Goal: Transaction & Acquisition: Purchase product/service

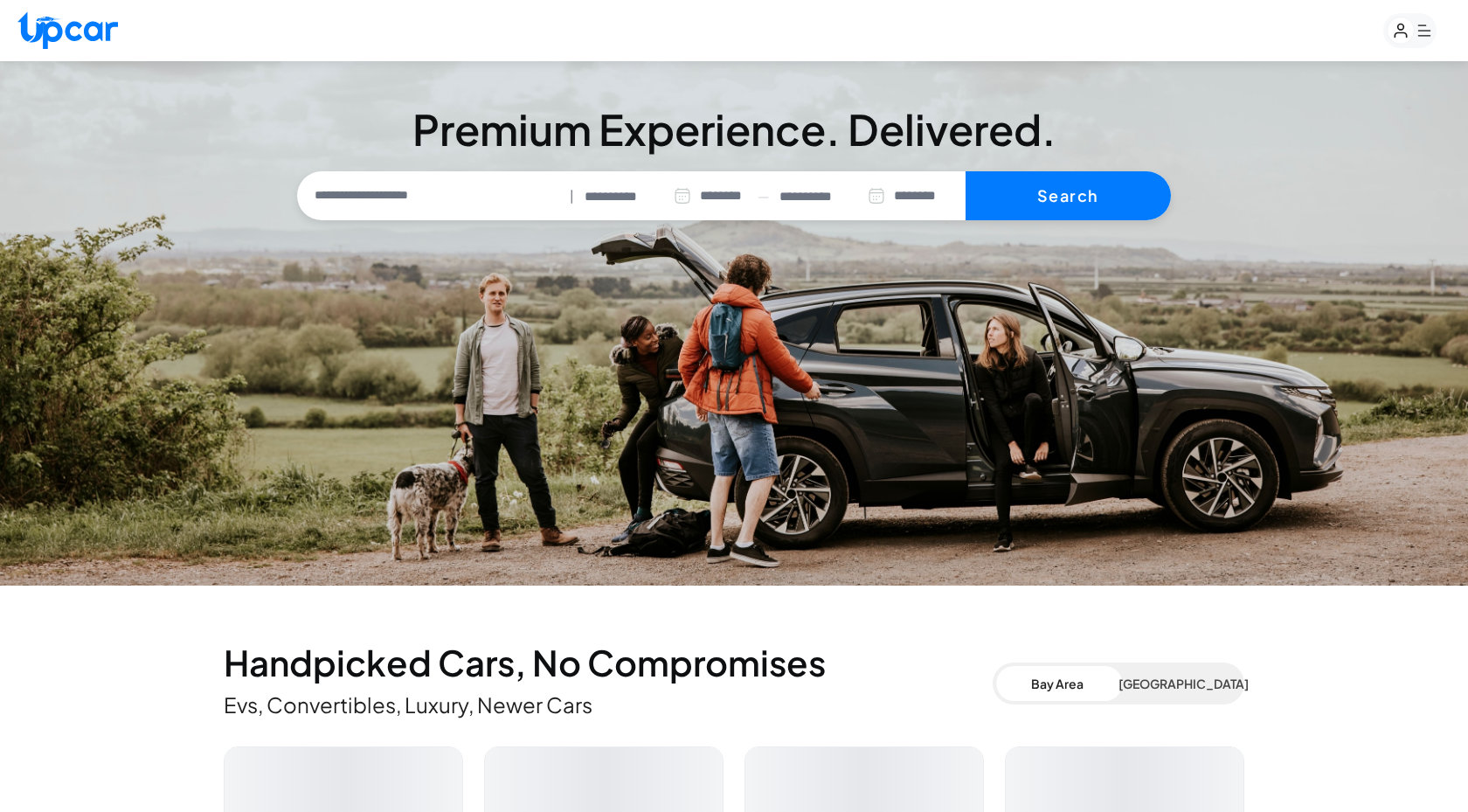
select select "********"
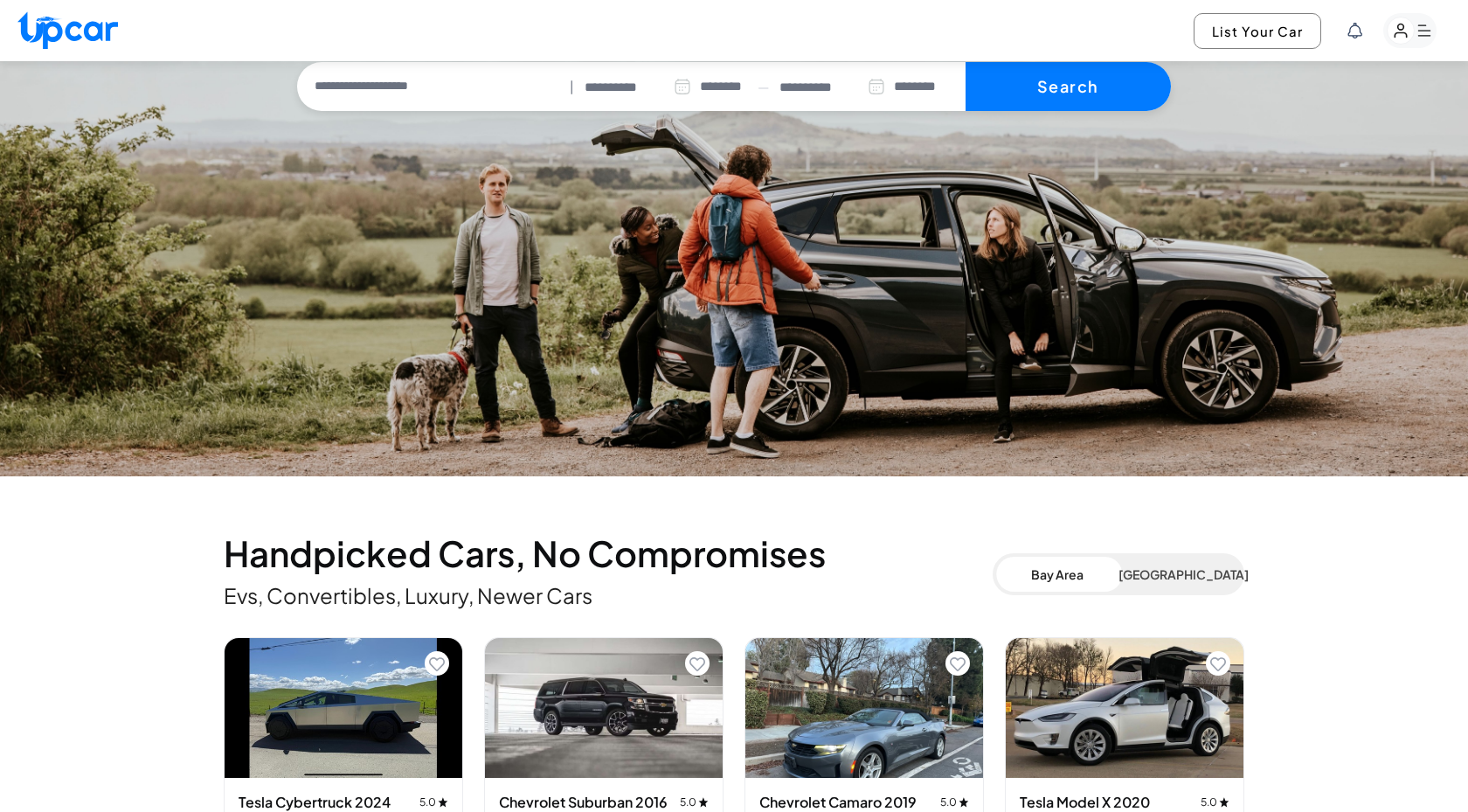
scroll to position [389, 0]
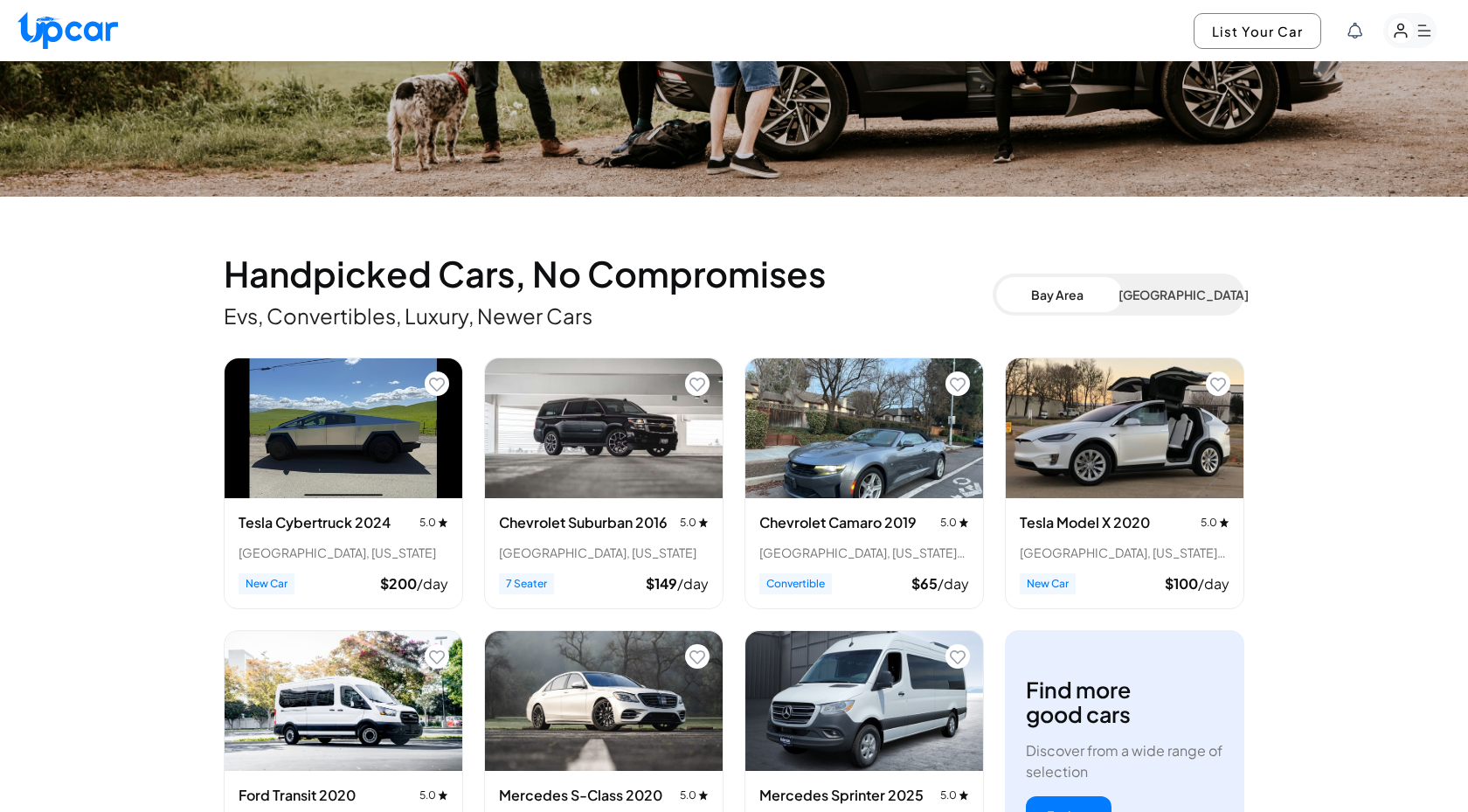
click at [1149, 303] on button "[GEOGRAPHIC_DATA]" at bounding box center [1180, 294] width 123 height 35
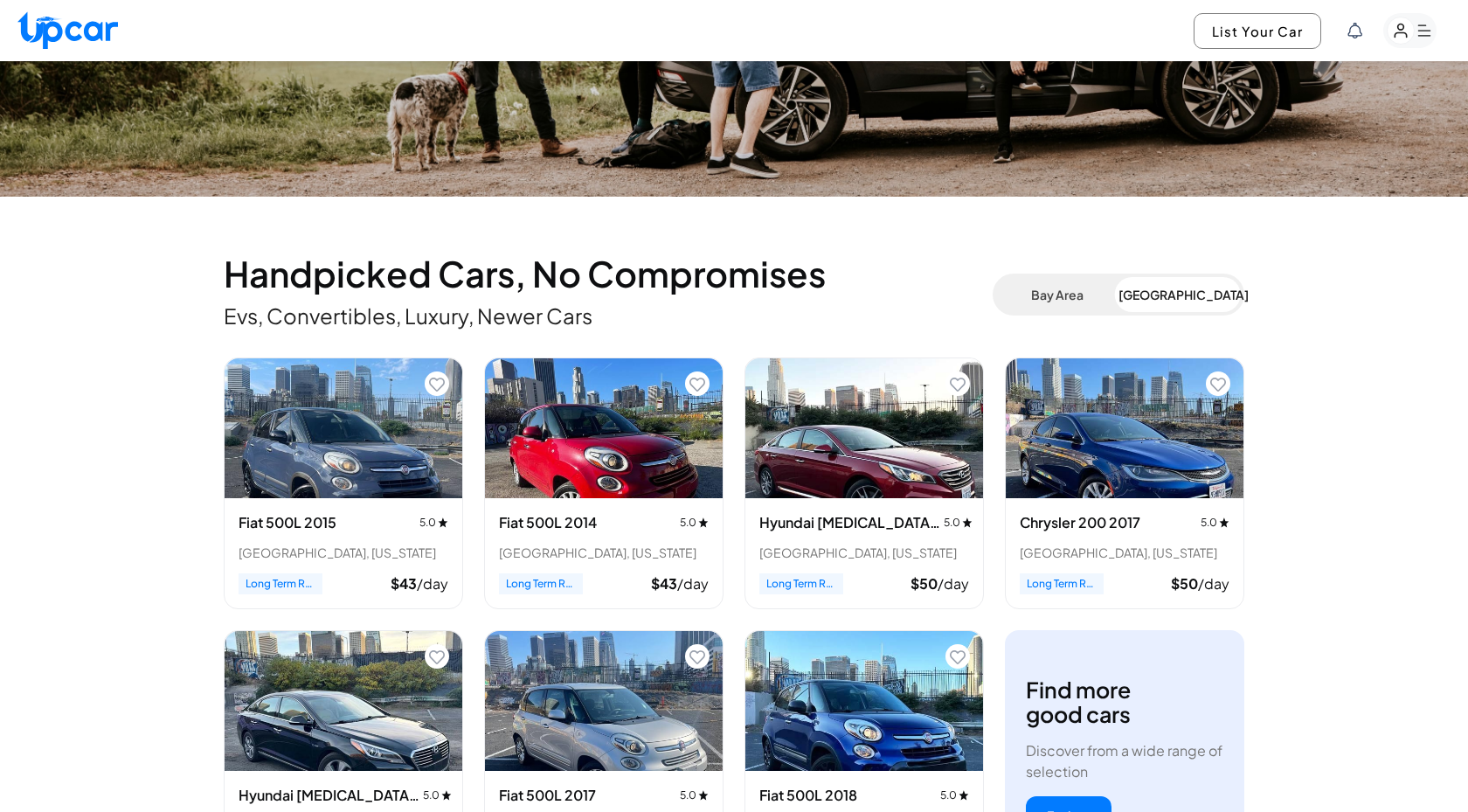
click at [1085, 305] on button "Bay Area" at bounding box center [1057, 294] width 123 height 35
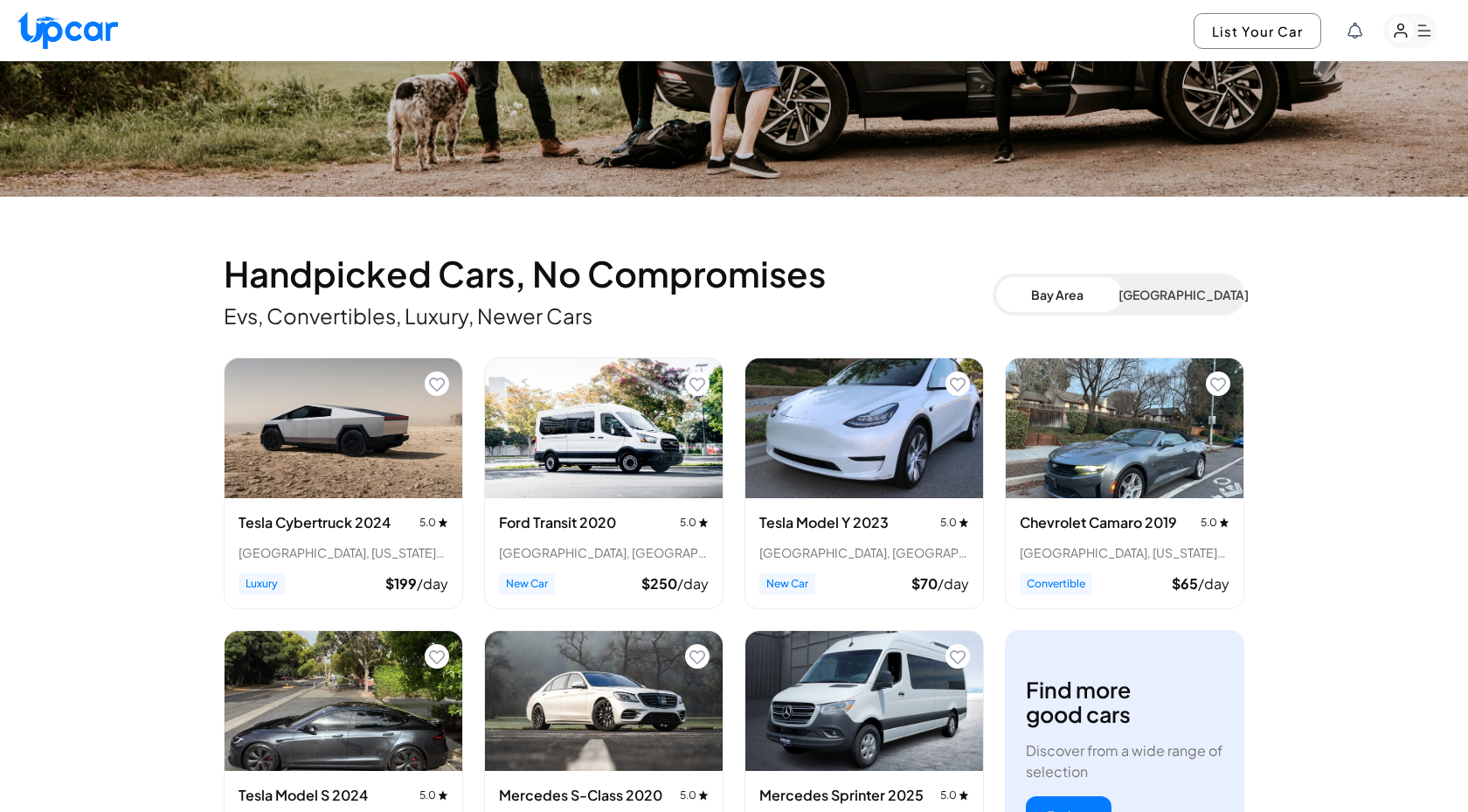
click at [437, 377] on icon "Add to favorites" at bounding box center [437, 384] width 15 height 15
click at [699, 382] on icon "Add to favorites" at bounding box center [697, 384] width 15 height 15
click at [953, 379] on icon "Add to favorites" at bounding box center [957, 384] width 15 height 15
click at [1225, 380] on icon "Add to favorites" at bounding box center [1218, 383] width 15 height 14
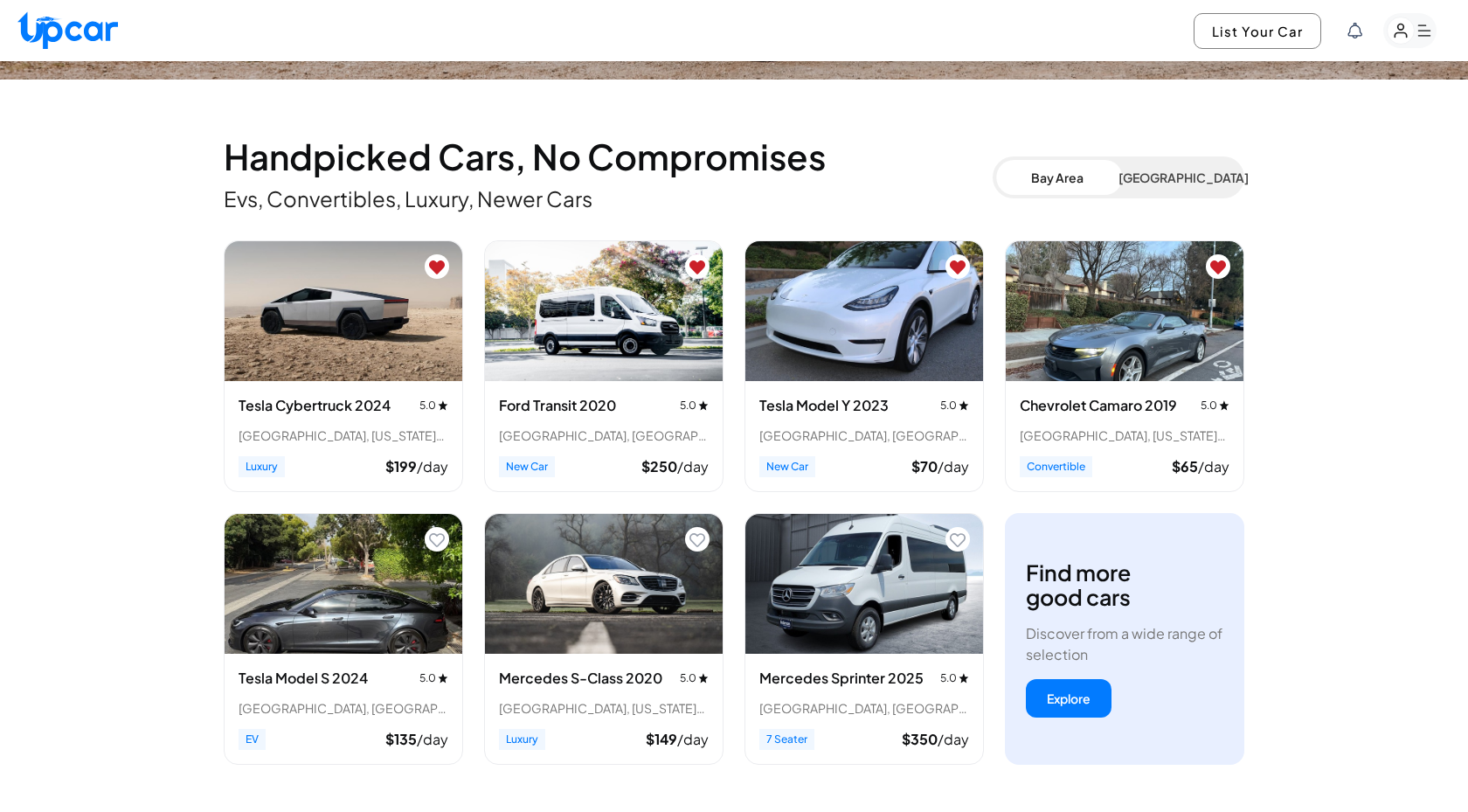
click at [963, 540] on icon "Add to favorites" at bounding box center [957, 540] width 15 height 15
click at [706, 541] on button "Add to favorites" at bounding box center [697, 539] width 24 height 24
click at [435, 536] on icon "Add to favorites" at bounding box center [437, 540] width 15 height 15
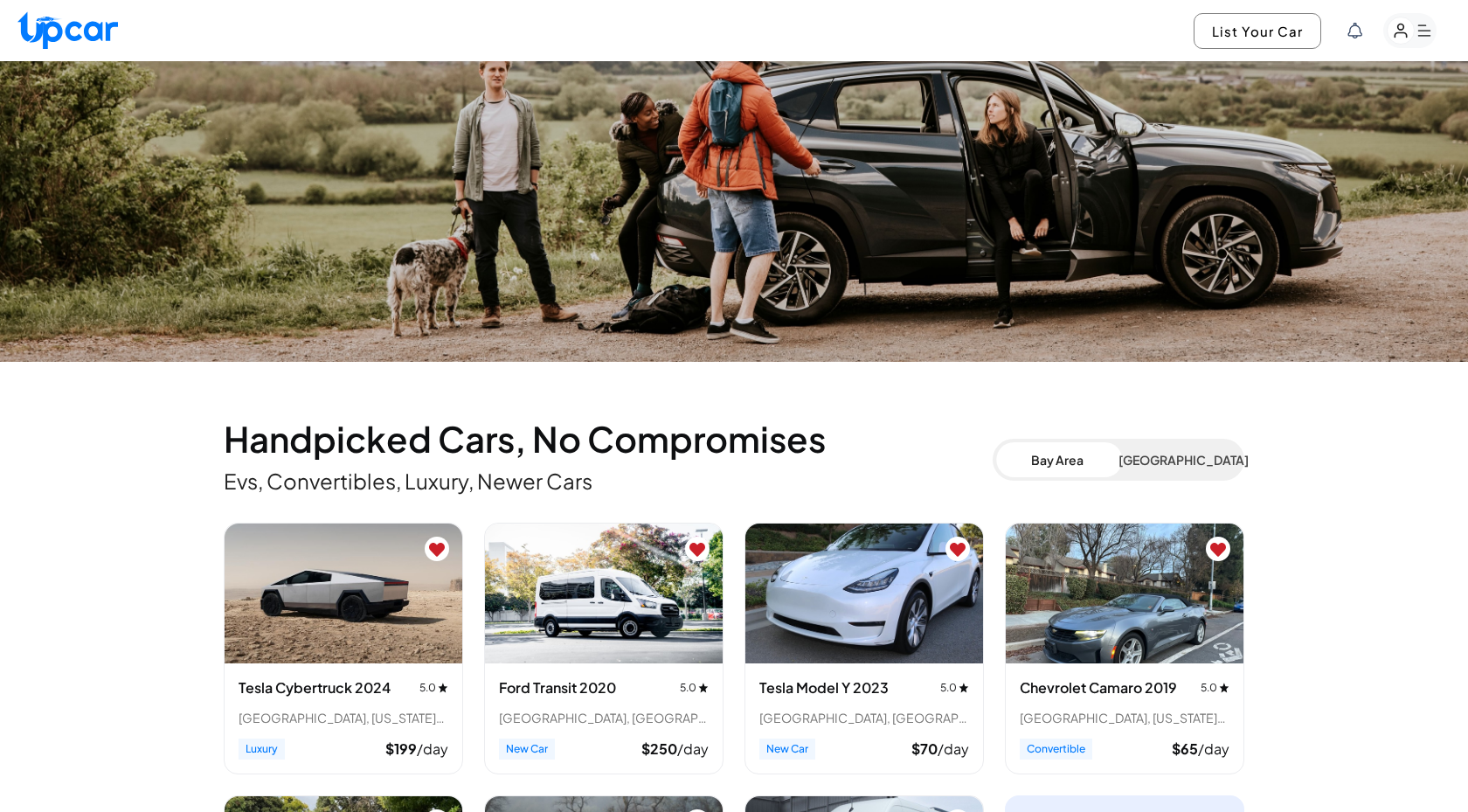
scroll to position [331, 0]
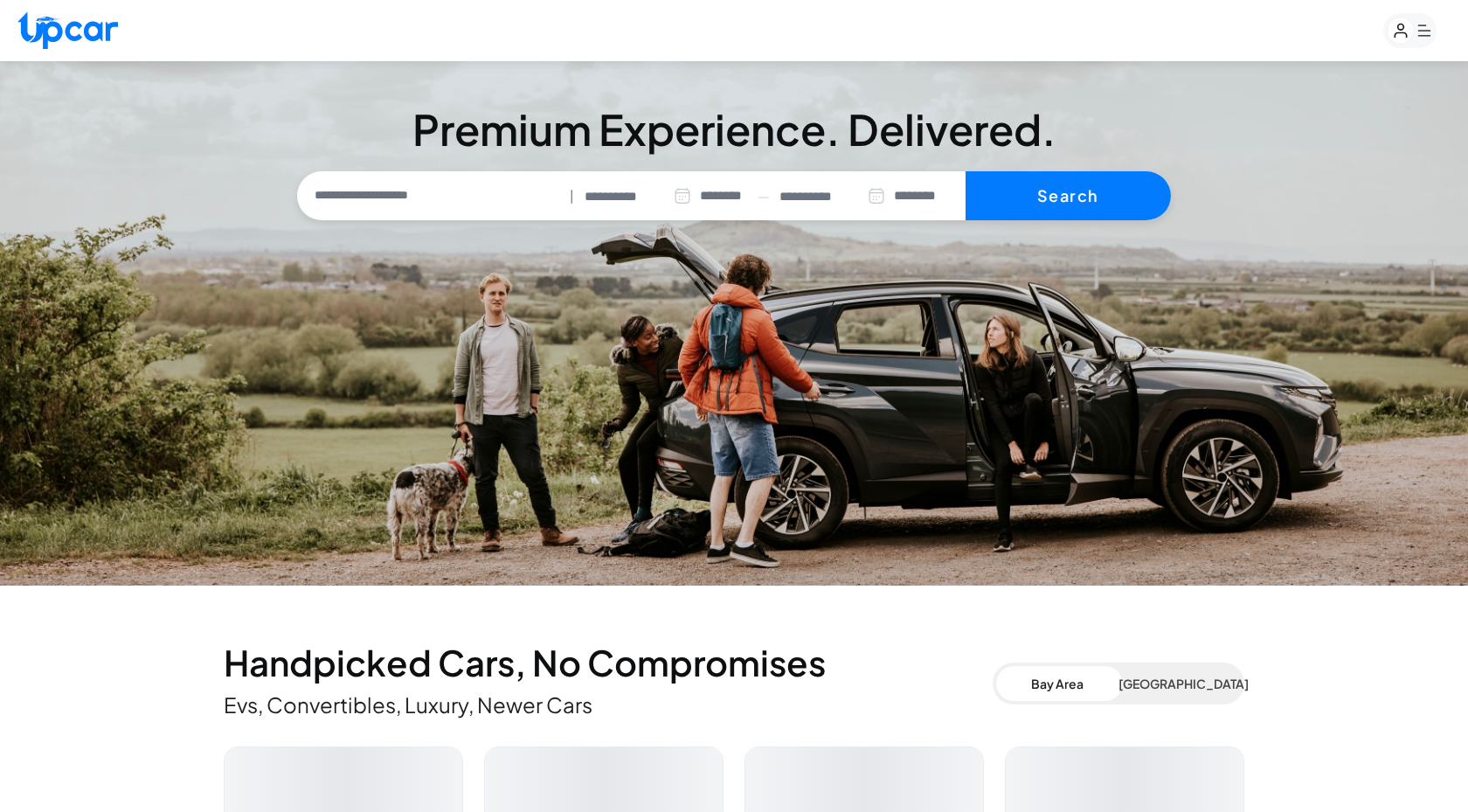
select select "********"
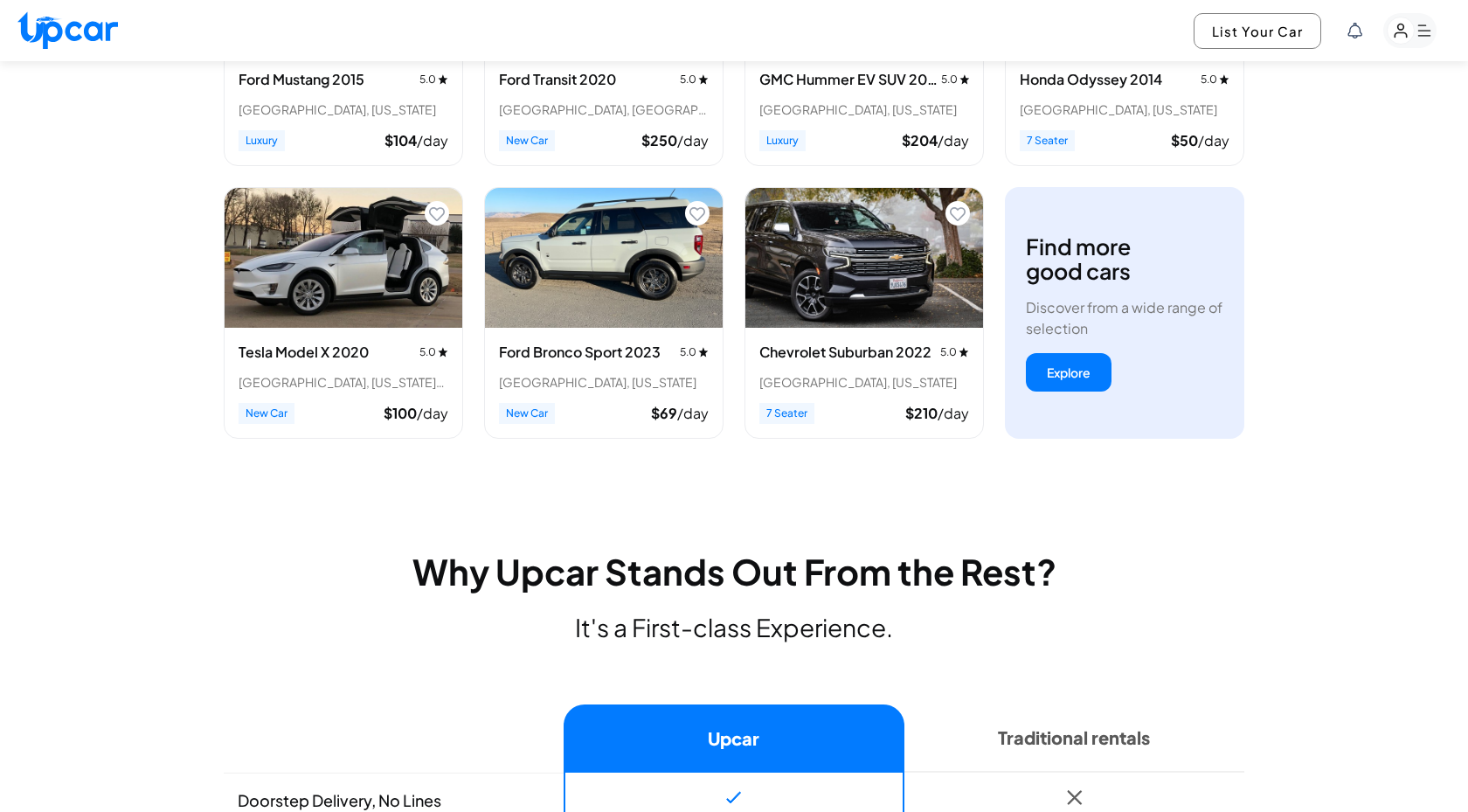
scroll to position [469, 0]
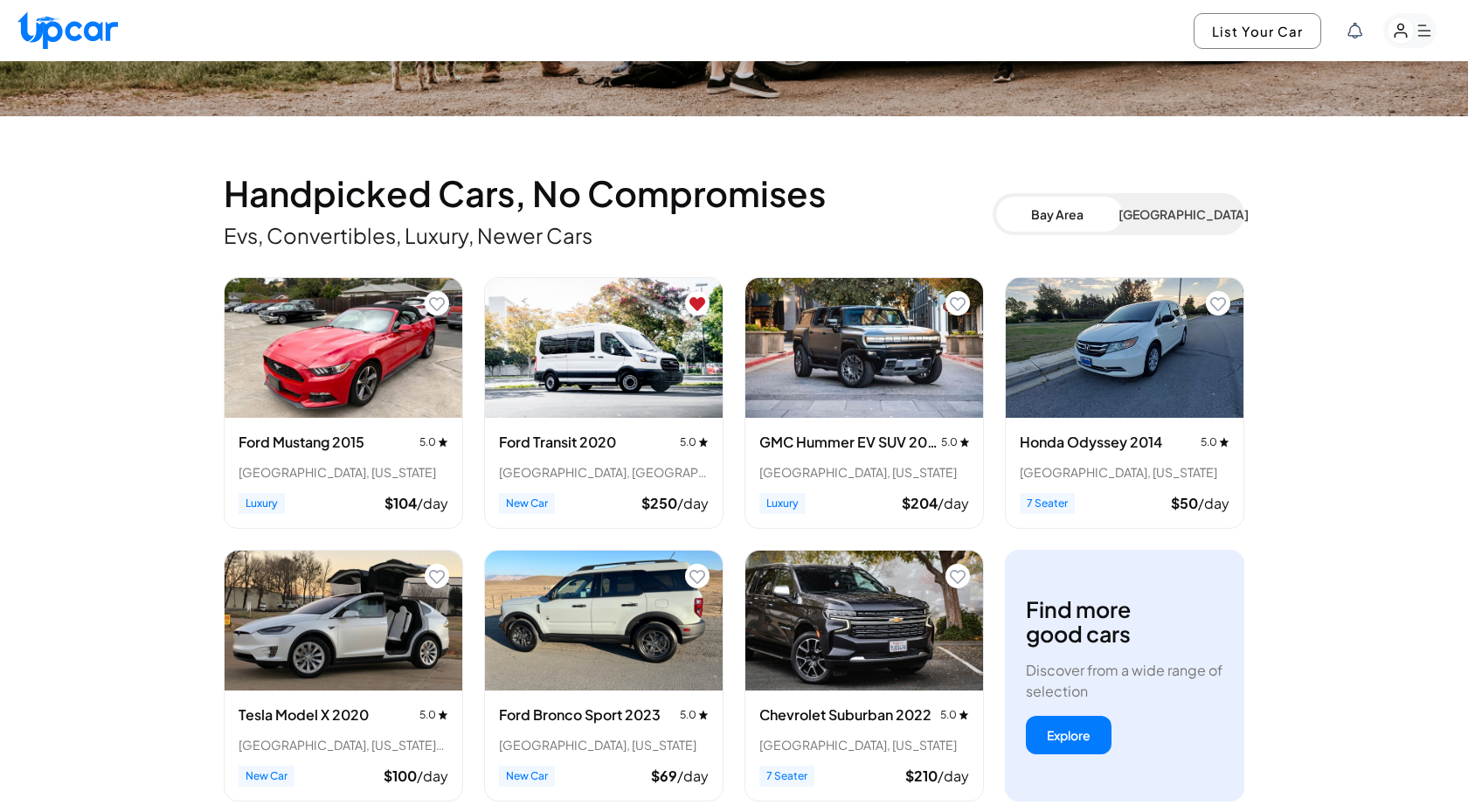
click at [700, 305] on icon "Remove from favorites" at bounding box center [697, 303] width 15 height 14
click at [437, 300] on icon "Add to favorites" at bounding box center [437, 303] width 15 height 15
click at [692, 306] on icon "Add to favorites" at bounding box center [697, 303] width 15 height 15
click at [961, 299] on icon "Add to favorites" at bounding box center [957, 303] width 15 height 15
click at [1225, 302] on icon "Add to favorites" at bounding box center [1218, 303] width 15 height 14
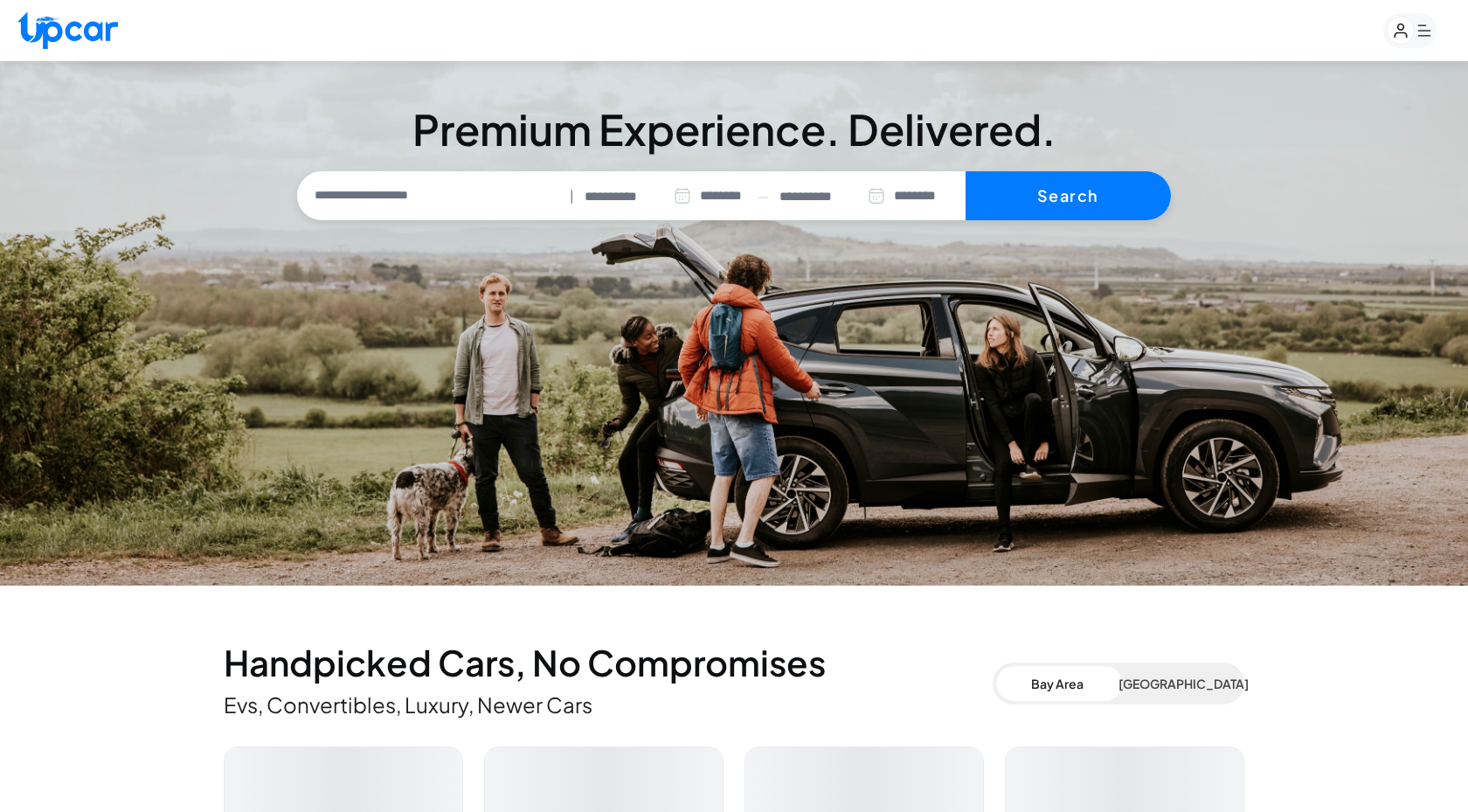
select select "********"
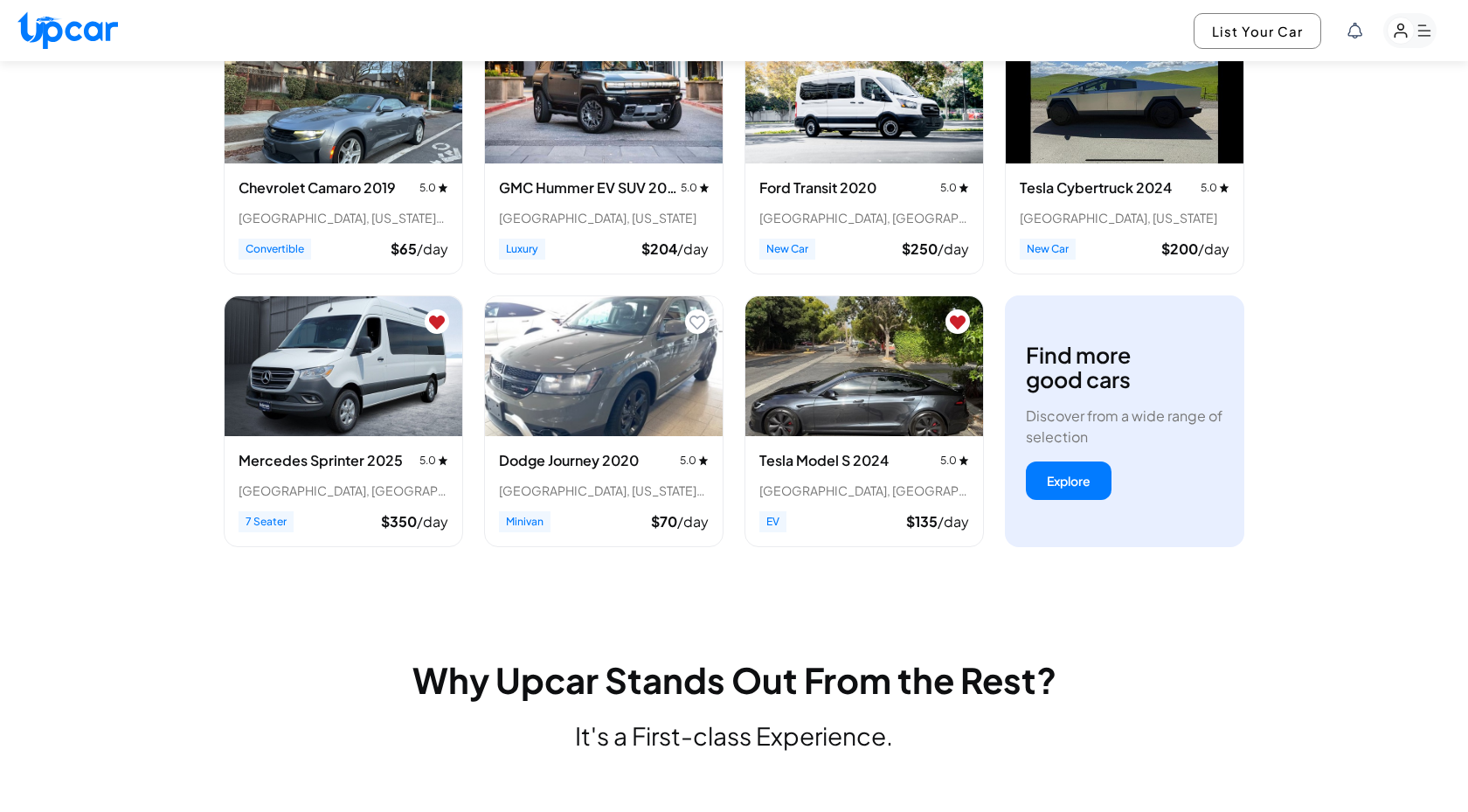
scroll to position [671, 0]
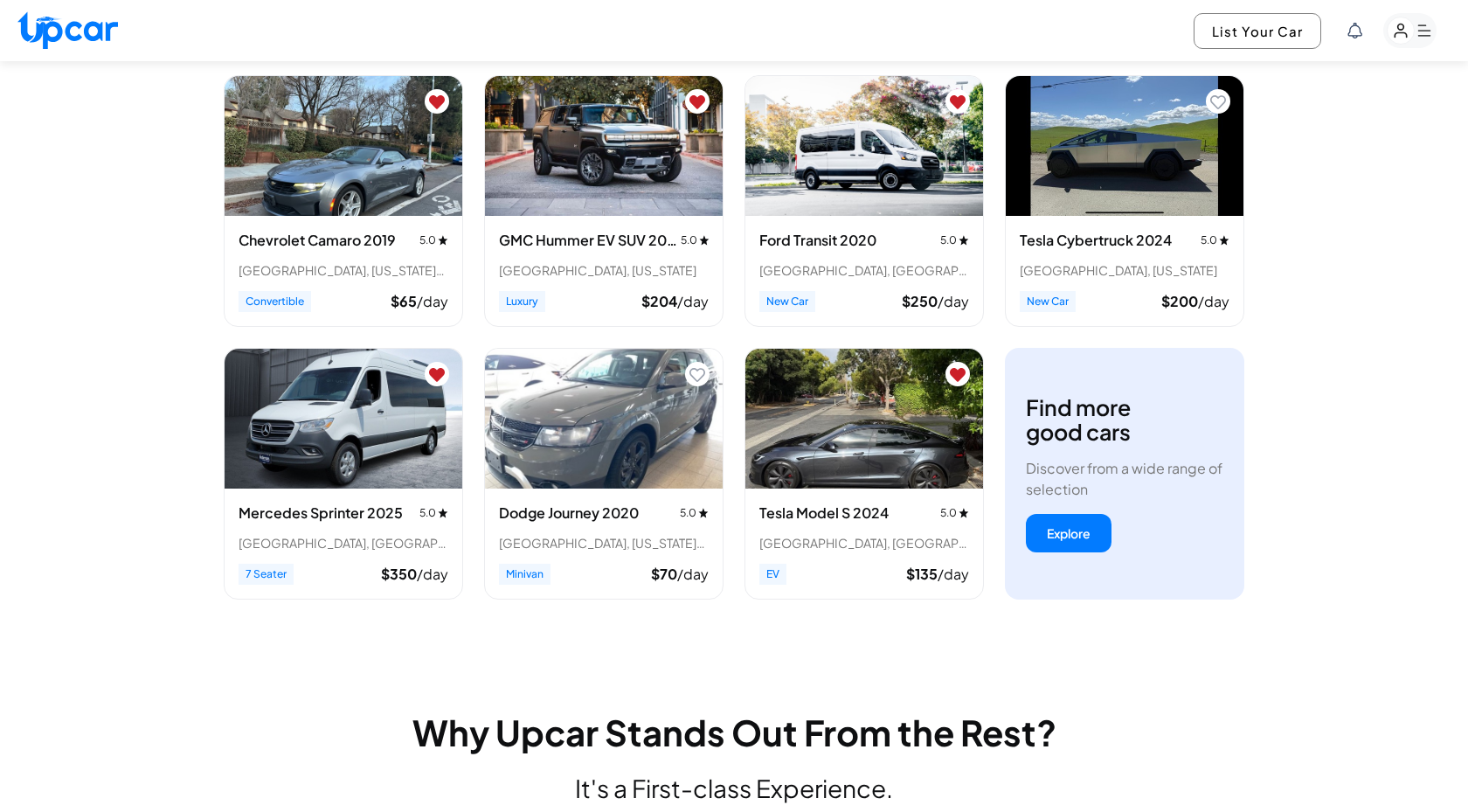
click at [441, 377] on icon "Remove from favorites" at bounding box center [437, 374] width 15 height 15
click at [959, 374] on icon "Remove from favorites" at bounding box center [957, 374] width 15 height 14
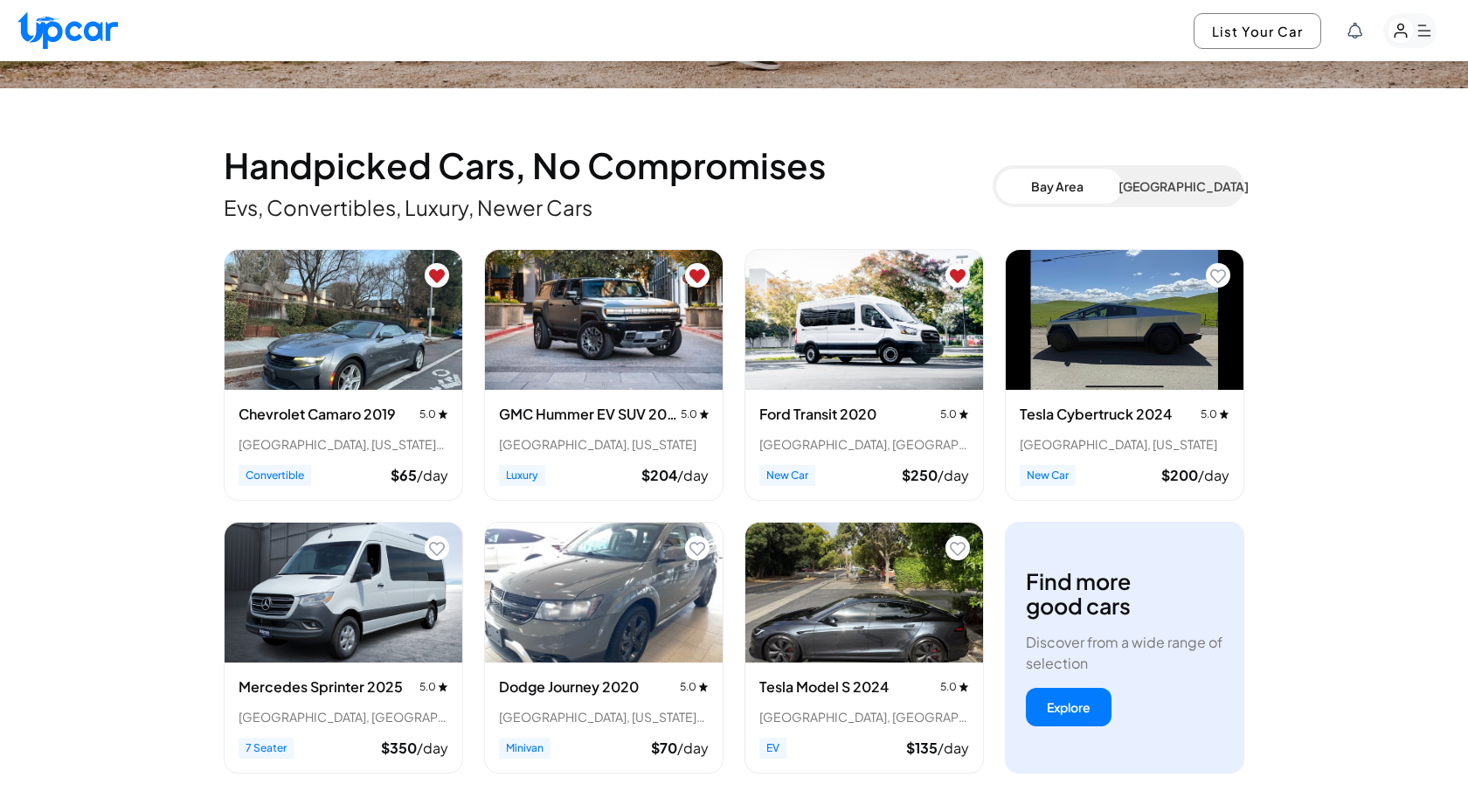
click at [959, 278] on icon "Remove from favorites" at bounding box center [957, 275] width 15 height 14
click at [702, 277] on icon "Remove from favorites" at bounding box center [697, 275] width 15 height 14
click at [436, 275] on icon "Remove from favorites" at bounding box center [437, 275] width 15 height 14
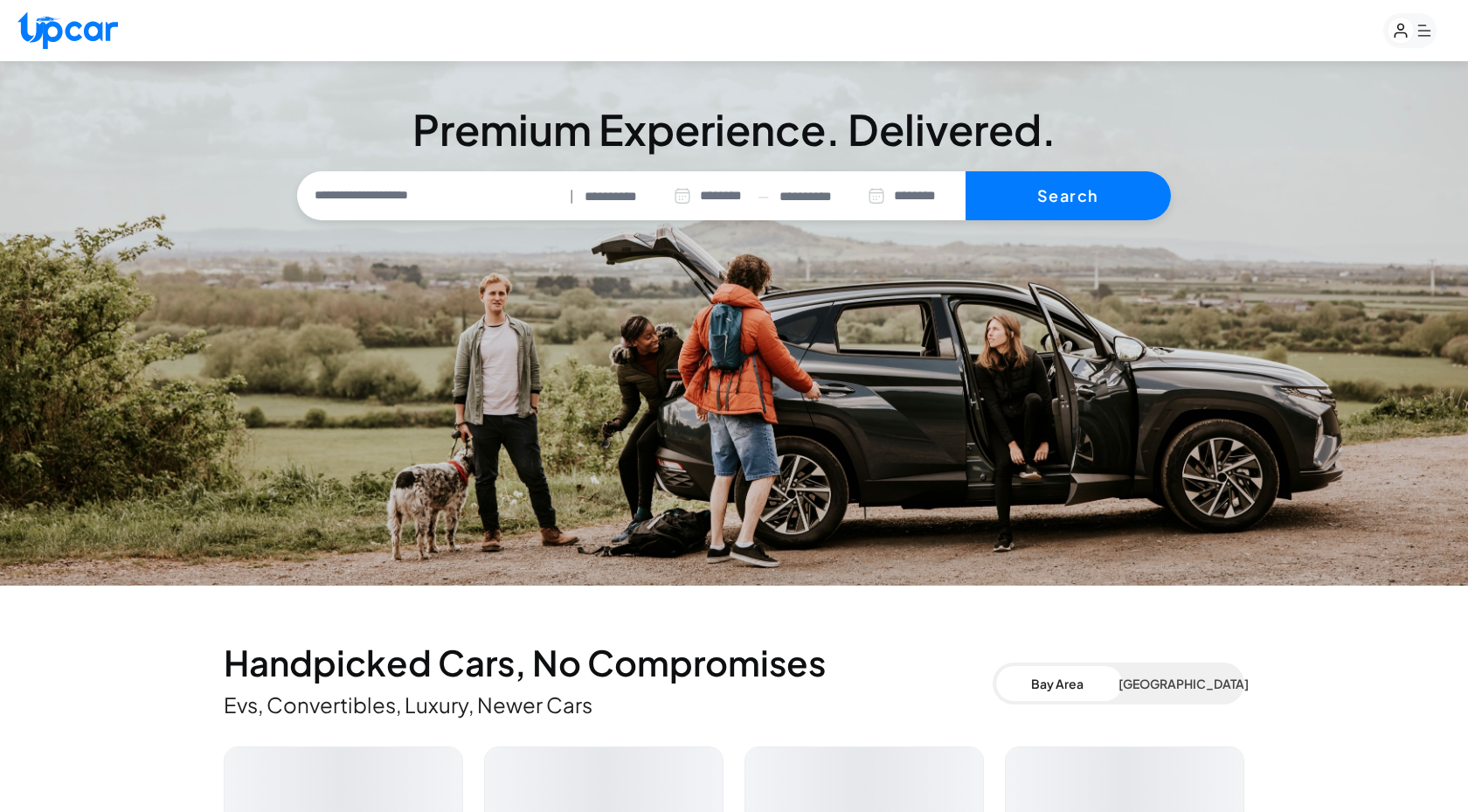
select select "********"
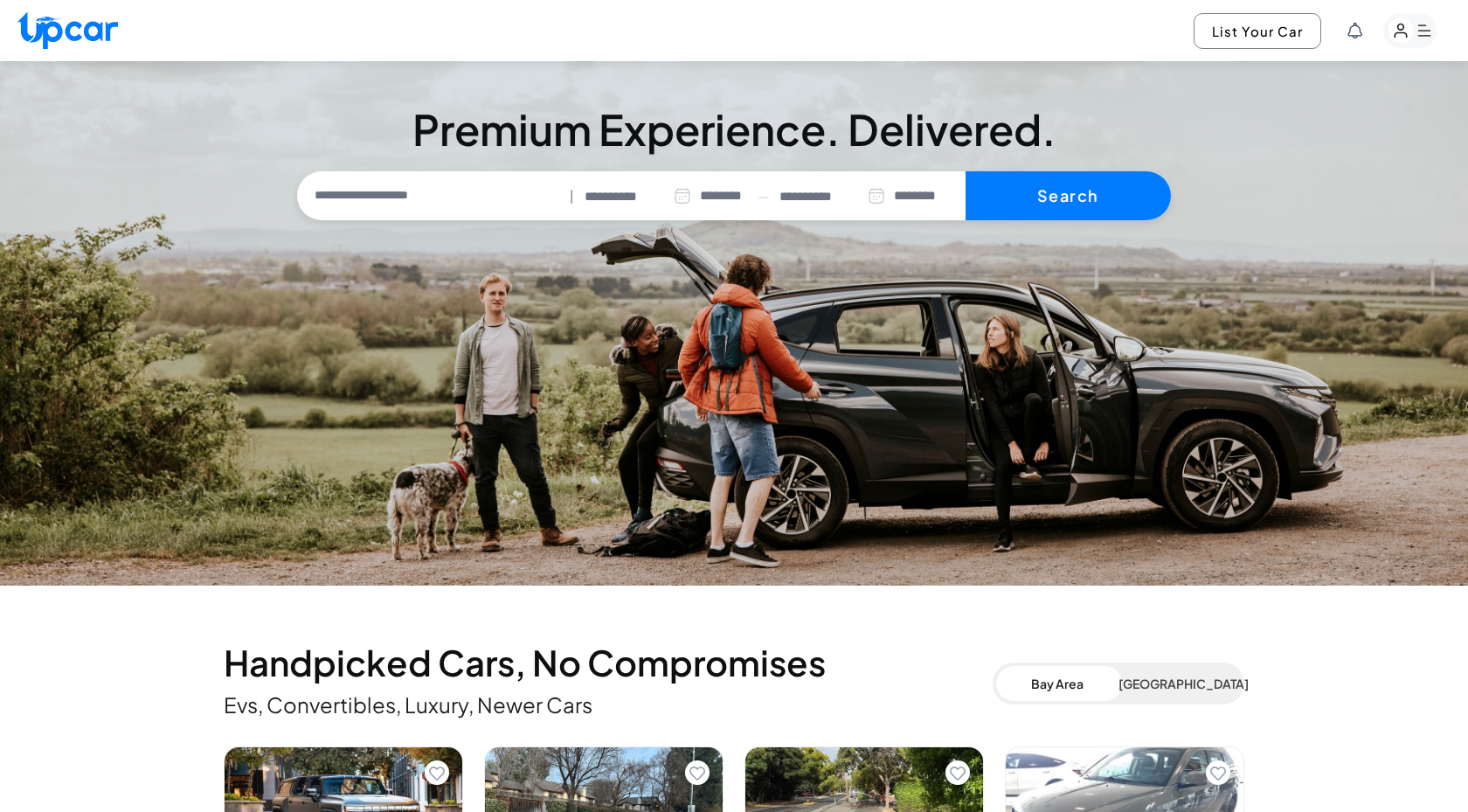
click at [1400, 34] on rect "button" at bounding box center [1401, 31] width 27 height 27
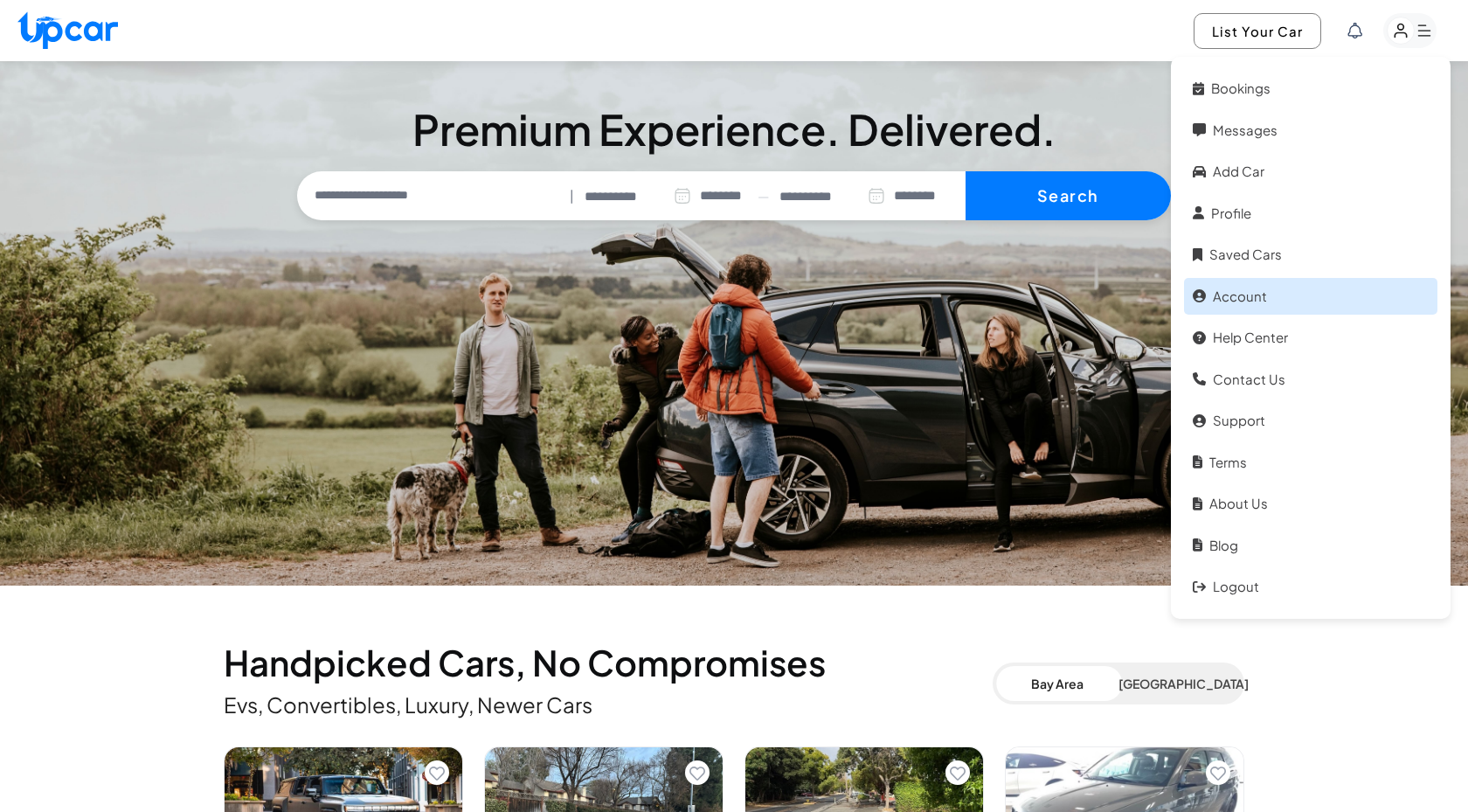
click at [1247, 296] on link "Account" at bounding box center [1311, 297] width 254 height 38
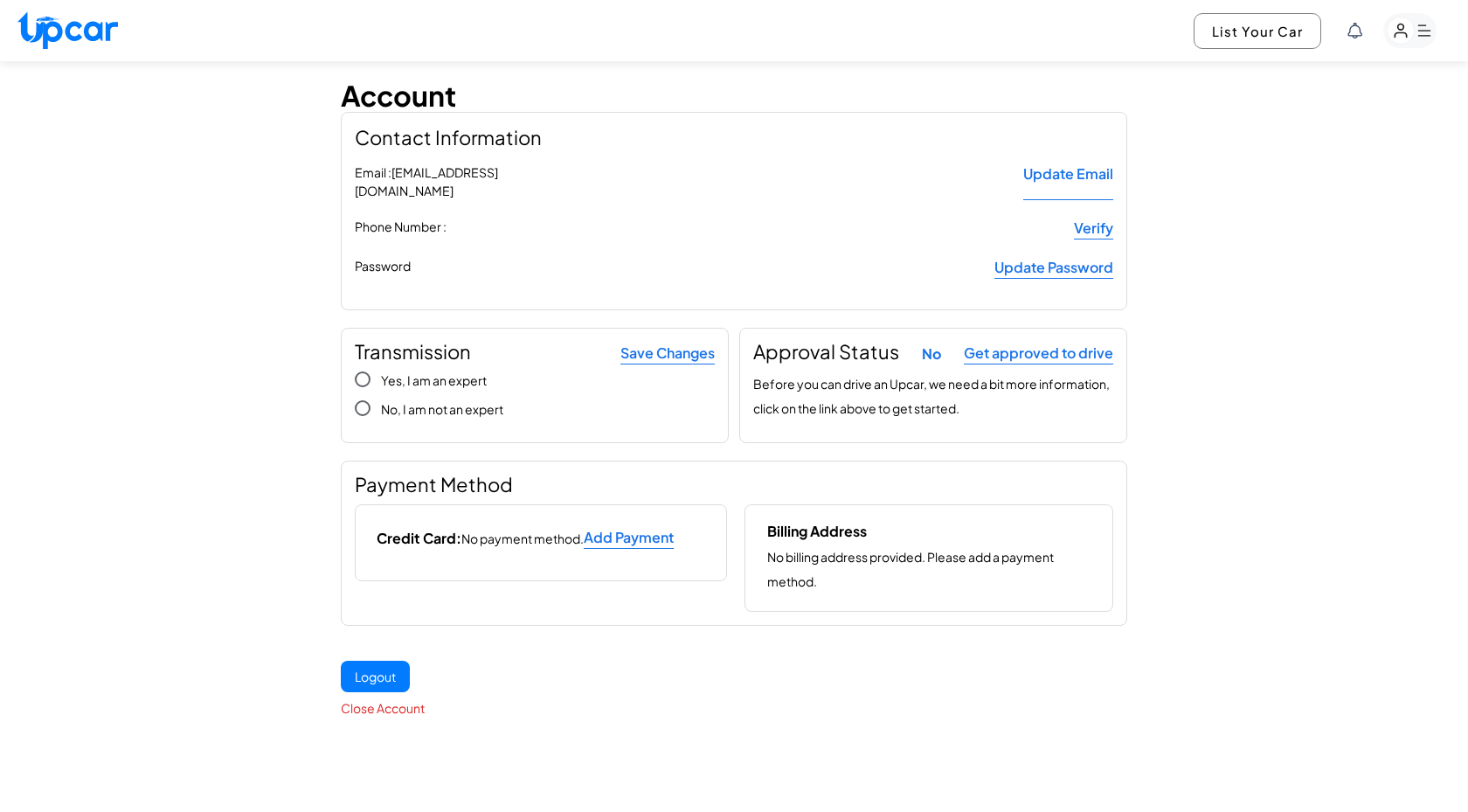
click at [928, 342] on p "No" at bounding box center [931, 354] width 19 height 24
click at [1020, 343] on link "Get approved to drive" at bounding box center [1039, 354] width 150 height 22
click at [471, 373] on span "Yes, I am an expert" at bounding box center [433, 380] width 106 height 15
click at [466, 401] on span "No, I am not an expert" at bounding box center [442, 409] width 123 height 15
click at [60, 32] on img at bounding box center [67, 31] width 100 height 38
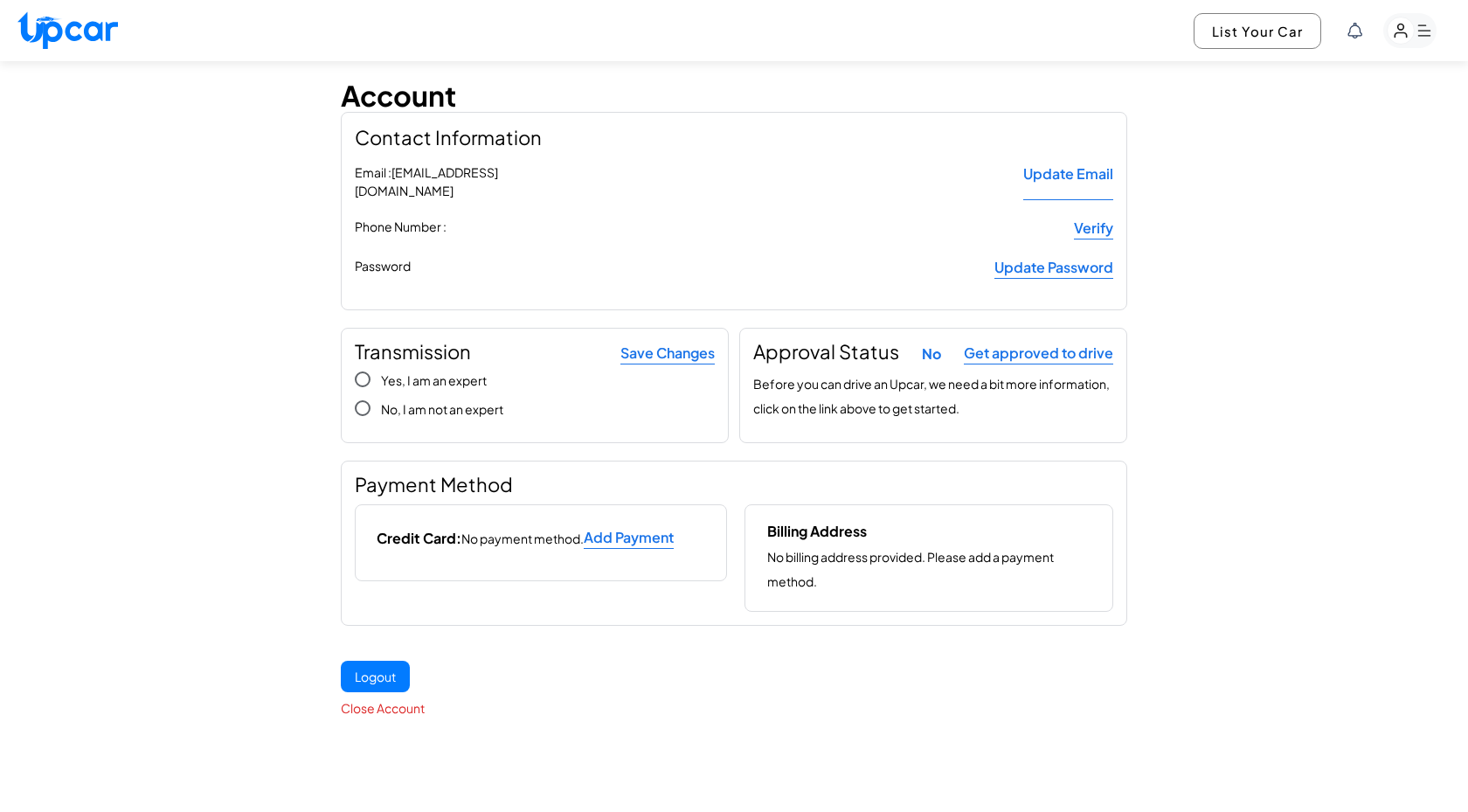
select select "********"
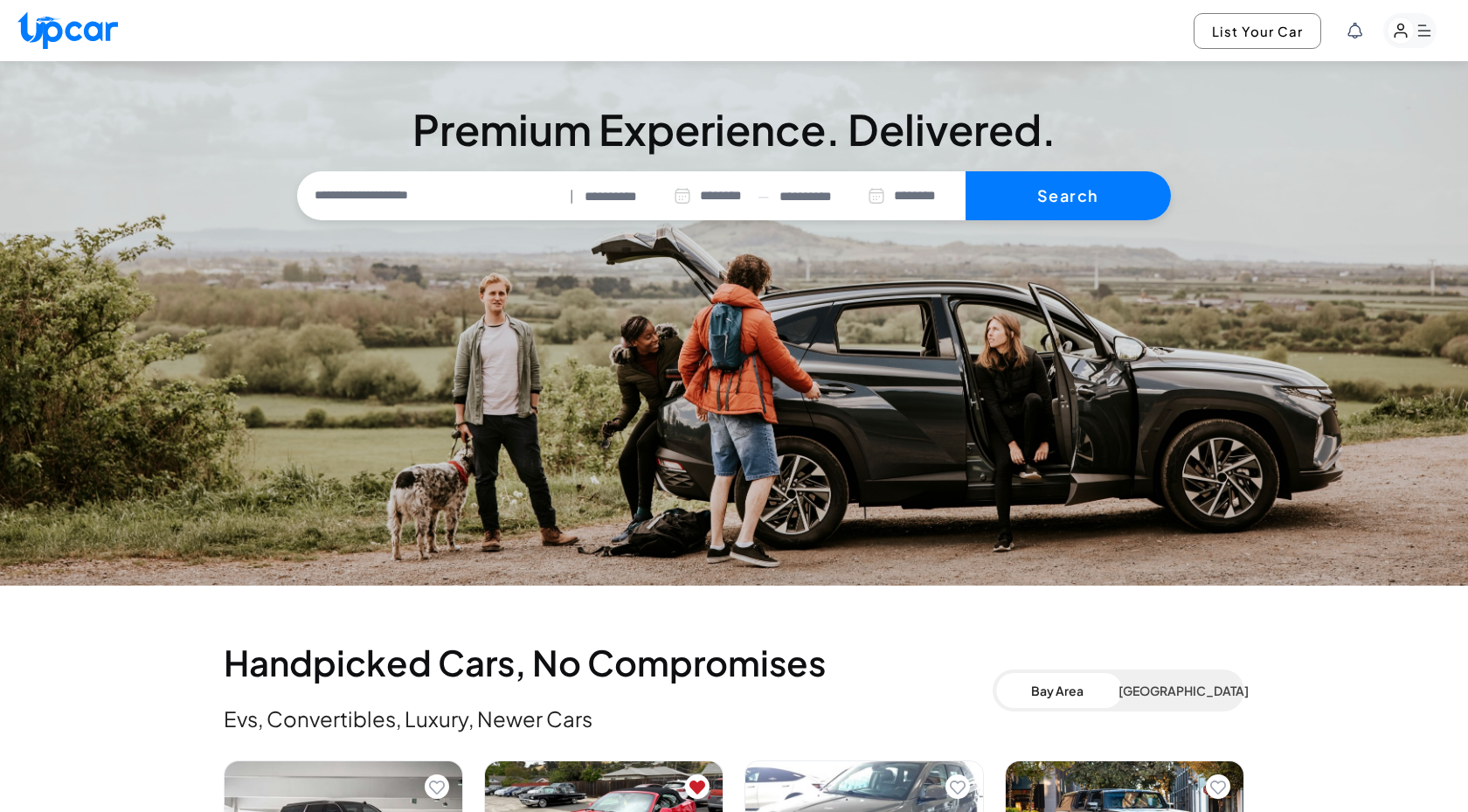
scroll to position [438, 0]
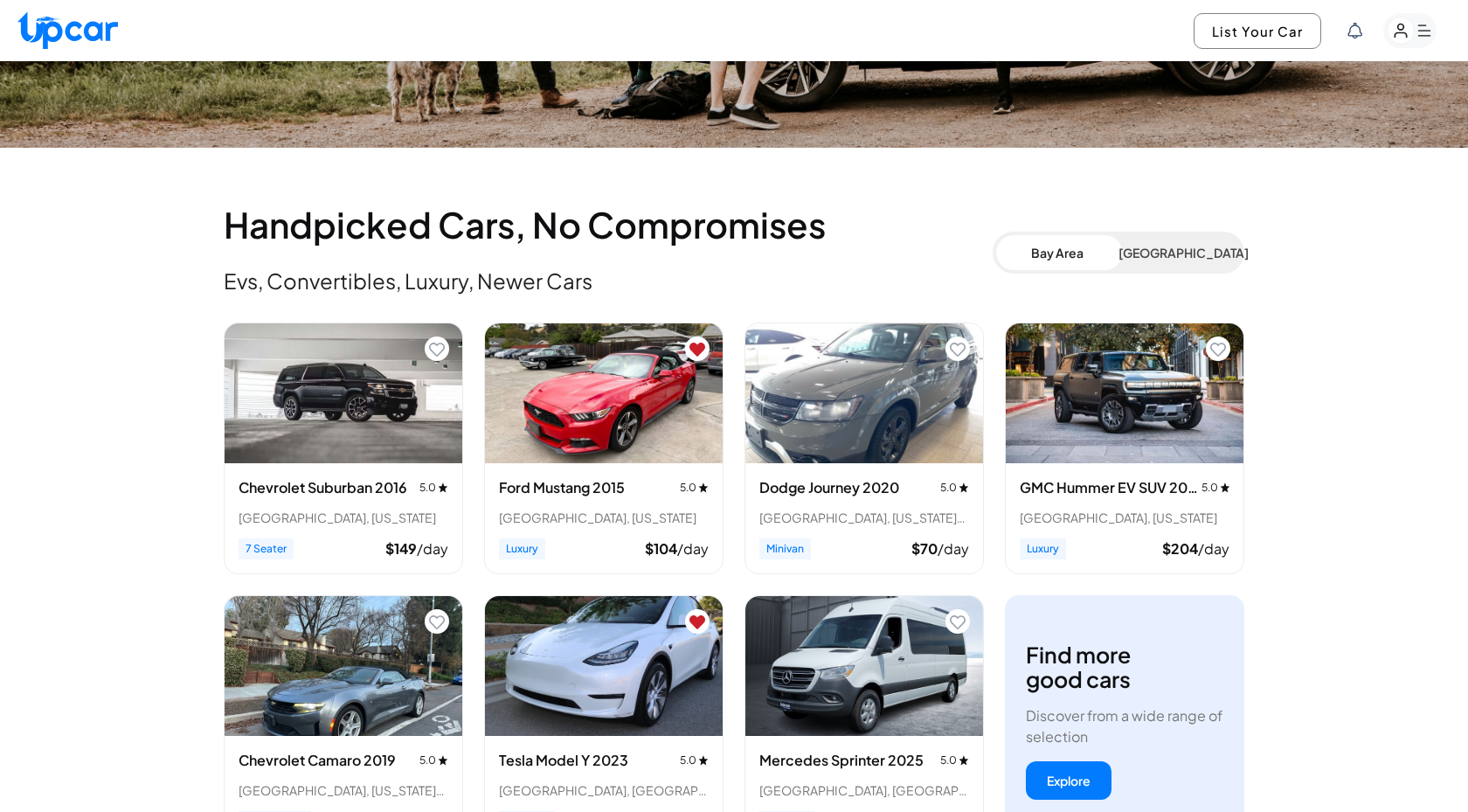
click at [697, 346] on icon "Remove from favorites" at bounding box center [697, 349] width 15 height 14
click at [698, 623] on icon "Remove from favorites" at bounding box center [697, 622] width 15 height 14
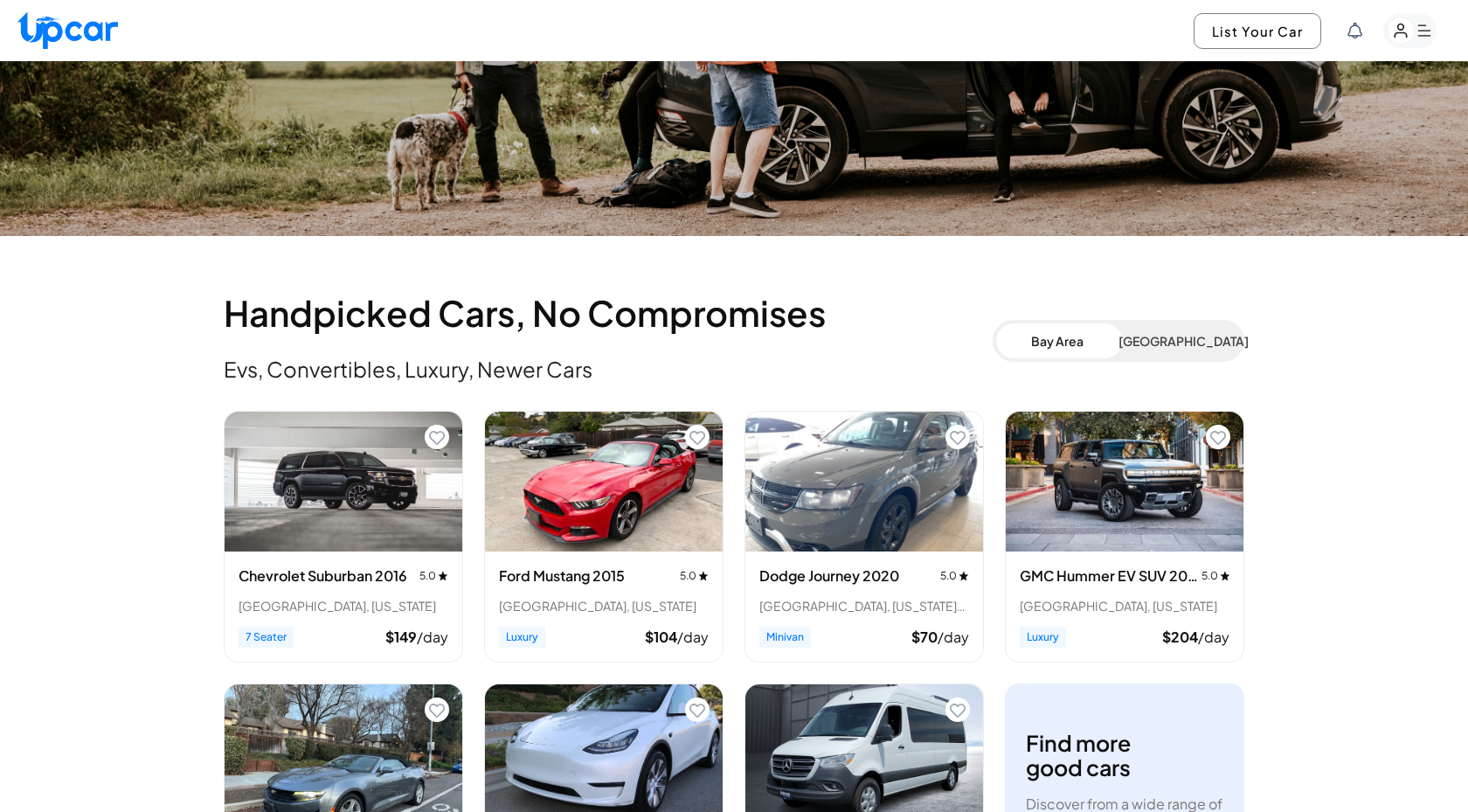
scroll to position [200, 0]
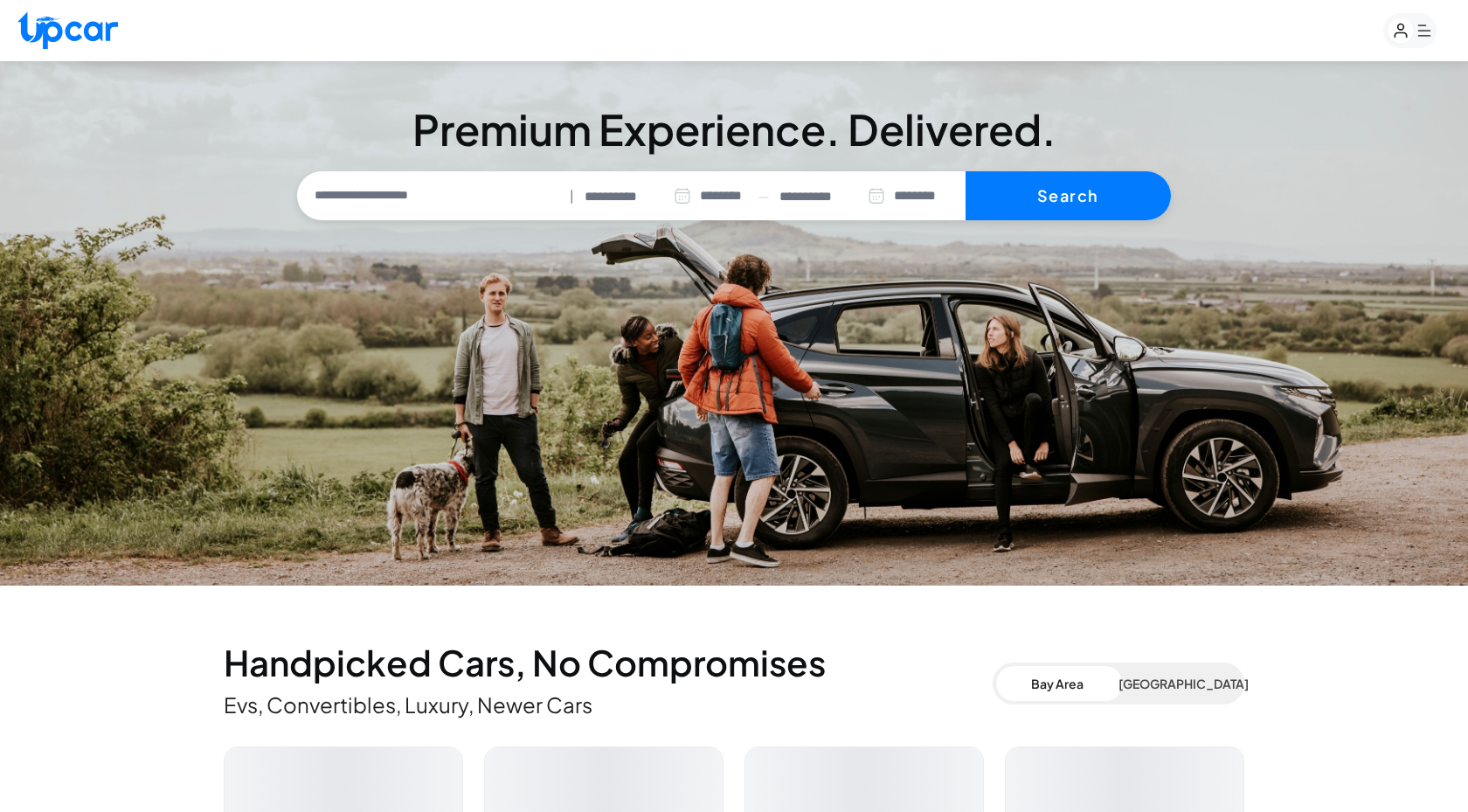
select select "********"
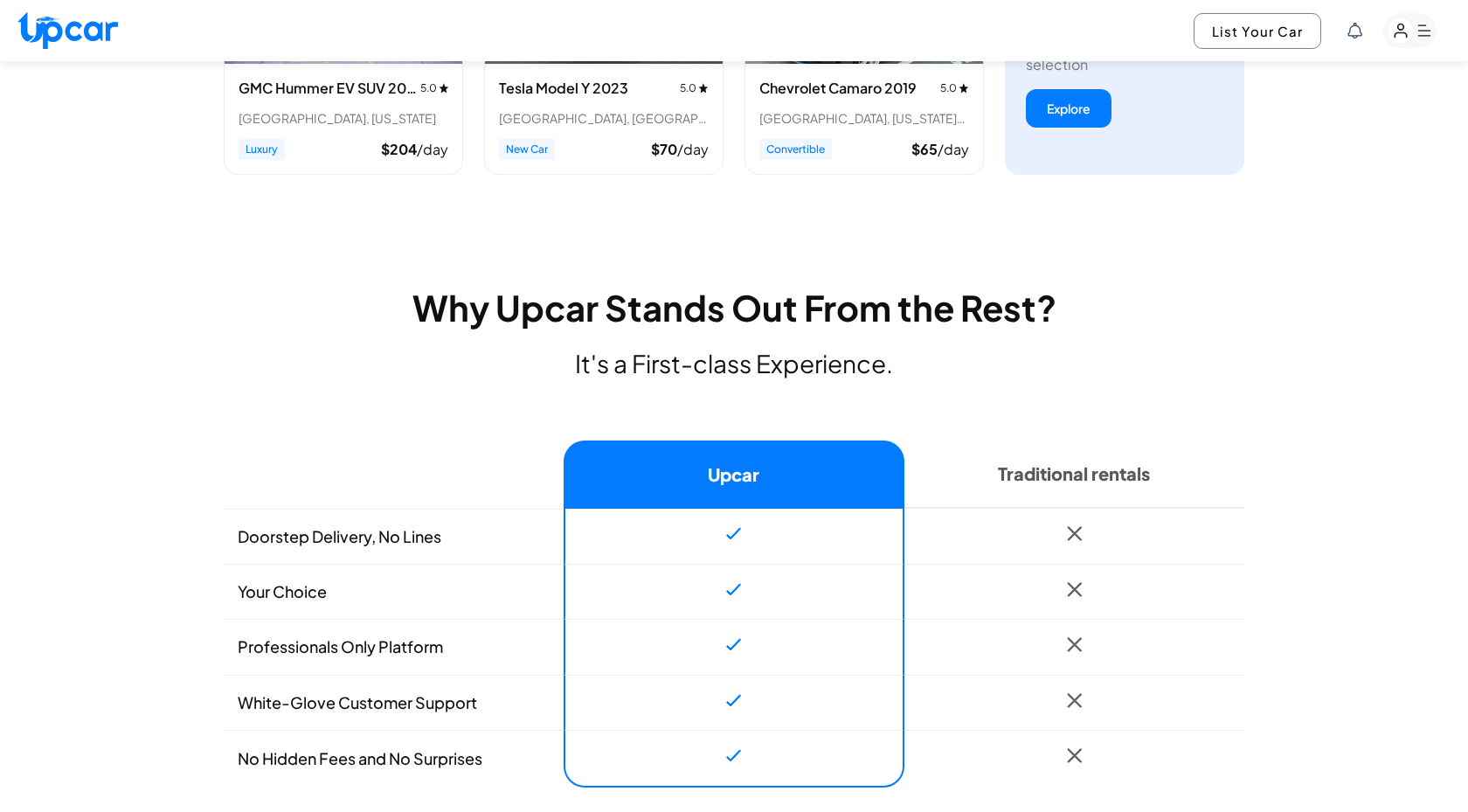
scroll to position [1398, 0]
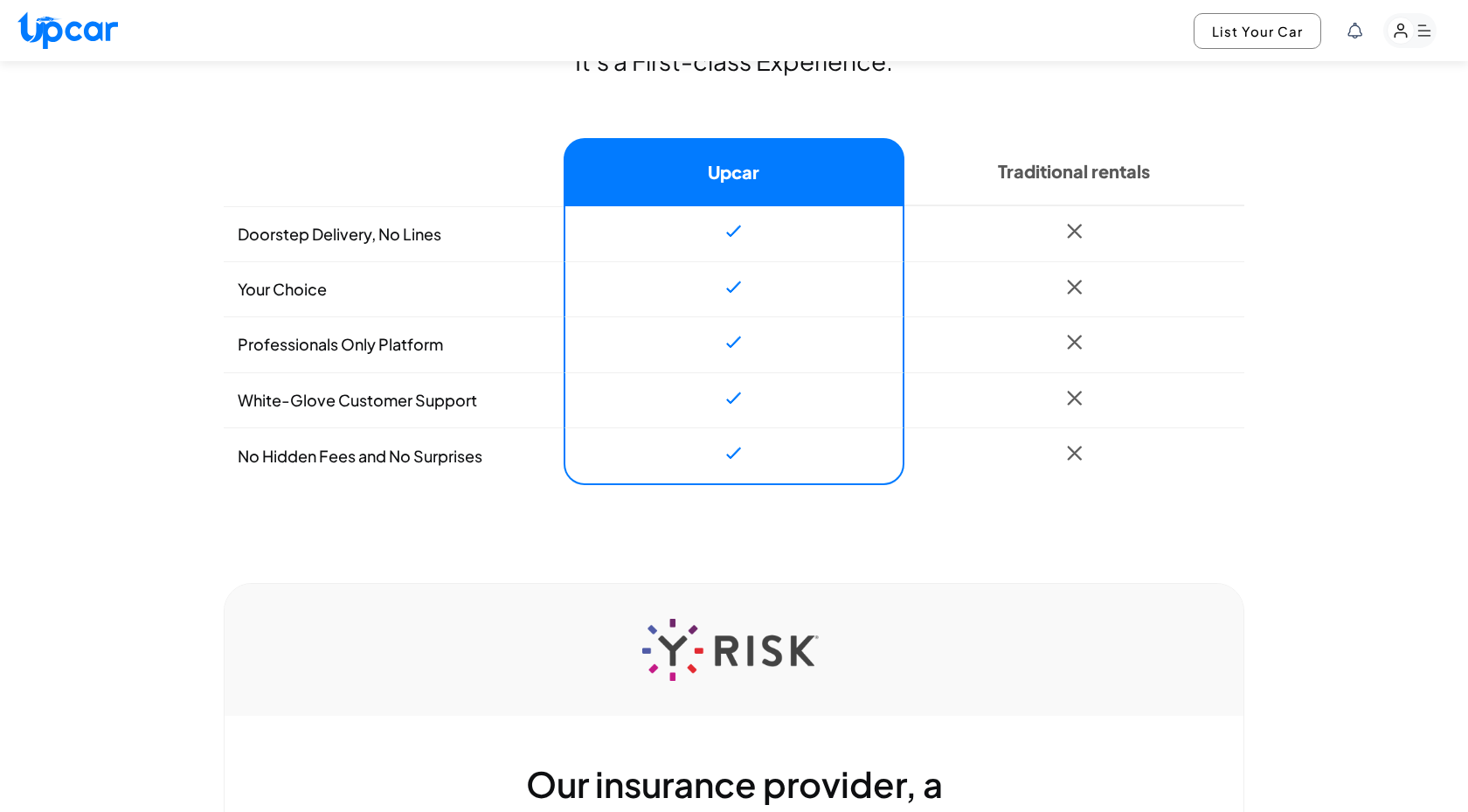
click at [393, 237] on td "Doorstep Delivery, No Lines" at bounding box center [393, 234] width 340 height 55
click at [400, 248] on td "Doorstep Delivery, No Lines" at bounding box center [393, 234] width 340 height 55
click at [402, 234] on td "Doorstep Delivery, No Lines" at bounding box center [393, 234] width 340 height 55
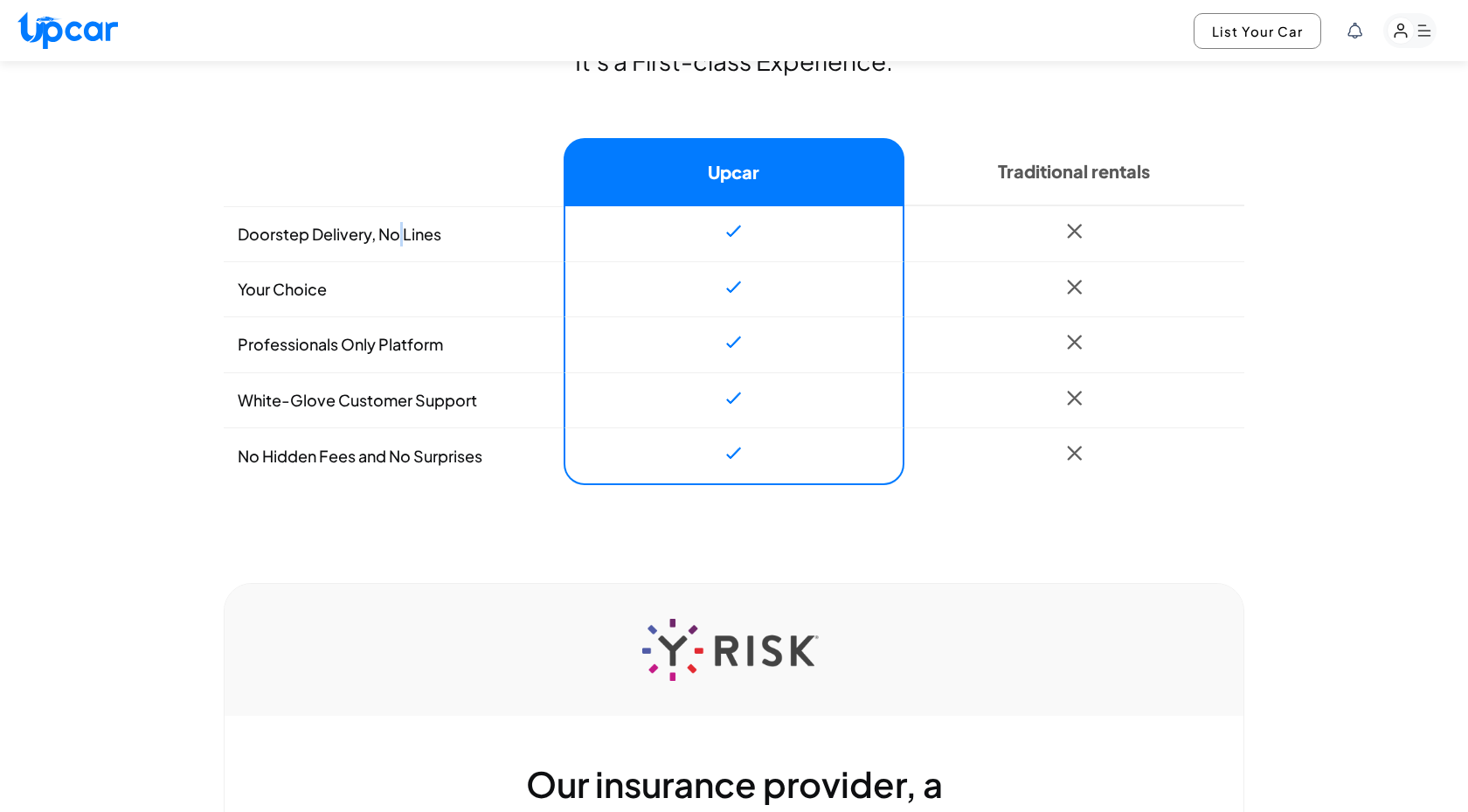
click at [402, 234] on td "Doorstep Delivery, No Lines" at bounding box center [393, 234] width 340 height 55
click at [411, 255] on td "Doorstep Delivery, No Lines" at bounding box center [393, 234] width 340 height 55
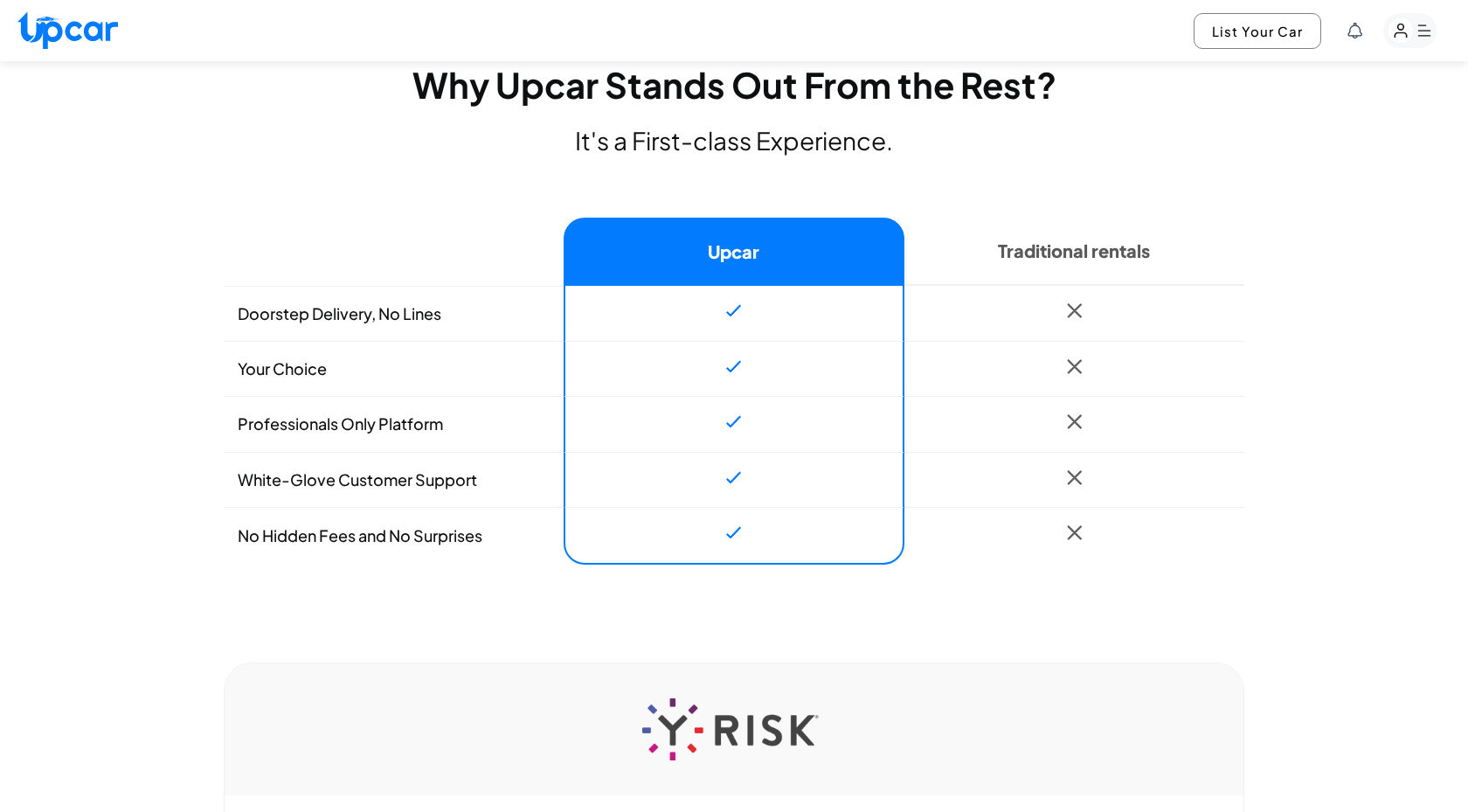
scroll to position [1316, 0]
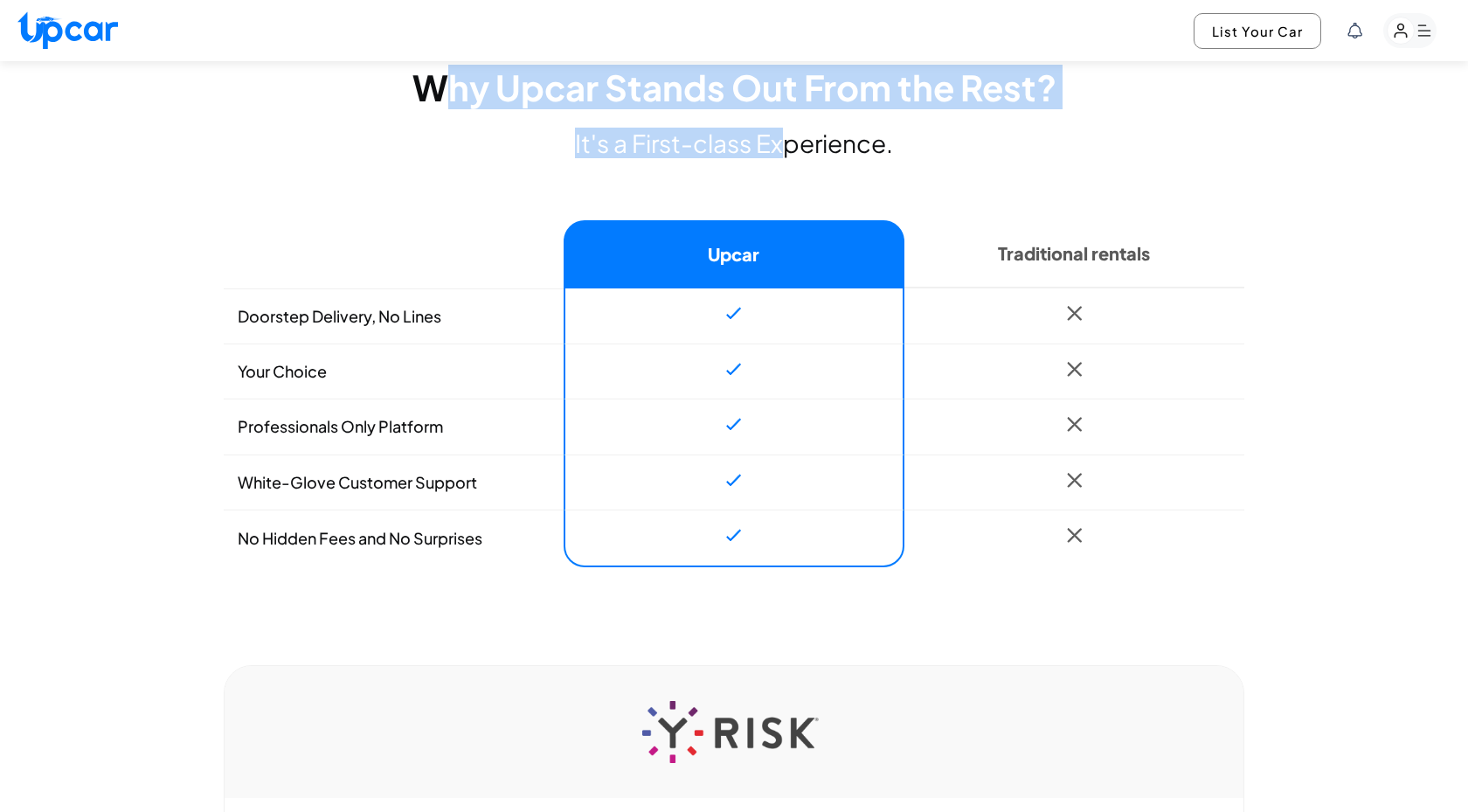
drag, startPoint x: 447, startPoint y: 97, endPoint x: 775, endPoint y: 143, distance: 331.2
click at [777, 144] on section "Why Upcar Stands Out From the Rest? Why Upcar? It's a First-class Experience. U…" at bounding box center [734, 317] width 1020 height 501
click at [775, 143] on p "It's a First-class Experience." at bounding box center [734, 143] width 1020 height 28
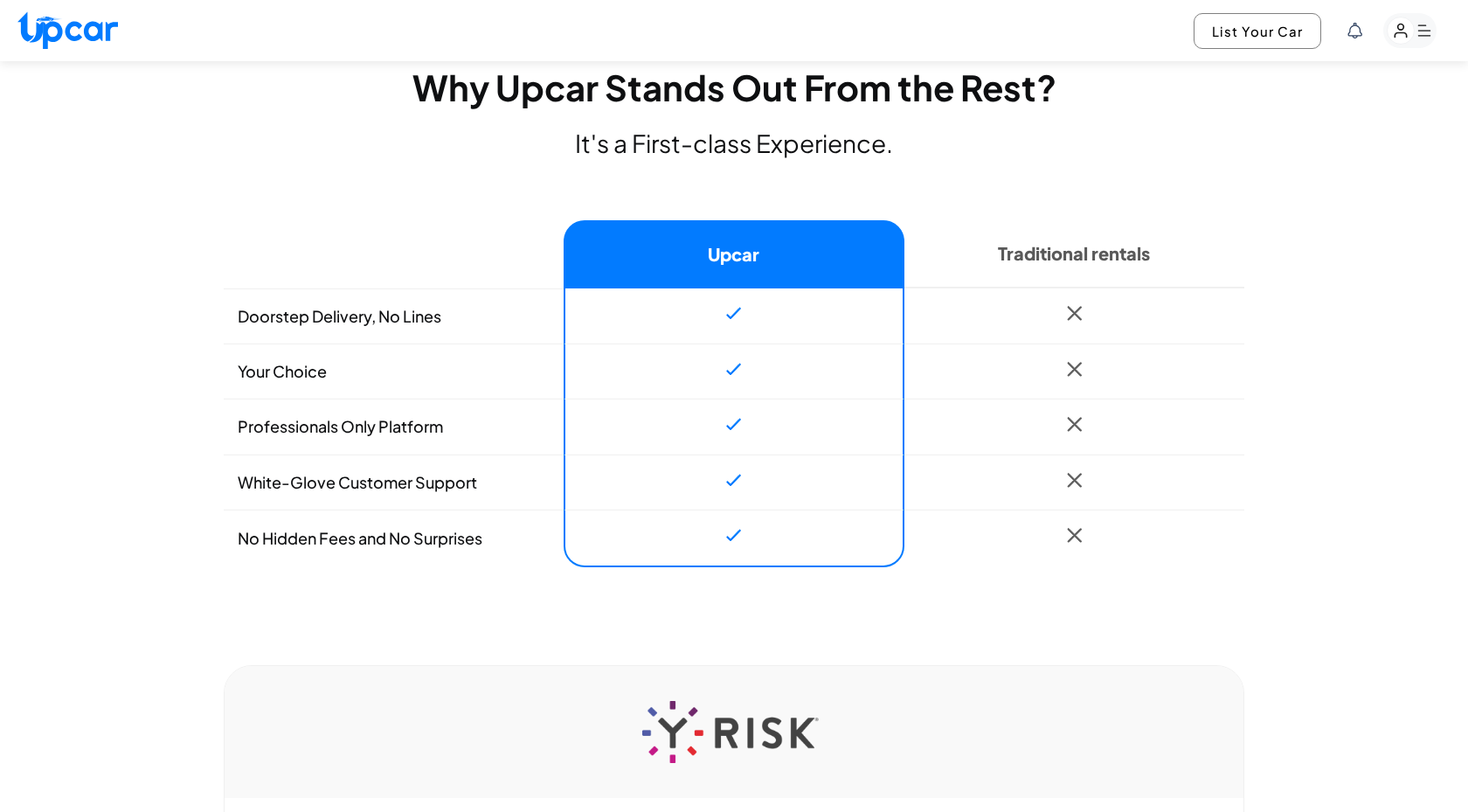
click at [359, 329] on td "Doorstep Delivery, No Lines" at bounding box center [393, 316] width 340 height 55
click at [354, 334] on td "Doorstep Delivery, No Lines" at bounding box center [393, 316] width 340 height 55
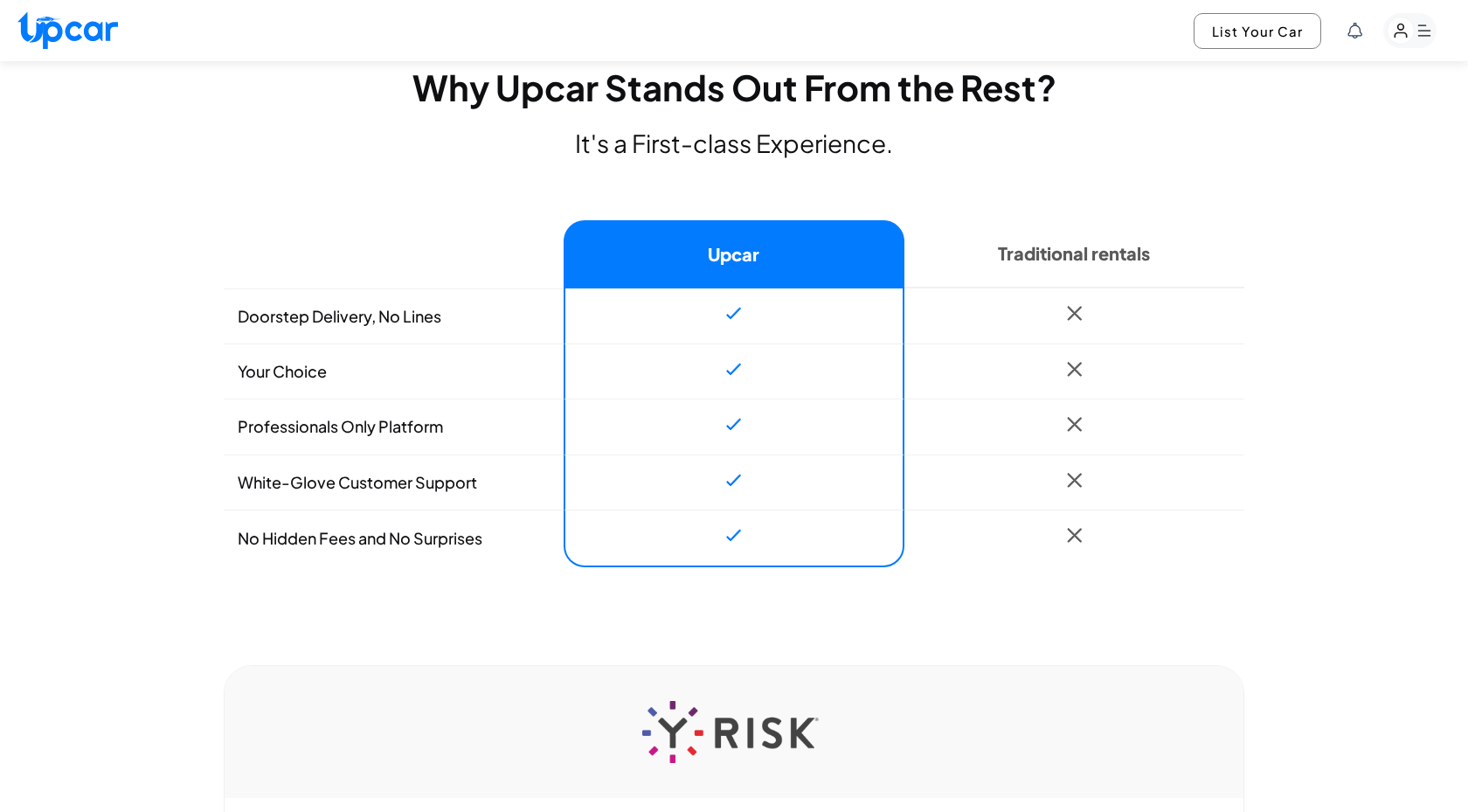
click at [354, 334] on td "Doorstep Delivery, No Lines" at bounding box center [393, 316] width 340 height 55
click at [311, 377] on td "Your Choice" at bounding box center [393, 372] width 340 height 56
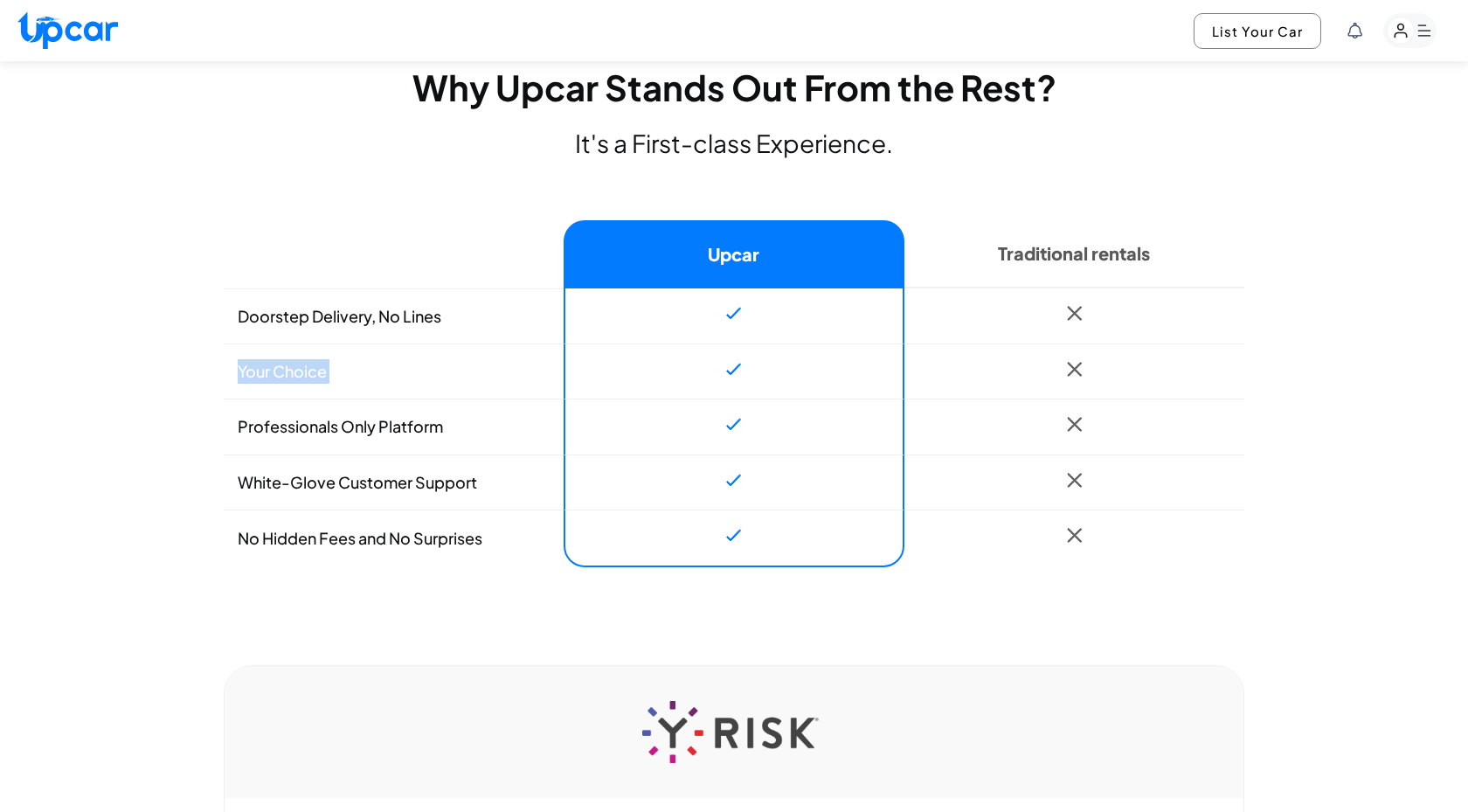
click at [311, 377] on td "Your Choice" at bounding box center [393, 372] width 340 height 56
click at [381, 432] on td "Professionals Only Platform" at bounding box center [393, 427] width 340 height 56
click at [408, 481] on td "White-Glove Customer Support" at bounding box center [393, 483] width 340 height 56
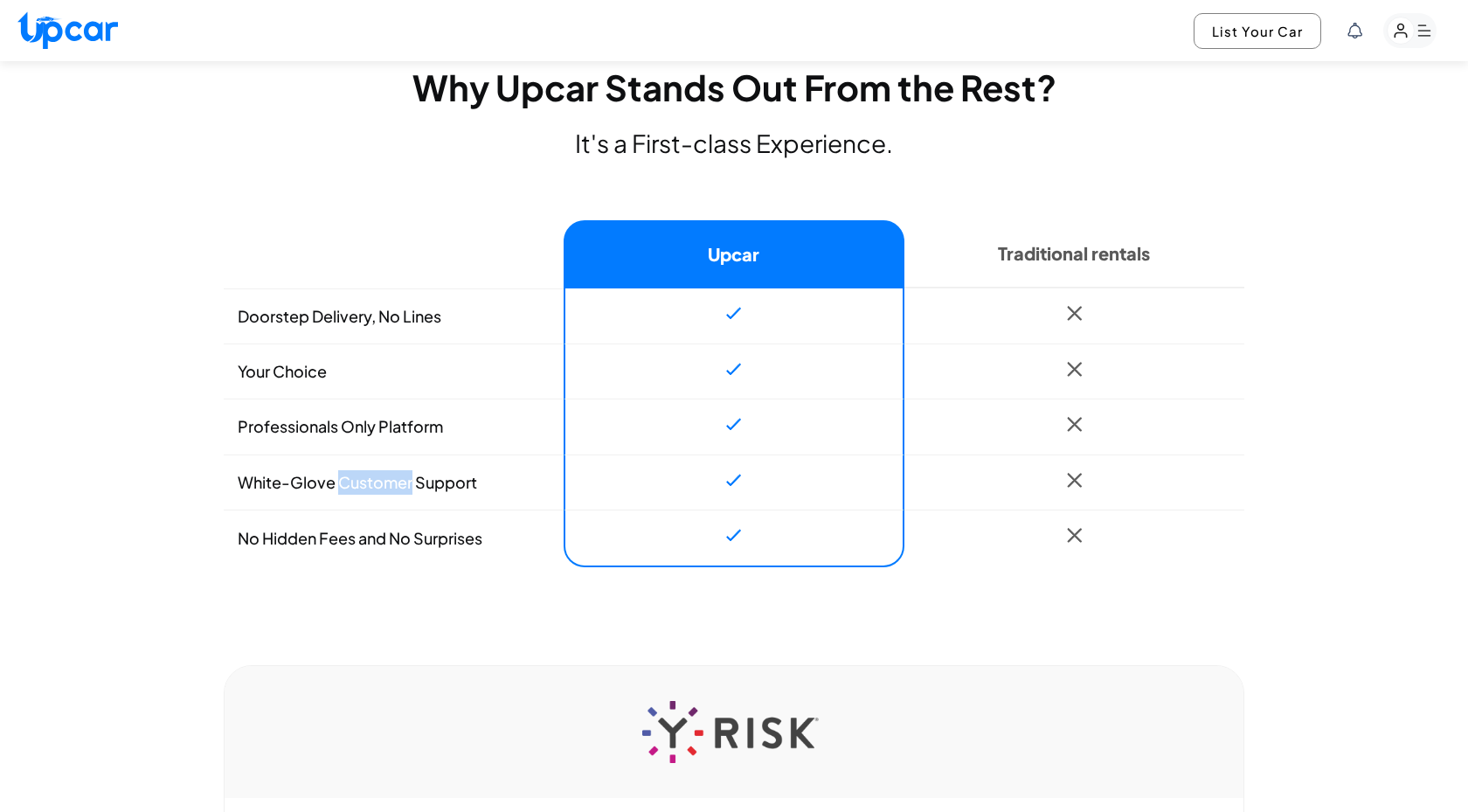
click at [408, 481] on td "White-Glove Customer Support" at bounding box center [393, 483] width 340 height 56
click at [433, 563] on td "No Hidden Fees and No Surprises" at bounding box center [393, 539] width 340 height 58
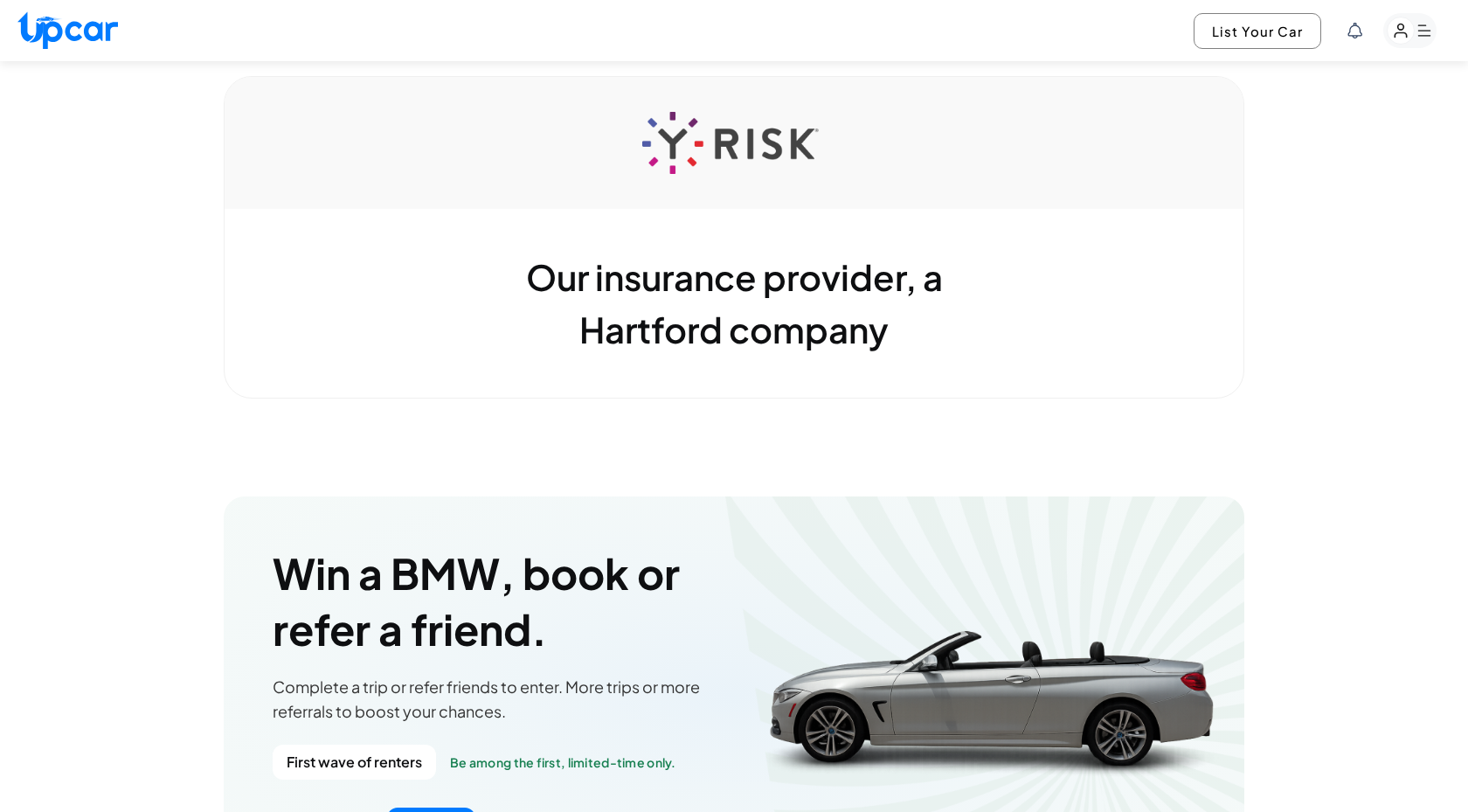
scroll to position [1920, 0]
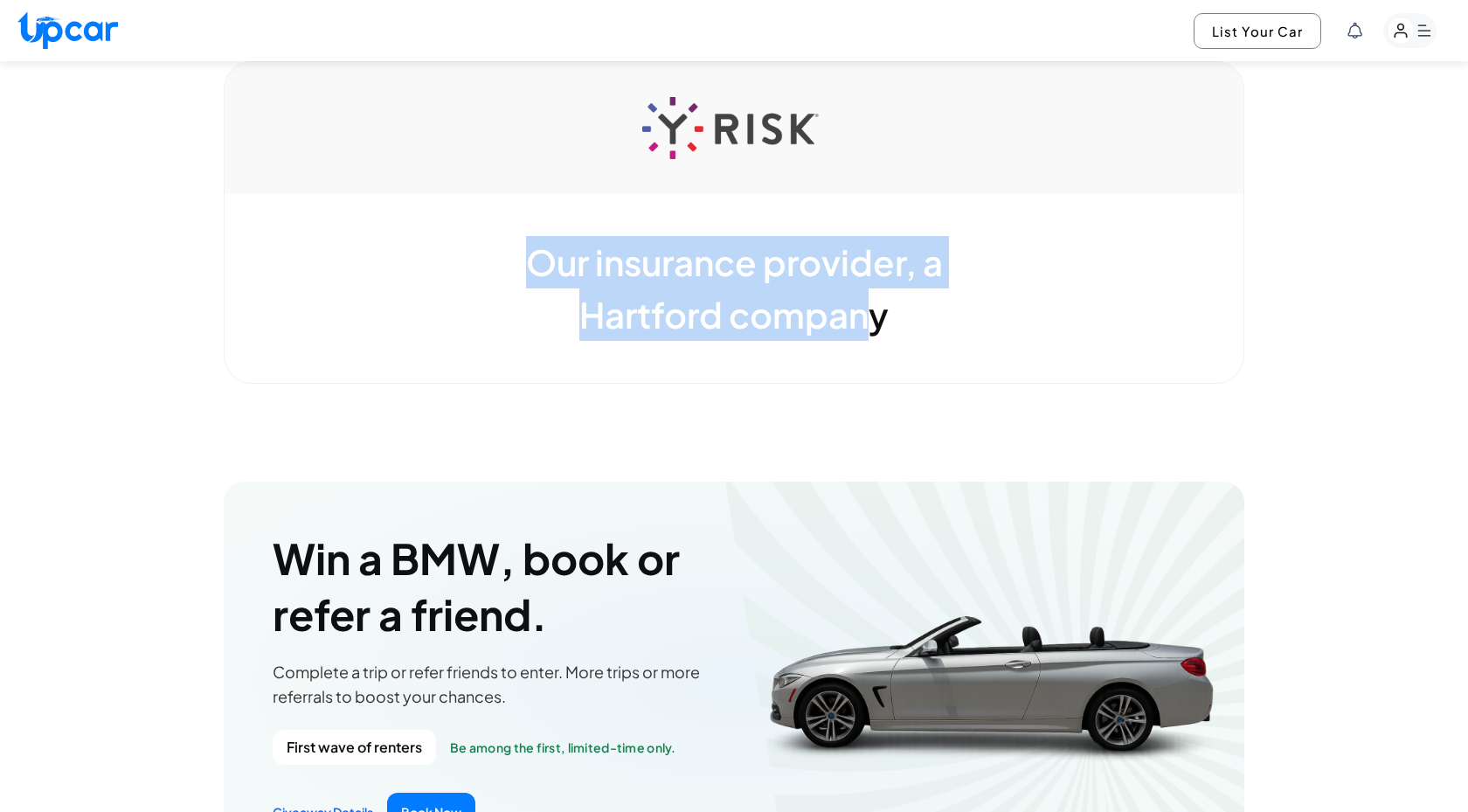
drag, startPoint x: 537, startPoint y: 269, endPoint x: 836, endPoint y: 321, distance: 303.5
click at [840, 327] on div "Our insurance provider, a Hartford company" at bounding box center [734, 288] width 1020 height 189
click at [836, 321] on div "Our insurance provider, a Hartford company" at bounding box center [734, 288] width 1020 height 189
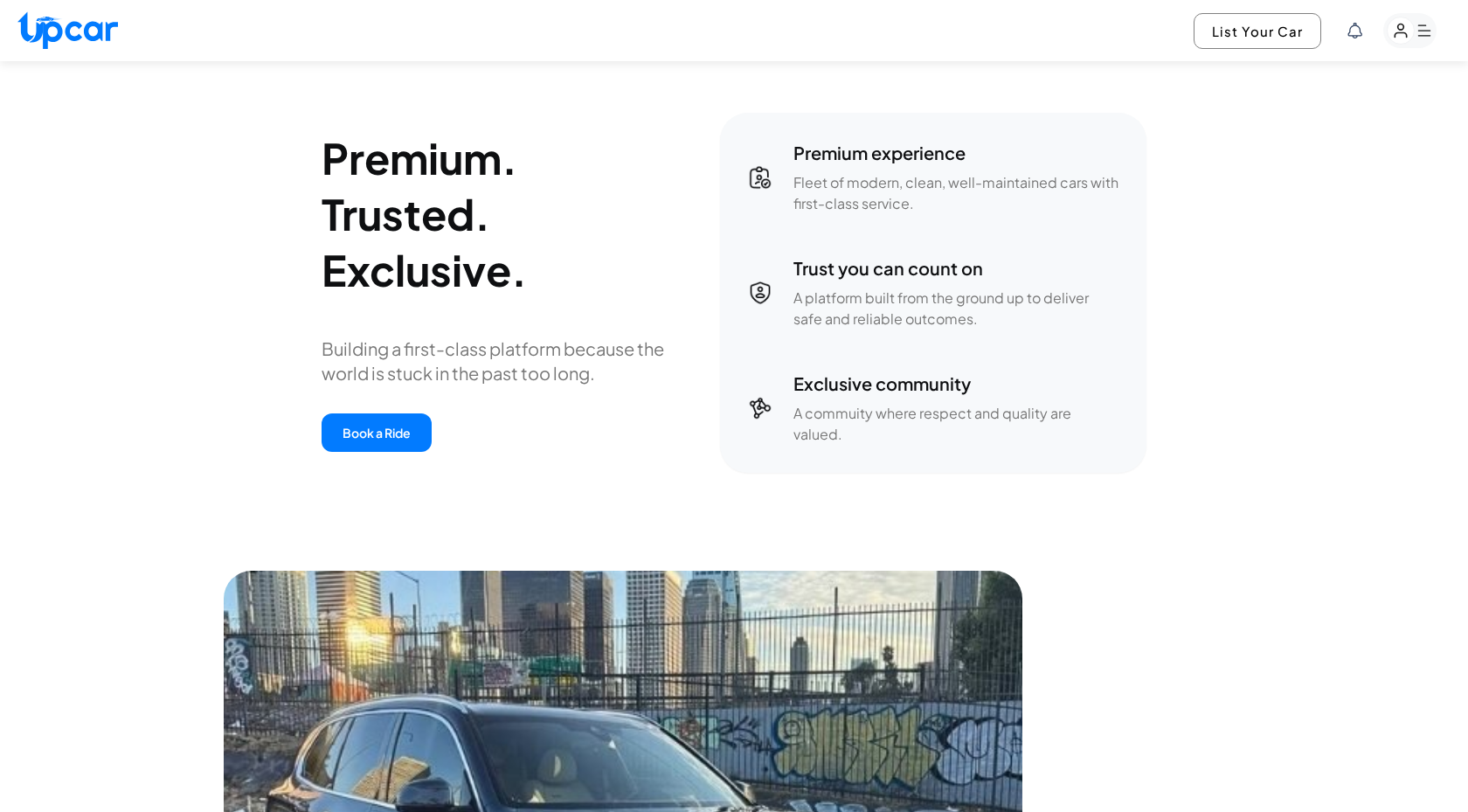
scroll to position [2964, 0]
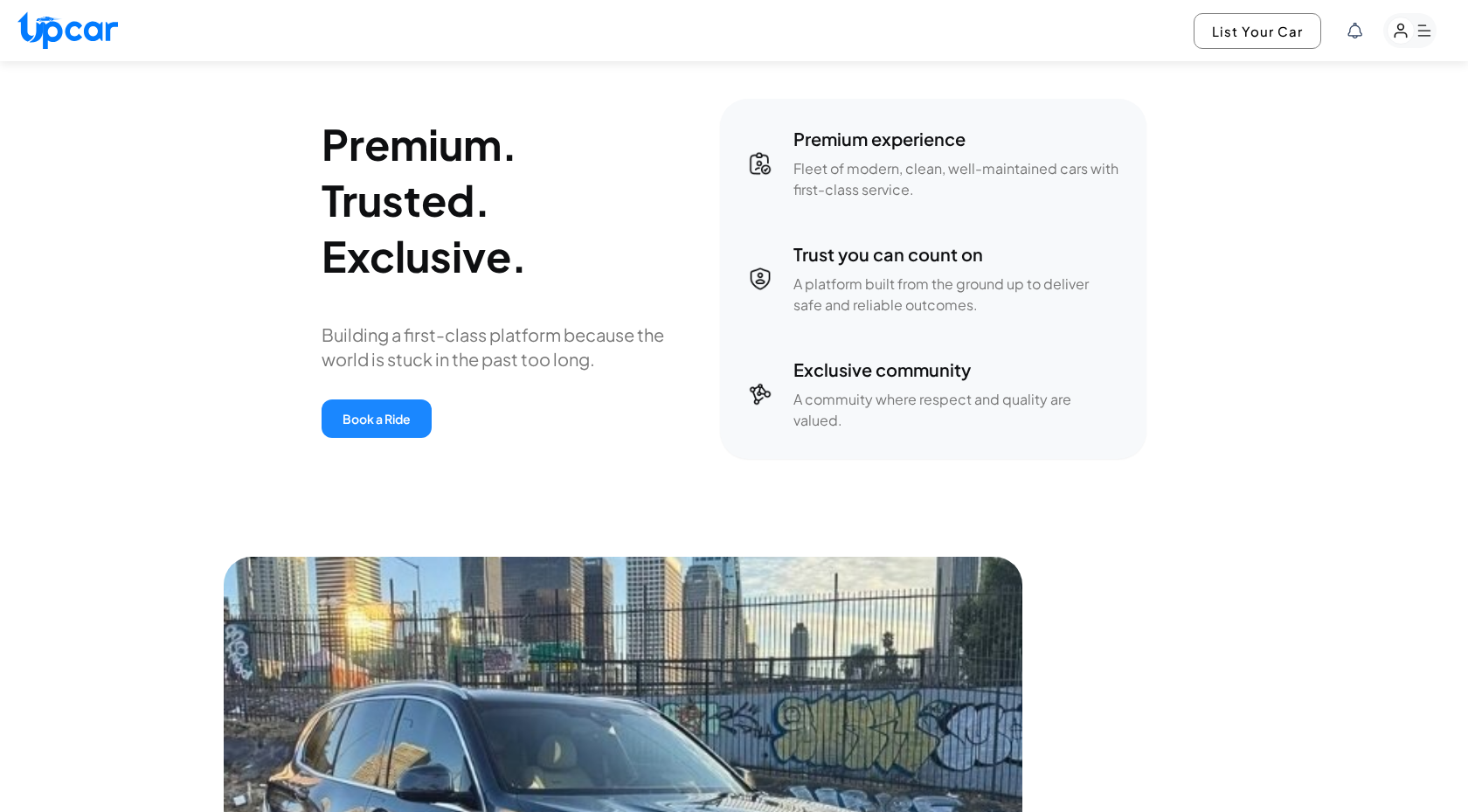
click at [398, 422] on button "Book a Ride" at bounding box center [376, 419] width 110 height 39
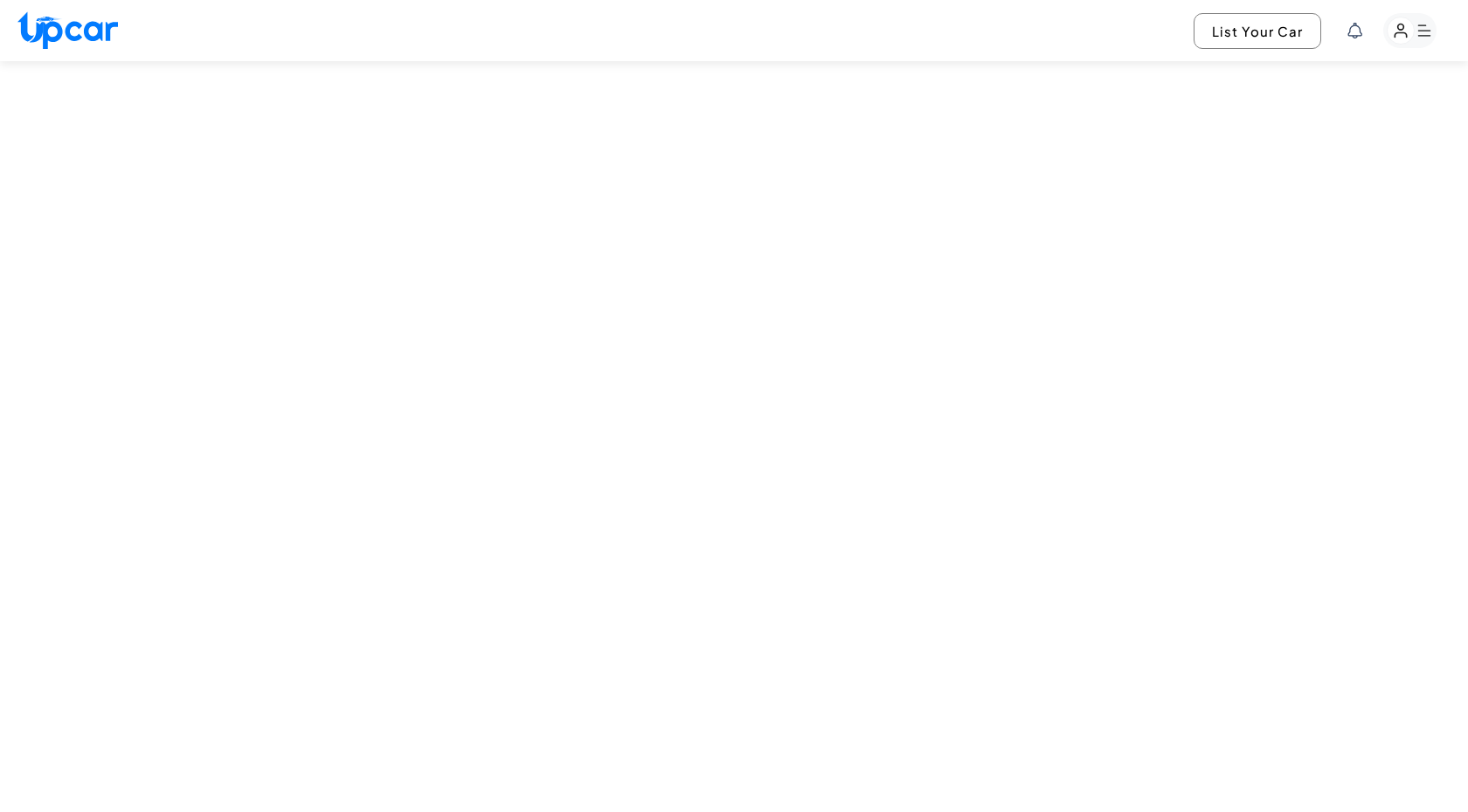
select select "********"
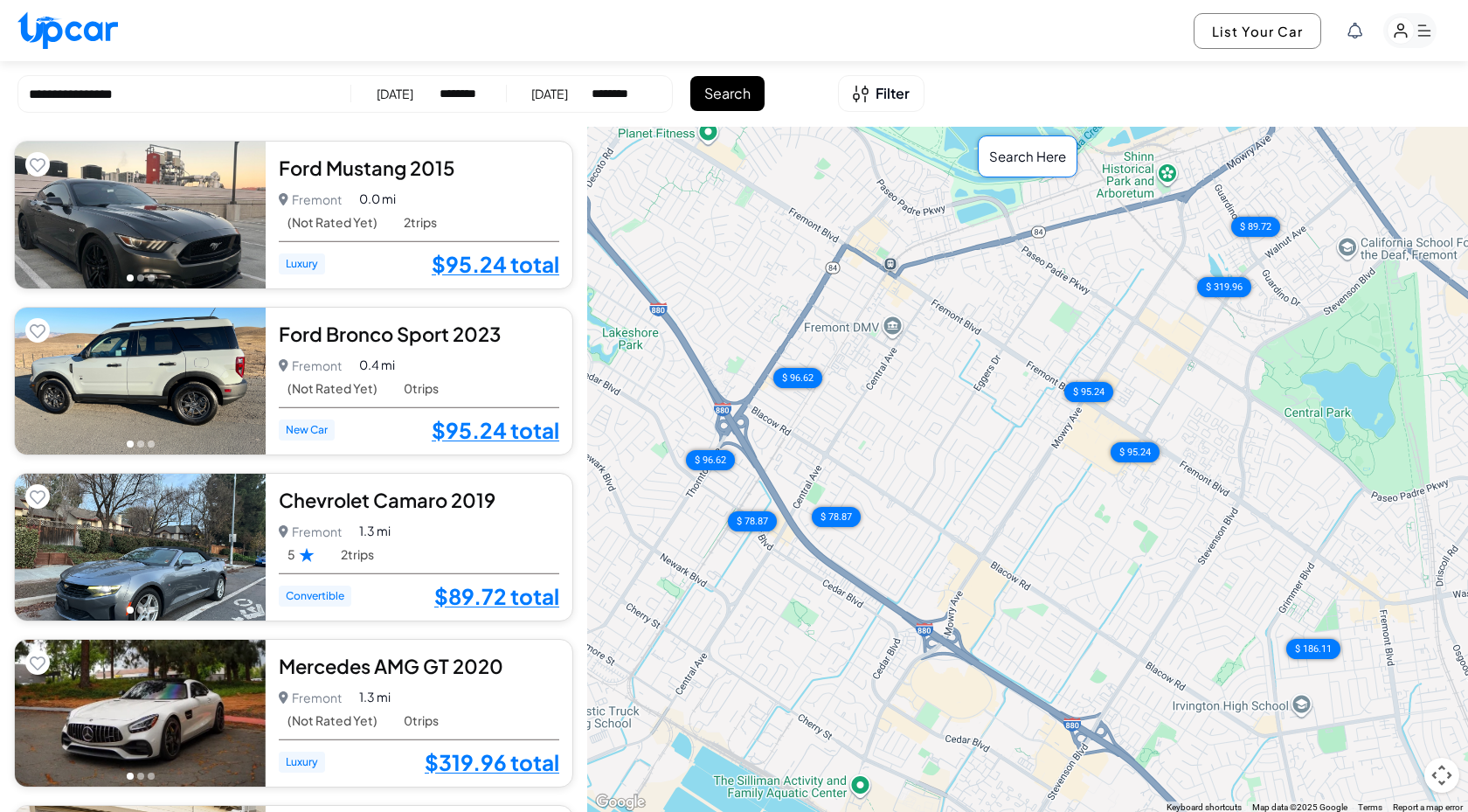
click at [1051, 166] on div "Search Here" at bounding box center [1028, 156] width 99 height 42
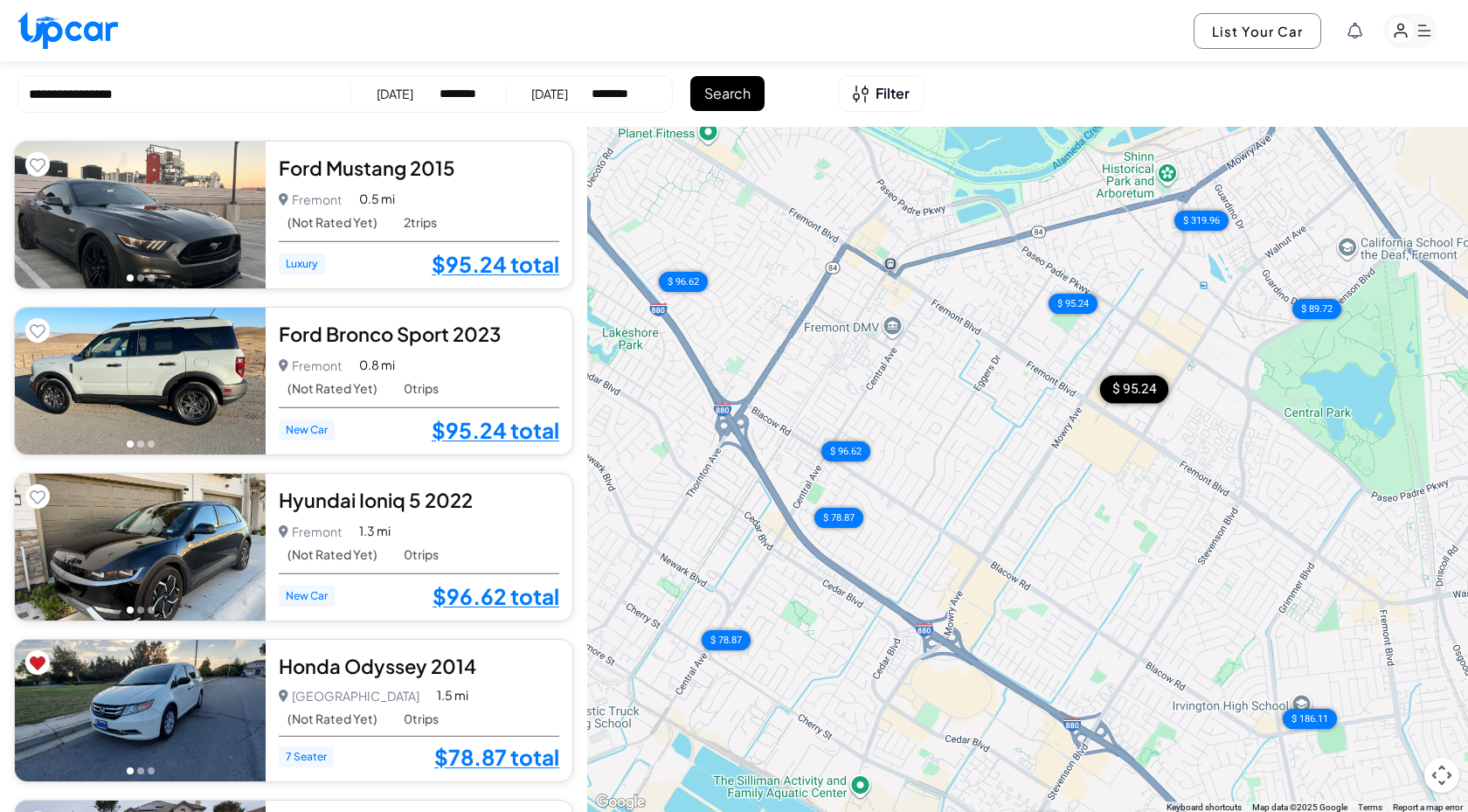
click at [1125, 397] on div "$ 95.24" at bounding box center [1135, 389] width 69 height 28
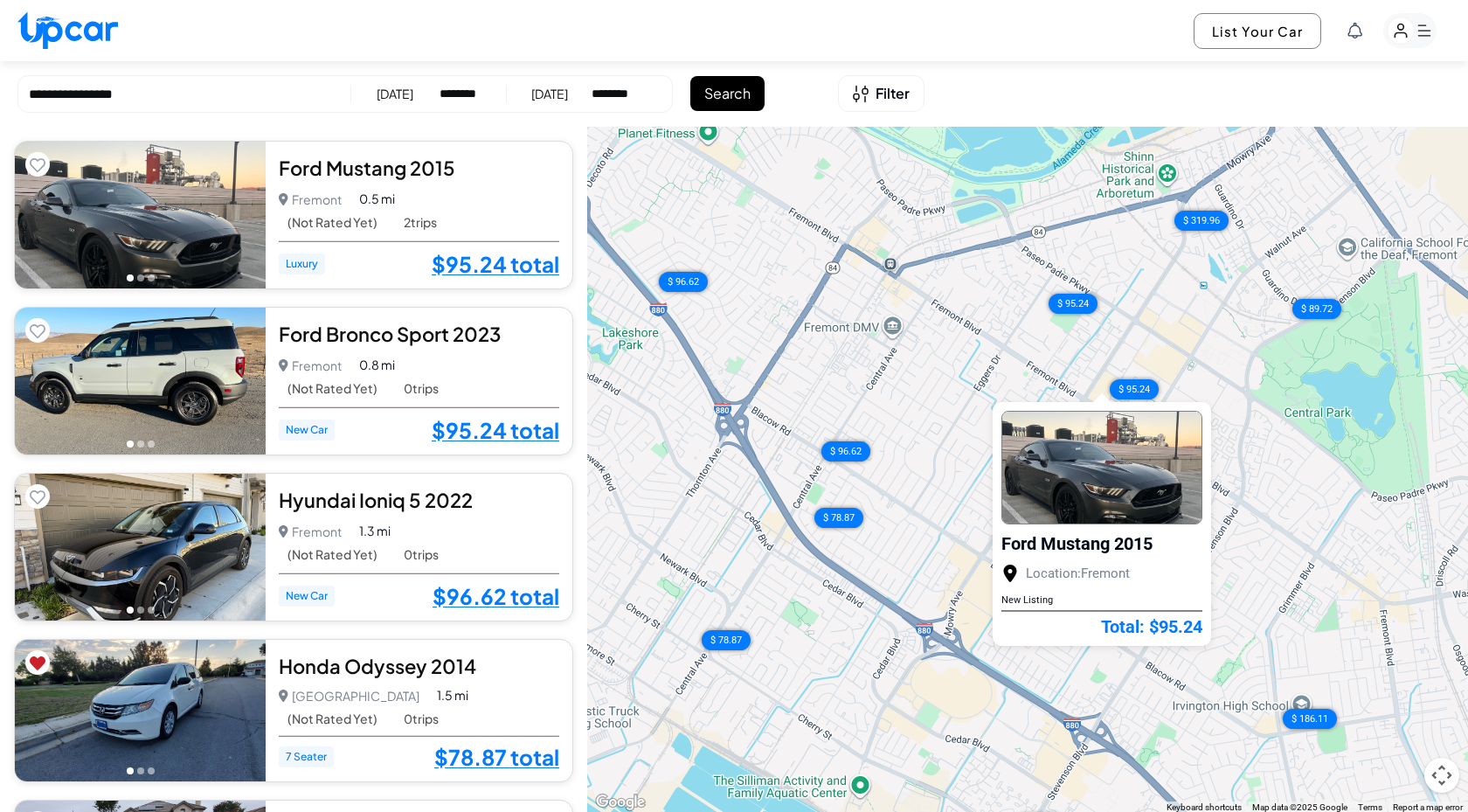
click at [950, 428] on div "$ 95.24 $ 95.24 $ 96.62 $ 78.87 $ 78.87 $ 96.62 $ 89.72 $ 319.96 $ 186.11 $ 83.…" at bounding box center [1028, 469] width 881 height 687
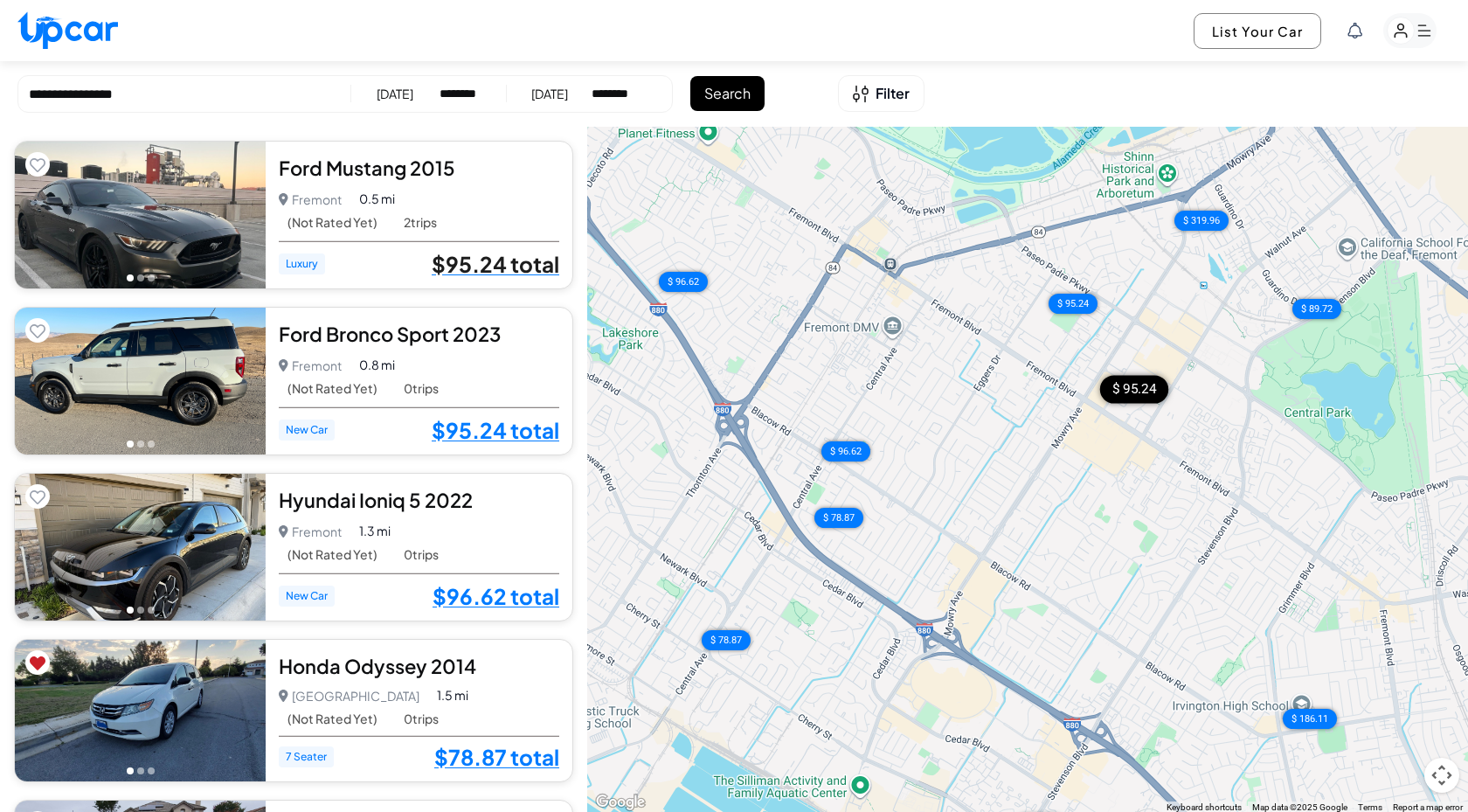
click at [532, 265] on link "$95.24 total" at bounding box center [495, 263] width 127 height 23
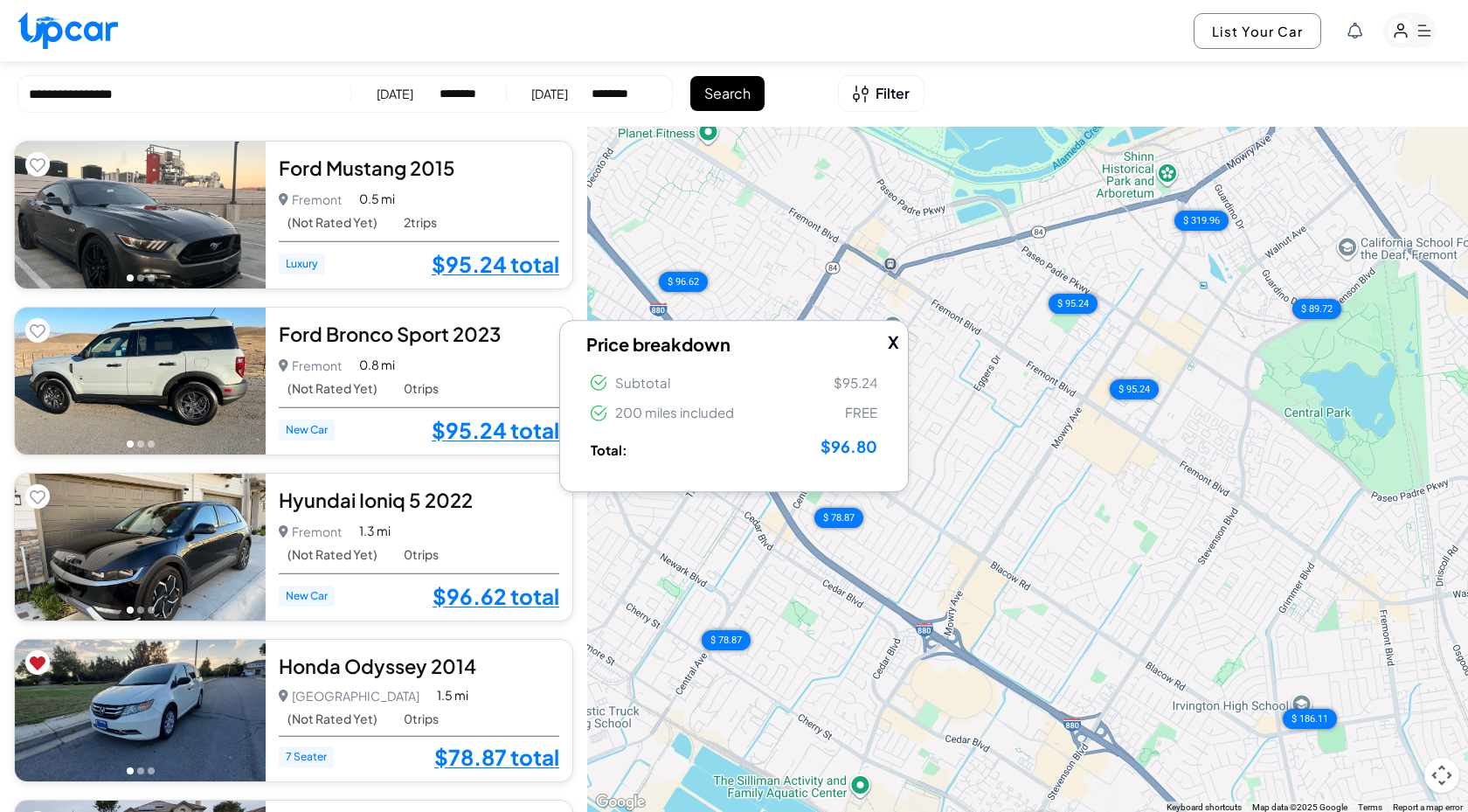
click at [598, 412] on icon at bounding box center [598, 413] width 15 height 16
click at [598, 387] on icon at bounding box center [598, 383] width 15 height 16
click at [602, 461] on li "Total: $96.80" at bounding box center [734, 448] width 295 height 36
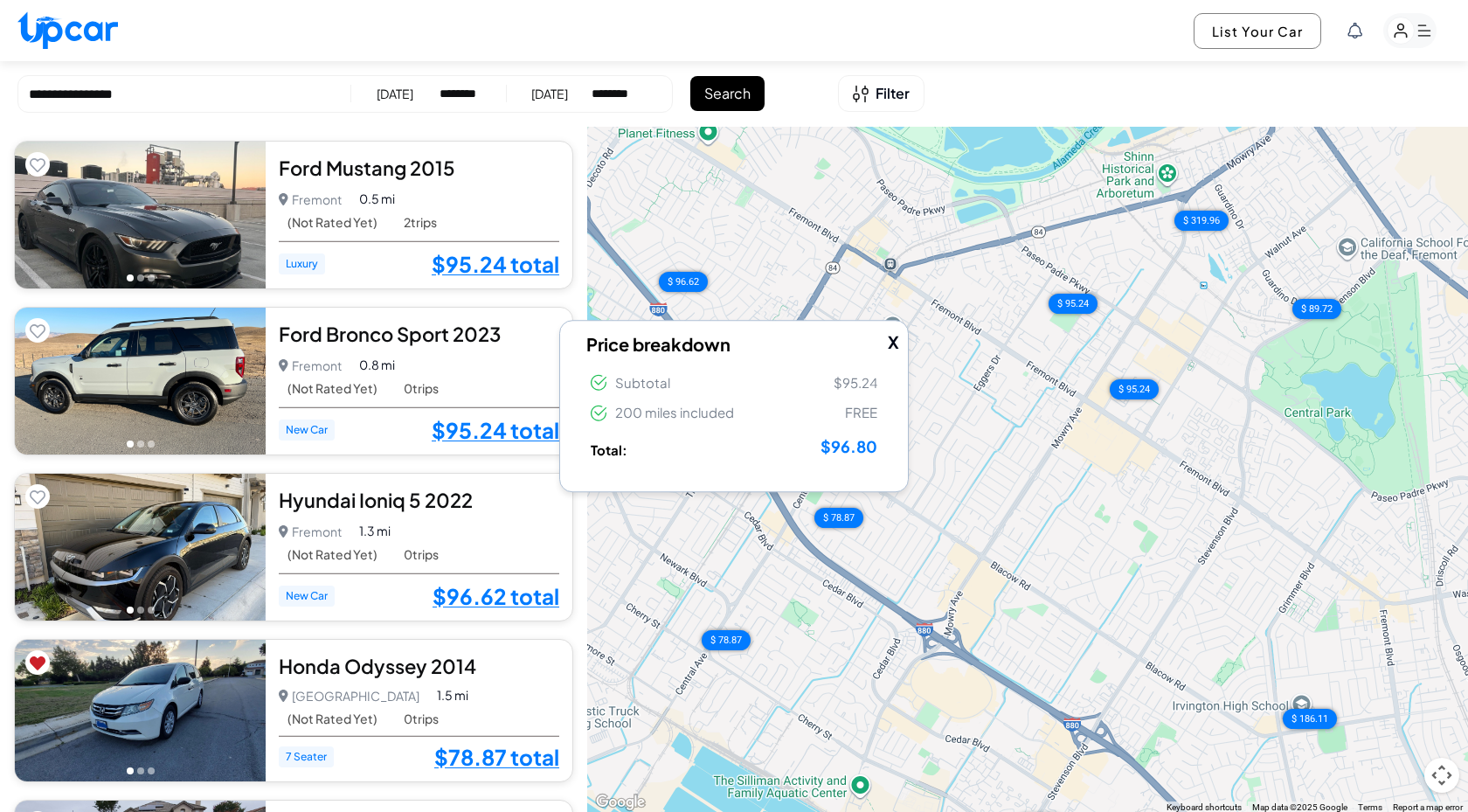
click at [899, 346] on button "X" at bounding box center [893, 342] width 12 height 25
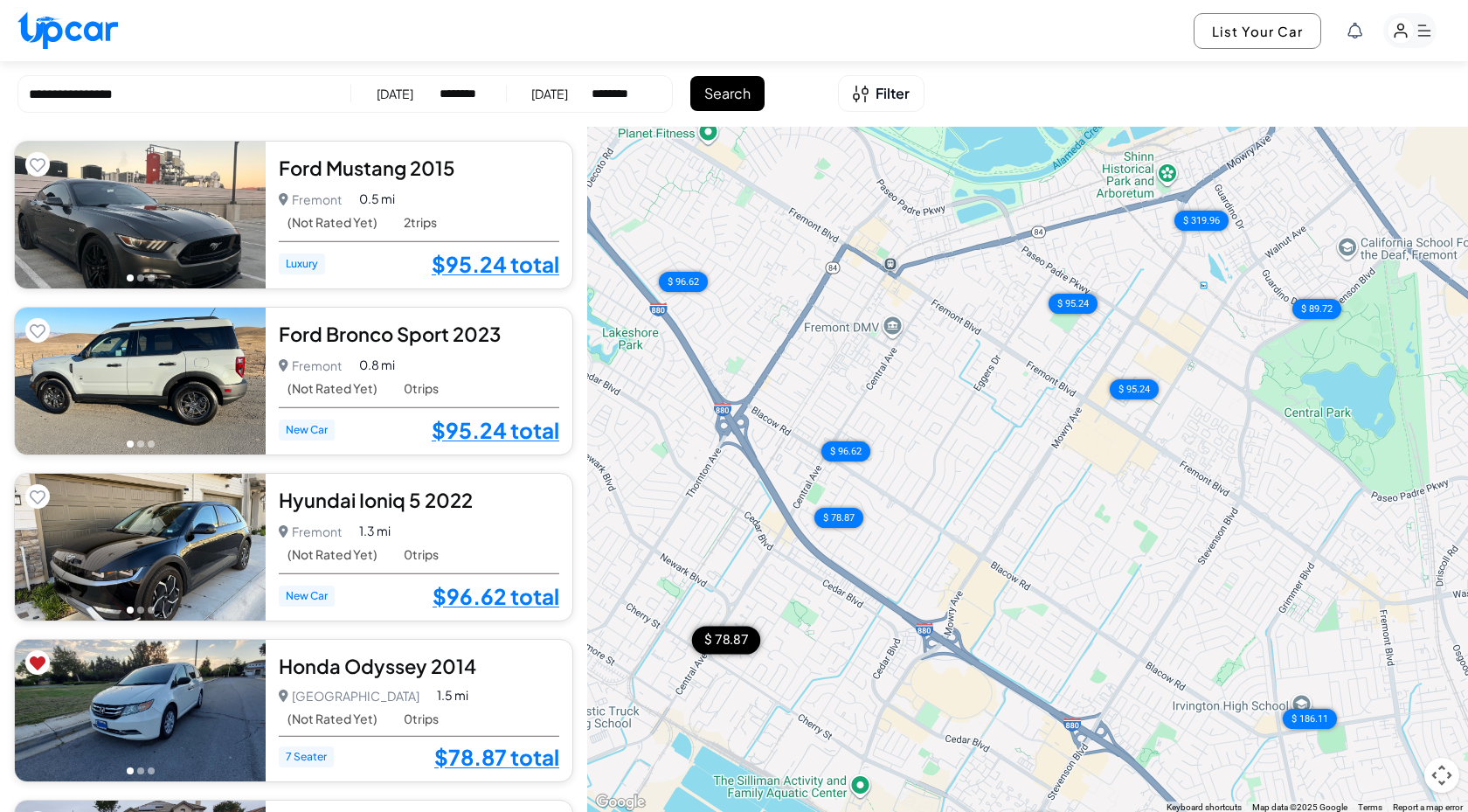
click at [731, 639] on div "$ 78.87" at bounding box center [726, 640] width 69 height 28
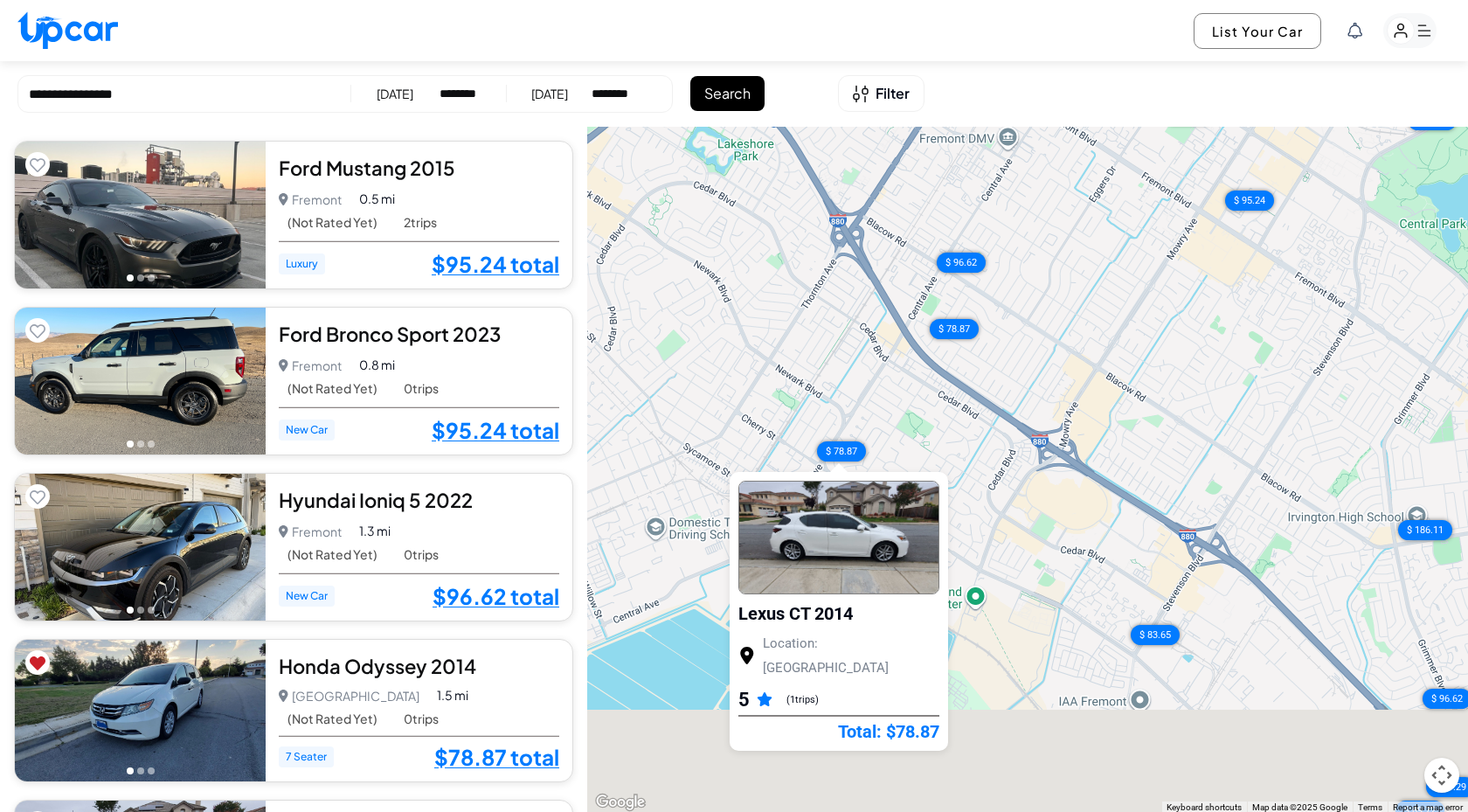
drag, startPoint x: 863, startPoint y: 683, endPoint x: 978, endPoint y: 489, distance: 225.5
click at [978, 489] on div "$ 95.24 $ 95.24 $ 96.62 $ 78.87 $ 78.87 $ 96.62 $ 89.72 $ 319.96 $ 186.11 $ 83.…" at bounding box center [1028, 469] width 881 height 687
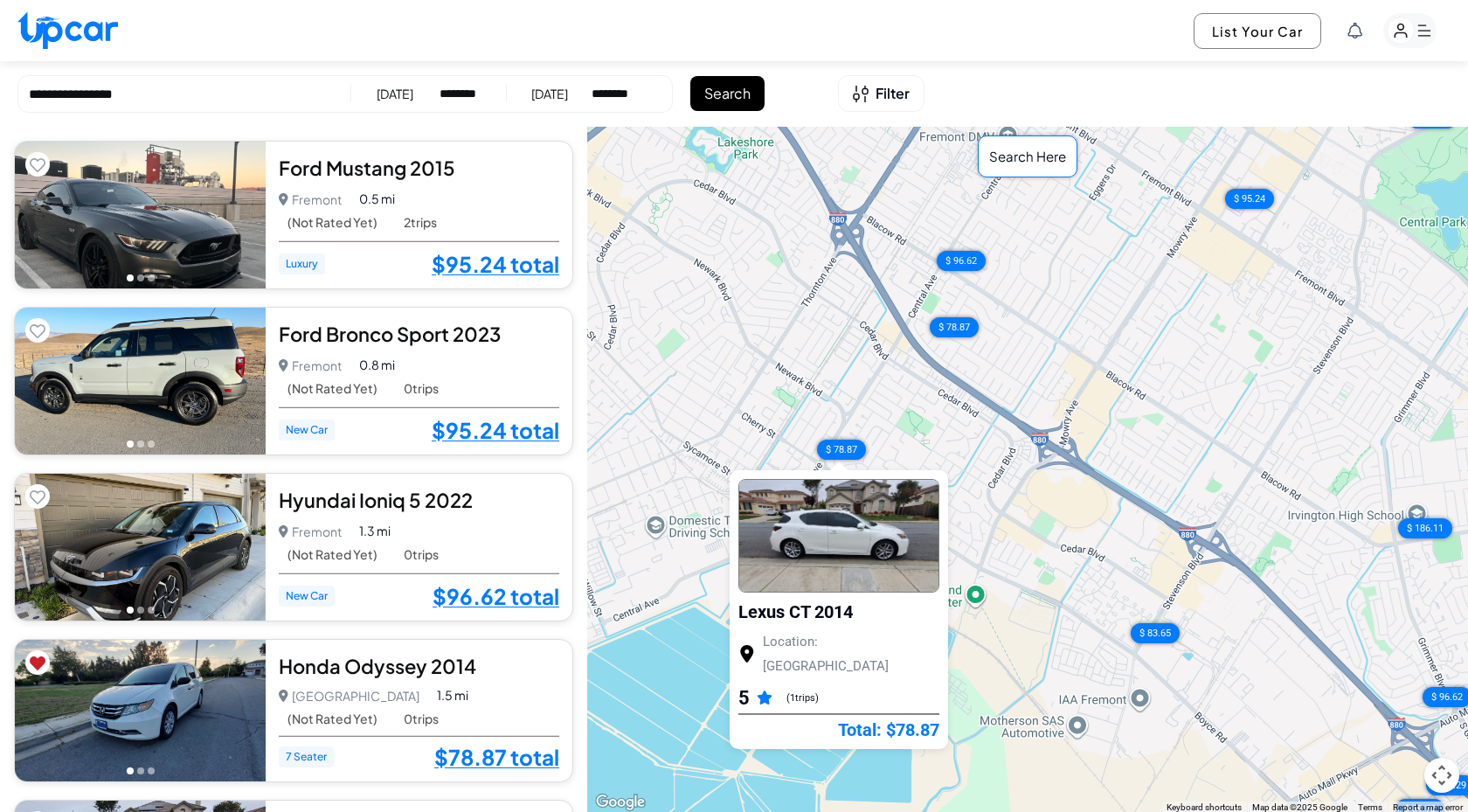
click at [675, 456] on div "$ 95.24 $ 95.24 $ 96.62 $ 78.87 $ 78.87 $ 96.62 $ 89.72 $ 319.96 $ 186.11 $ 83.…" at bounding box center [1028, 469] width 881 height 687
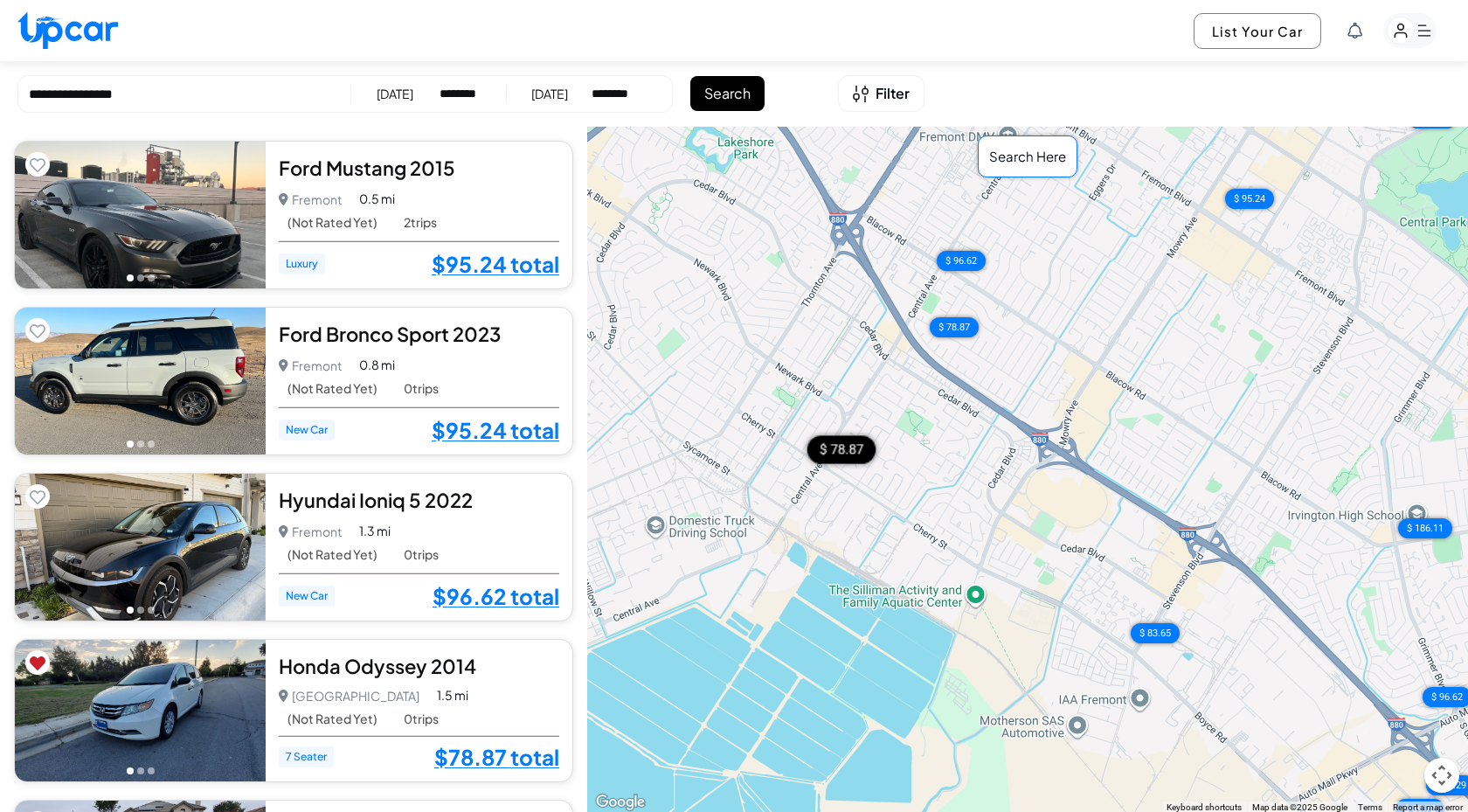
click at [845, 452] on div "$ 78.87" at bounding box center [842, 448] width 69 height 28
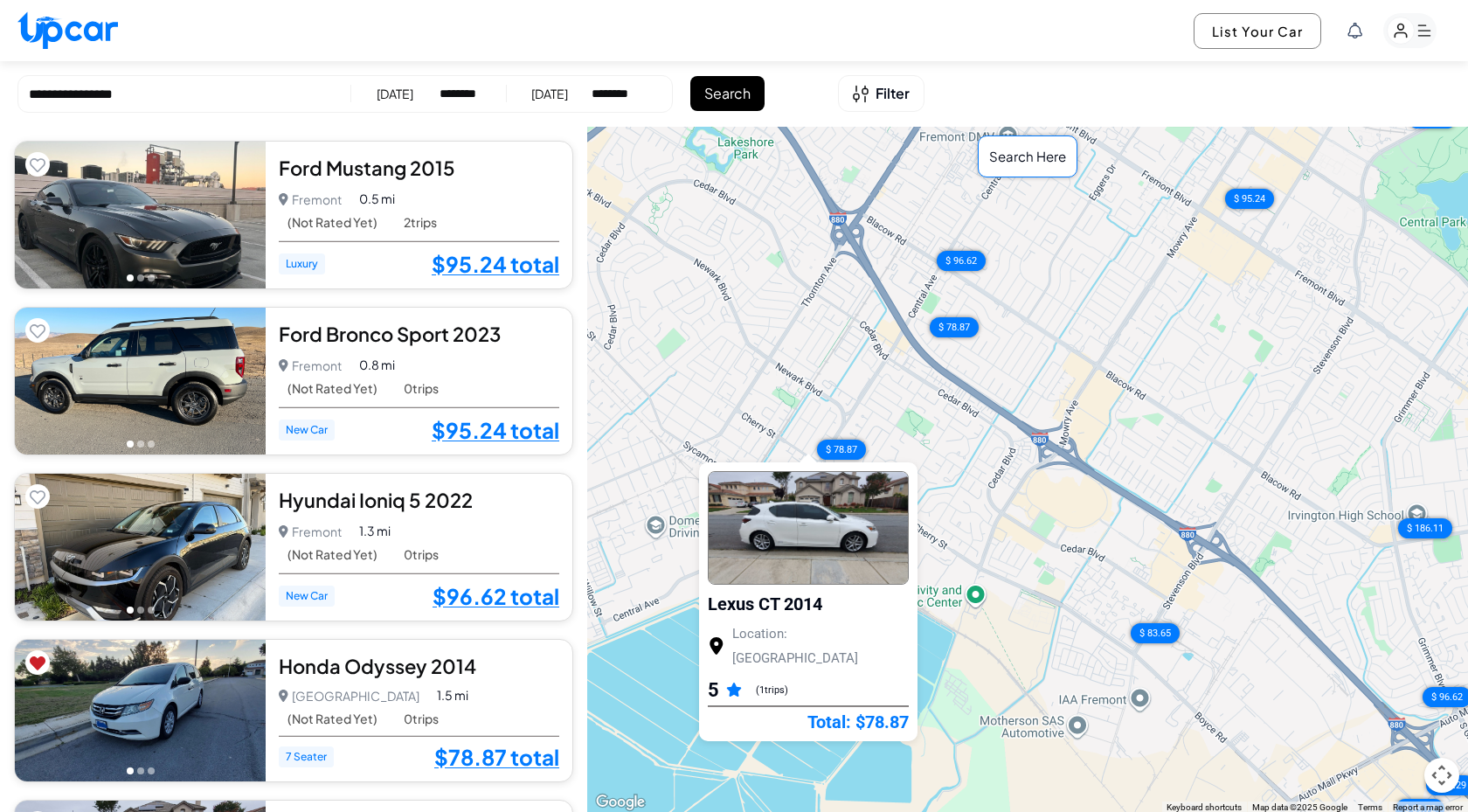
click at [808, 545] on img at bounding box center [808, 527] width 199 height 112
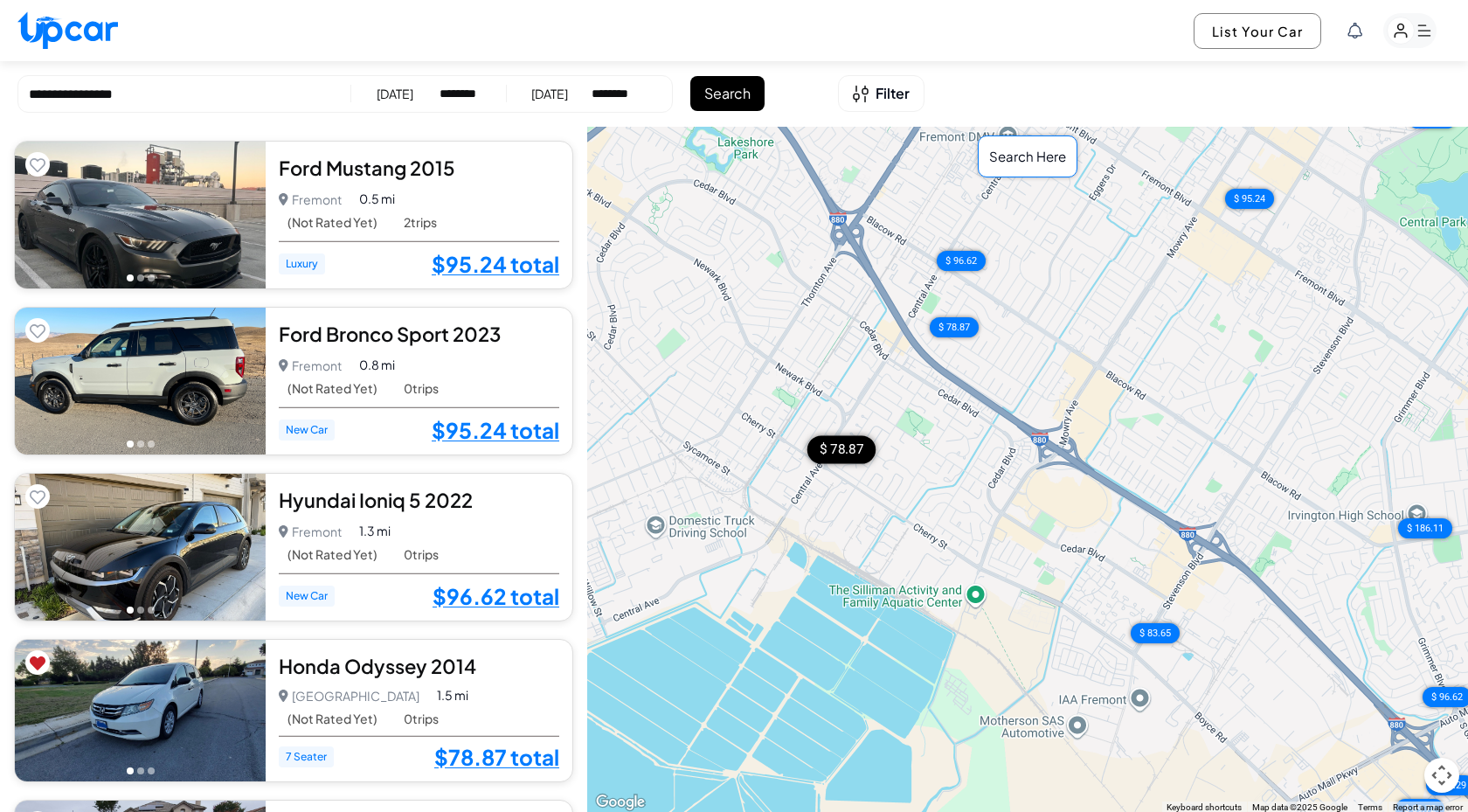
click at [842, 452] on div "$ 78.87" at bounding box center [842, 448] width 69 height 28
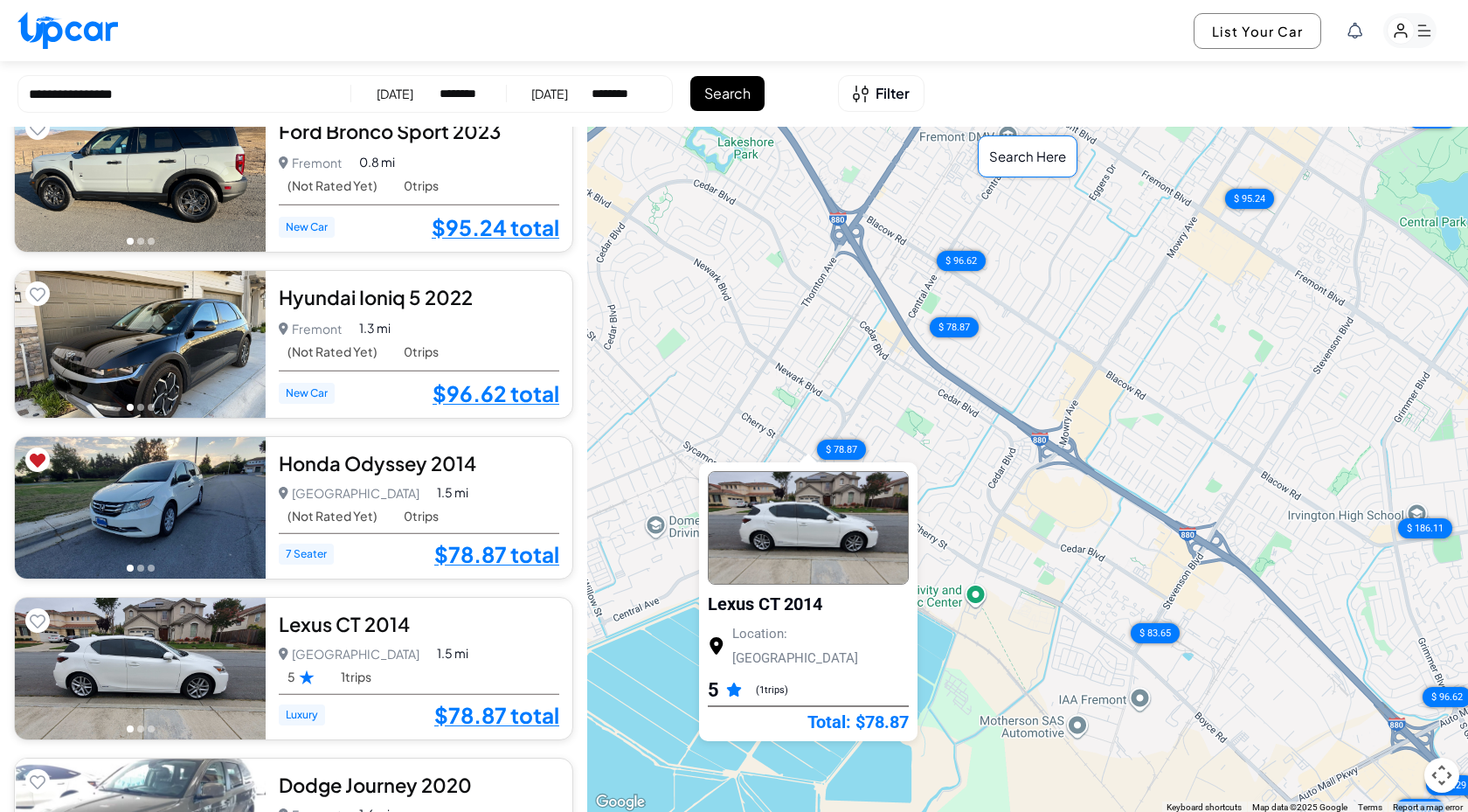
scroll to position [257, 0]
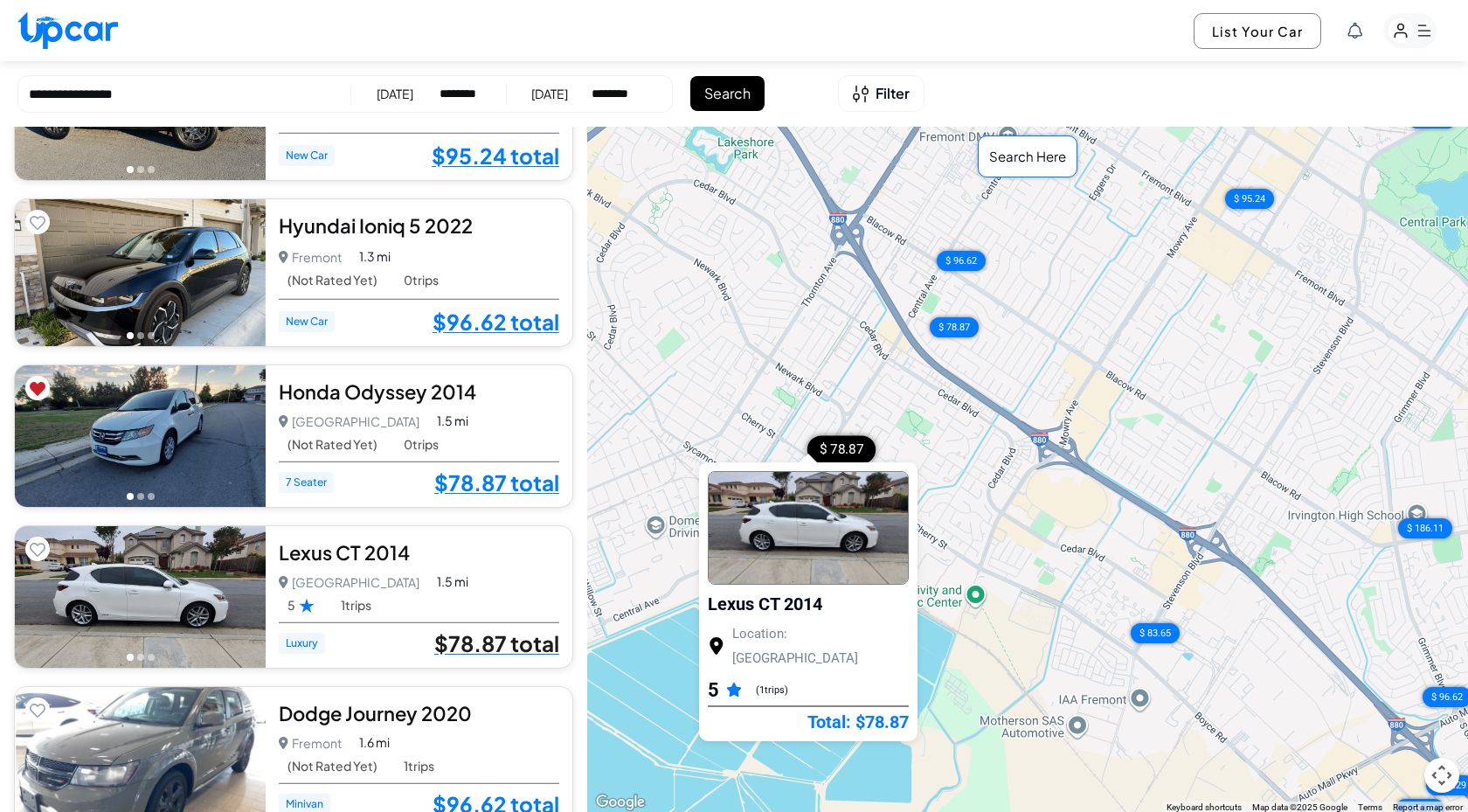
click at [516, 644] on link "$78.87 total" at bounding box center [496, 642] width 125 height 23
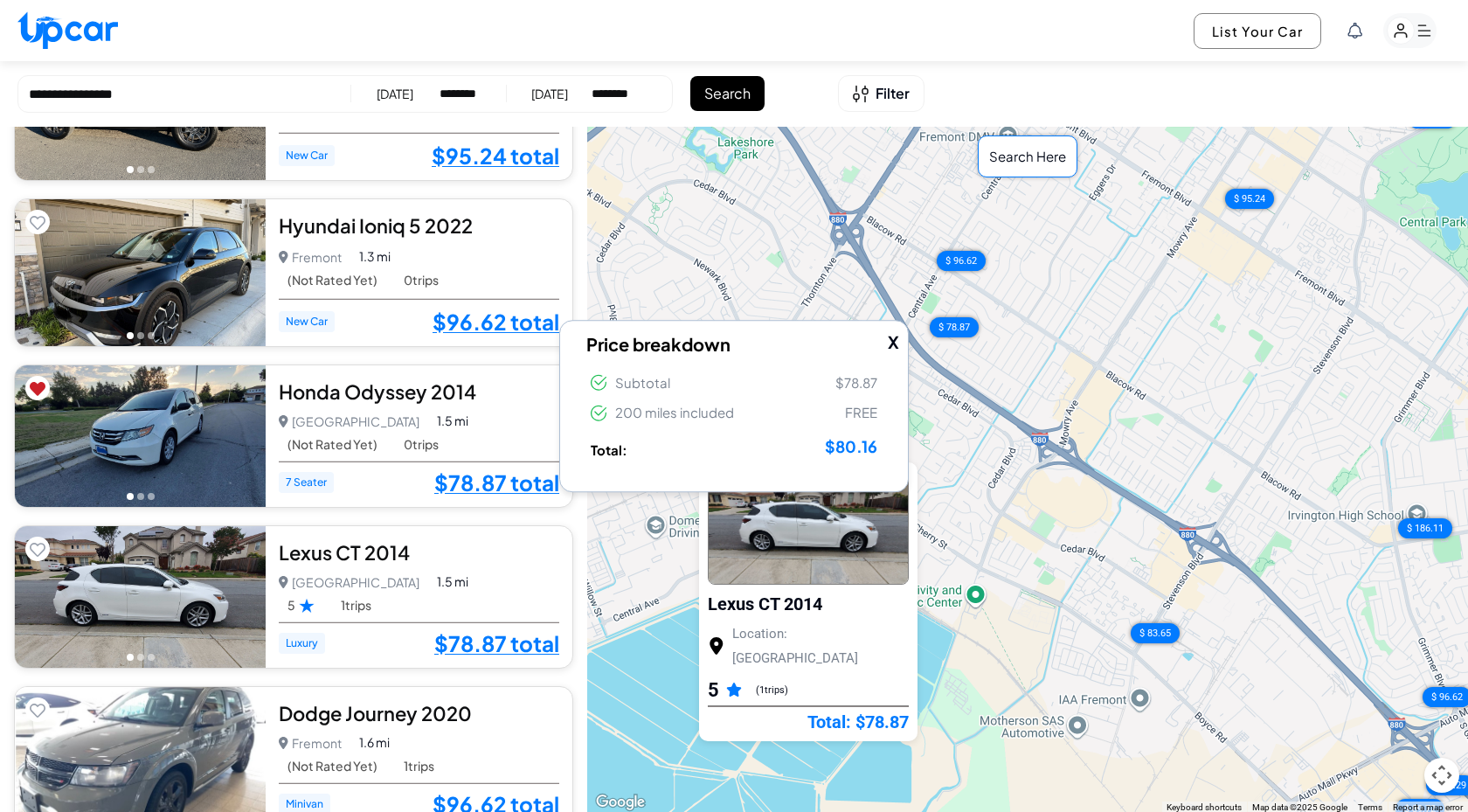
click at [540, 566] on div "Lexus CT 2014 5.0 Newark Newark • 1 trips 1.5 mi 5 1 trips Luxury $78.87 total" at bounding box center [419, 596] width 307 height 142
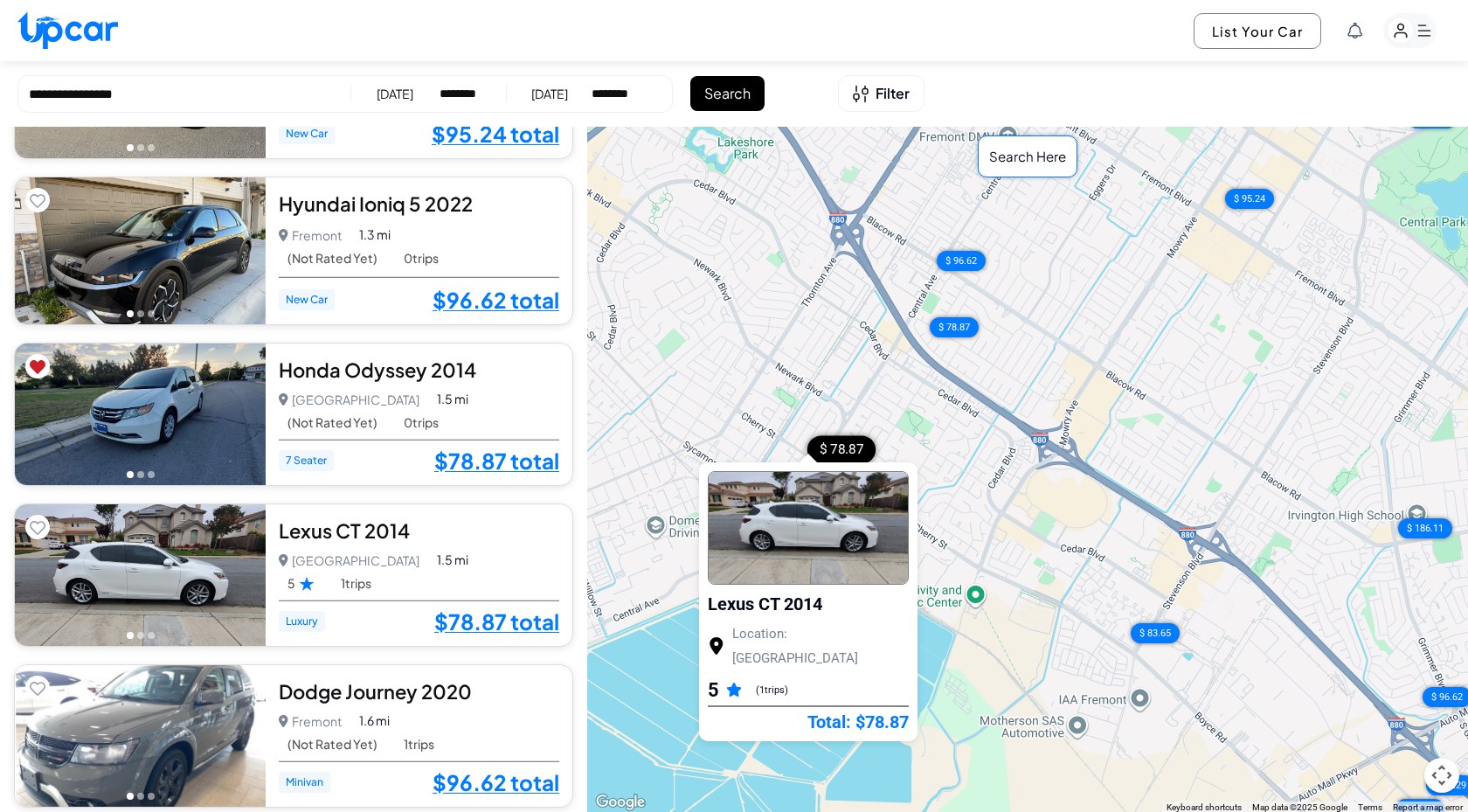
scroll to position [303, 0]
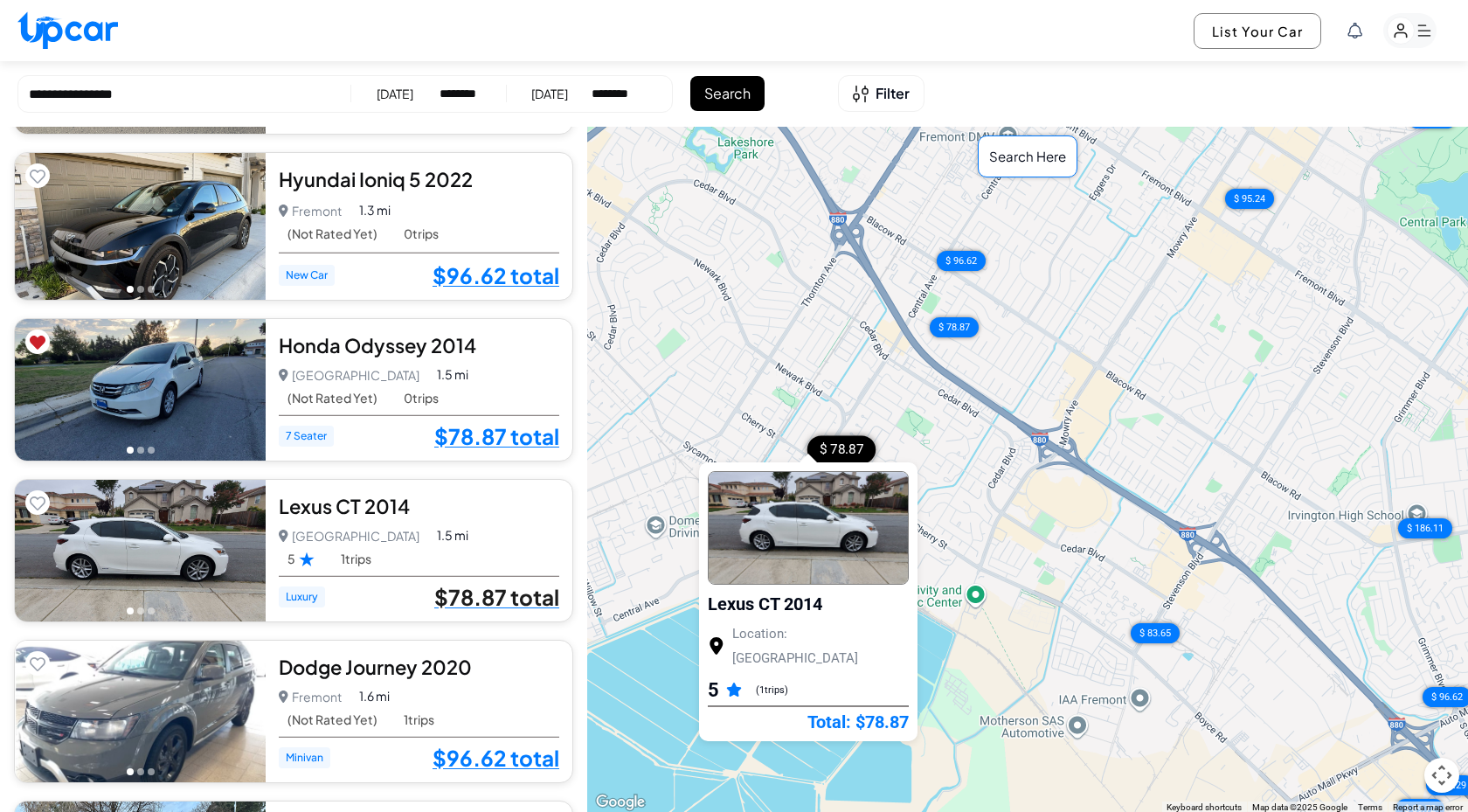
click at [532, 600] on link "$78.87 total" at bounding box center [496, 596] width 125 height 23
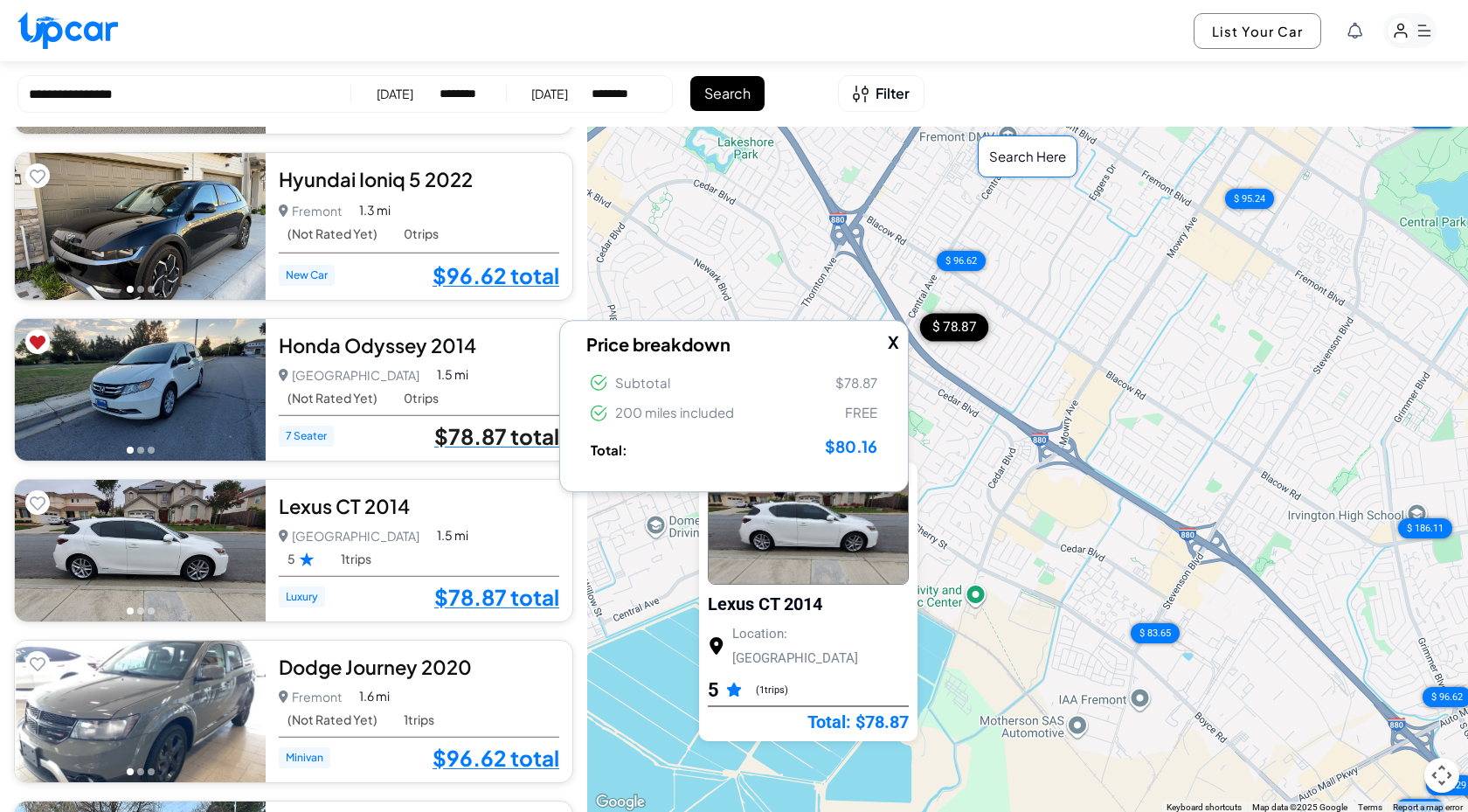
click at [525, 433] on link "$78.87 total" at bounding box center [496, 436] width 125 height 23
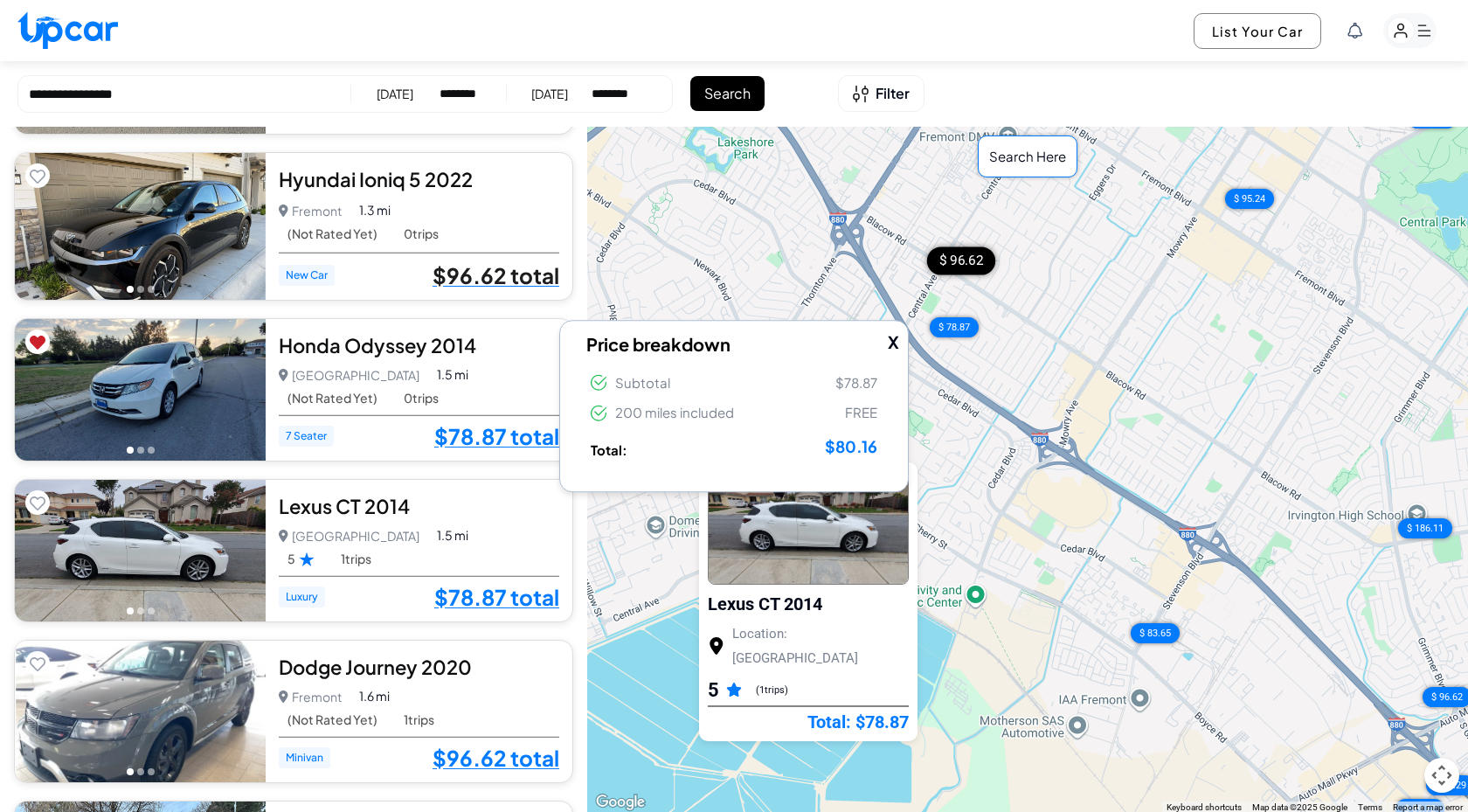
click at [497, 271] on link "$96.62 total" at bounding box center [496, 275] width 126 height 23
click at [854, 392] on li "Subtotal $96.62" at bounding box center [734, 383] width 295 height 29
click at [853, 453] on span "$98.19" at bounding box center [852, 447] width 51 height 27
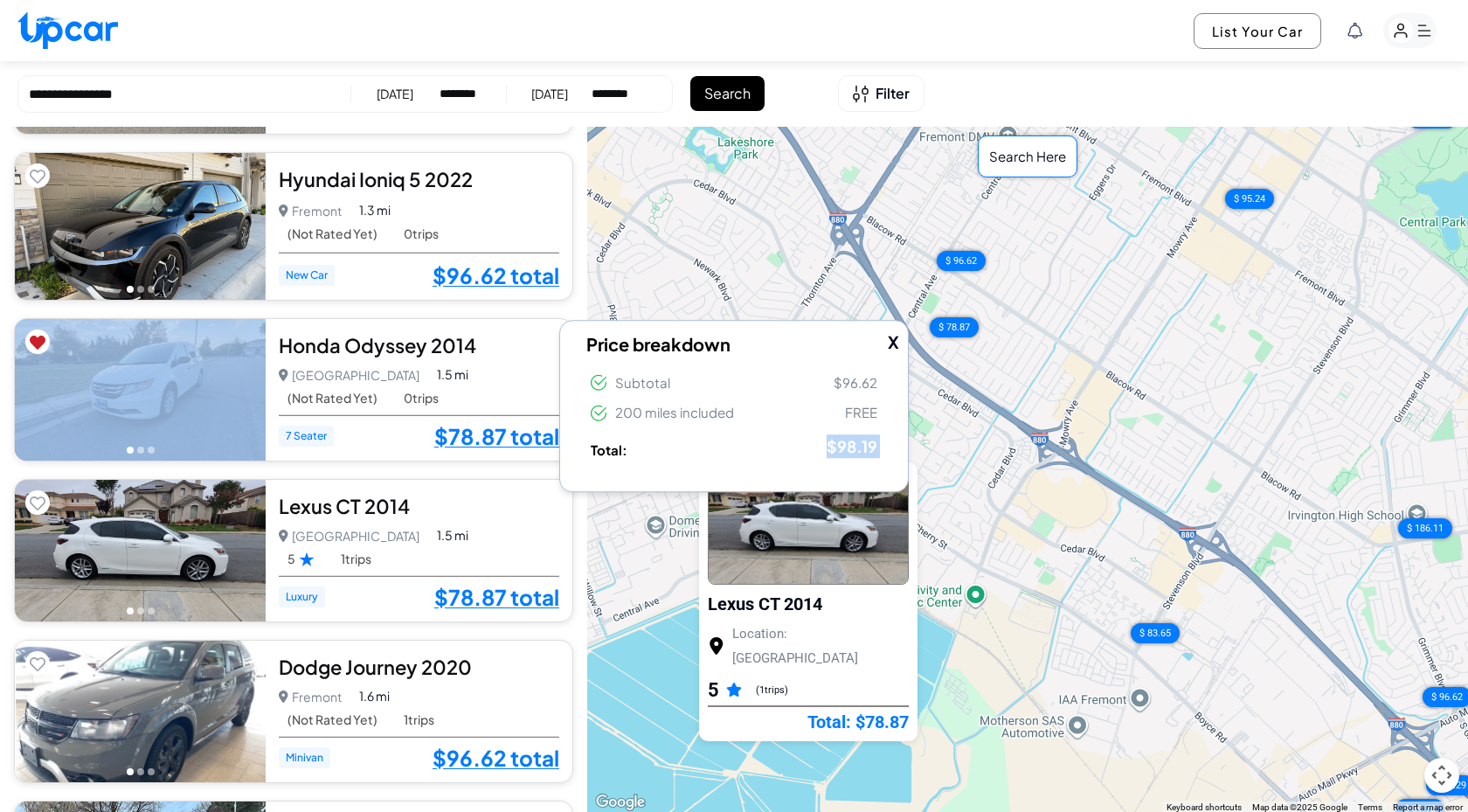
click at [853, 453] on span "$98.19" at bounding box center [852, 447] width 51 height 27
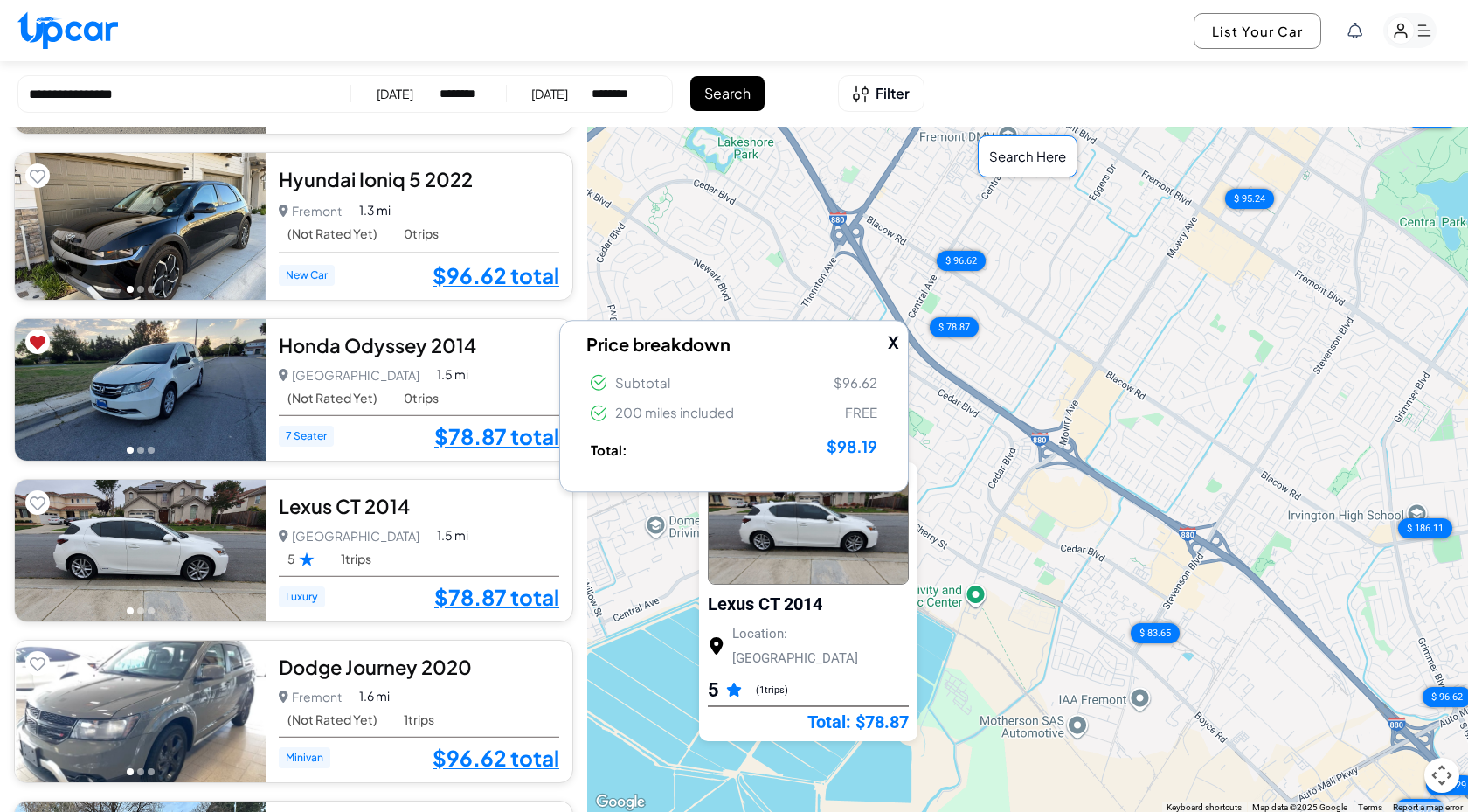
click at [782, 457] on li "Total: $98.19" at bounding box center [734, 448] width 295 height 36
click at [895, 335] on button "X" at bounding box center [893, 342] width 12 height 25
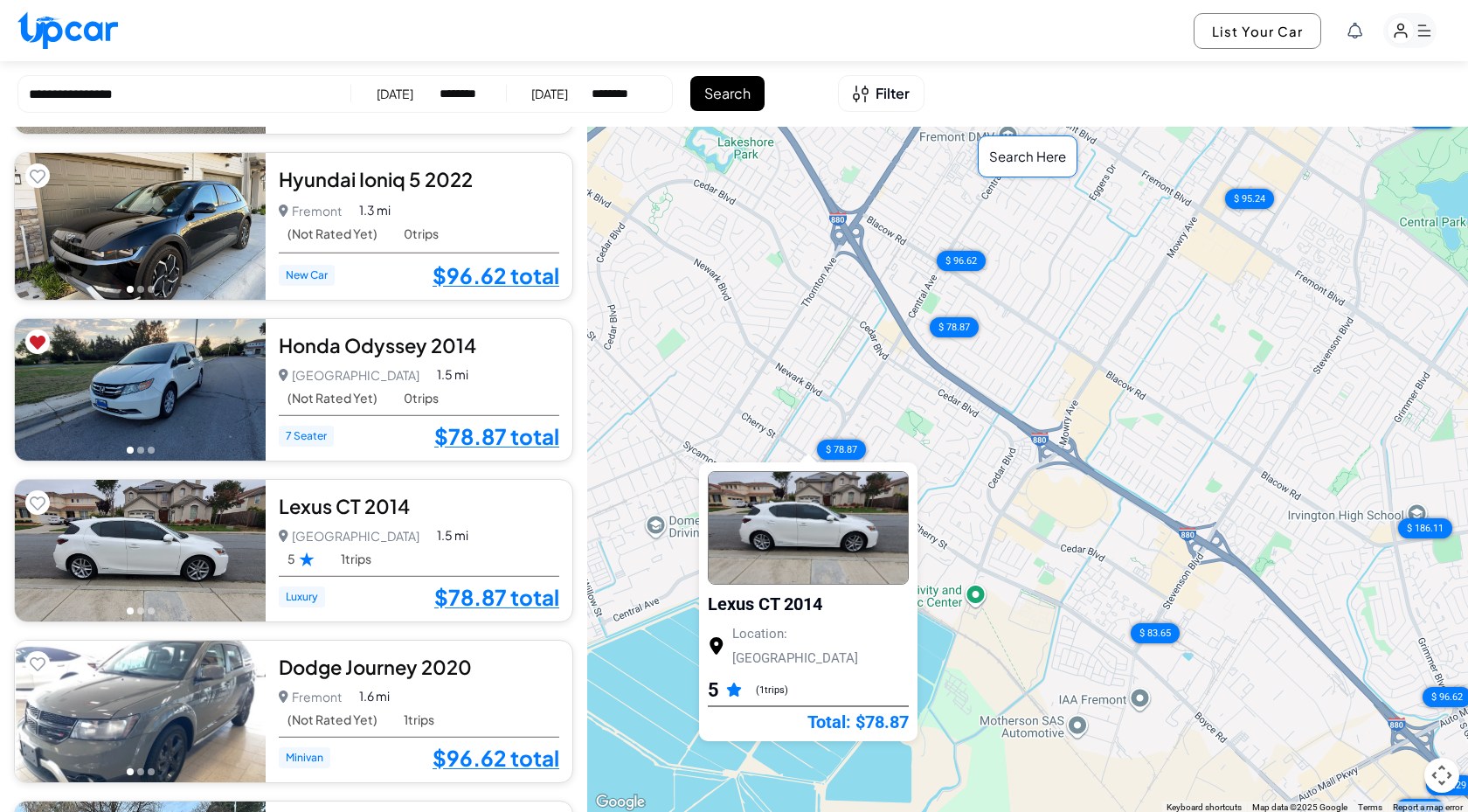
click at [799, 386] on div "$ 95.24 $ 95.24 $ 96.62 $ 78.87 $ 78.87 $ 96.62 $ 89.72 $ 319.96 $ 186.11 $ 83.…" at bounding box center [1028, 469] width 881 height 687
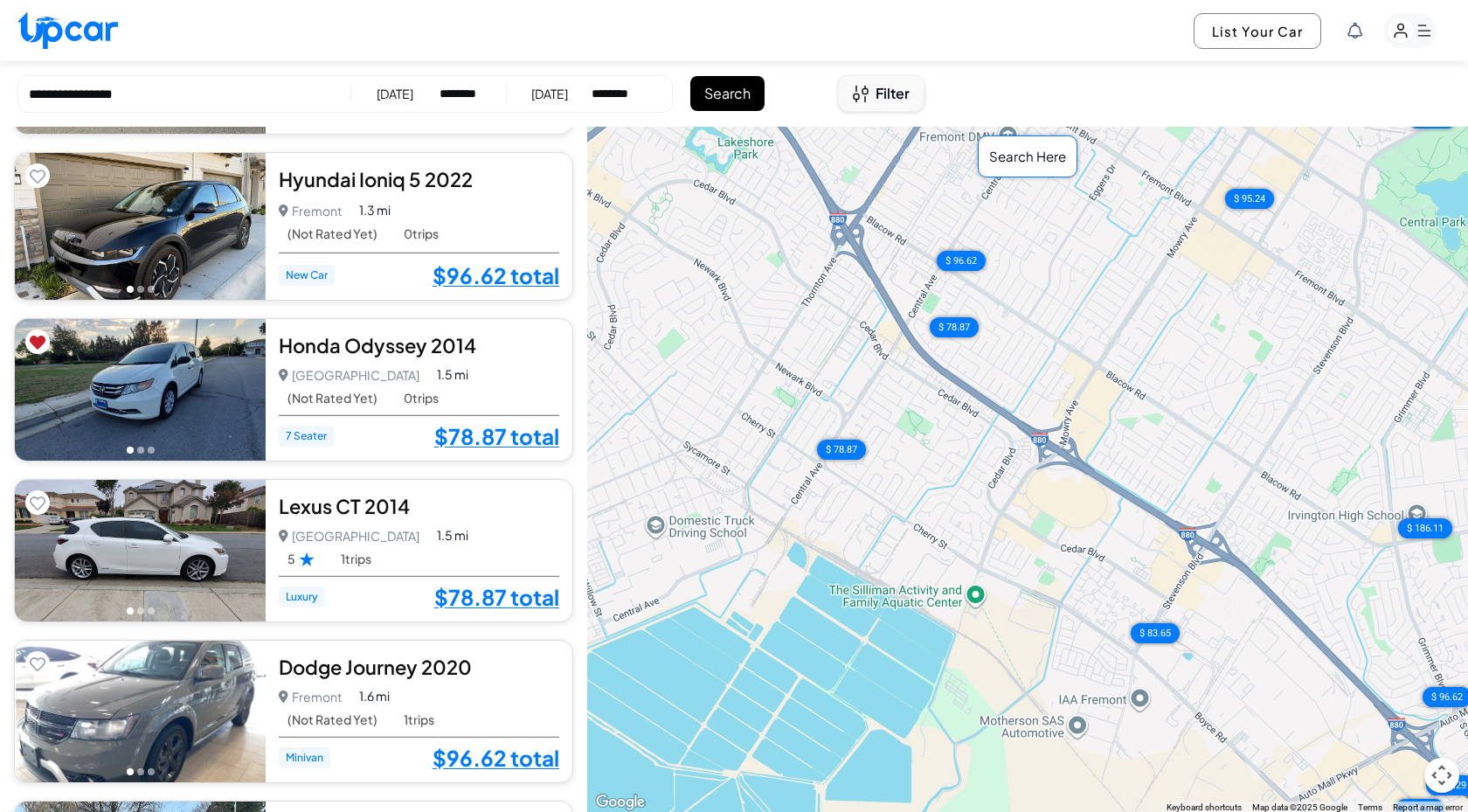
click at [900, 87] on span "Filter" at bounding box center [893, 93] width 34 height 21
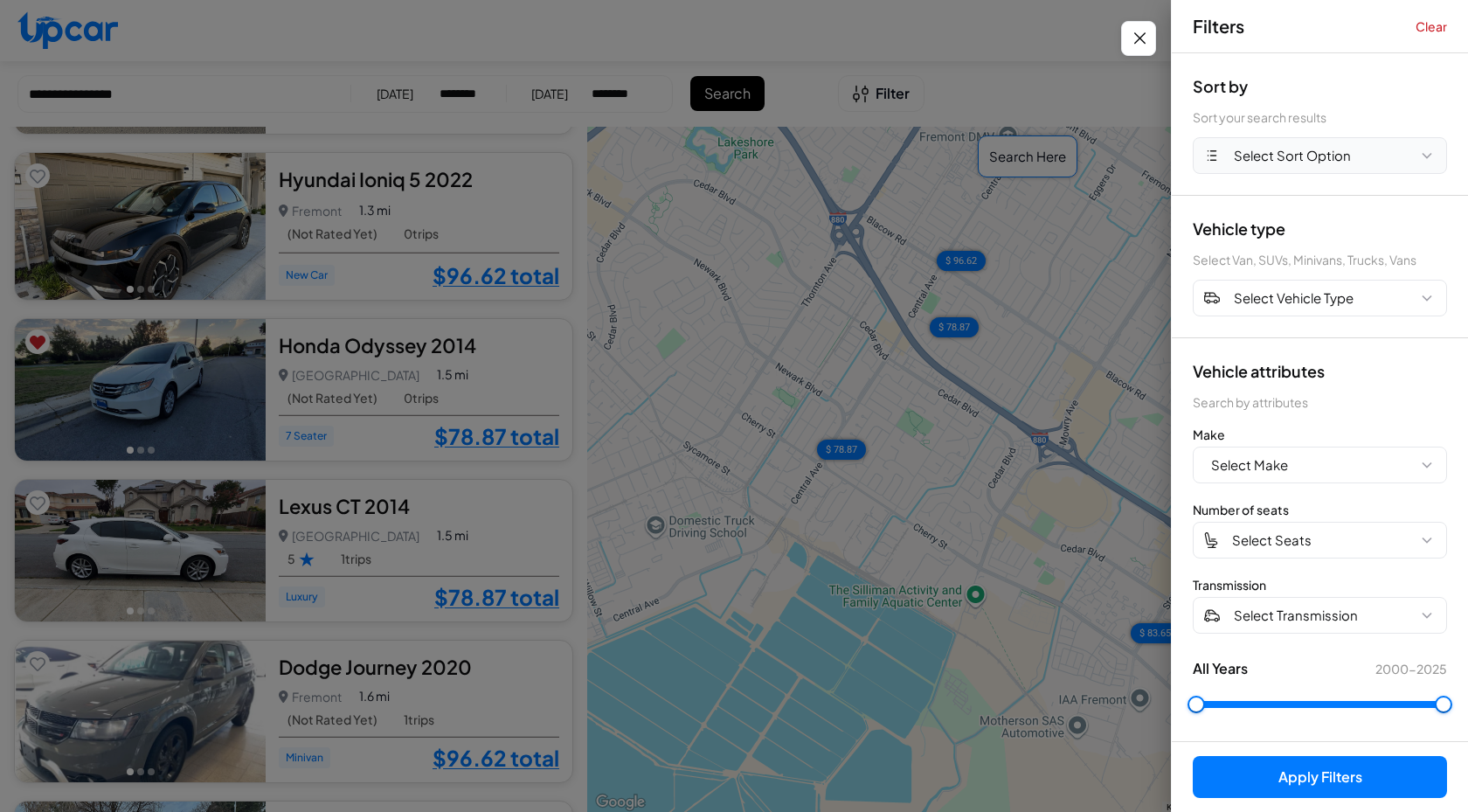
click at [1292, 166] on button "Select Sort Option" at bounding box center [1320, 155] width 254 height 37
click at [1325, 427] on div "Make" at bounding box center [1320, 434] width 254 height 17
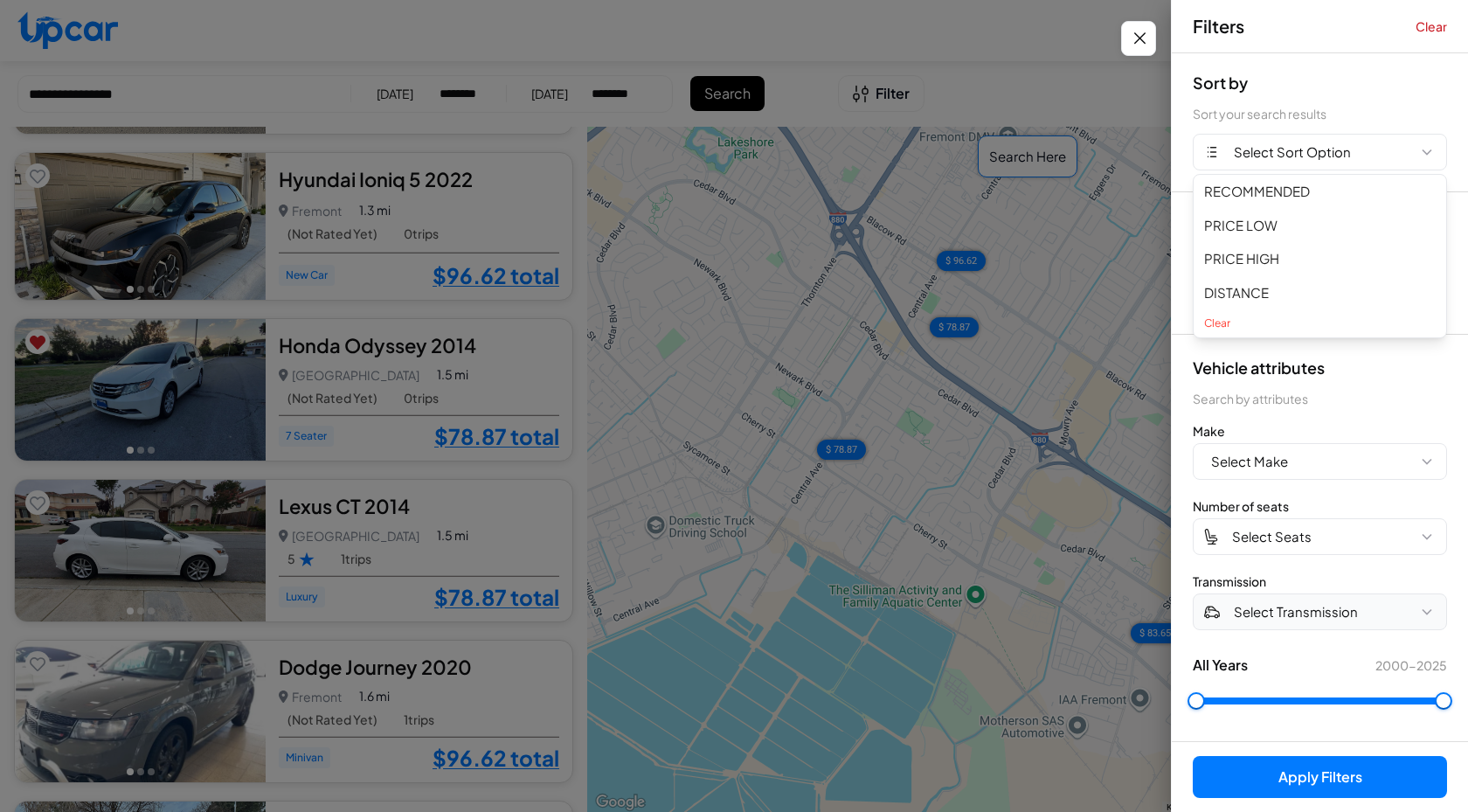
click at [1301, 604] on span "Select Transmission" at bounding box center [1297, 612] width 125 height 20
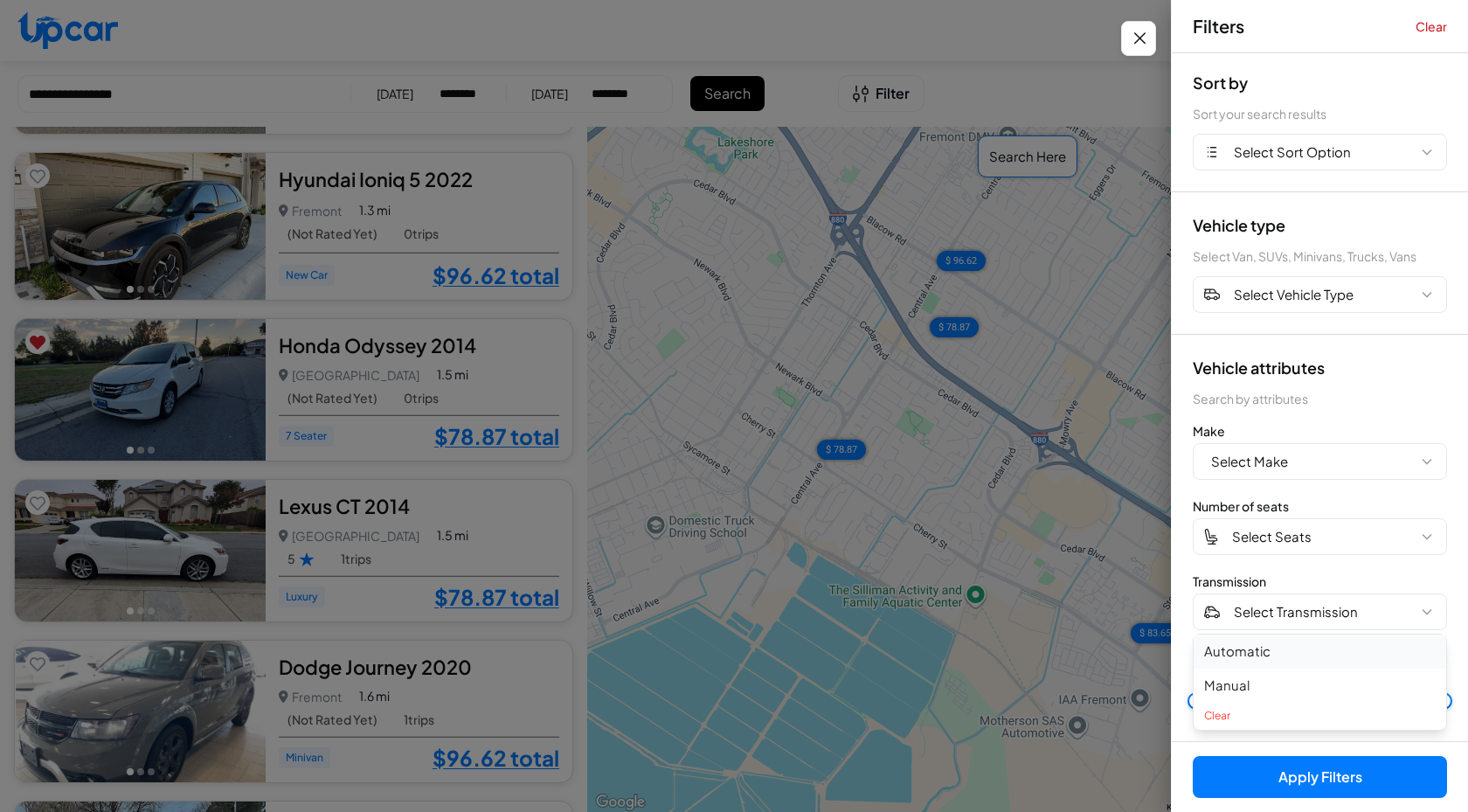
click at [1261, 646] on button "Automatic" at bounding box center [1320, 651] width 253 height 34
click at [1318, 781] on button "Apply Filters (1)" at bounding box center [1320, 777] width 254 height 42
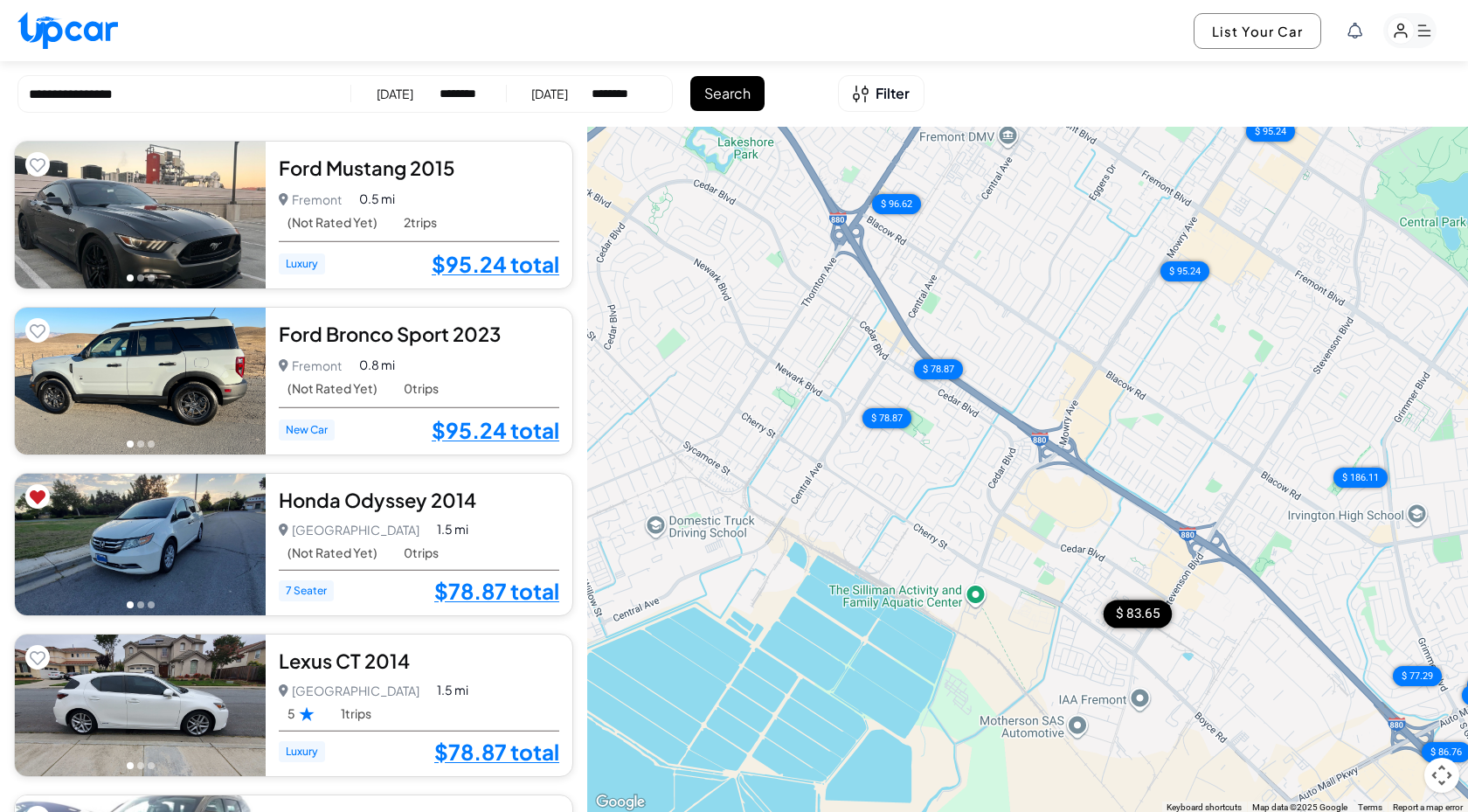
click at [1137, 609] on div "$ 83.65" at bounding box center [1138, 614] width 69 height 28
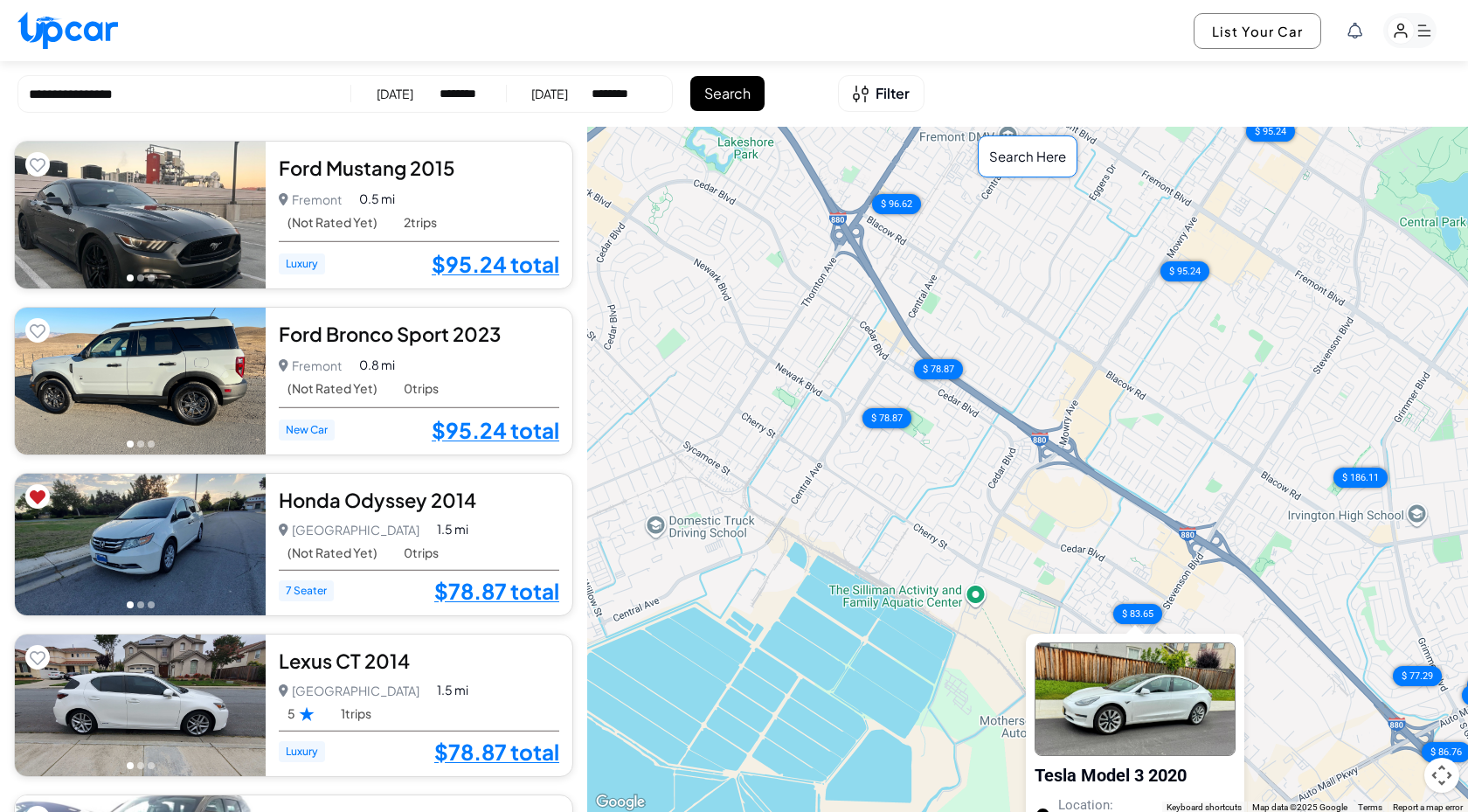
click at [949, 684] on div "$ 95.24 $ 95.24 $ 78.87 $ 78.87 $ 96.62 $ 89.72 $ 186.11 $ 83.65 $ 86.76 $ 77.2…" at bounding box center [1028, 469] width 881 height 687
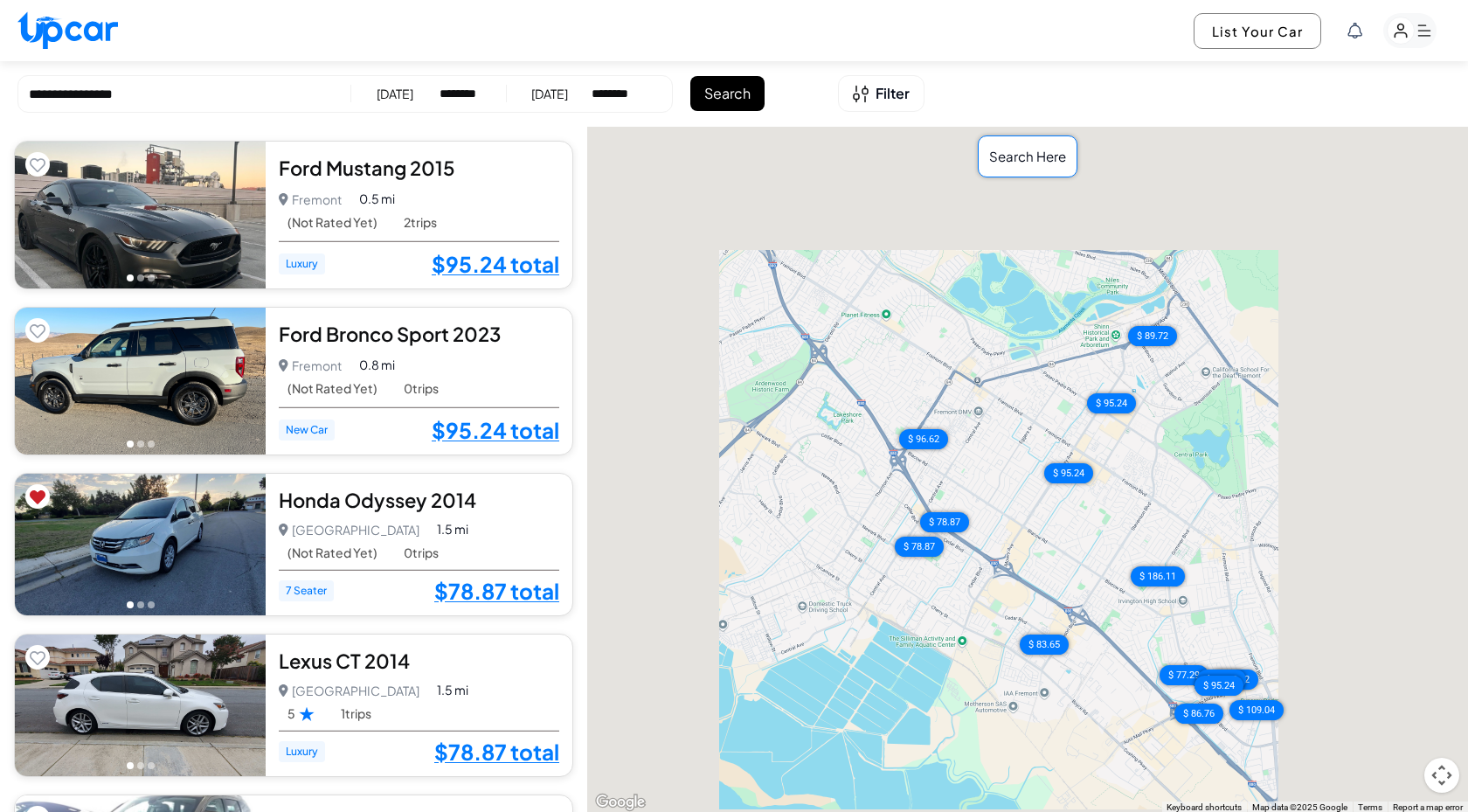
click at [1052, 641] on div "$ 83.65" at bounding box center [1044, 643] width 49 height 20
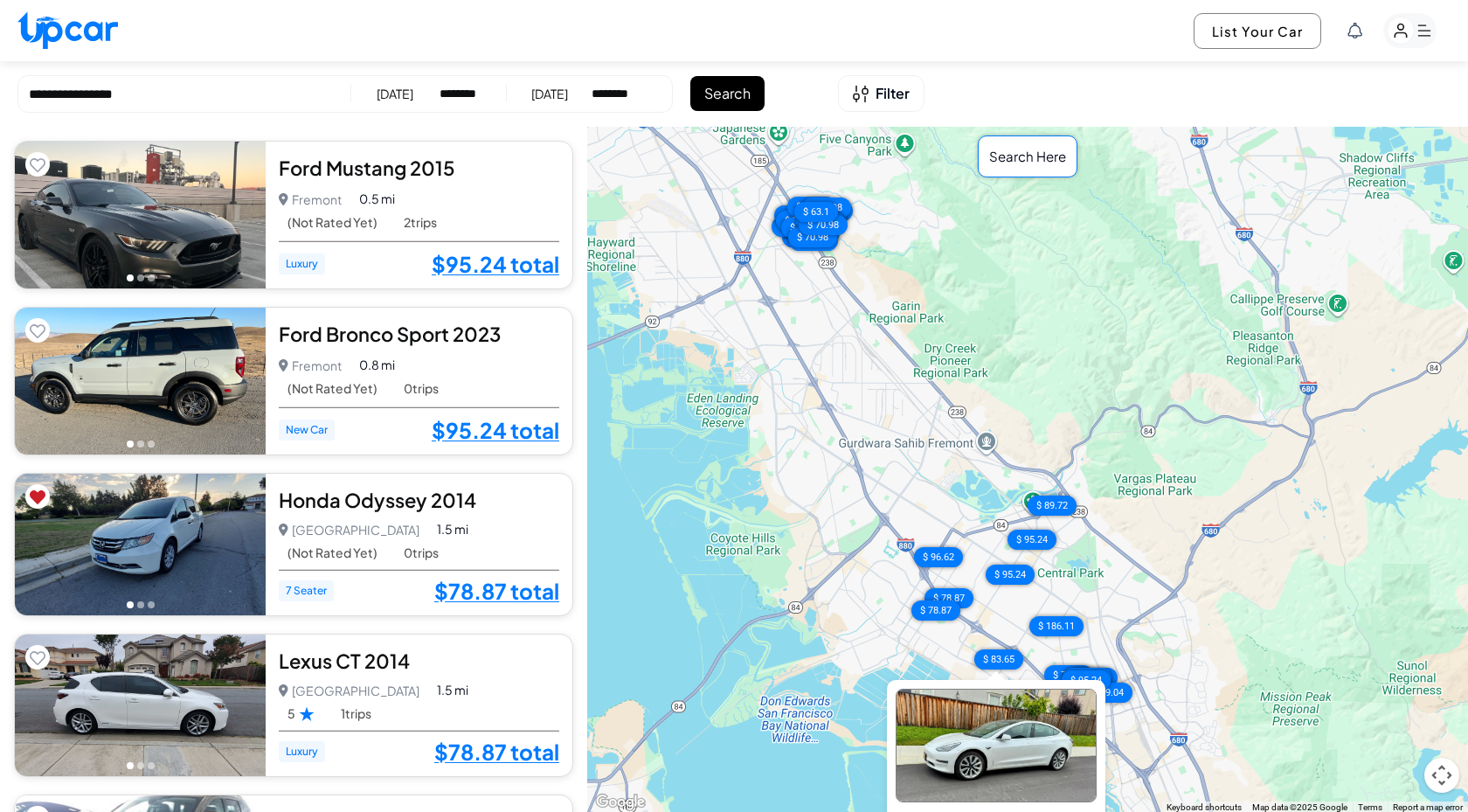
click at [836, 694] on div "$ 95.24 $ 95.24 $ 78.87 $ 78.87 $ 96.62 $ 89.72 $ 186.11 $ 83.65 $ 86.76 $ 77.2…" at bounding box center [1028, 469] width 881 height 687
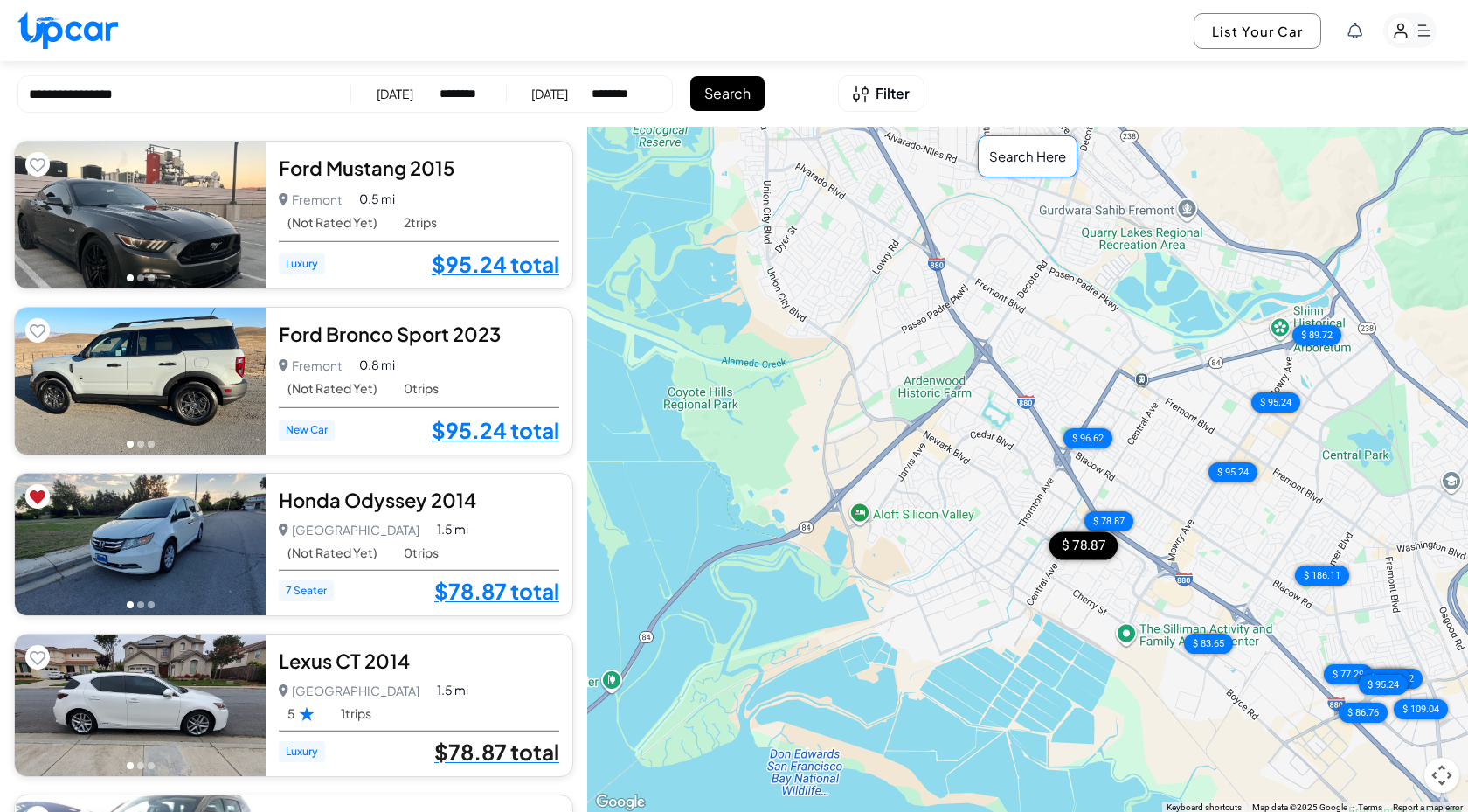
click at [502, 746] on link "$78.87 total" at bounding box center [496, 751] width 125 height 23
click at [515, 269] on link "$95.24 total" at bounding box center [495, 263] width 127 height 23
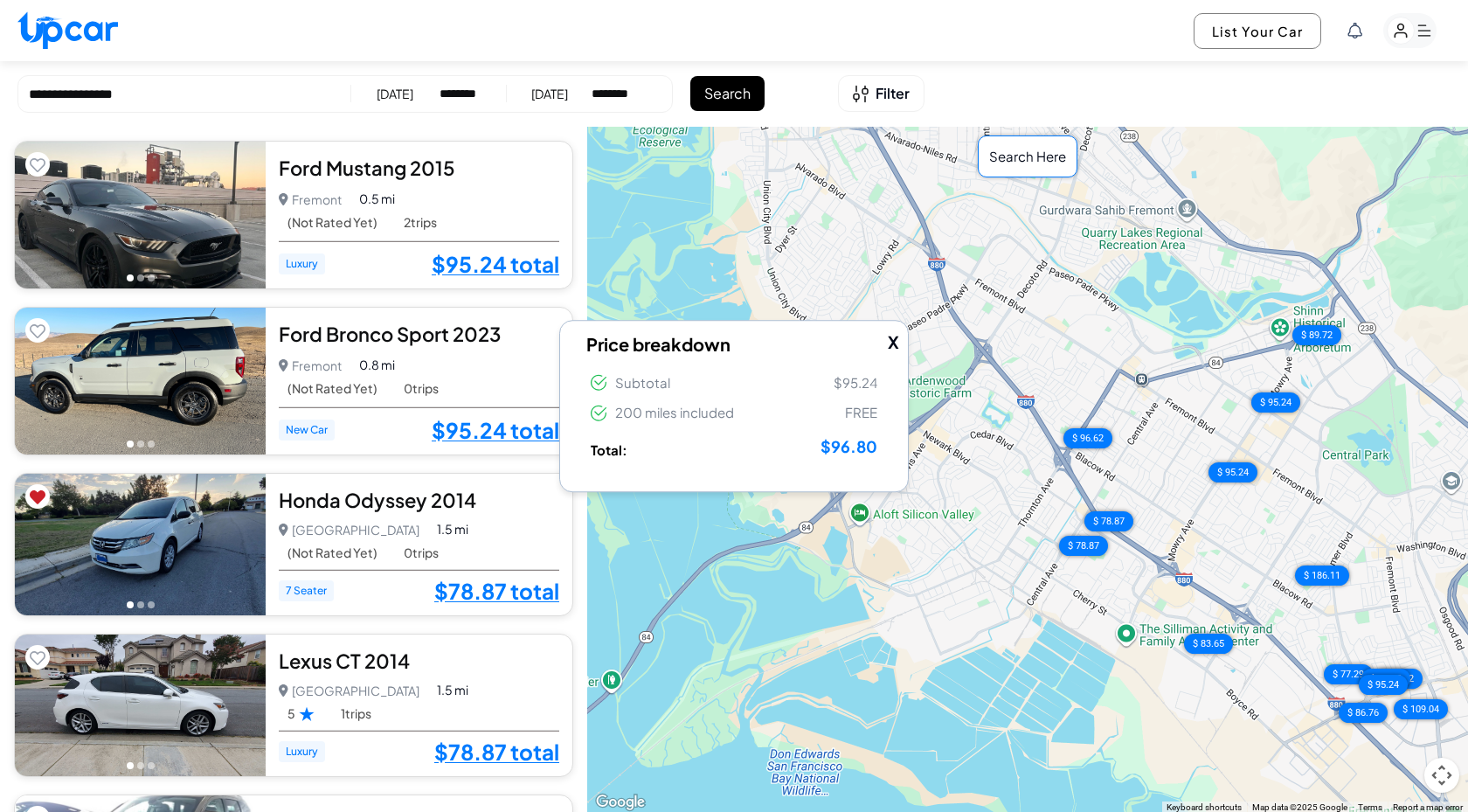
click at [771, 535] on div "$ 95.24 $ 95.24 $ 78.87 $ 78.87 $ 96.62 $ 89.72 $ 186.11 $ 83.65 $ 86.76 $ 77.2…" at bounding box center [1028, 469] width 881 height 687
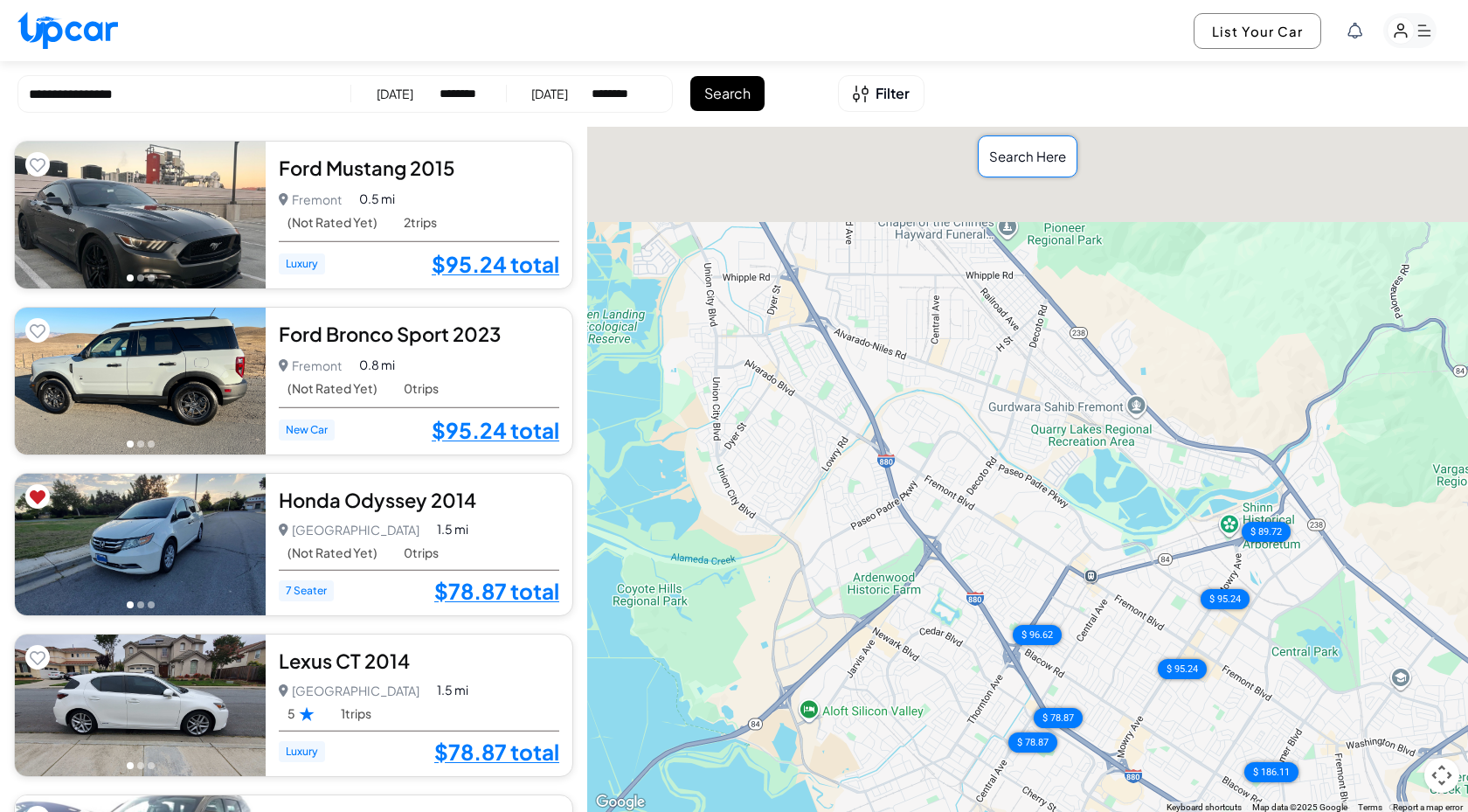
drag, startPoint x: 930, startPoint y: 526, endPoint x: 874, endPoint y: 731, distance: 212.5
click at [875, 731] on div "$ 95.24 $ 95.24 $ 78.87 $ 78.87 $ 96.62 $ 89.72 $ 186.11 $ 83.65 $ 86.76 $ 77.2…" at bounding box center [1028, 469] width 881 height 687
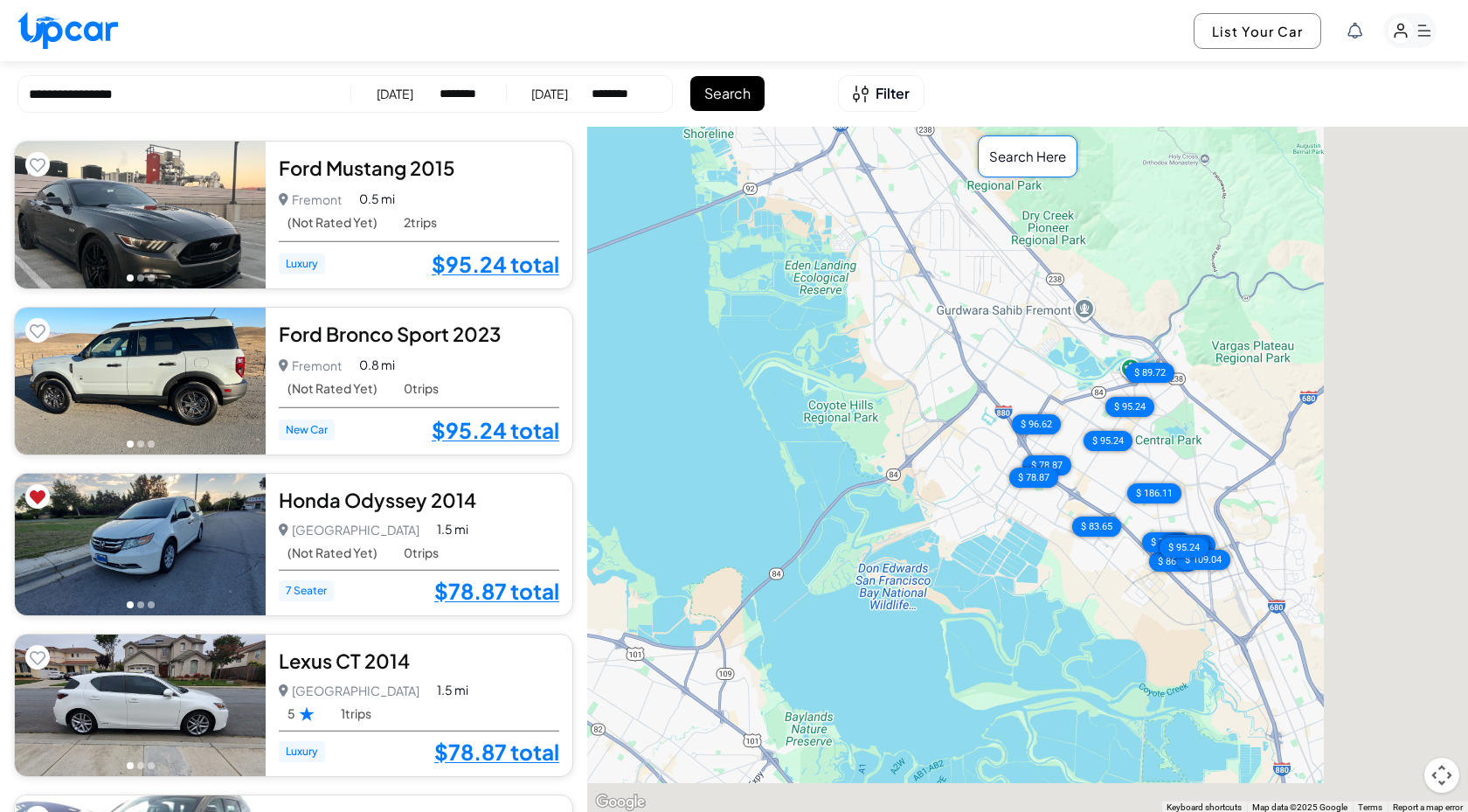
drag, startPoint x: 1024, startPoint y: 454, endPoint x: 1021, endPoint y: 346, distance: 108.0
click at [1021, 346] on div "$ 95.24 $ 95.24 $ 78.87 $ 78.87 $ 96.62 $ 89.72 $ 186.11 $ 83.65 $ 86.76 $ 77.2…" at bounding box center [1028, 469] width 881 height 687
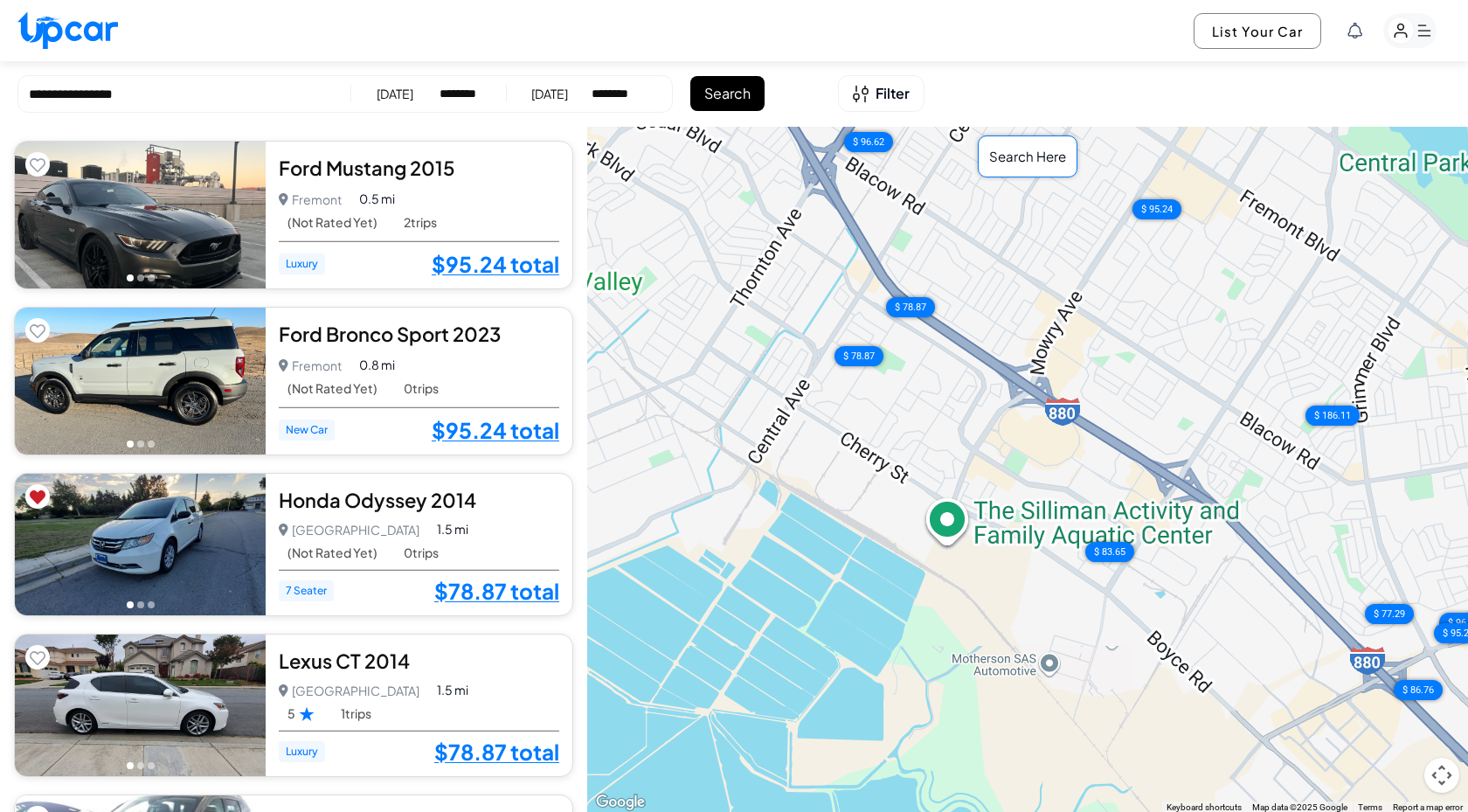
drag, startPoint x: 1102, startPoint y: 545, endPoint x: 1002, endPoint y: 545, distance: 100.0
click at [1002, 545] on div "$ 95.24 $ 95.24 $ 78.87 $ 78.87 $ 96.62 $ 89.72 $ 186.11 $ 83.65 $ 86.76 $ 77.2…" at bounding box center [1028, 469] width 881 height 687
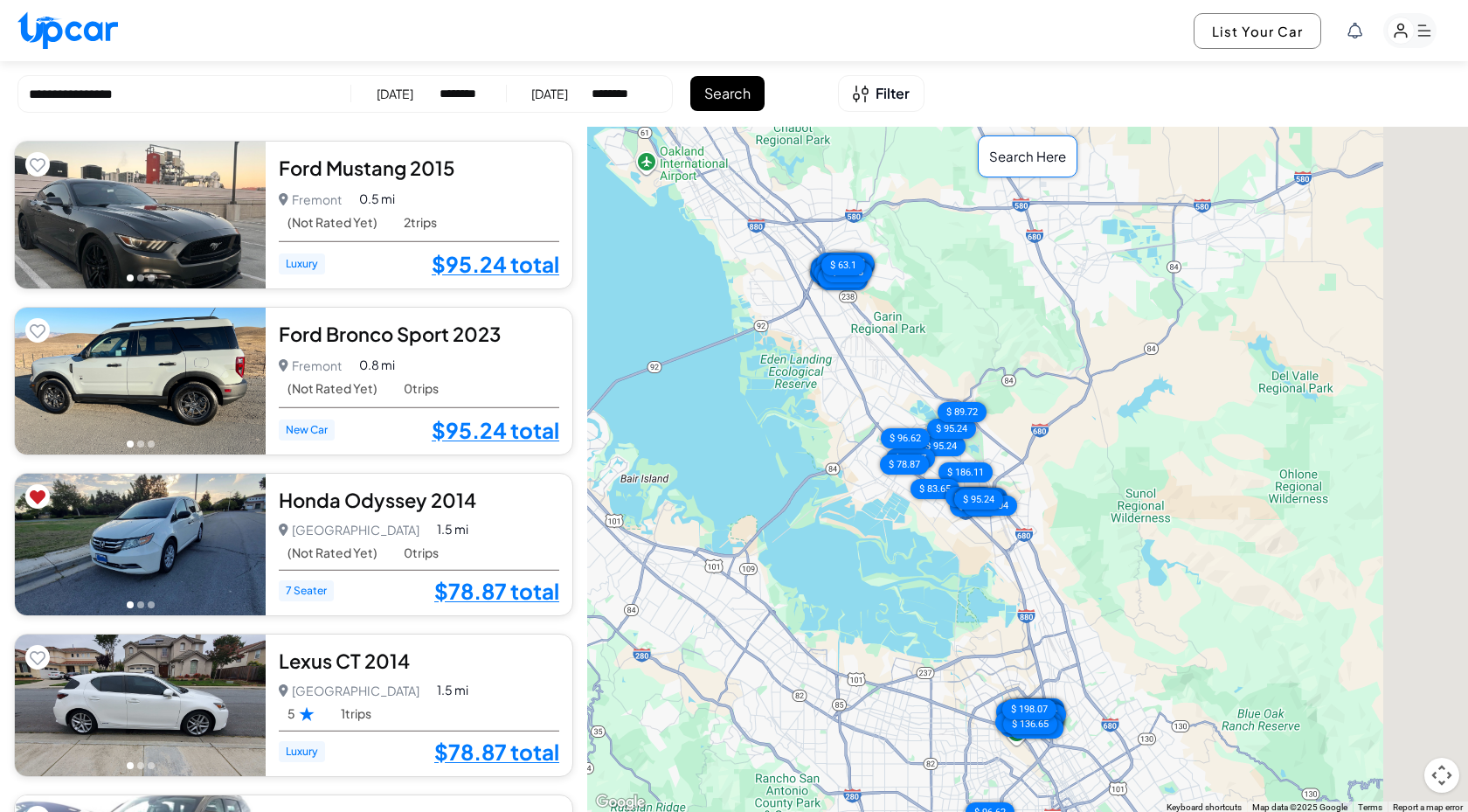
drag, startPoint x: 1260, startPoint y: 370, endPoint x: 989, endPoint y: 323, distance: 275.0
click at [989, 323] on div "$ 95.24 $ 95.24 $ 78.87 $ 78.87 $ 96.62 $ 89.72 $ 186.11 $ 83.65 $ 86.76 $ 77.2…" at bounding box center [1028, 469] width 881 height 687
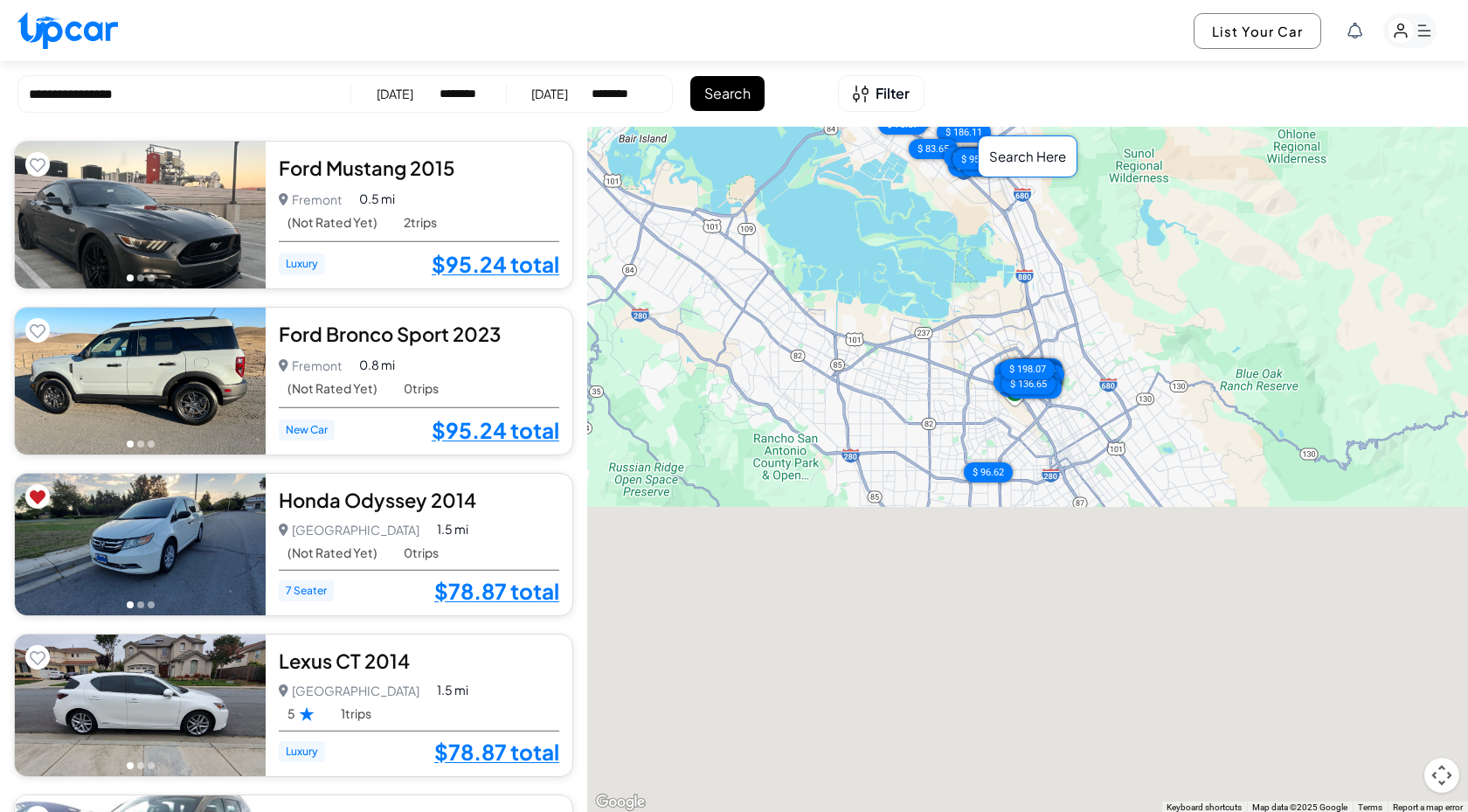
drag, startPoint x: 1070, startPoint y: 650, endPoint x: 1070, endPoint y: 310, distance: 340.0
click at [1070, 310] on div "$ 95.24 $ 95.24 $ 78.87 $ 78.87 $ 96.62 $ 89.72 $ 186.11 $ 83.65 $ 86.76 $ 77.2…" at bounding box center [1028, 469] width 881 height 687
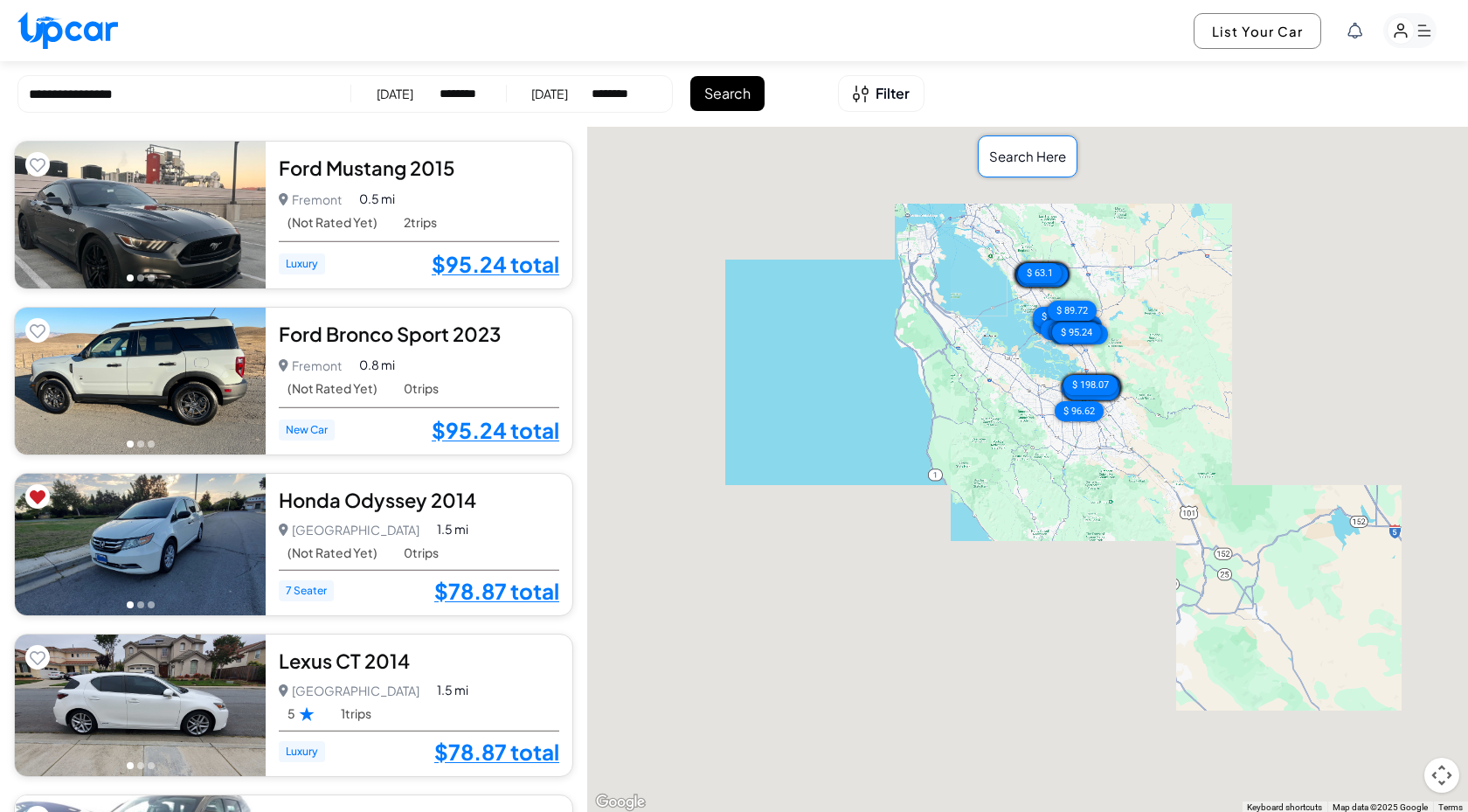
drag, startPoint x: 952, startPoint y: 584, endPoint x: 1026, endPoint y: 453, distance: 150.5
click at [1026, 453] on div "$ 95.24 $ 95.24 $ 78.87 $ 78.87 $ 96.62 $ 89.72 $ 186.11 $ 83.65 $ 86.76 $ 77.2…" at bounding box center [1028, 469] width 881 height 687
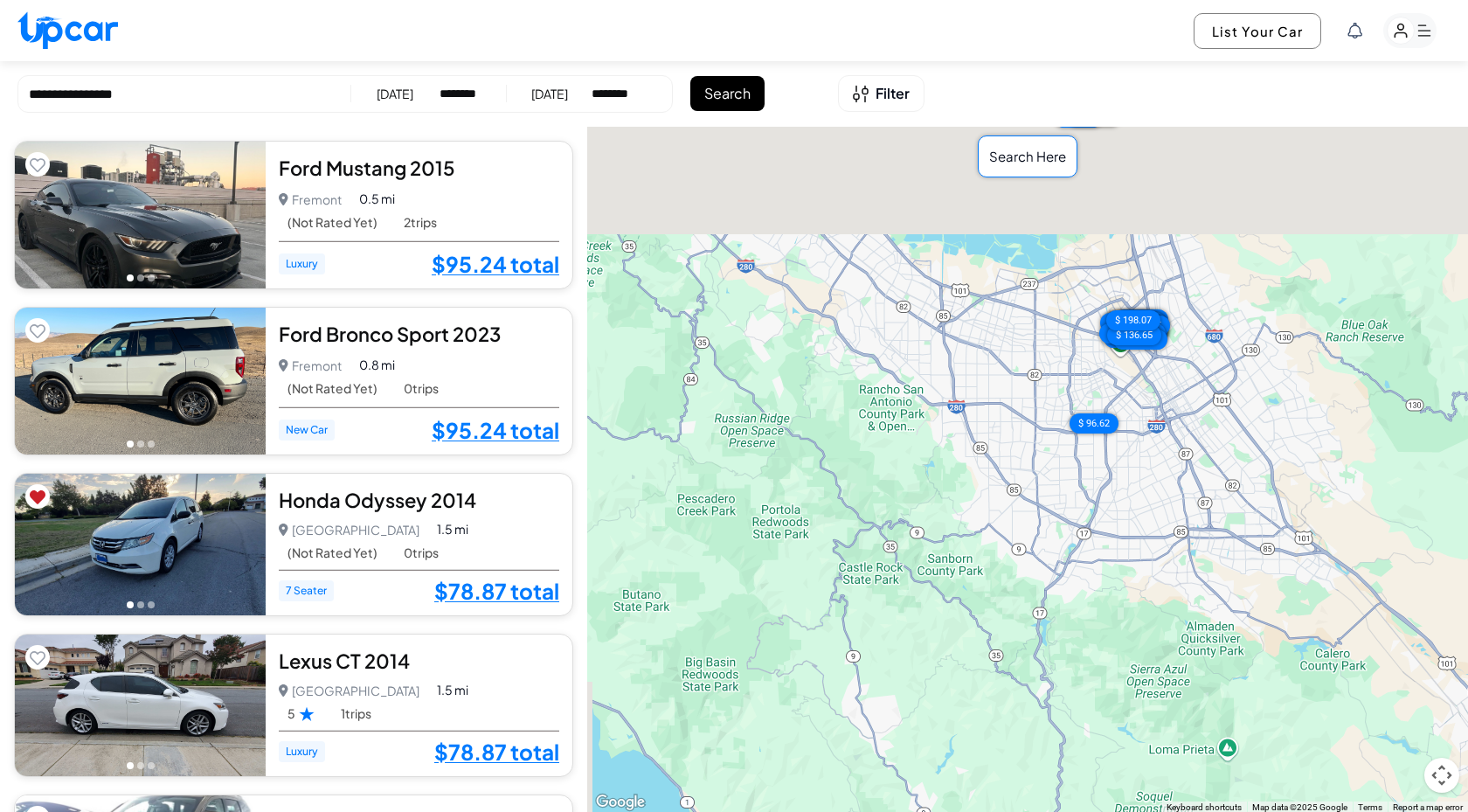
drag, startPoint x: 1094, startPoint y: 381, endPoint x: 1075, endPoint y: 594, distance: 213.8
click at [1075, 595] on div "$ 95.24 $ 95.24 $ 78.87 $ 78.87 $ 96.62 $ 89.72 $ 186.11 $ 83.65 $ 86.76 $ 77.2…" at bounding box center [1028, 469] width 881 height 687
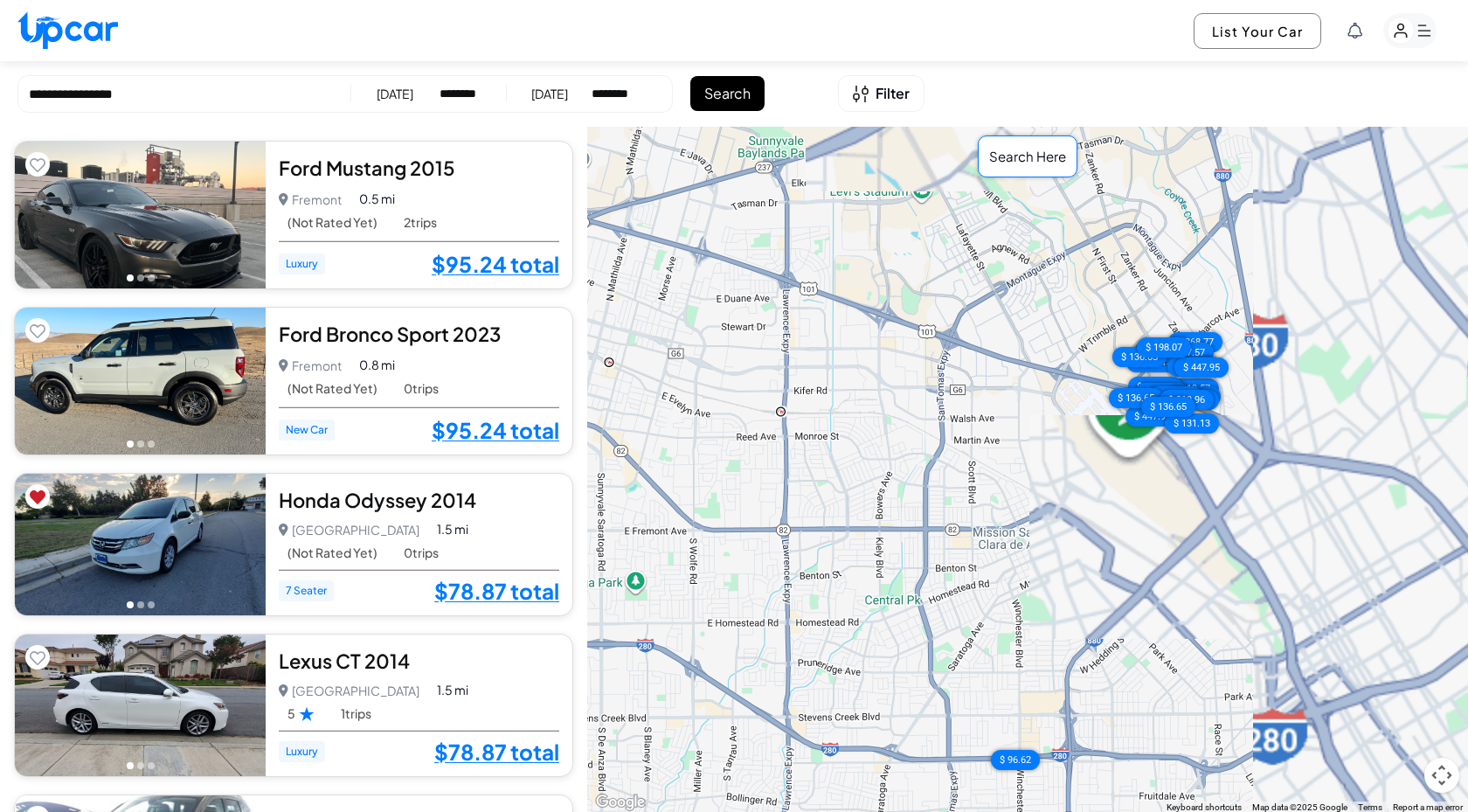
drag, startPoint x: 1159, startPoint y: 596, endPoint x: 946, endPoint y: 440, distance: 264.0
click at [946, 440] on div "$ 95.24 $ 95.24 $ 78.87 $ 78.87 $ 96.62 $ 89.72 $ 186.11 $ 83.65 $ 86.76 $ 77.2…" at bounding box center [1028, 469] width 881 height 687
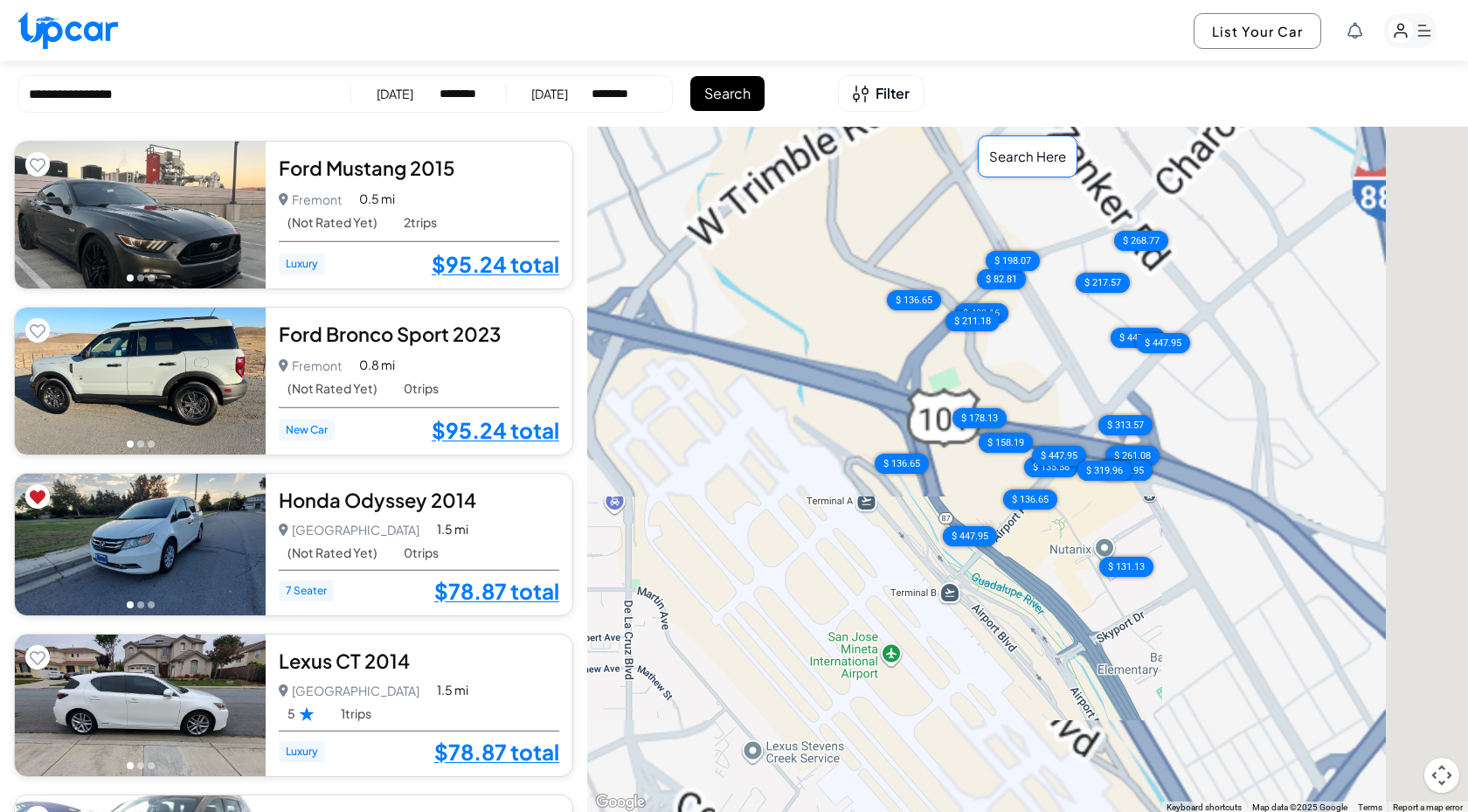
drag, startPoint x: 1222, startPoint y: 367, endPoint x: 971, endPoint y: 667, distance: 391.2
click at [970, 666] on div "$ 95.24 $ 95.24 $ 78.87 $ 78.87 $ 96.62 $ 89.72 $ 186.11 $ 83.65 $ 86.76 $ 77.2…" at bounding box center [1028, 469] width 881 height 687
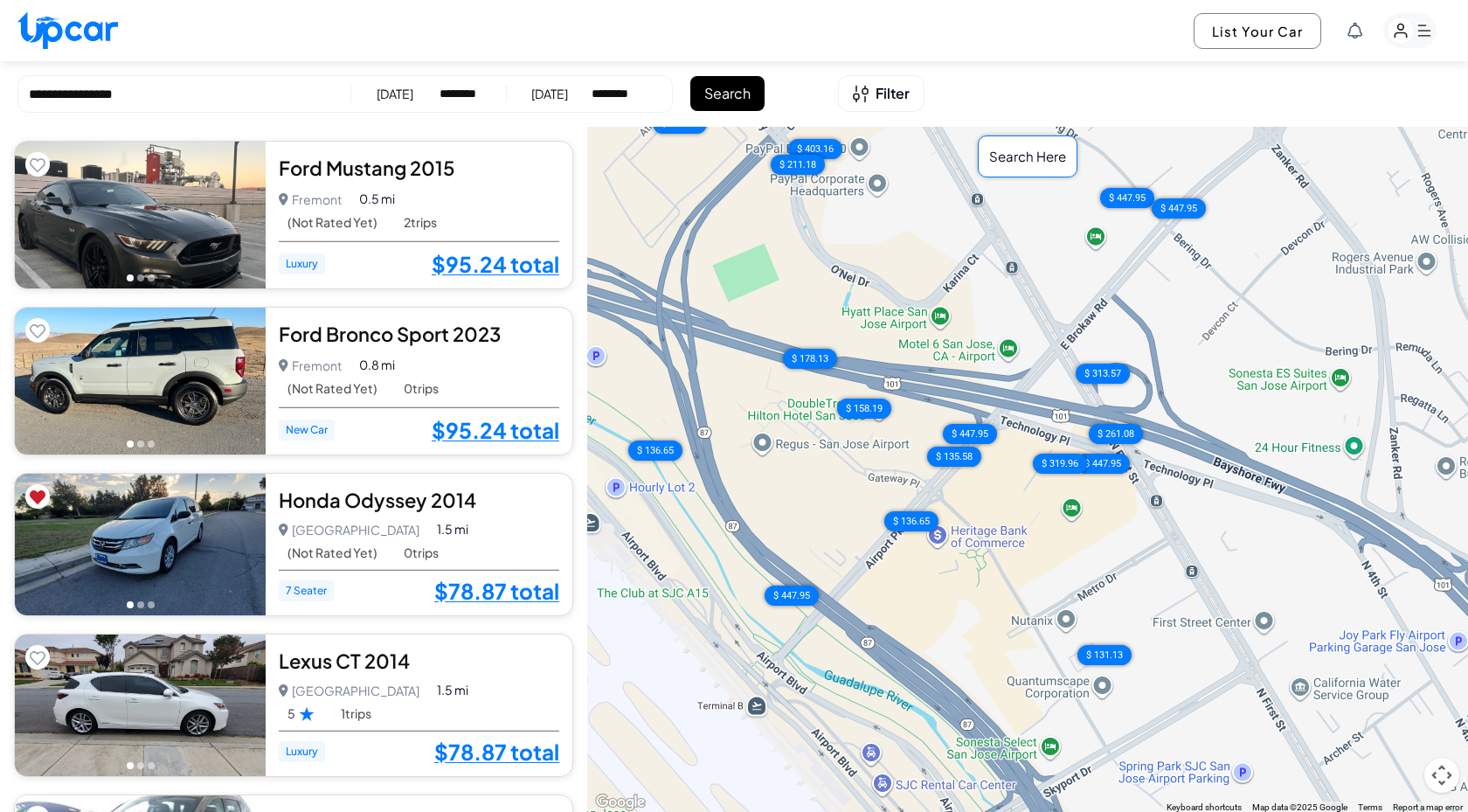
drag, startPoint x: 909, startPoint y: 363, endPoint x: 908, endPoint y: 457, distance: 94.0
click at [909, 457] on div "$ 95.24 $ 95.24 $ 78.87 $ 78.87 $ 96.62 $ 89.72 $ 186.11 $ 83.65 $ 86.76 $ 77.2…" at bounding box center [1028, 469] width 881 height 687
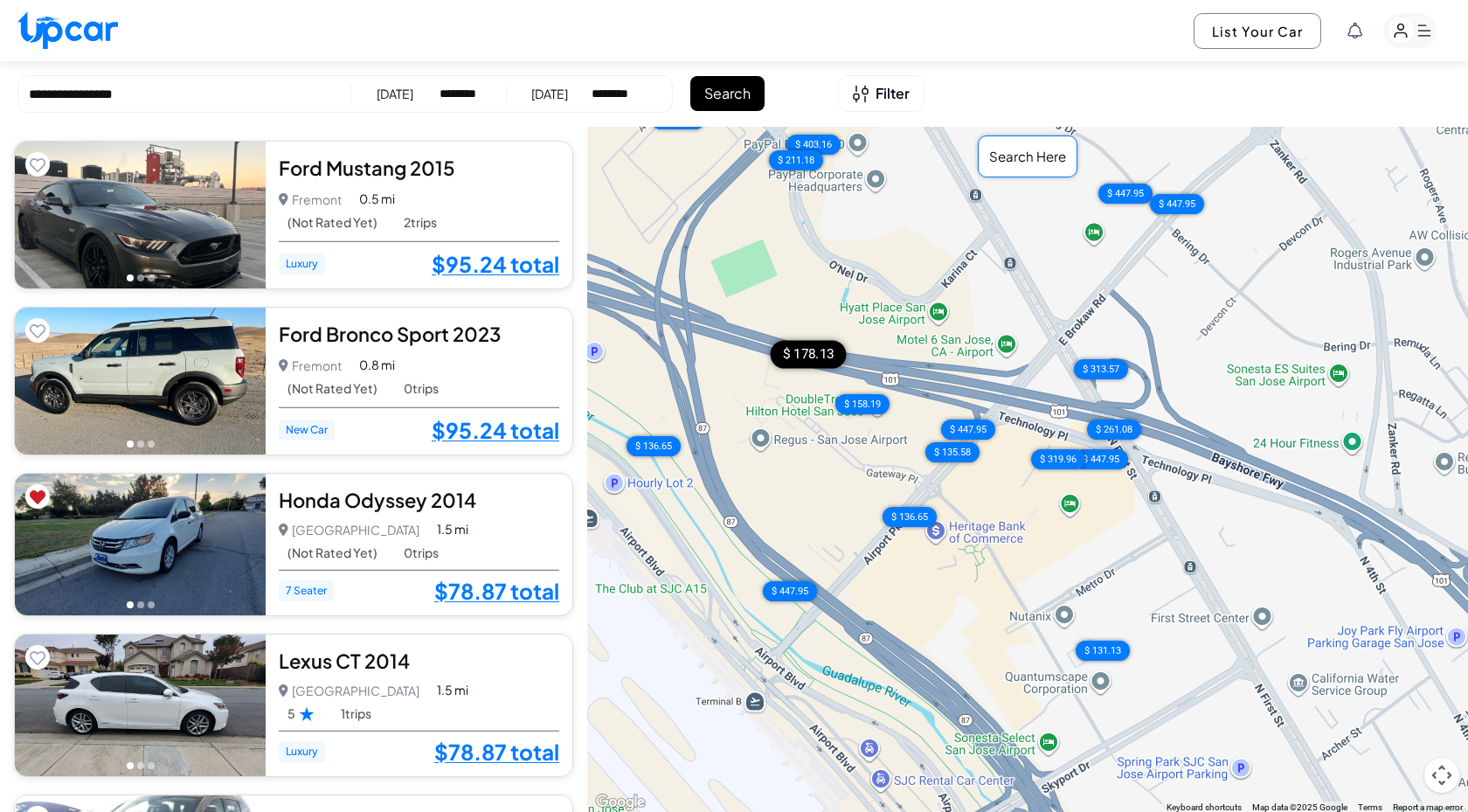
click at [808, 352] on div "$ 178.13" at bounding box center [808, 354] width 76 height 28
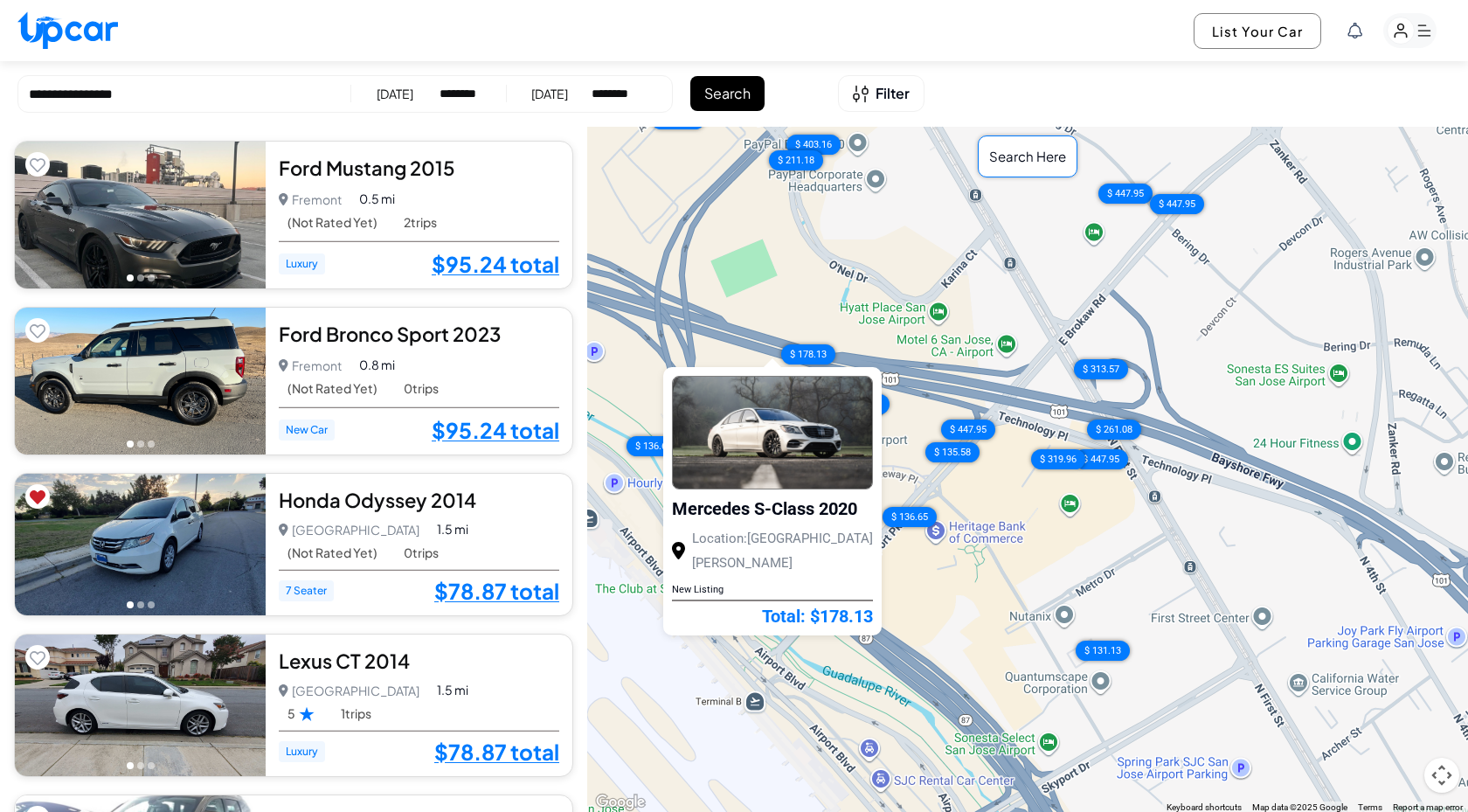
click at [718, 355] on div "$ 95.24 $ 95.24 $ 78.87 $ 78.87 $ 96.62 $ 89.72 $ 186.11 $ 83.65 $ 86.76 $ 77.2…" at bounding box center [1028, 469] width 881 height 687
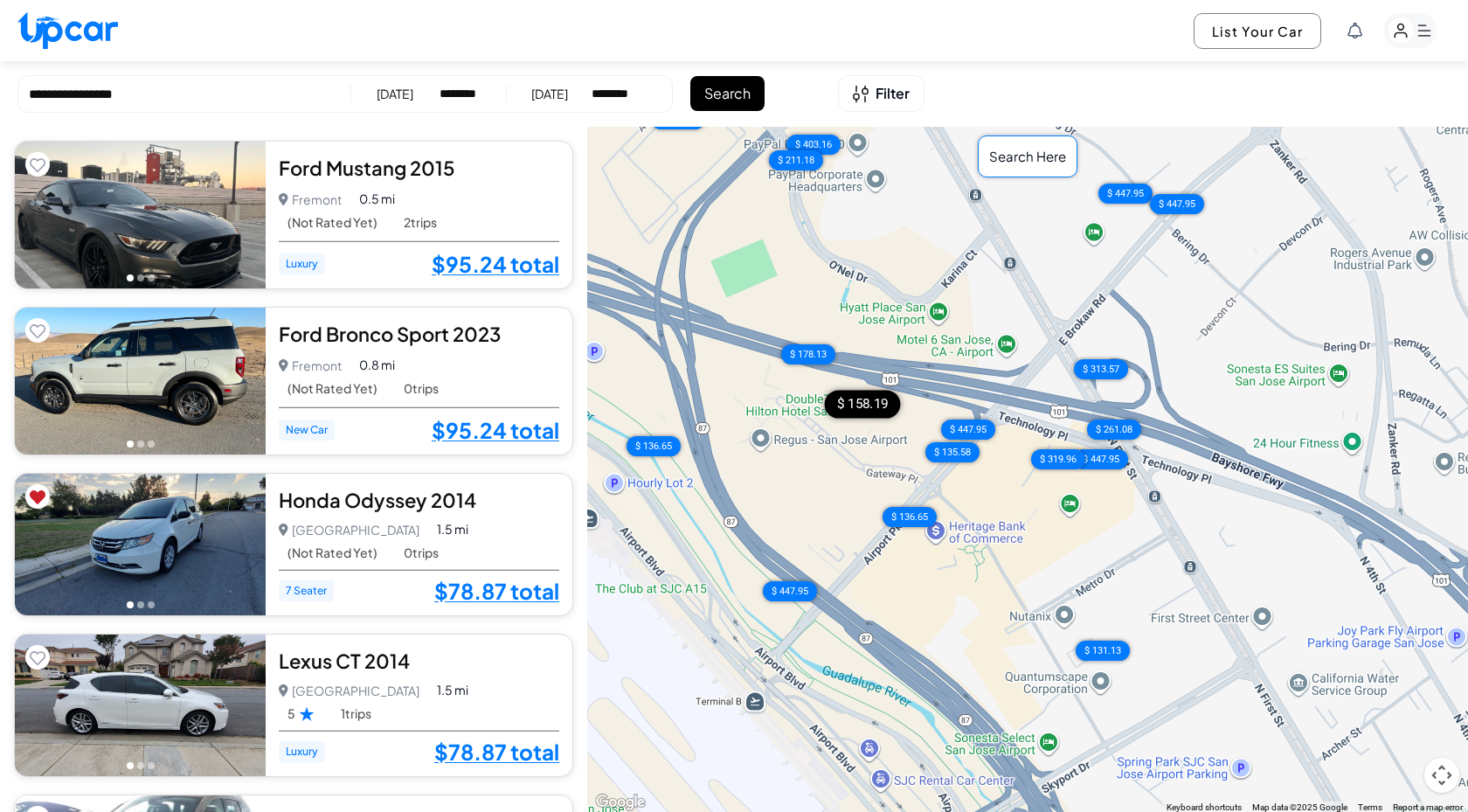
click at [867, 408] on div "$ 158.19" at bounding box center [862, 403] width 76 height 28
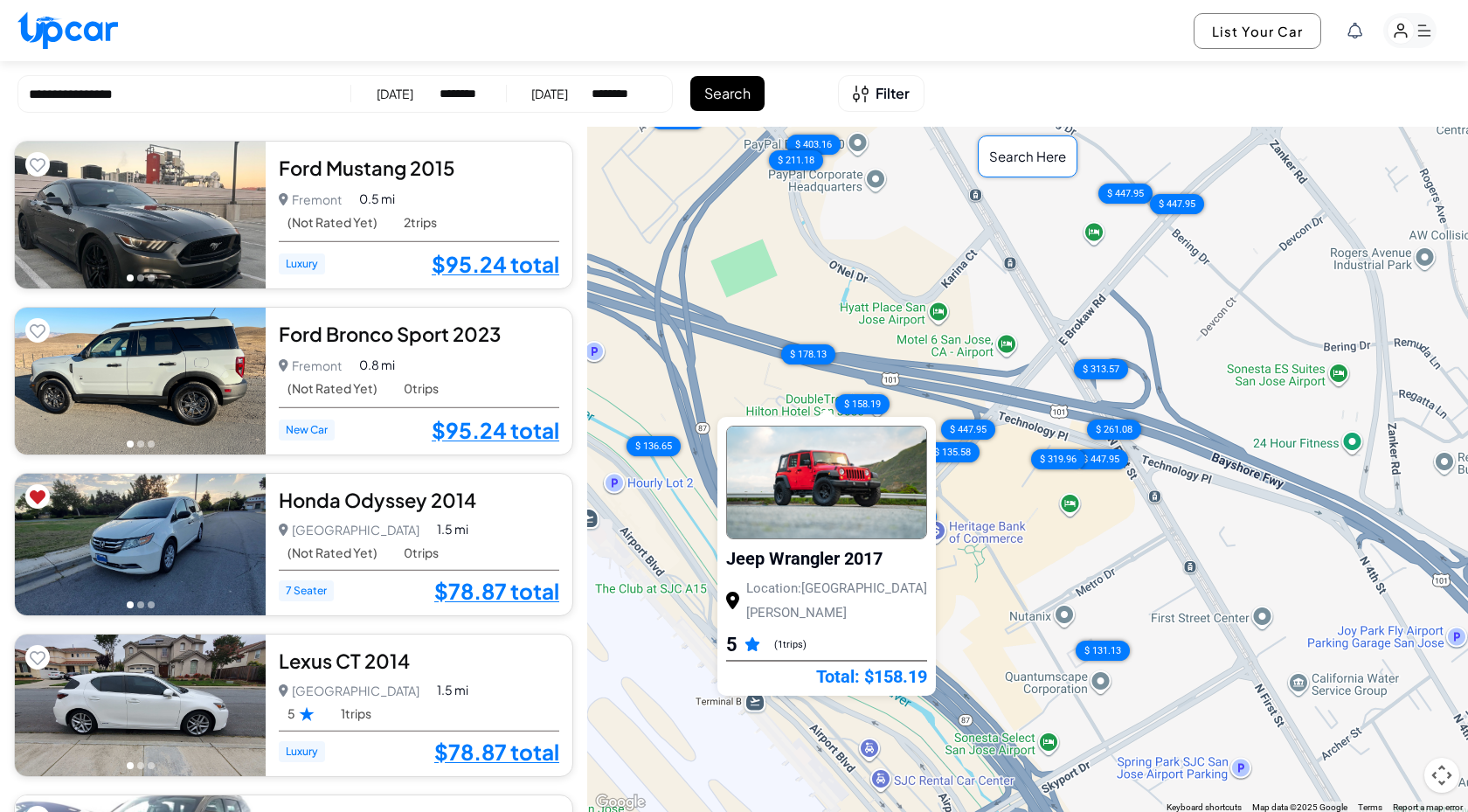
click at [760, 389] on div "$ 95.24 $ 95.24 $ 78.87 $ 78.87 $ 96.62 $ 89.72 $ 186.11 $ 83.65 $ 86.76 $ 77.2…" at bounding box center [1028, 469] width 881 height 687
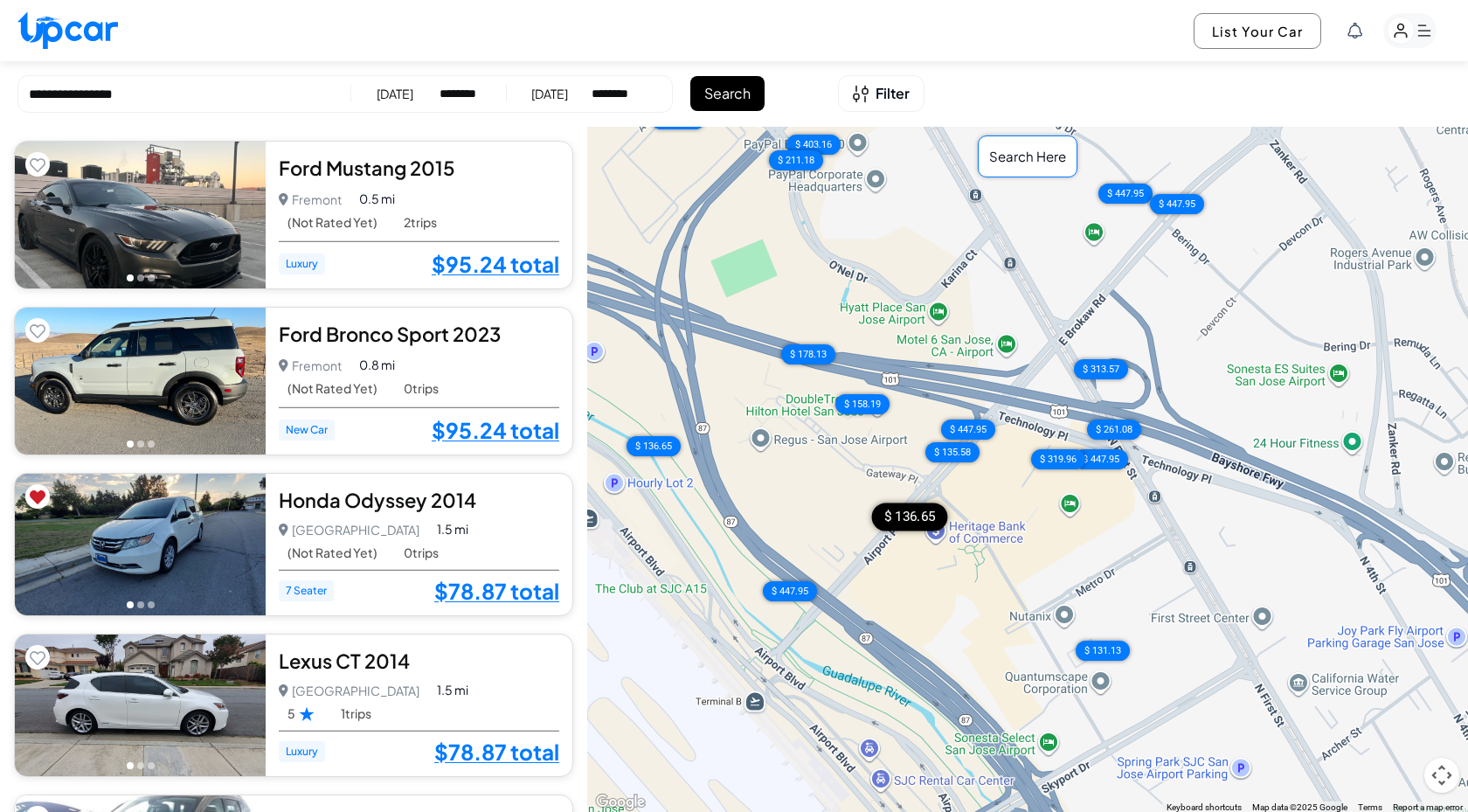
click at [916, 522] on div "$ 136.65" at bounding box center [910, 516] width 76 height 28
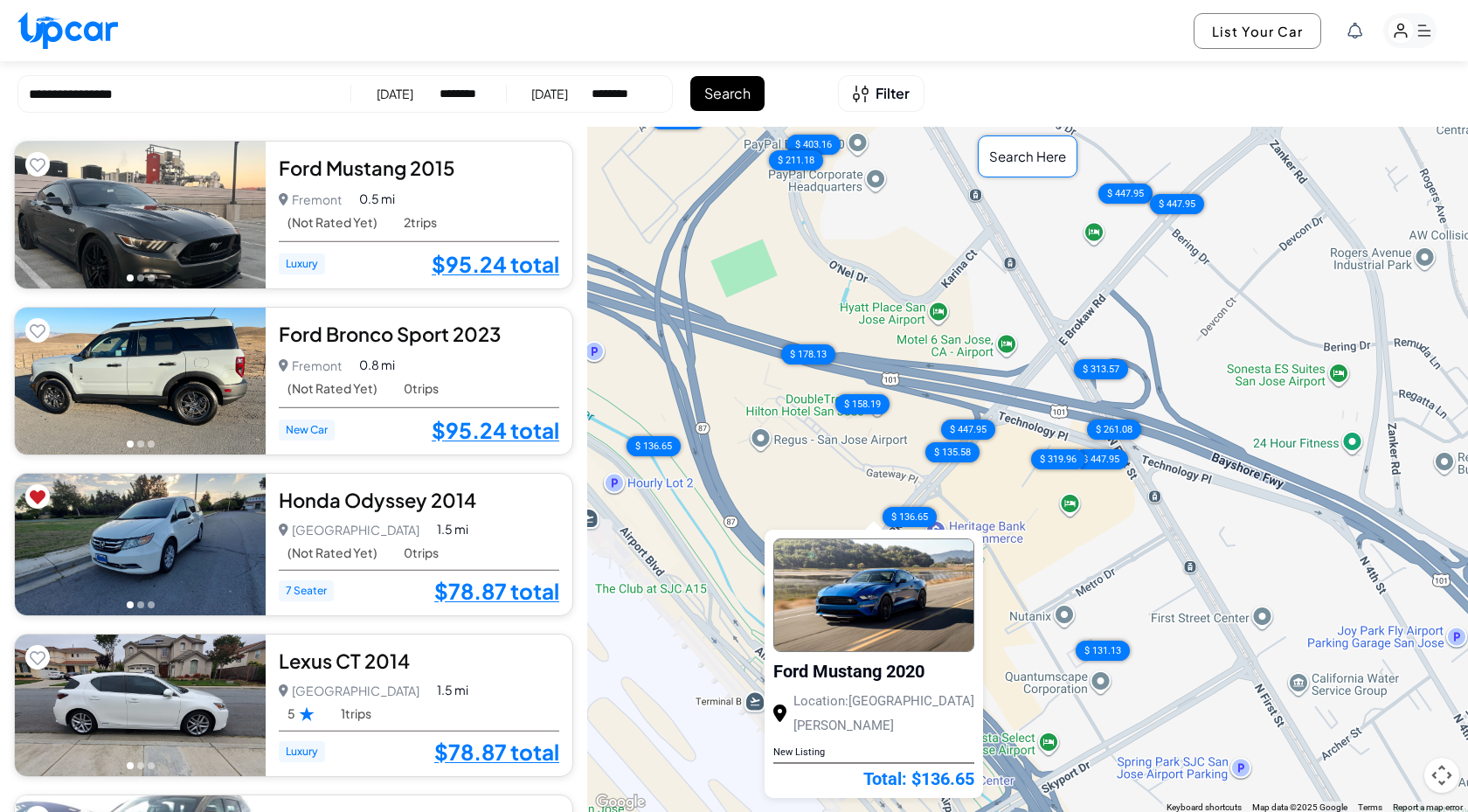
click at [789, 509] on div "$ 95.24 $ 95.24 $ 78.87 $ 78.87 $ 96.62 $ 89.72 $ 186.11 $ 83.65 $ 86.76 $ 77.2…" at bounding box center [1028, 469] width 881 height 687
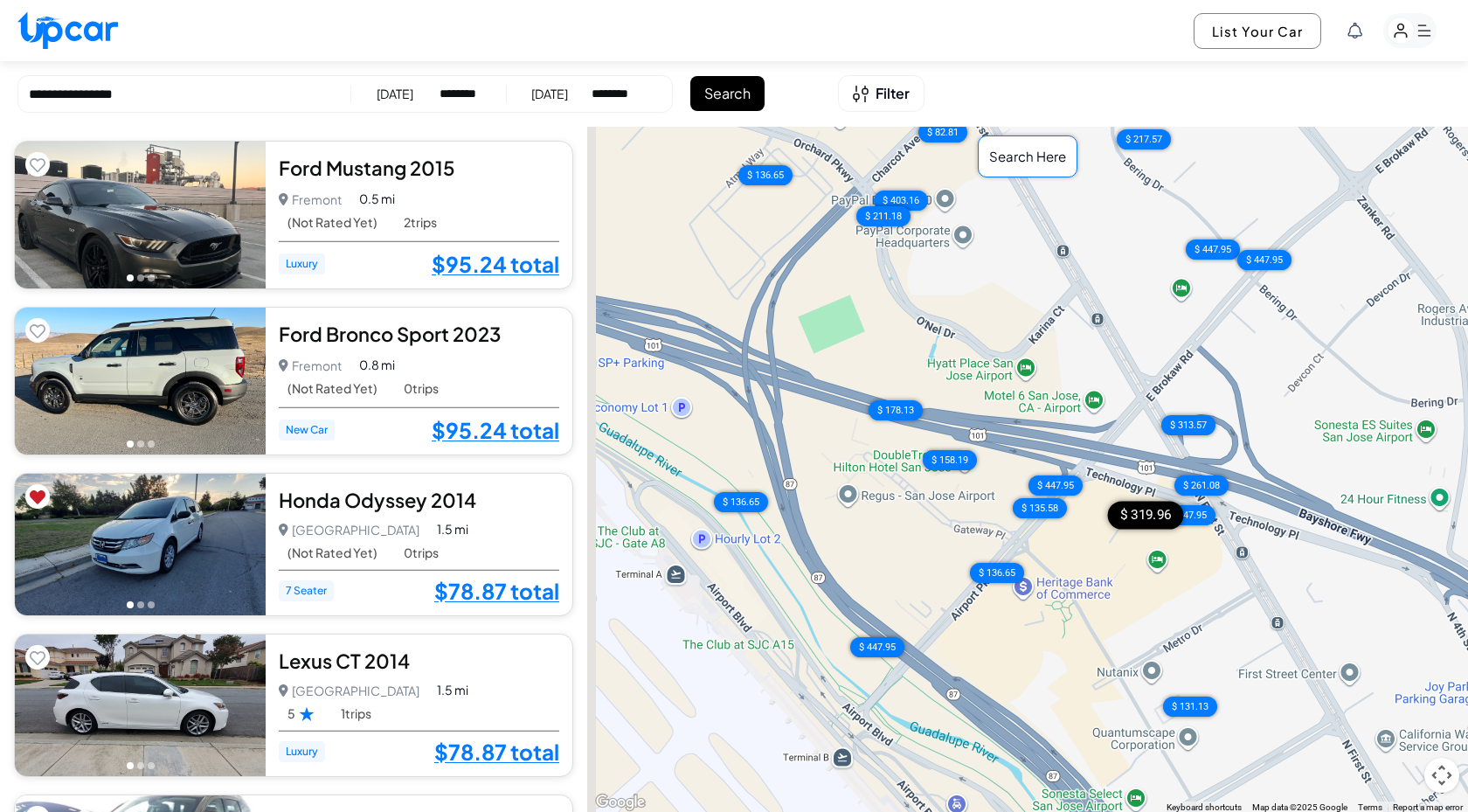
drag, startPoint x: 1020, startPoint y: 445, endPoint x: 1113, endPoint y: 506, distance: 111.2
click at [1113, 506] on div "$ 95.24 $ 95.24 $ 78.87 $ 78.87 $ 96.62 $ 89.72 $ 186.11 $ 83.65 $ 86.76 $ 77.2…" at bounding box center [1028, 469] width 881 height 687
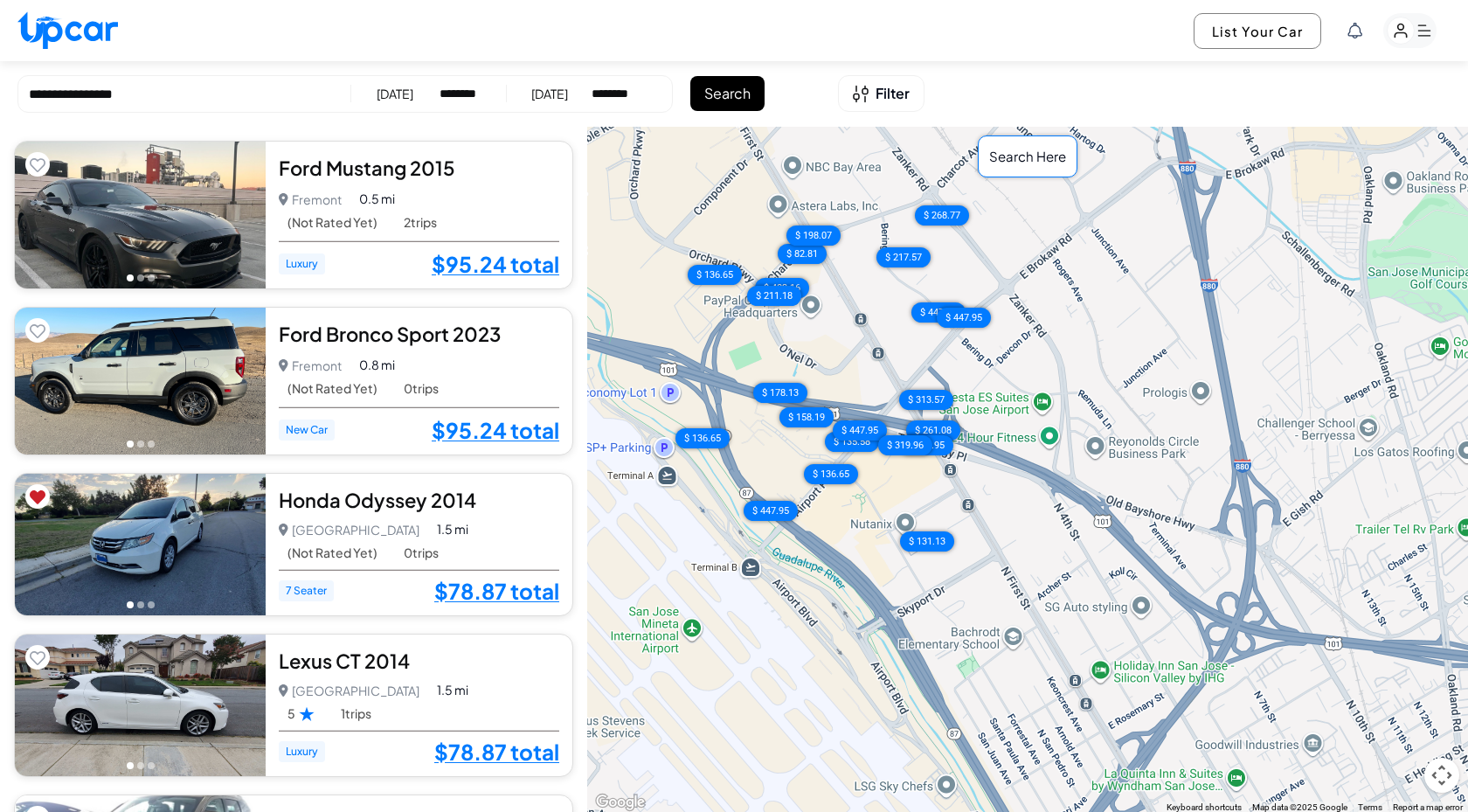
click at [872, 585] on div "$ 95.24 $ 95.24 $ 78.87 $ 78.87 $ 96.62 $ 89.72 $ 186.11 $ 83.65 $ 86.76 $ 77.2…" at bounding box center [1028, 469] width 881 height 687
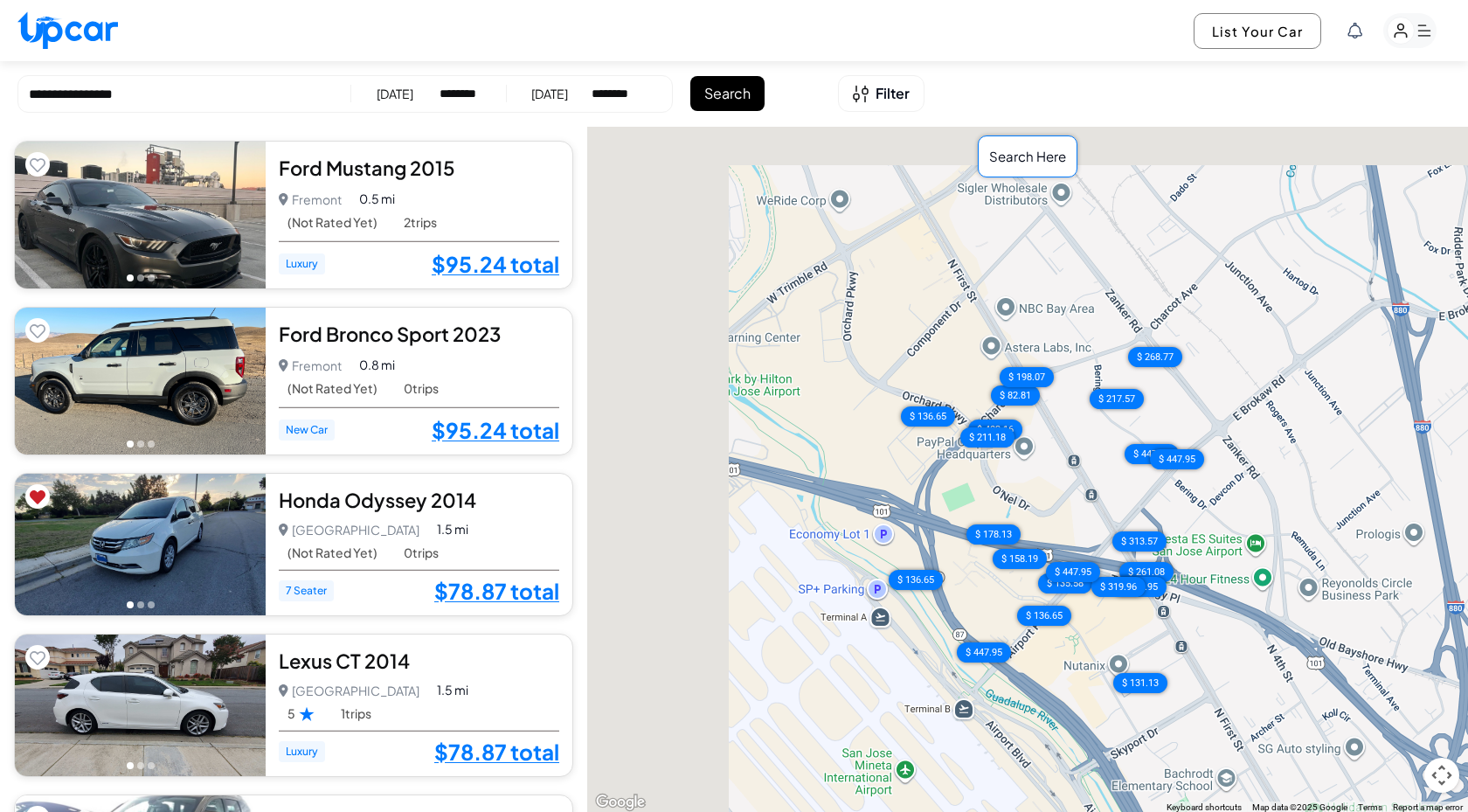
drag, startPoint x: 854, startPoint y: 364, endPoint x: 1069, endPoint y: 505, distance: 257.1
click at [1073, 507] on div "$ 95.24 $ 95.24 $ 78.87 $ 78.87 $ 96.62 $ 89.72 $ 186.11 $ 83.65 $ 86.76 $ 77.2…" at bounding box center [1028, 469] width 881 height 687
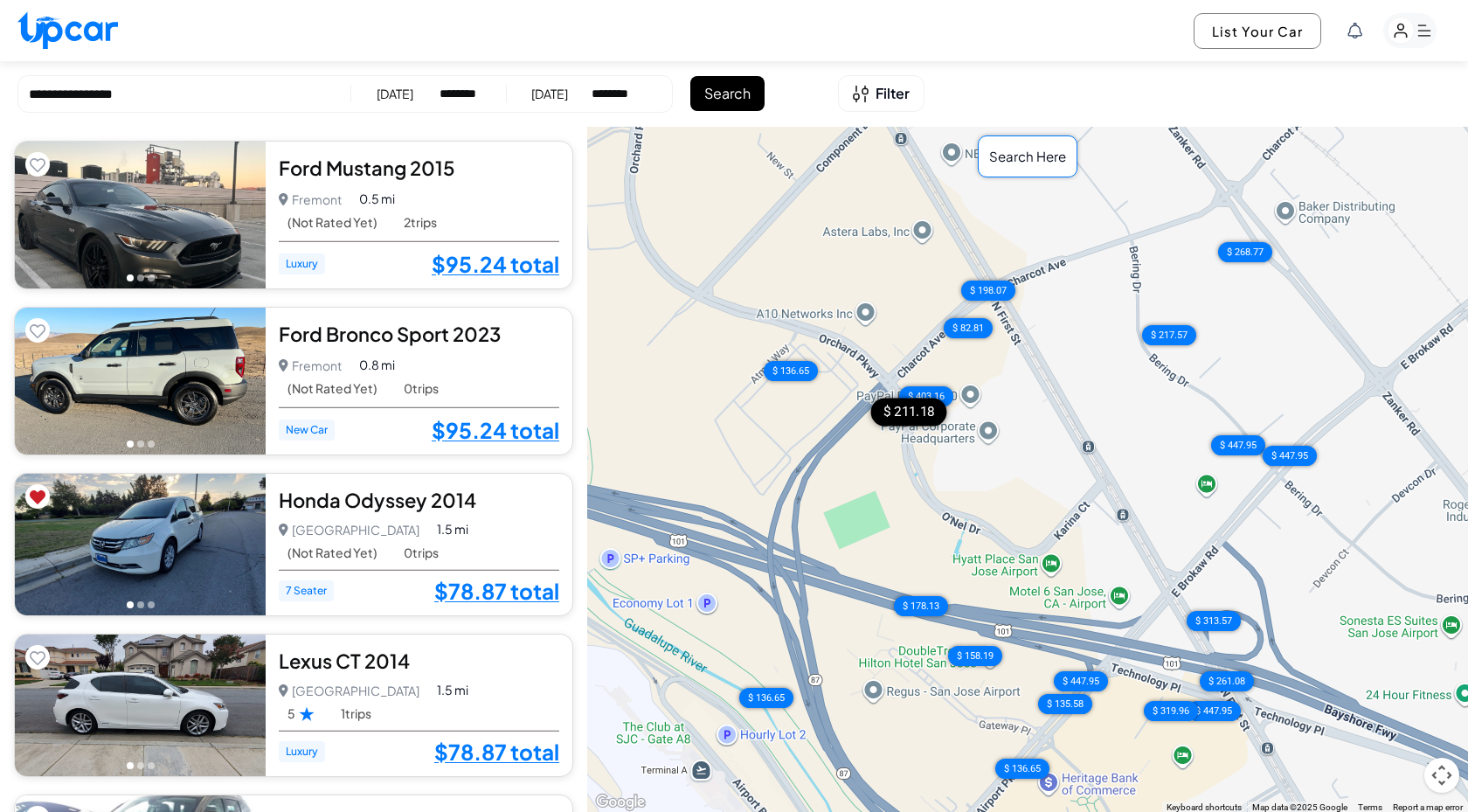
click at [903, 411] on div "$ 211.18" at bounding box center [909, 411] width 76 height 28
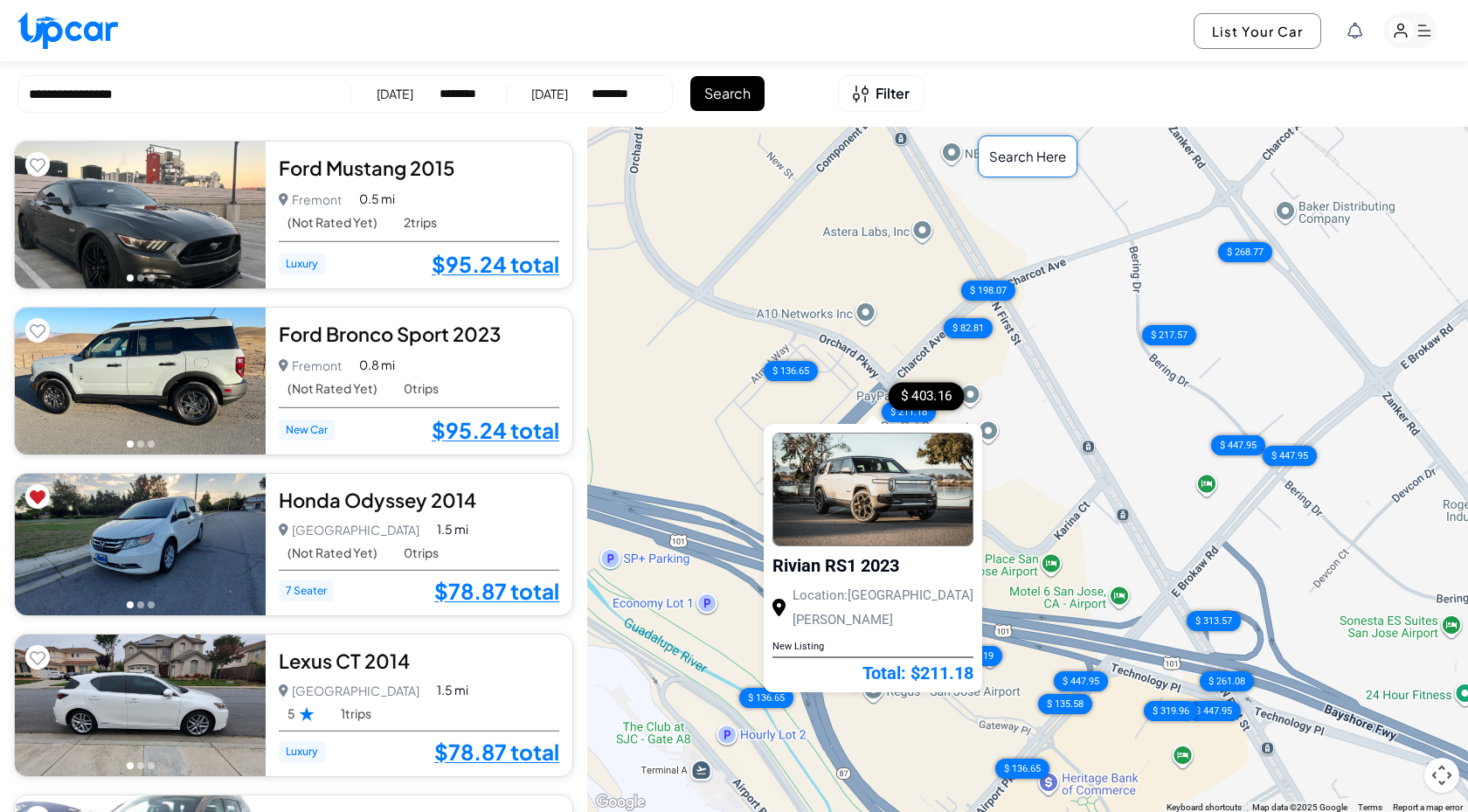
click at [935, 393] on div "$ 403.16" at bounding box center [926, 395] width 76 height 28
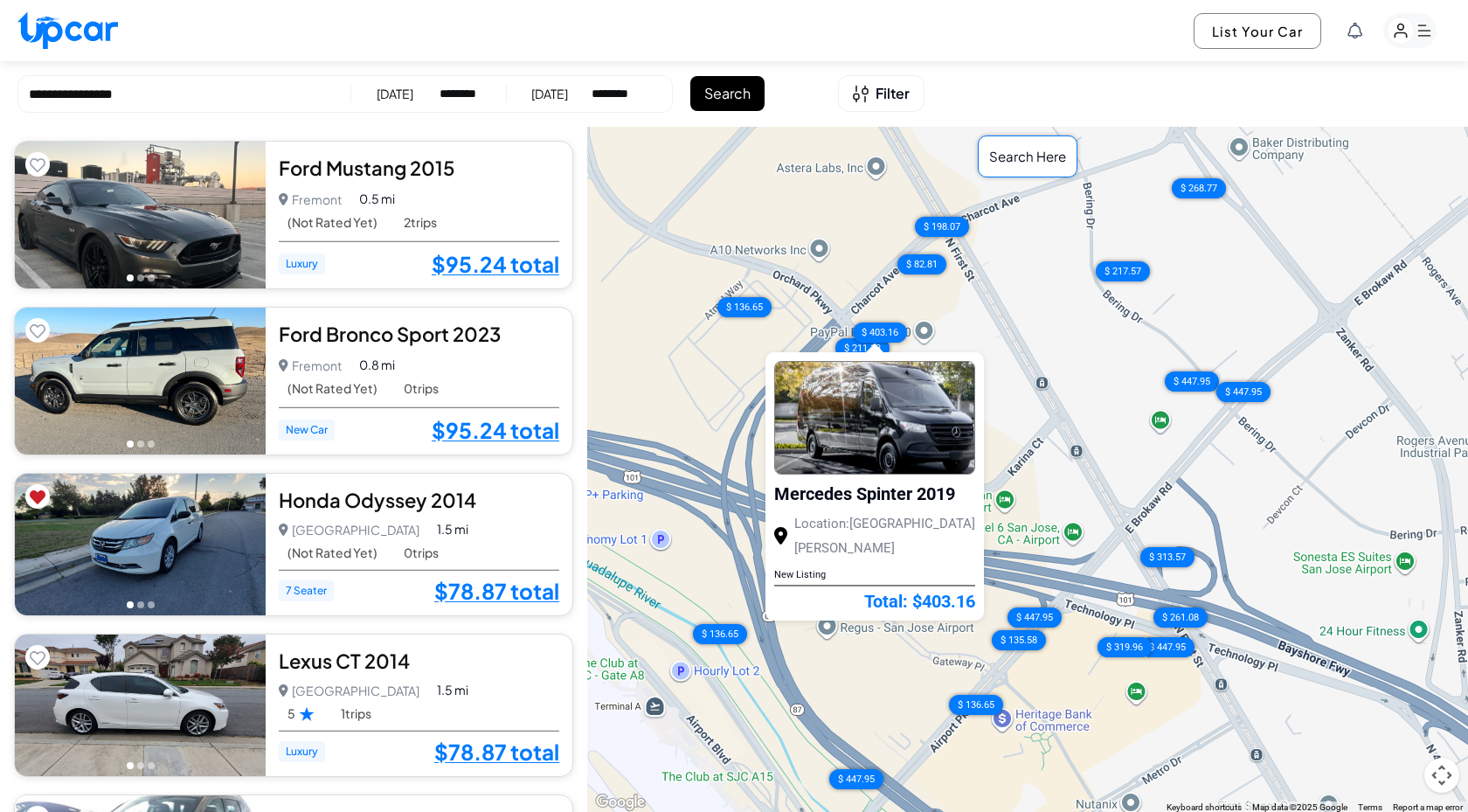
drag, startPoint x: 1048, startPoint y: 466, endPoint x: 937, endPoint y: 322, distance: 181.8
click at [936, 323] on div "$ 95.24 $ 95.24 $ 78.87 $ 78.87 $ 96.62 $ 89.72 $ 186.11 $ 83.65 $ 86.76 $ 77.2…" at bounding box center [1028, 469] width 881 height 687
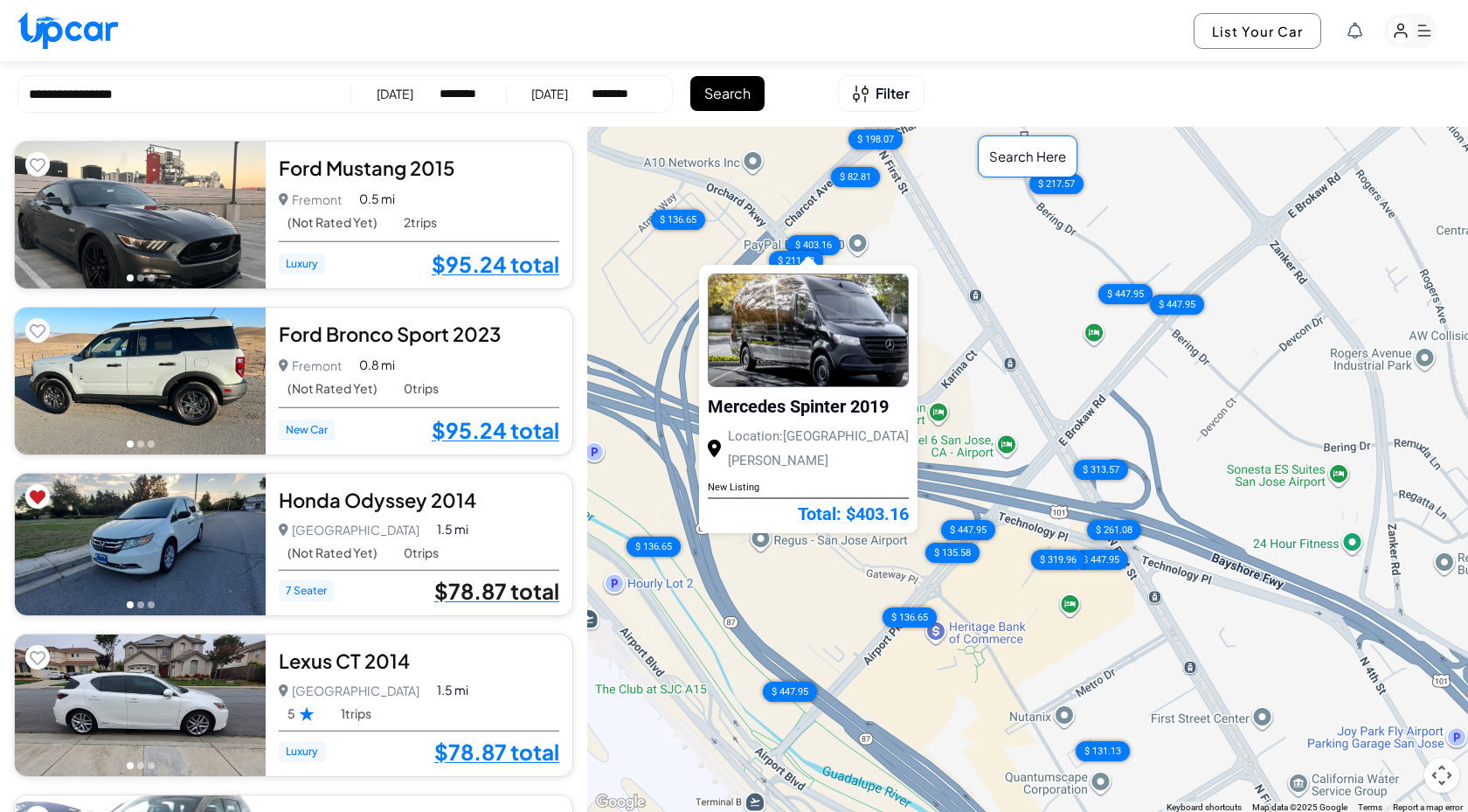
click at [508, 582] on link "$78.87 total" at bounding box center [496, 590] width 125 height 23
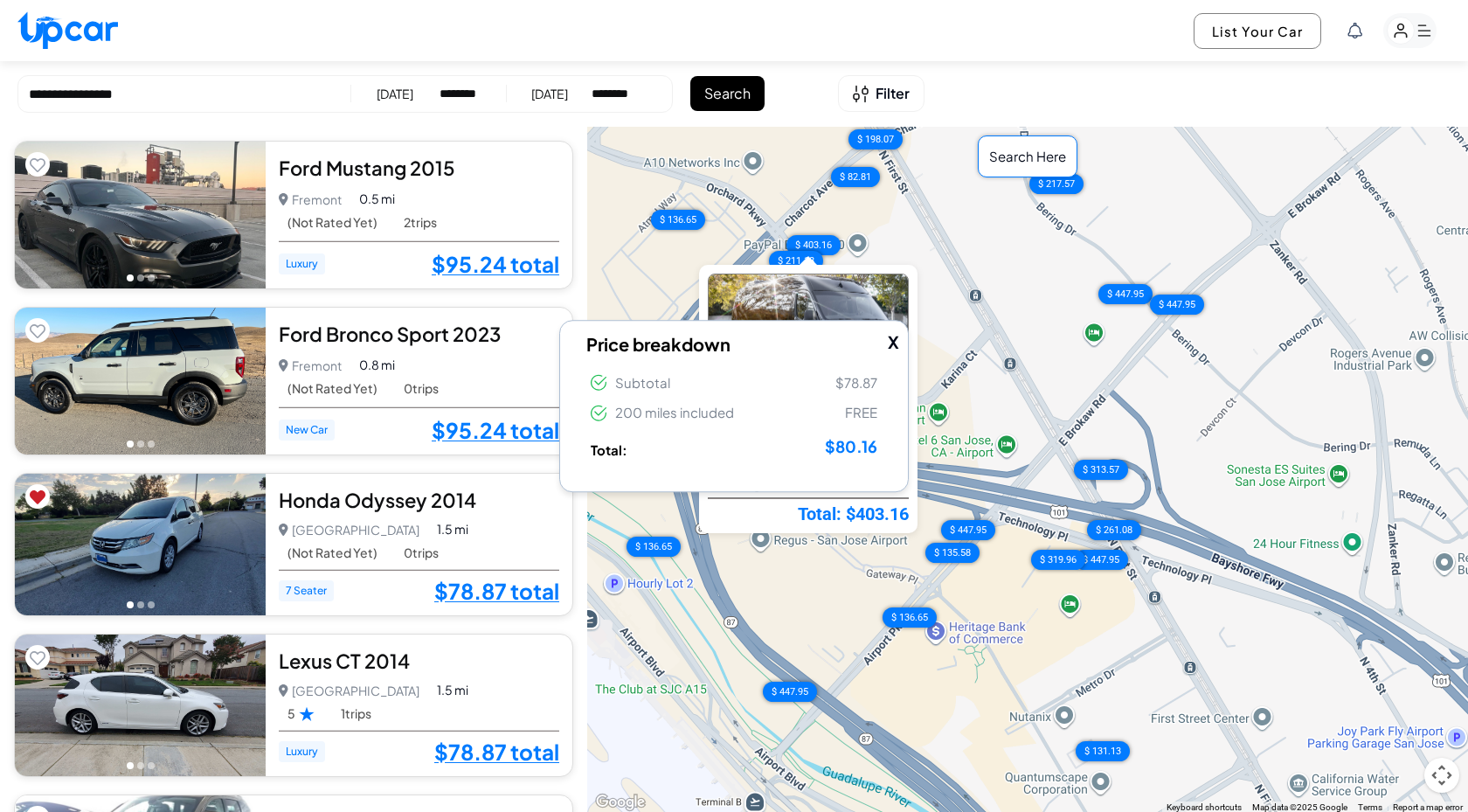
click at [610, 618] on div "$ 95.24 $ 95.24 $ 78.87 $ 78.87 $ 96.62 $ 89.72 $ 186.11 $ 83.65 $ 86.76 $ 77.2…" at bounding box center [1028, 469] width 881 height 687
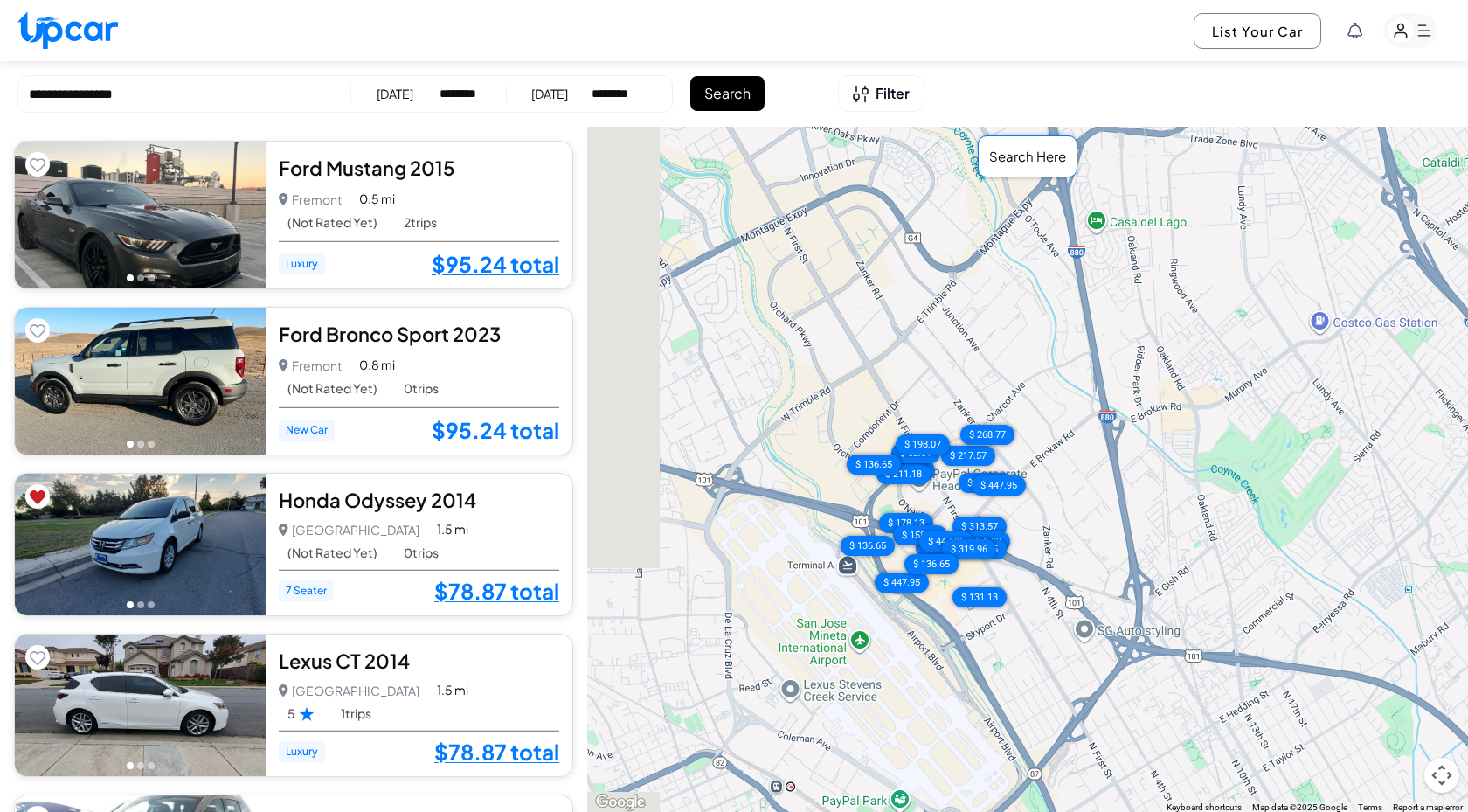
drag, startPoint x: 881, startPoint y: 346, endPoint x: 1050, endPoint y: 342, distance: 169.0
click at [1051, 343] on div "$ 95.24 $ 95.24 $ 78.87 $ 78.87 $ 96.62 $ 89.72 $ 186.11 $ 83.65 $ 86.76 $ 77.2…" at bounding box center [1028, 469] width 881 height 687
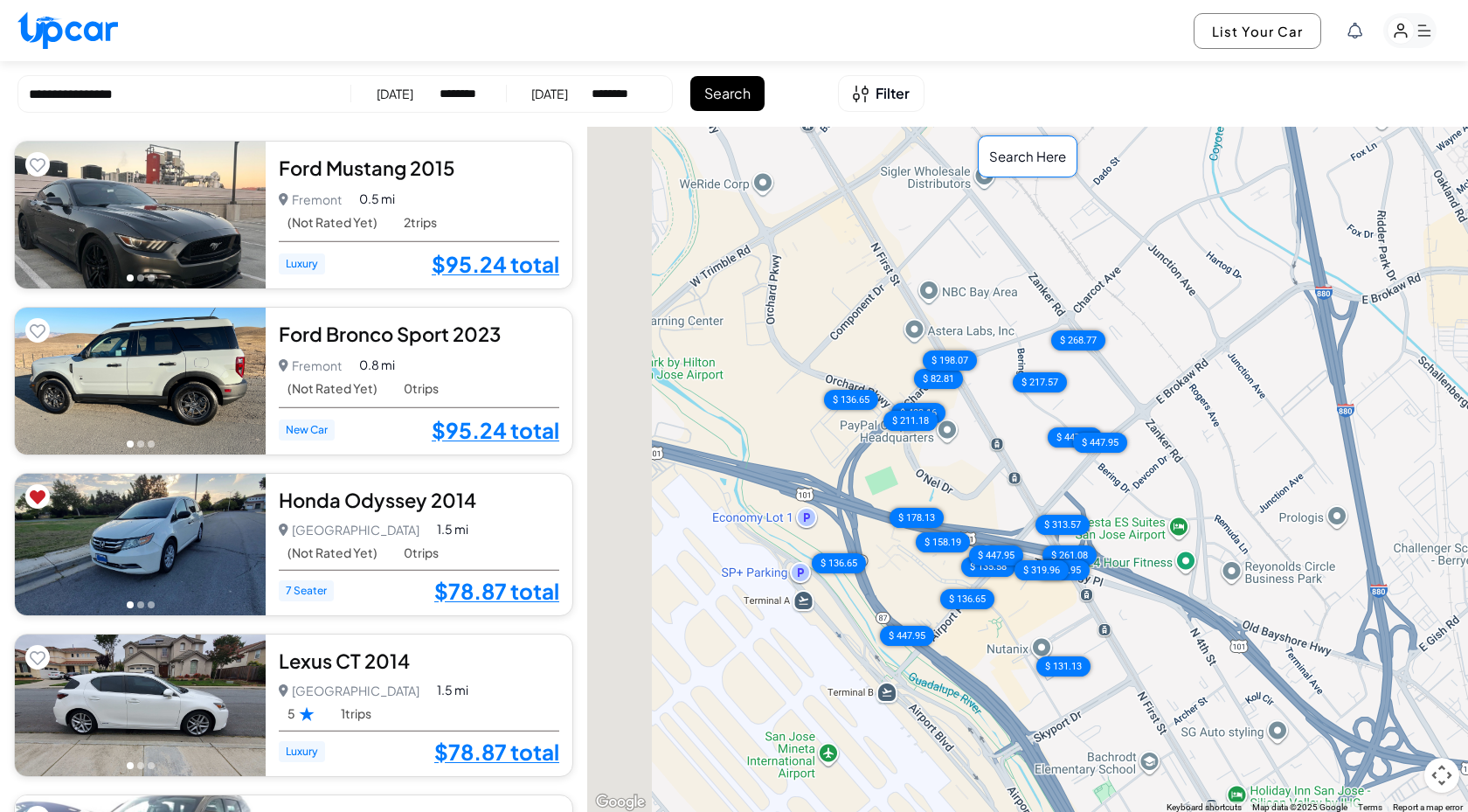
drag, startPoint x: 983, startPoint y: 334, endPoint x: 1084, endPoint y: 134, distance: 224.1
click at [1085, 134] on div "$ 95.24 $ 95.24 $ 78.87 $ 78.87 $ 96.62 $ 89.72 $ 186.11 $ 83.65 $ 86.76 $ 77.2…" at bounding box center [1028, 469] width 881 height 687
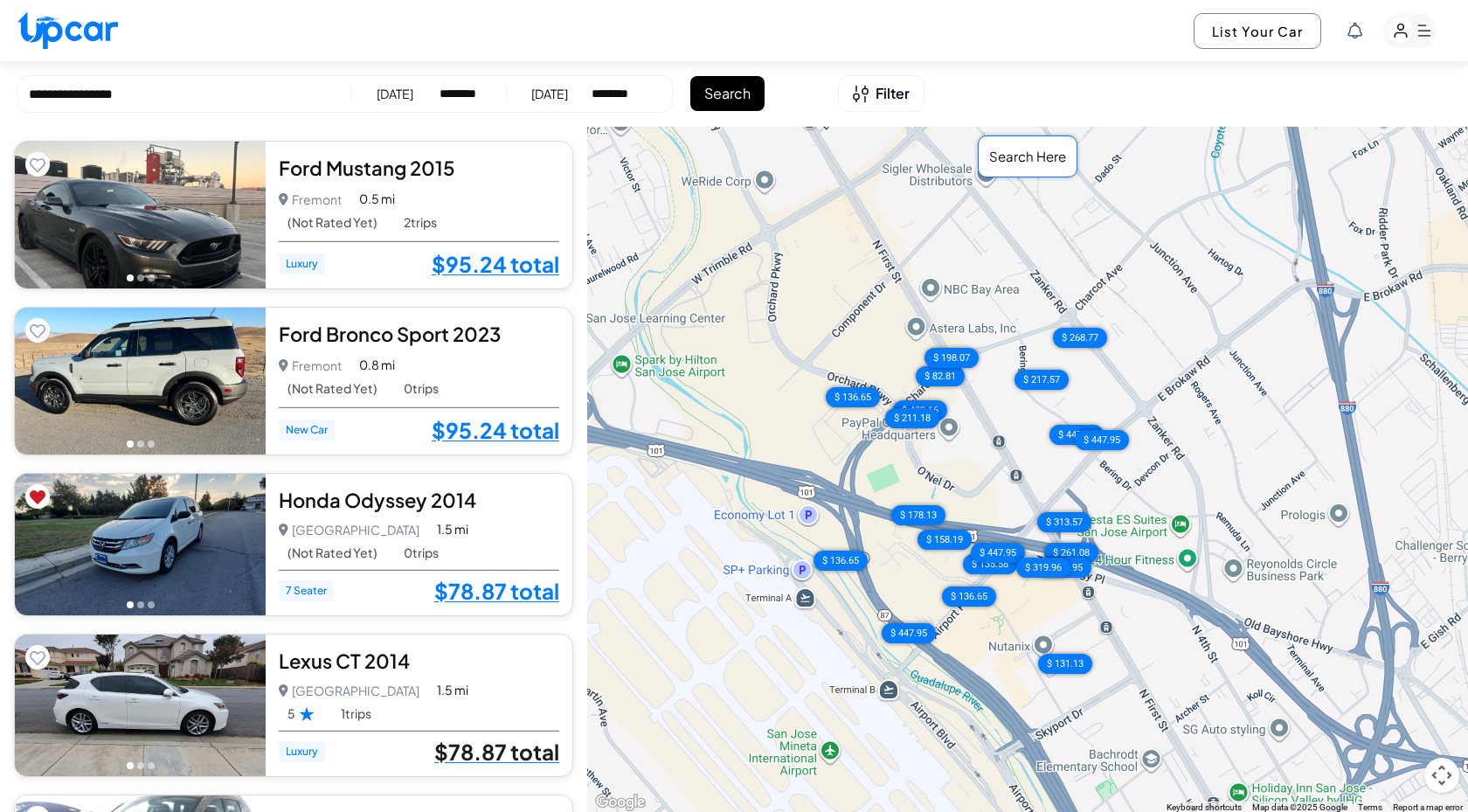
click at [513, 759] on link "$78.87 total" at bounding box center [496, 751] width 125 height 23
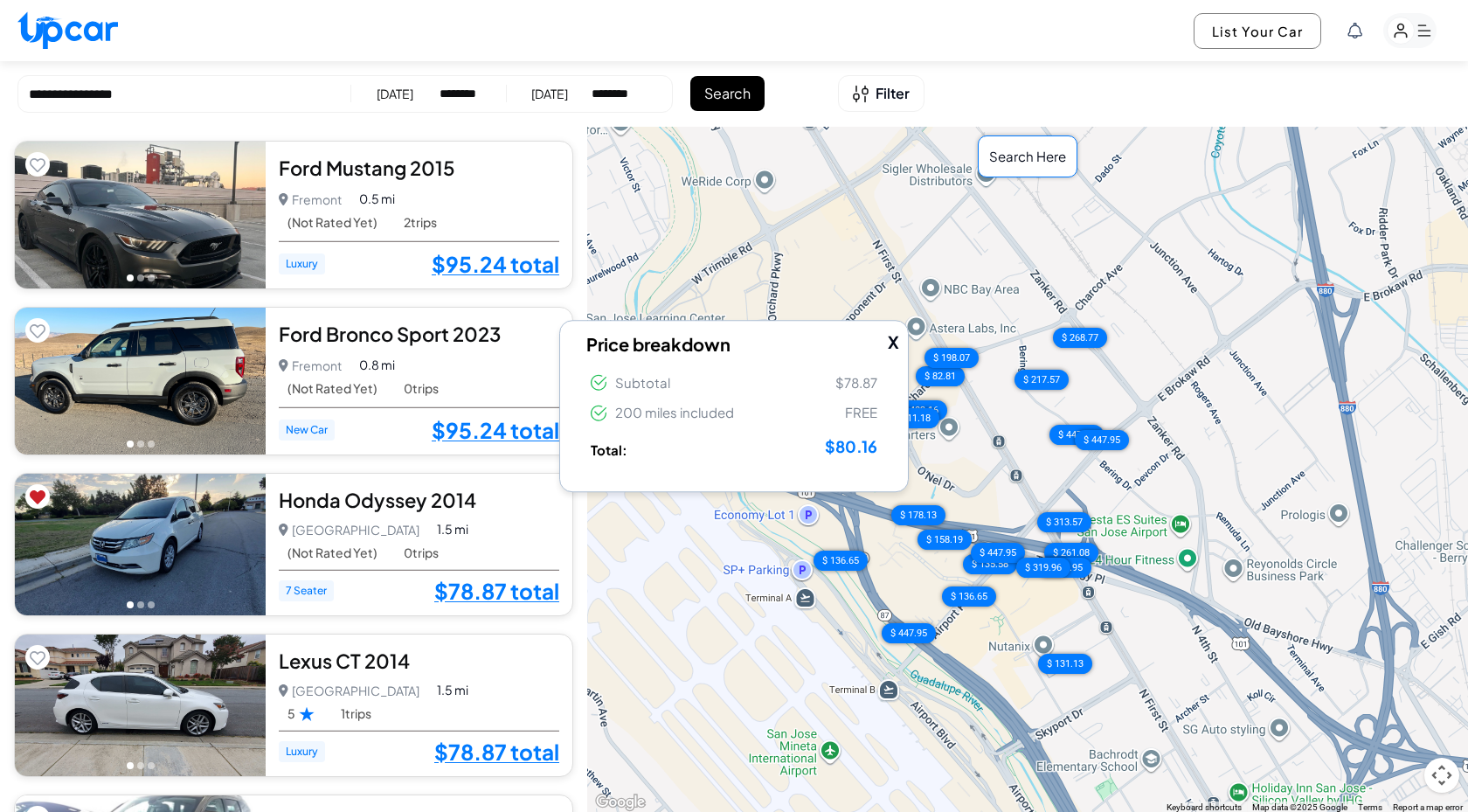
click at [651, 683] on div "$ 95.24 $ 95.24 $ 78.87 $ 78.87 $ 96.62 $ 89.72 $ 186.11 $ 83.65 $ 86.76 $ 77.2…" at bounding box center [1028, 469] width 881 height 687
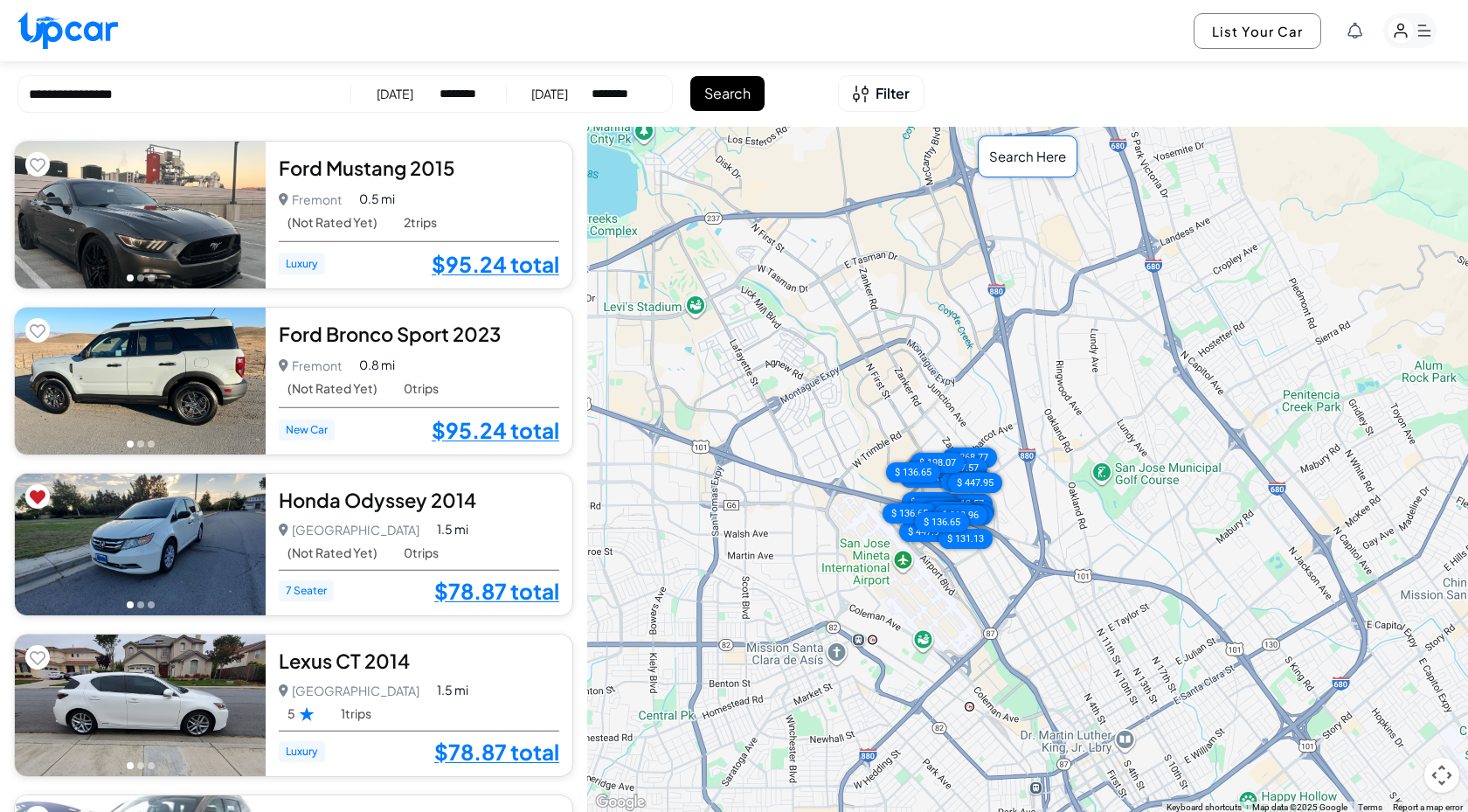
drag, startPoint x: 909, startPoint y: 362, endPoint x: 1032, endPoint y: 319, distance: 130.3
click at [1033, 319] on div "$ 95.24 $ 95.24 $ 78.87 $ 78.87 $ 96.62 $ 89.72 $ 186.11 $ 83.65 $ 86.76 $ 77.2…" at bounding box center [1028, 469] width 881 height 687
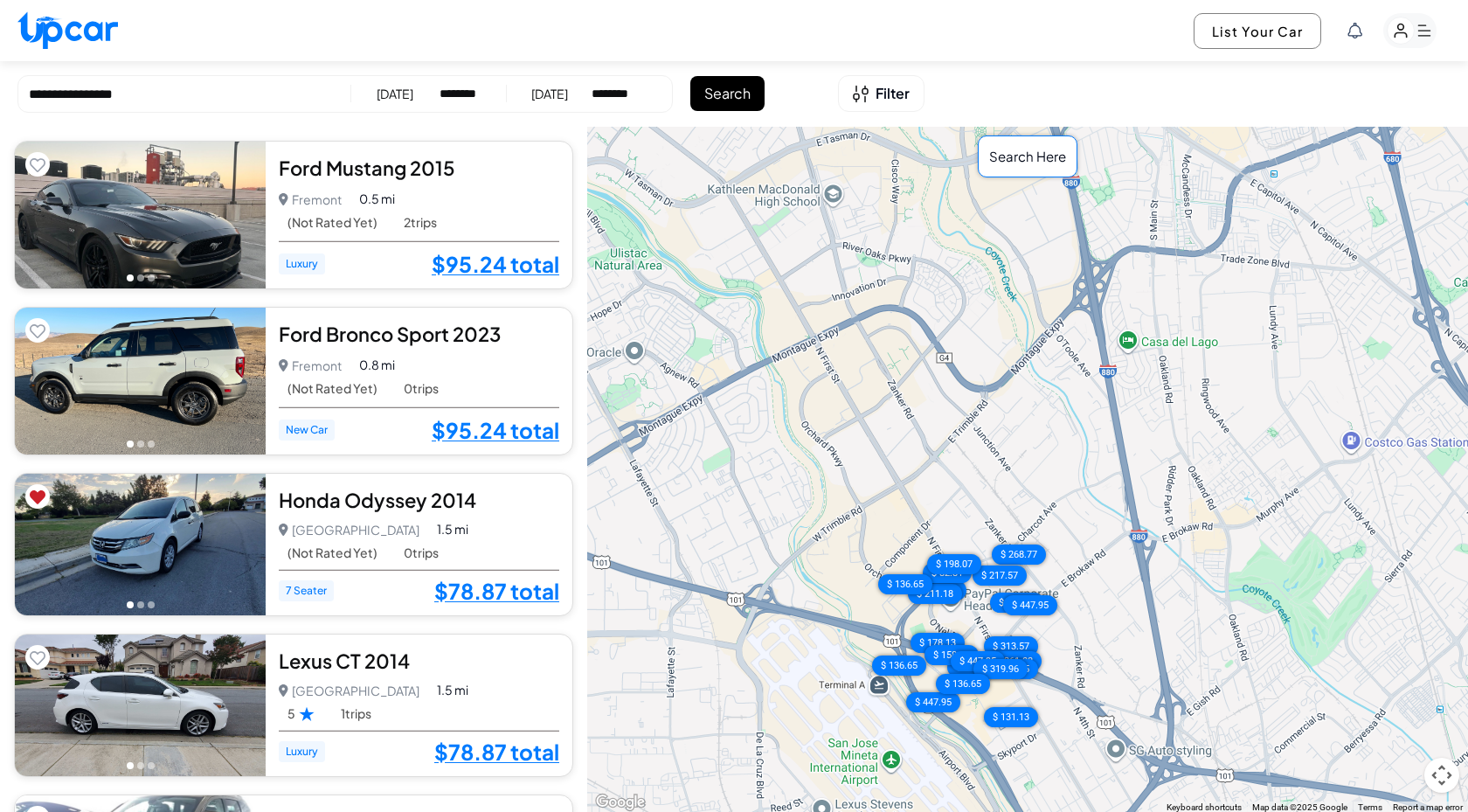
click at [568, 97] on div "[DATE]" at bounding box center [549, 93] width 37 height 17
click at [738, 93] on button "Search" at bounding box center [727, 93] width 74 height 35
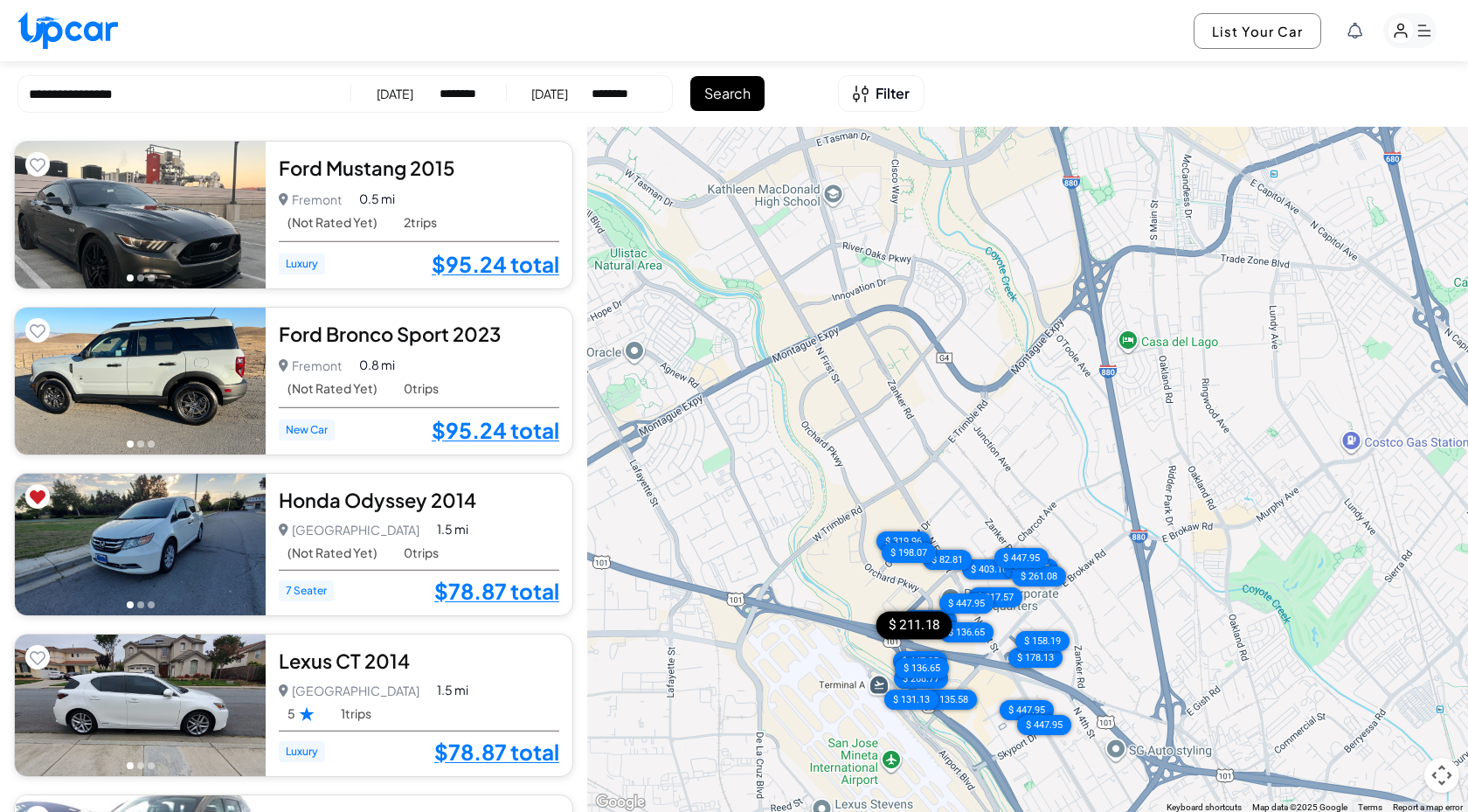
click at [929, 614] on div "$ 211.18" at bounding box center [915, 624] width 76 height 28
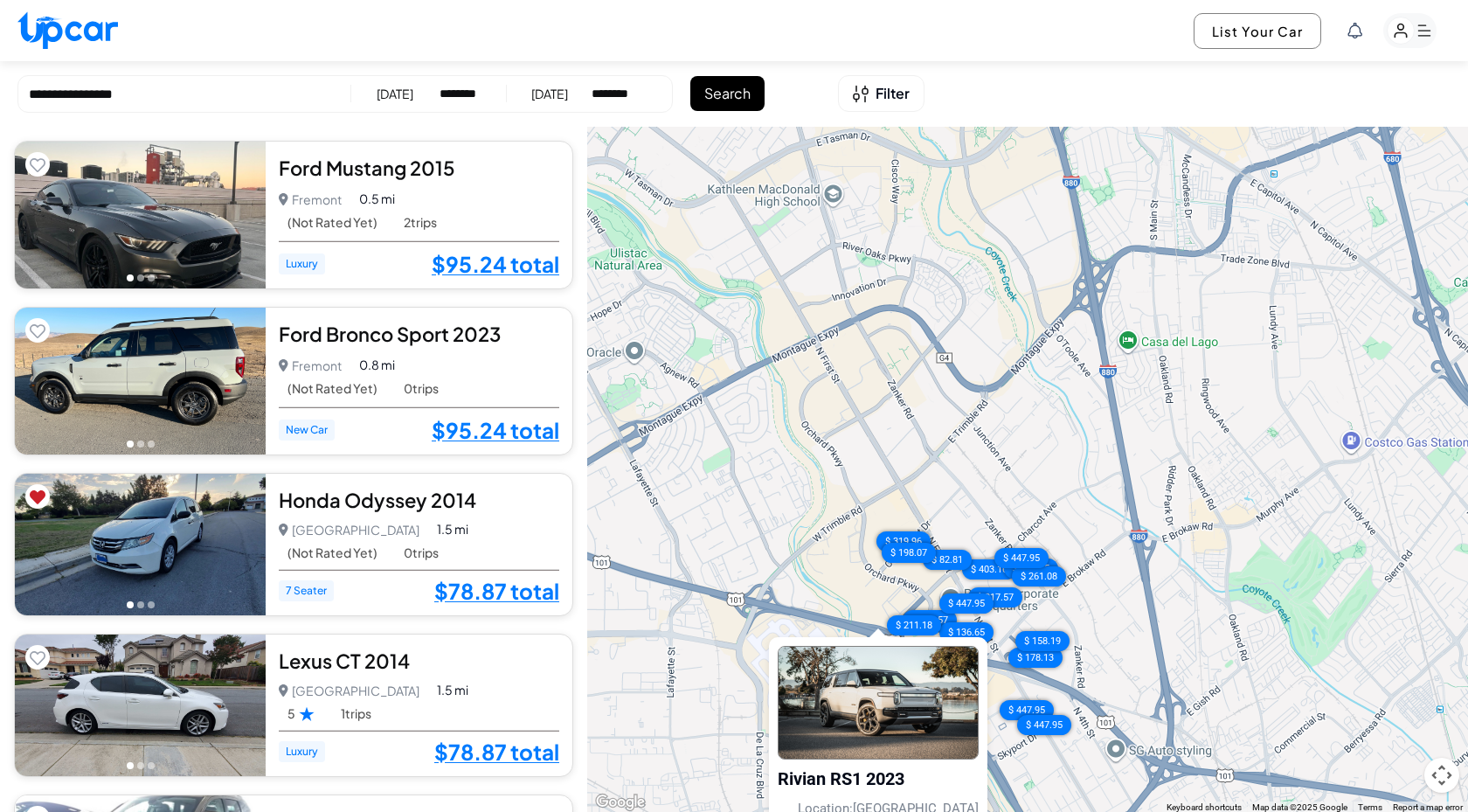
click at [816, 577] on div "$ 95.24 $ 95.24 $ 78.87 $ 78.87 $ 96.62 $ 89.72 $ 186.11 $ 83.65 $ 86.76 $ 77.2…" at bounding box center [1028, 469] width 881 height 687
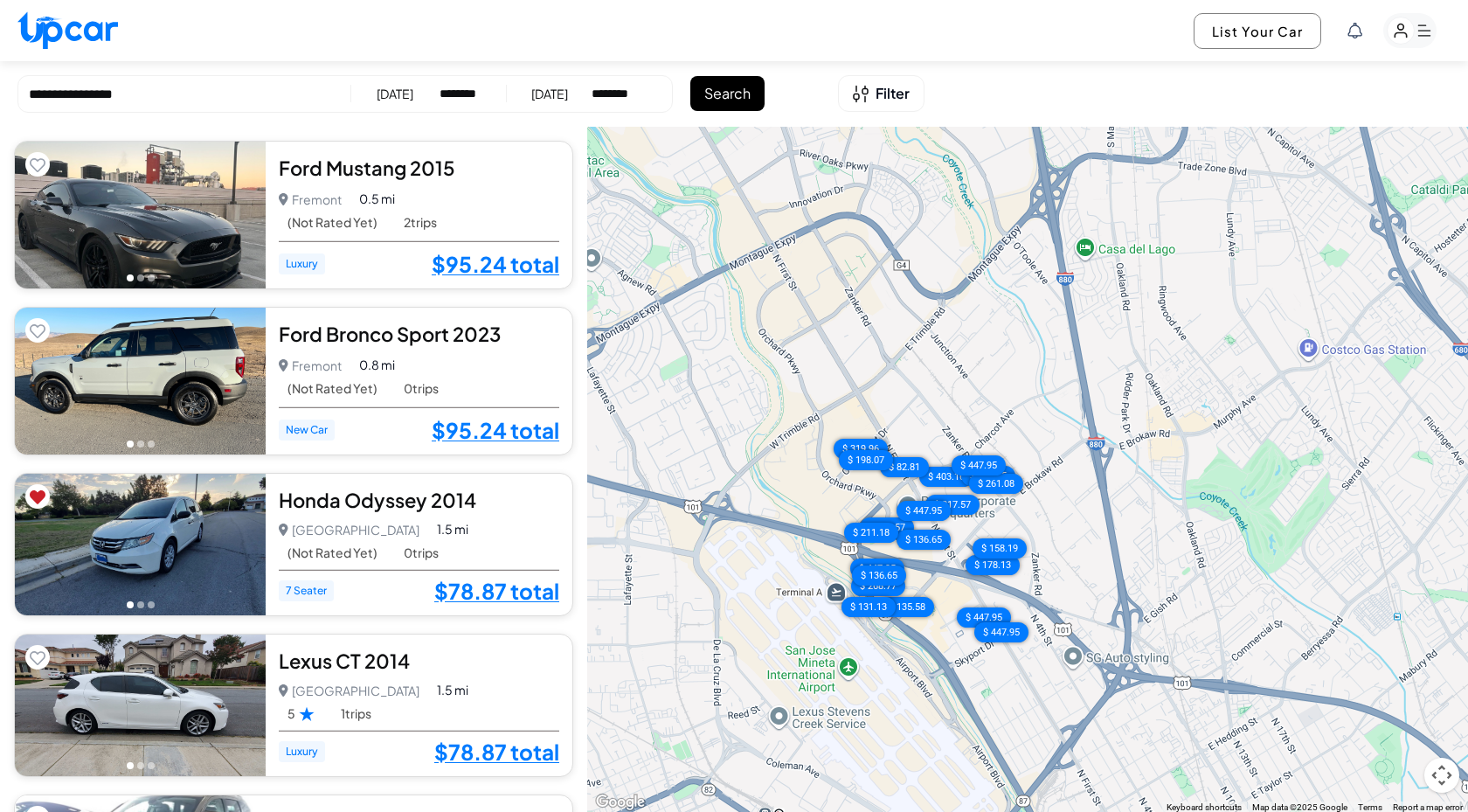
drag, startPoint x: 816, startPoint y: 577, endPoint x: 771, endPoint y: 478, distance: 108.7
click at [771, 478] on div "$ 95.24 $ 95.24 $ 78.87 $ 78.87 $ 96.62 $ 89.72 $ 186.11 $ 83.65 $ 86.76 $ 77.2…" at bounding box center [1028, 469] width 881 height 687
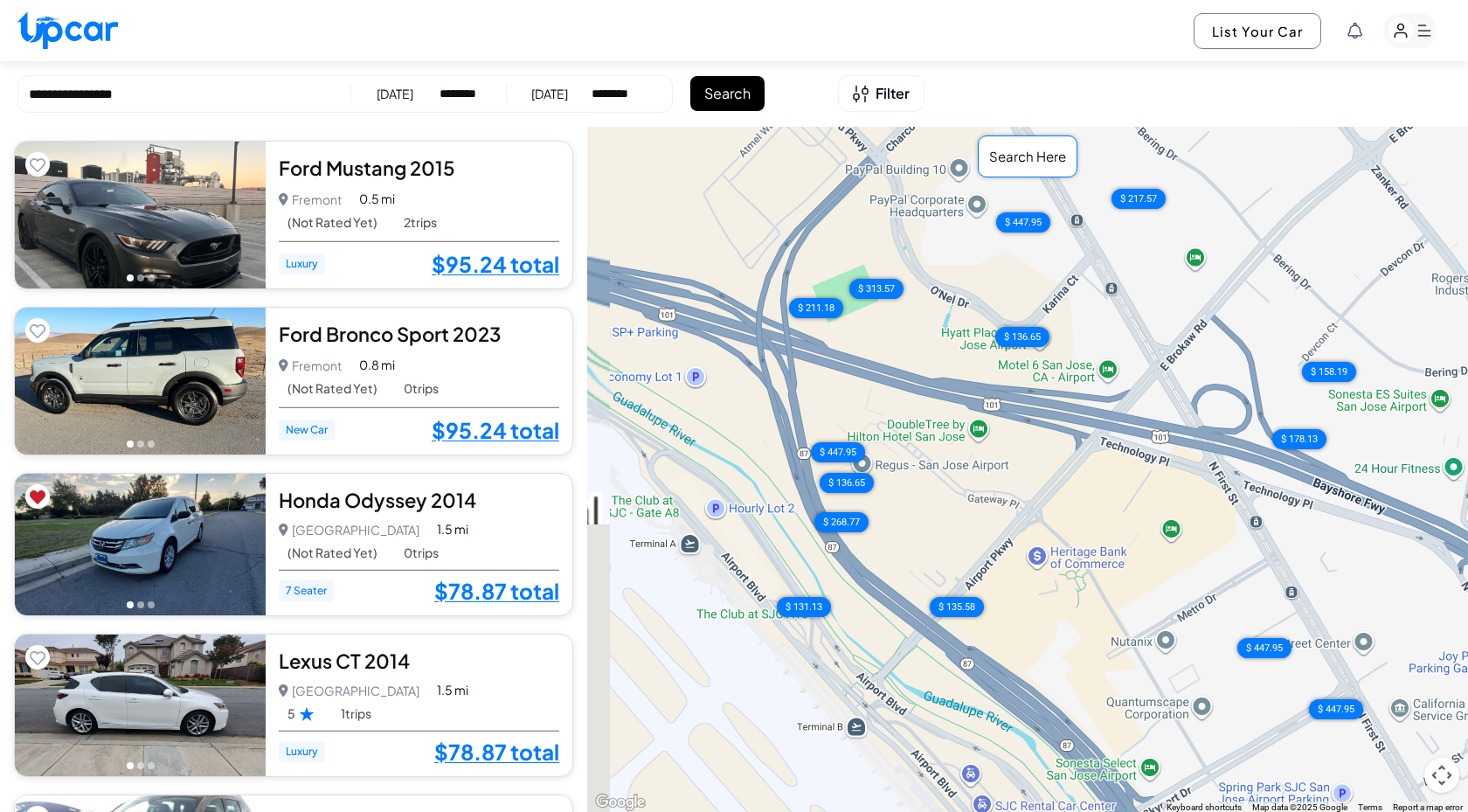
drag, startPoint x: 922, startPoint y: 515, endPoint x: 1113, endPoint y: 554, distance: 194.9
click at [1114, 556] on div "$ 95.24 $ 95.24 $ 78.87 $ 78.87 $ 96.62 $ 89.72 $ 186.11 $ 83.65 $ 86.76 $ 77.2…" at bounding box center [1028, 469] width 881 height 687
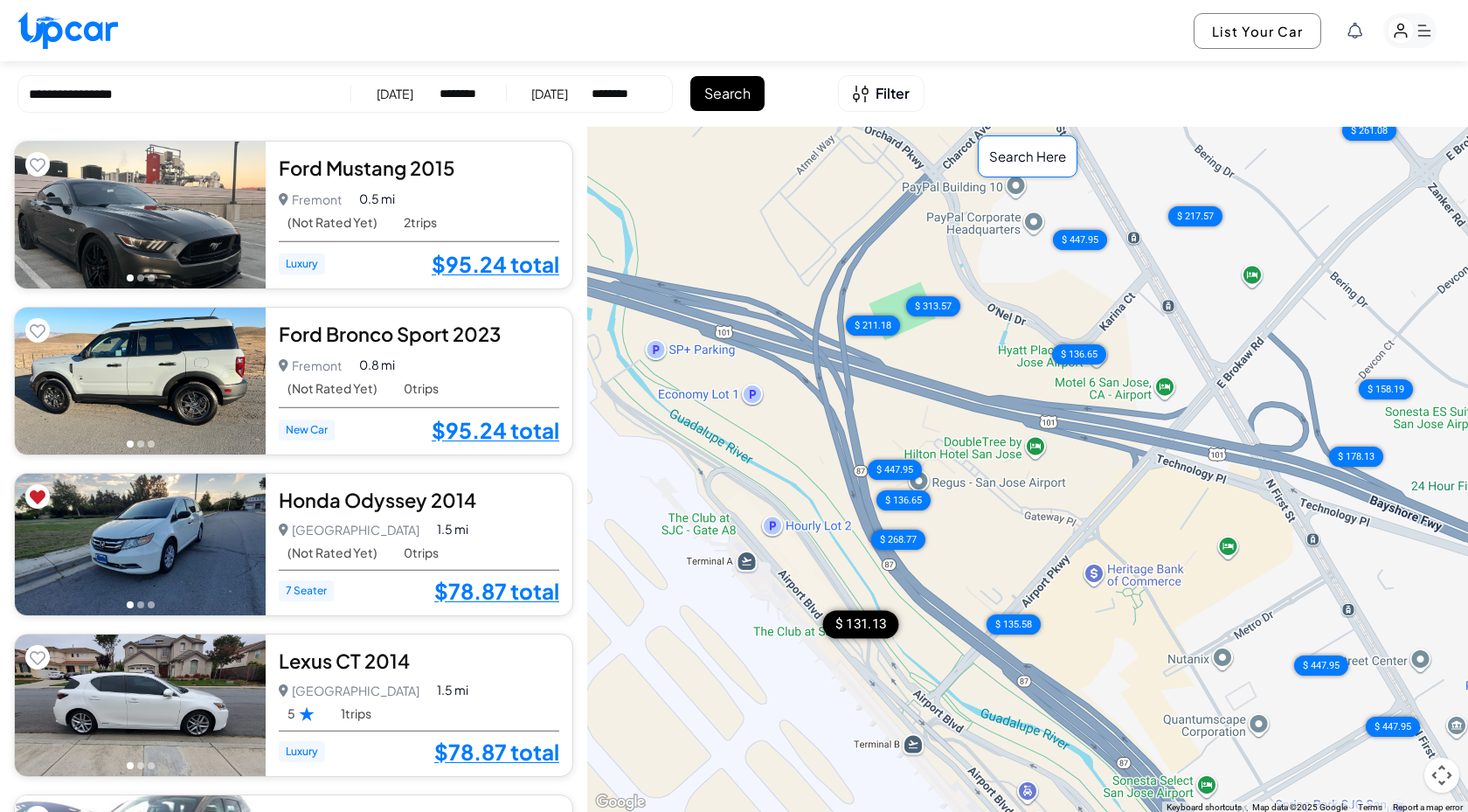
click at [869, 624] on div "$ 131.13" at bounding box center [862, 623] width 76 height 28
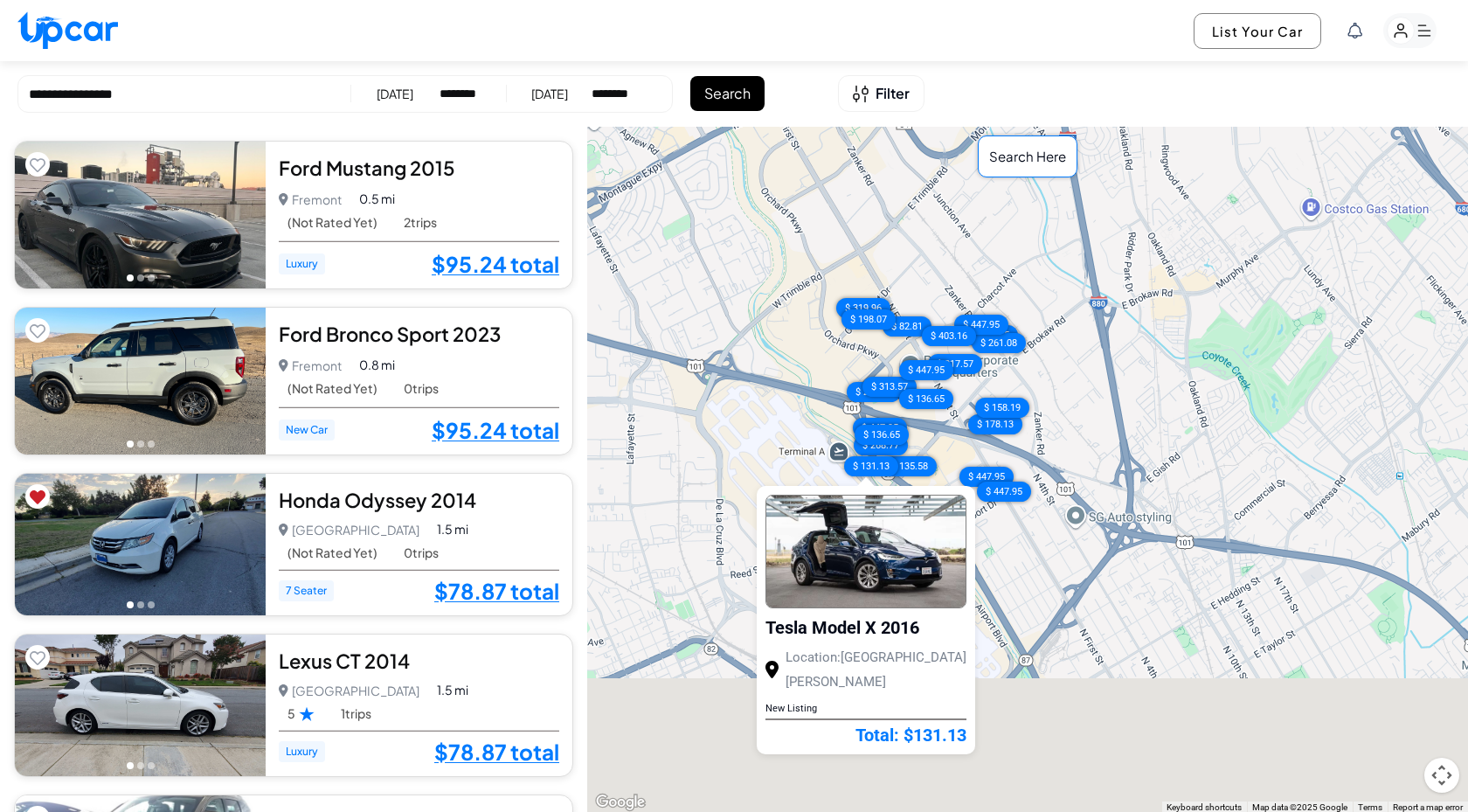
drag, startPoint x: 959, startPoint y: 622, endPoint x: 955, endPoint y: 377, distance: 245.0
click at [955, 377] on div "$ 95.24 $ 95.24 $ 78.87 $ 78.87 $ 96.62 $ 89.72 $ 186.11 $ 83.65 $ 86.76 $ 77.2…" at bounding box center [1028, 469] width 881 height 687
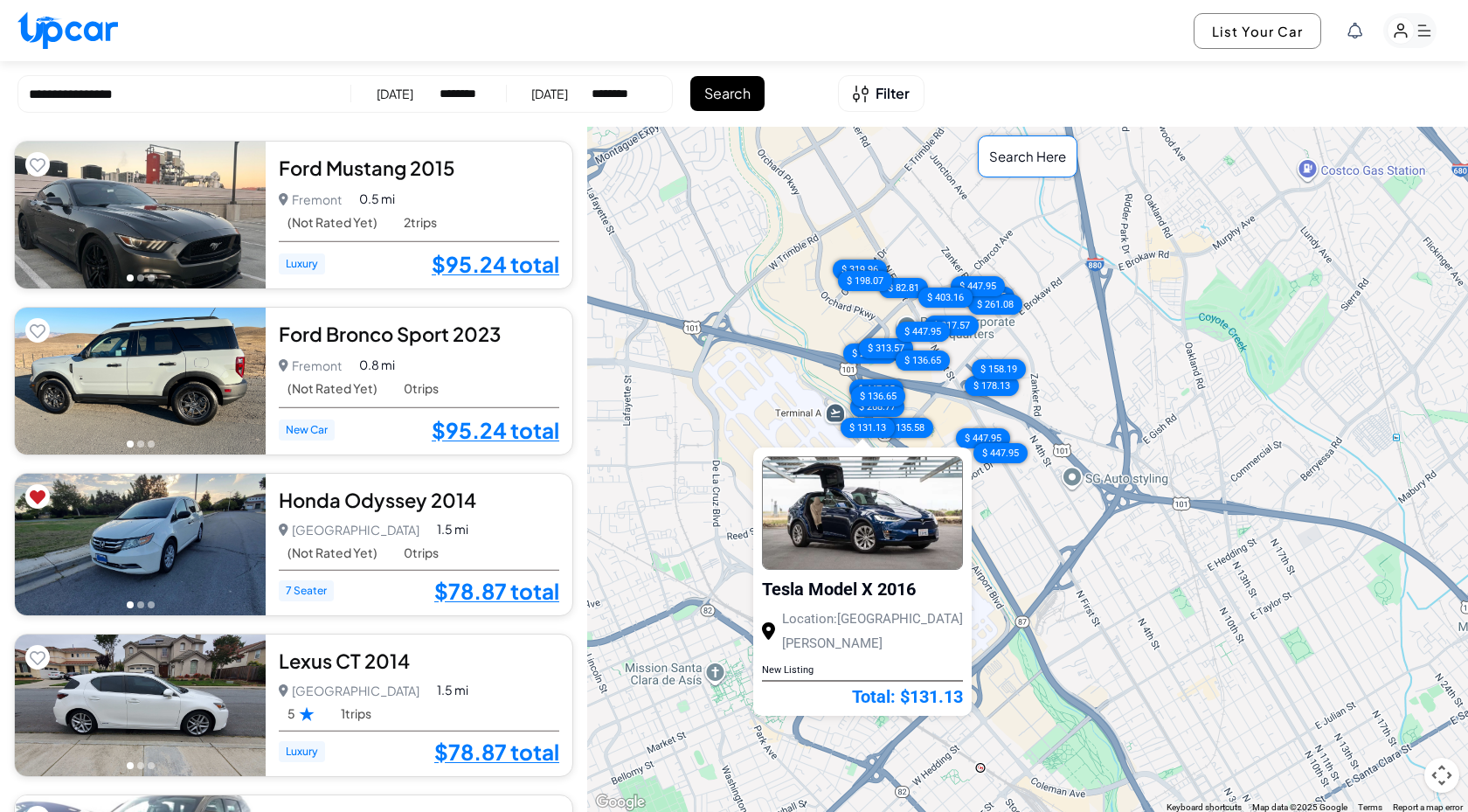
click at [1031, 561] on div "$ 95.24 $ 95.24 $ 78.87 $ 78.87 $ 96.62 $ 89.72 $ 186.11 $ 83.65 $ 86.76 $ 77.2…" at bounding box center [1028, 469] width 881 height 687
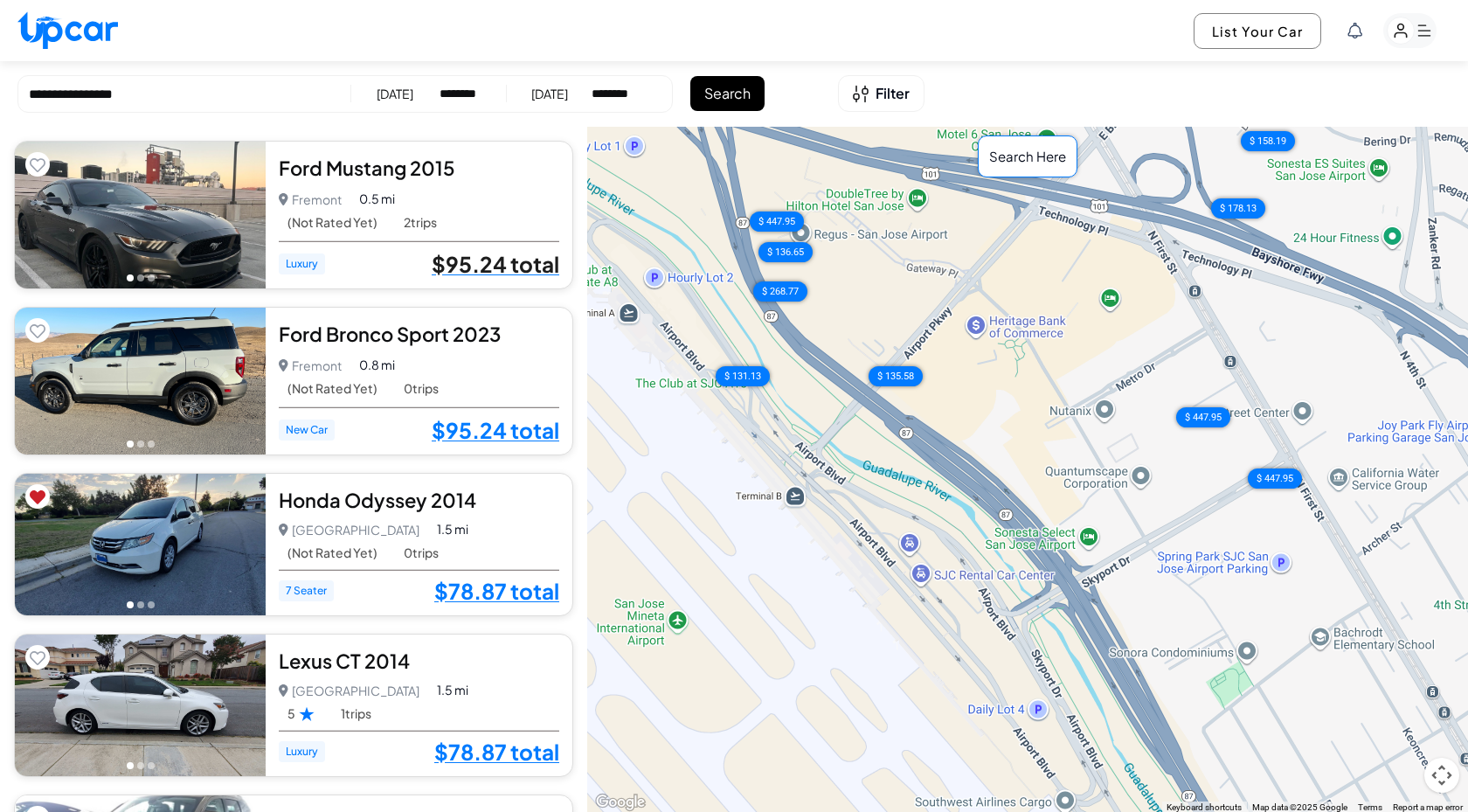
click at [468, 255] on link "$95.24 total" at bounding box center [495, 263] width 127 height 23
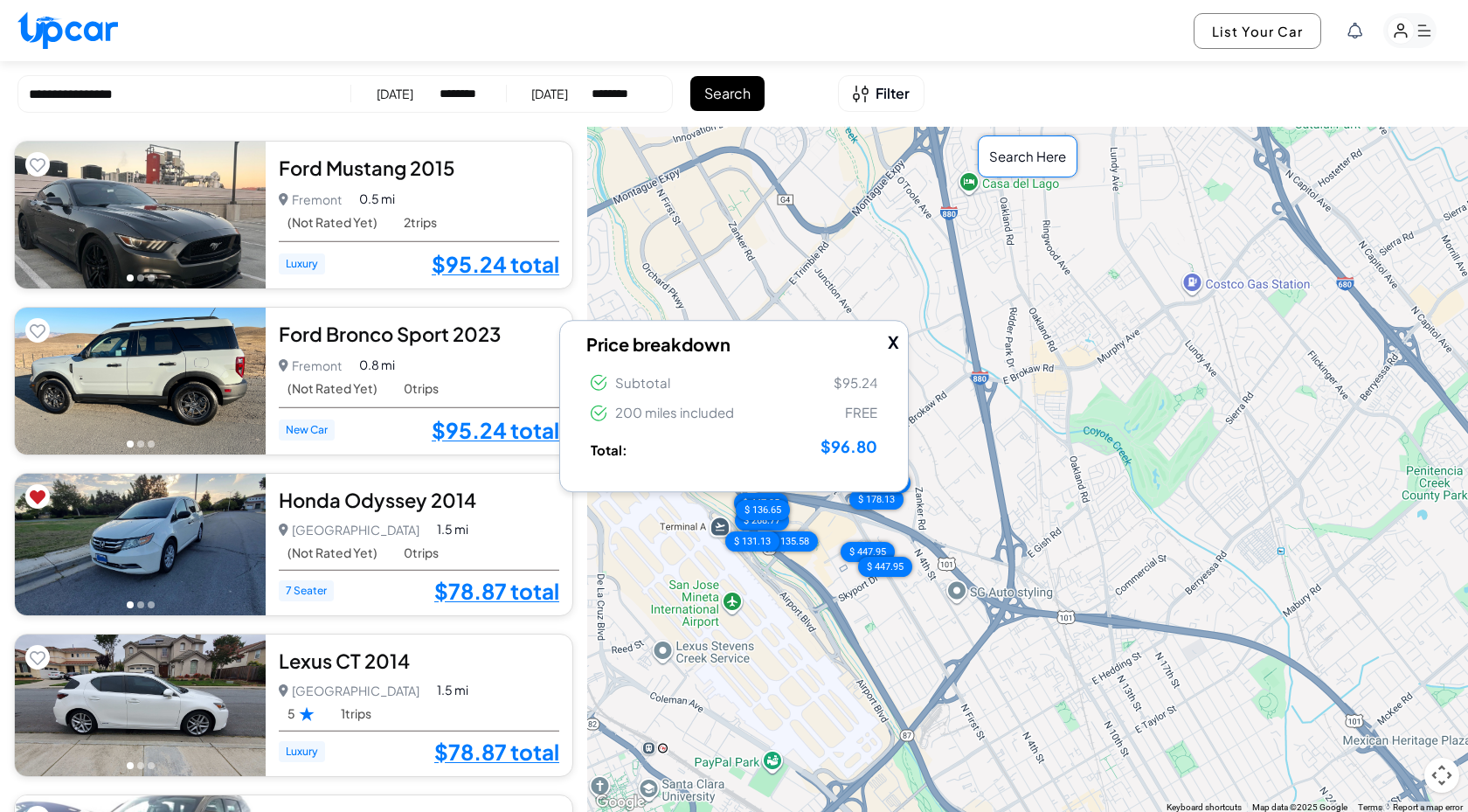
click at [1019, 414] on div "$ 95.24 $ 95.24 $ 78.87 $ 78.87 $ 96.62 $ 89.72 $ 186.11 $ 83.65 $ 86.76 $ 77.2…" at bounding box center [1028, 469] width 881 height 687
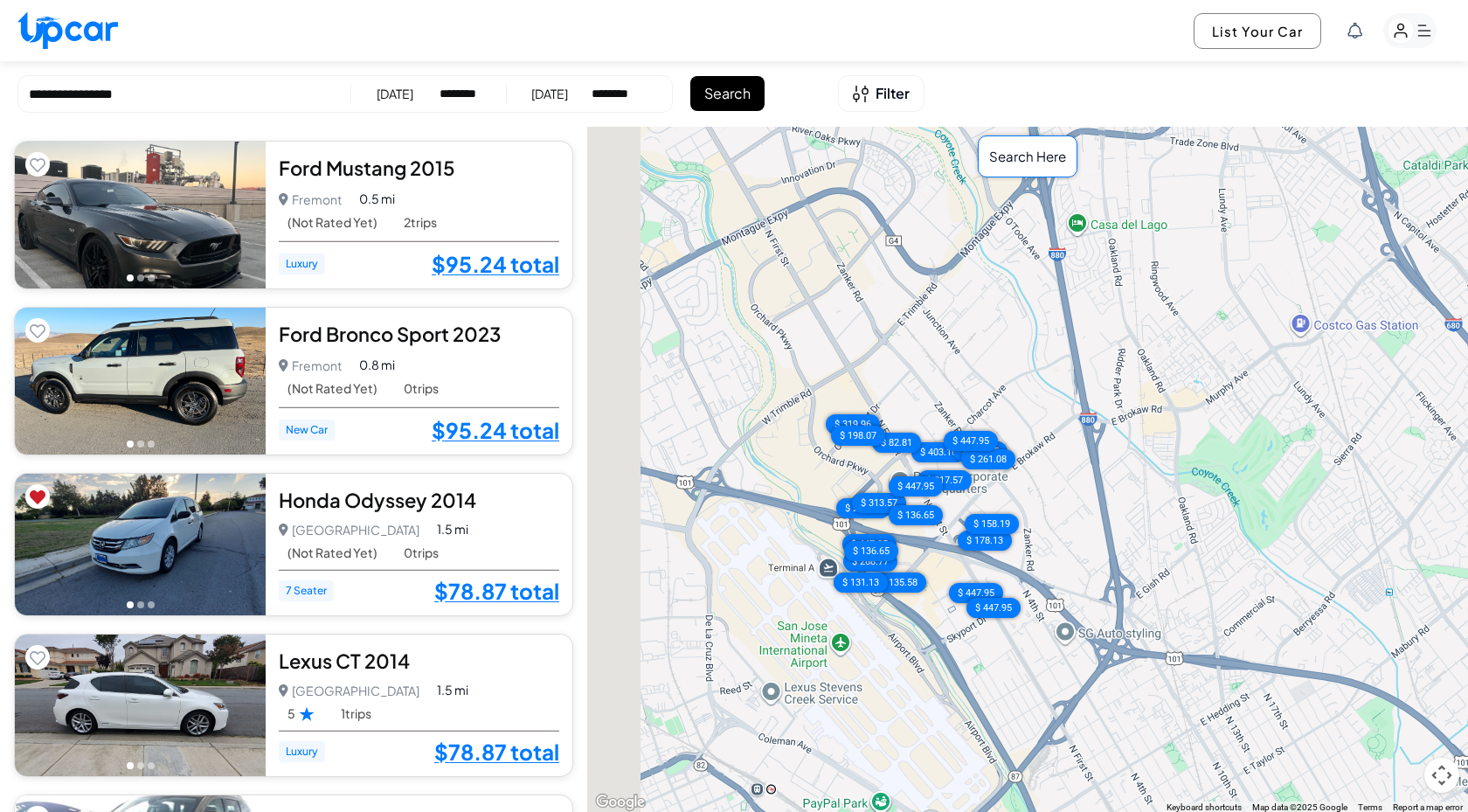
drag, startPoint x: 985, startPoint y: 415, endPoint x: 1098, endPoint y: 457, distance: 120.6
click at [1099, 457] on div "$ 95.24 $ 95.24 $ 78.87 $ 78.87 $ 96.62 $ 89.72 $ 186.11 $ 83.65 $ 86.76 $ 77.2…" at bounding box center [1028, 469] width 881 height 687
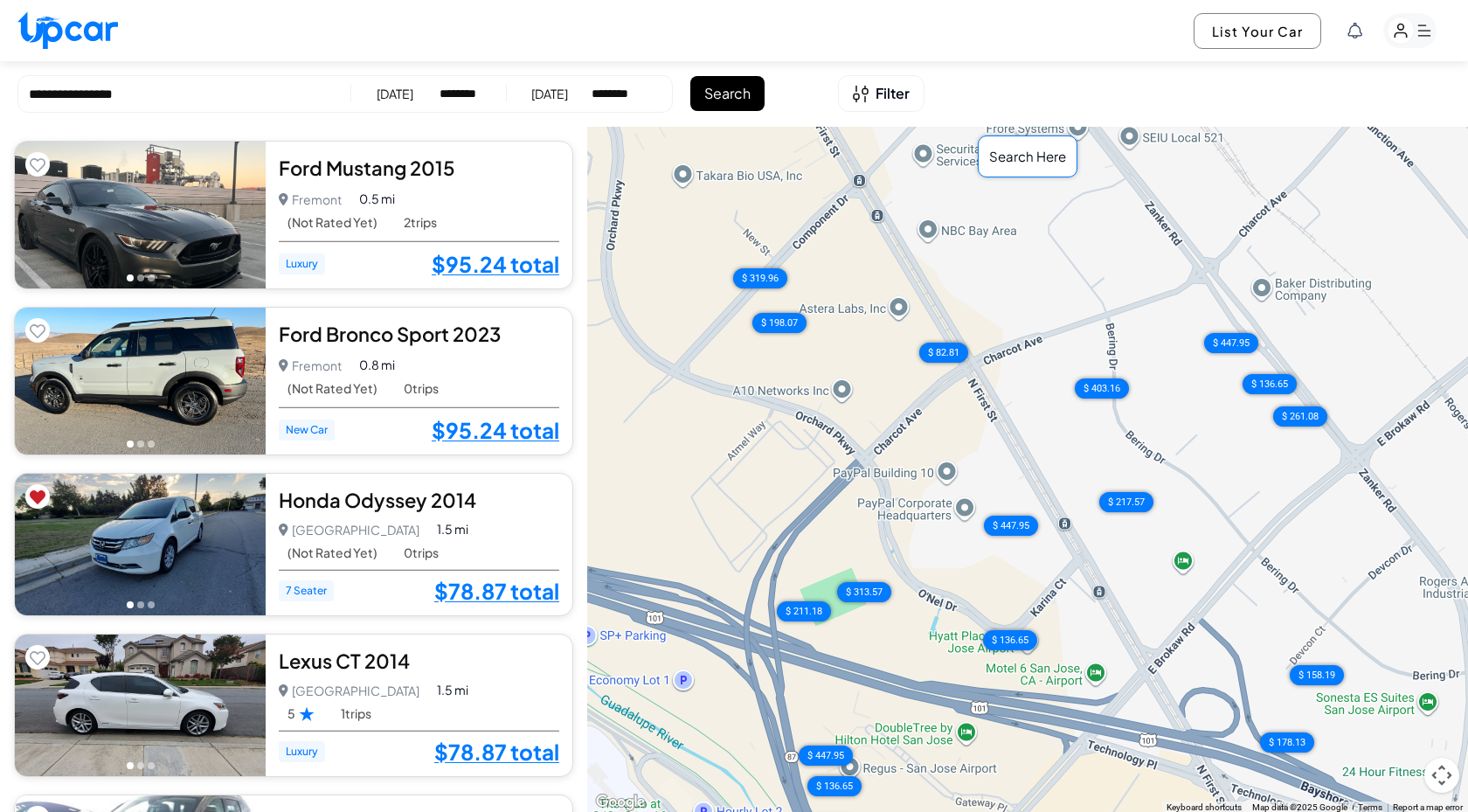
drag, startPoint x: 940, startPoint y: 574, endPoint x: 890, endPoint y: 380, distance: 200.3
click at [890, 380] on div "$ 95.24 $ 95.24 $ 78.87 $ 78.87 $ 96.62 $ 89.72 $ 186.11 $ 83.65 $ 86.76 $ 77.2…" at bounding box center [1028, 469] width 881 height 687
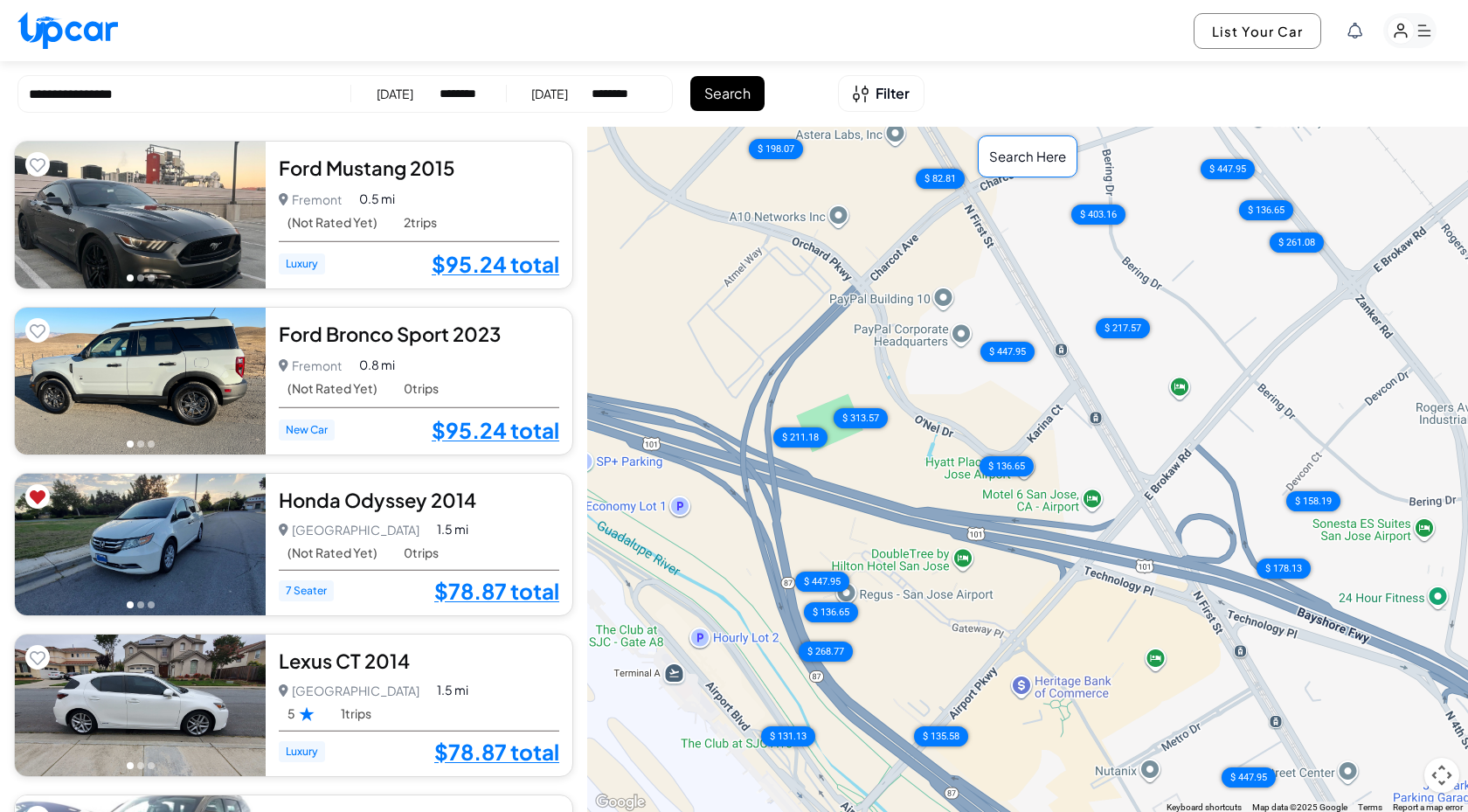
drag, startPoint x: 957, startPoint y: 579, endPoint x: 956, endPoint y: 423, distance: 156.0
click at [956, 424] on div "$ 95.24 $ 95.24 $ 78.87 $ 78.87 $ 96.62 $ 89.72 $ 186.11 $ 83.65 $ 86.76 $ 77.2…" at bounding box center [1028, 469] width 881 height 687
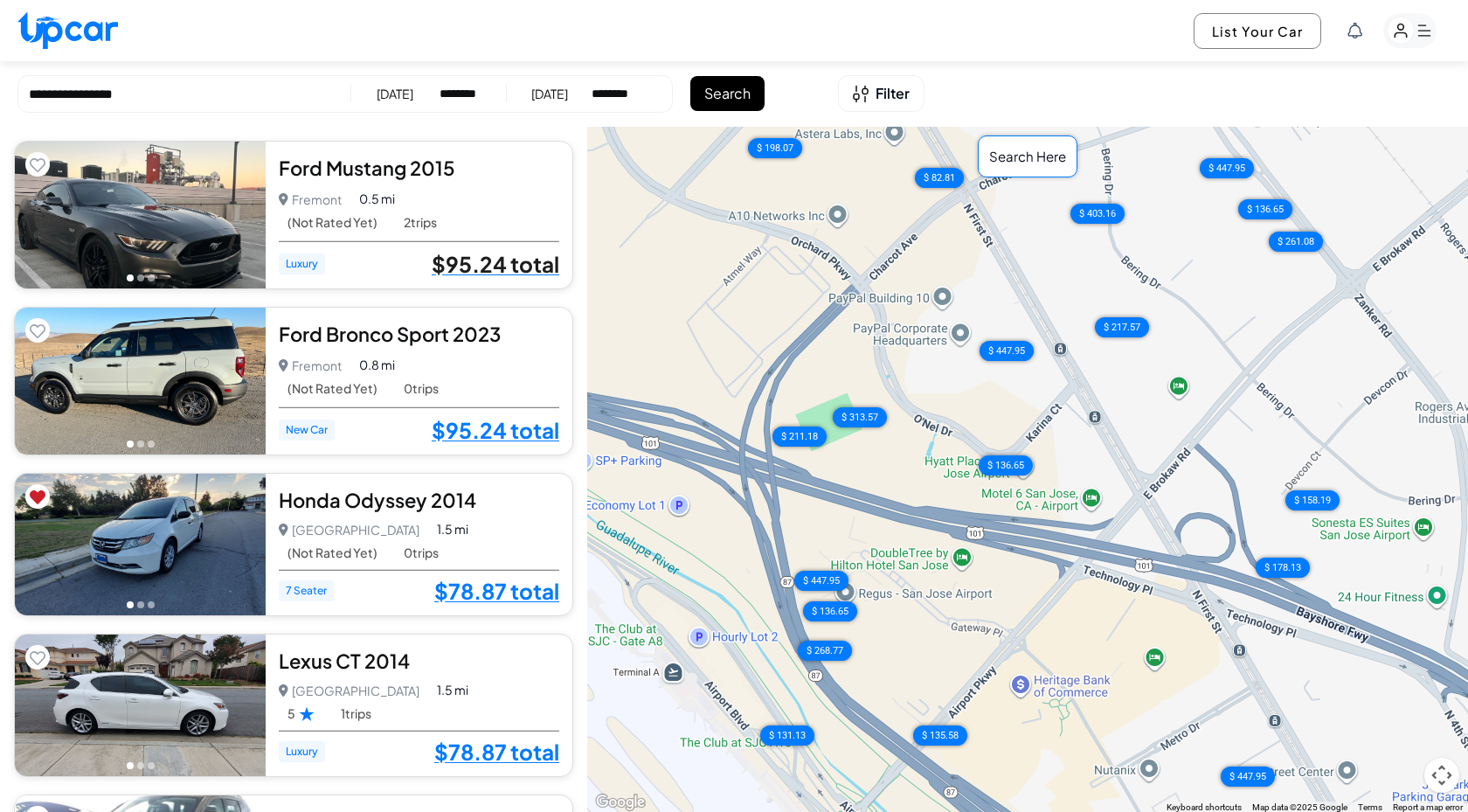
click at [476, 255] on link "$95.24 total" at bounding box center [495, 263] width 127 height 23
click at [487, 431] on link "$95.24 total" at bounding box center [495, 429] width 127 height 23
click at [496, 593] on link "$78.87 total" at bounding box center [496, 590] width 125 height 23
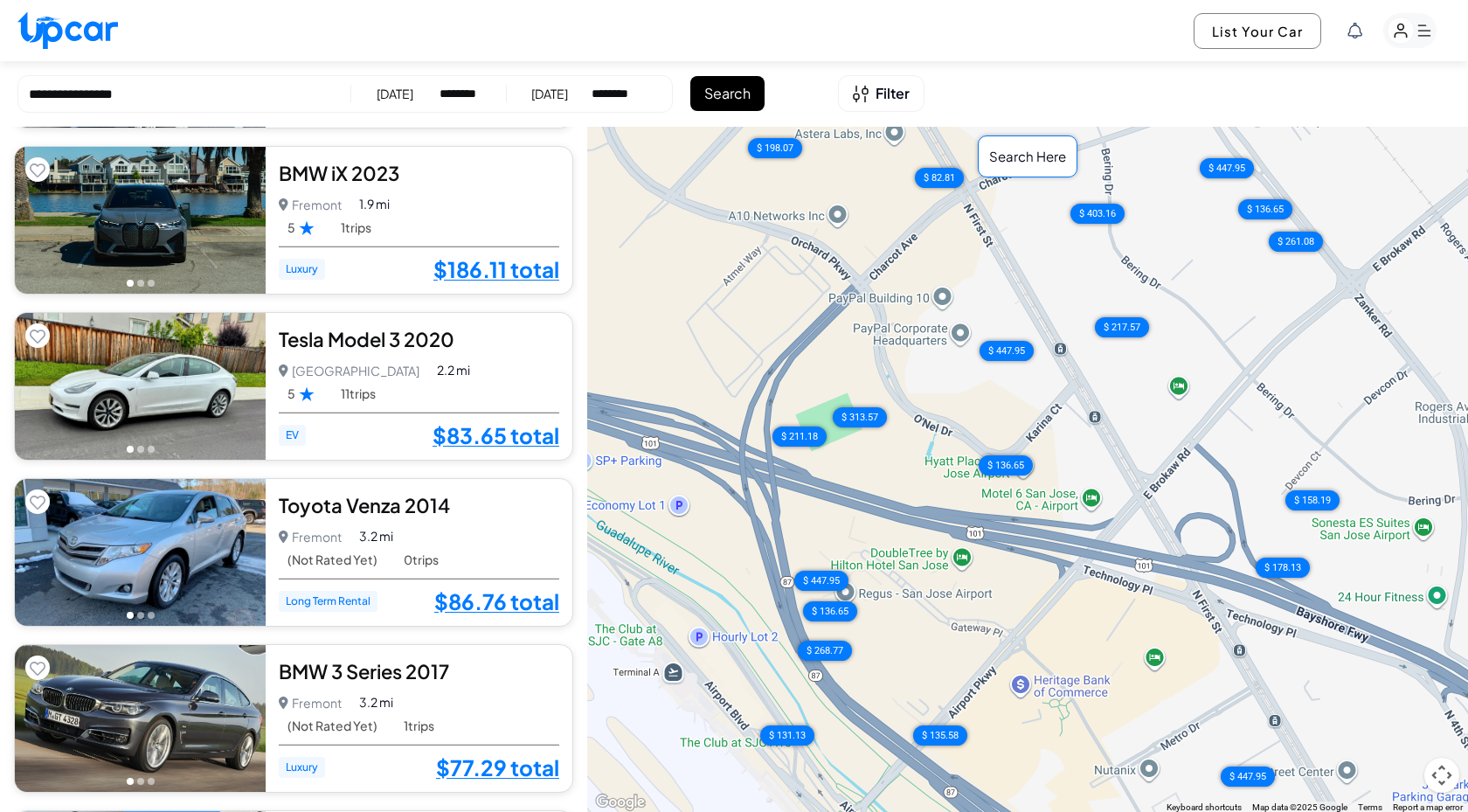
scroll to position [899, 0]
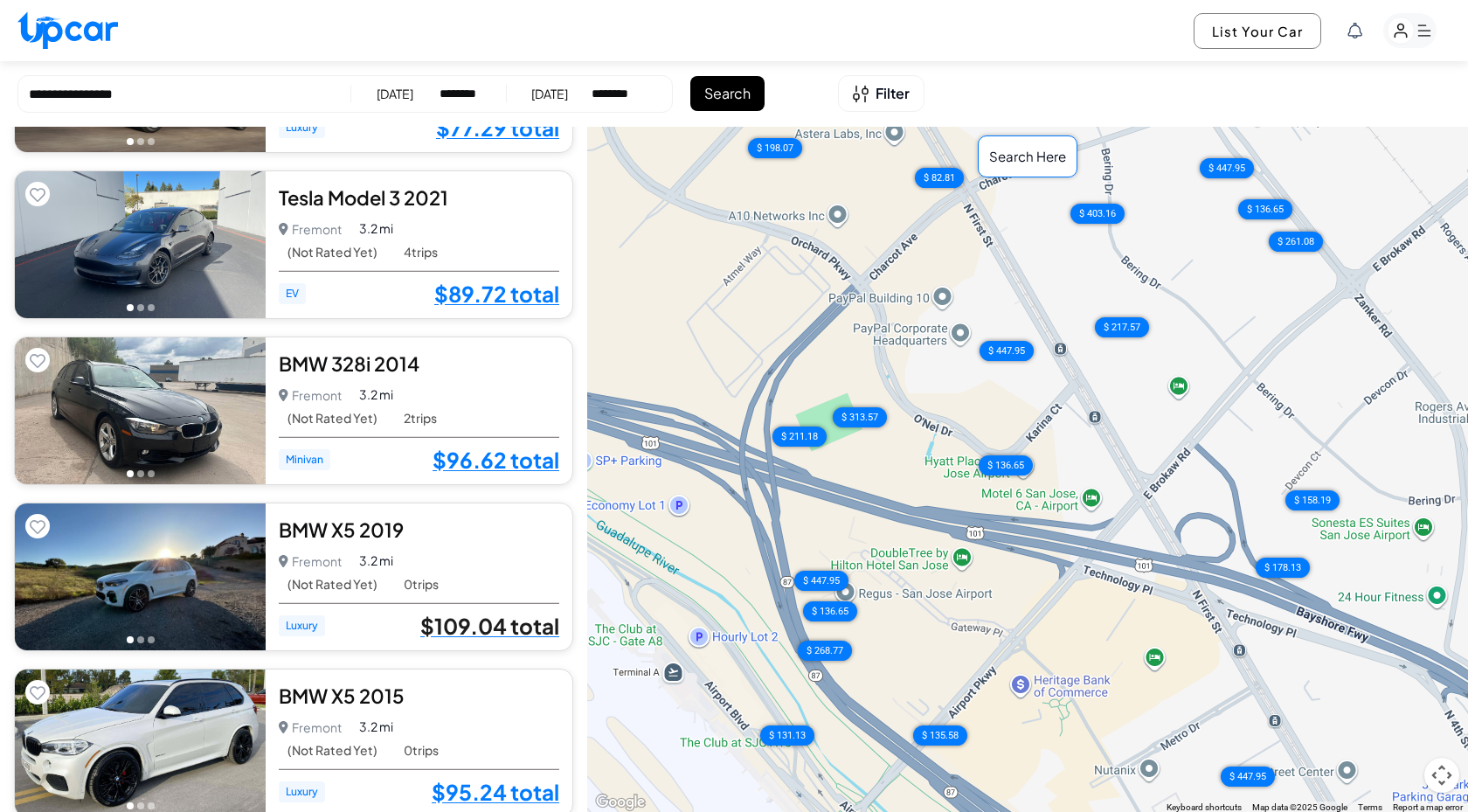
click at [478, 621] on link "$109.04 total" at bounding box center [490, 625] width 139 height 23
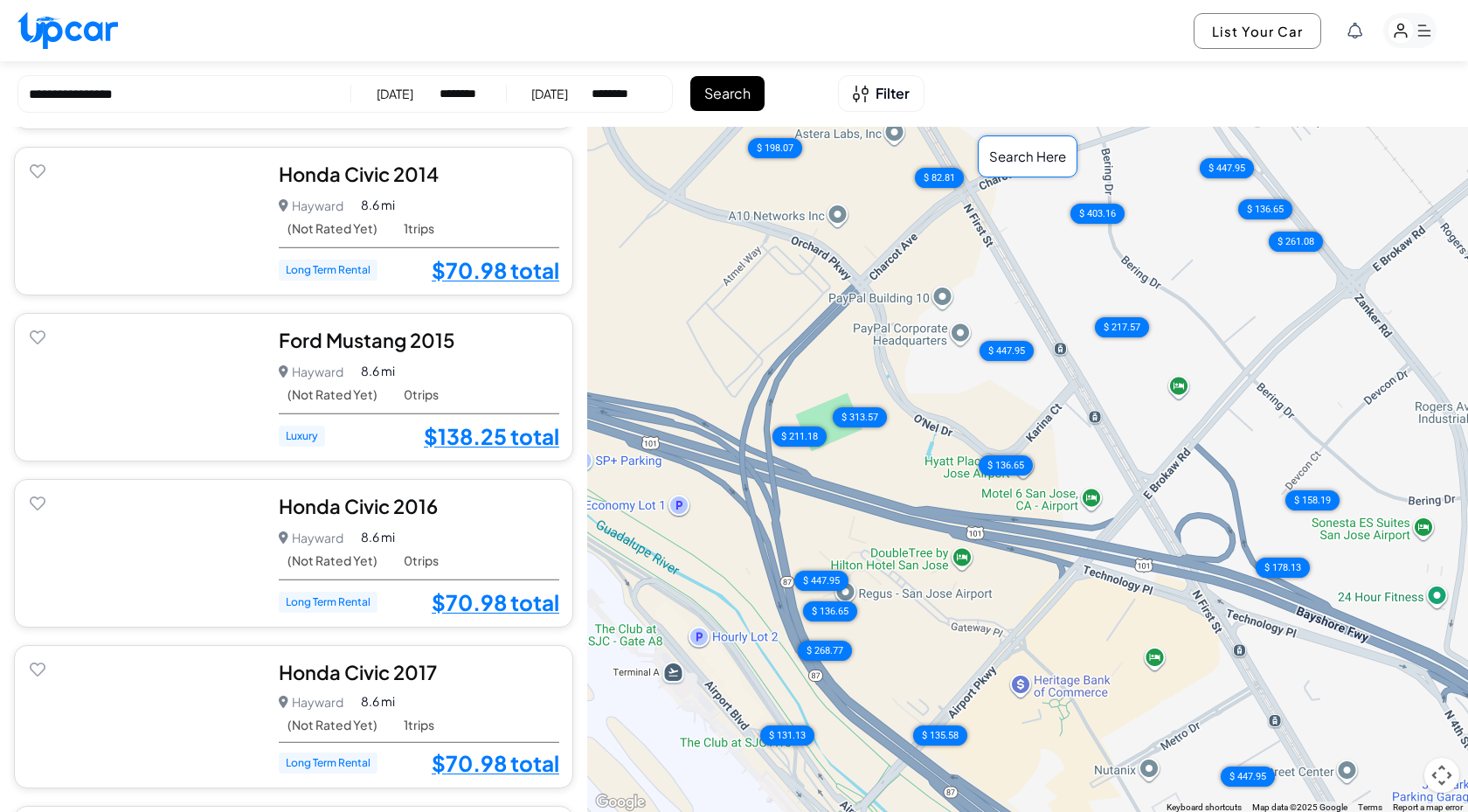
scroll to position [2677, 0]
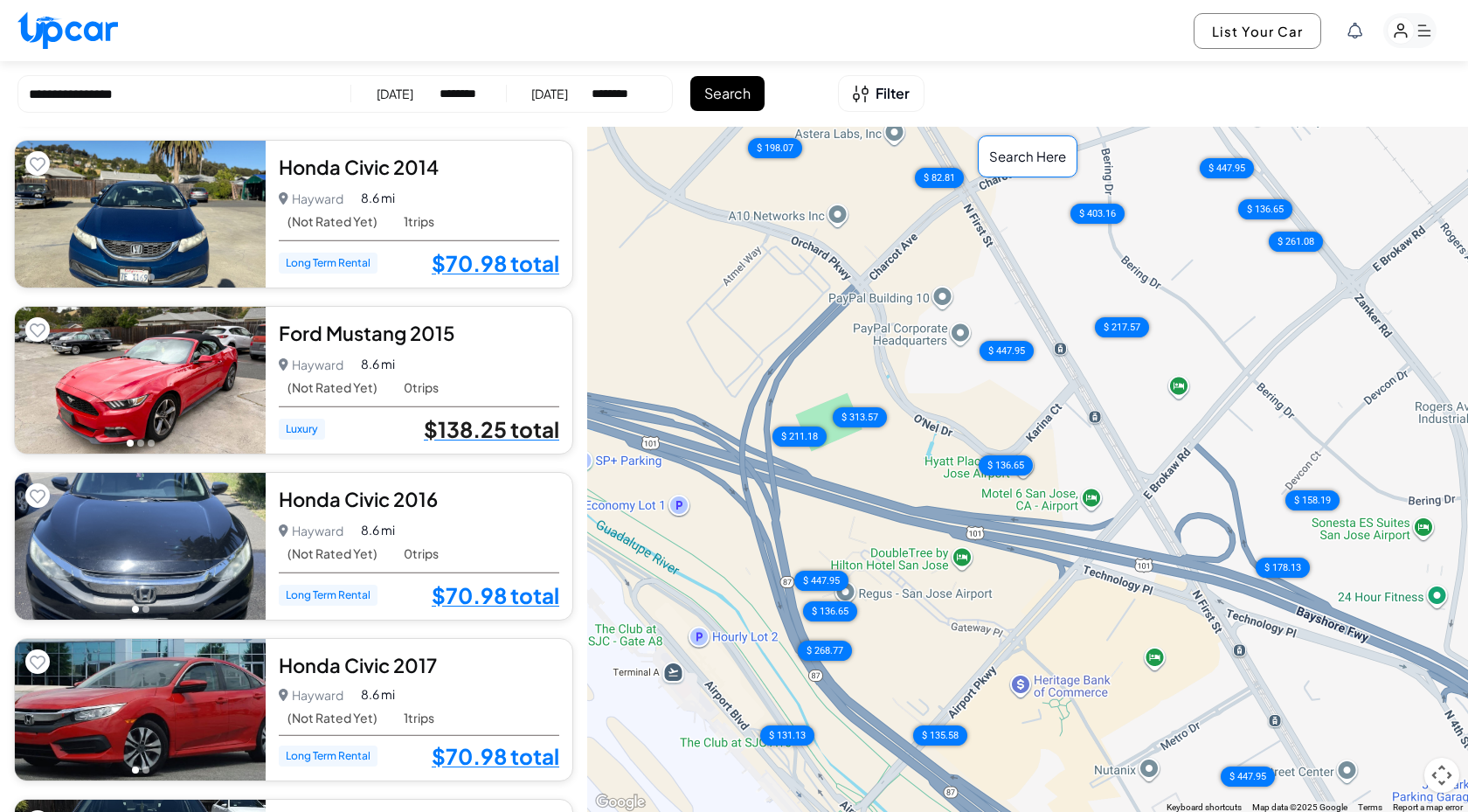
click at [478, 431] on link "$138.25 total" at bounding box center [492, 429] width 135 height 23
click at [509, 591] on link "$70.98 total" at bounding box center [495, 595] width 127 height 23
click at [848, 607] on div "$ 136.65" at bounding box center [831, 611] width 76 height 28
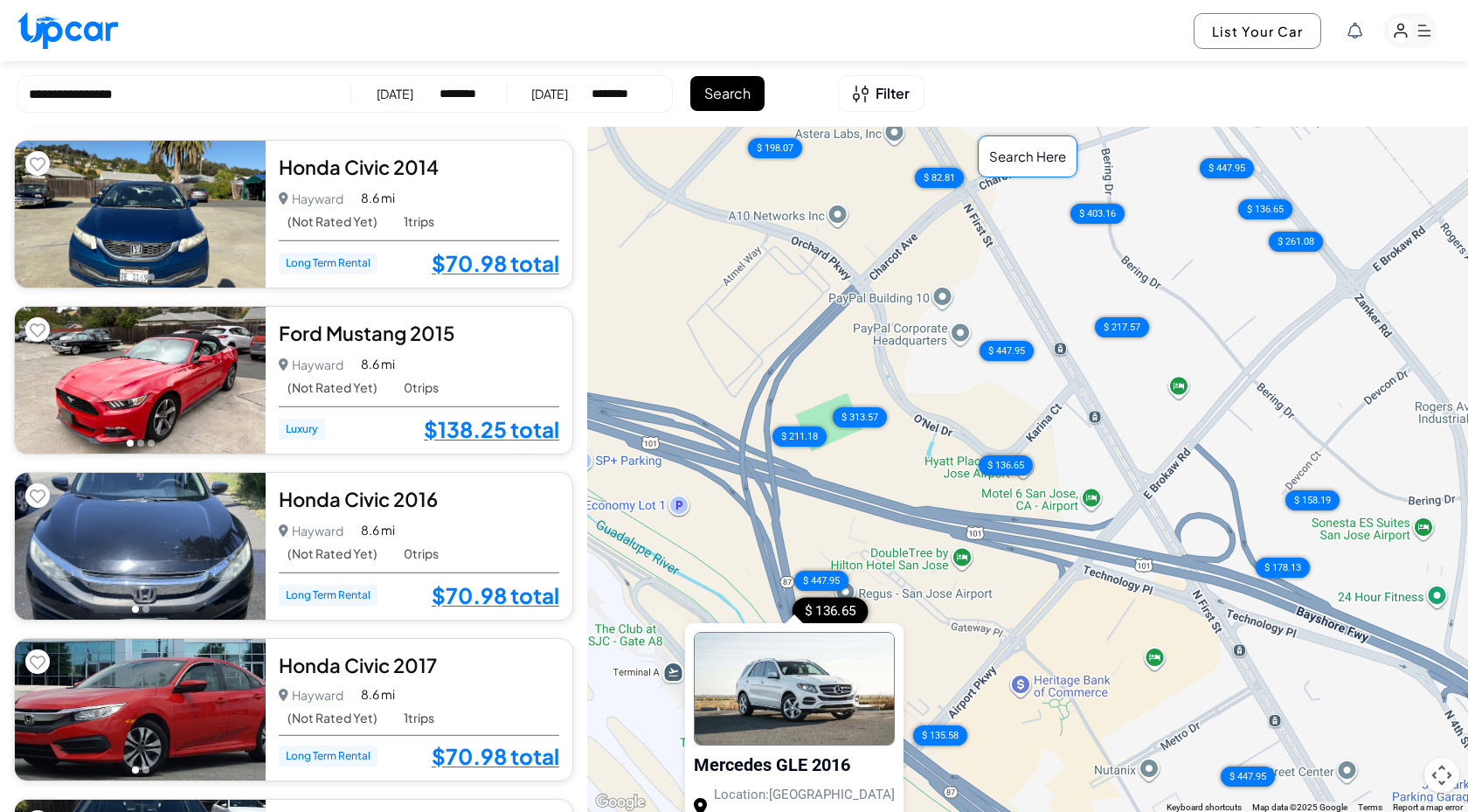
click at [923, 612] on div "$ 95.24 $ 95.24 $ 78.87 $ 78.87 $ 96.62 $ 89.72 $ 186.11 $ 83.65 $ 86.76 $ 77.2…" at bounding box center [1028, 469] width 881 height 687
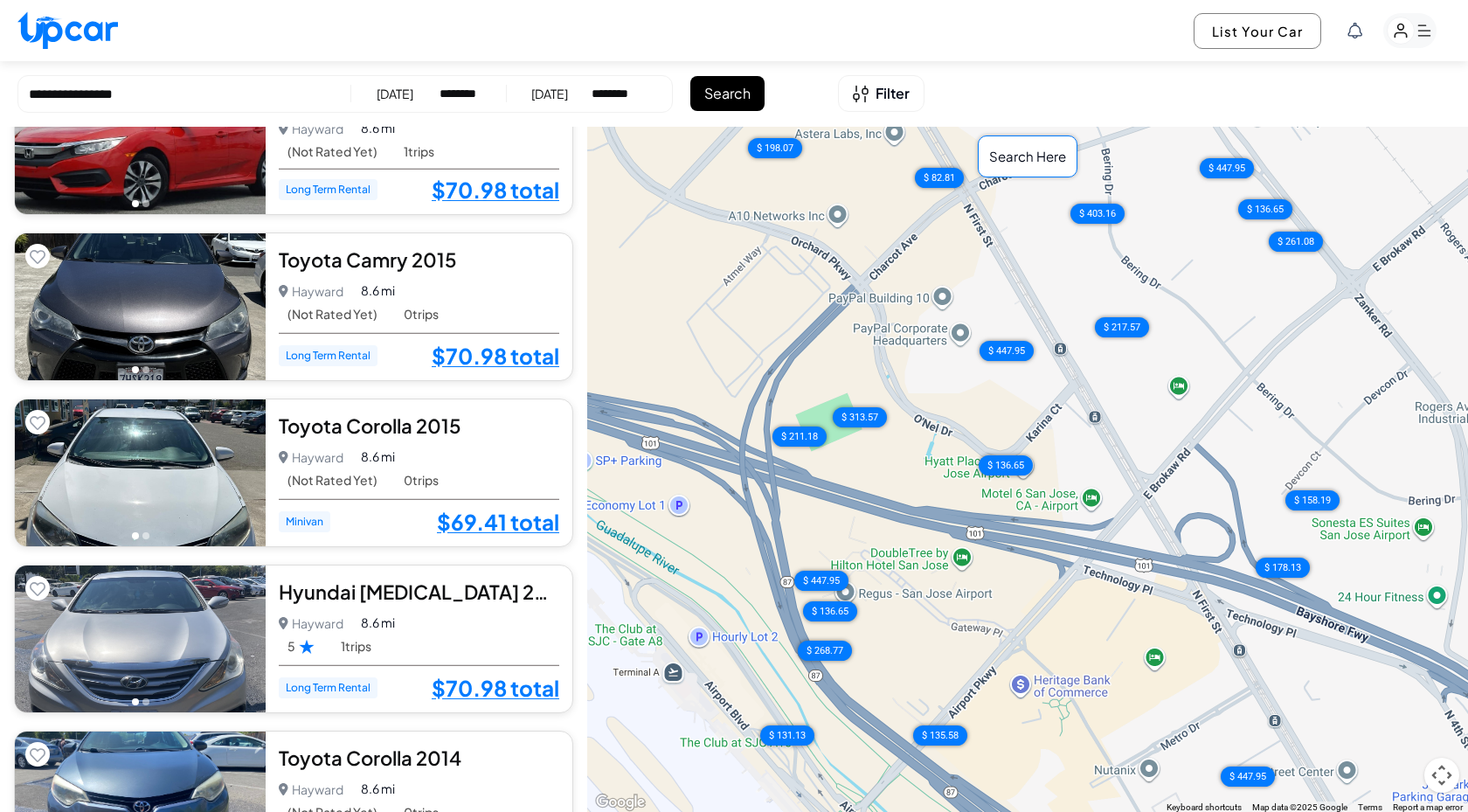
scroll to position [3174, 0]
click at [520, 351] on link "$70.98 total" at bounding box center [495, 355] width 127 height 23
click at [1004, 619] on div "$ 95.24 $ 95.24 $ 78.87 $ 78.87 $ 96.62 $ 89.72 $ 186.11 $ 83.65 $ 86.76 $ 77.2…" at bounding box center [1028, 469] width 881 height 687
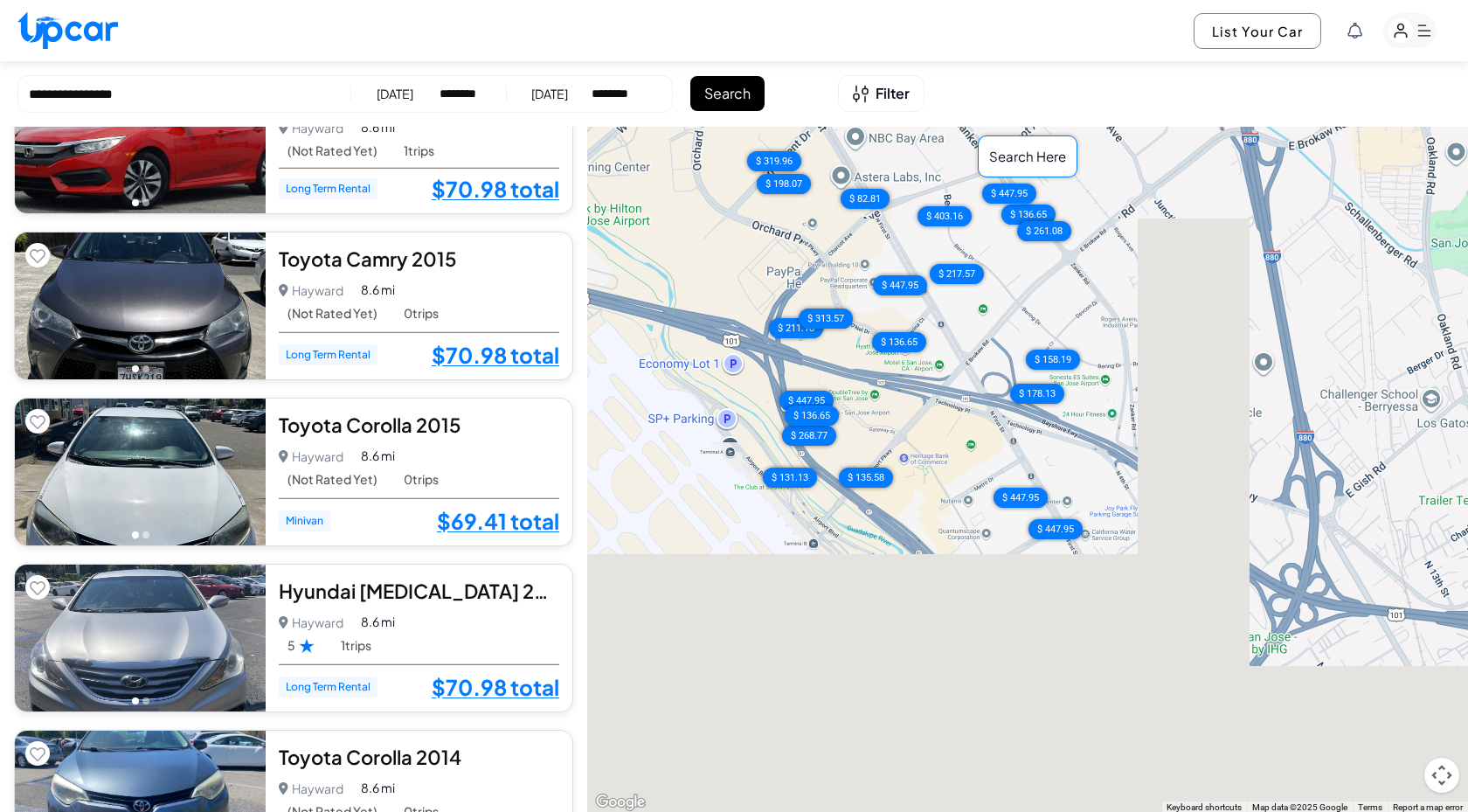
drag, startPoint x: 1095, startPoint y: 651, endPoint x: 987, endPoint y: 457, distance: 222.0
click at [987, 457] on div "$ 95.24 $ 95.24 $ 78.87 $ 78.87 $ 96.62 $ 89.72 $ 186.11 $ 83.65 $ 86.76 $ 77.2…" at bounding box center [1028, 469] width 881 height 687
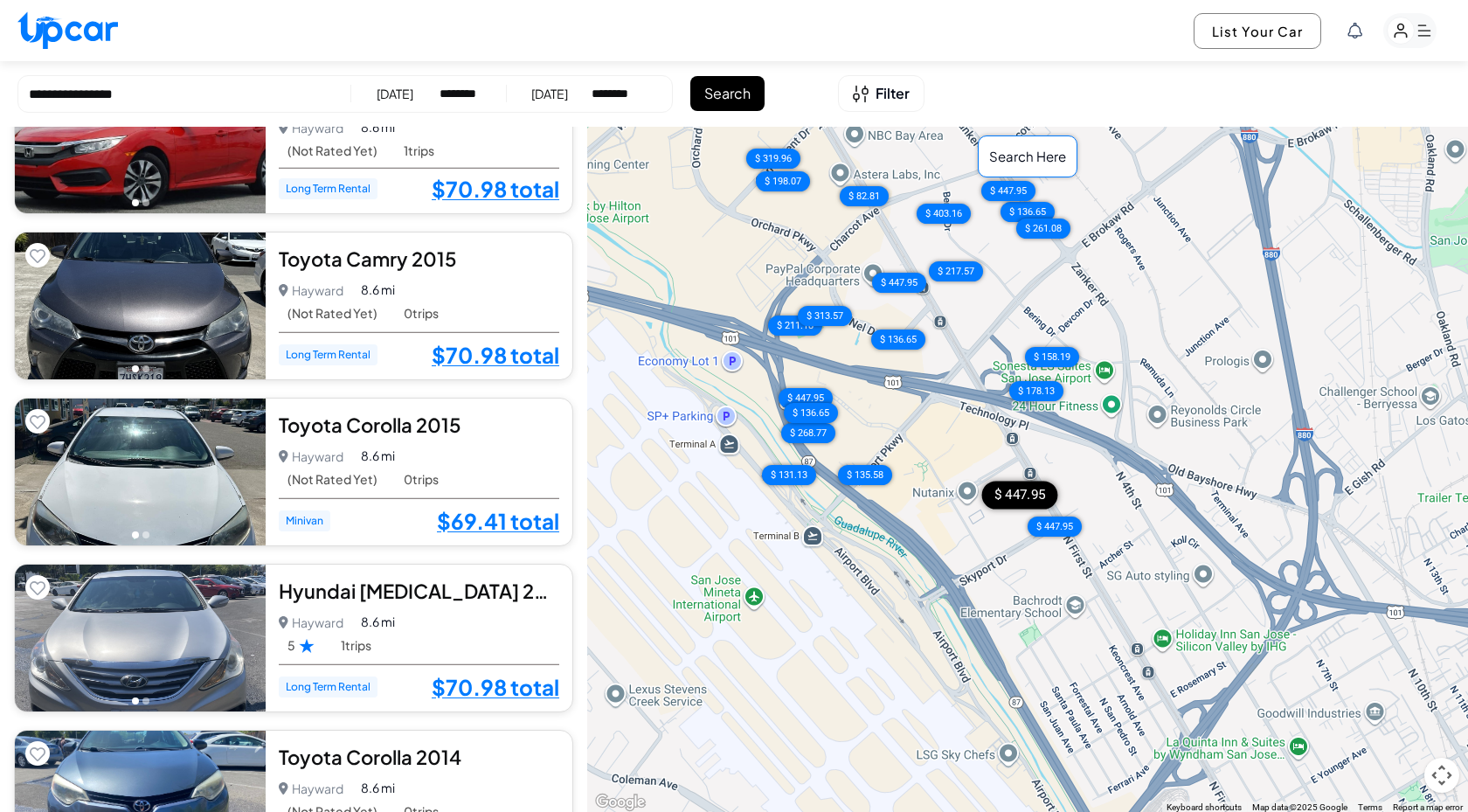
click at [1023, 489] on div "$ 447.95" at bounding box center [1020, 494] width 76 height 28
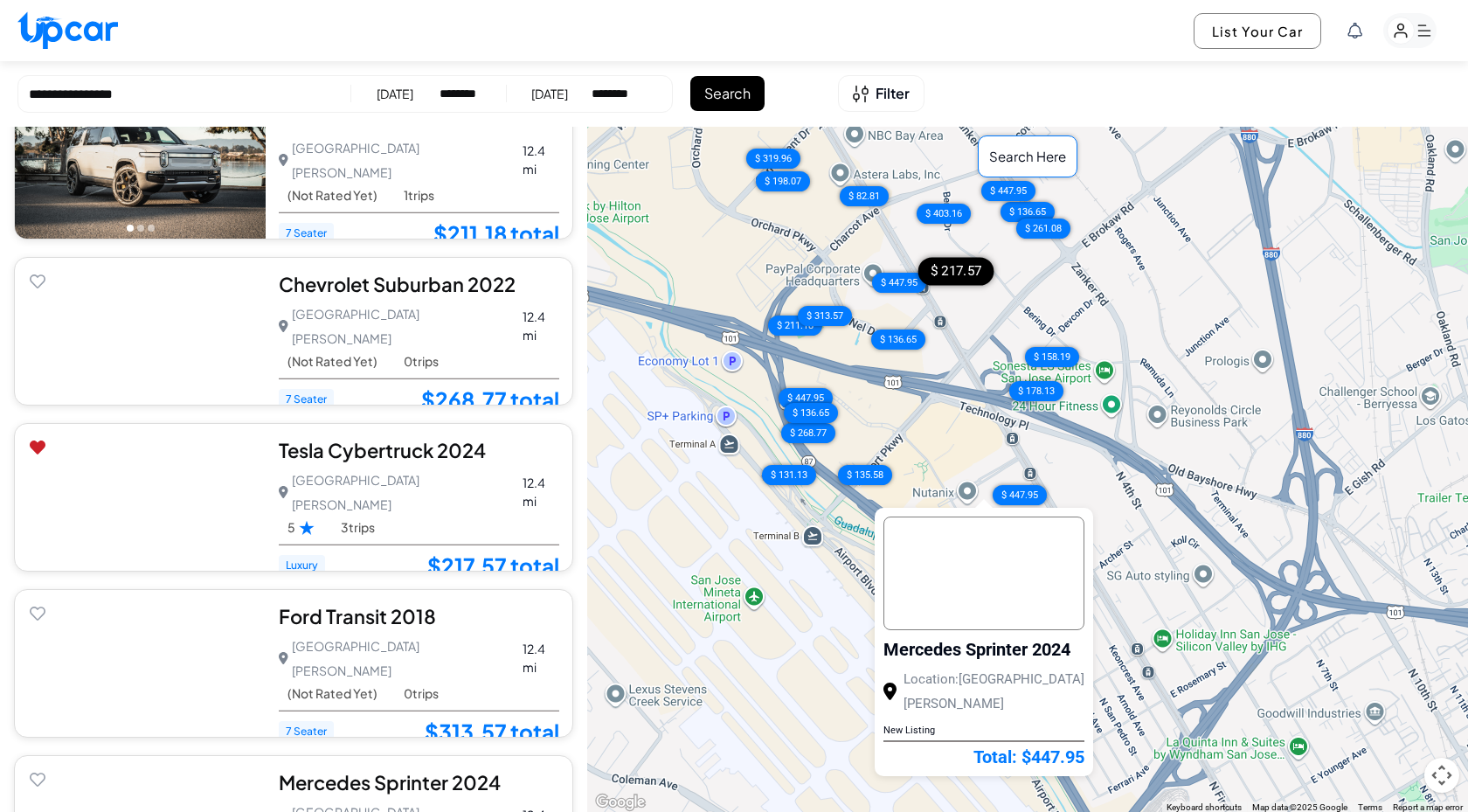
scroll to position [4929, 0]
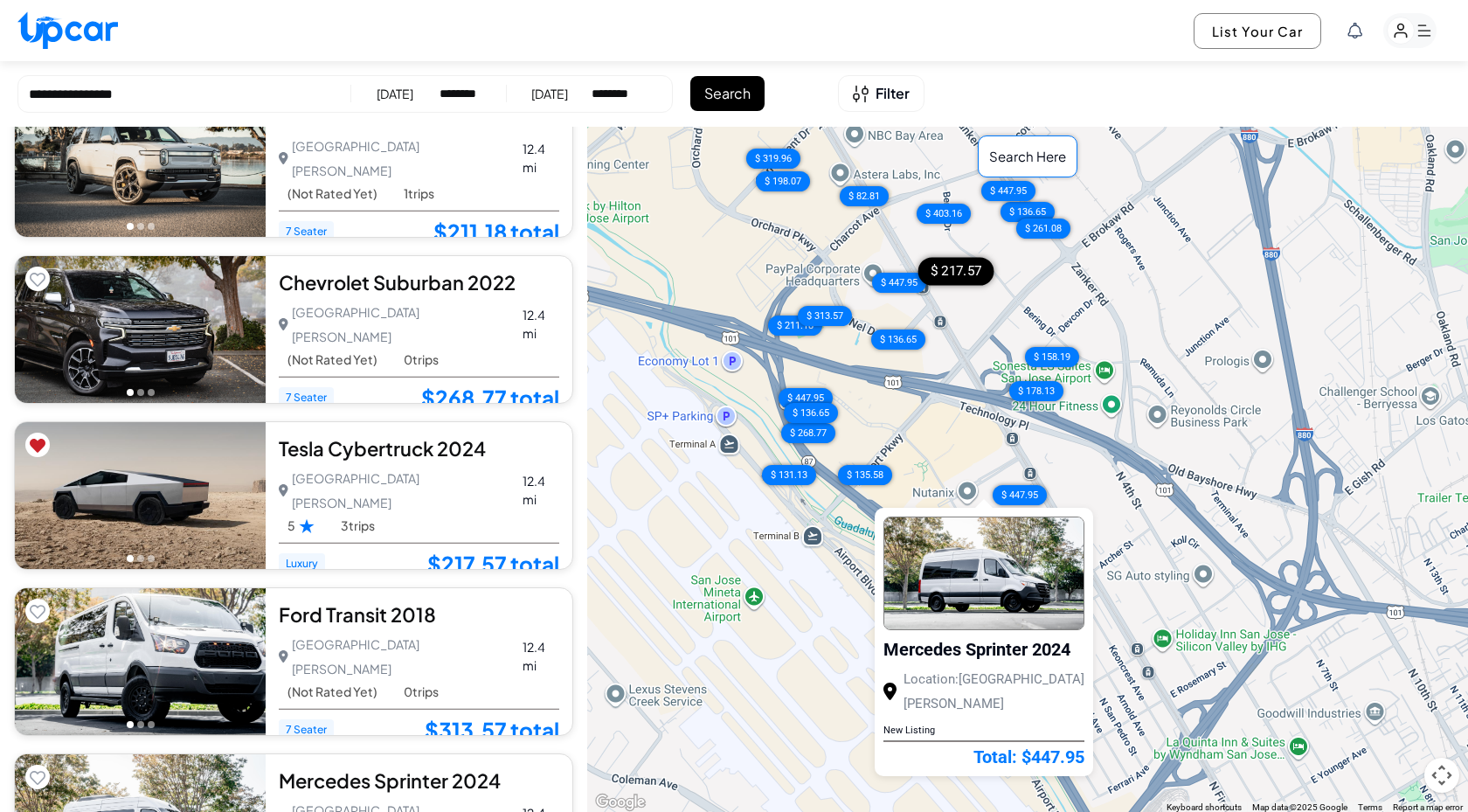
click at [507, 530] on div "Tesla Cybertruck 2024 5.0 San Jose San Jose • 3 trips 12.4 mi 5 3 trips Luxury …" at bounding box center [419, 495] width 307 height 147
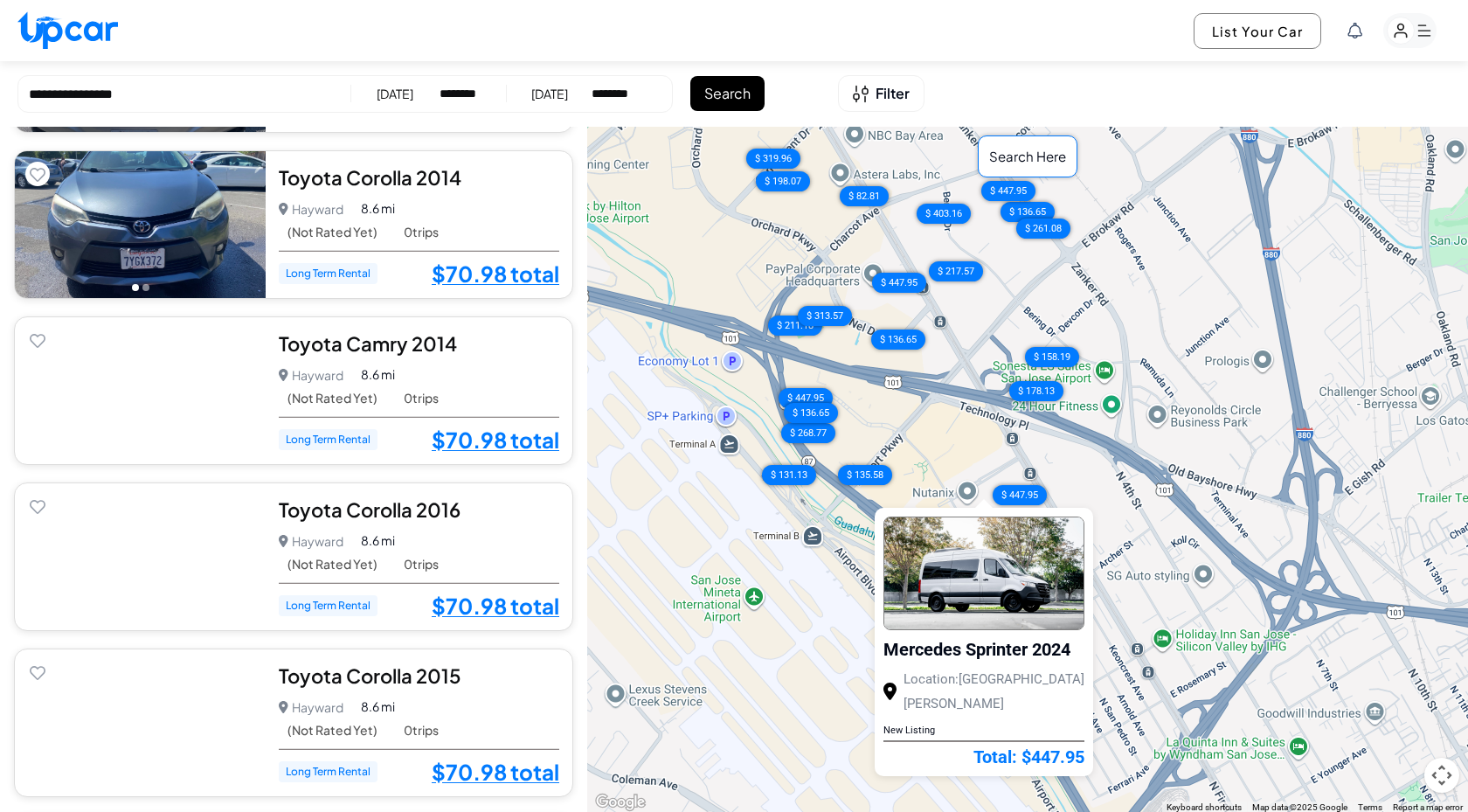
scroll to position [3666, 0]
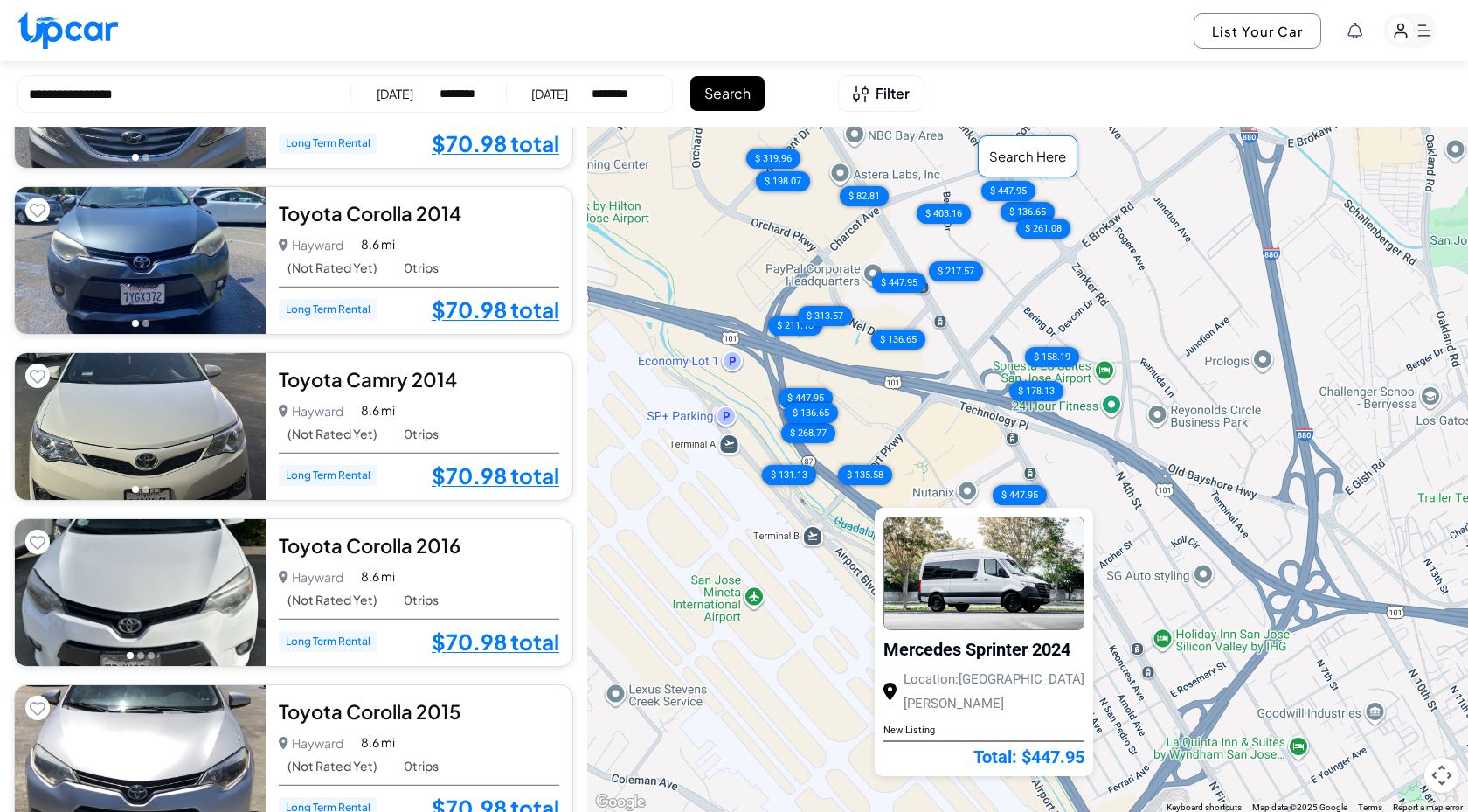
click at [568, 91] on div "[DATE]" at bounding box center [549, 93] width 37 height 17
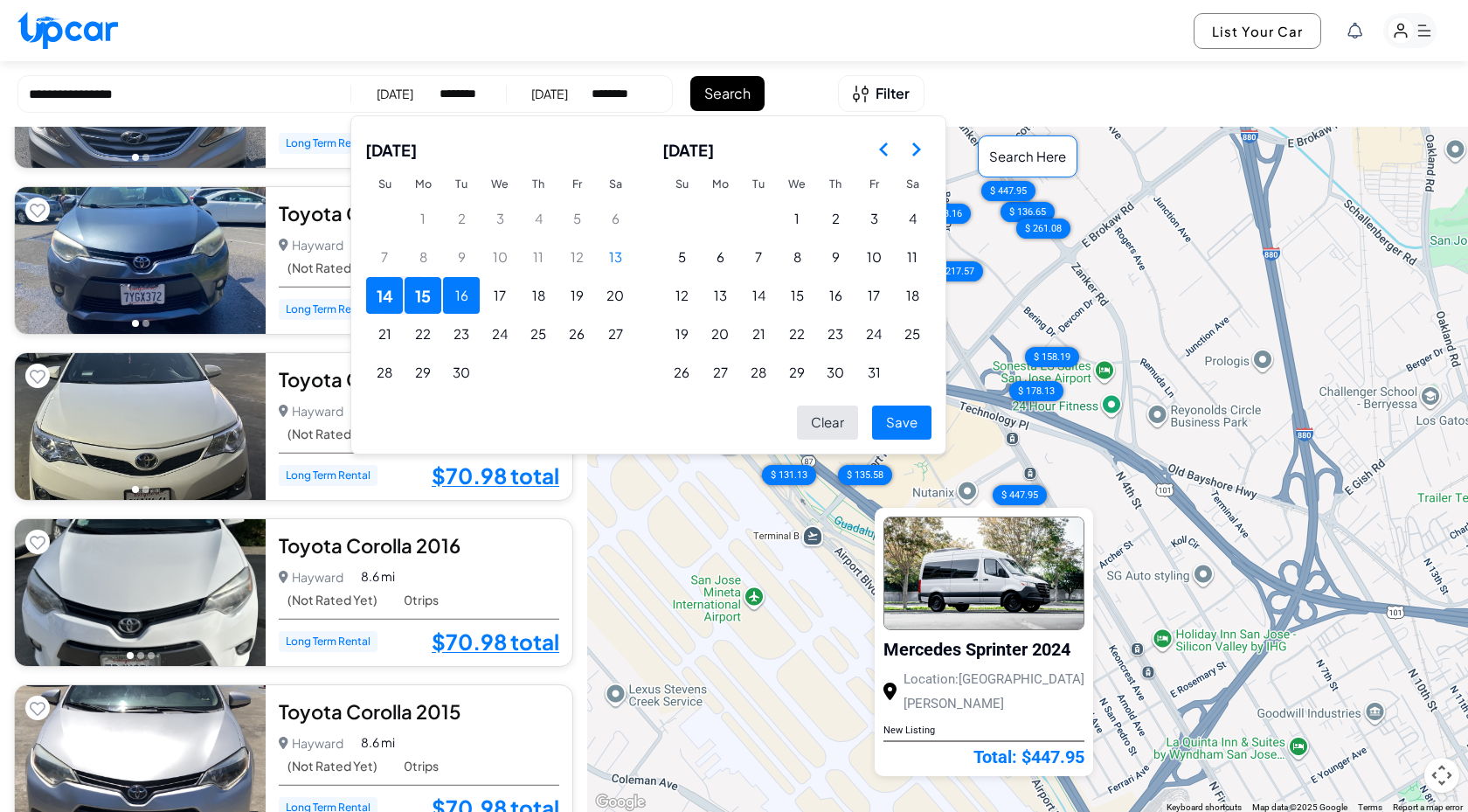
click at [463, 291] on button "16" at bounding box center [461, 295] width 37 height 37
click at [431, 300] on button "15" at bounding box center [423, 295] width 37 height 37
click at [383, 302] on button "14" at bounding box center [384, 295] width 37 height 37
click at [472, 300] on button "16" at bounding box center [461, 295] width 37 height 37
click at [383, 305] on button "14" at bounding box center [384, 295] width 37 height 37
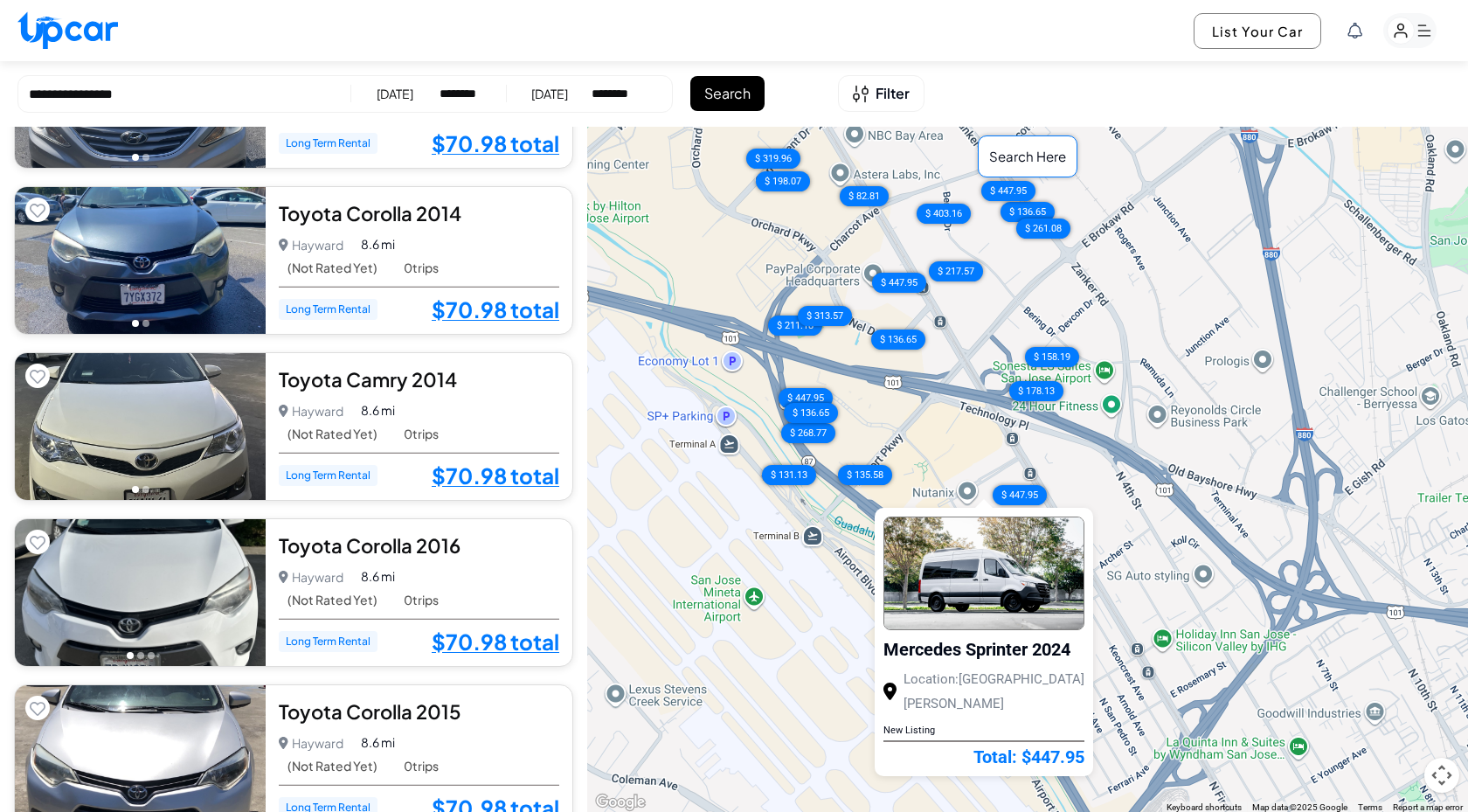
click at [413, 96] on div "14/09/2025" at bounding box center [395, 93] width 37 height 17
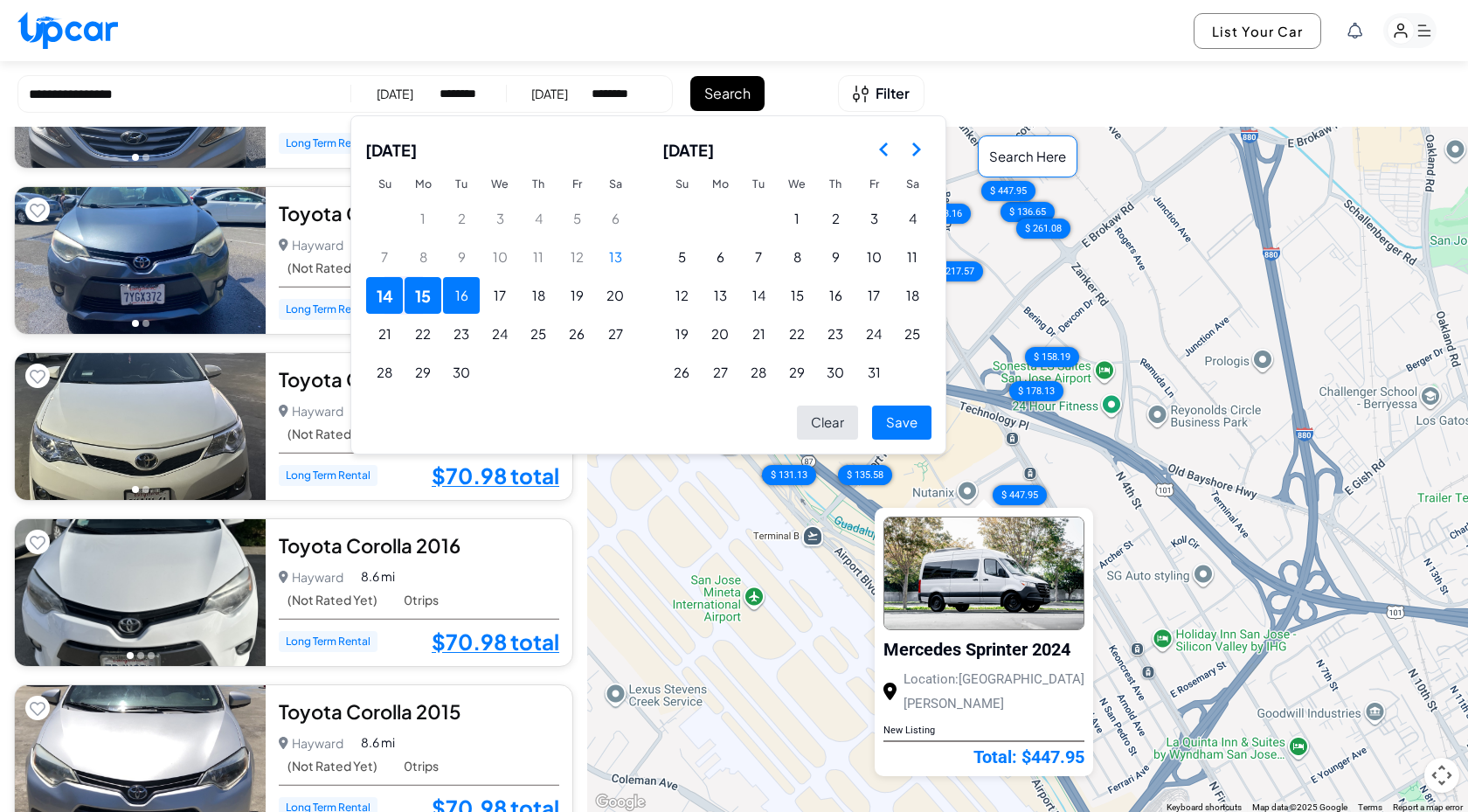
click at [467, 300] on button "16" at bounding box center [461, 295] width 37 height 37
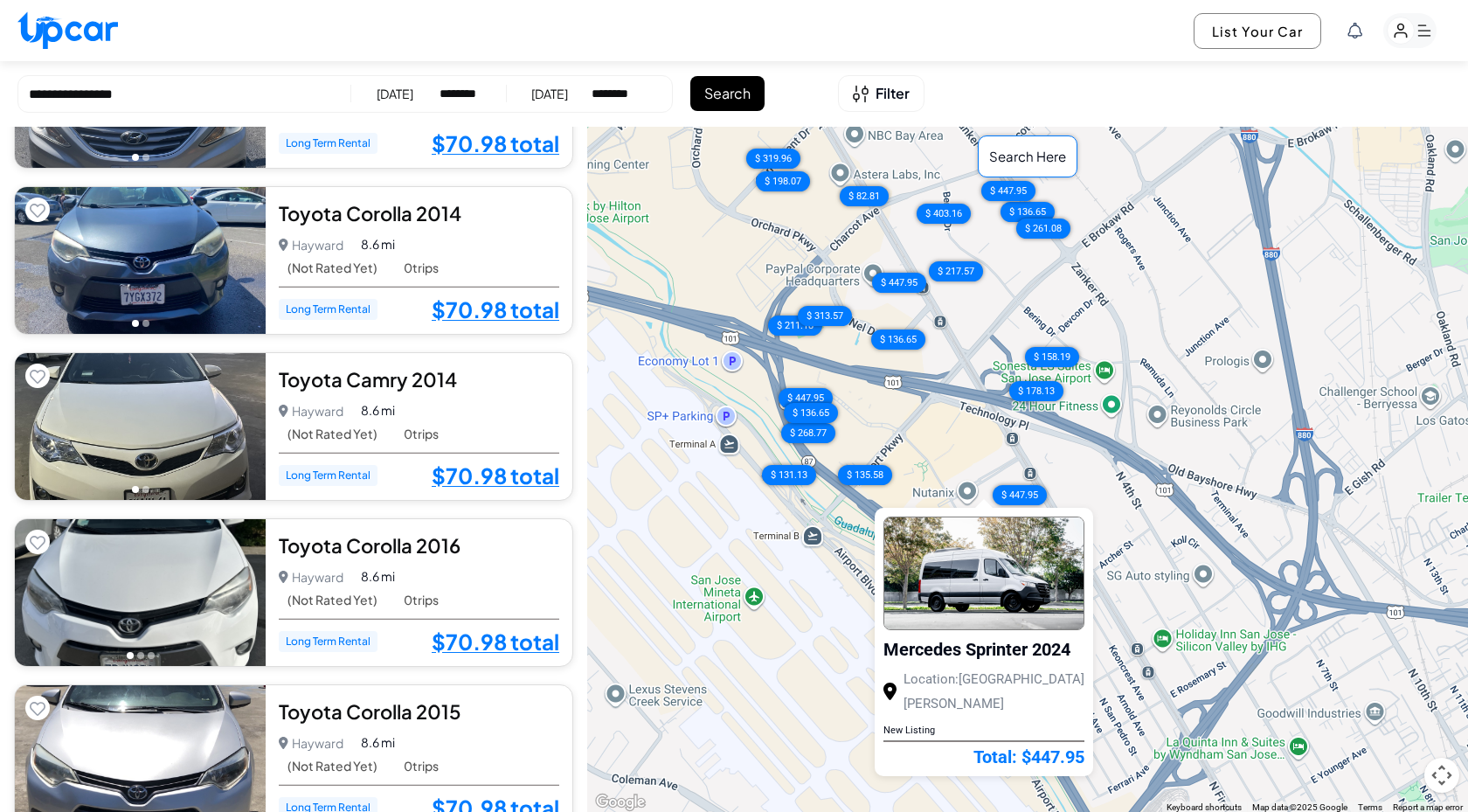
click at [568, 91] on div "[DATE]" at bounding box center [549, 93] width 37 height 17
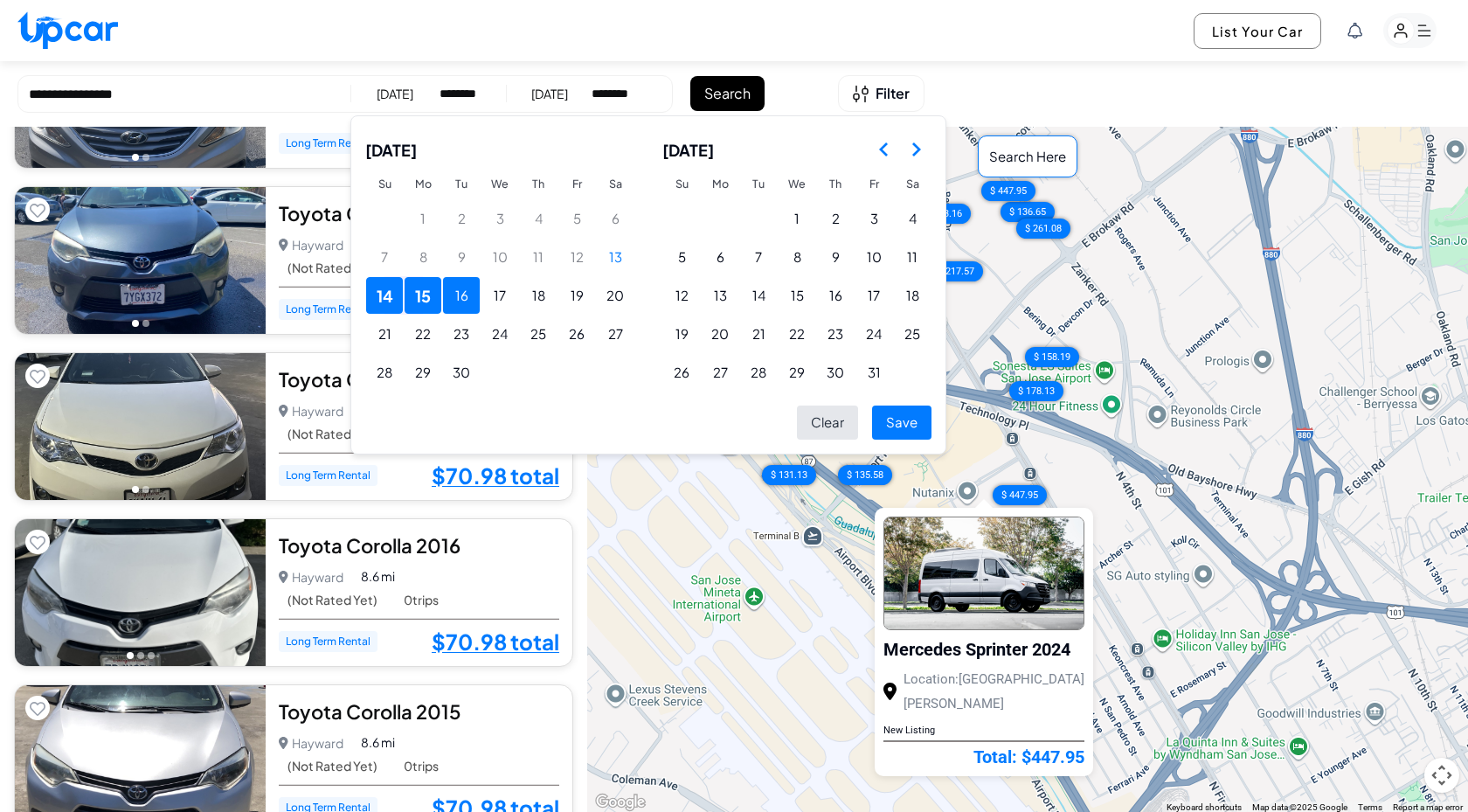
click at [455, 303] on button "16" at bounding box center [461, 295] width 37 height 37
click at [494, 23] on div "List Your Car" at bounding box center [734, 31] width 1468 height 61
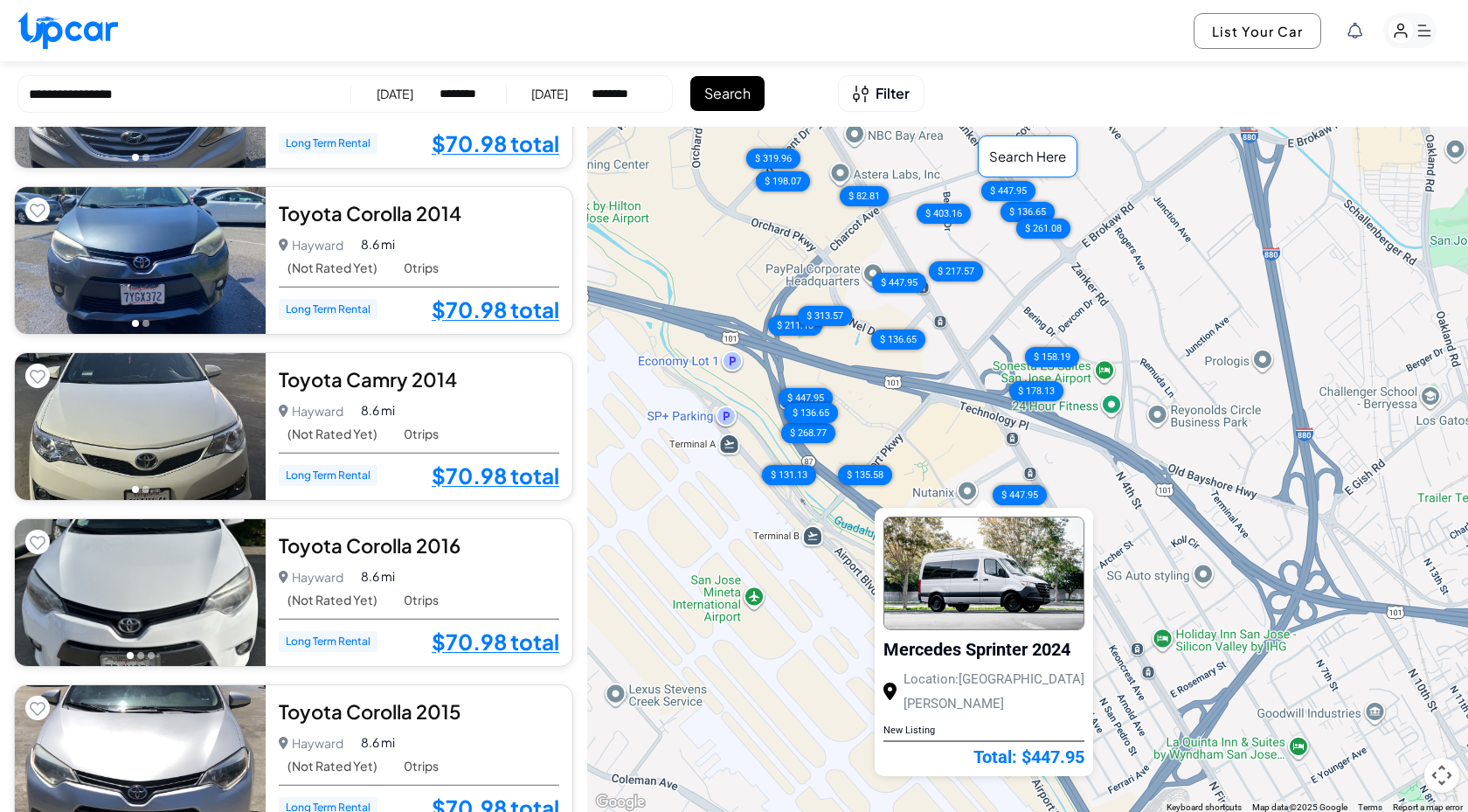
click at [394, 94] on div "14/09/2025" at bounding box center [395, 93] width 37 height 17
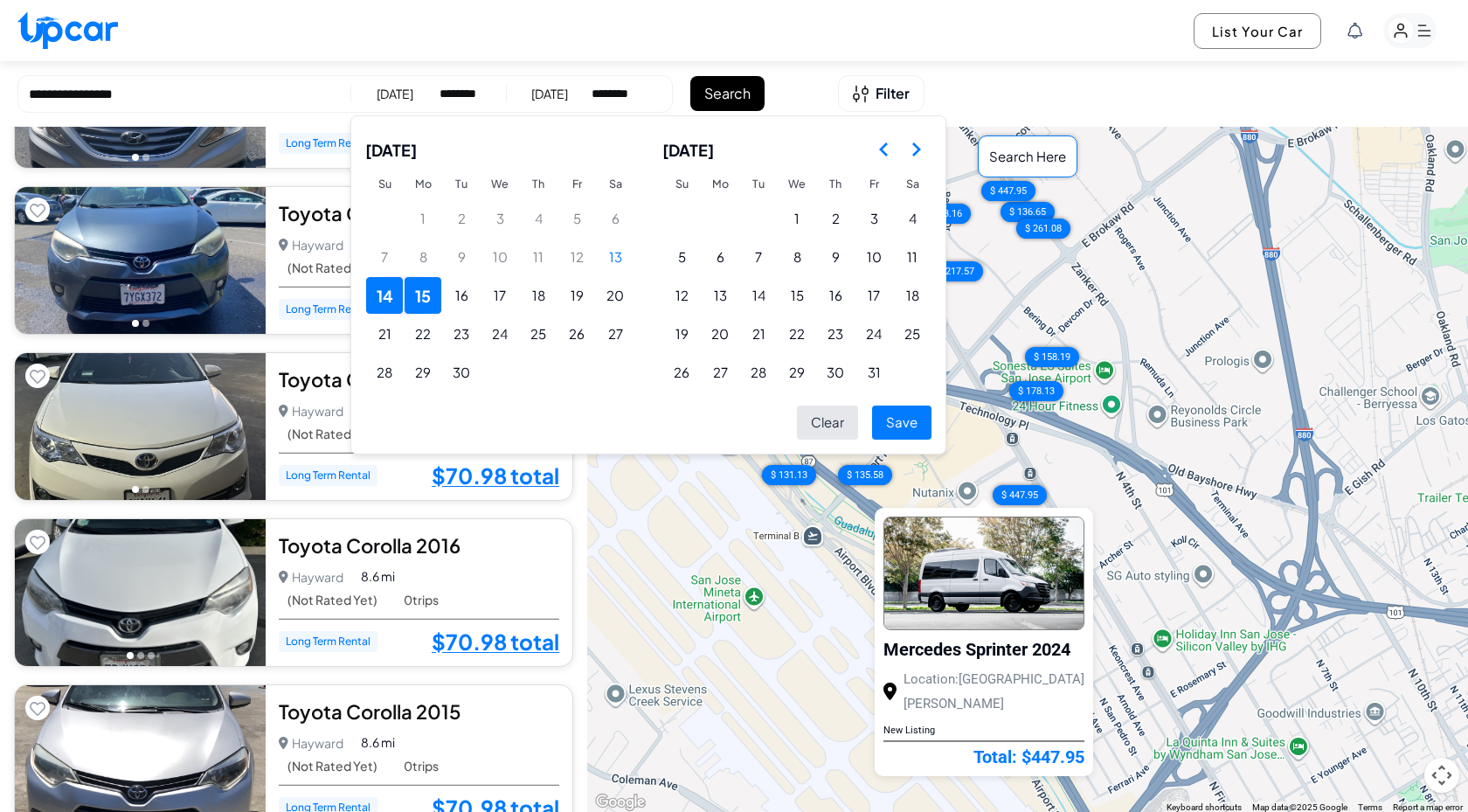
click at [420, 296] on button "15" at bounding box center [423, 295] width 37 height 37
click at [389, 302] on button "14" at bounding box center [384, 295] width 37 height 37
click at [393, 303] on button "14" at bounding box center [384, 295] width 37 height 37
click at [623, 249] on button "13" at bounding box center [615, 256] width 37 height 37
click at [392, 304] on button "14" at bounding box center [384, 295] width 37 height 37
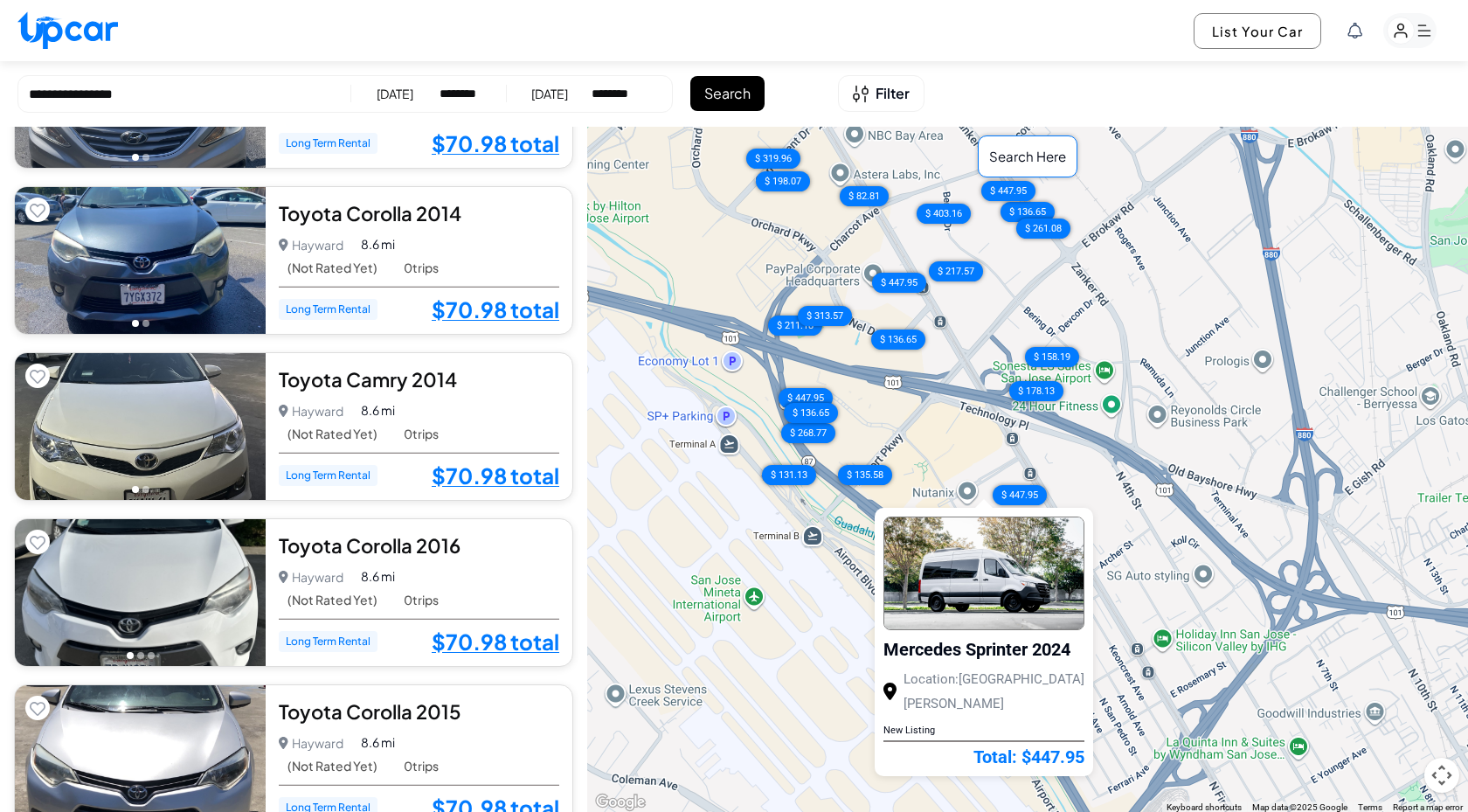
click at [543, 94] on div "[DATE]" at bounding box center [549, 93] width 37 height 17
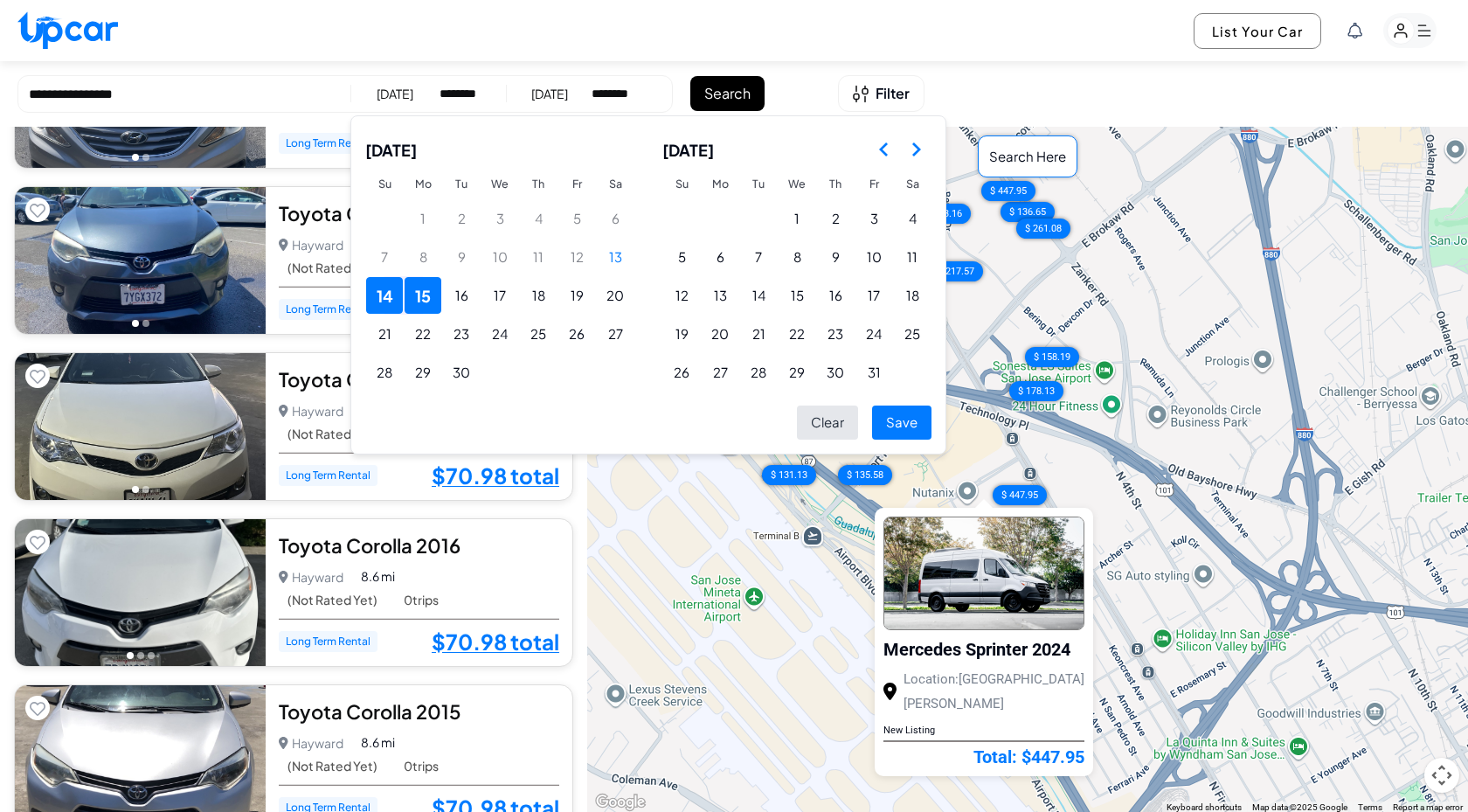
click at [906, 425] on button "Save" at bounding box center [902, 422] width 60 height 34
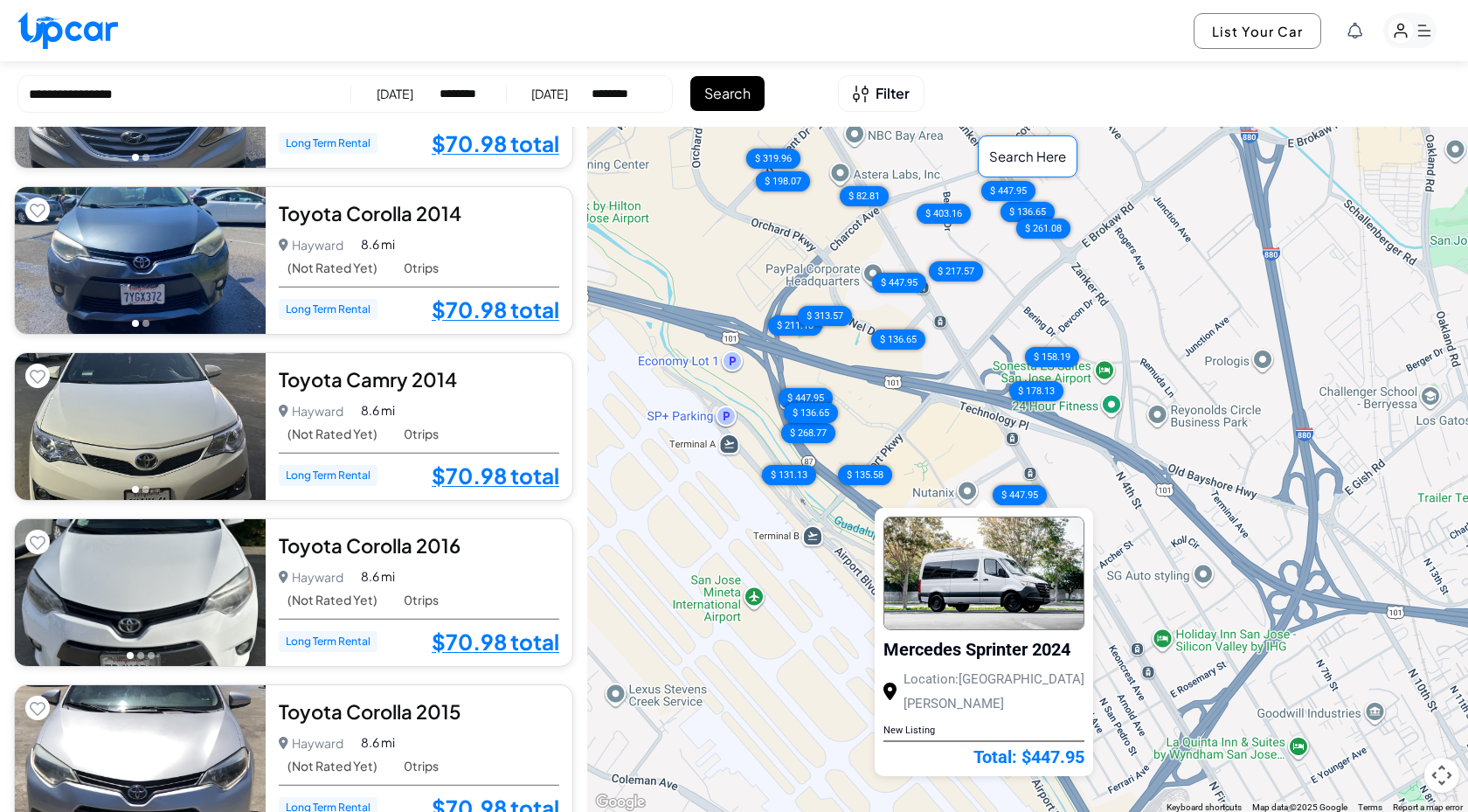
click at [559, 94] on div "[DATE]" at bounding box center [549, 93] width 37 height 17
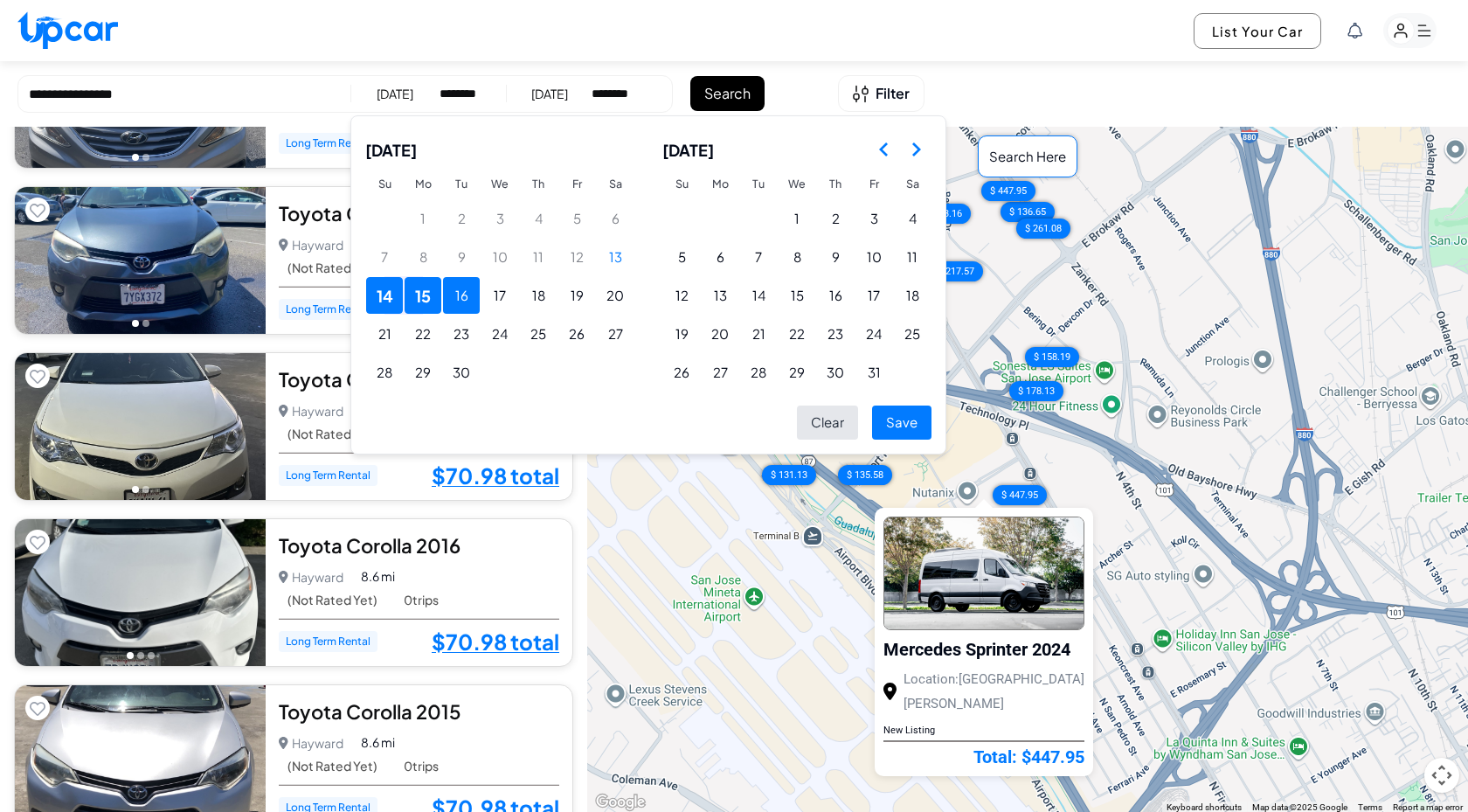
click at [469, 296] on button "16" at bounding box center [461, 295] width 37 height 37
click at [892, 425] on button "Save" at bounding box center [902, 422] width 60 height 34
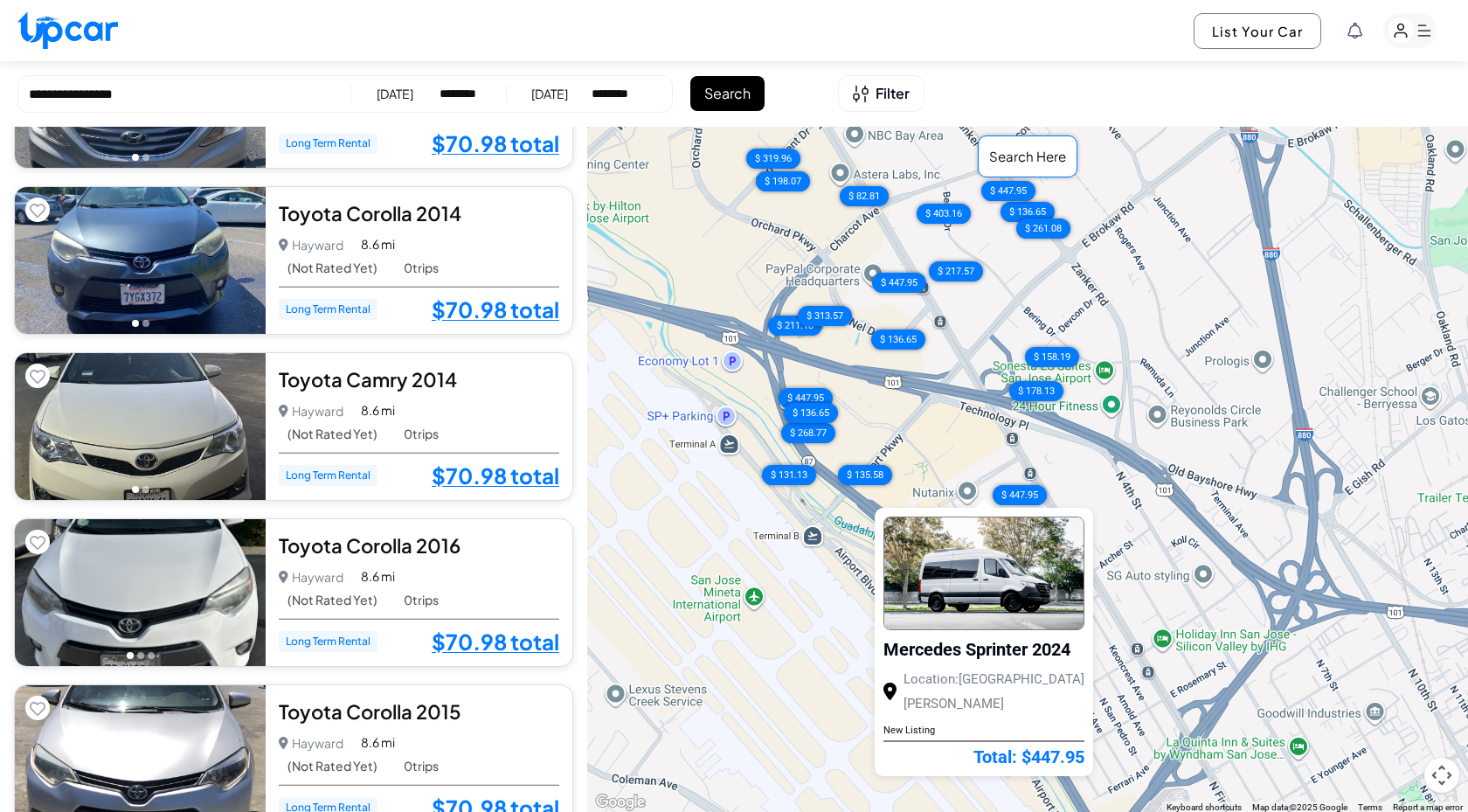
click at [394, 95] on div "16/09/2025" at bounding box center [395, 93] width 37 height 17
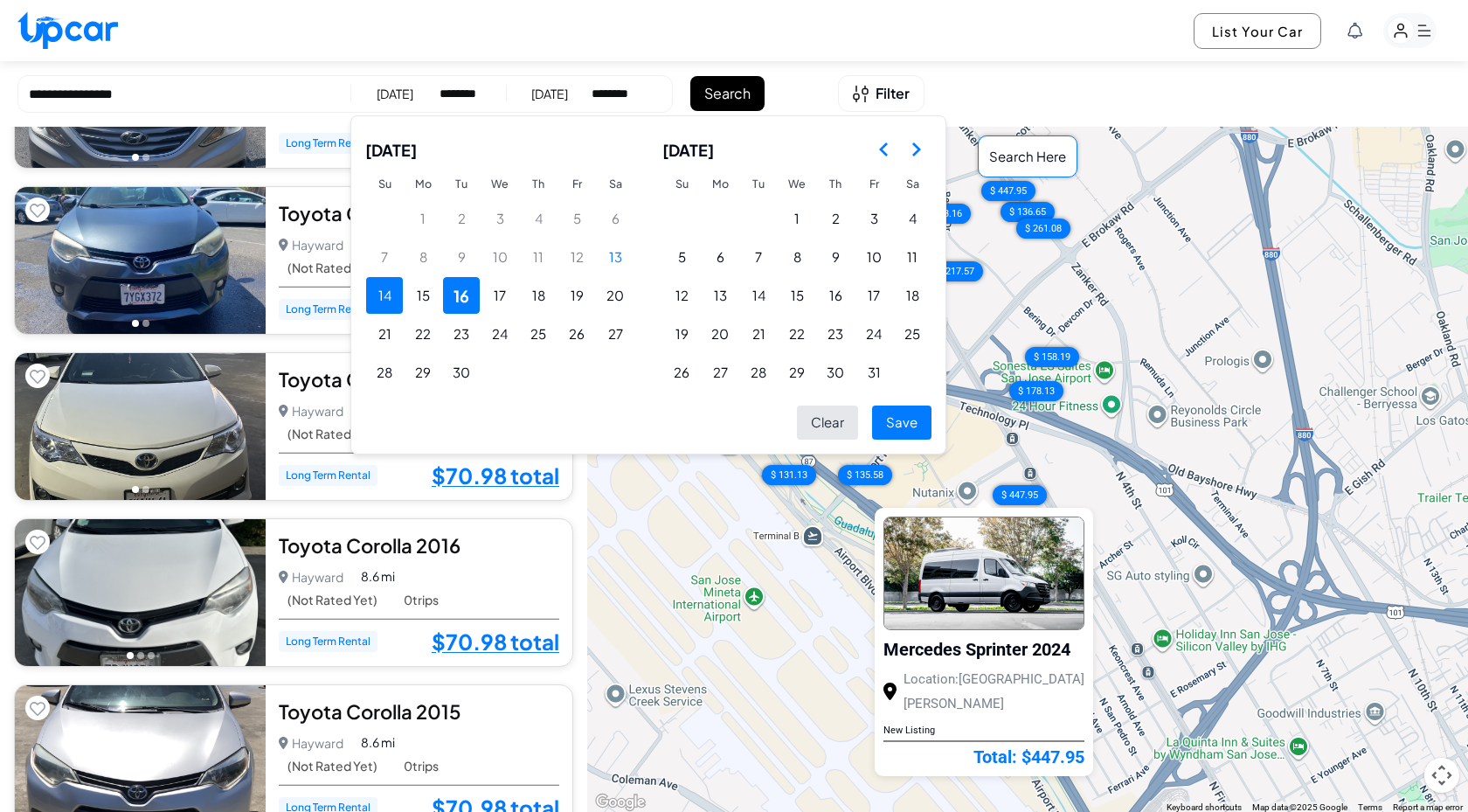
click at [383, 296] on button "14" at bounding box center [384, 295] width 37 height 37
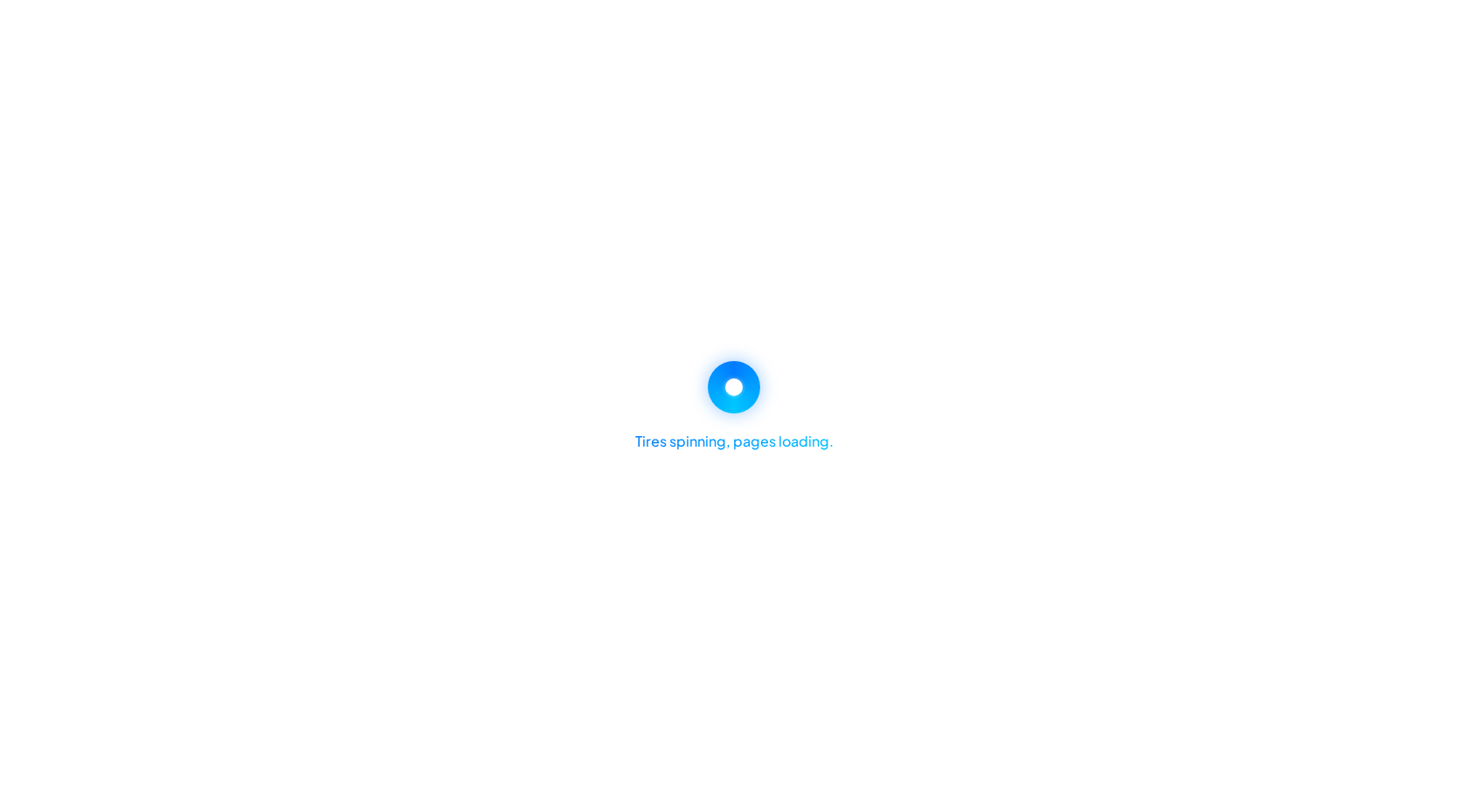
select select "********"
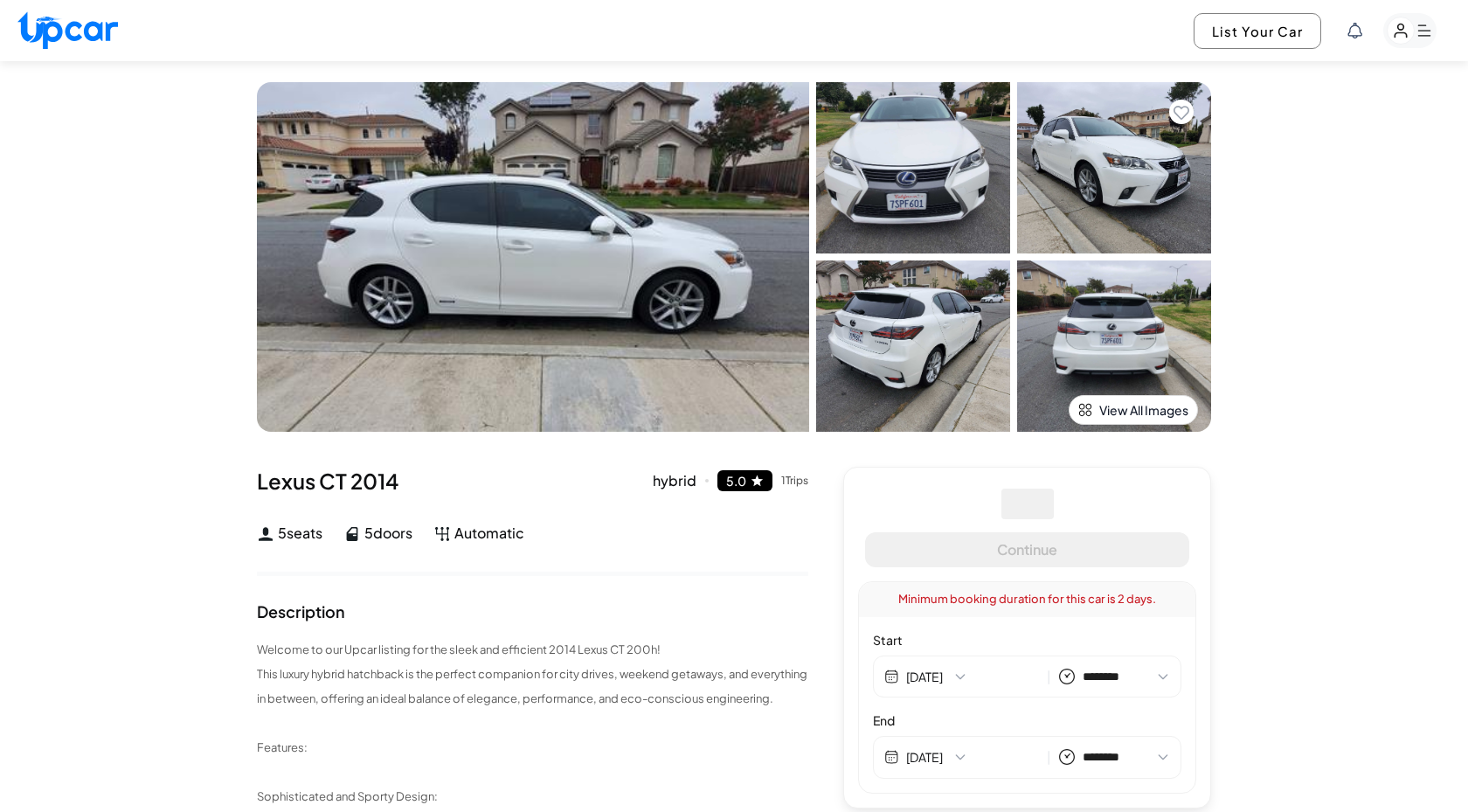
select select "********"
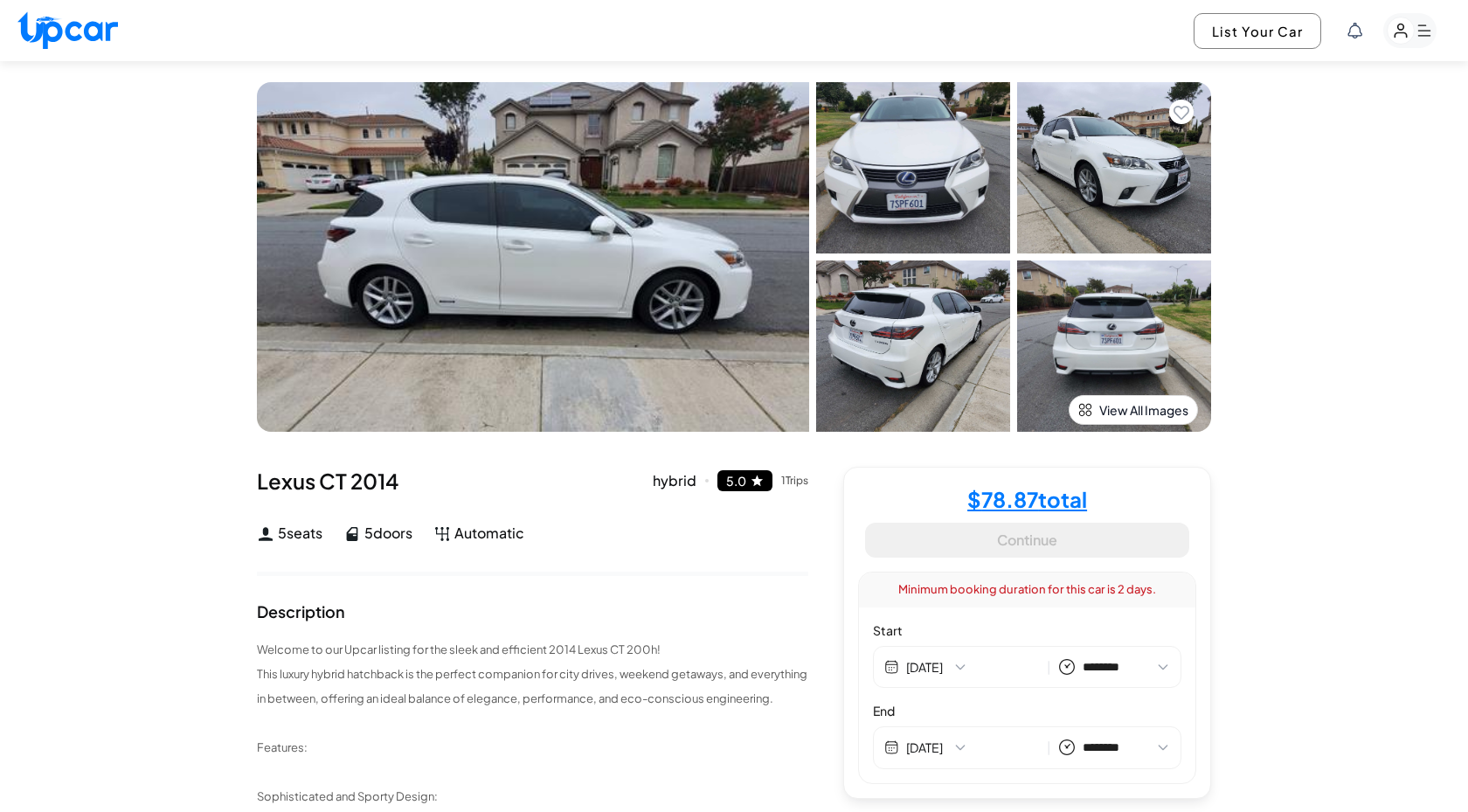
select select "********"
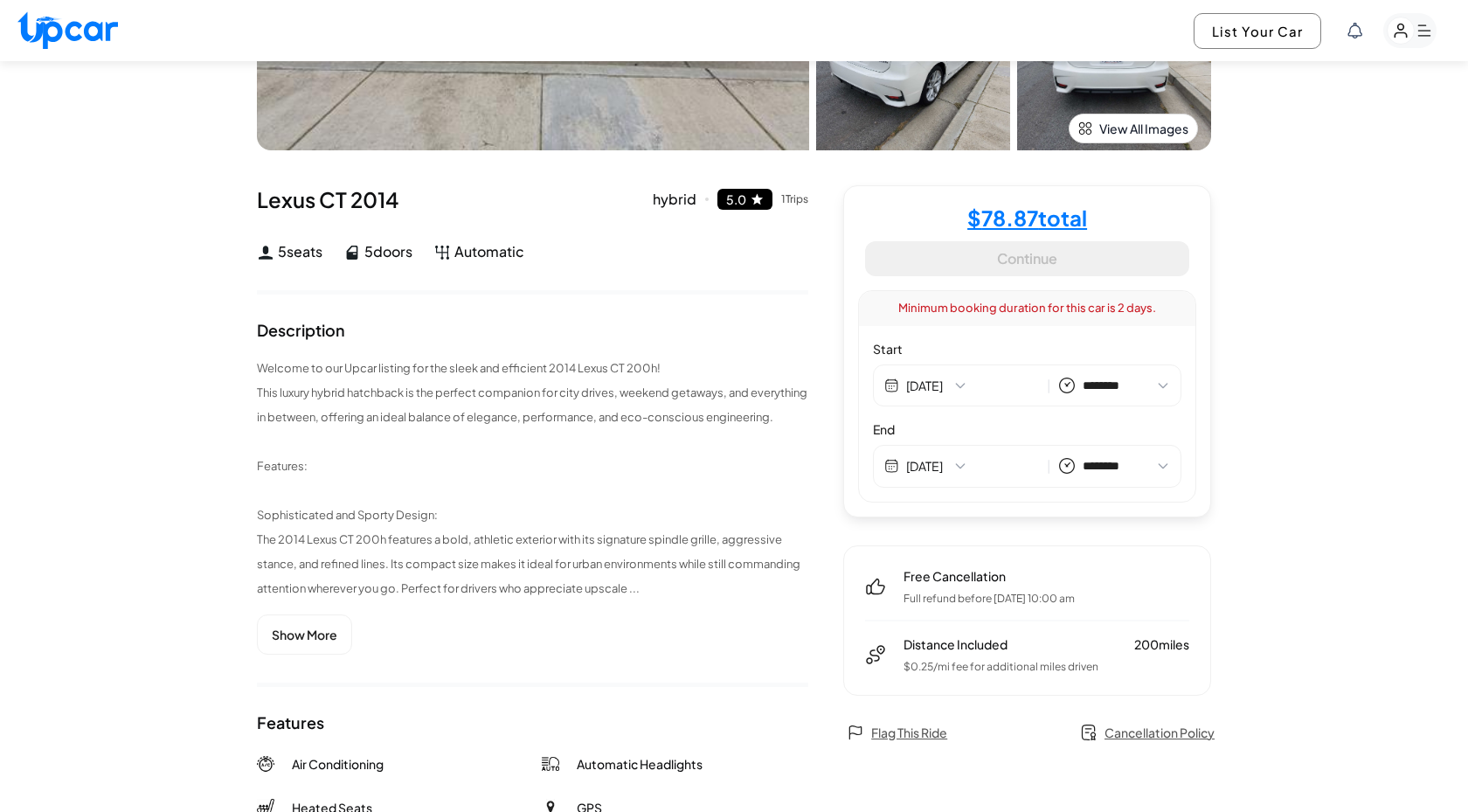
scroll to position [300, 0]
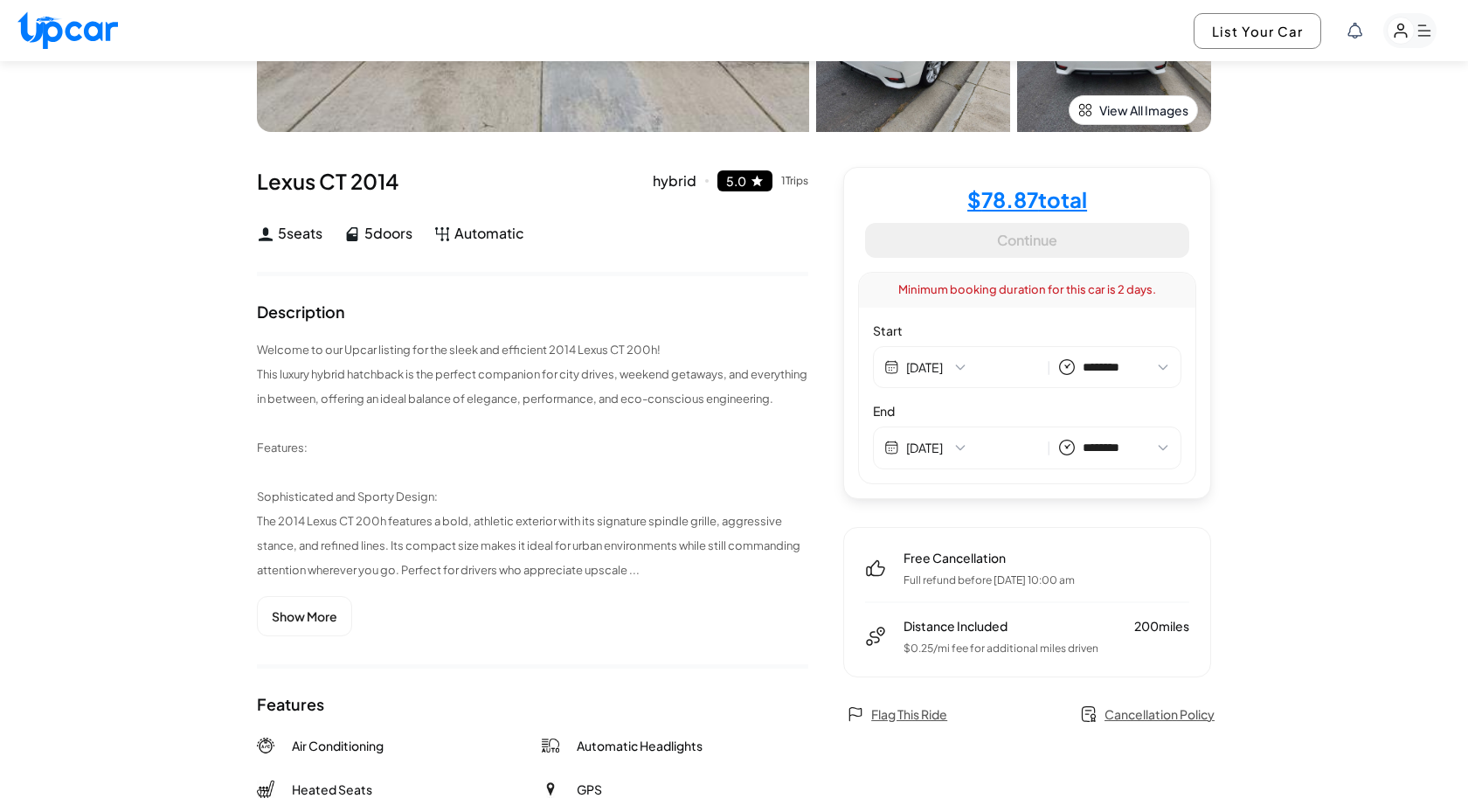
click at [1012, 293] on div "Minimum booking duration for this car is 2 days." at bounding box center [1027, 290] width 337 height 35
click at [1016, 199] on h4 "$ 78.87 total" at bounding box center [1027, 198] width 120 height 21
select select "********"
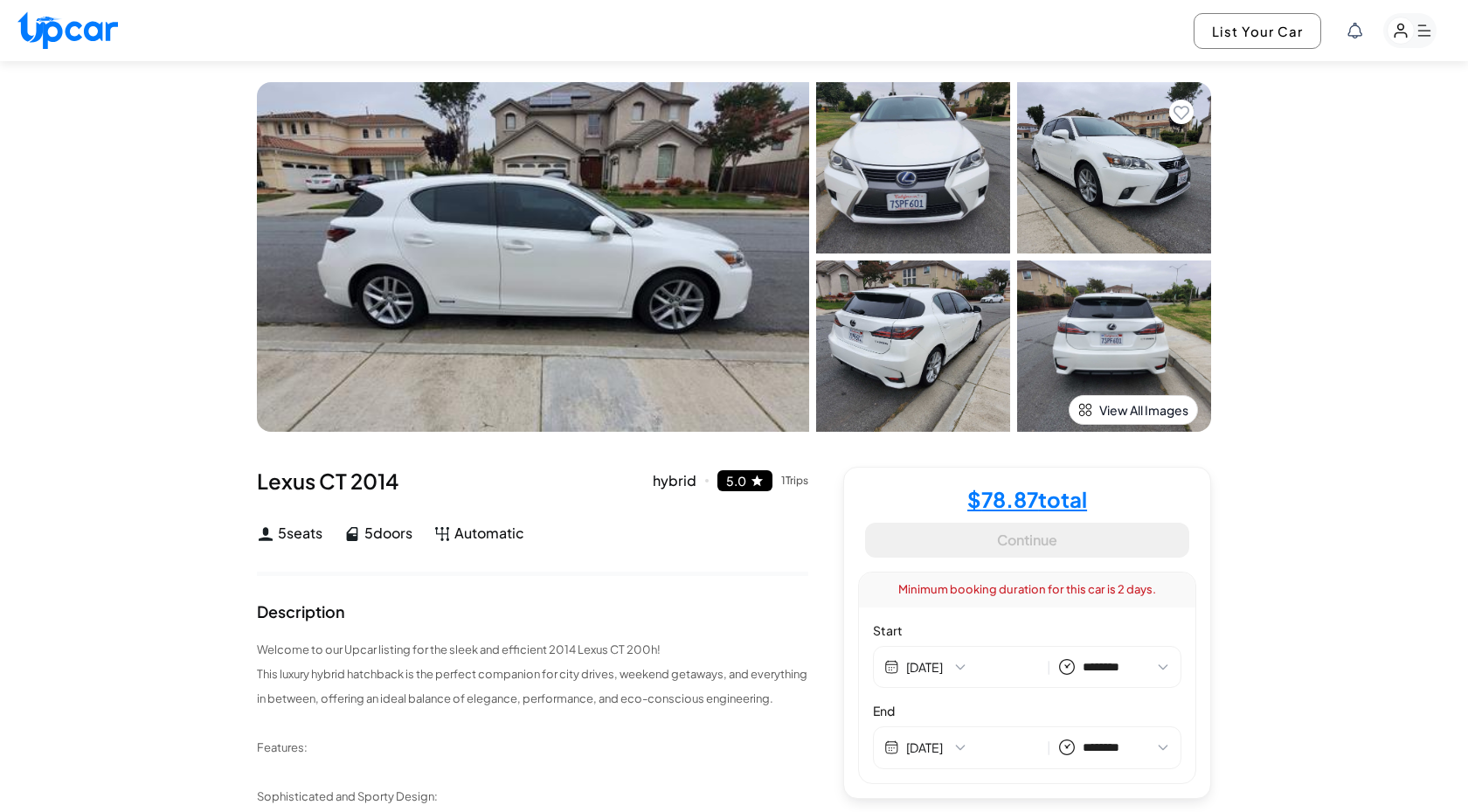
select select "********"
click at [1039, 509] on h4 "$ 78.87 total" at bounding box center [1027, 499] width 120 height 21
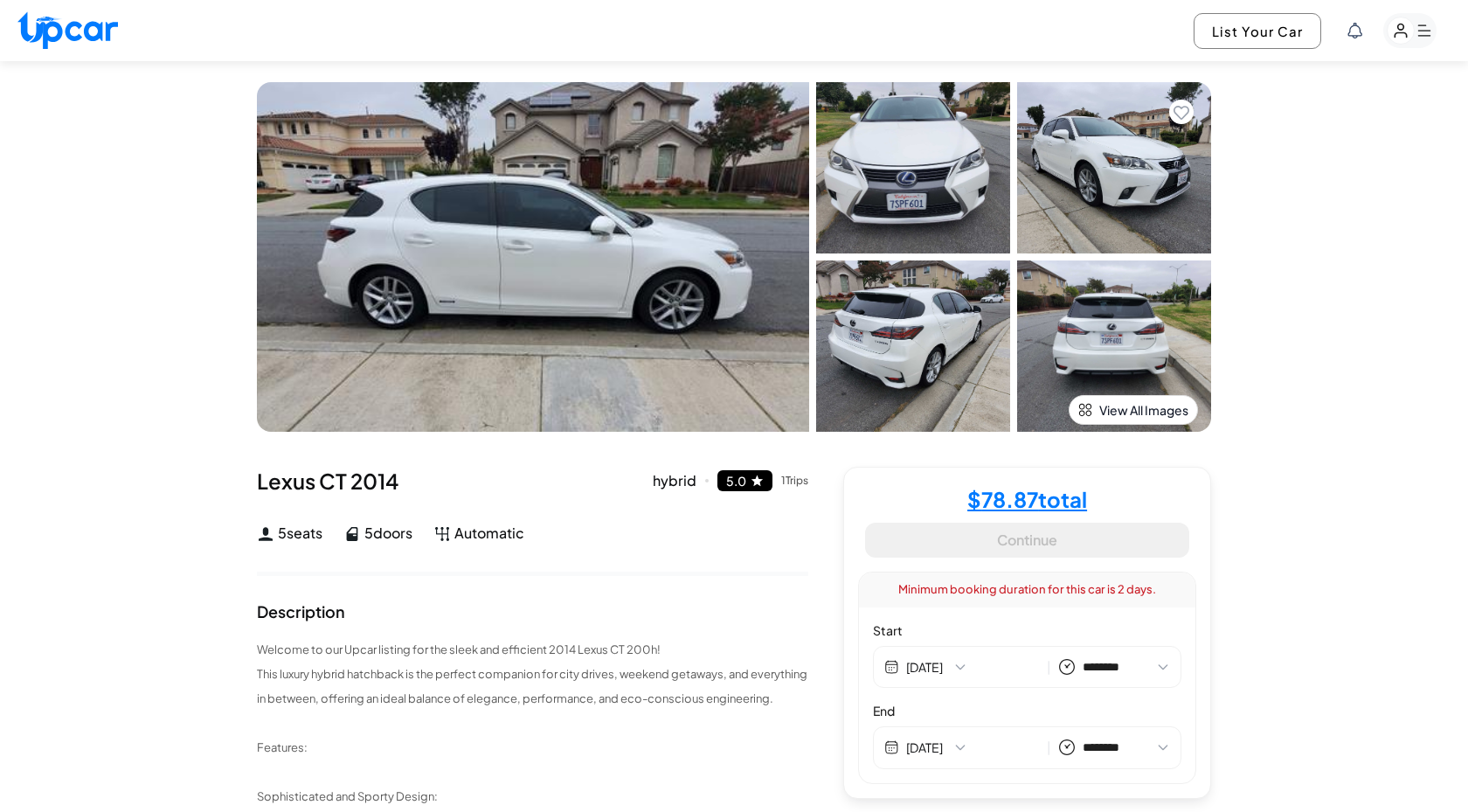
select select "********"
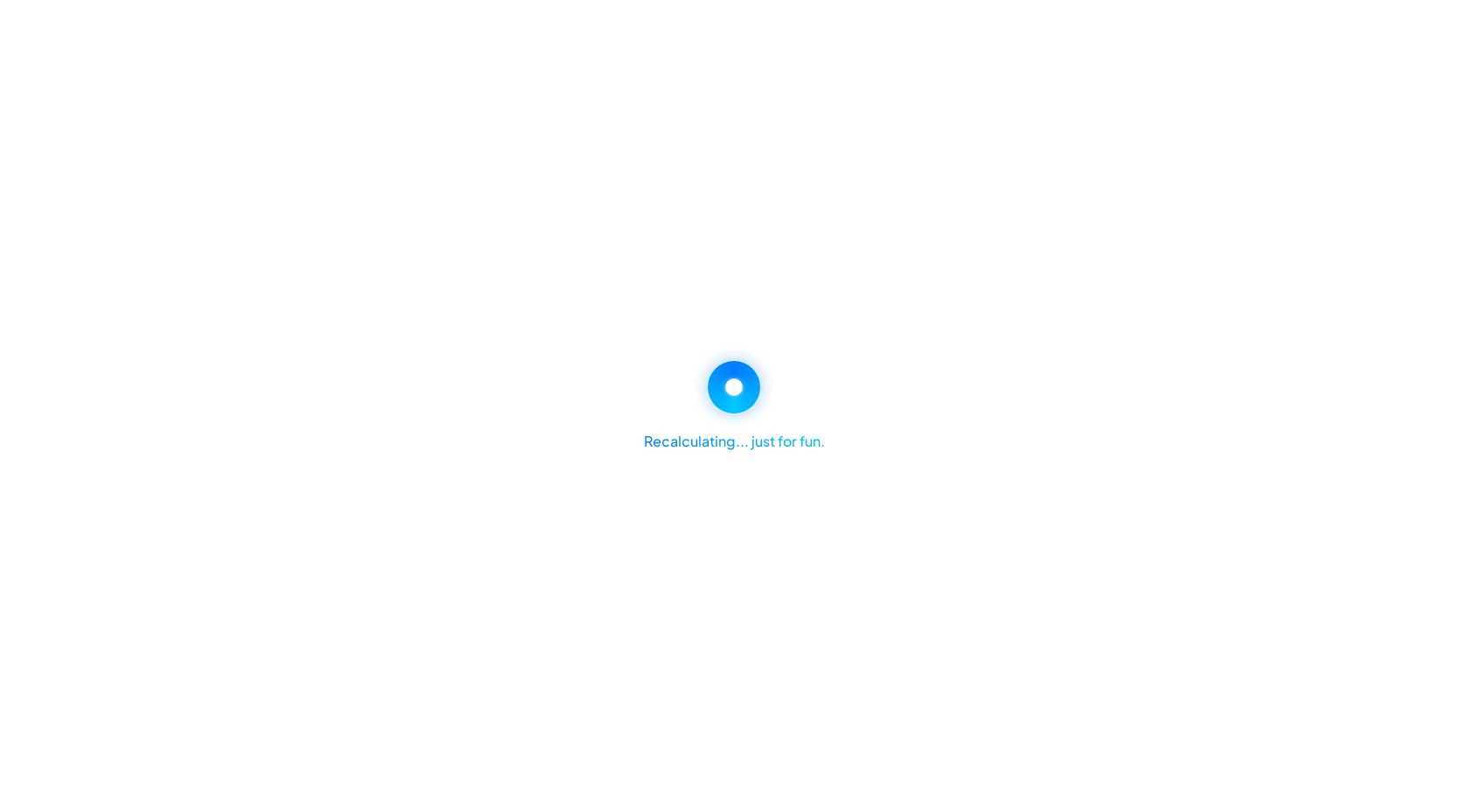
select select "********"
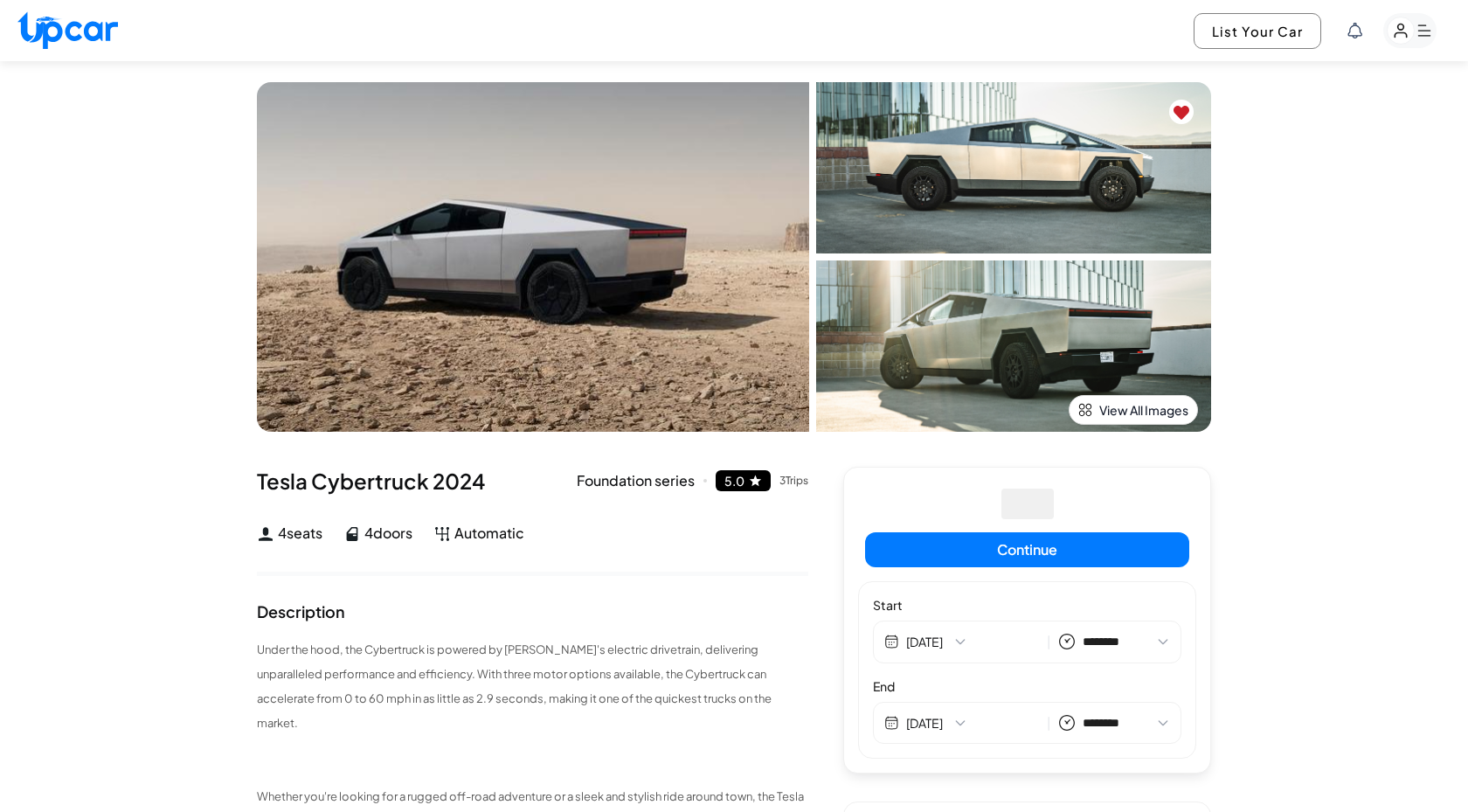
select select "********"
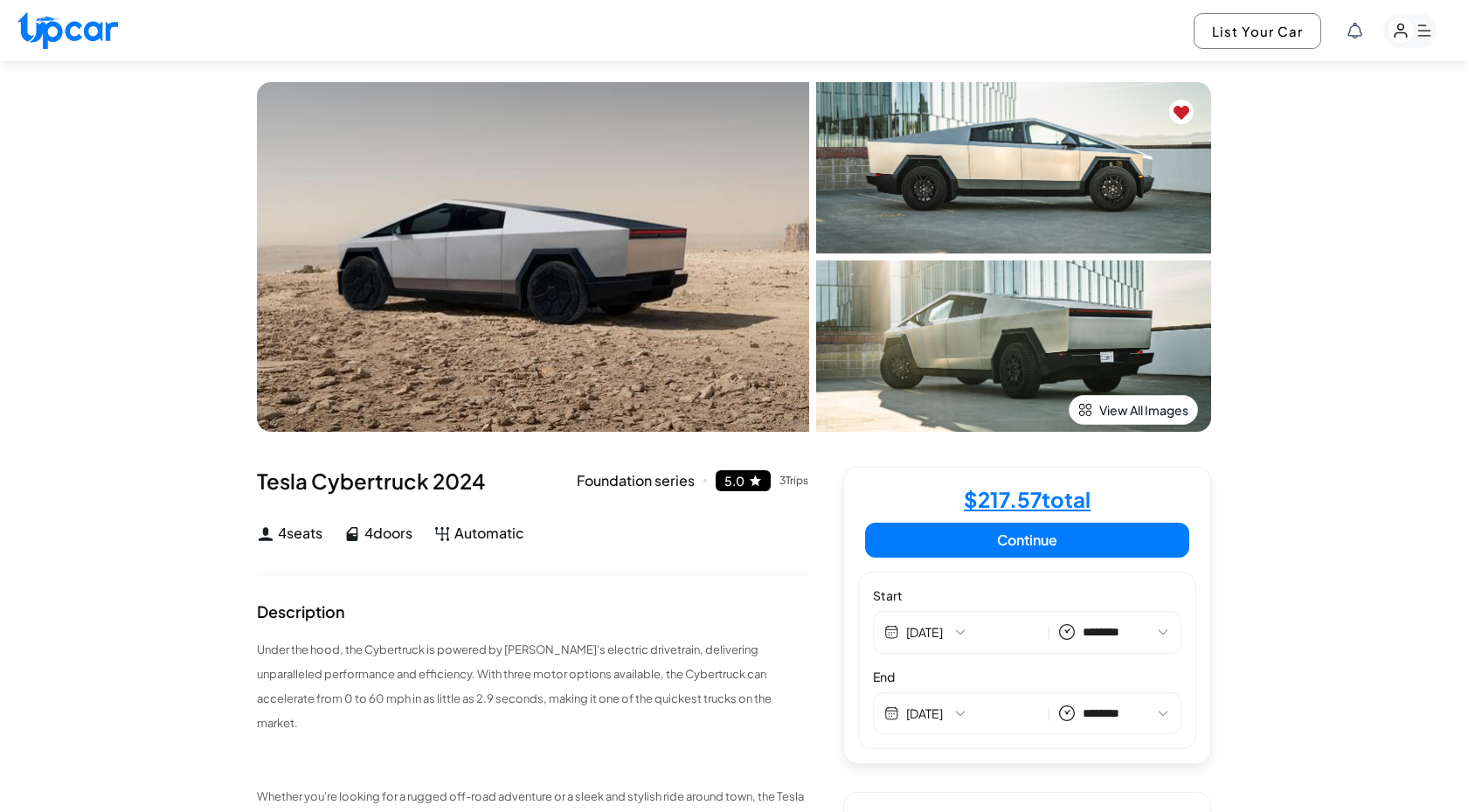
select select "********"
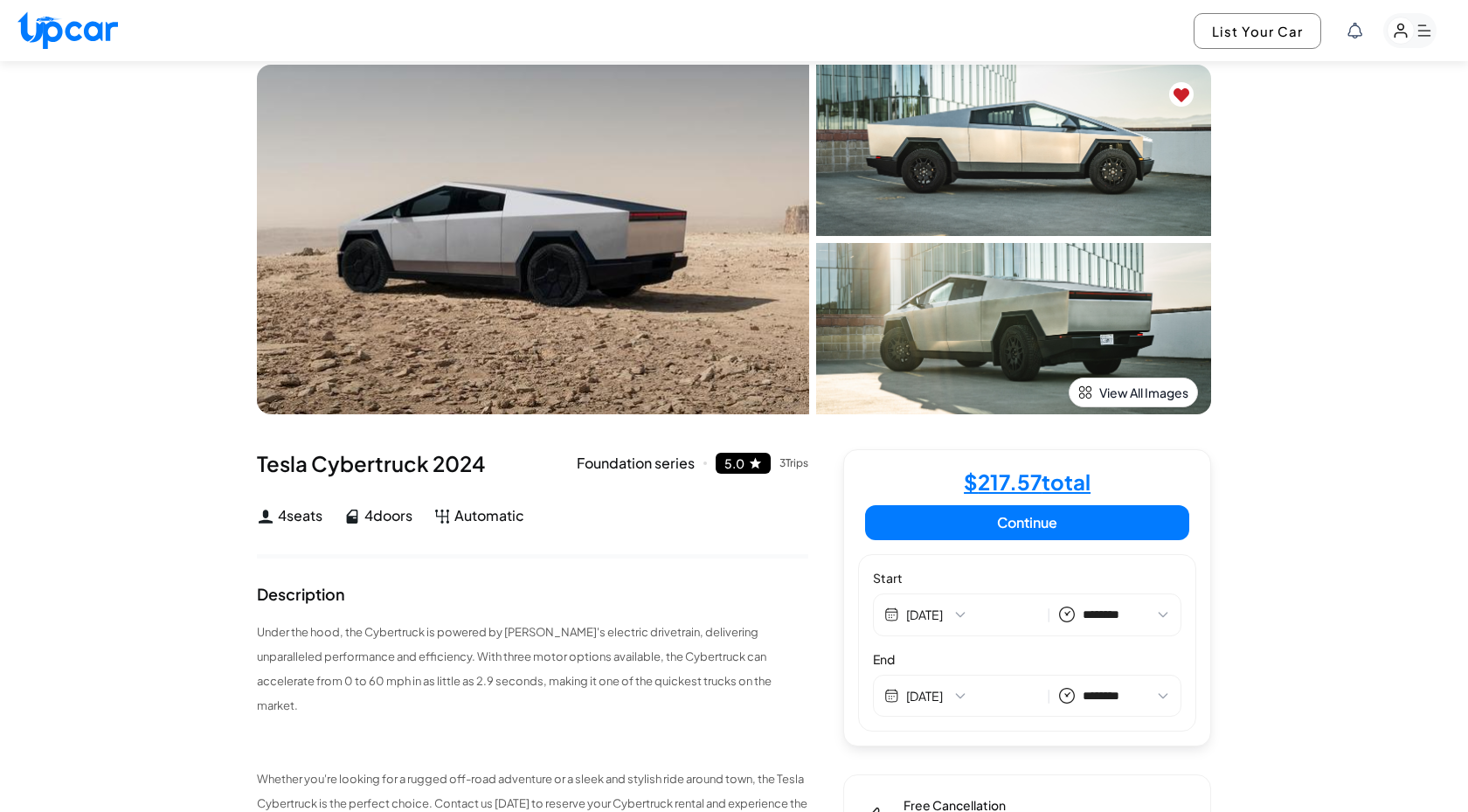
scroll to position [23, 0]
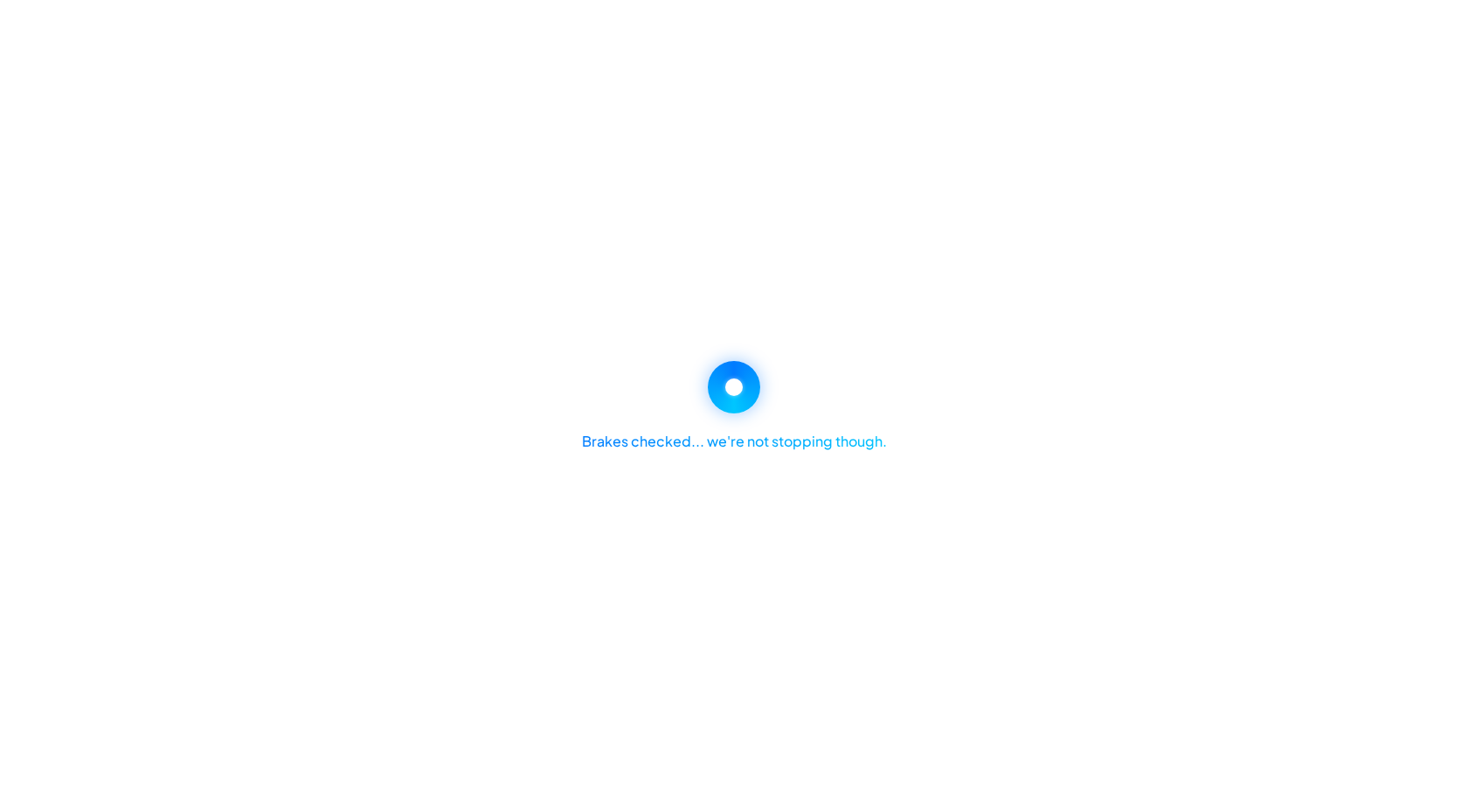
select select "********"
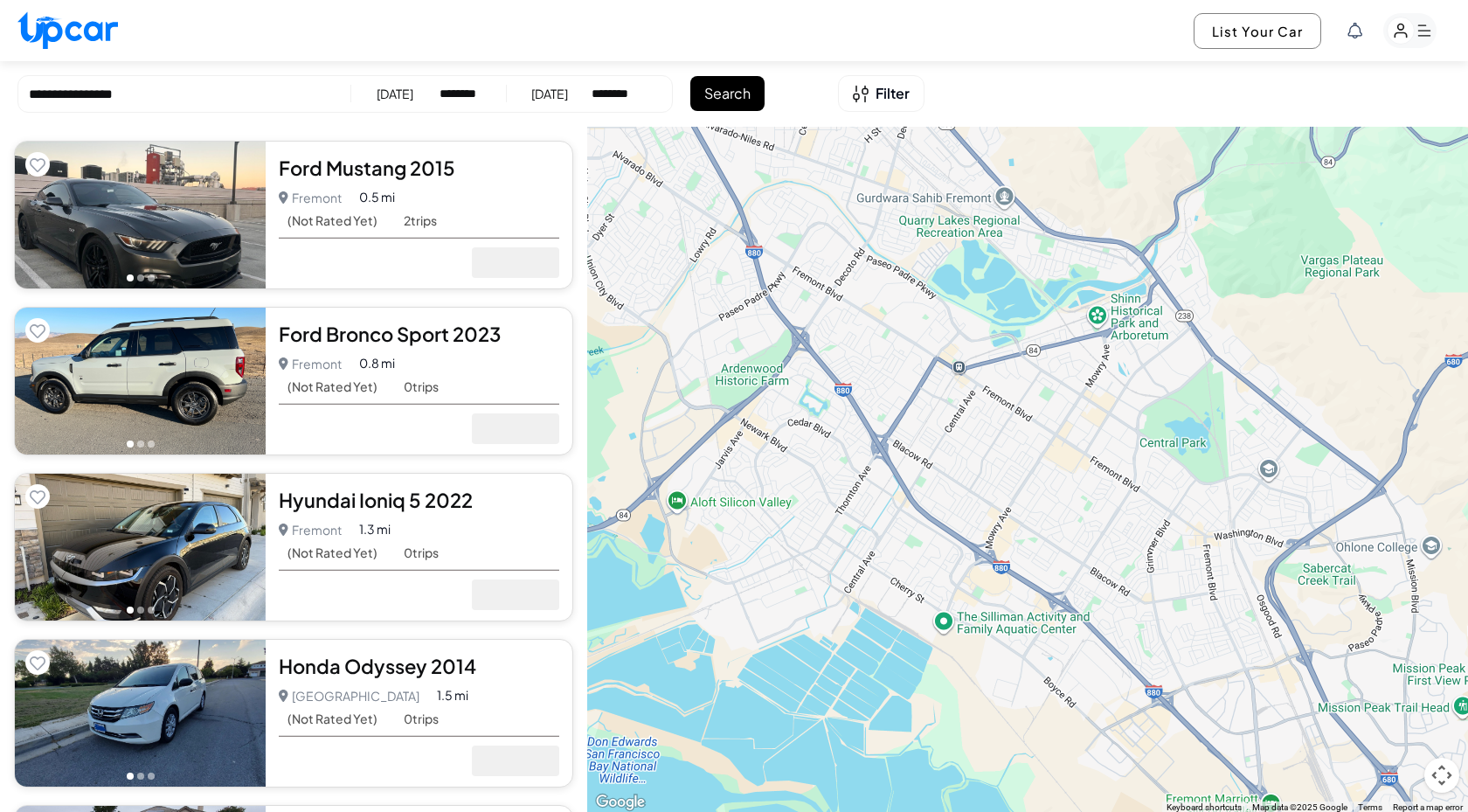
click at [699, 101] on button "Search" at bounding box center [727, 93] width 74 height 35
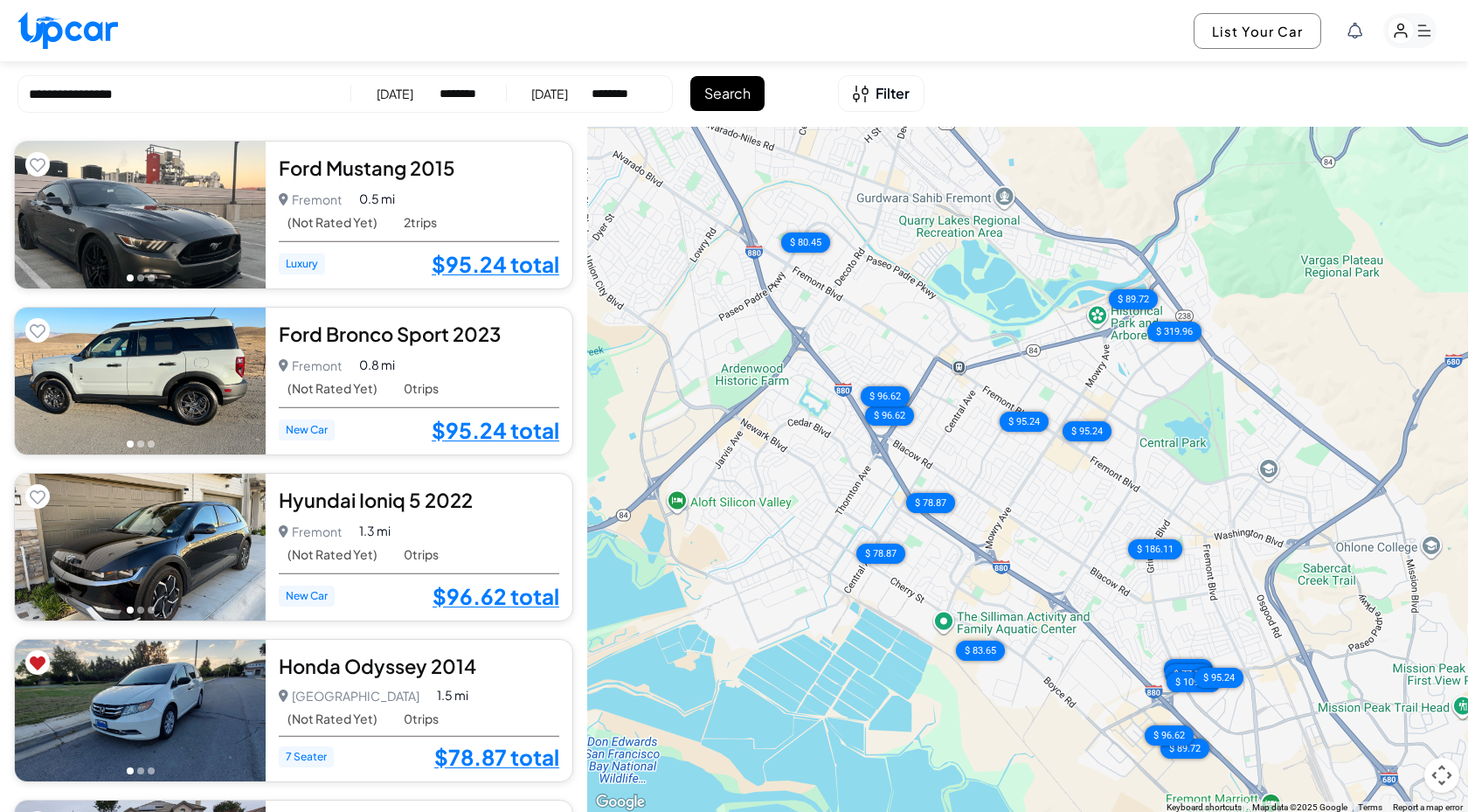
click at [444, 94] on select "********* ******** ******** ******* ******* ******* ******* ******* ******* ***…" at bounding box center [460, 93] width 42 height 17
click at [389, 97] on div "14/09/2025" at bounding box center [395, 93] width 37 height 17
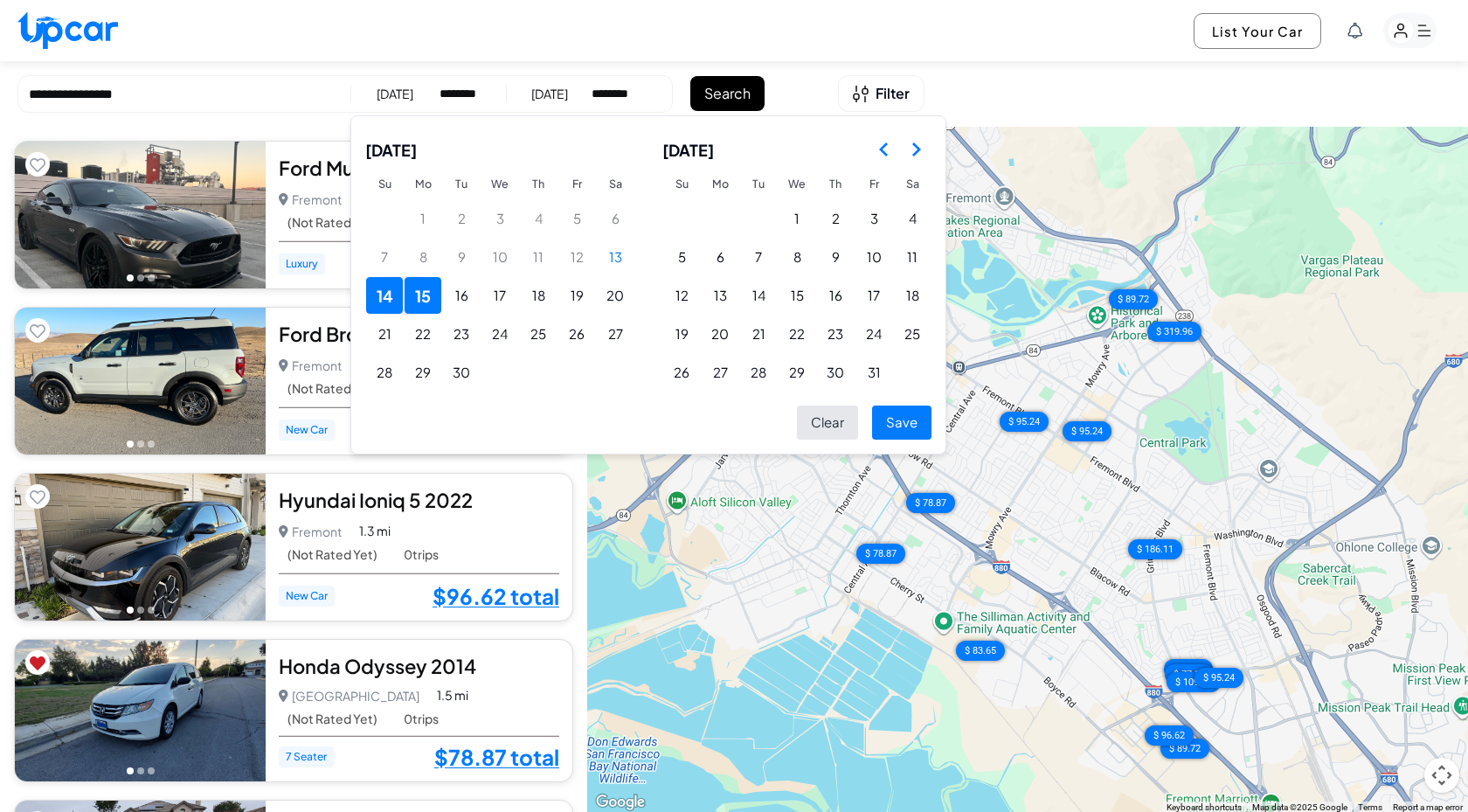
click at [426, 291] on button "15" at bounding box center [423, 295] width 37 height 37
click at [907, 418] on button "Save" at bounding box center [902, 422] width 60 height 34
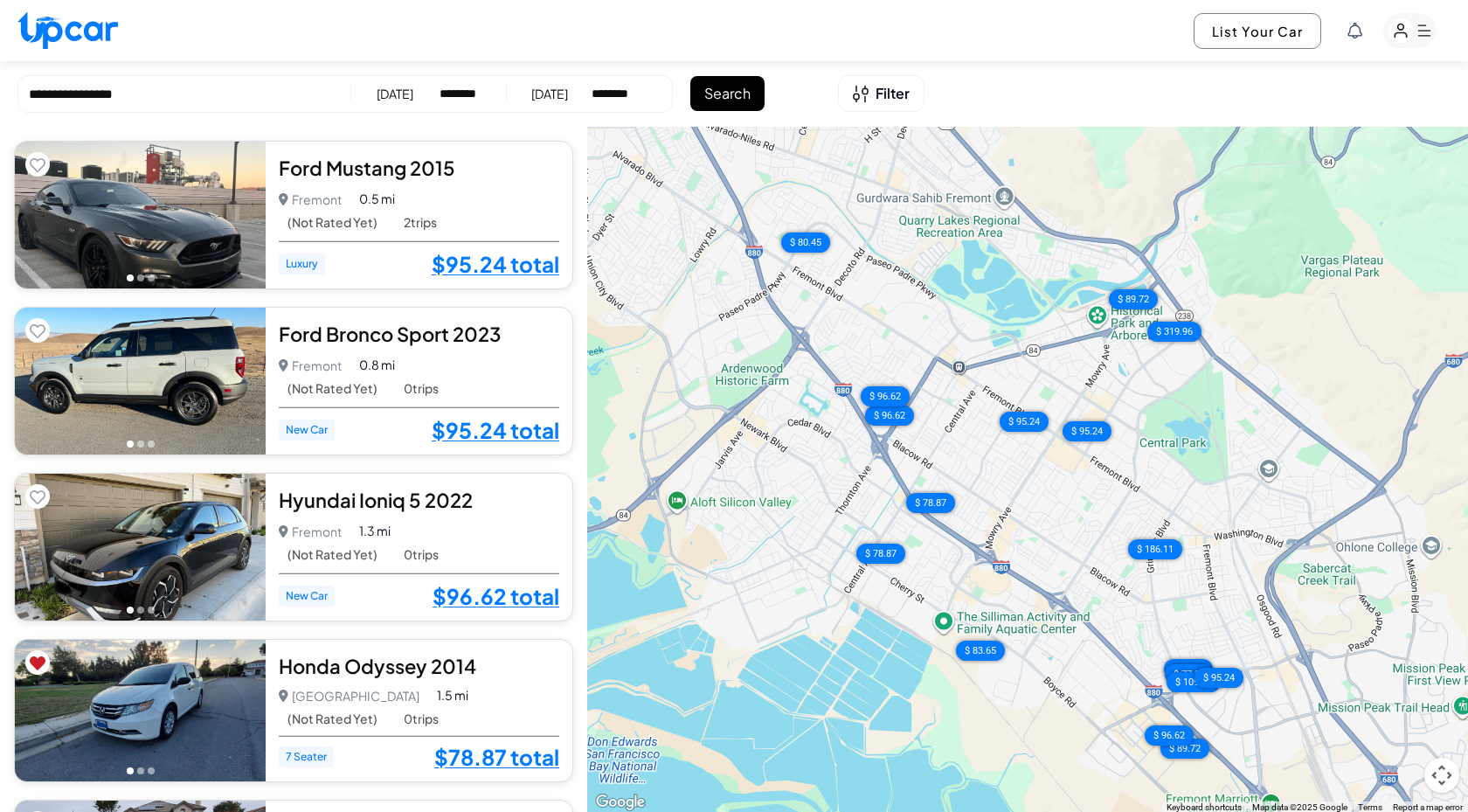
click at [559, 94] on div "[DATE]" at bounding box center [549, 93] width 37 height 17
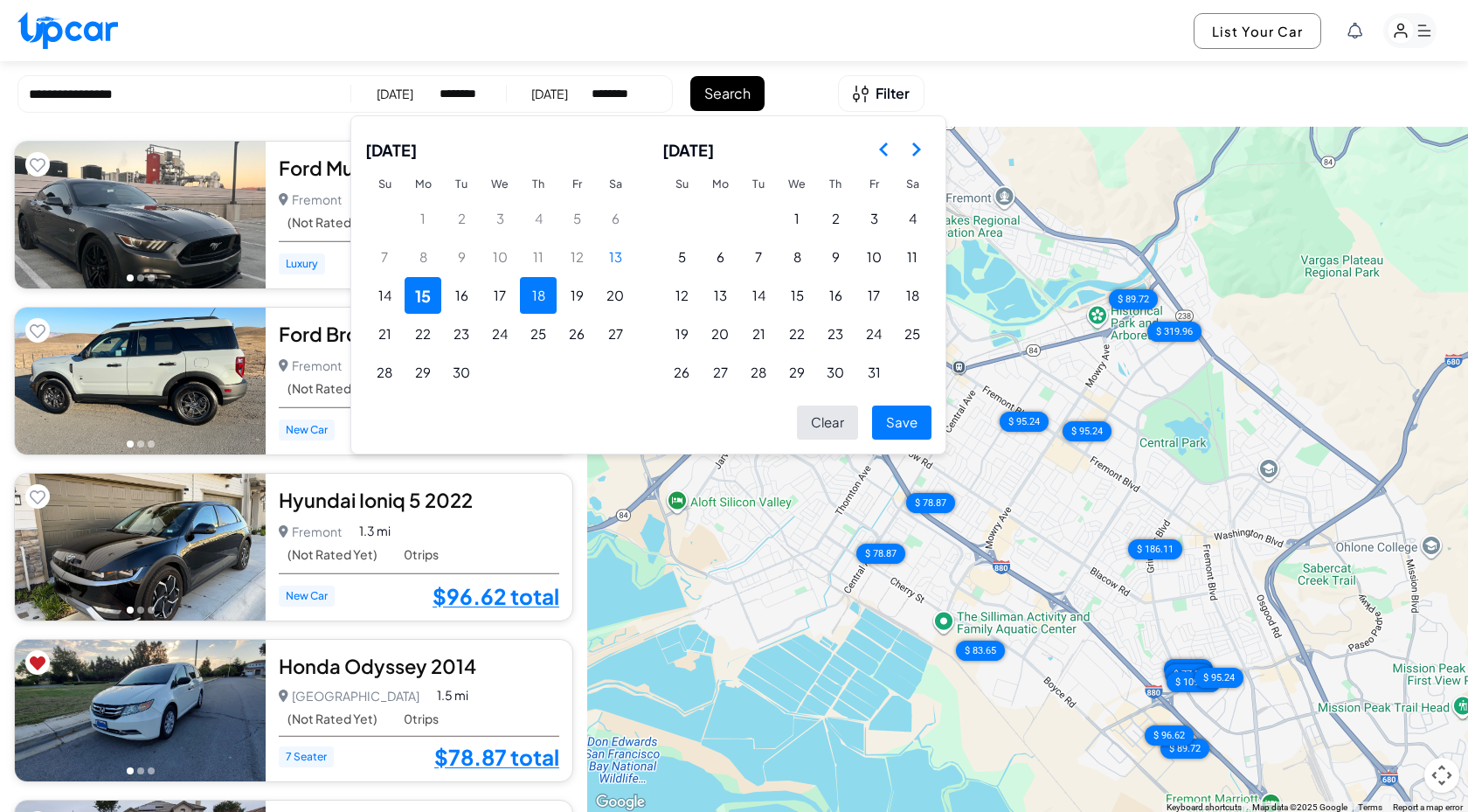
click at [537, 298] on button "18" at bounding box center [538, 295] width 37 height 37
click at [901, 420] on button "Save" at bounding box center [902, 422] width 60 height 34
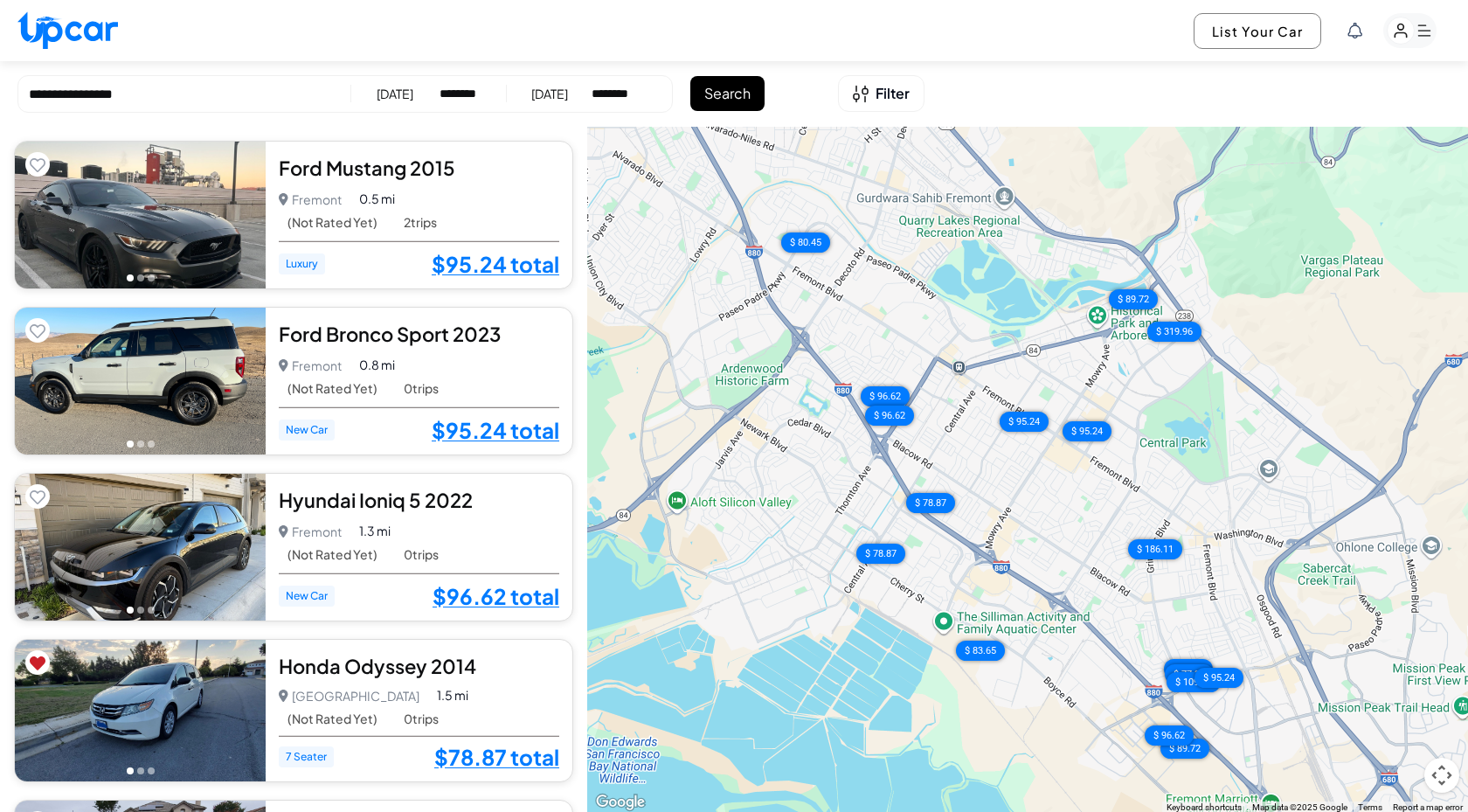
click at [734, 97] on button "Search" at bounding box center [727, 93] width 74 height 35
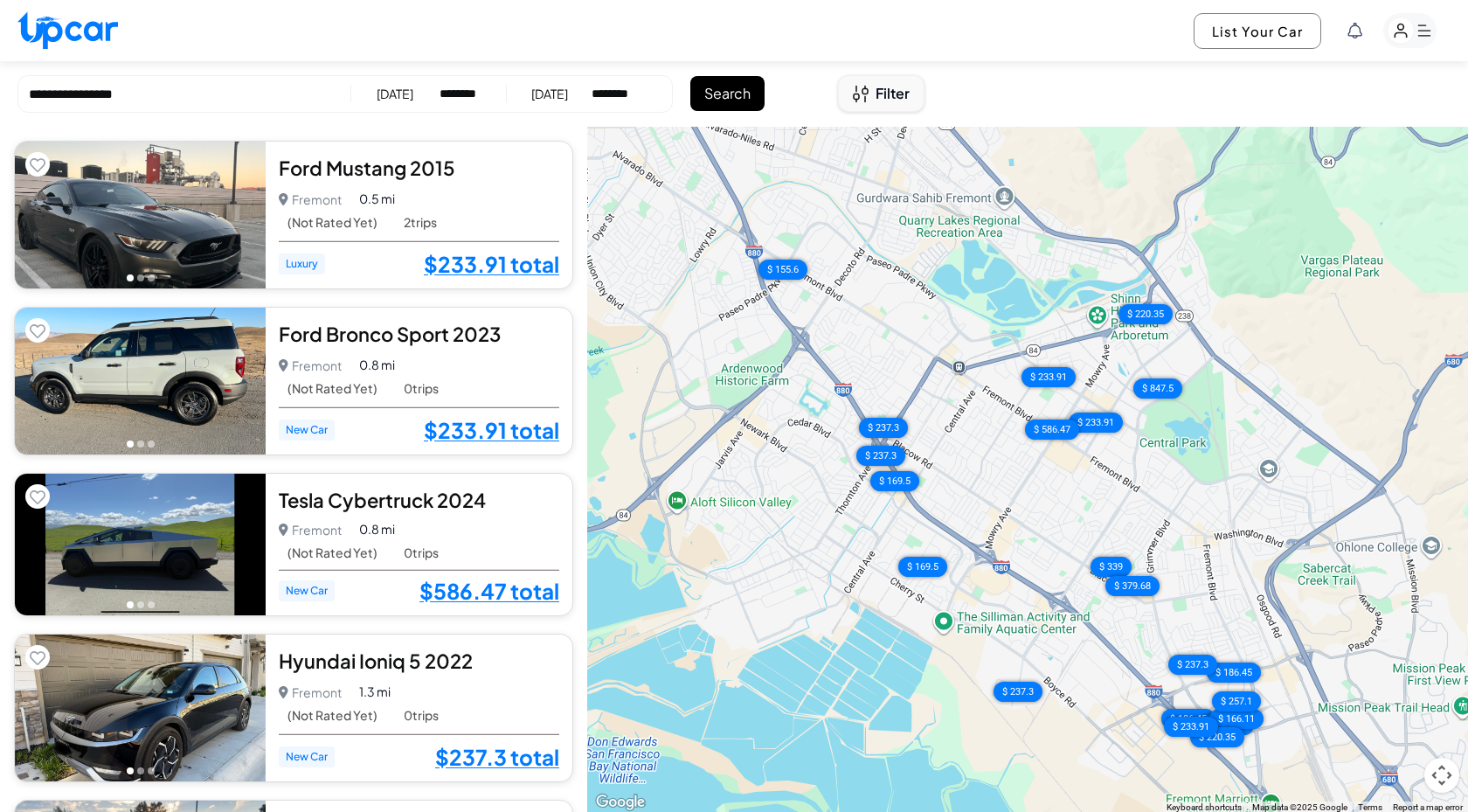
click at [897, 97] on span "Filter" at bounding box center [893, 93] width 34 height 21
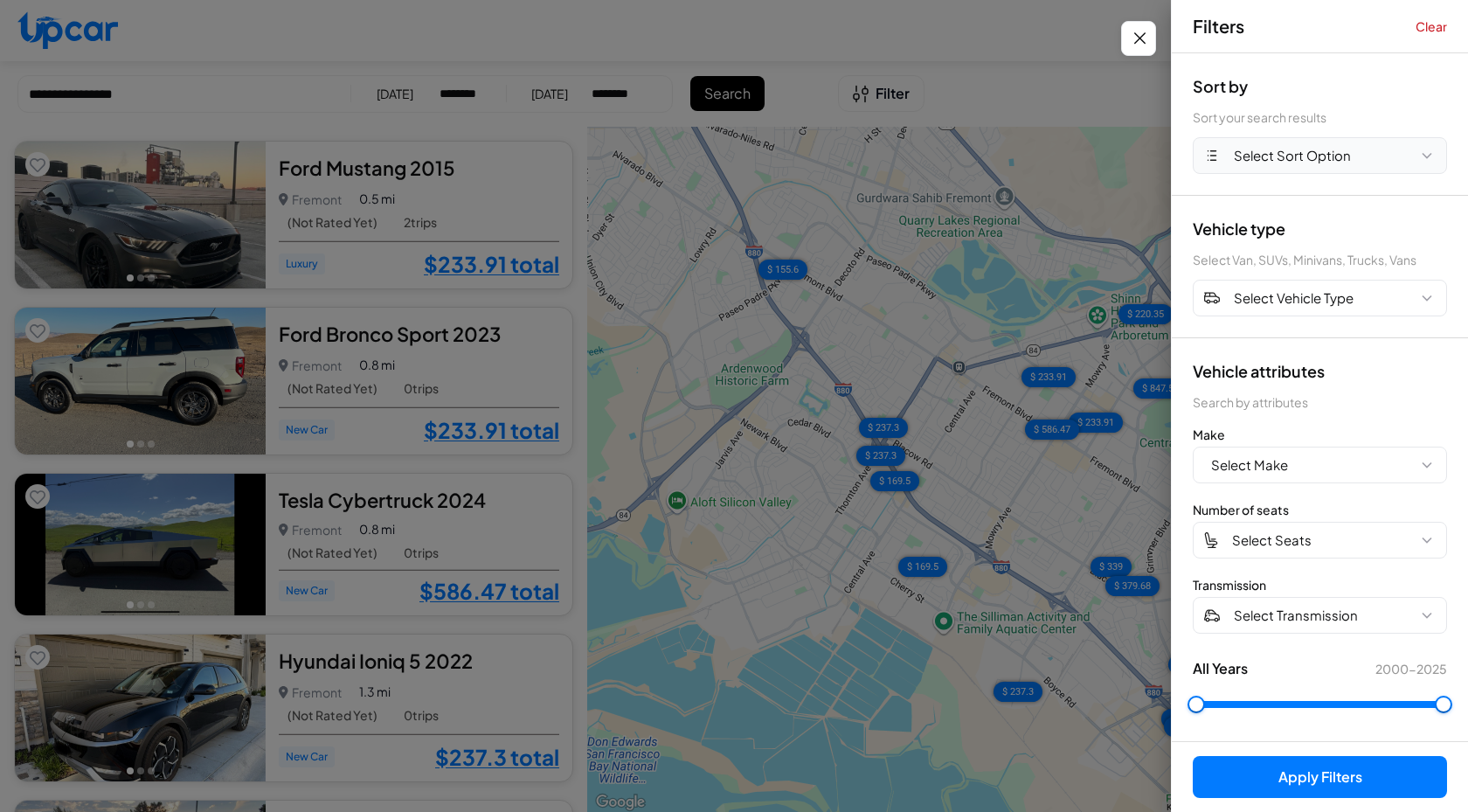
click at [1306, 172] on button "Select Sort Option" at bounding box center [1320, 155] width 254 height 37
click at [1297, 235] on button "PRICE LOW" at bounding box center [1320, 229] width 253 height 34
click at [1317, 790] on button "Apply Filters (1)" at bounding box center [1320, 777] width 254 height 42
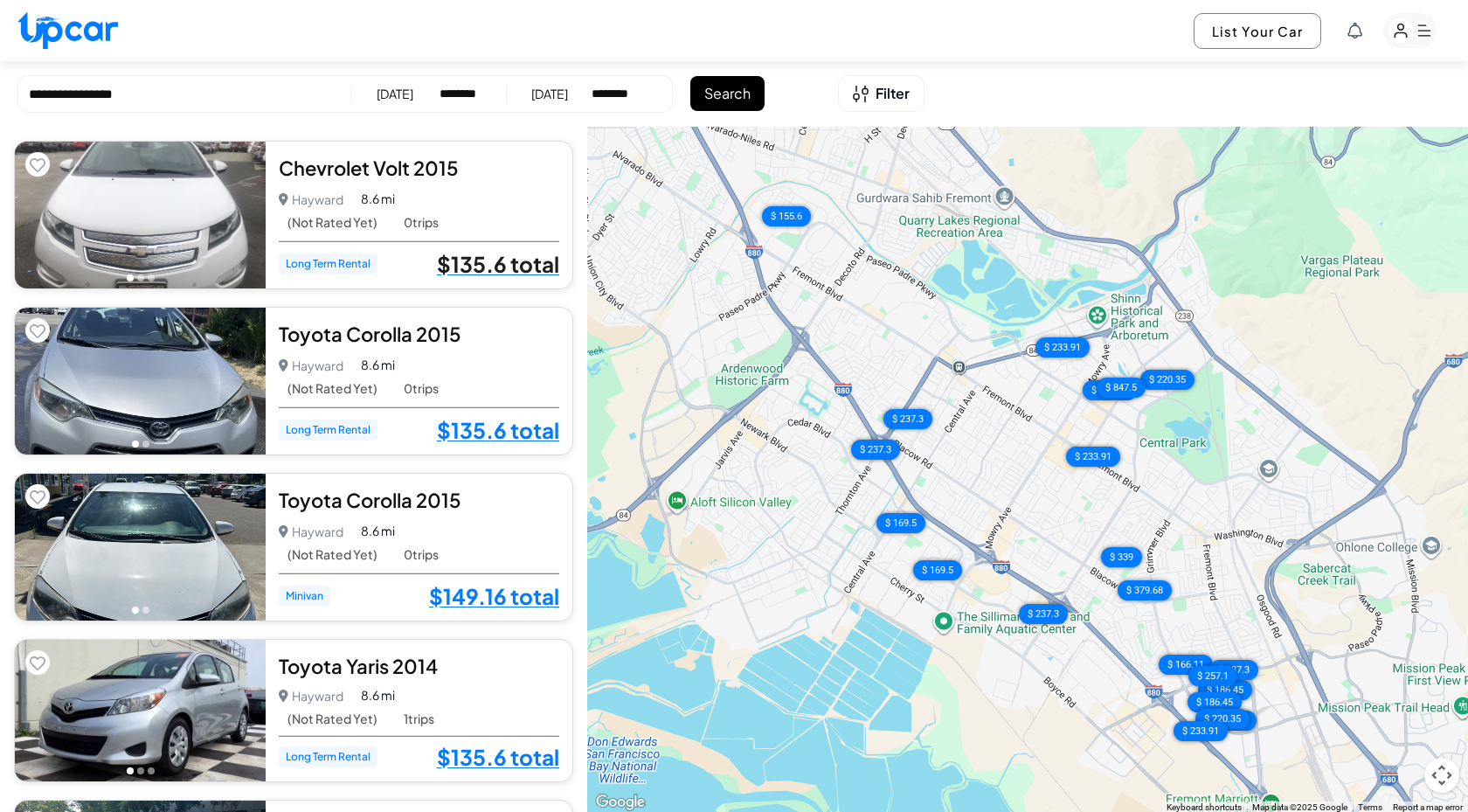
click at [521, 262] on link "$135.6 total" at bounding box center [498, 263] width 123 height 23
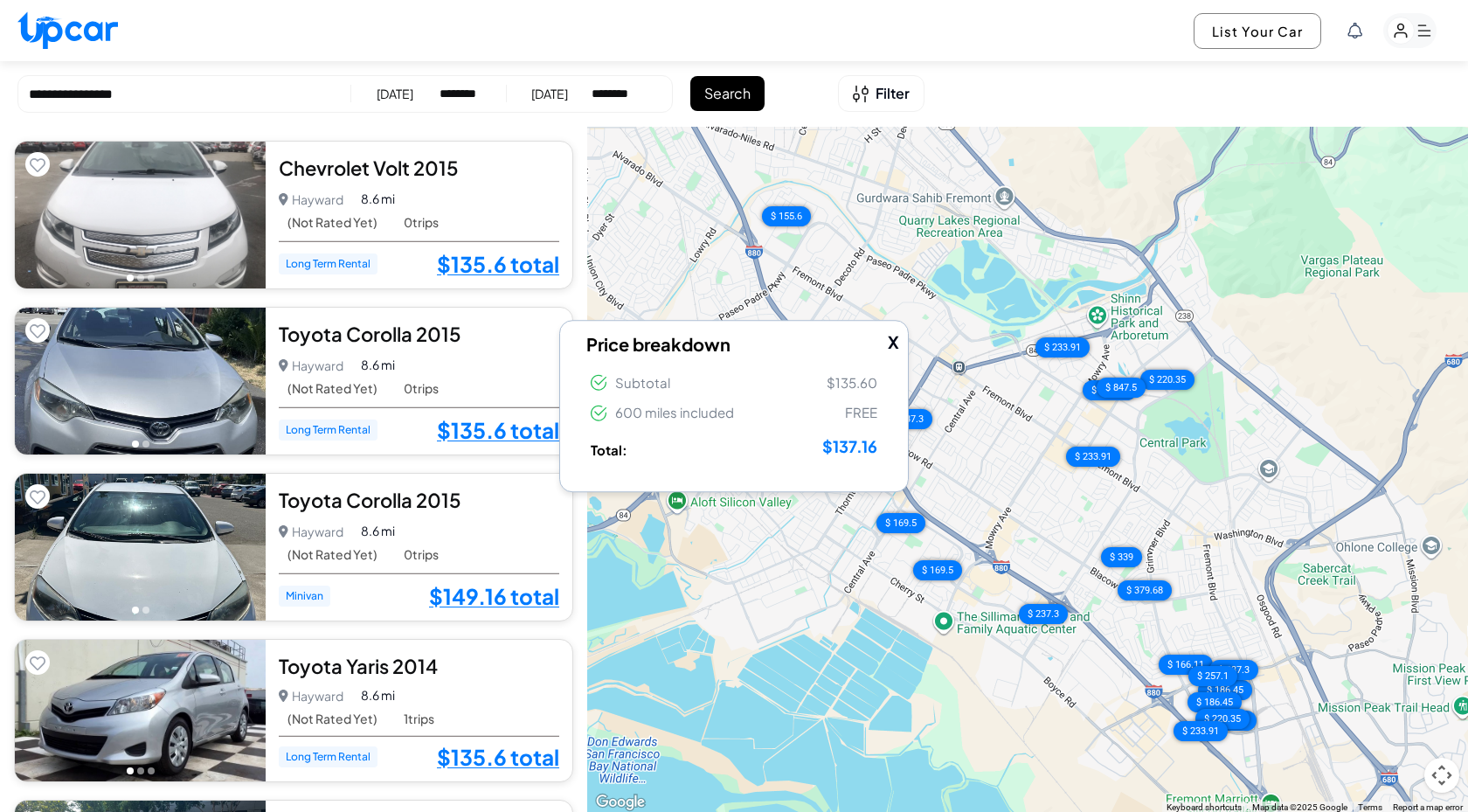
click at [895, 337] on button "X" at bounding box center [893, 342] width 12 height 25
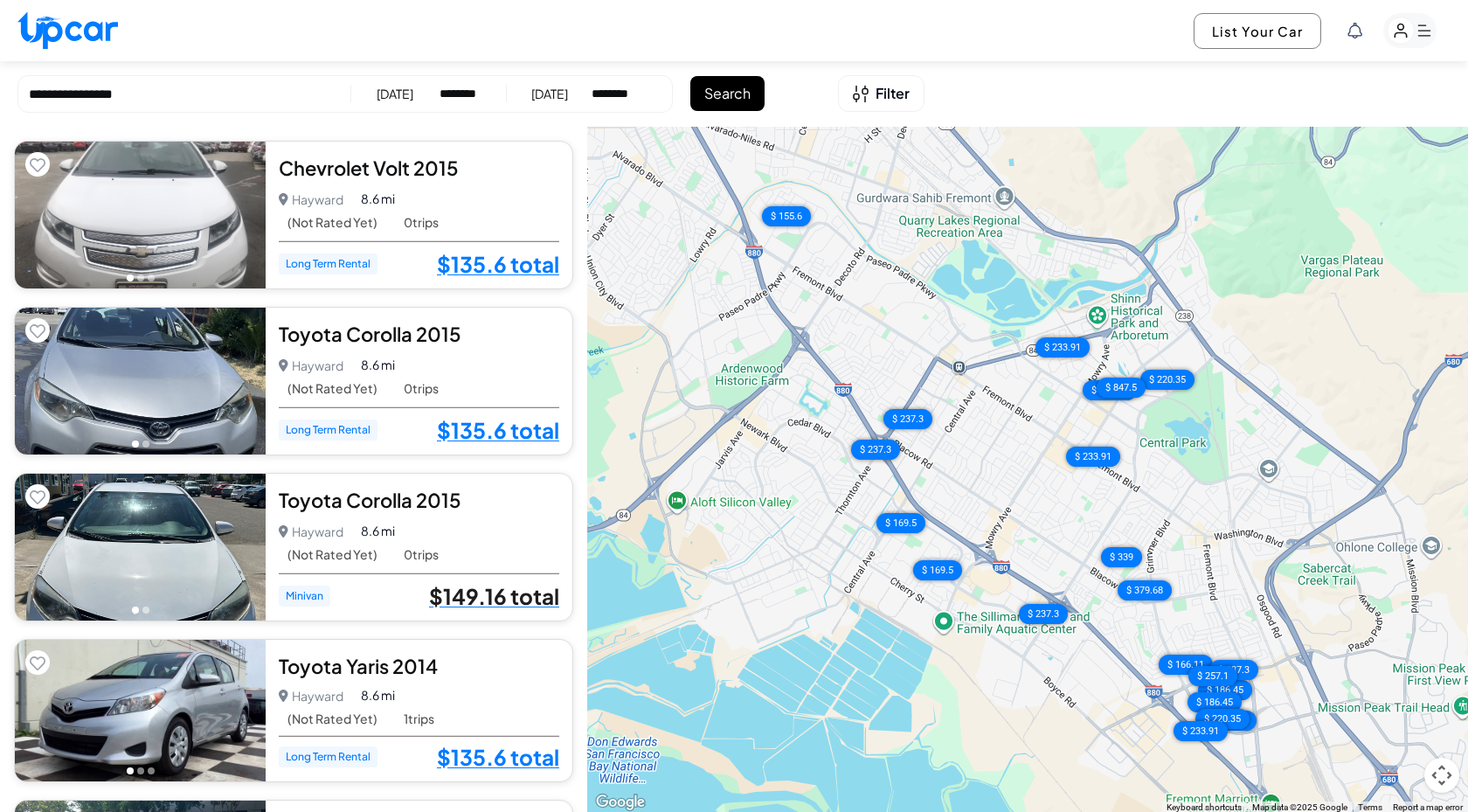
click at [524, 602] on link "$149.16 total" at bounding box center [494, 595] width 130 height 23
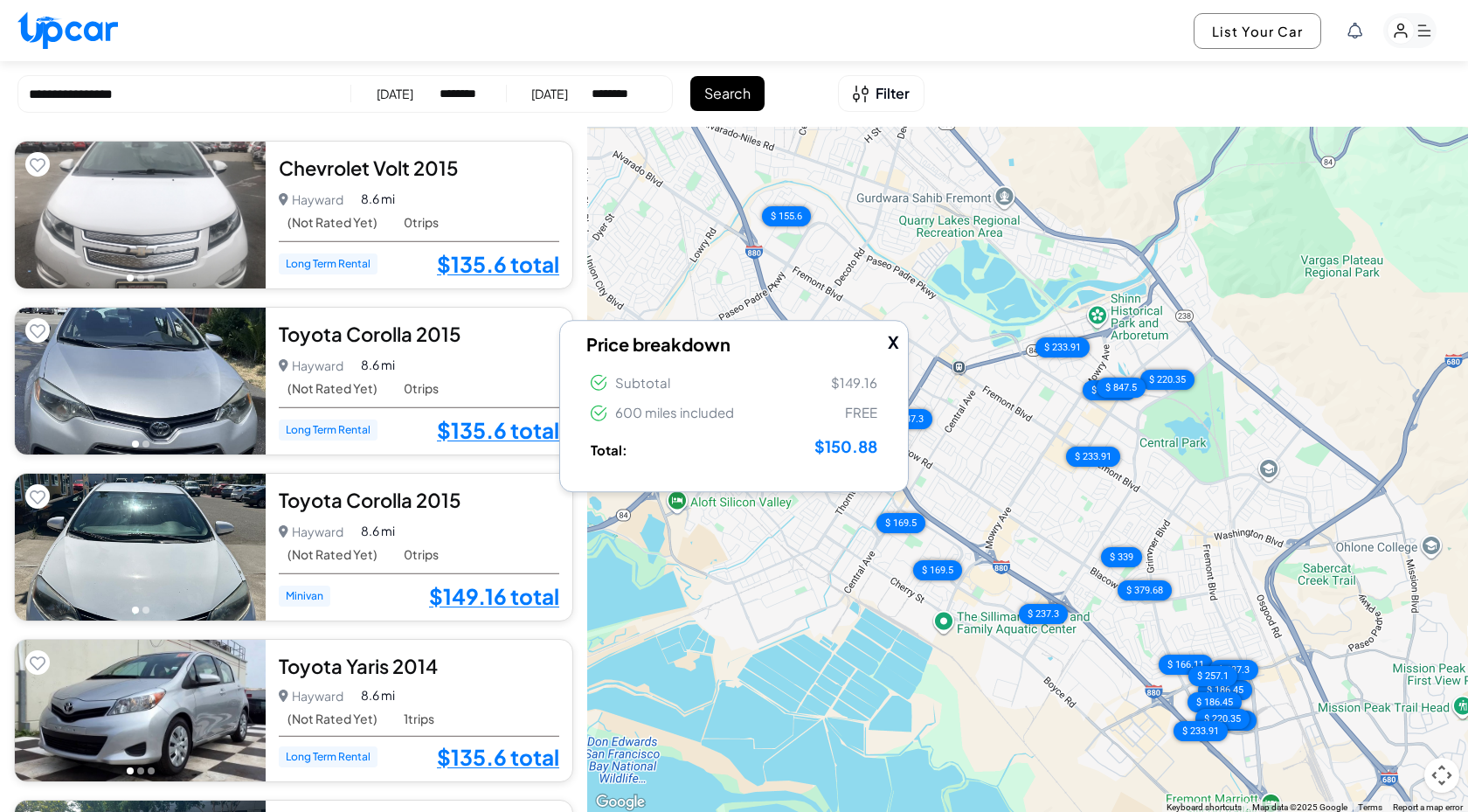
click at [888, 346] on button "X" at bounding box center [893, 342] width 12 height 25
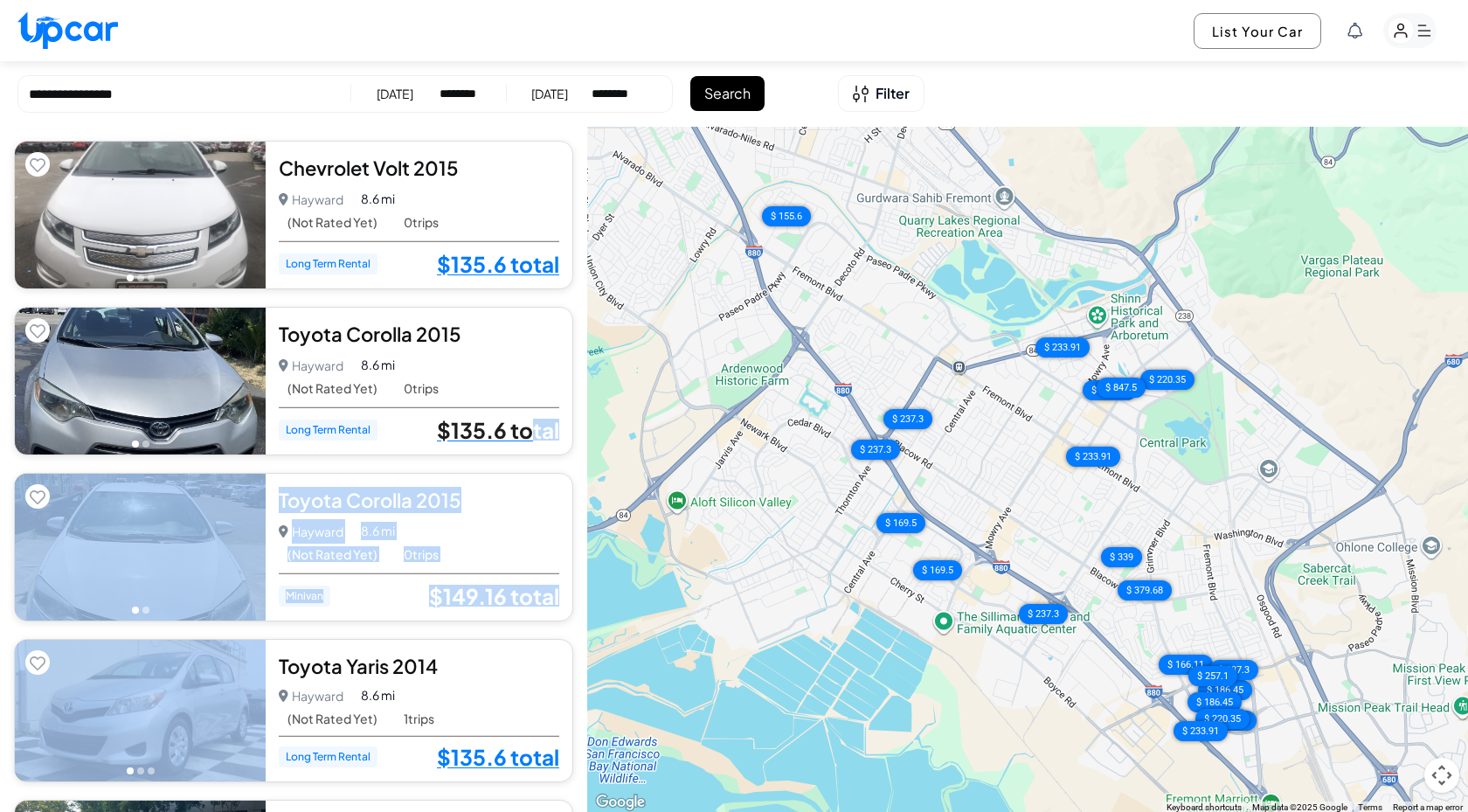
drag, startPoint x: 536, startPoint y: 649, endPoint x: 536, endPoint y: 420, distance: 229.0
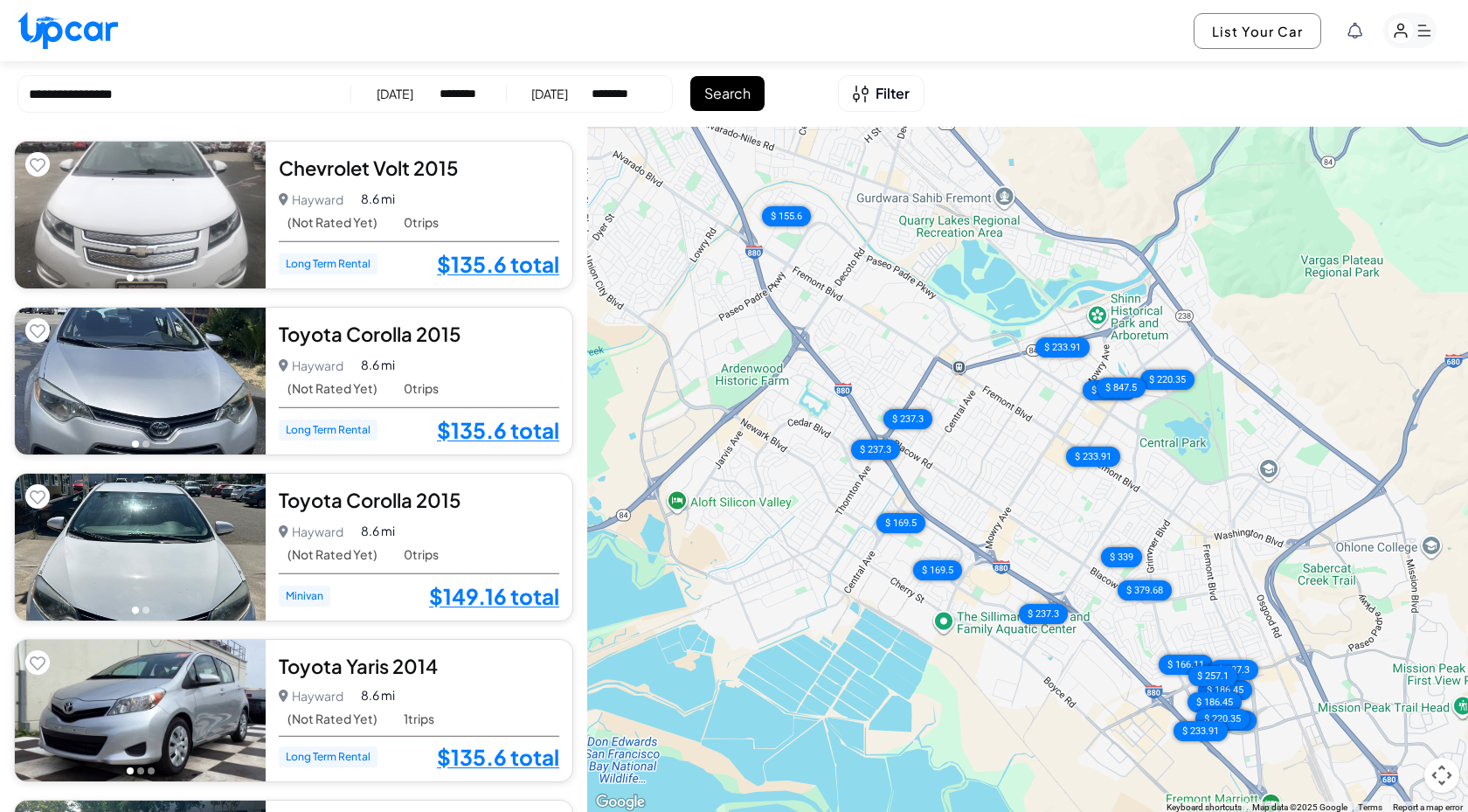
click at [530, 519] on div "Hayward Hayward • 0 trips 8.6 mi" at bounding box center [419, 531] width 281 height 24
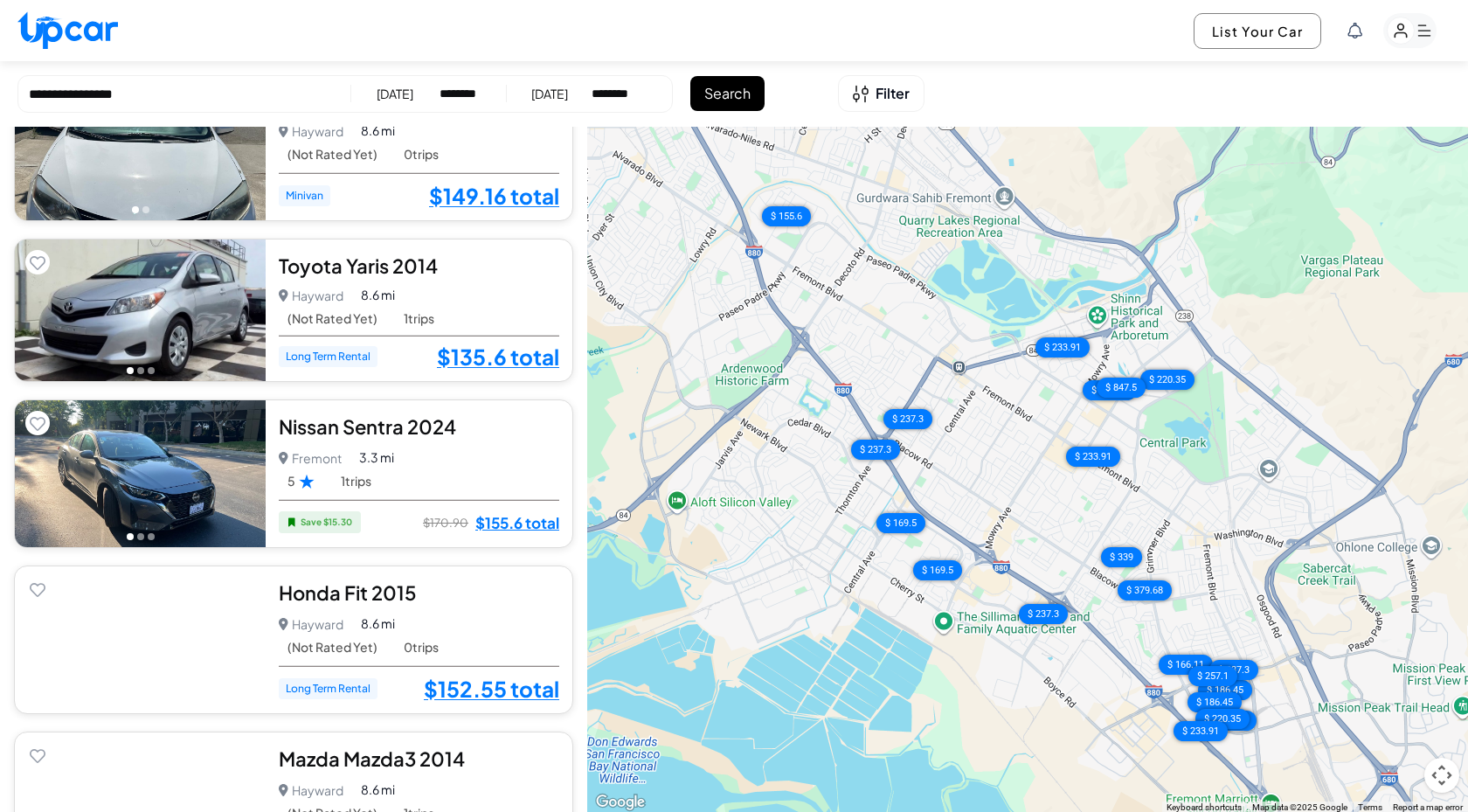
scroll to position [301, 0]
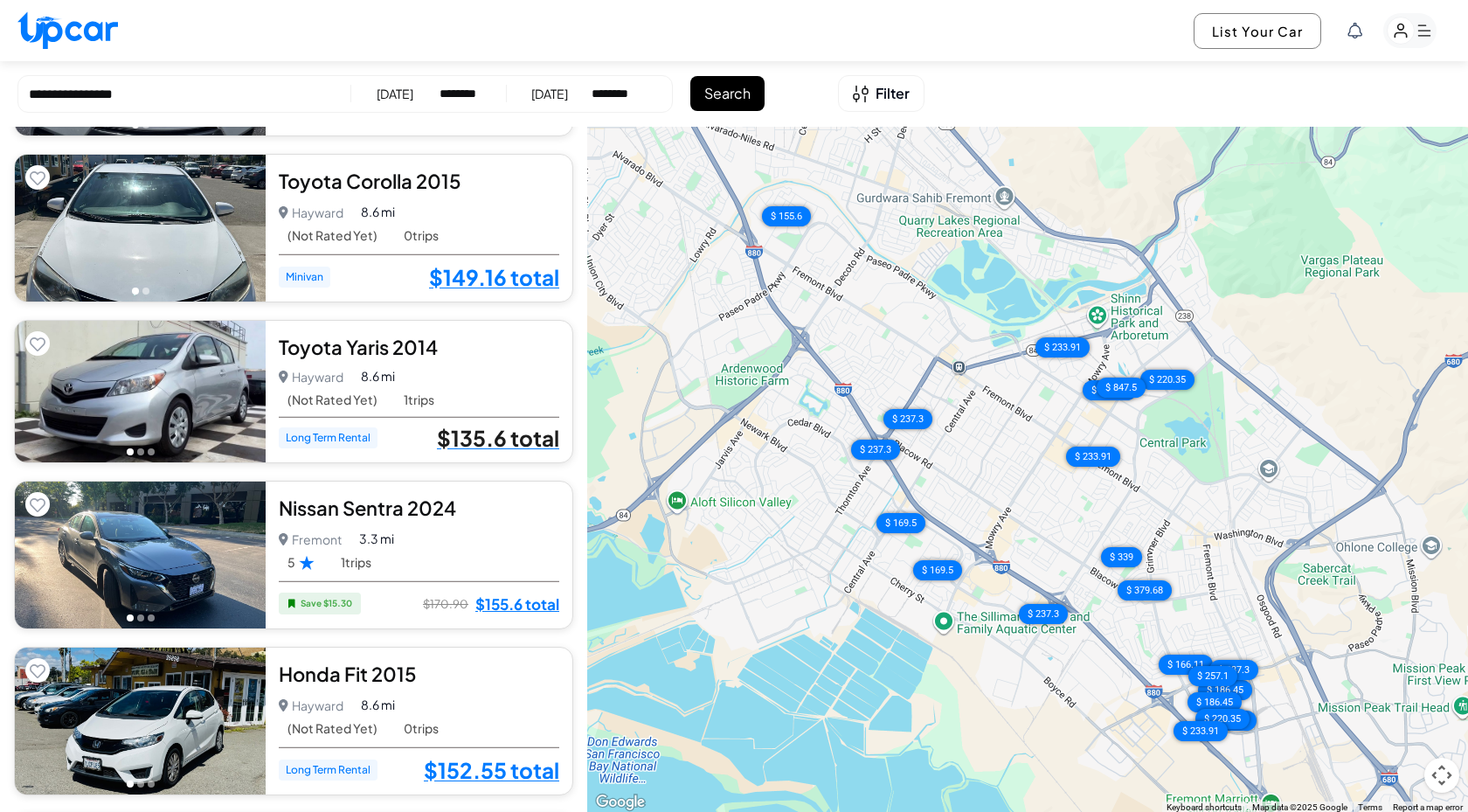
click at [499, 434] on link "$135.6 total" at bounding box center [498, 438] width 123 height 23
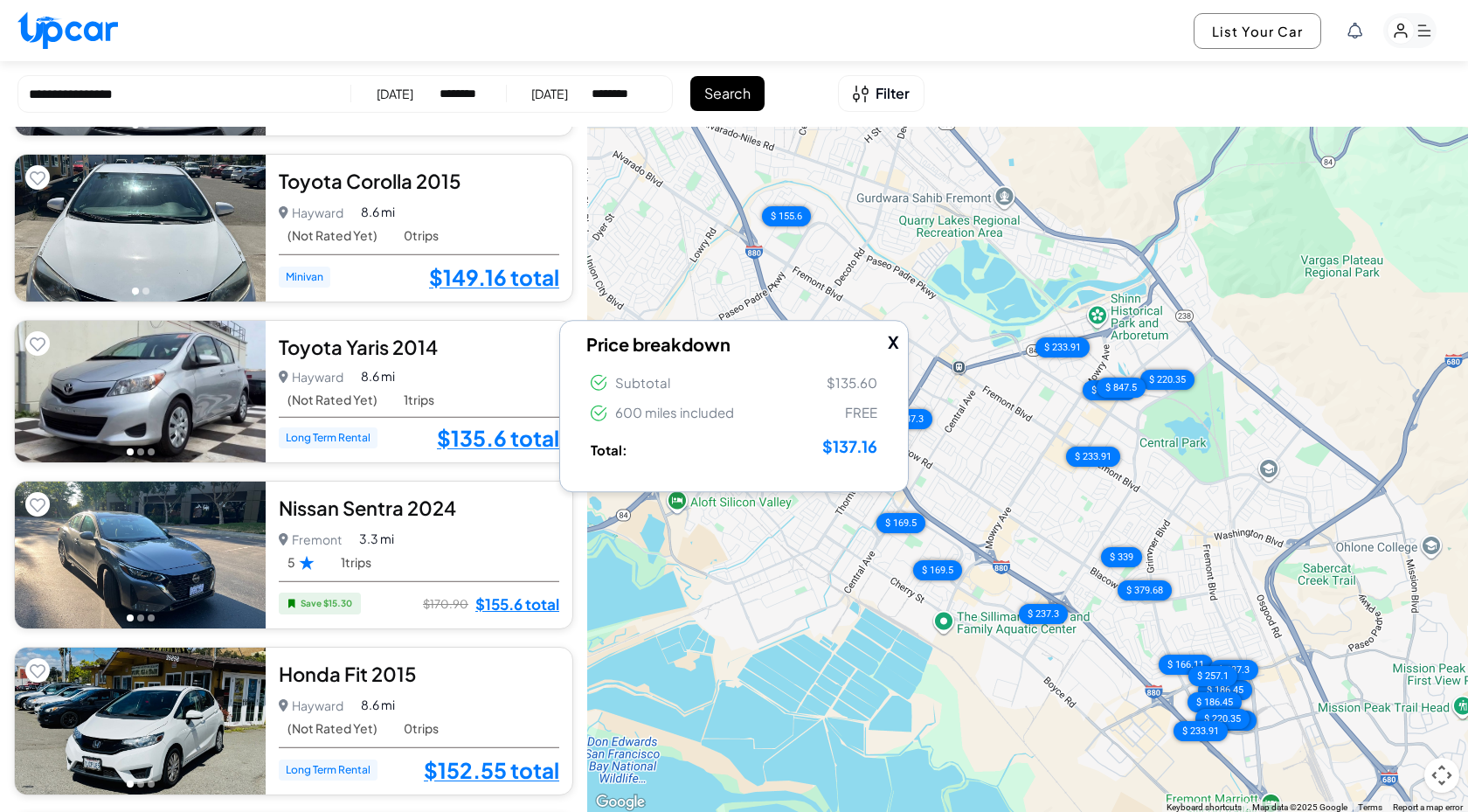
click at [890, 339] on button "X" at bounding box center [893, 342] width 12 height 25
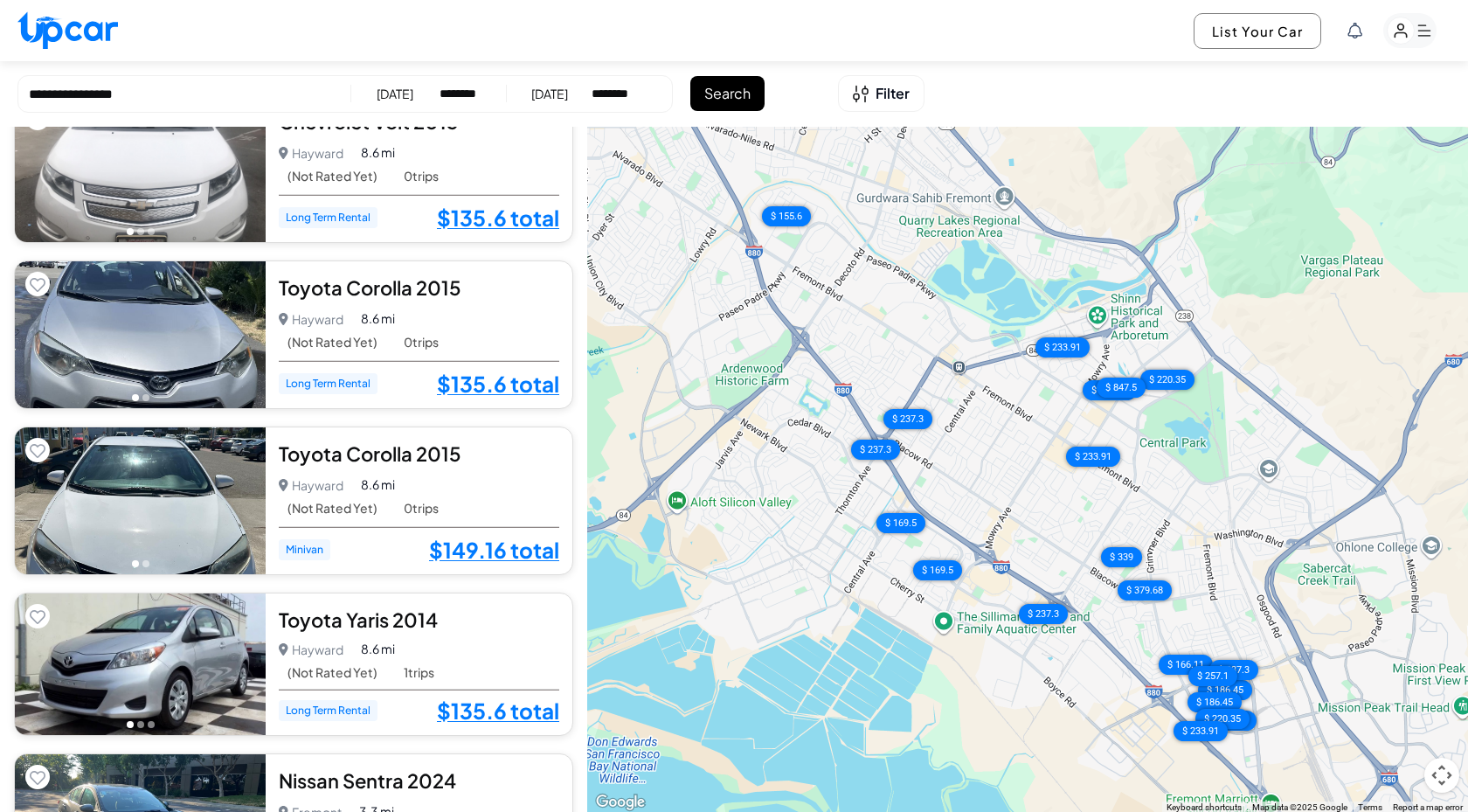
scroll to position [0, 0]
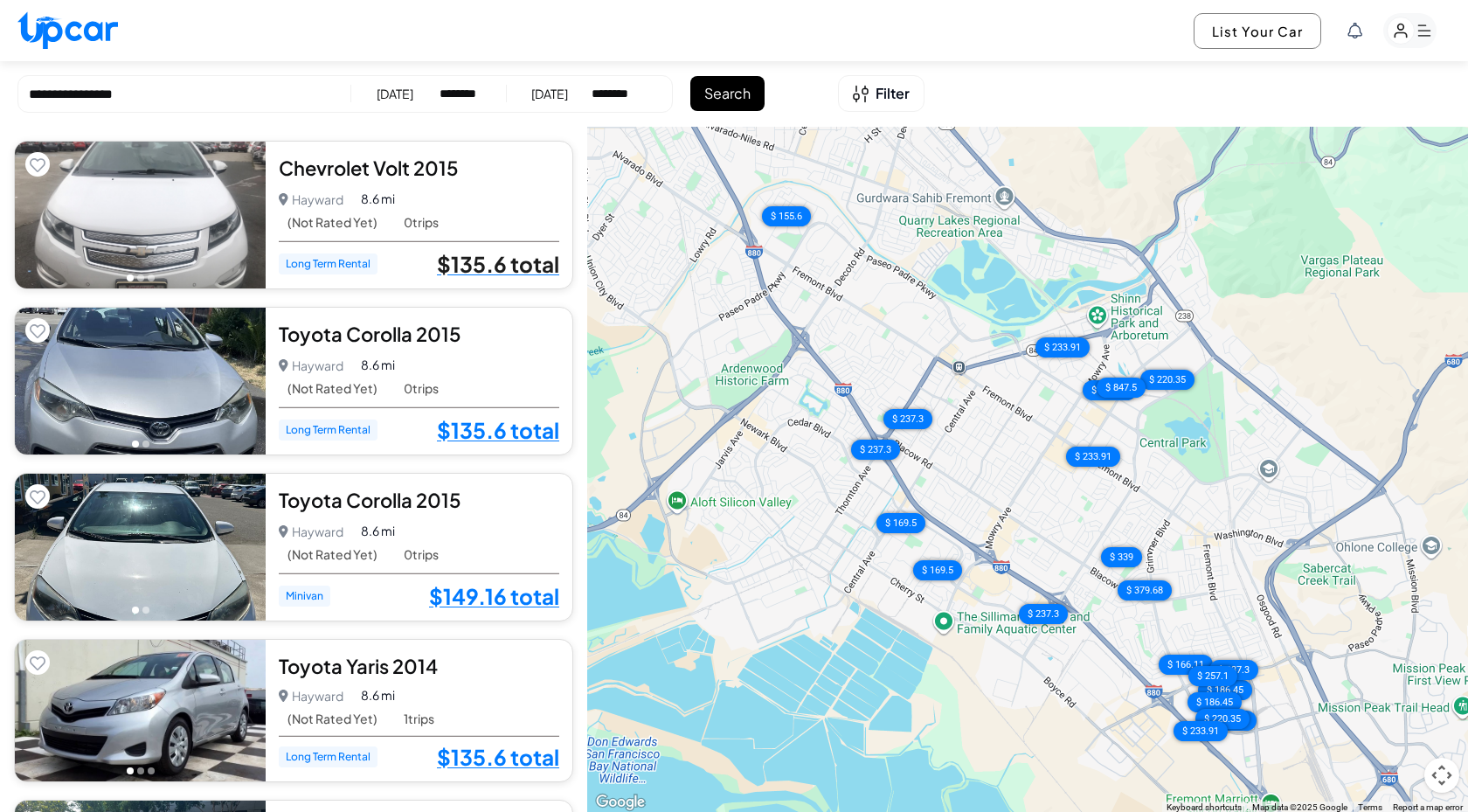
click at [518, 265] on link "$135.6 total" at bounding box center [498, 263] width 123 height 23
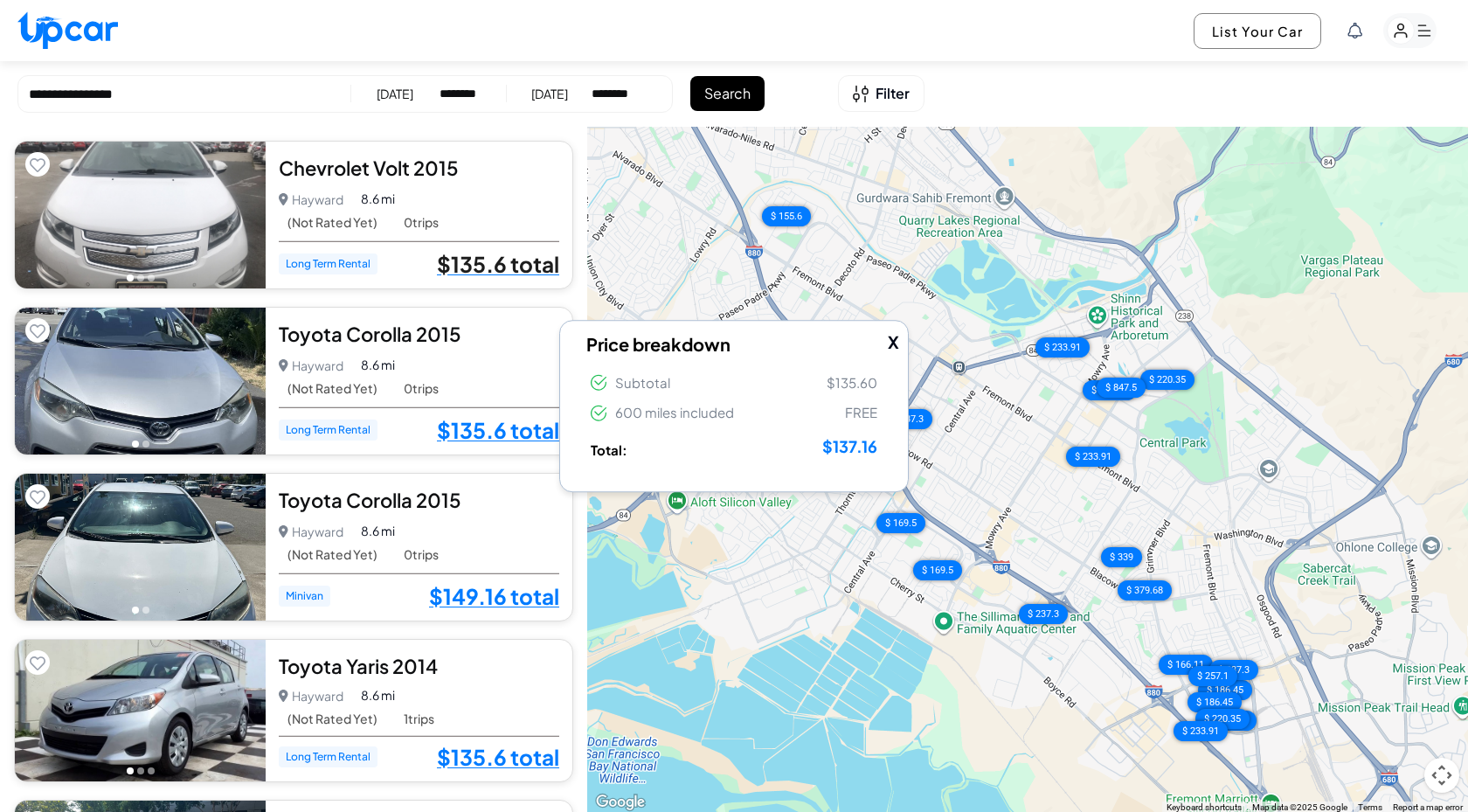
click at [475, 270] on link "$135.6 total" at bounding box center [498, 263] width 123 height 23
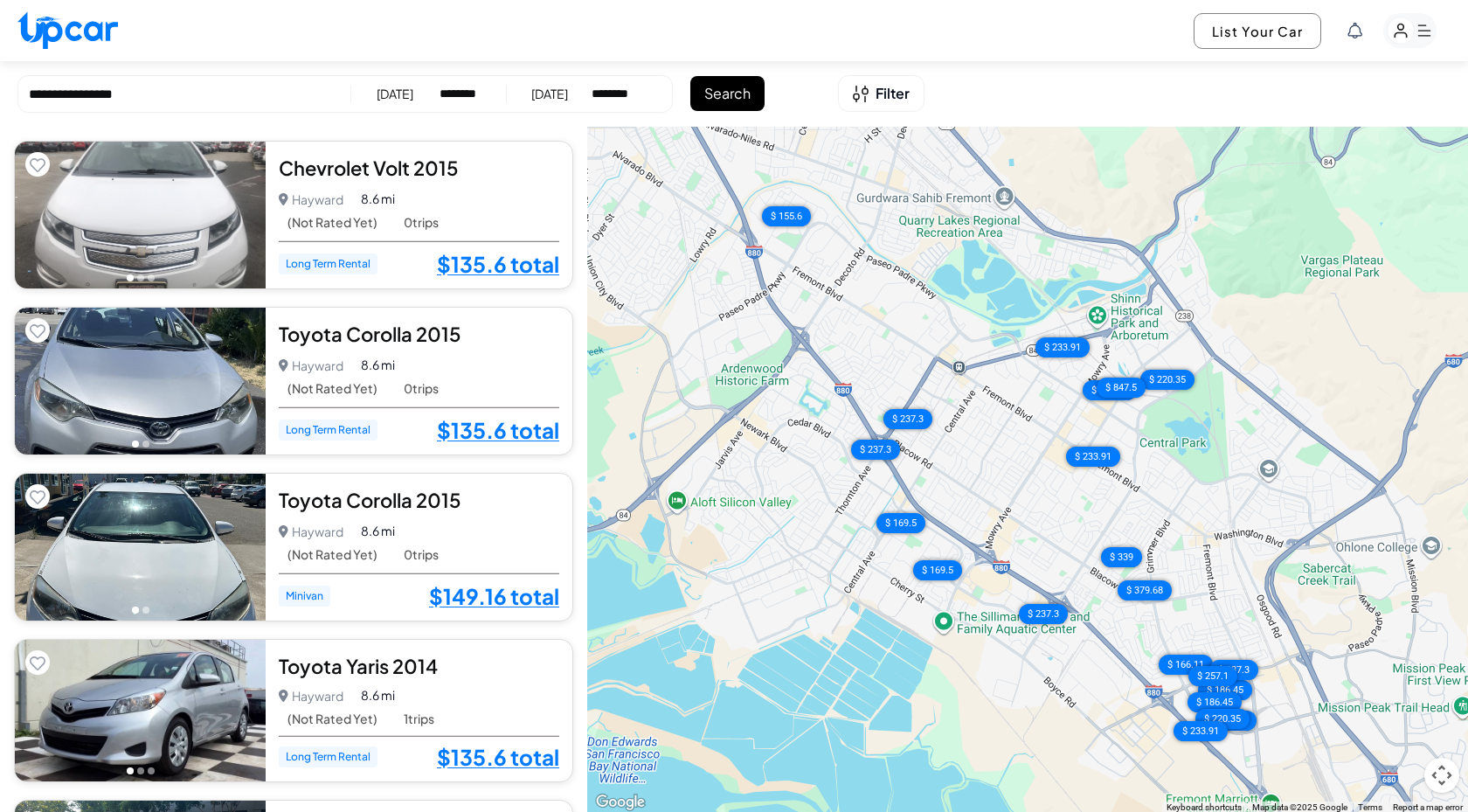
click at [343, 263] on span "Long Term Rental" at bounding box center [328, 263] width 98 height 21
click at [517, 265] on link "$135.6 total" at bounding box center [498, 263] width 123 height 23
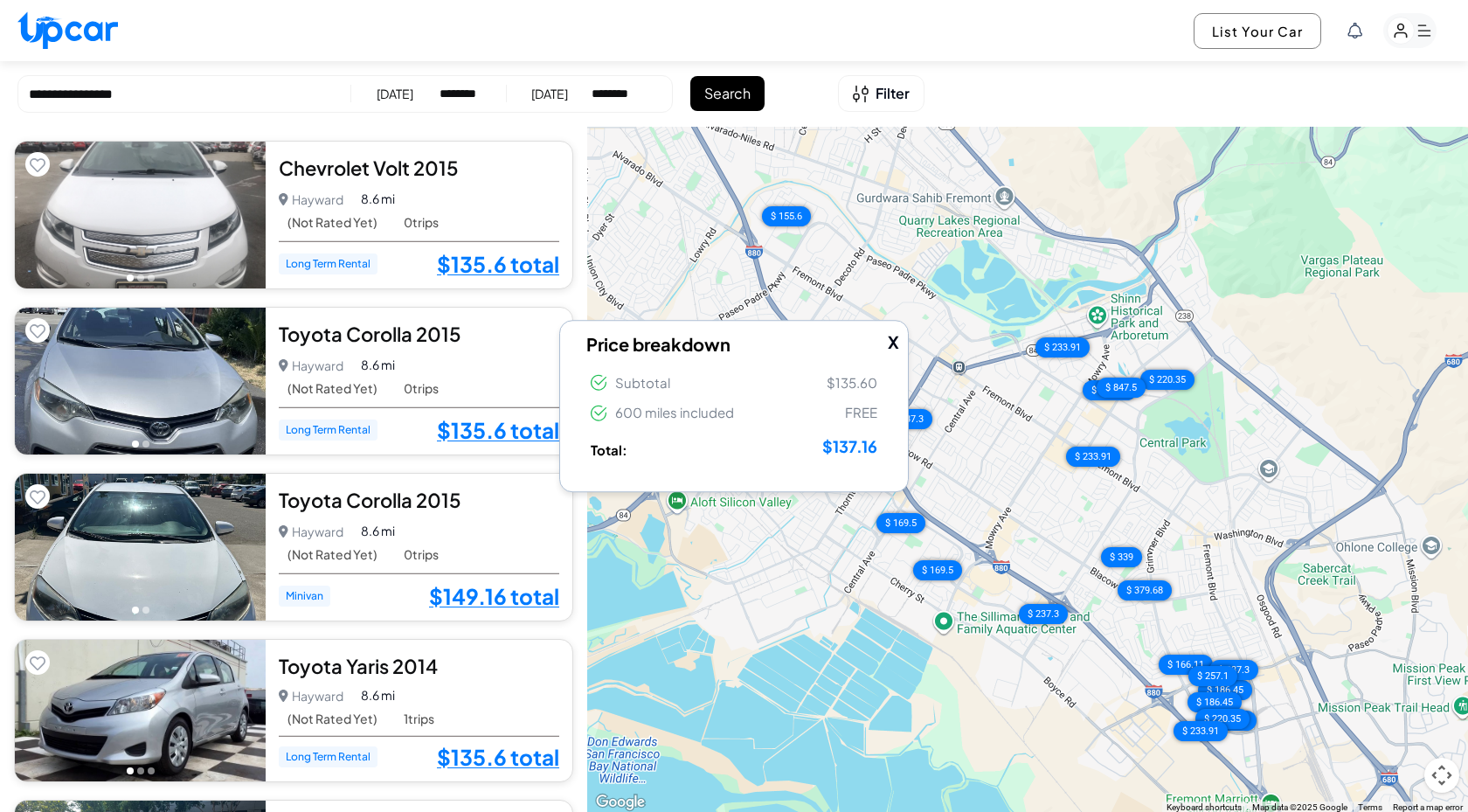
click at [502, 366] on div "Hayward Hayward • 0 trips 8.6 mi" at bounding box center [419, 364] width 281 height 24
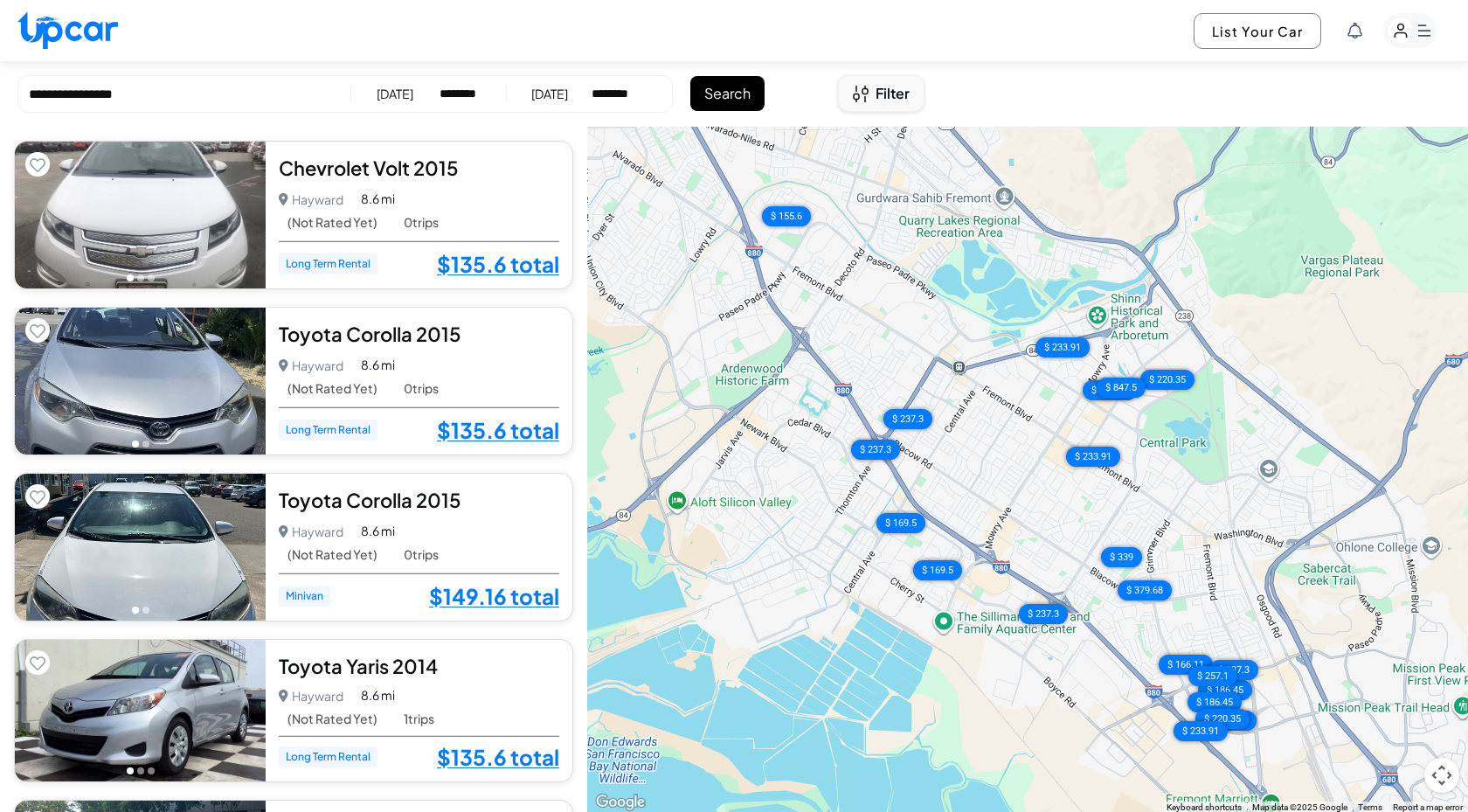
click at [890, 96] on span "Filter" at bounding box center [893, 93] width 34 height 21
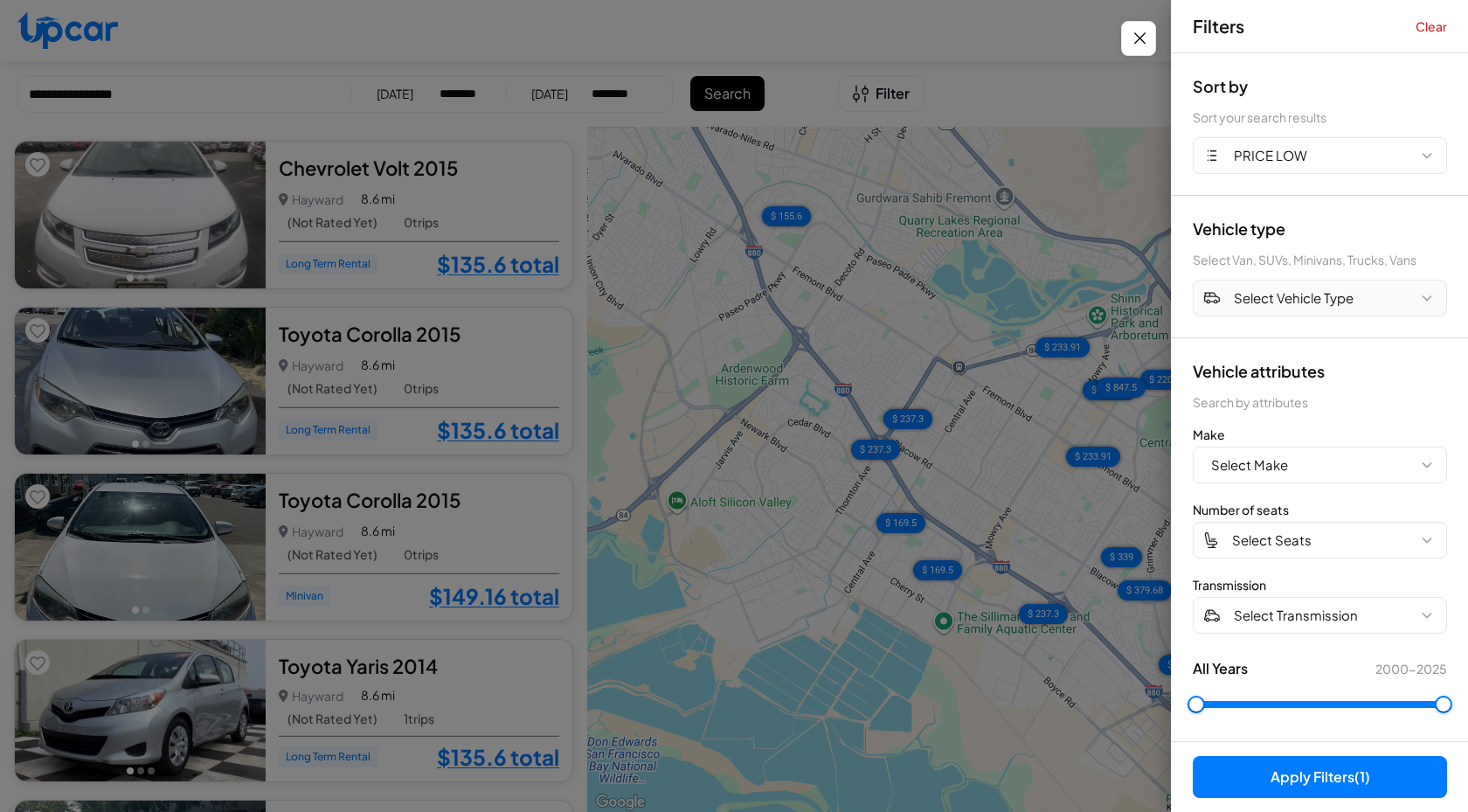
click at [1287, 299] on span "Select Vehicle Type" at bounding box center [1294, 299] width 120 height 20
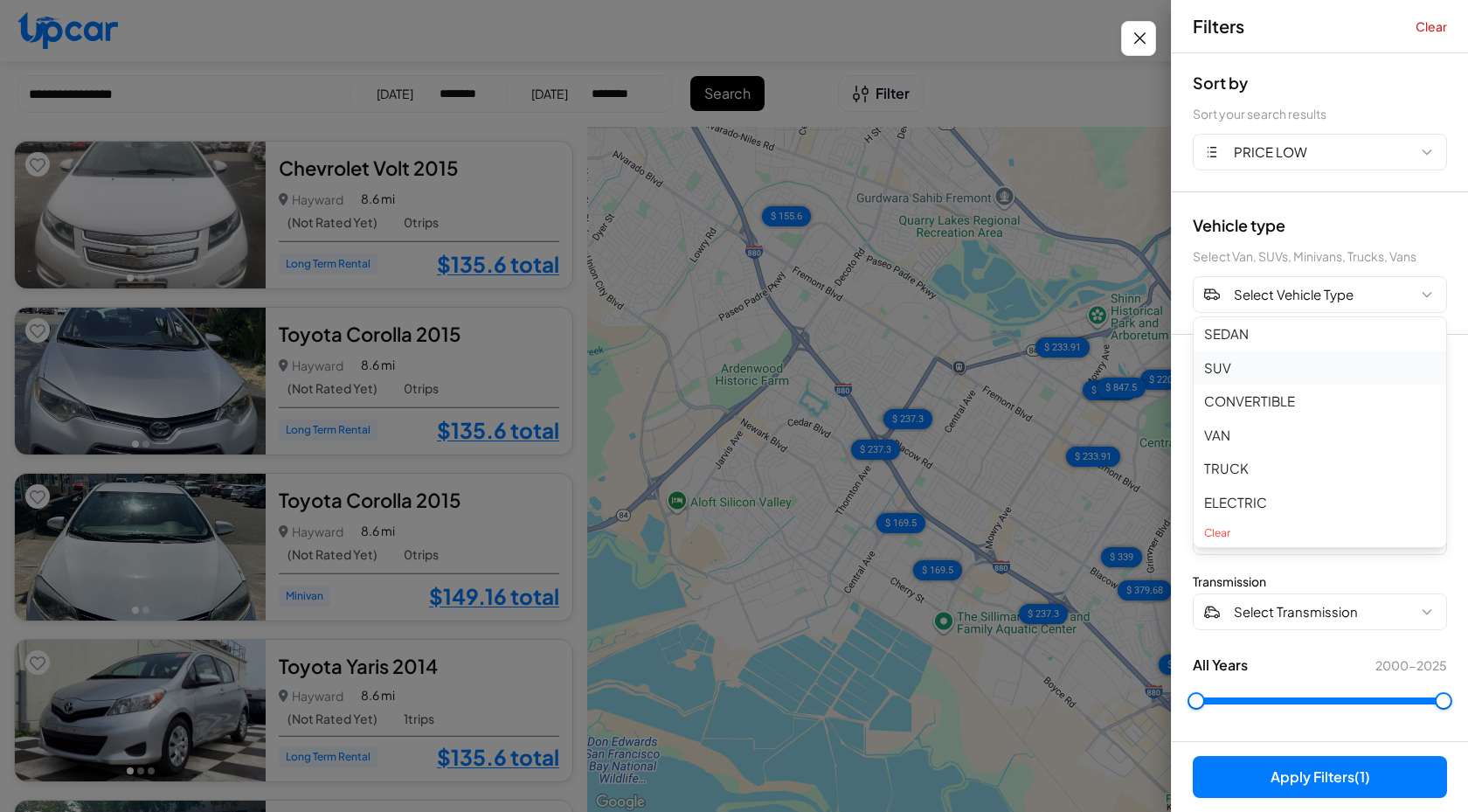
click at [1245, 365] on button "SUV" at bounding box center [1320, 368] width 253 height 34
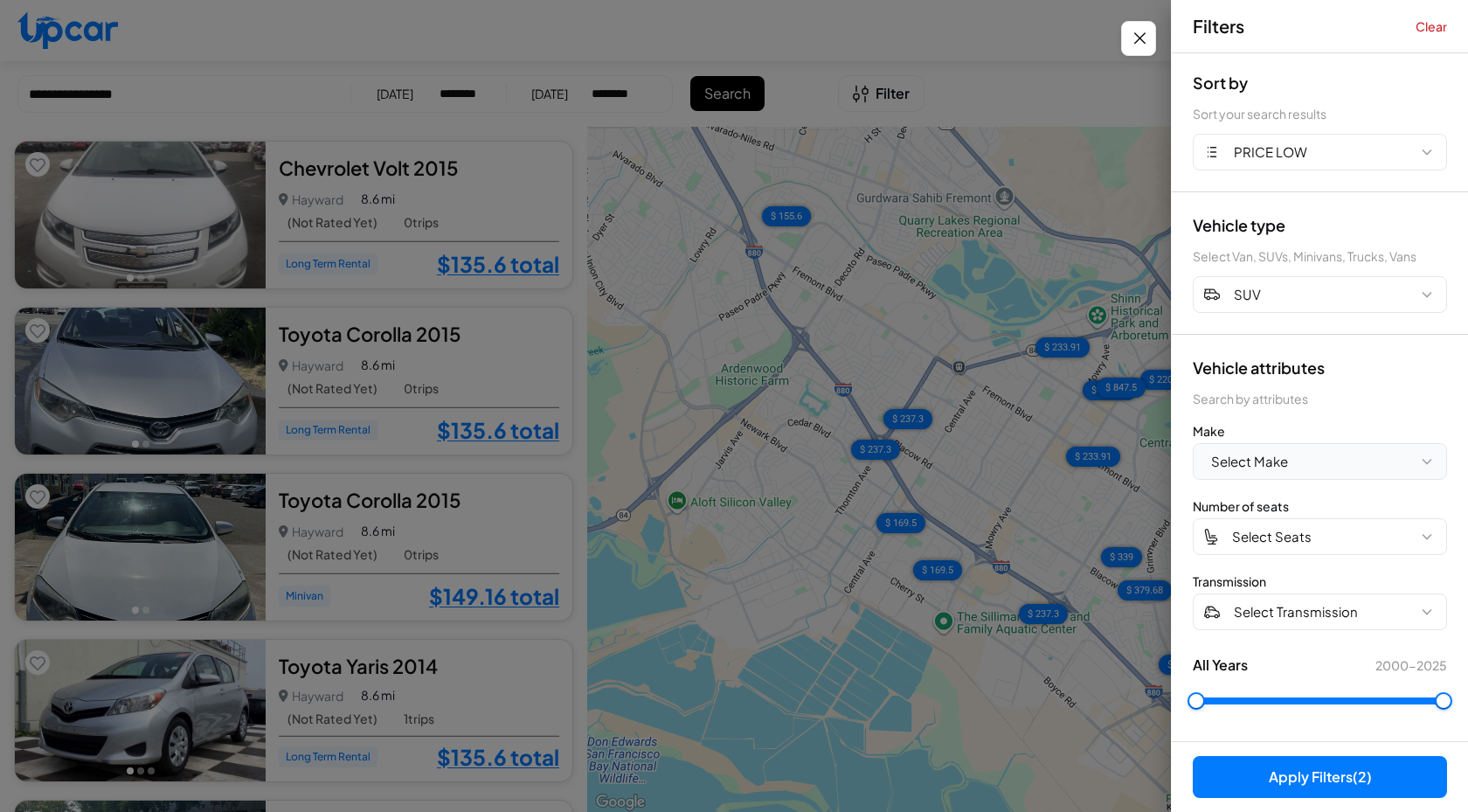
click at [1317, 472] on button "Select Make" at bounding box center [1320, 461] width 254 height 37
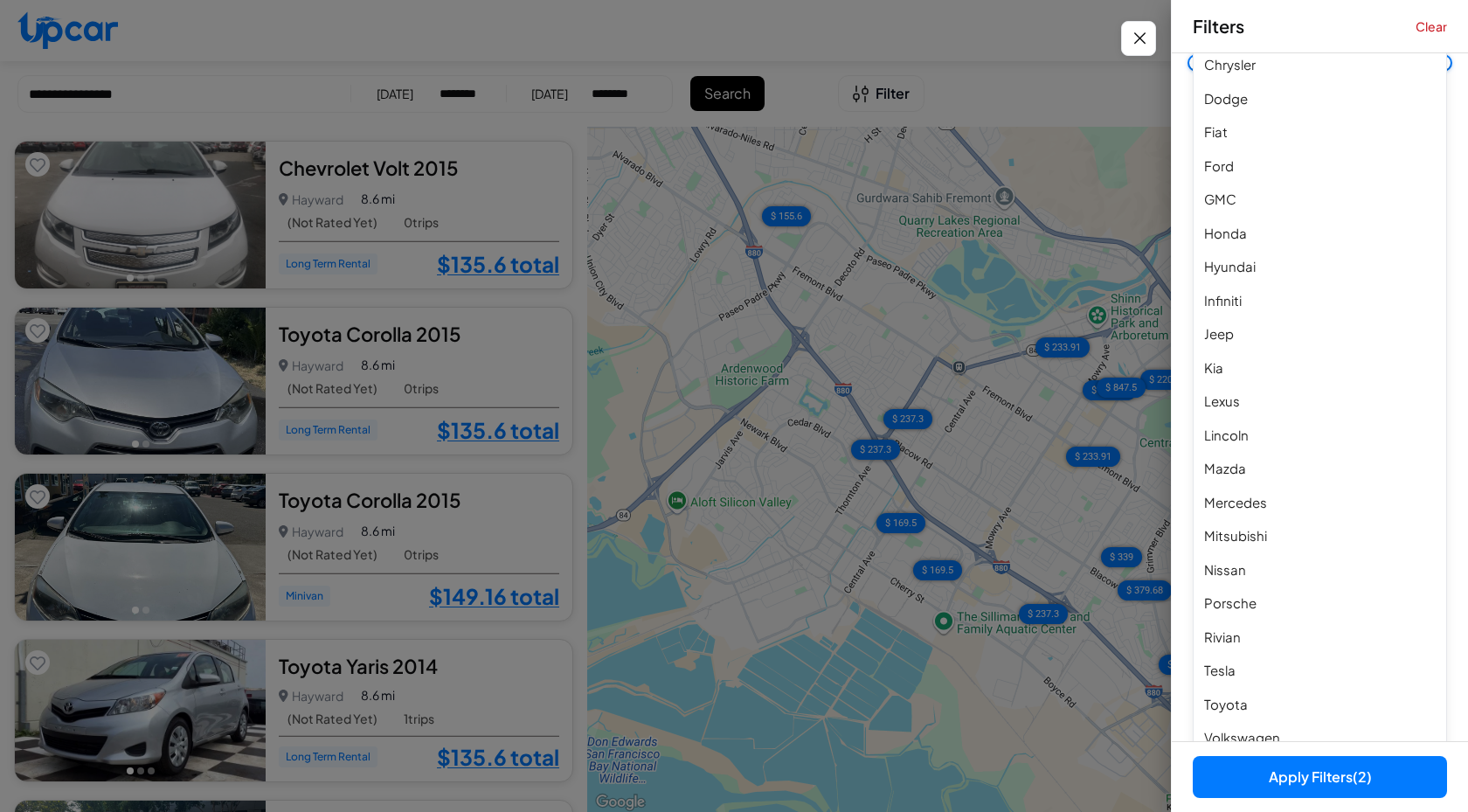
scroll to position [684, 0]
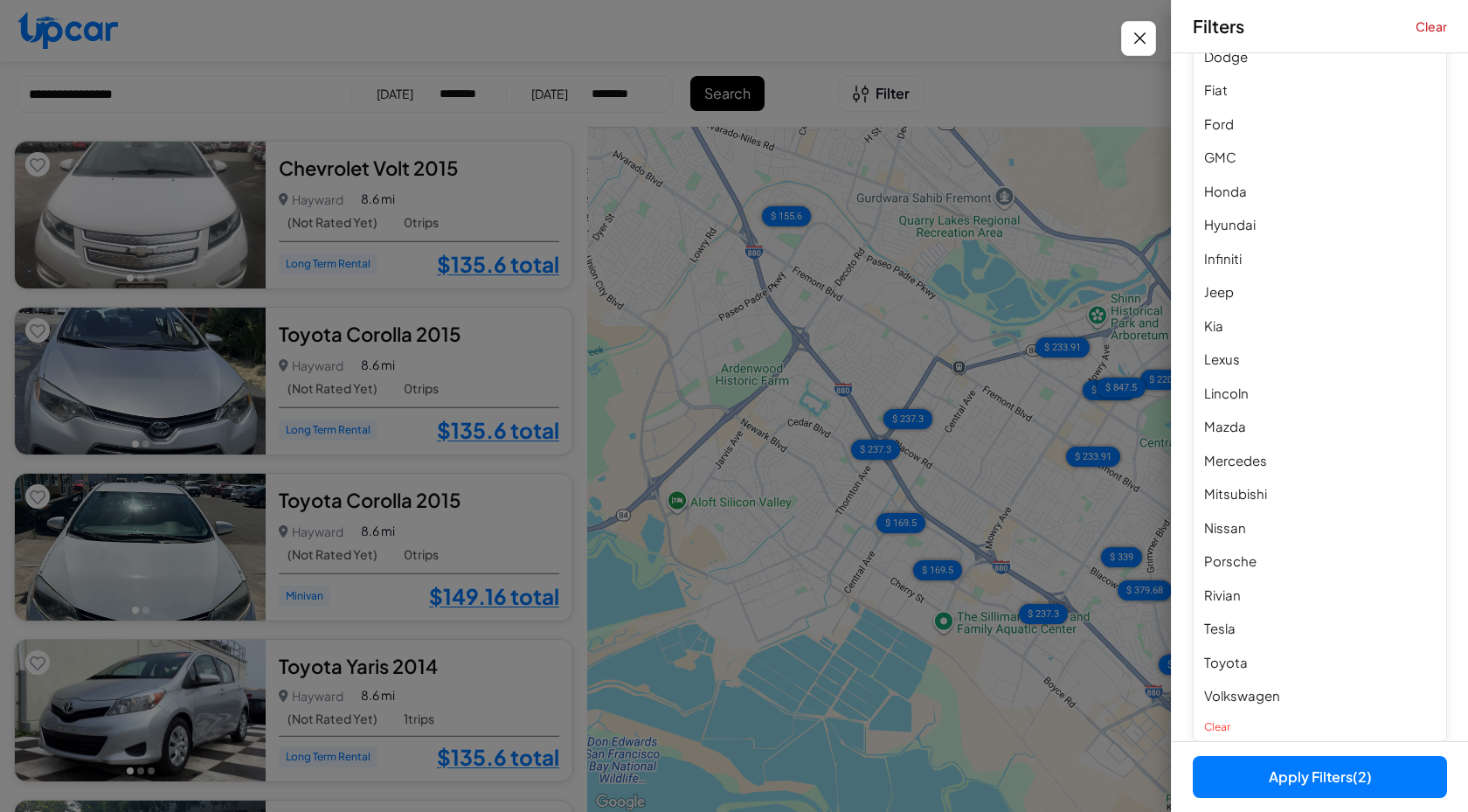
click at [1182, 729] on div "Sort by Sort your search results PRICE LOW Vehicle type Select Van, SUVs, Miniv…" at bounding box center [1320, 397] width 296 height 687
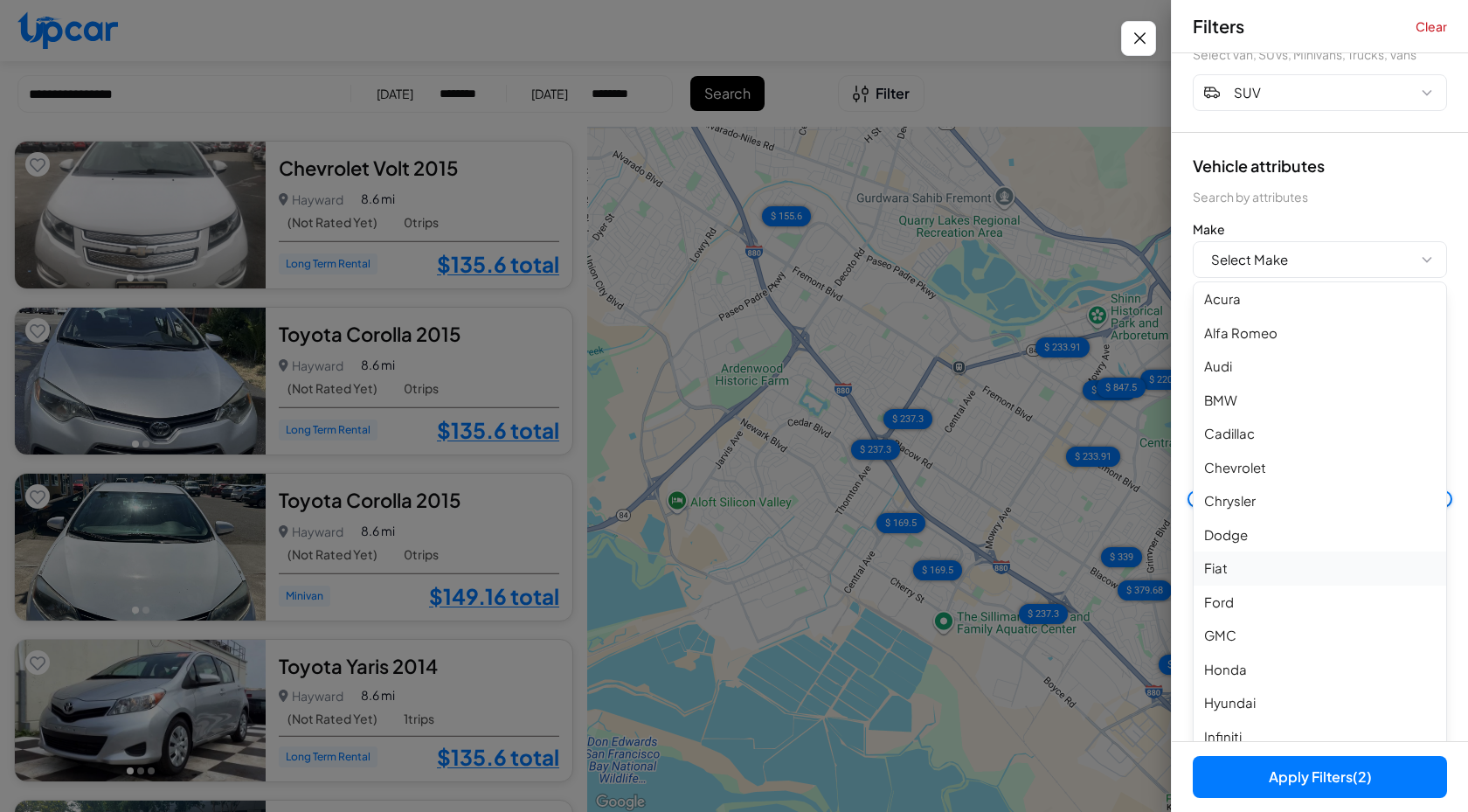
scroll to position [0, 0]
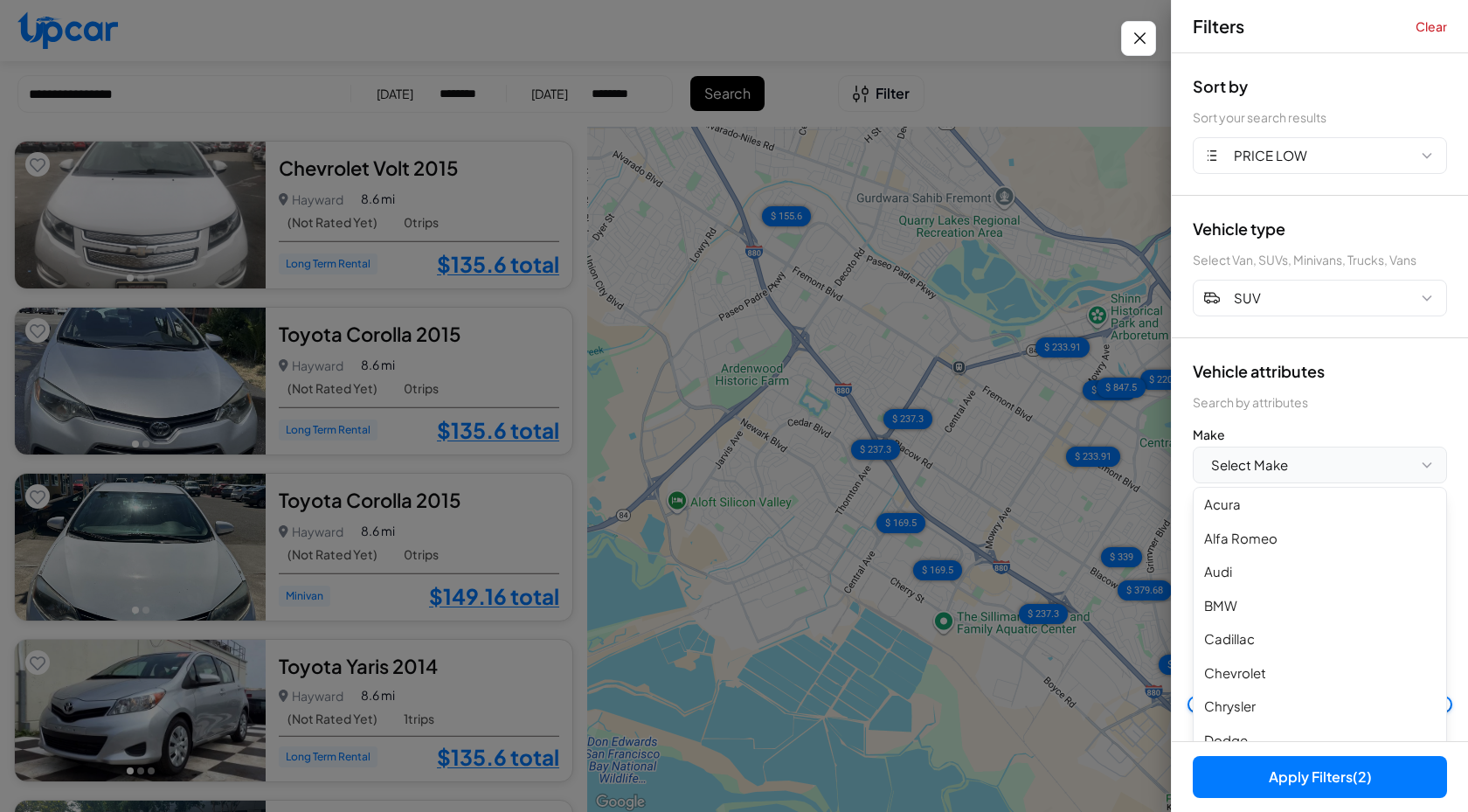
click at [1295, 464] on button "Select Make" at bounding box center [1320, 465] width 254 height 37
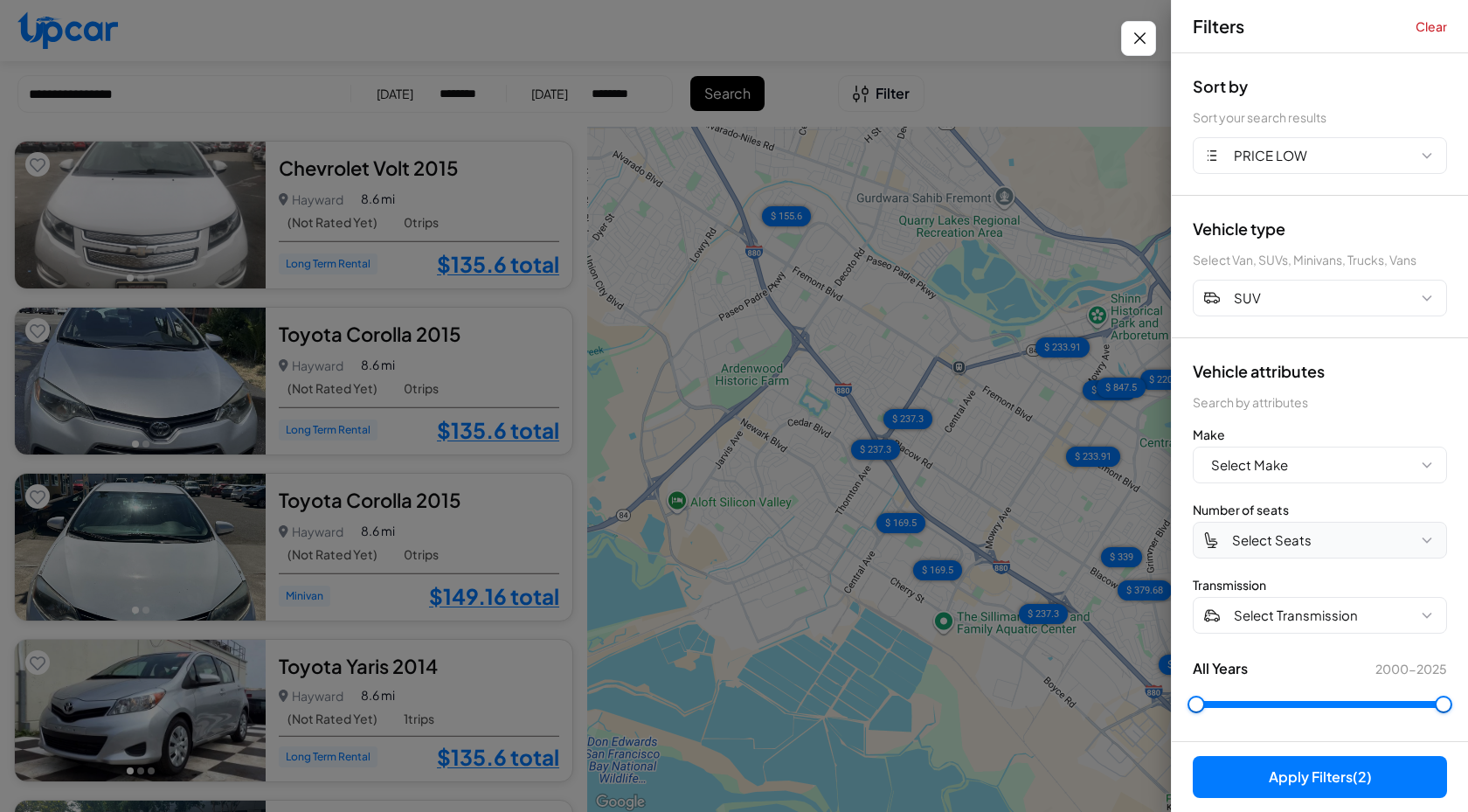
click at [1316, 542] on button "Select Seats" at bounding box center [1320, 540] width 254 height 37
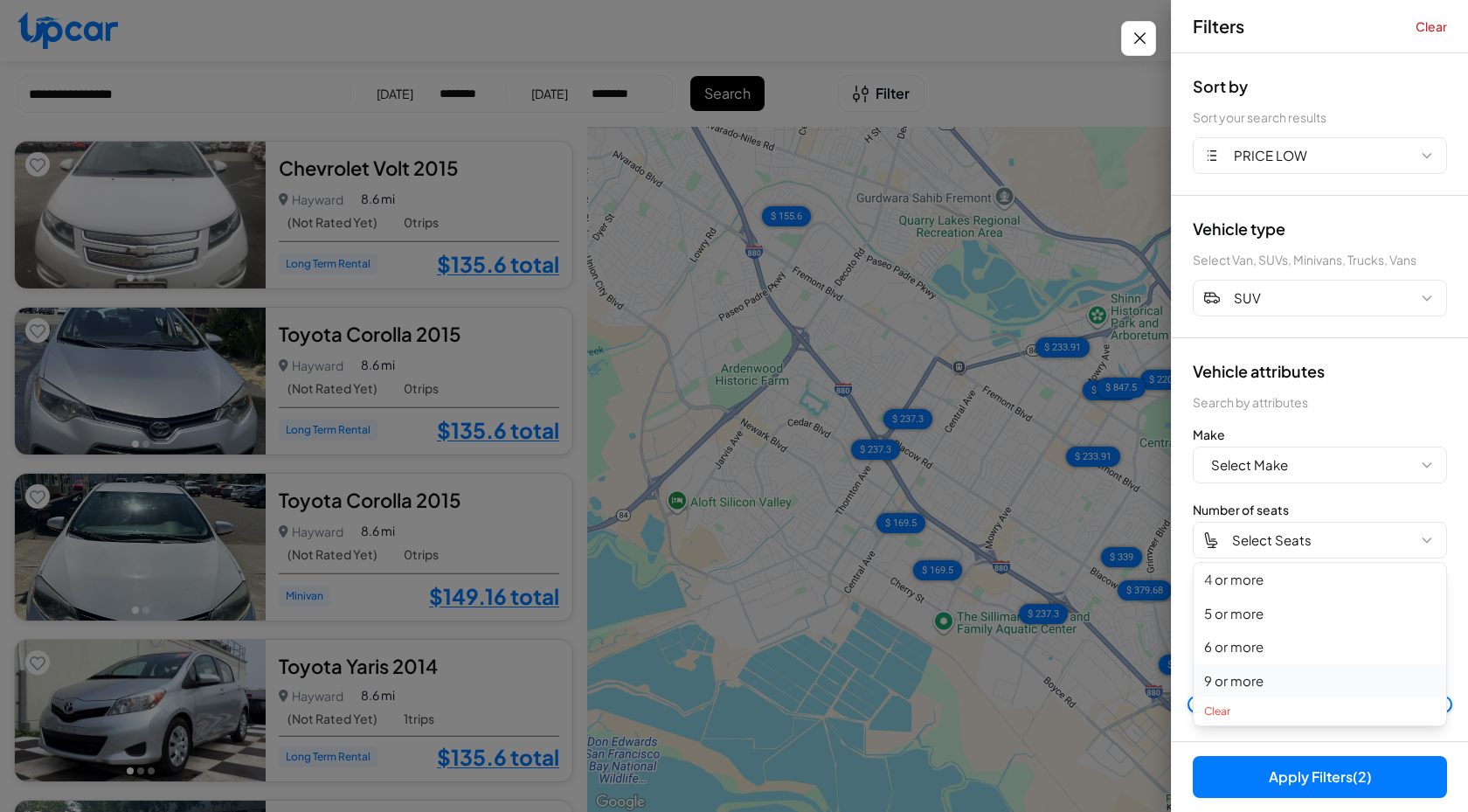
click at [1251, 685] on button "9 or more" at bounding box center [1320, 681] width 253 height 34
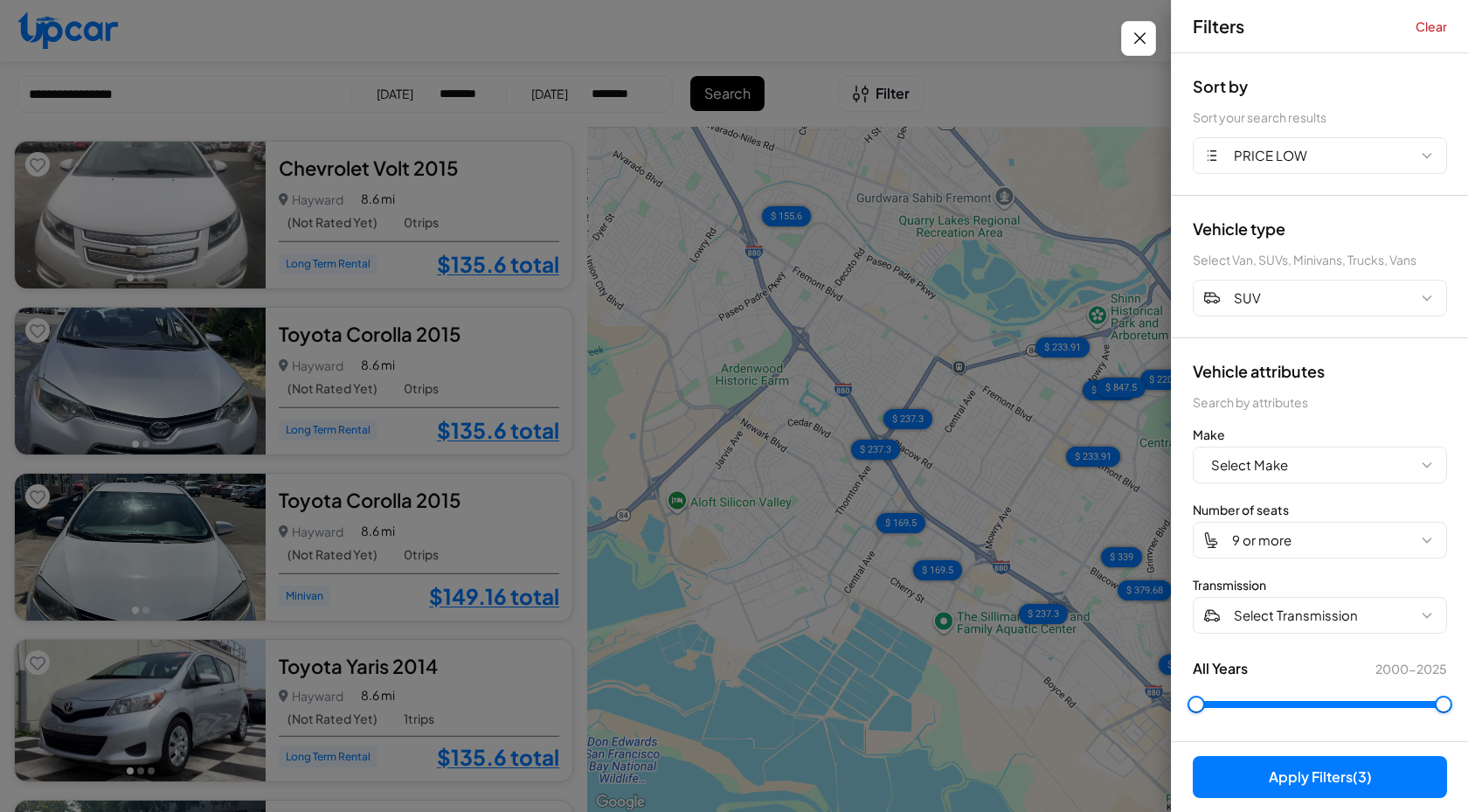
scroll to position [4, 0]
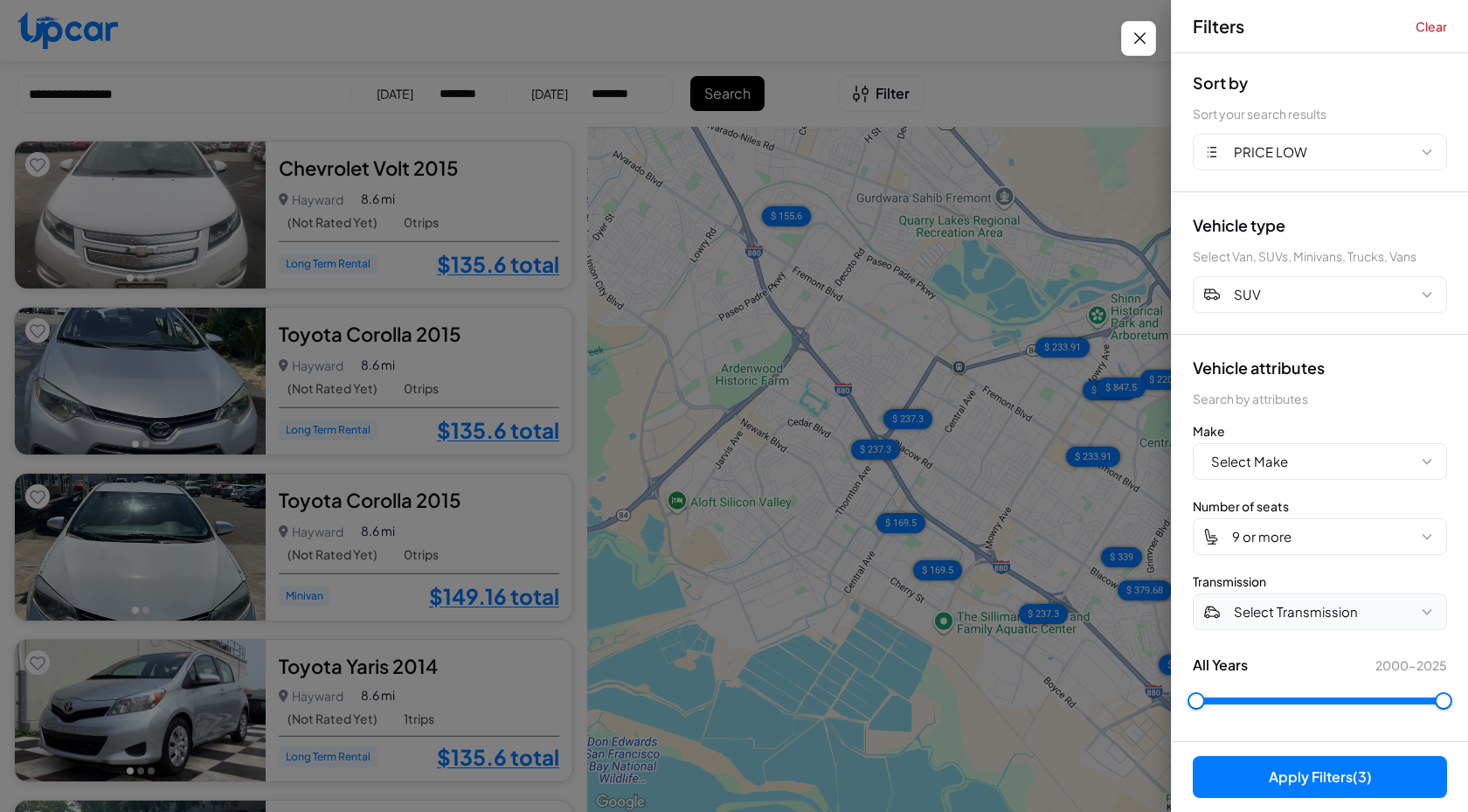
click at [1316, 617] on span "Select Transmission" at bounding box center [1297, 612] width 125 height 20
click at [1302, 652] on button "Automatic" at bounding box center [1320, 651] width 253 height 34
click at [1343, 785] on button "Apply Filters (4)" at bounding box center [1320, 777] width 254 height 42
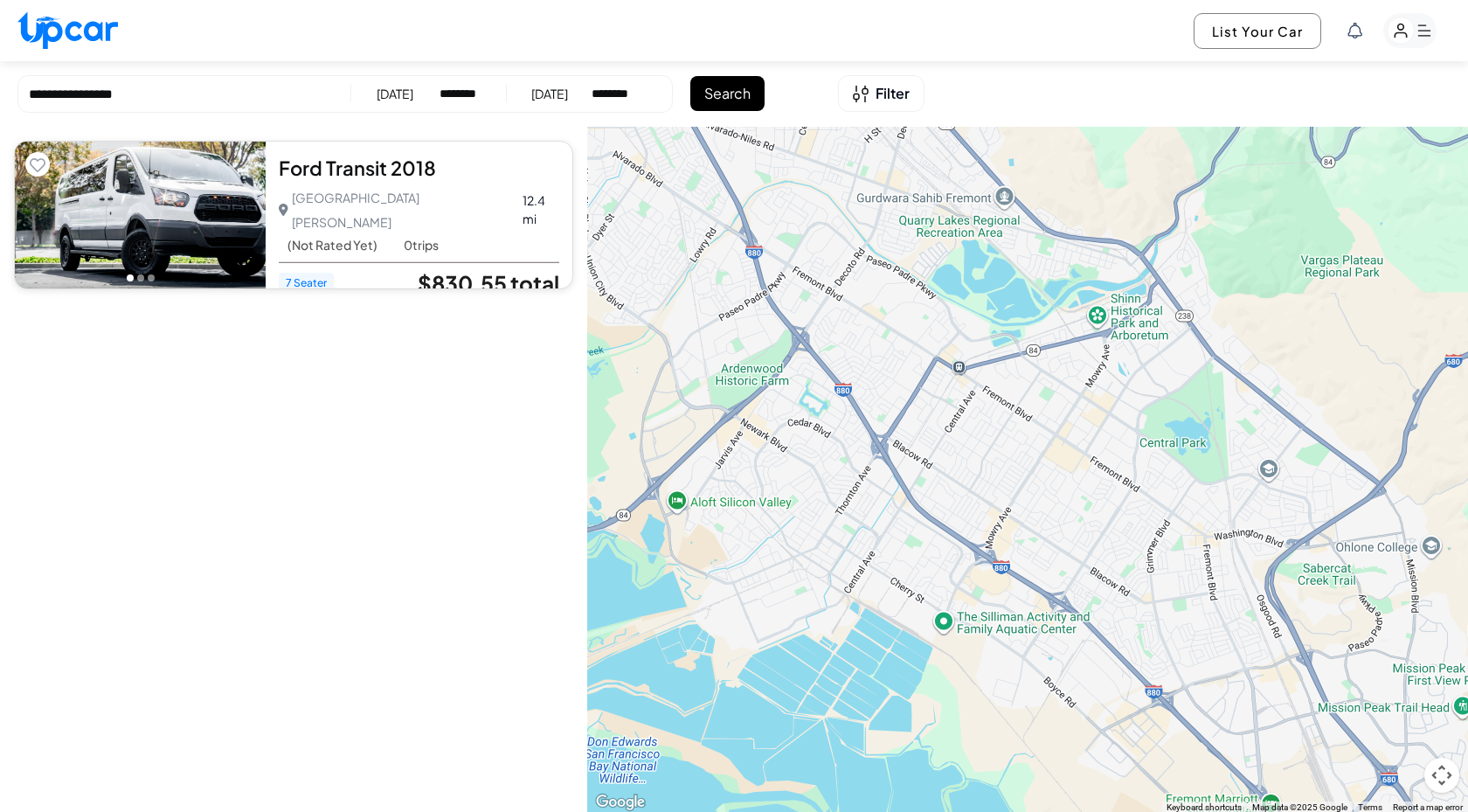
click at [460, 272] on link "$830.55 total" at bounding box center [488, 282] width 142 height 23
click at [763, 558] on div "$ 830.55" at bounding box center [1028, 469] width 881 height 687
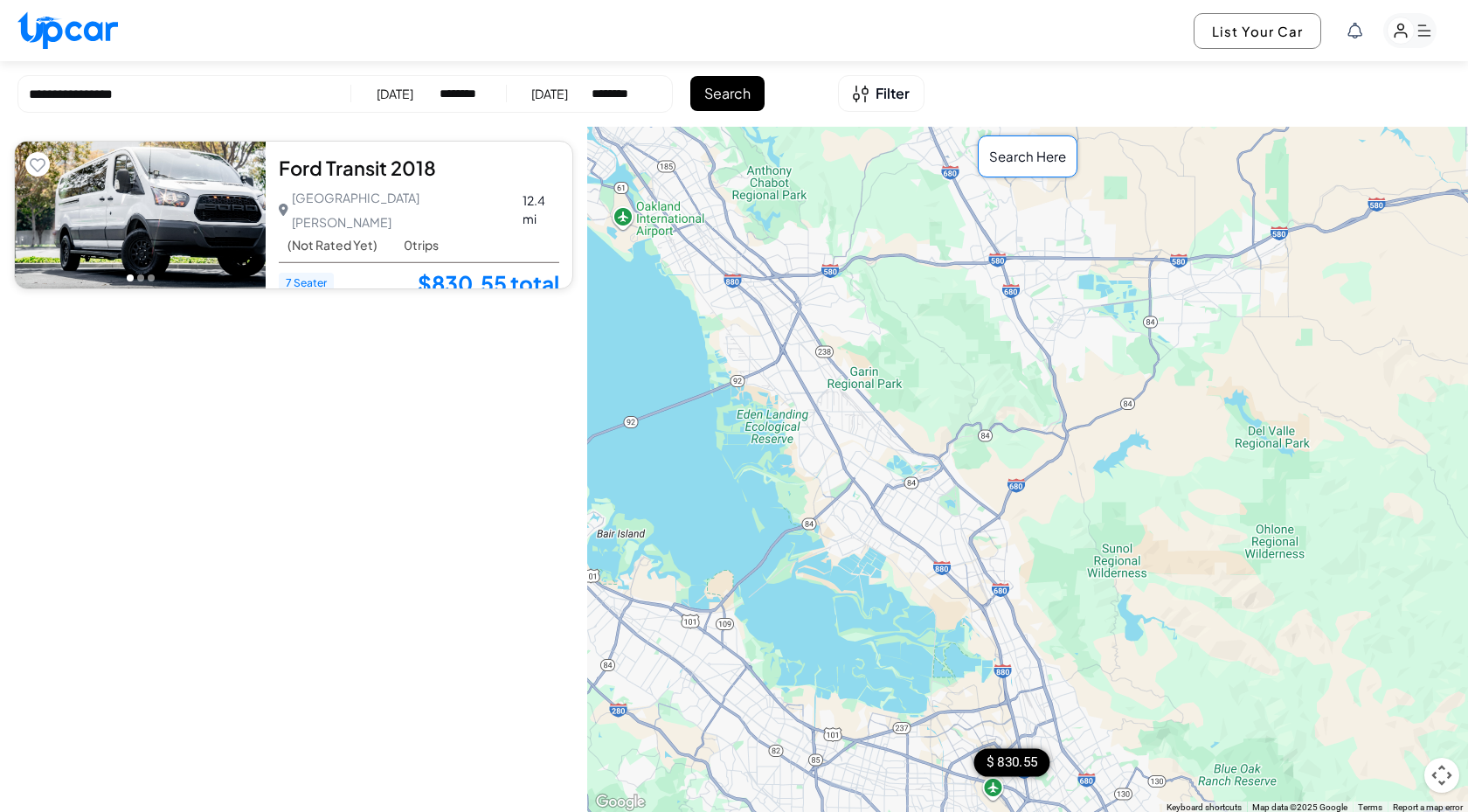
click at [1019, 761] on div "$ 830.55" at bounding box center [1011, 761] width 76 height 28
click at [329, 272] on span "7 Seater" at bounding box center [306, 282] width 55 height 21
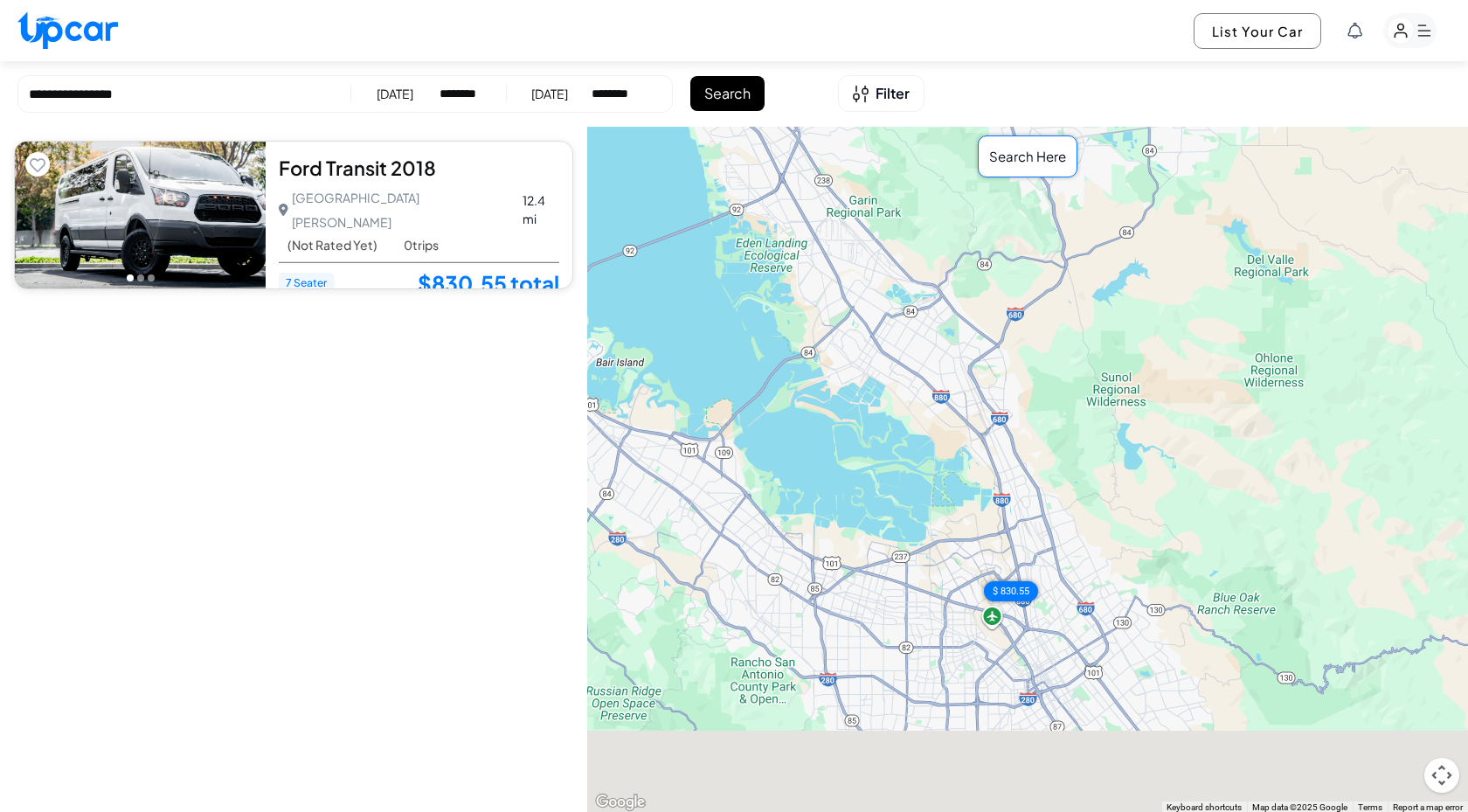
drag, startPoint x: 891, startPoint y: 715, endPoint x: 887, endPoint y: 536, distance: 179.0
click at [887, 536] on div "$ 830.55" at bounding box center [1028, 469] width 881 height 687
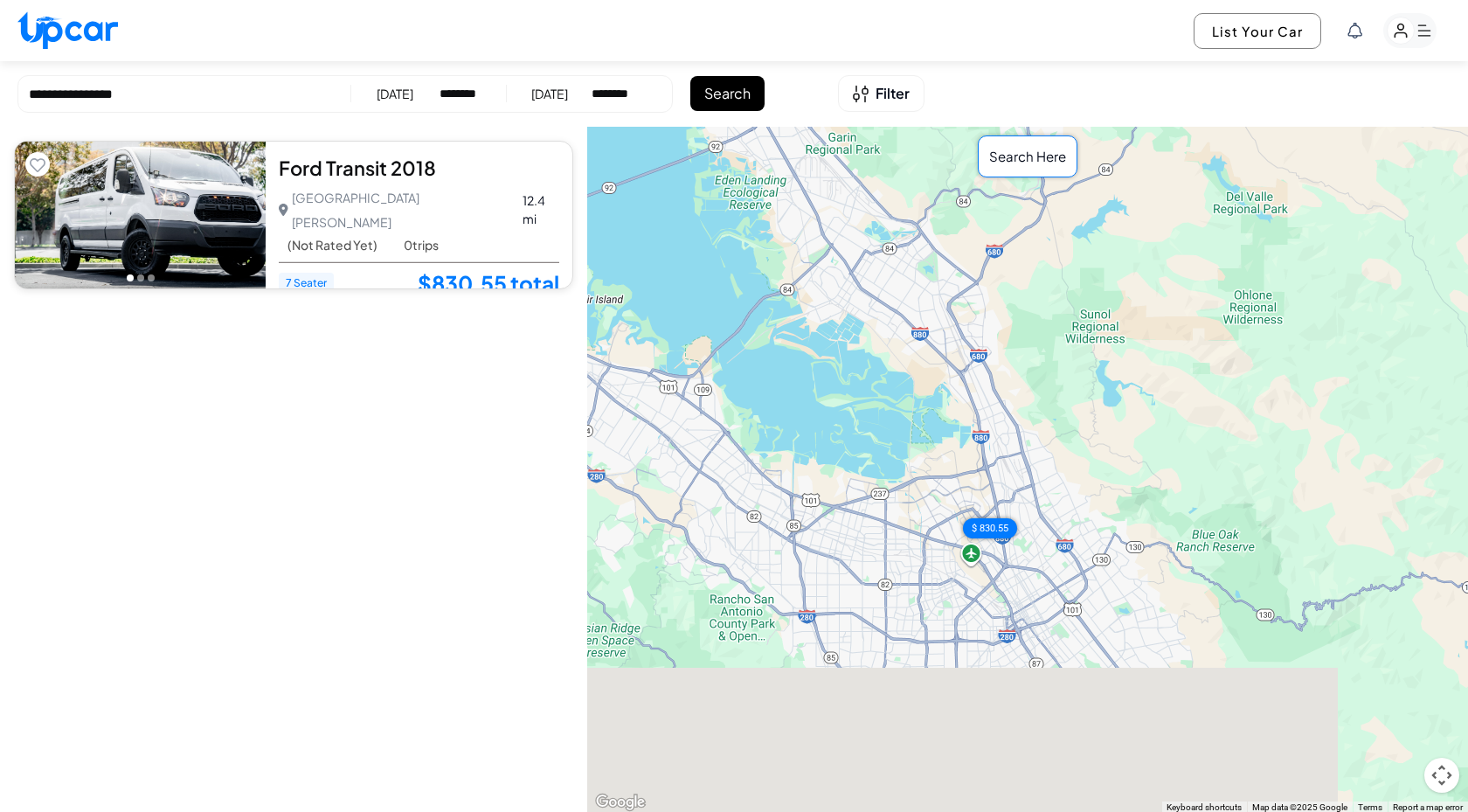
drag, startPoint x: 901, startPoint y: 558, endPoint x: 829, endPoint y: 391, distance: 181.9
click at [829, 391] on div "$ 830.55" at bounding box center [1028, 469] width 881 height 687
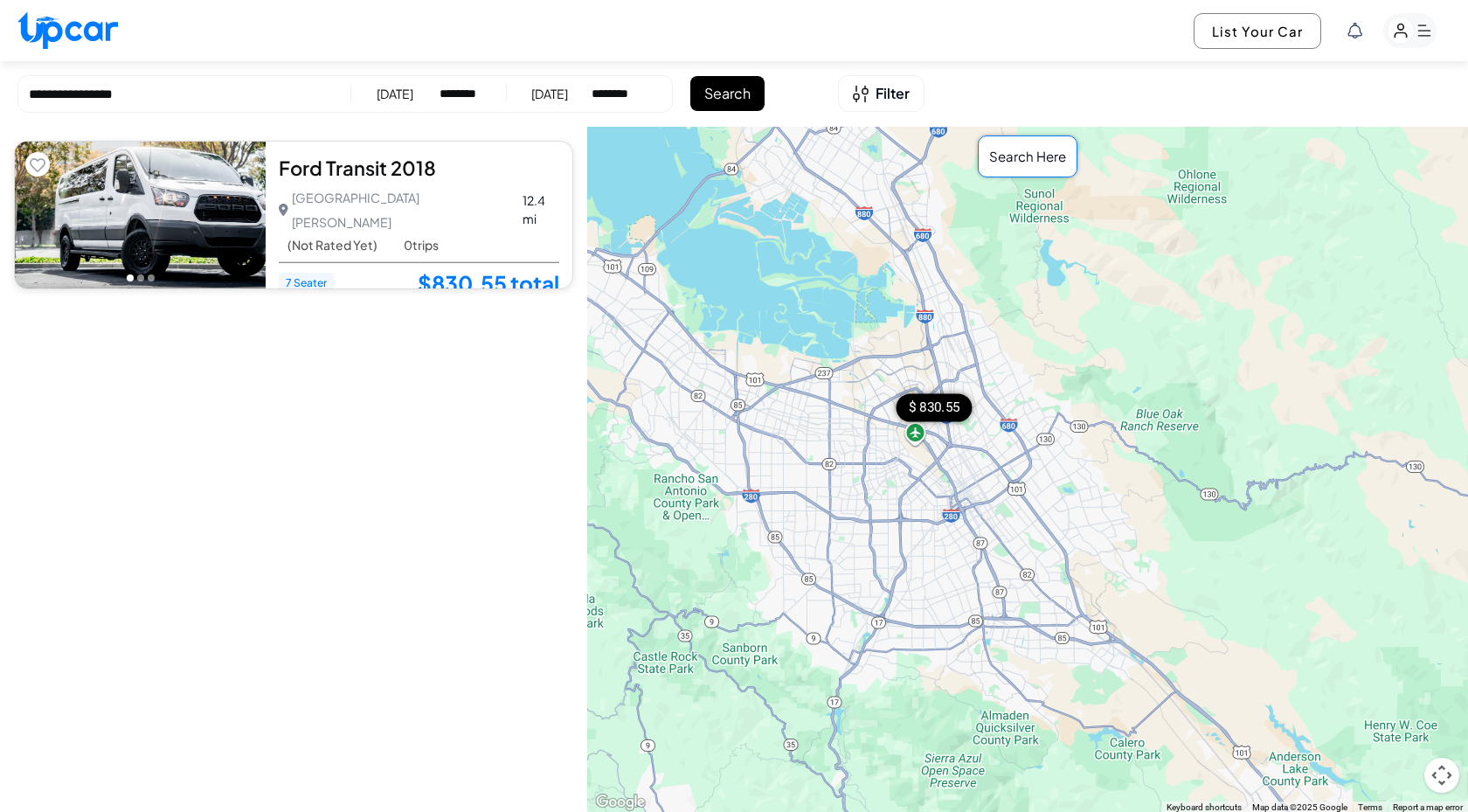
click at [940, 410] on div "$ 830.55" at bounding box center [934, 407] width 76 height 28
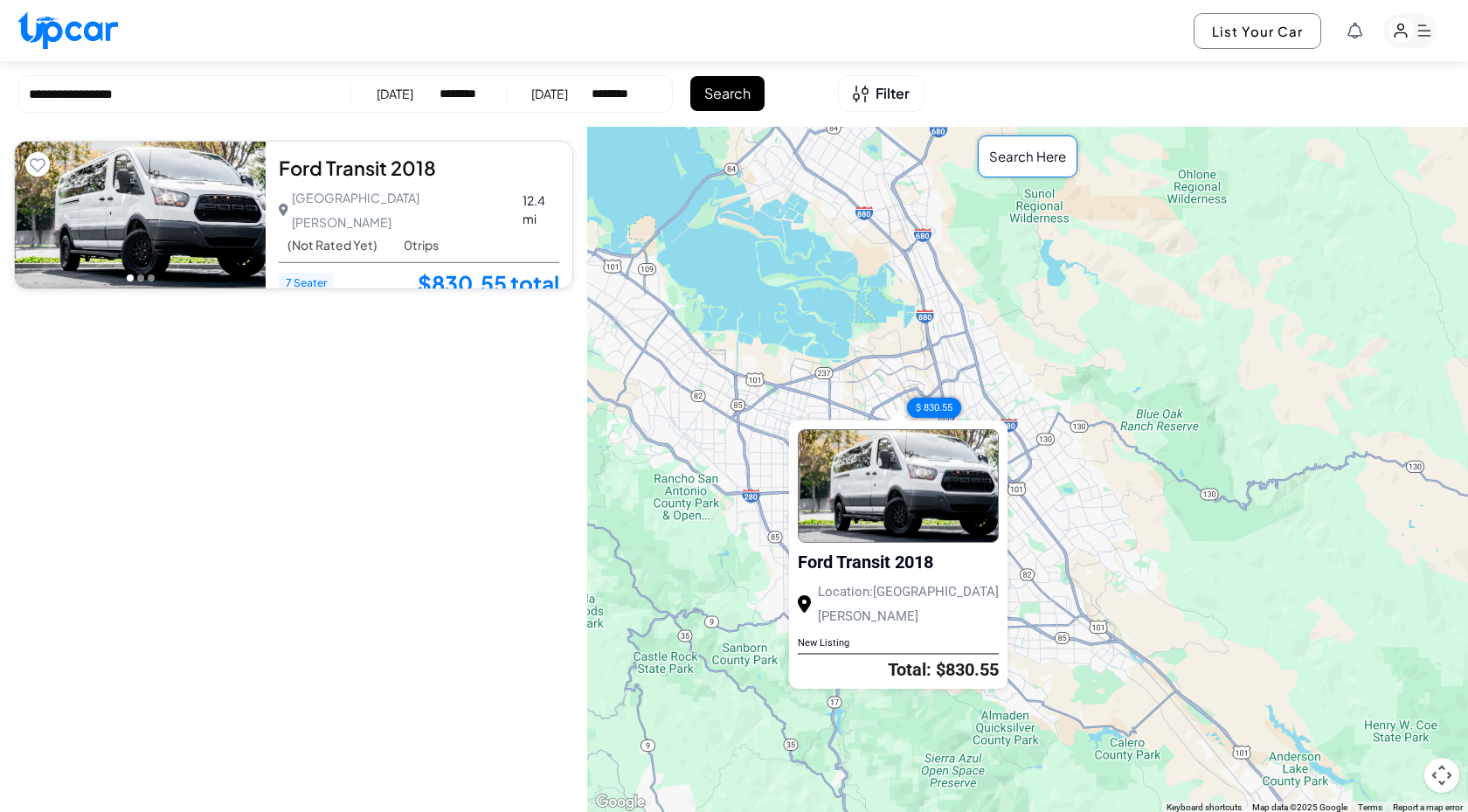
click at [948, 658] on link "Total: $830.55" at bounding box center [943, 668] width 111 height 21
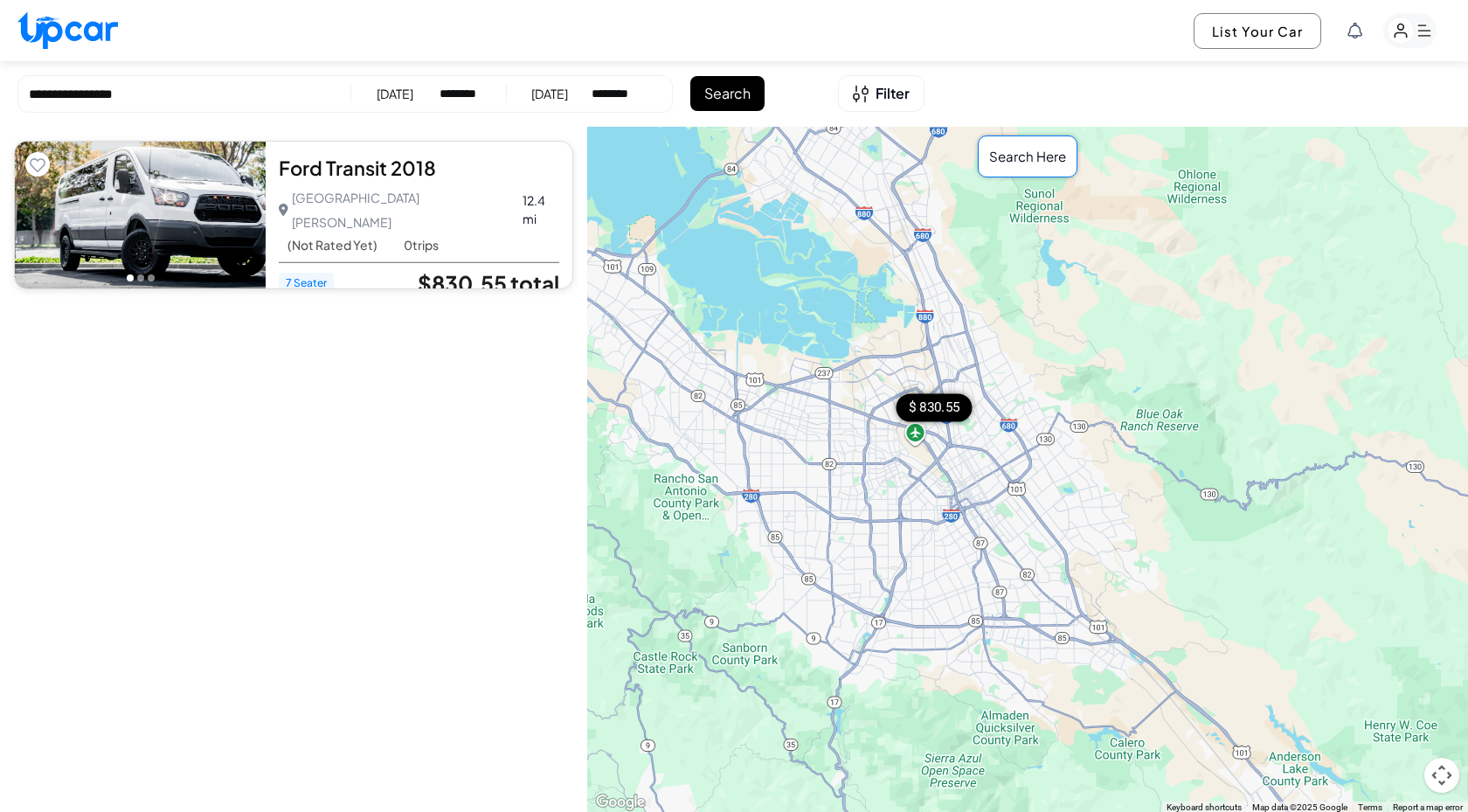
click at [485, 272] on link "$830.55 total" at bounding box center [488, 282] width 142 height 23
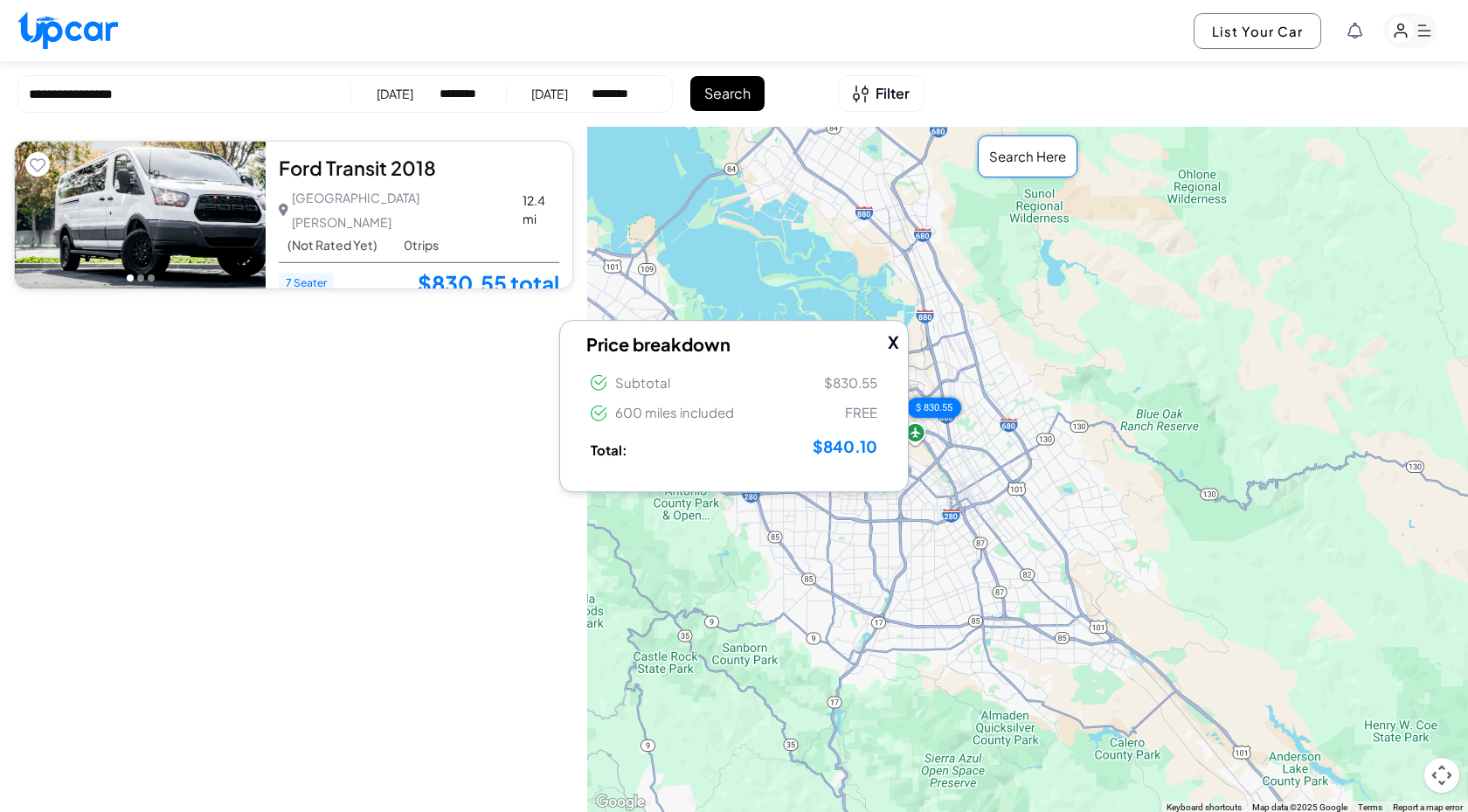
click at [846, 457] on span "$840.10" at bounding box center [845, 447] width 65 height 27
click at [894, 338] on button "X" at bounding box center [893, 342] width 12 height 25
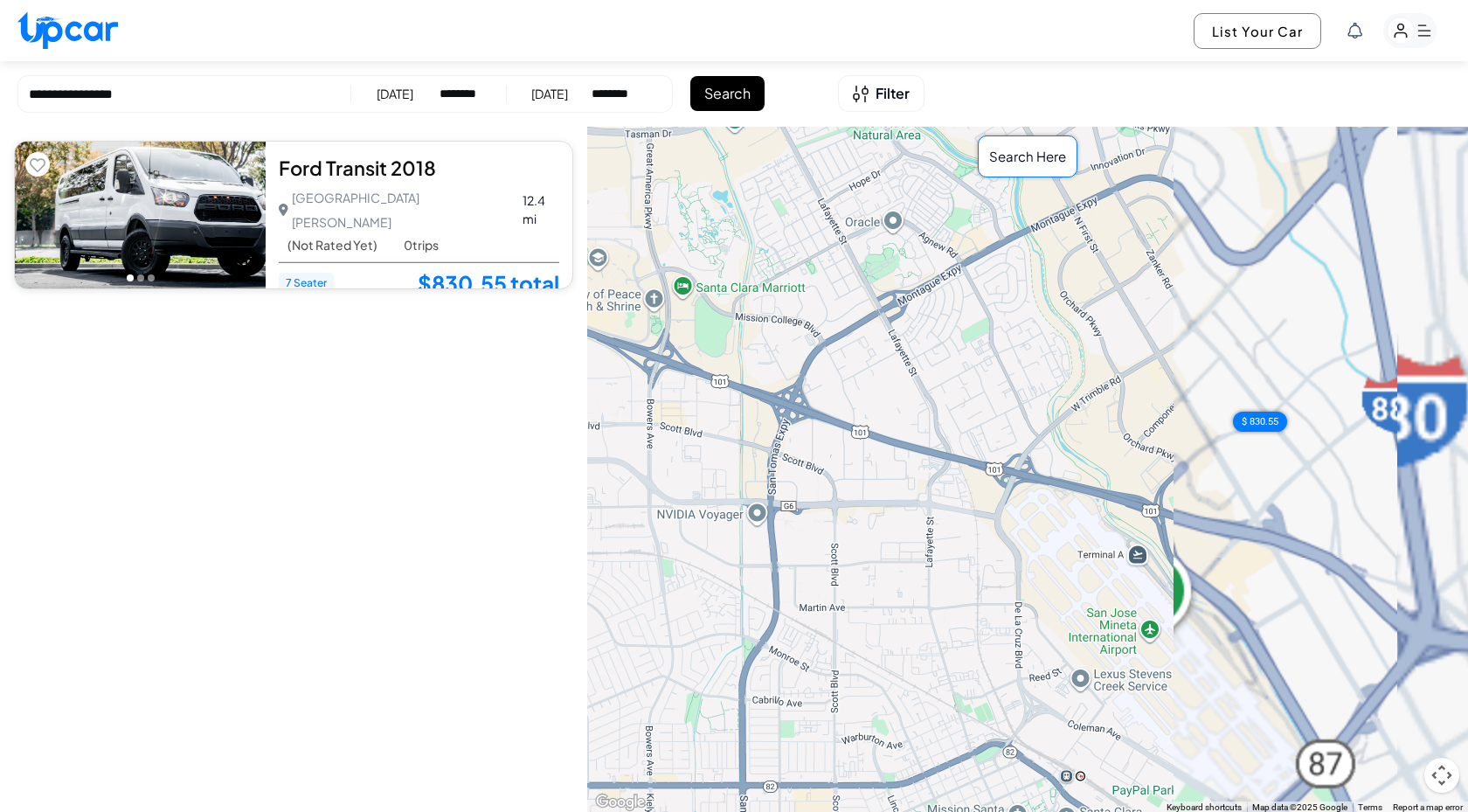
drag, startPoint x: 1292, startPoint y: 438, endPoint x: 732, endPoint y: 621, distance: 589.1
click at [732, 621] on div "$ 830.55" at bounding box center [1028, 469] width 881 height 687
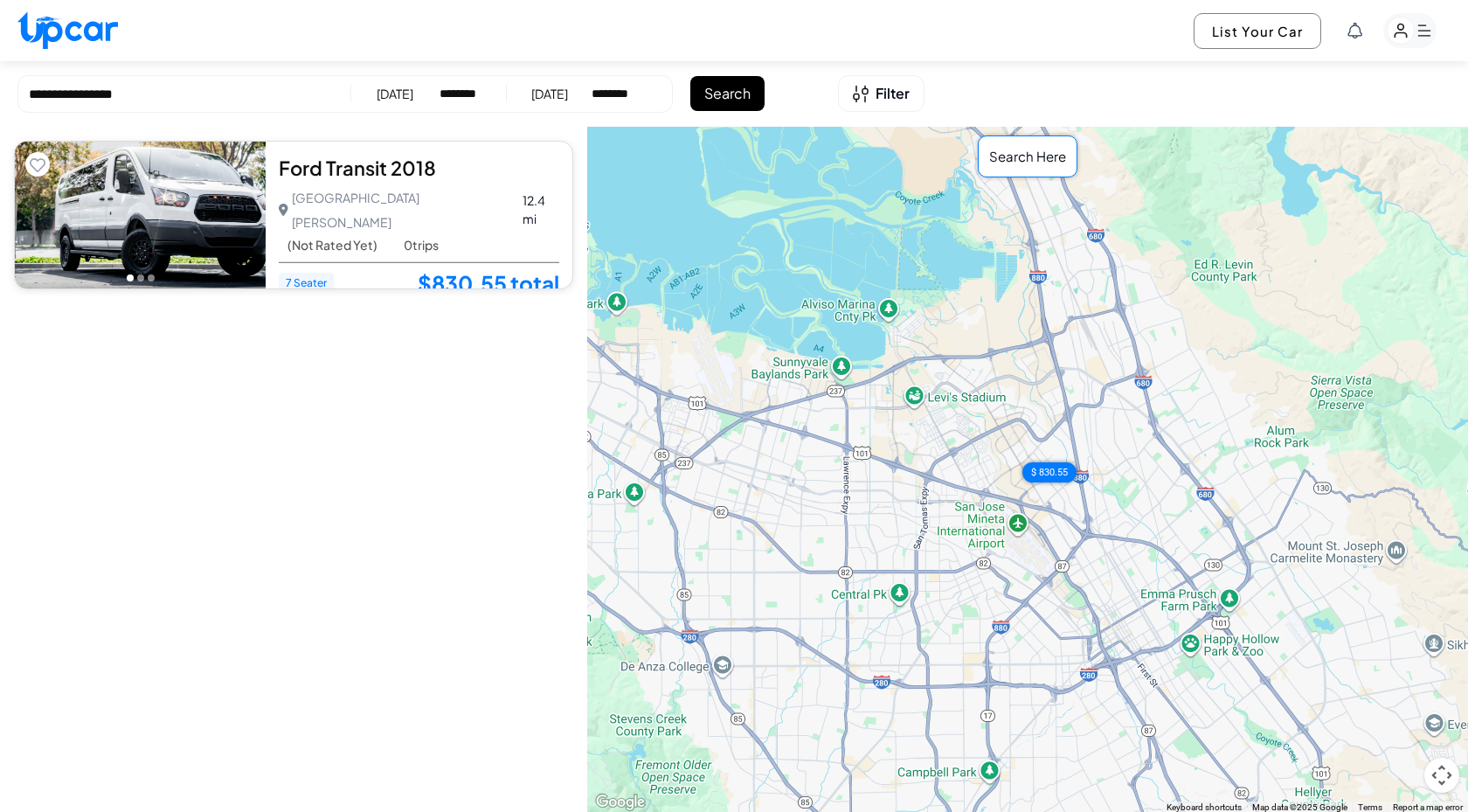
click at [108, 60] on div "List Your Car" at bounding box center [734, 31] width 1468 height 61
click at [106, 89] on input "**********" at bounding box center [184, 95] width 311 height 20
click at [599, 90] on select "**********" at bounding box center [614, 93] width 45 height 17
click at [413, 97] on div "15/09/2025" at bounding box center [395, 93] width 37 height 17
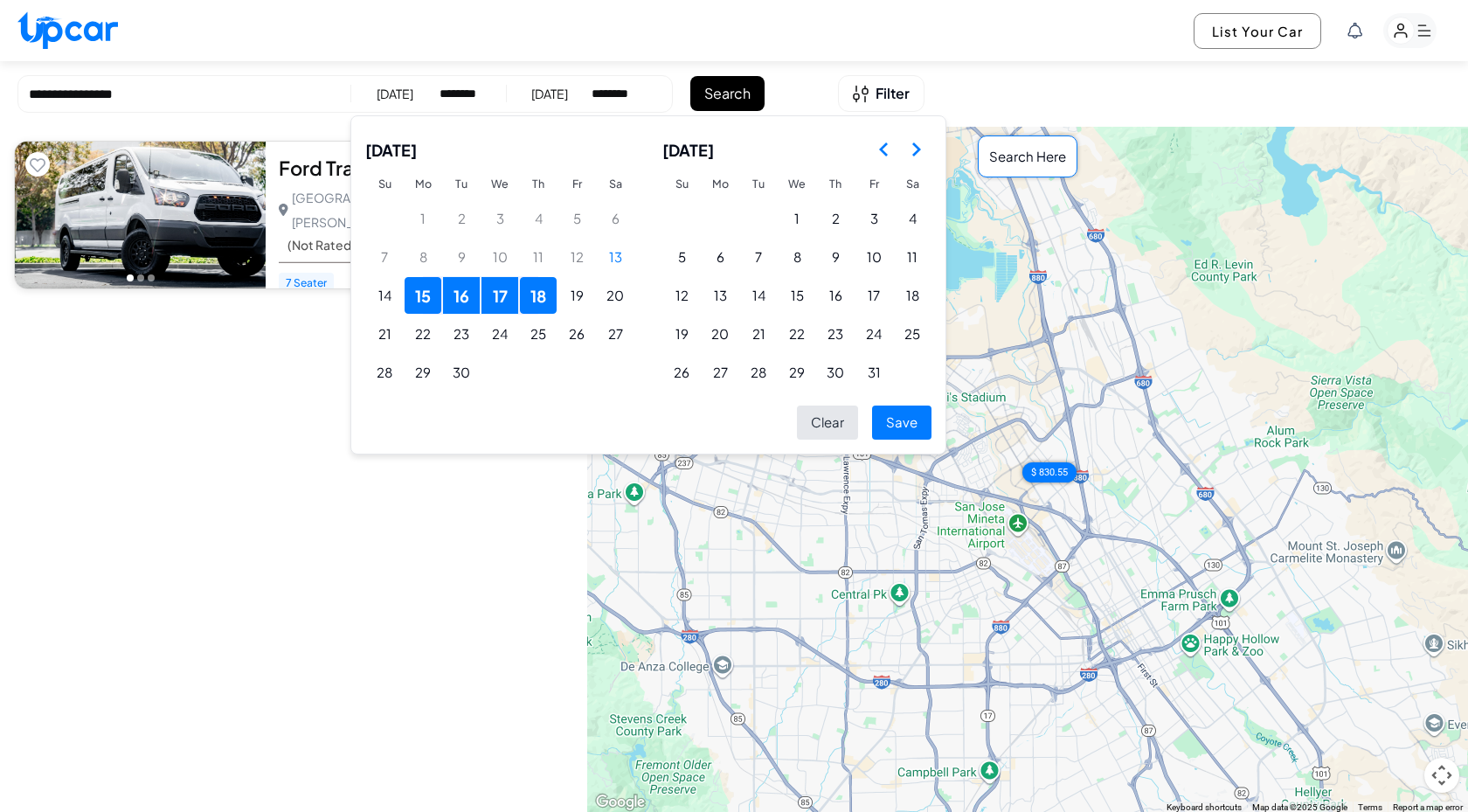
click at [506, 62] on div "**********" at bounding box center [734, 94] width 1468 height 66
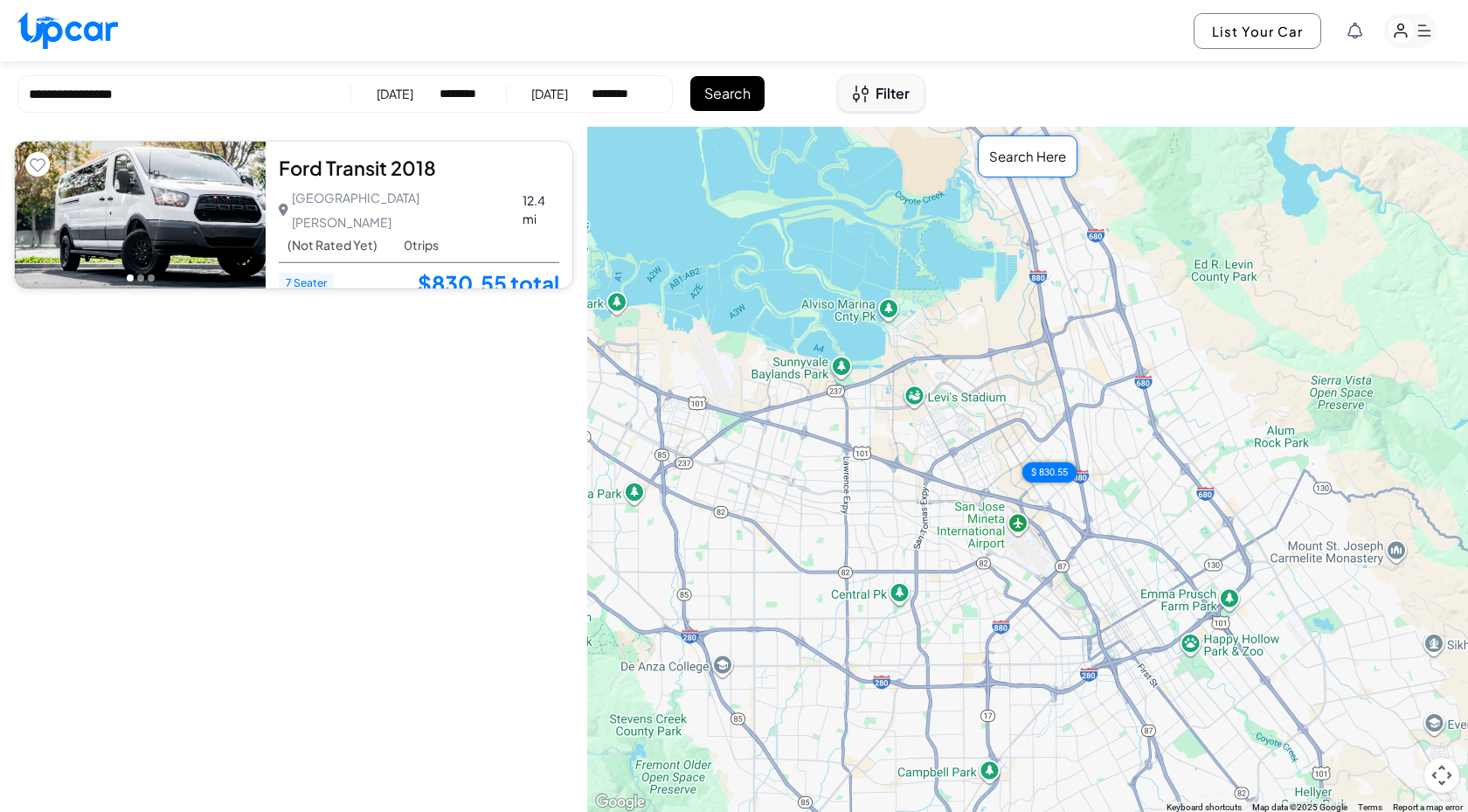
click at [890, 92] on span "Filter" at bounding box center [893, 93] width 34 height 21
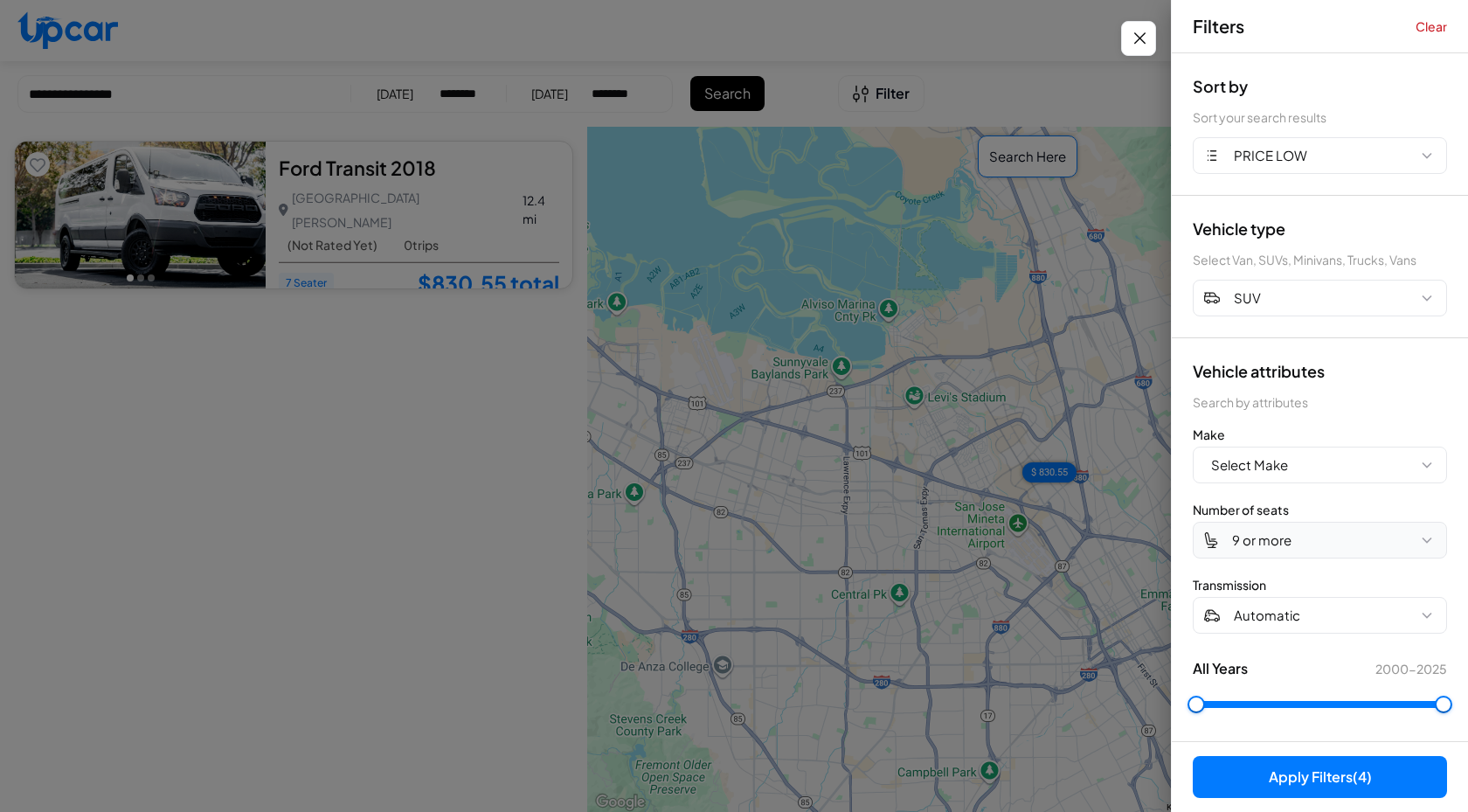
click at [1299, 549] on button "9 or more" at bounding box center [1320, 540] width 254 height 37
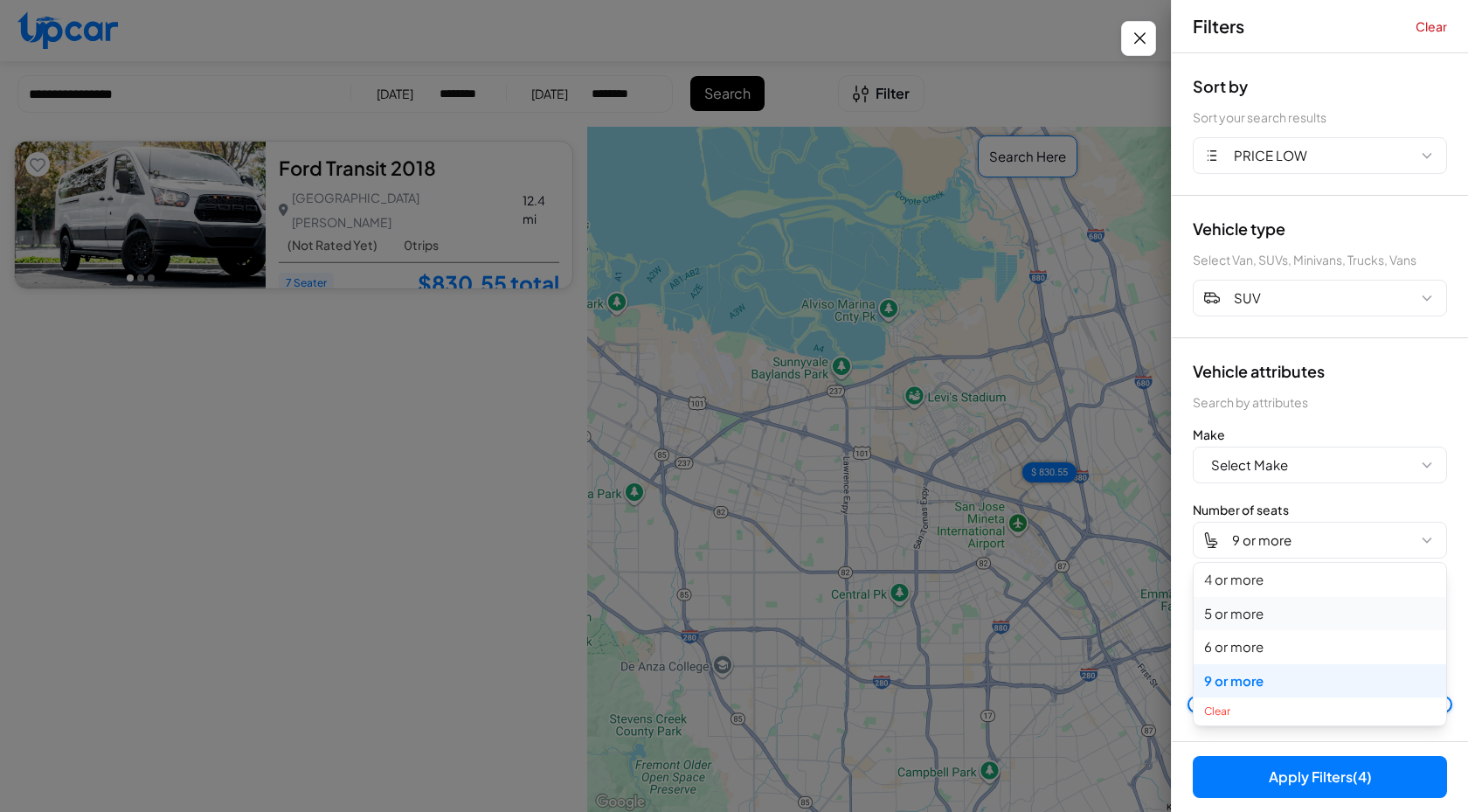
click at [1271, 612] on button "5 or more" at bounding box center [1320, 614] width 253 height 34
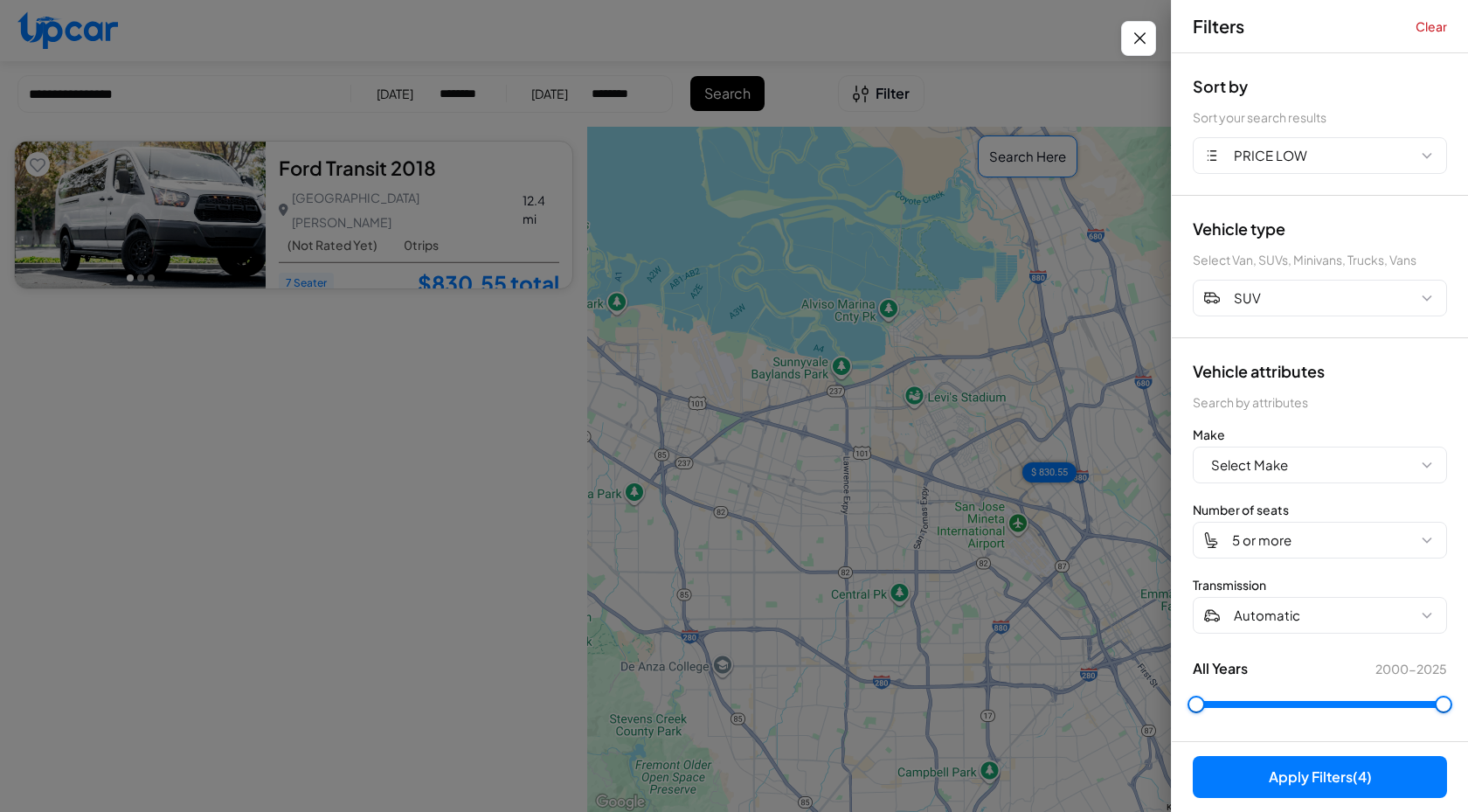
click at [1304, 777] on button "Apply Filters (4)" at bounding box center [1320, 777] width 254 height 42
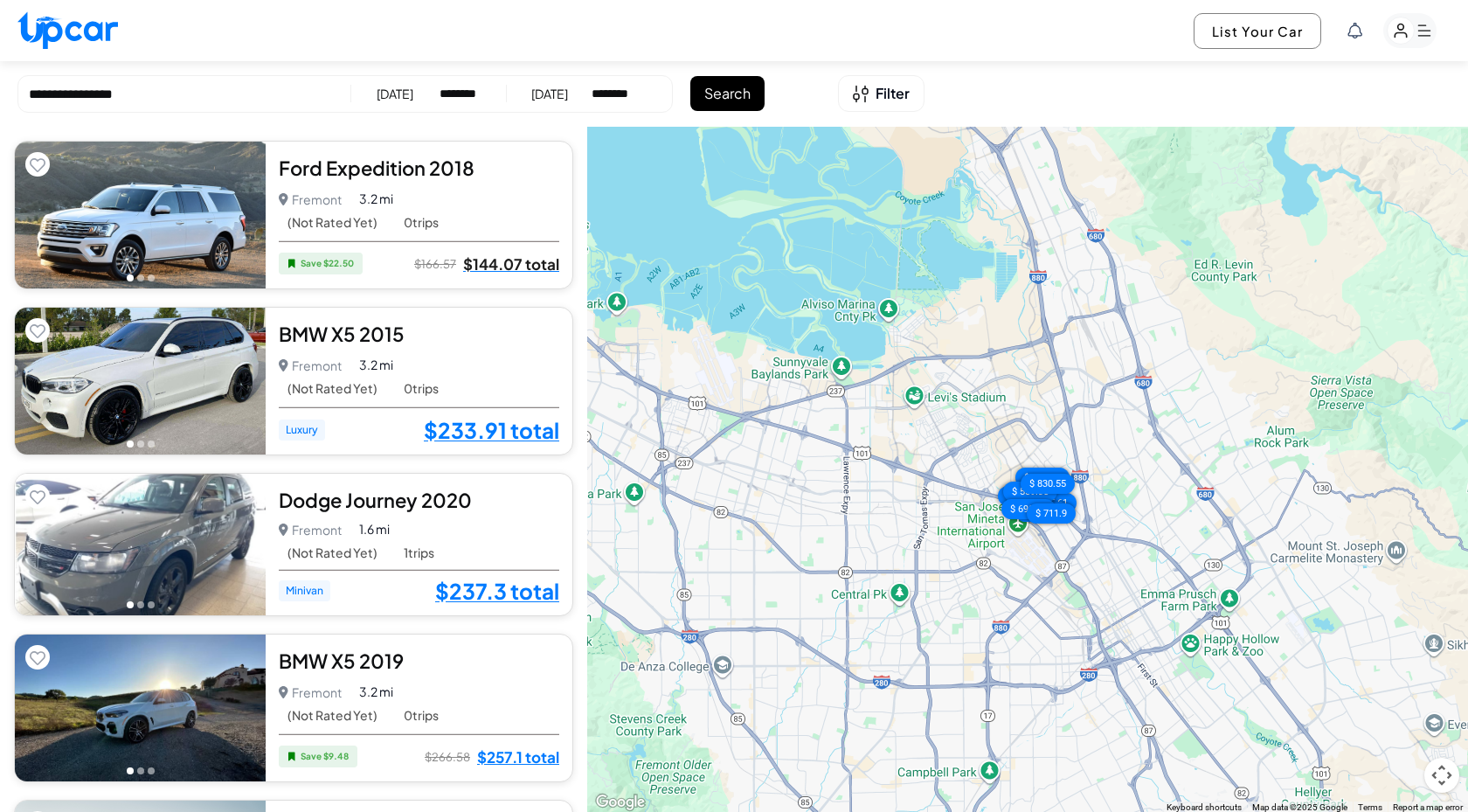
click at [492, 257] on link "$144.07 total" at bounding box center [511, 263] width 97 height 23
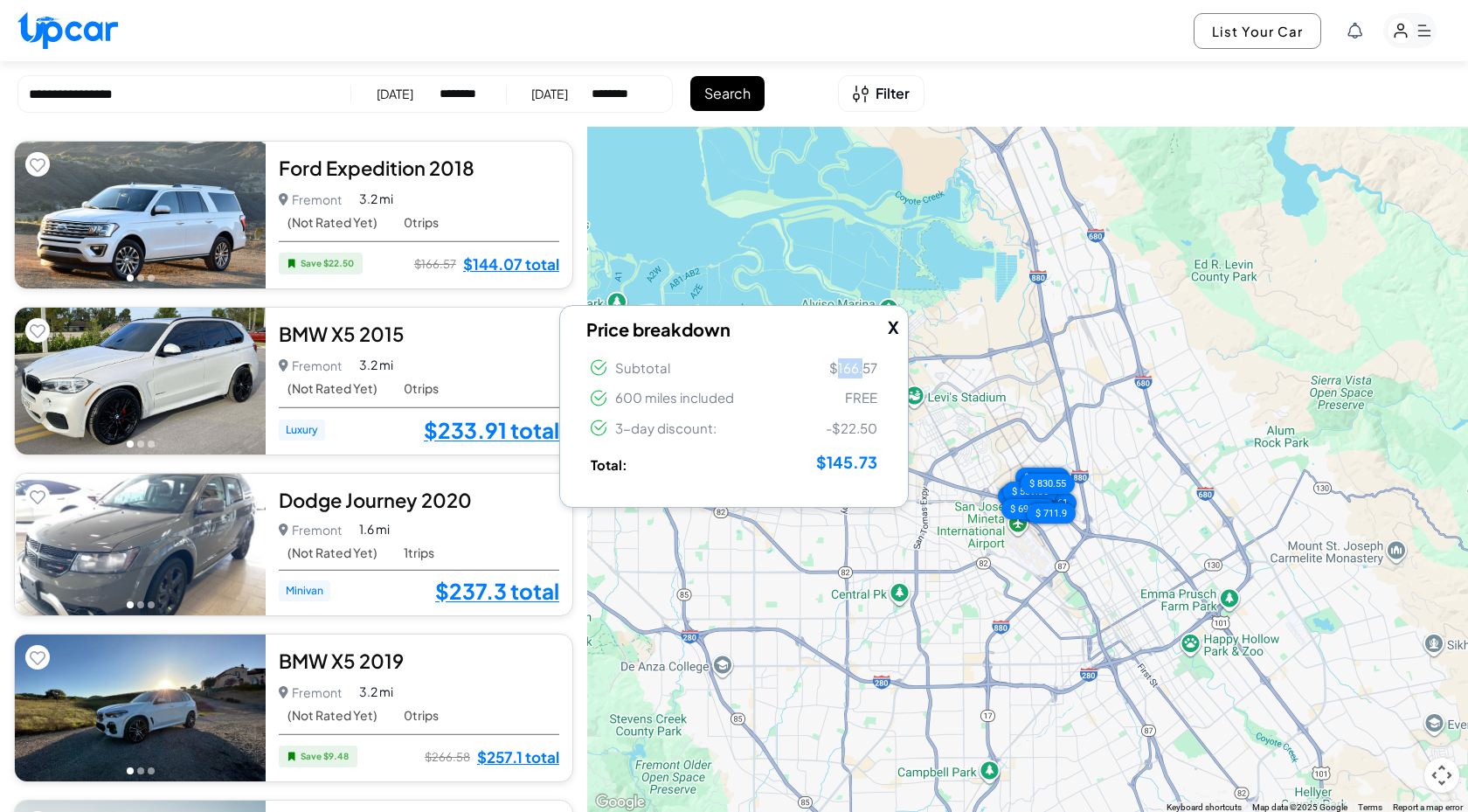
drag, startPoint x: 835, startPoint y: 369, endPoint x: 864, endPoint y: 369, distance: 29.0
click at [864, 369] on span "$166.57" at bounding box center [853, 368] width 48 height 20
click at [877, 474] on span "$145.73" at bounding box center [847, 462] width 61 height 27
click at [891, 321] on button "X" at bounding box center [893, 328] width 12 height 25
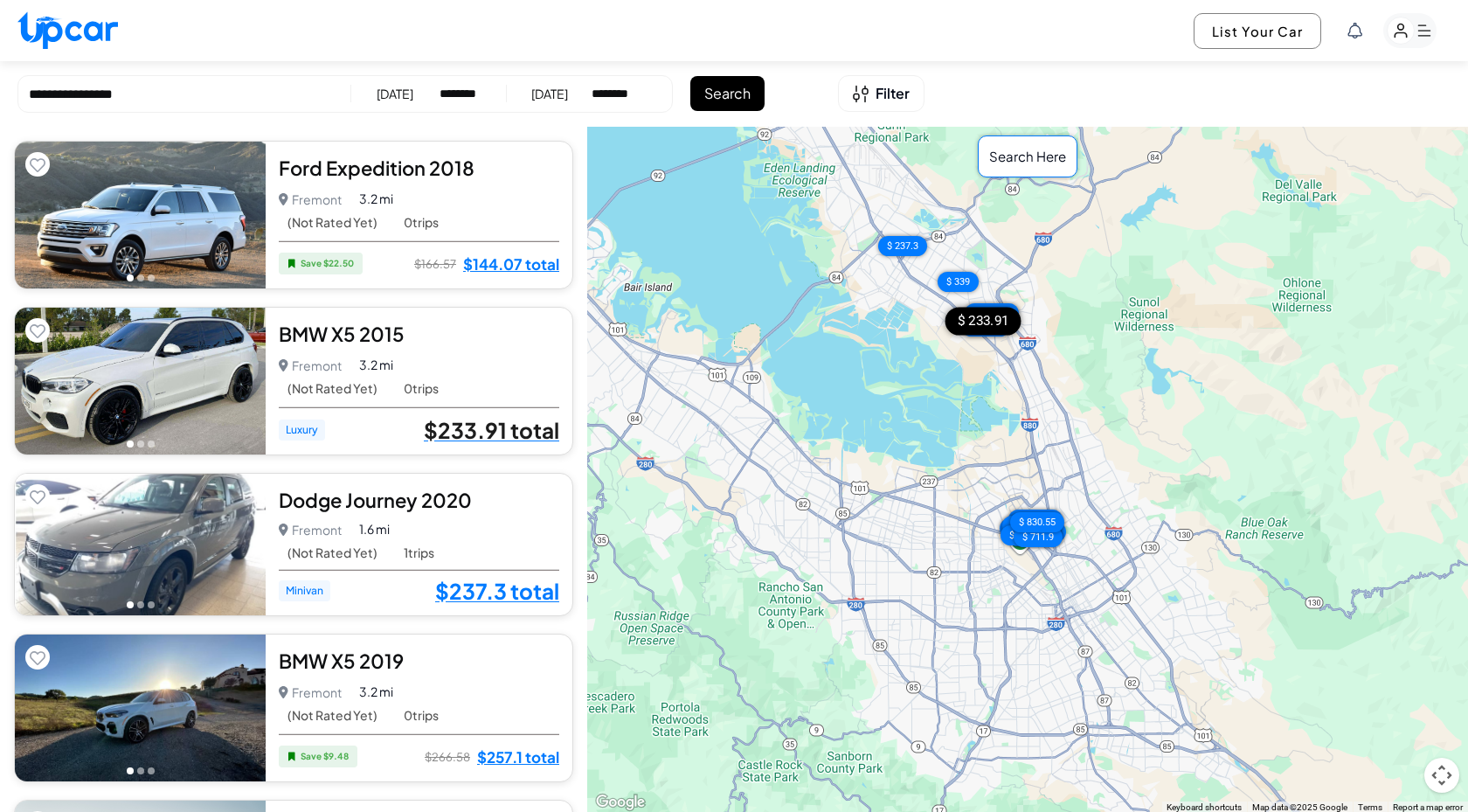
click at [516, 436] on link "$233.91 total" at bounding box center [492, 429] width 135 height 23
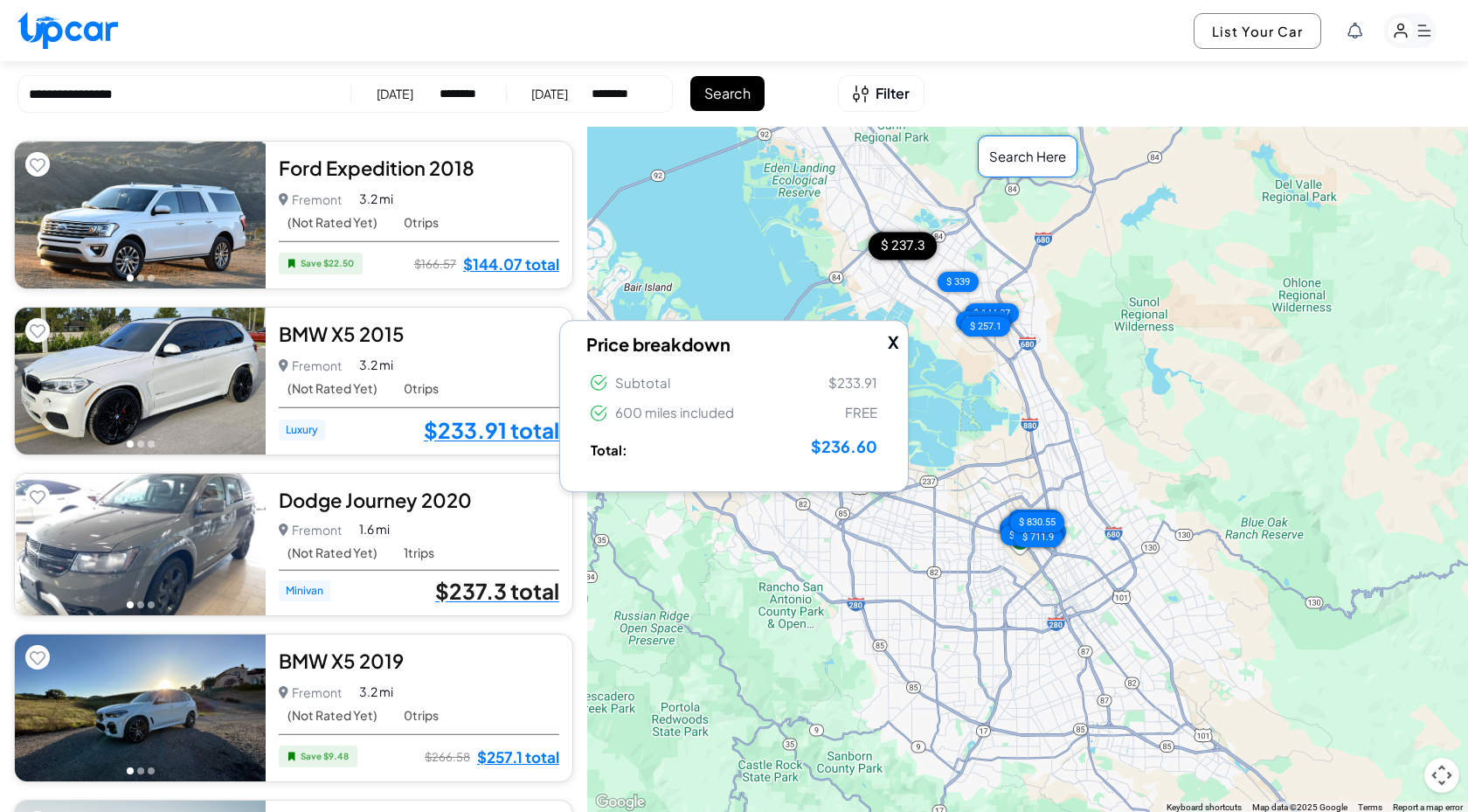
click at [528, 582] on link "$237.3 total" at bounding box center [497, 590] width 125 height 23
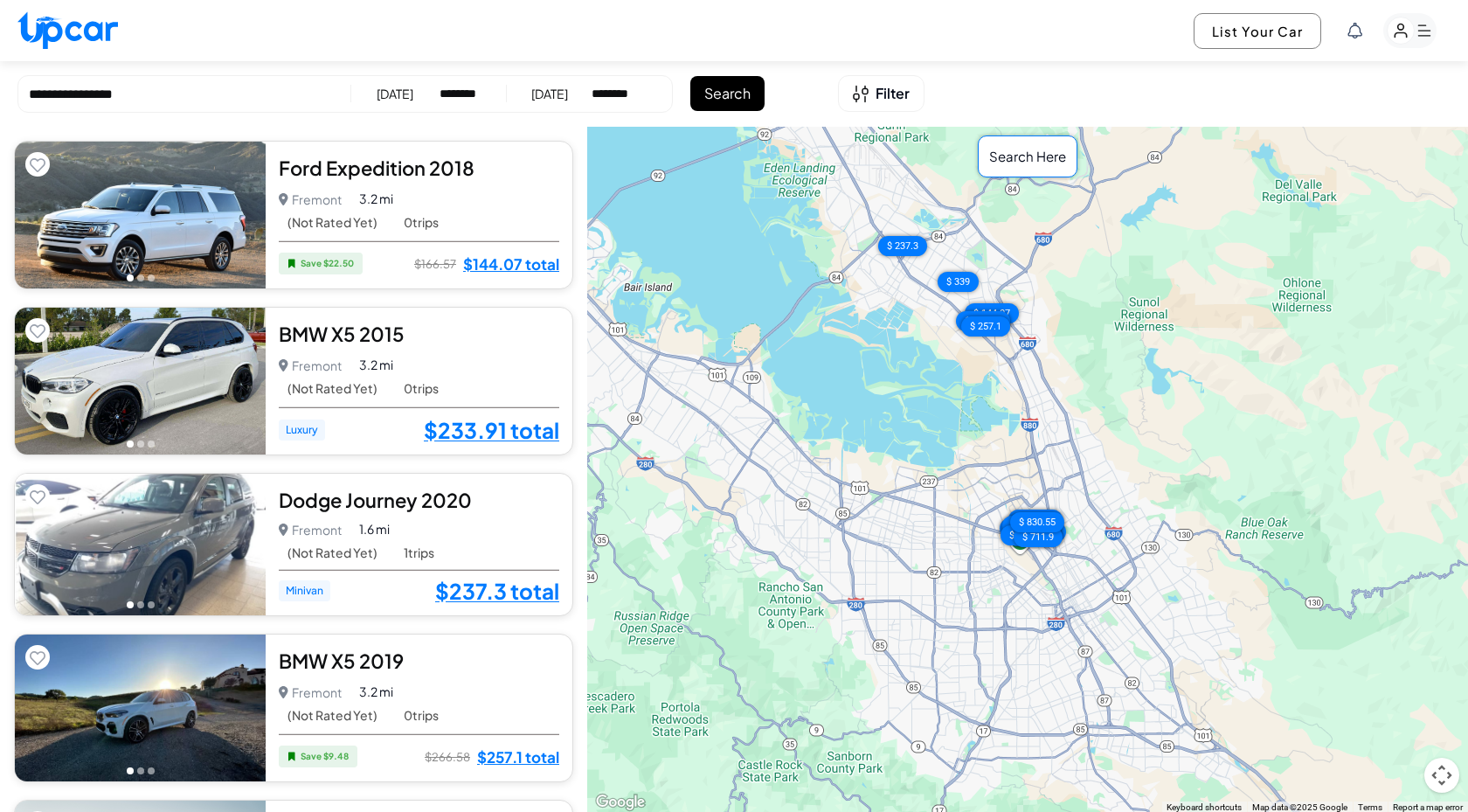
click at [613, 547] on div "$ 144.07 $ 233.91 $ 237.3 $ 257.1 $ 335.61 $ 335.61 $ 339 $ 345.78 $ 383.24 $ 5…" at bounding box center [1028, 469] width 881 height 687
click at [526, 585] on link "$237.3 total" at bounding box center [497, 590] width 125 height 23
click at [503, 316] on div "BMW X5 2015 5.0 Fremont Fremont • 0 trips 3.2 mi (Not Rated Yet) 0 trips Luxury…" at bounding box center [419, 381] width 307 height 147
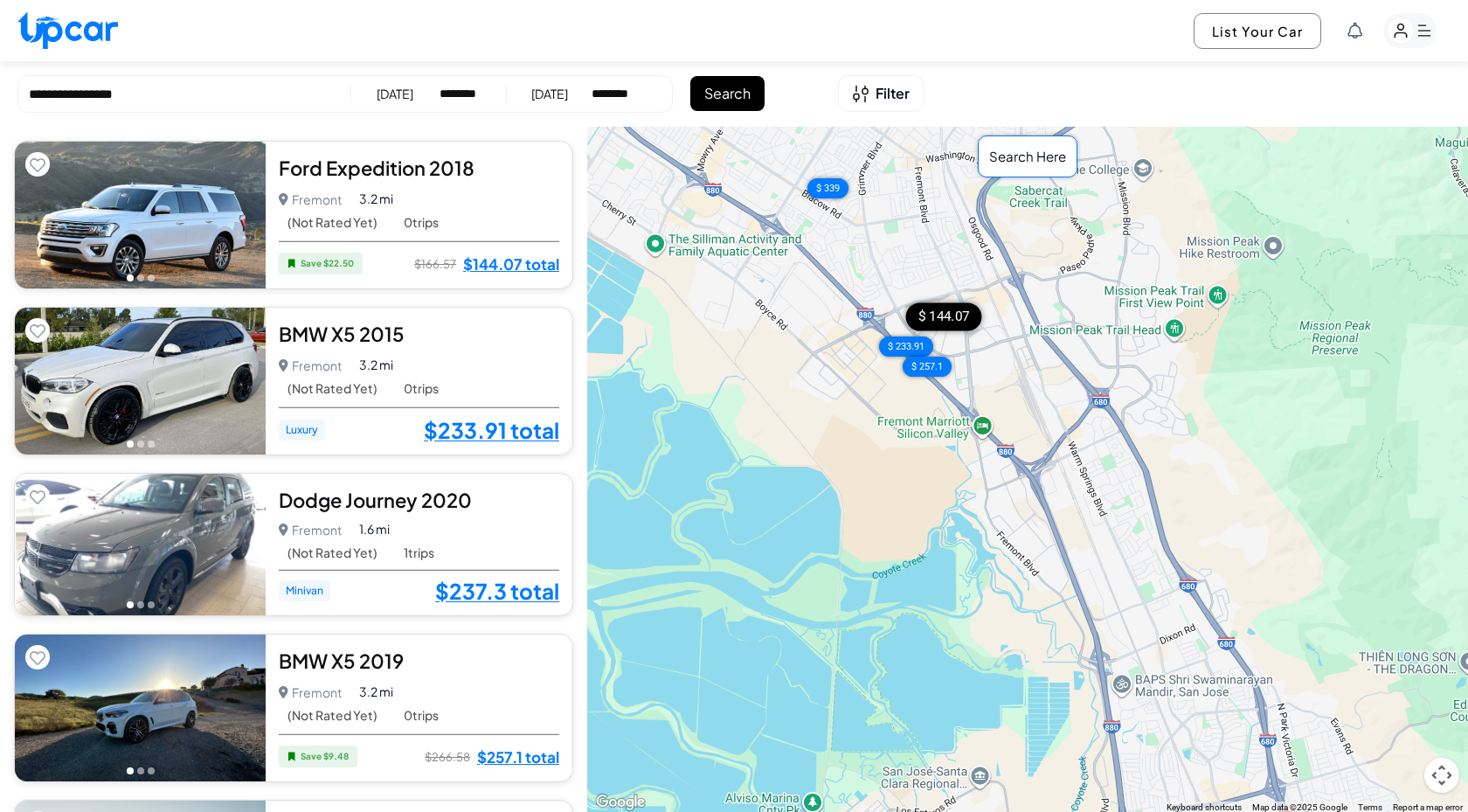
click at [956, 312] on div "$ 144.07" at bounding box center [944, 316] width 76 height 28
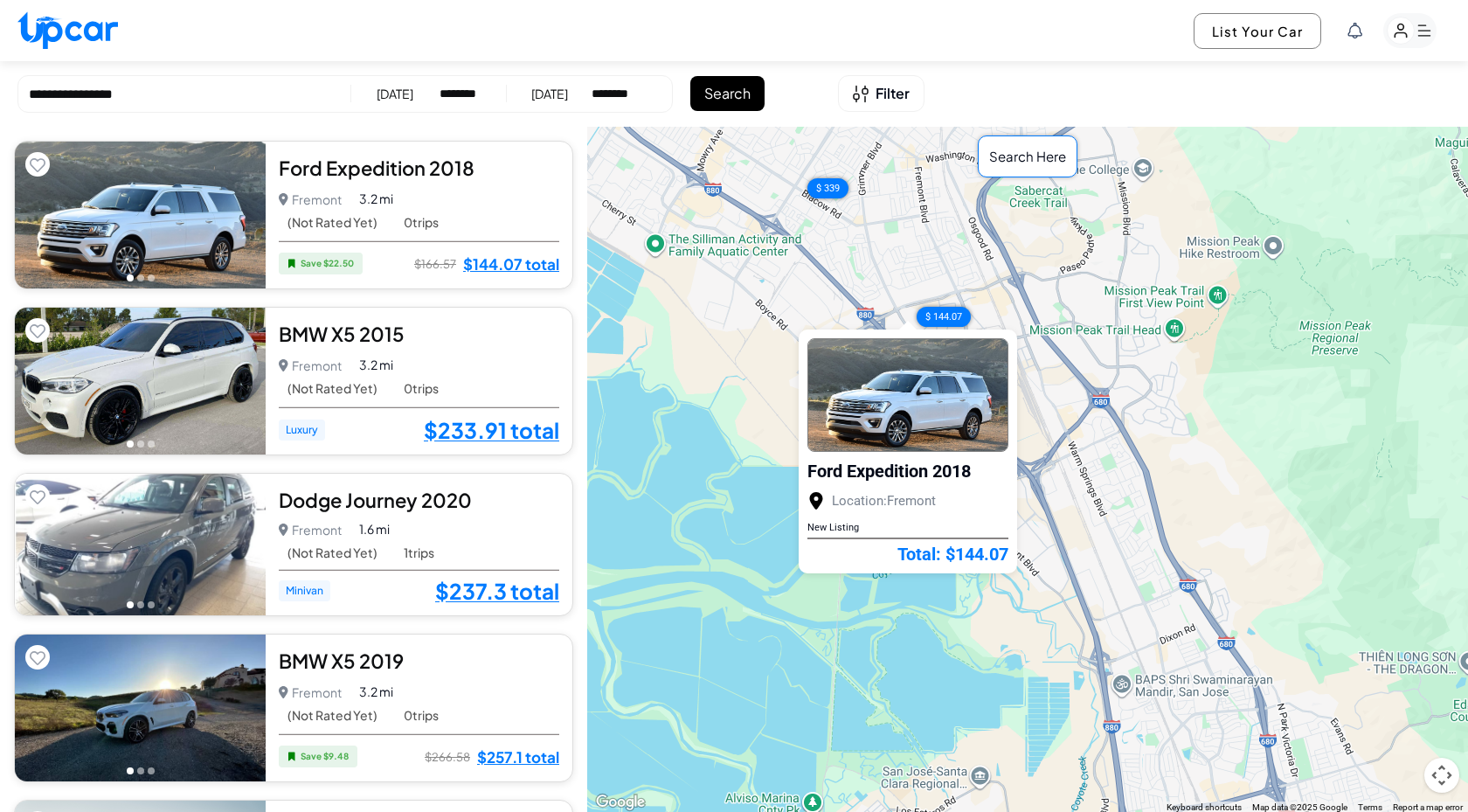
click at [909, 399] on img at bounding box center [908, 394] width 199 height 112
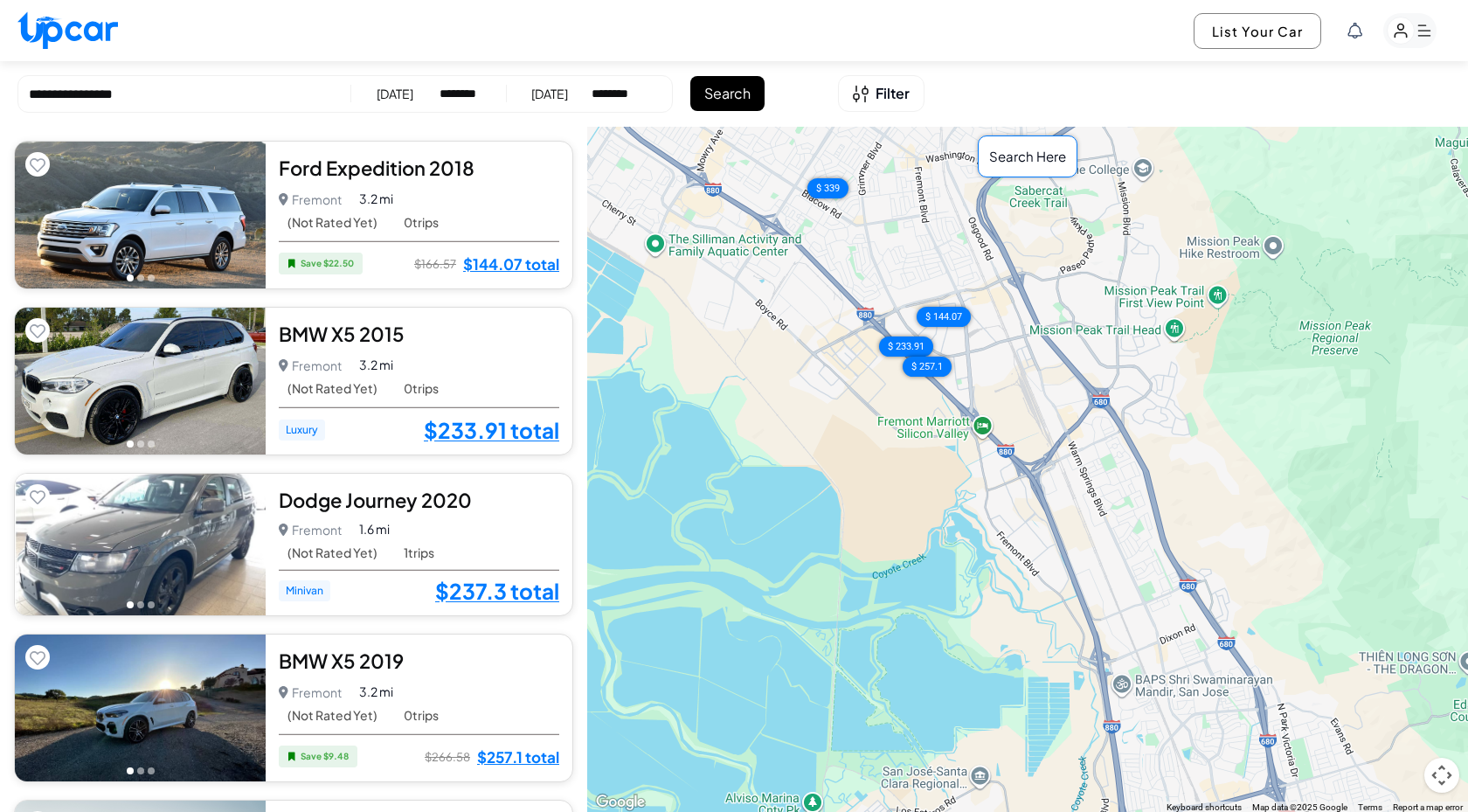
click at [772, 371] on div "$ 144.07 $ 233.91 $ 237.3 $ 257.1 $ 335.61 $ 335.61 $ 339 $ 345.78 $ 383.24 $ 5…" at bounding box center [1028, 469] width 881 height 687
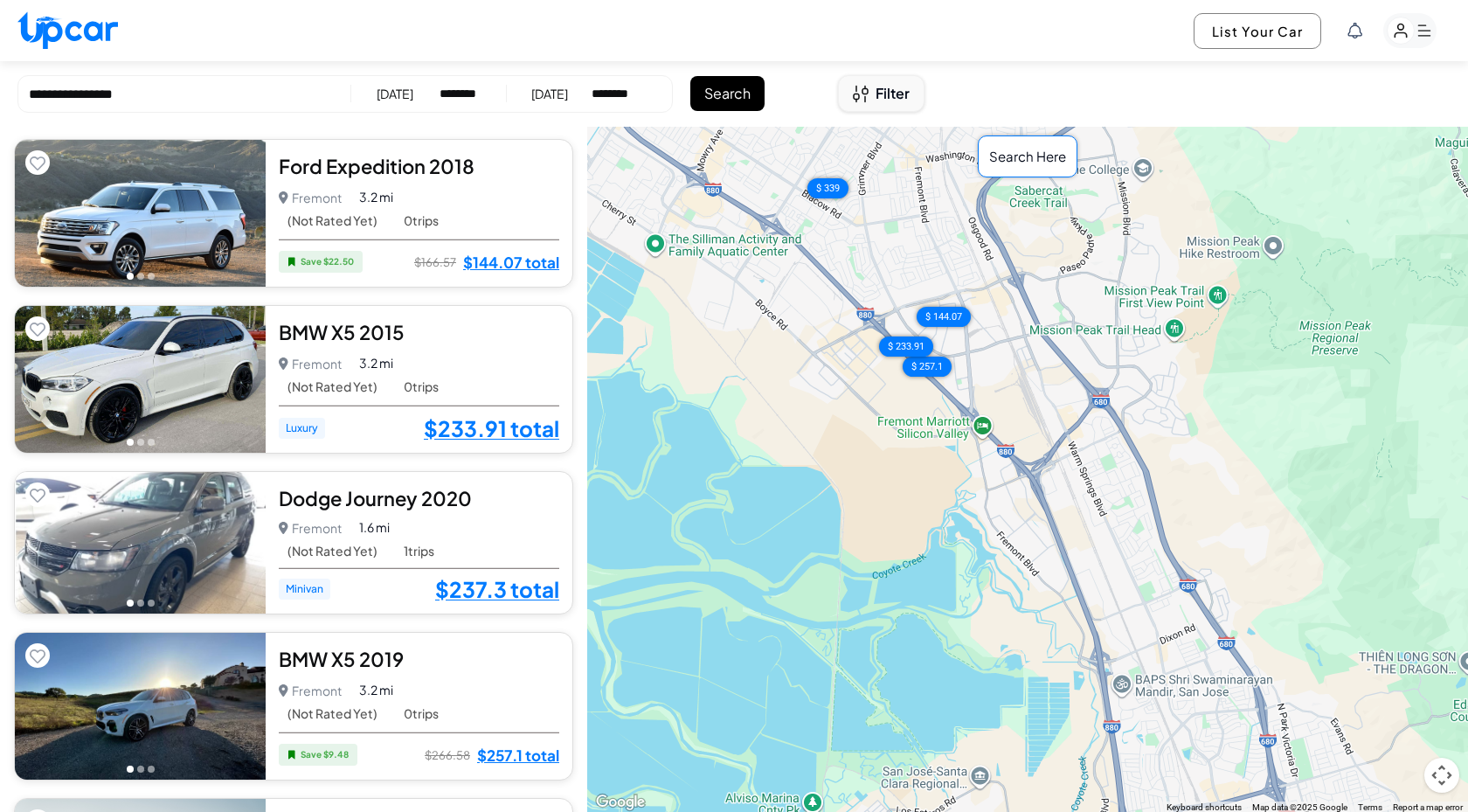
click at [887, 108] on button "Filter" at bounding box center [882, 93] width 87 height 37
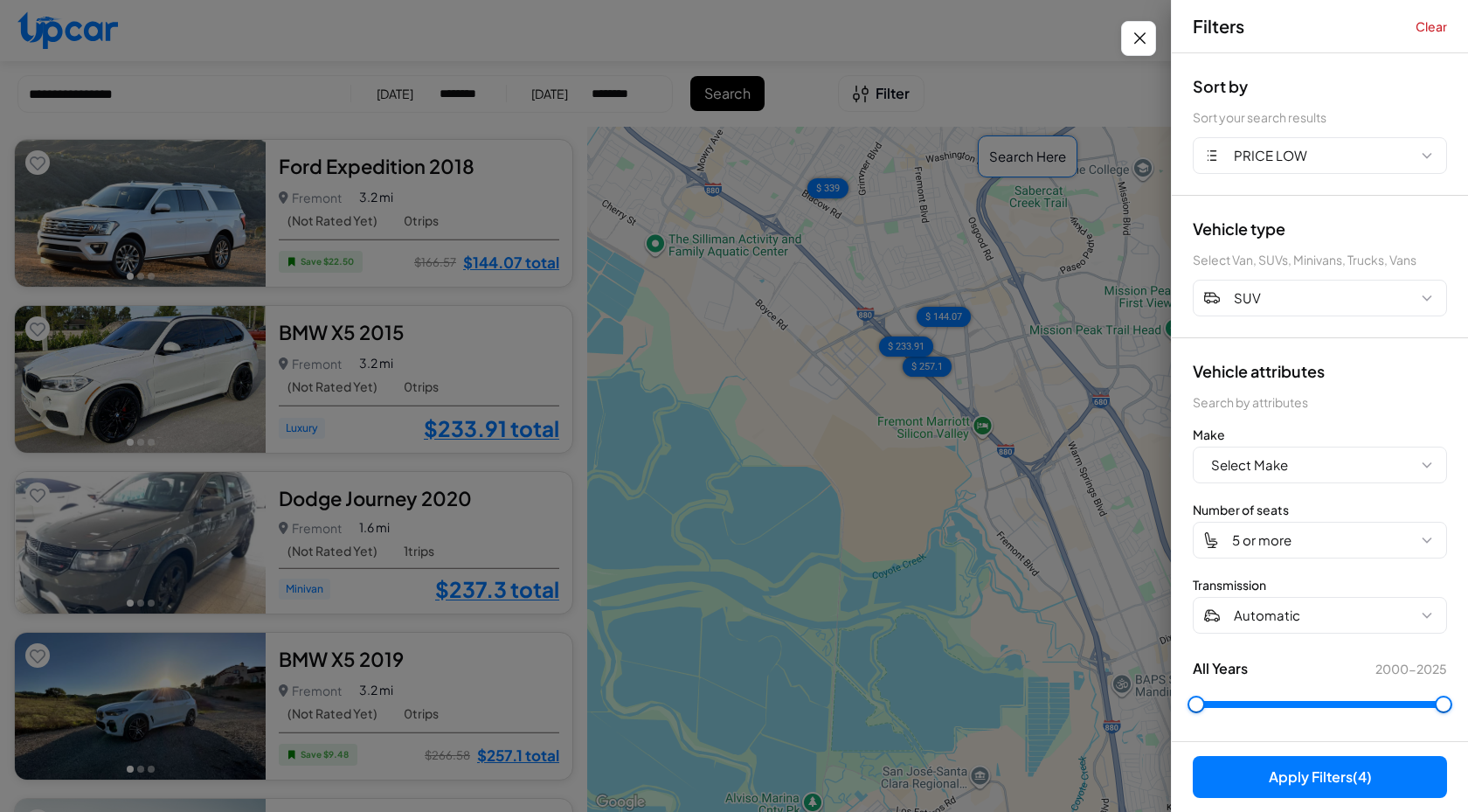
click at [1319, 776] on button "Apply Filters (4)" at bounding box center [1320, 777] width 254 height 42
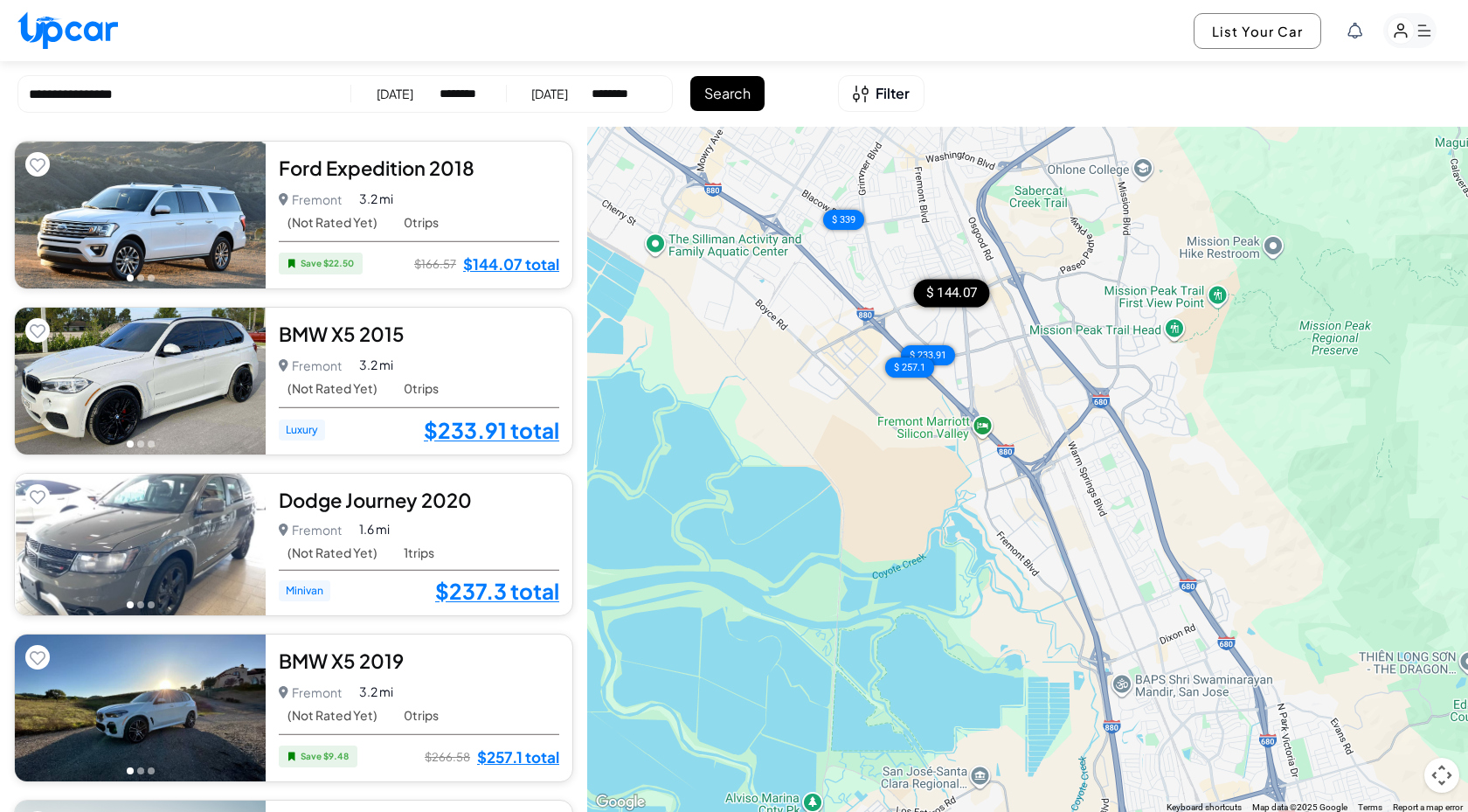
click at [423, 196] on div "Fremont Fremont • 0 trips 3.2 mi" at bounding box center [419, 198] width 281 height 24
click at [319, 263] on span "Save $ 22.50" at bounding box center [320, 263] width 84 height 22
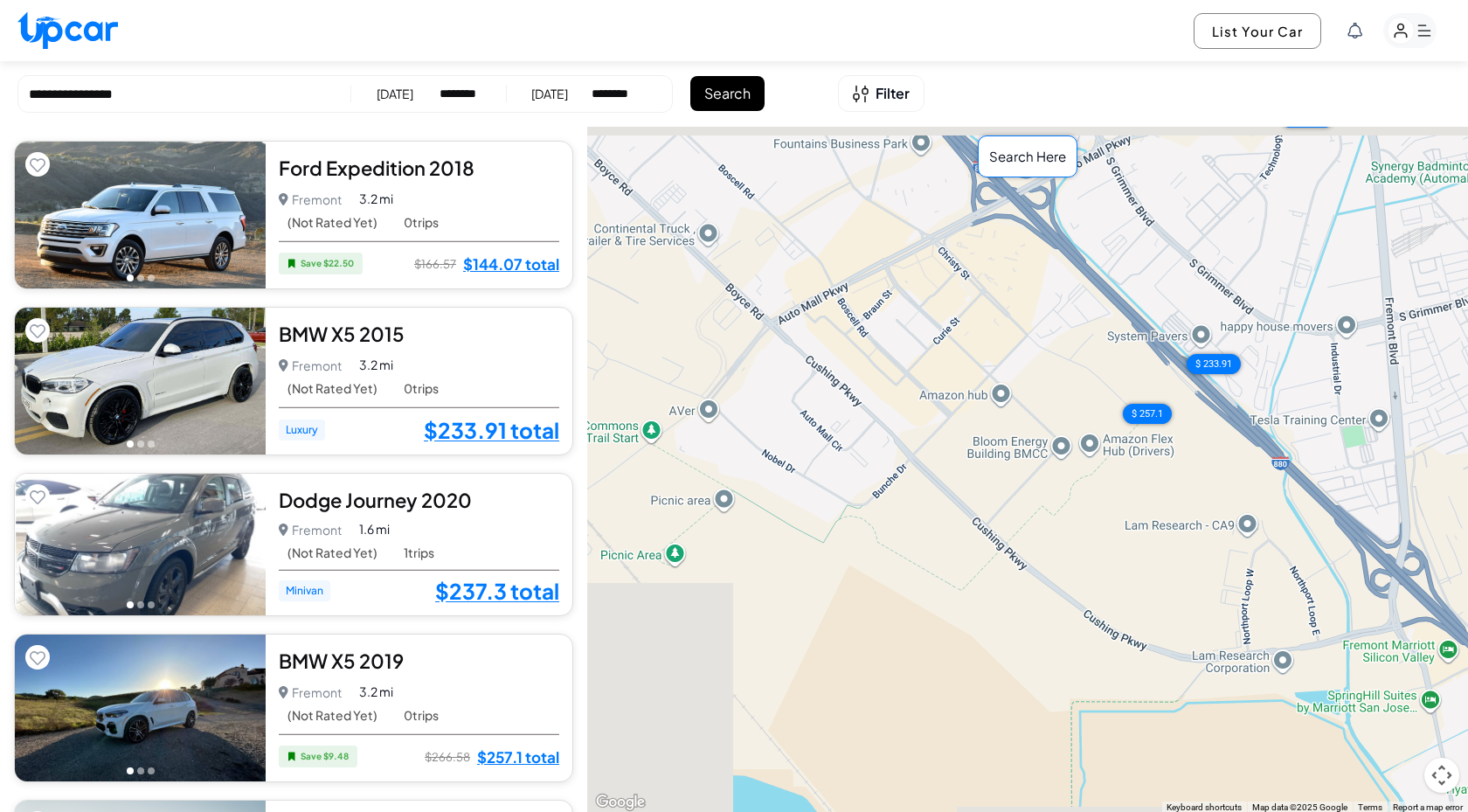
drag, startPoint x: 833, startPoint y: 364, endPoint x: 950, endPoint y: 471, distance: 158.5
click at [950, 472] on div "$ 144.07 $ 233.91 $ 237.3 $ 257.1 $ 335.61 $ 335.61 $ 339 $ 345.78 $ 383.24 $ 5…" at bounding box center [1028, 469] width 881 height 687
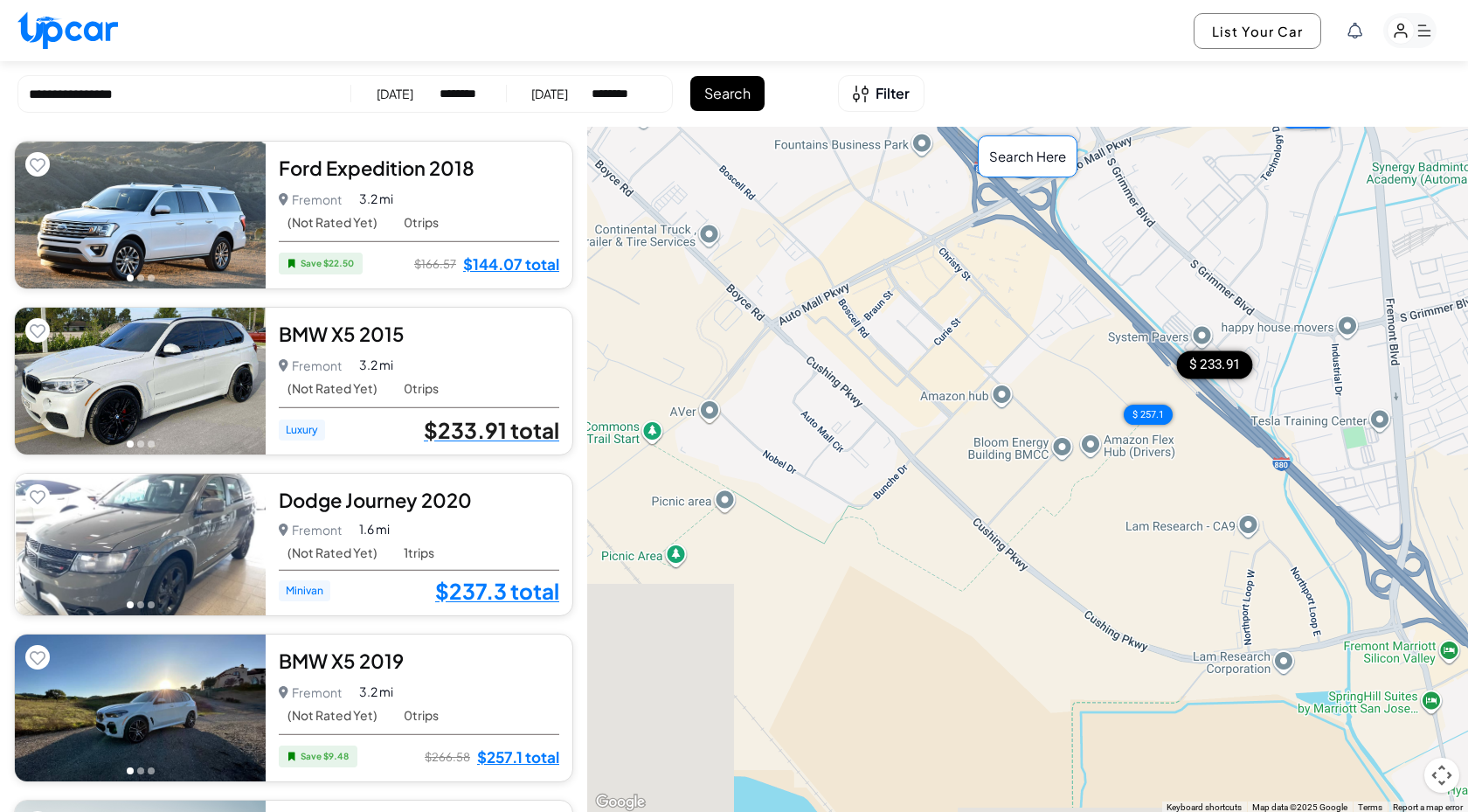
click at [504, 429] on link "$233.91 total" at bounding box center [492, 429] width 135 height 23
click at [436, 353] on div "Fremont Fremont • 0 trips 3.2 mi" at bounding box center [419, 364] width 281 height 24
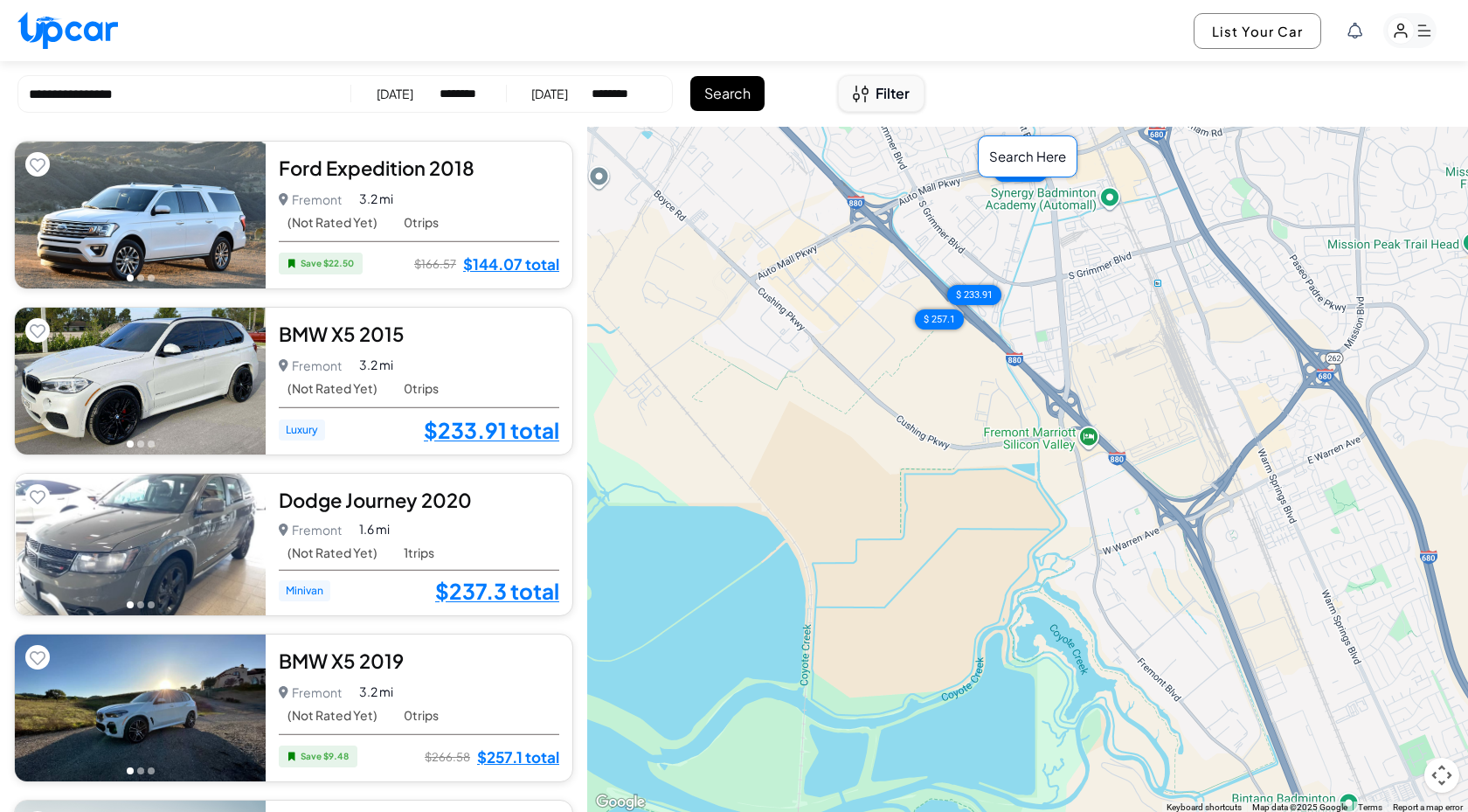
click at [882, 104] on button "Filter" at bounding box center [882, 93] width 87 height 37
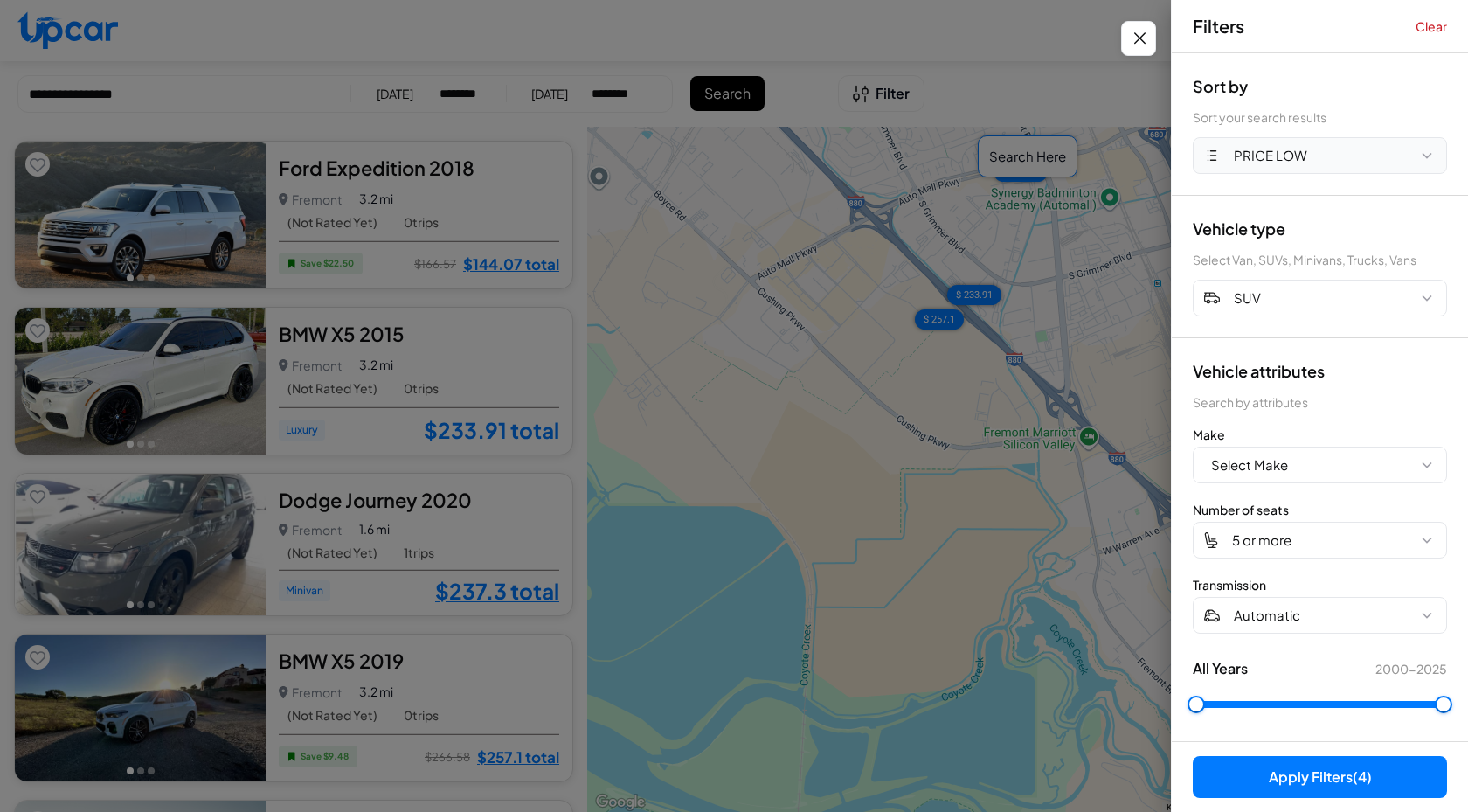
click at [1386, 150] on button "PRICE LOW" at bounding box center [1320, 155] width 254 height 37
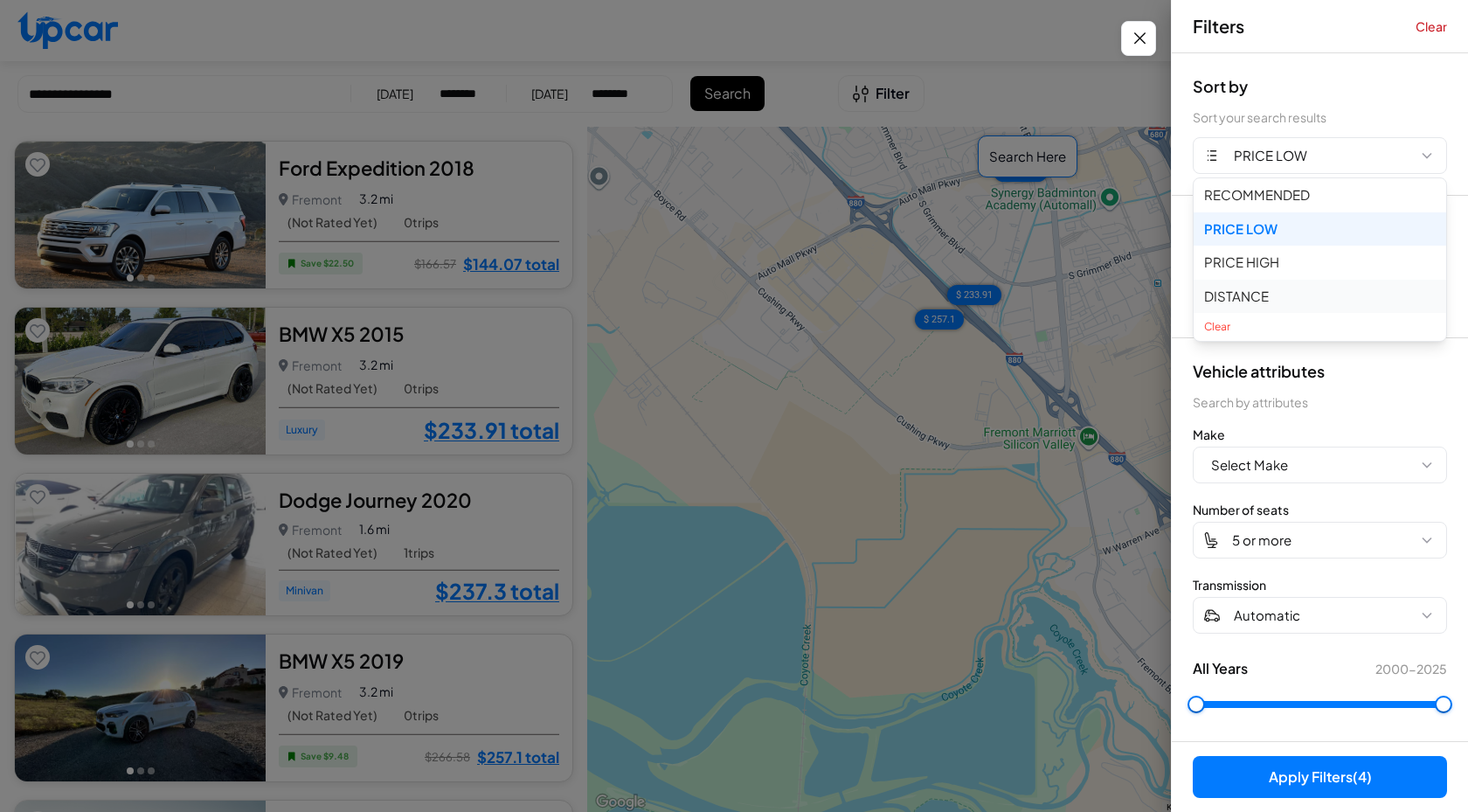
click at [1245, 297] on button "DISTANCE" at bounding box center [1320, 297] width 253 height 34
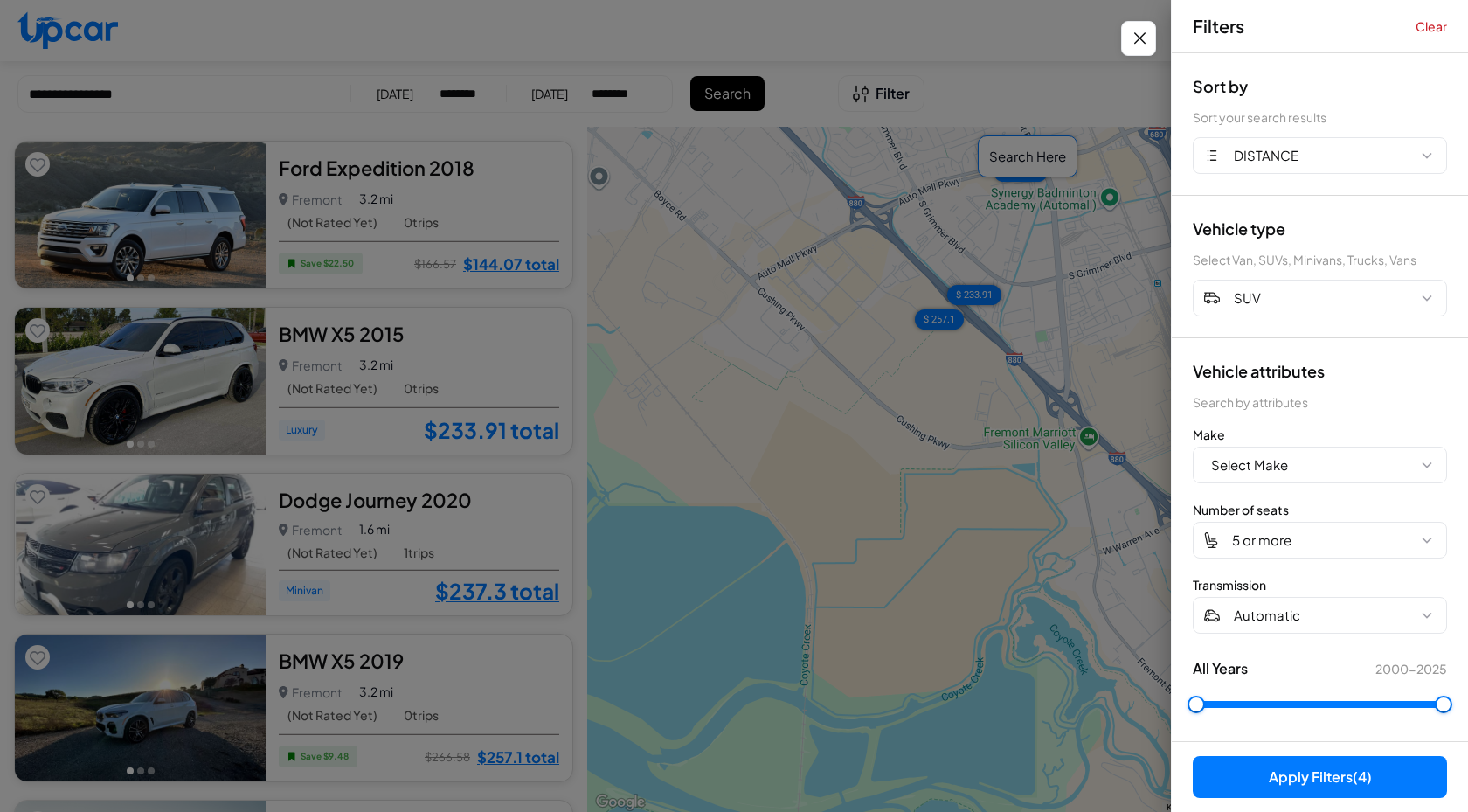
click at [1317, 774] on button "Apply Filters (4)" at bounding box center [1320, 777] width 254 height 42
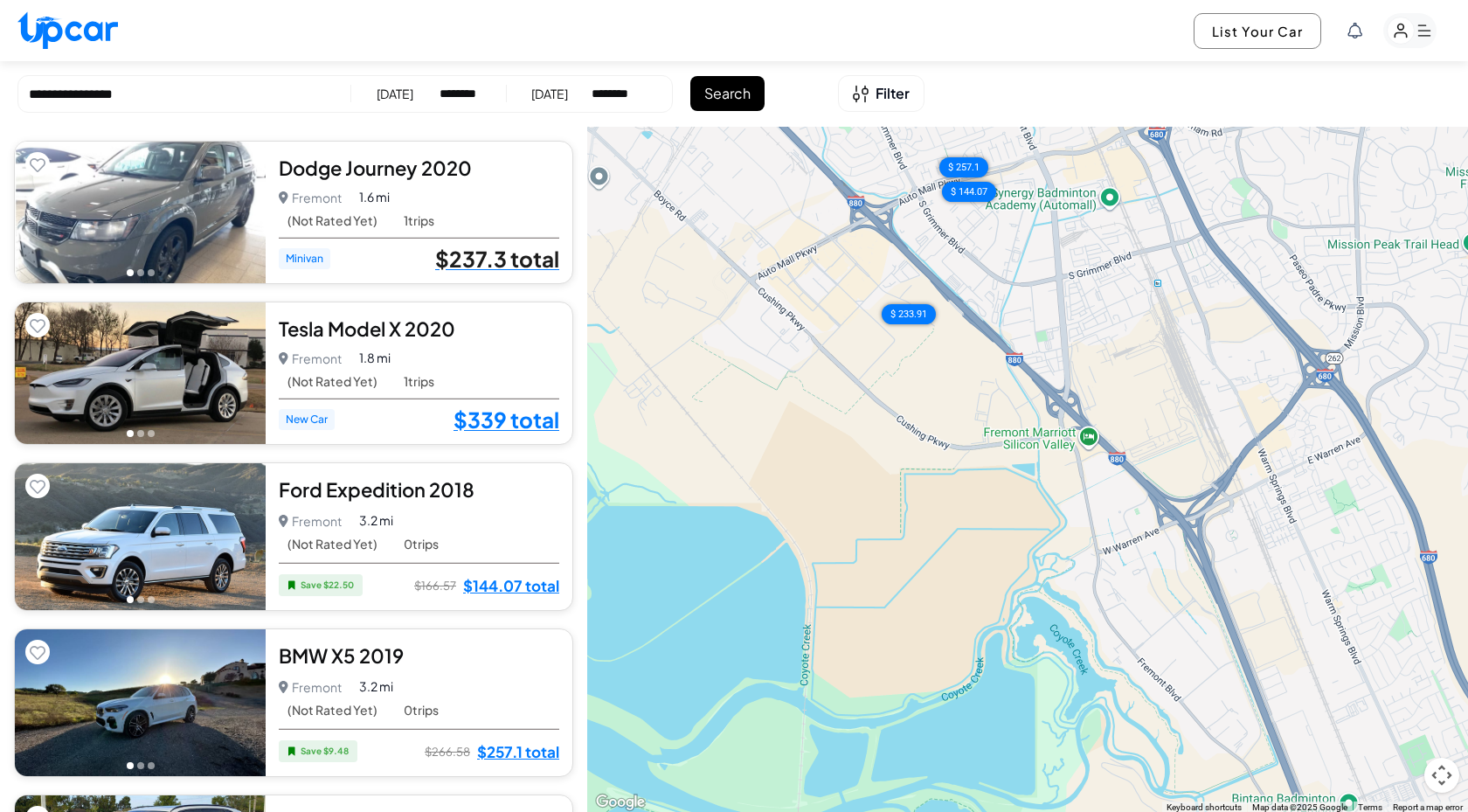
click at [535, 257] on link "$237.3 total" at bounding box center [497, 258] width 125 height 23
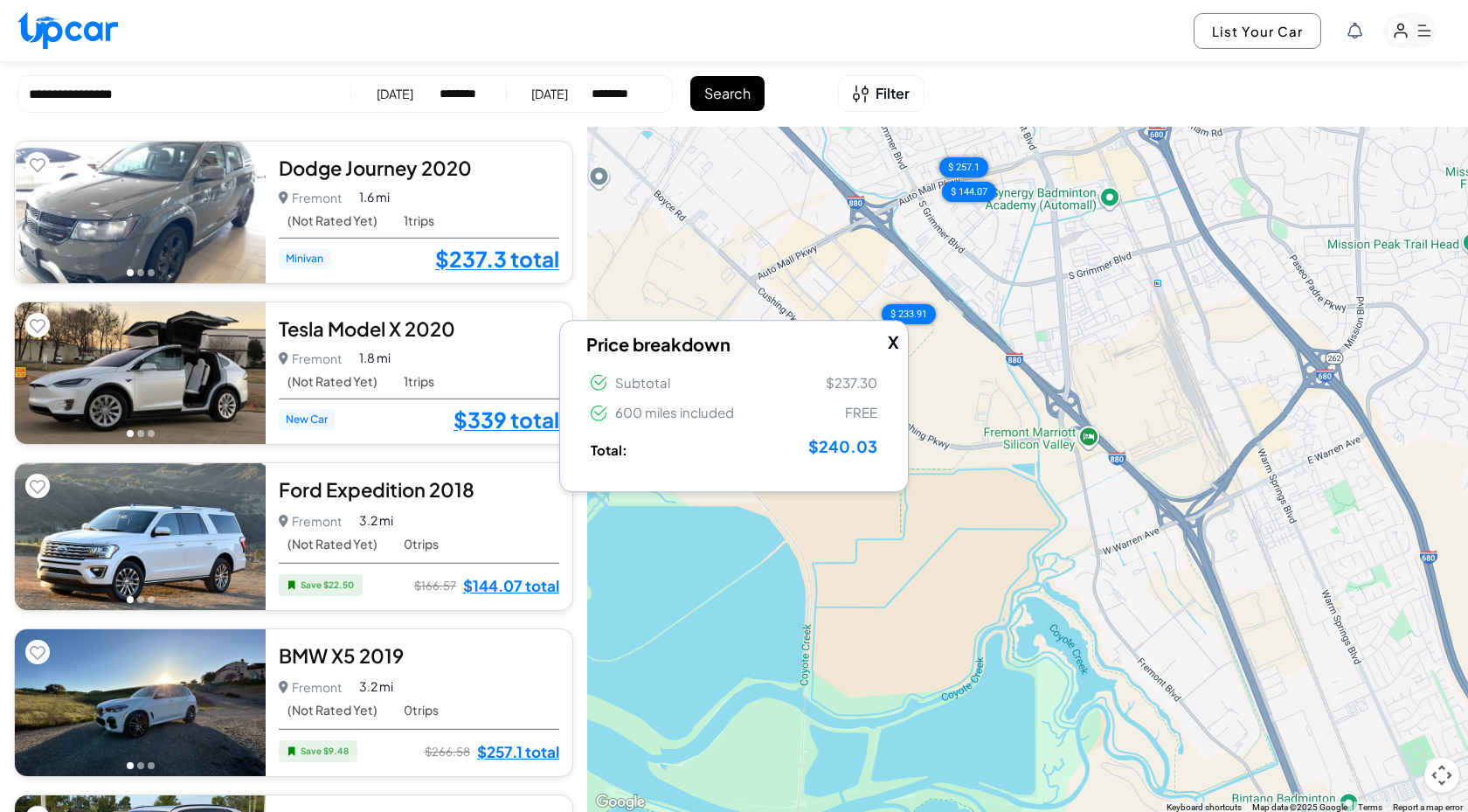
click at [383, 199] on span "1.6 mi" at bounding box center [374, 197] width 31 height 18
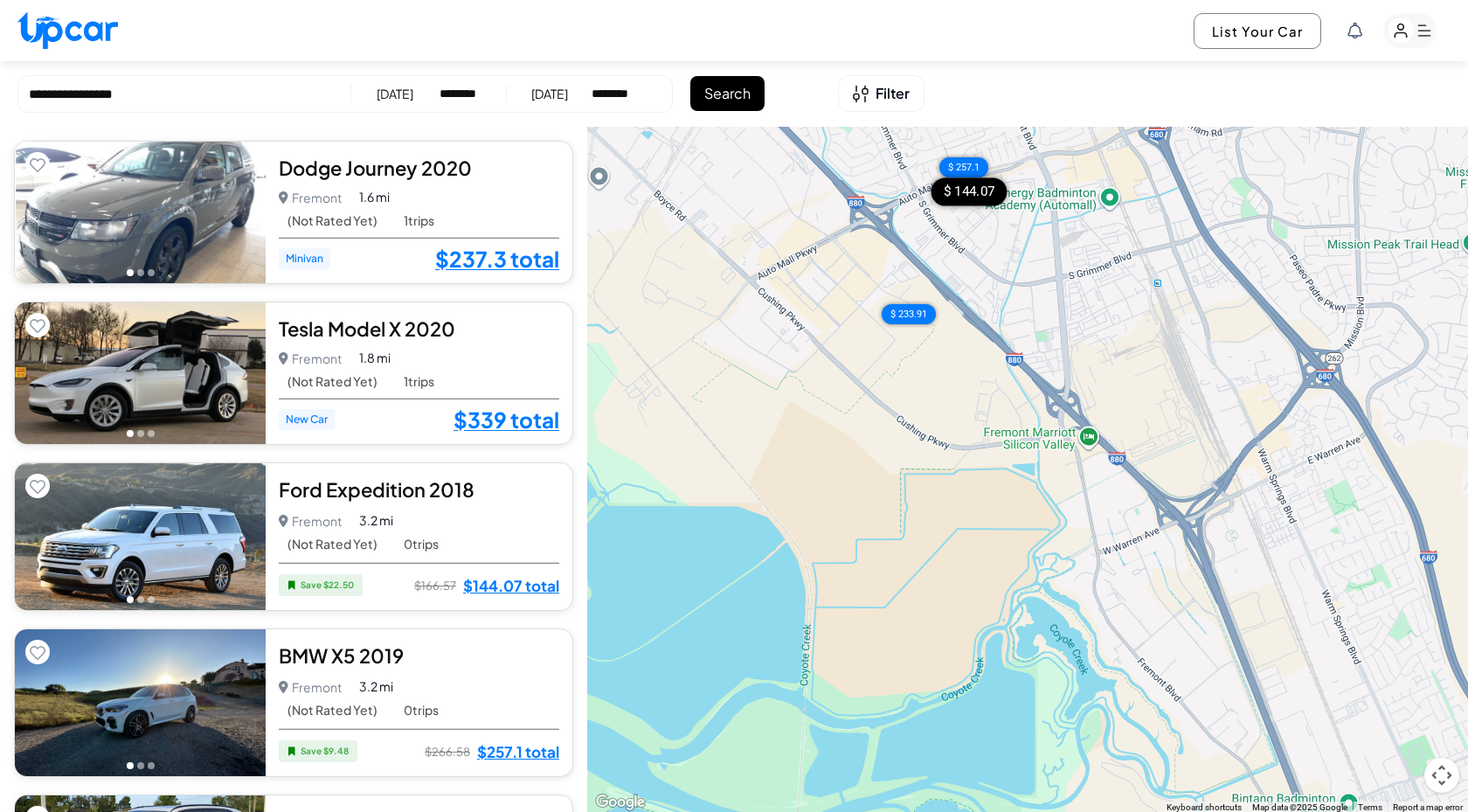
click at [443, 476] on div "Ford Expedition 2018" at bounding box center [419, 489] width 281 height 26
click at [481, 97] on select "********* ******** ******** ******* ******* ******* ******* ******* ******* ***…" at bounding box center [460, 93] width 42 height 17
select select "********"
click at [439, 85] on select "********* ******** ******** ******* ******* ******* ******* ******* ******* ***…" at bounding box center [460, 93] width 42 height 17
click at [632, 93] on select "**********" at bounding box center [614, 93] width 45 height 17
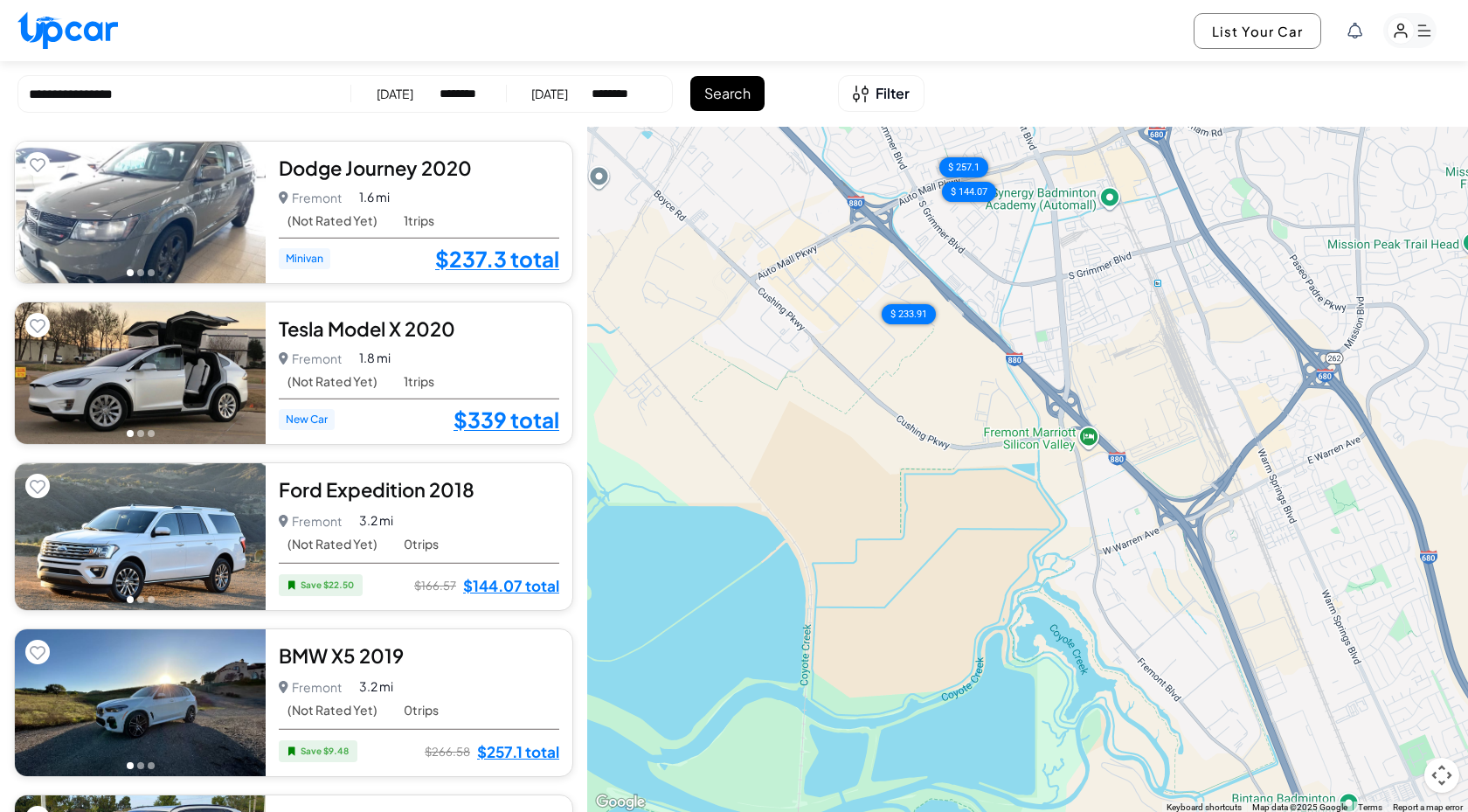
select select "********"
click at [596, 85] on select "**********" at bounding box center [614, 93] width 45 height 17
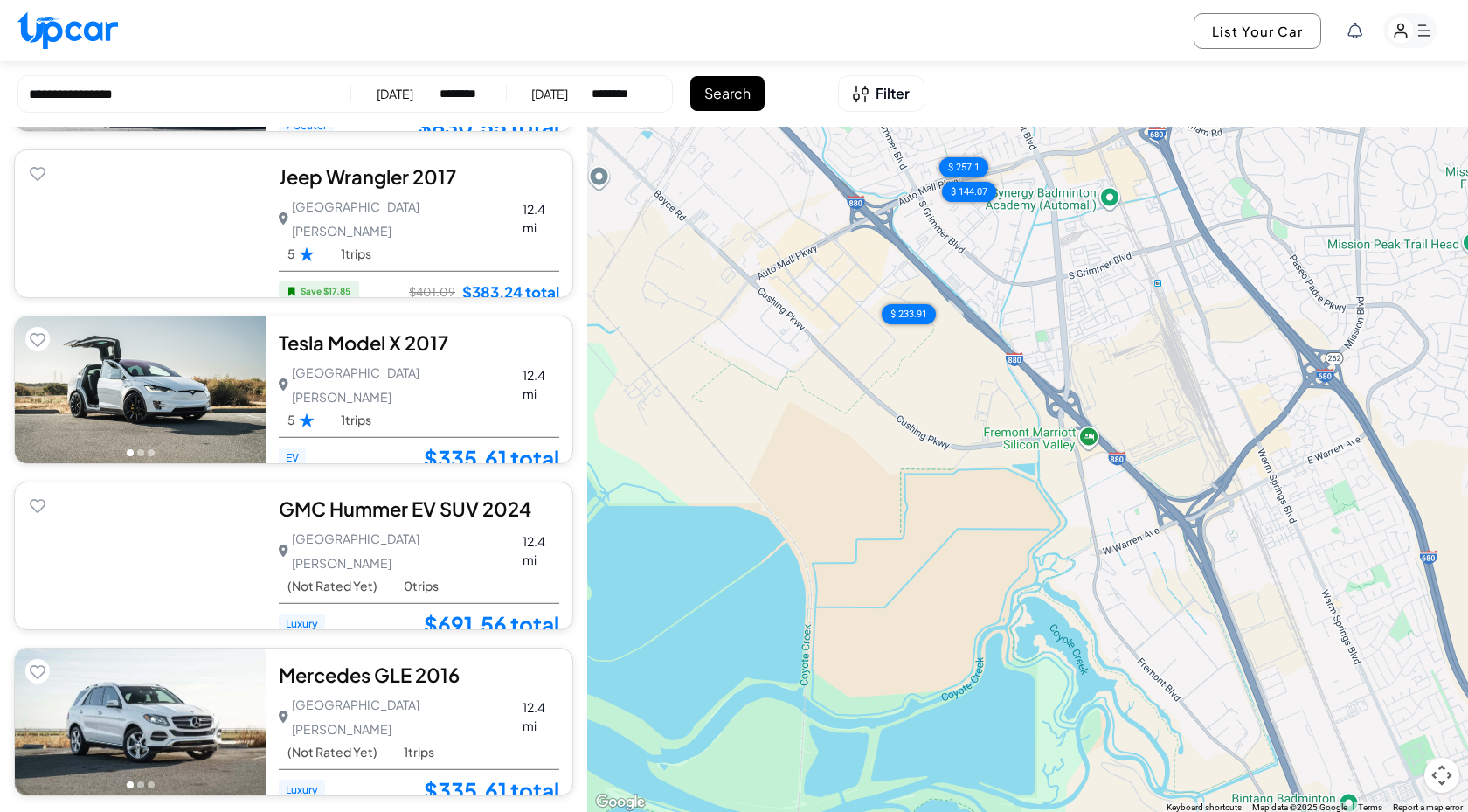
scroll to position [1335, 0]
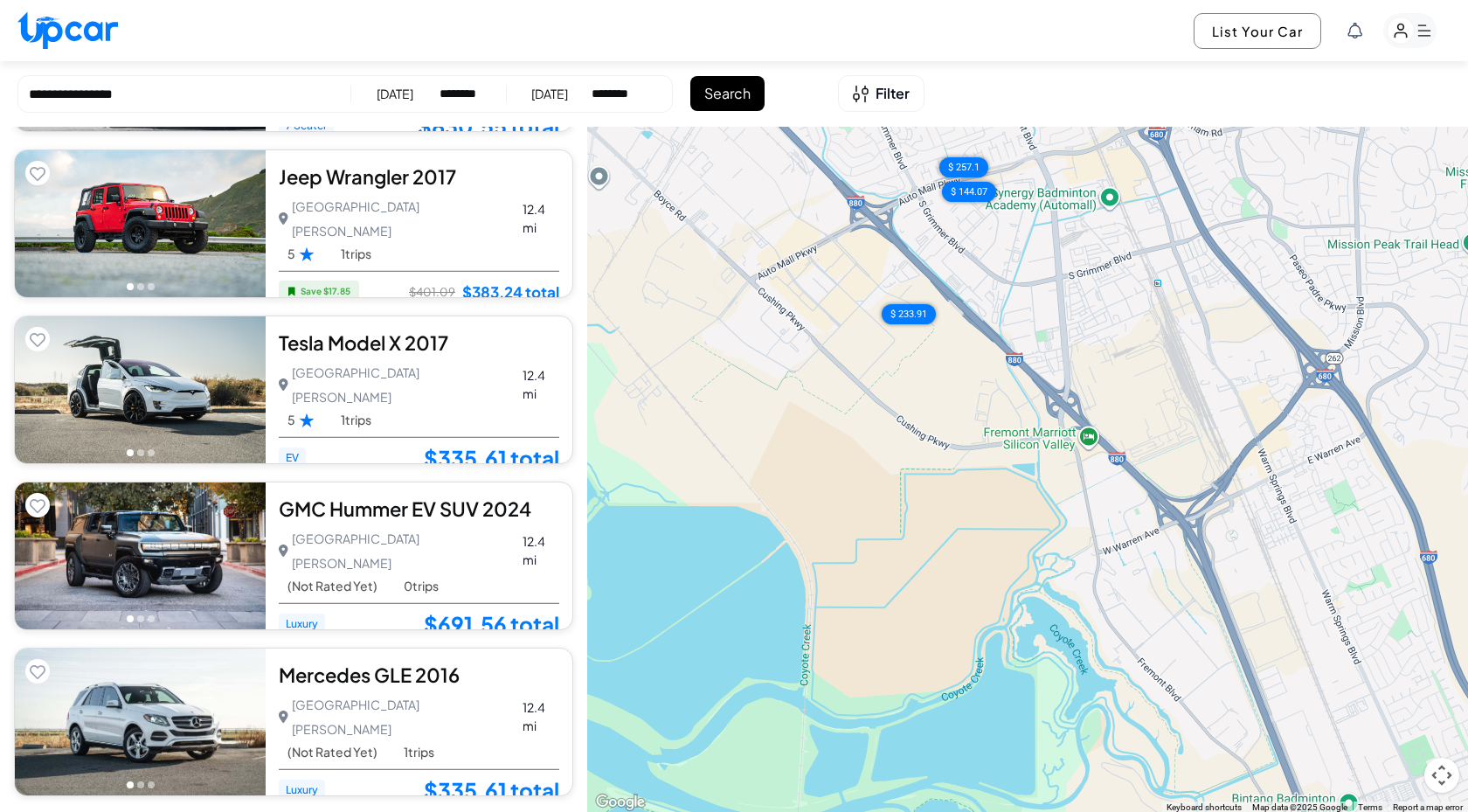
click at [480, 214] on div "San Jose San Jose • 1 trips 12.4 mi" at bounding box center [419, 218] width 281 height 49
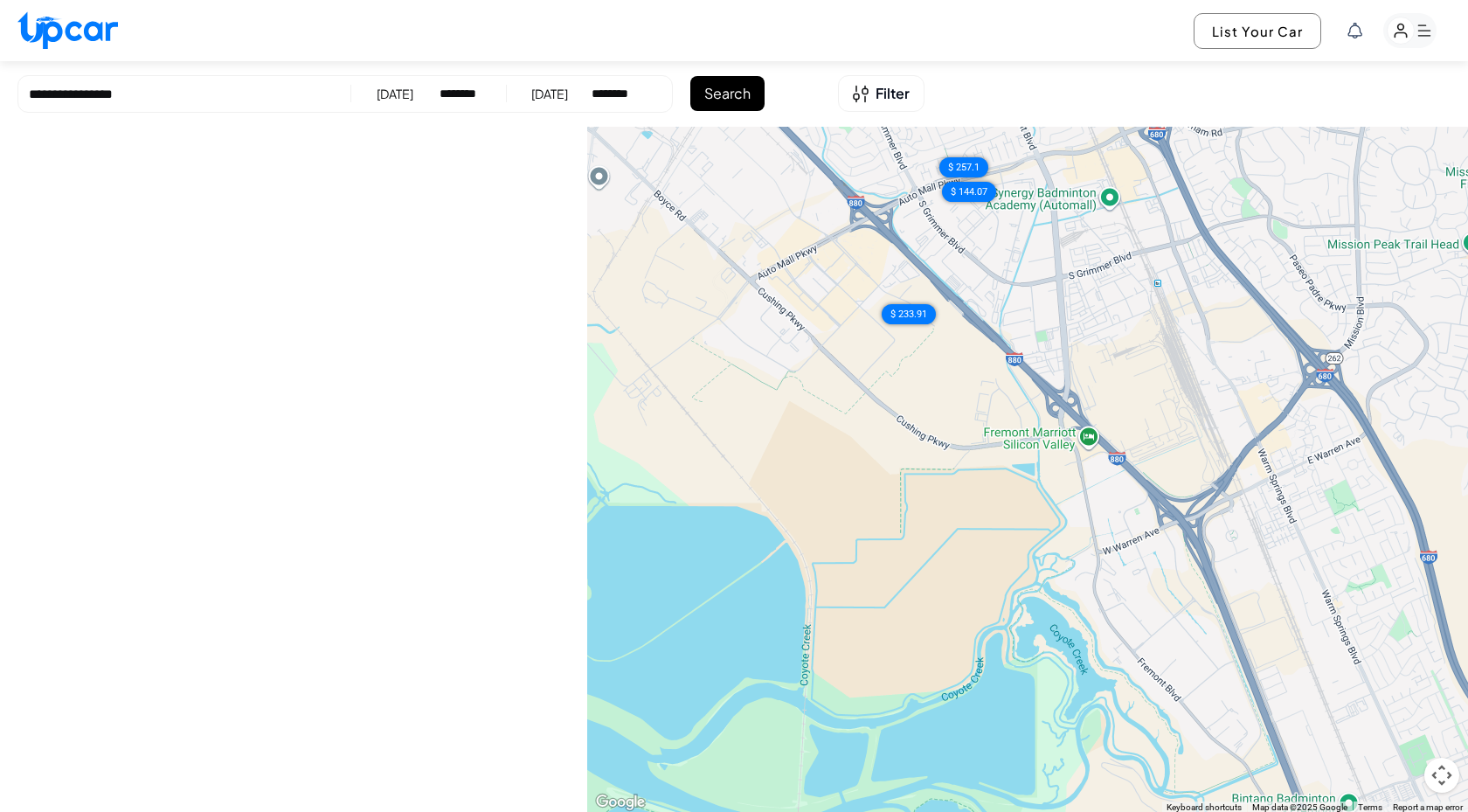
scroll to position [0, 0]
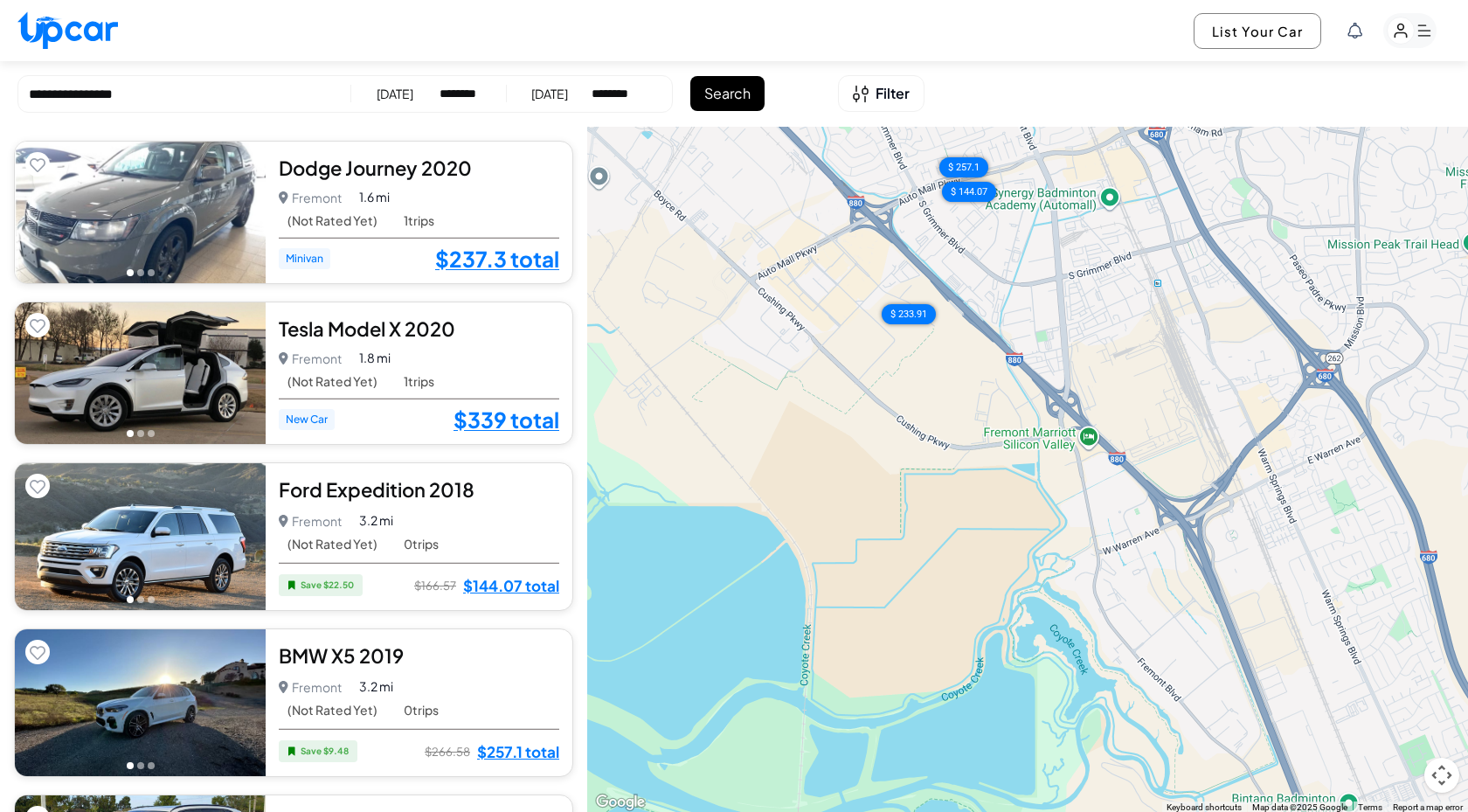
click at [498, 195] on div "Fremont Fremont • 1 trips 1.6 mi" at bounding box center [419, 197] width 281 height 24
click at [532, 358] on div "Fremont Fremont • 1 trips 1.8 mi" at bounding box center [419, 358] width 281 height 24
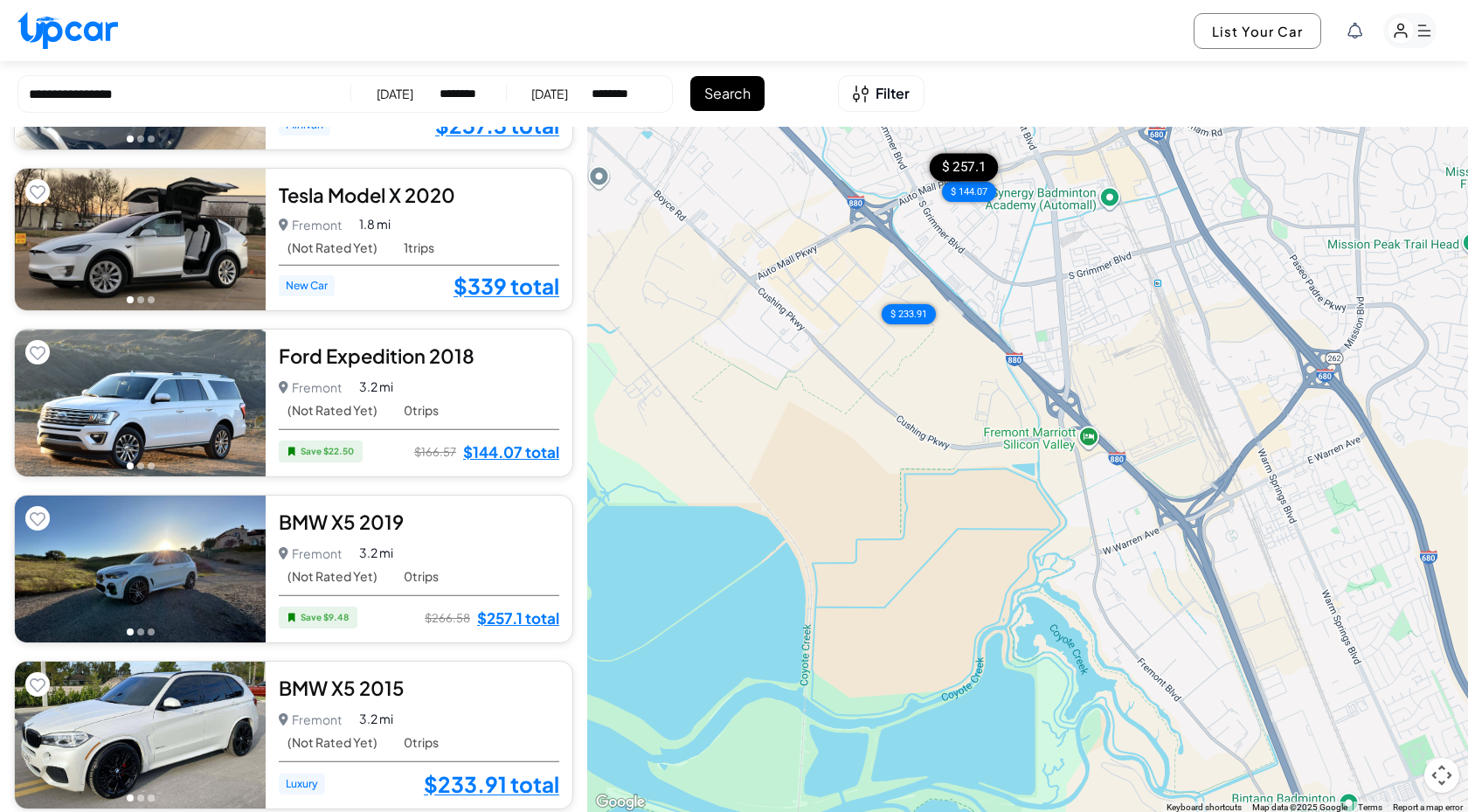
scroll to position [198, 0]
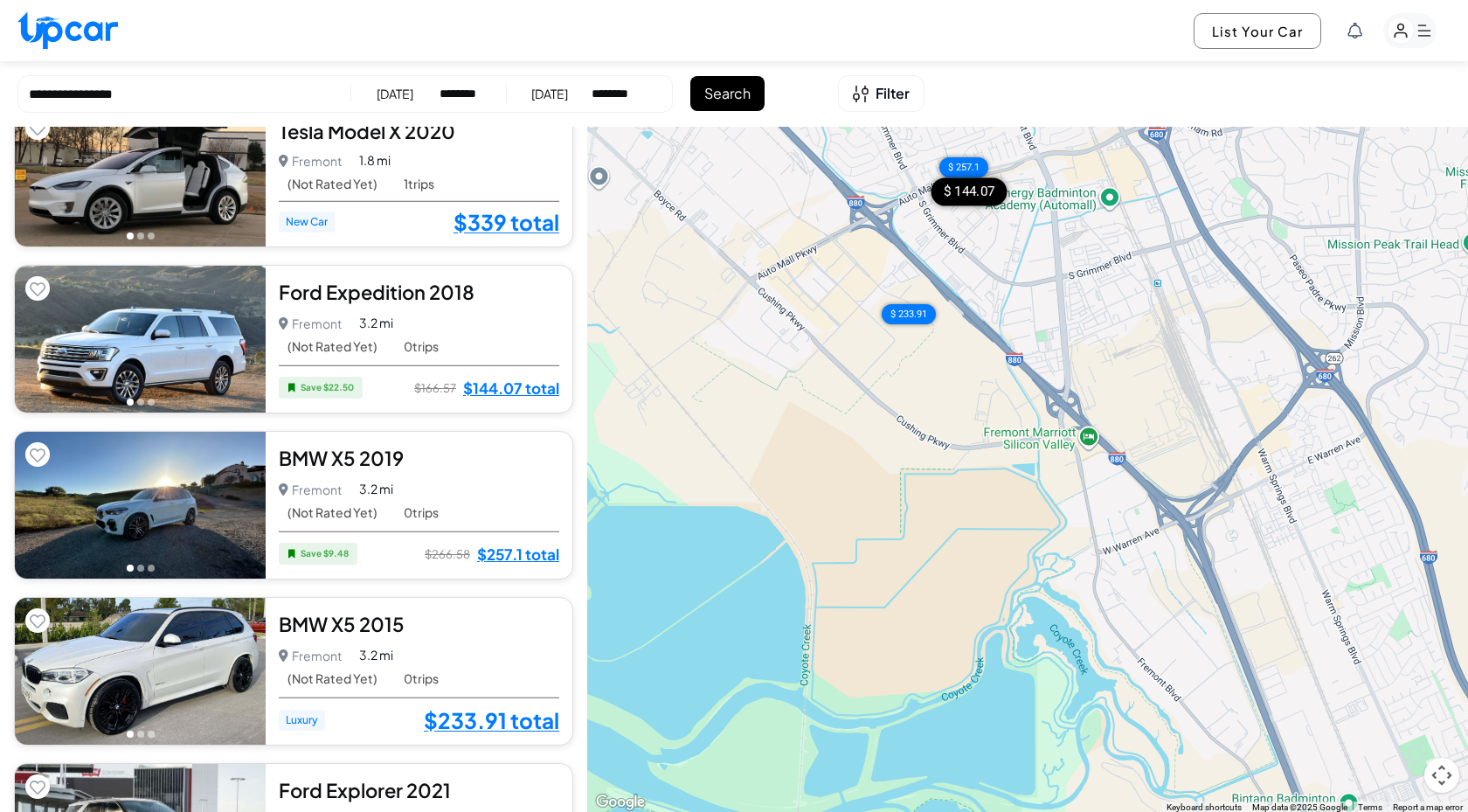
click at [968, 193] on div "$ 144.07" at bounding box center [970, 191] width 76 height 28
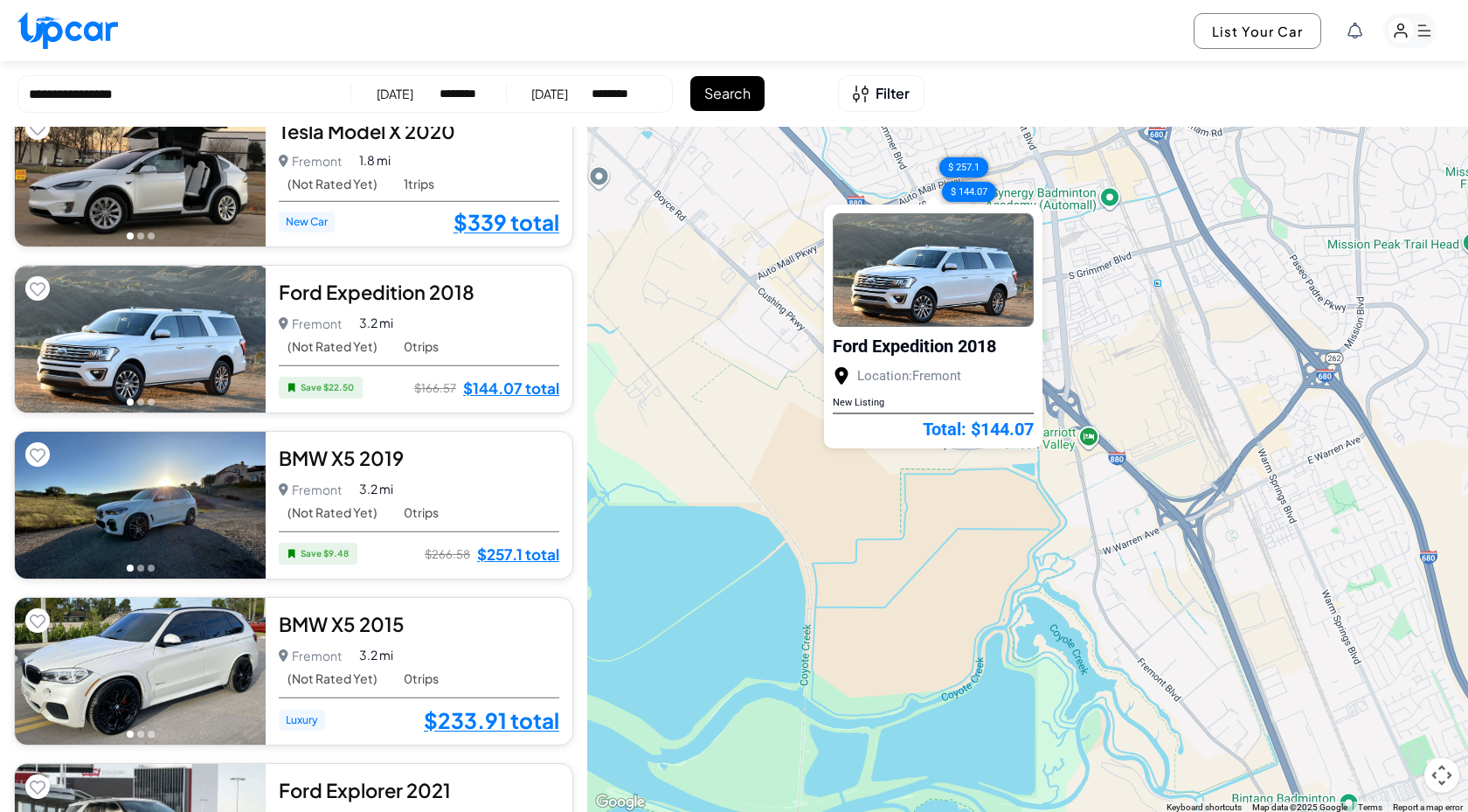
click at [923, 321] on img at bounding box center [933, 270] width 199 height 112
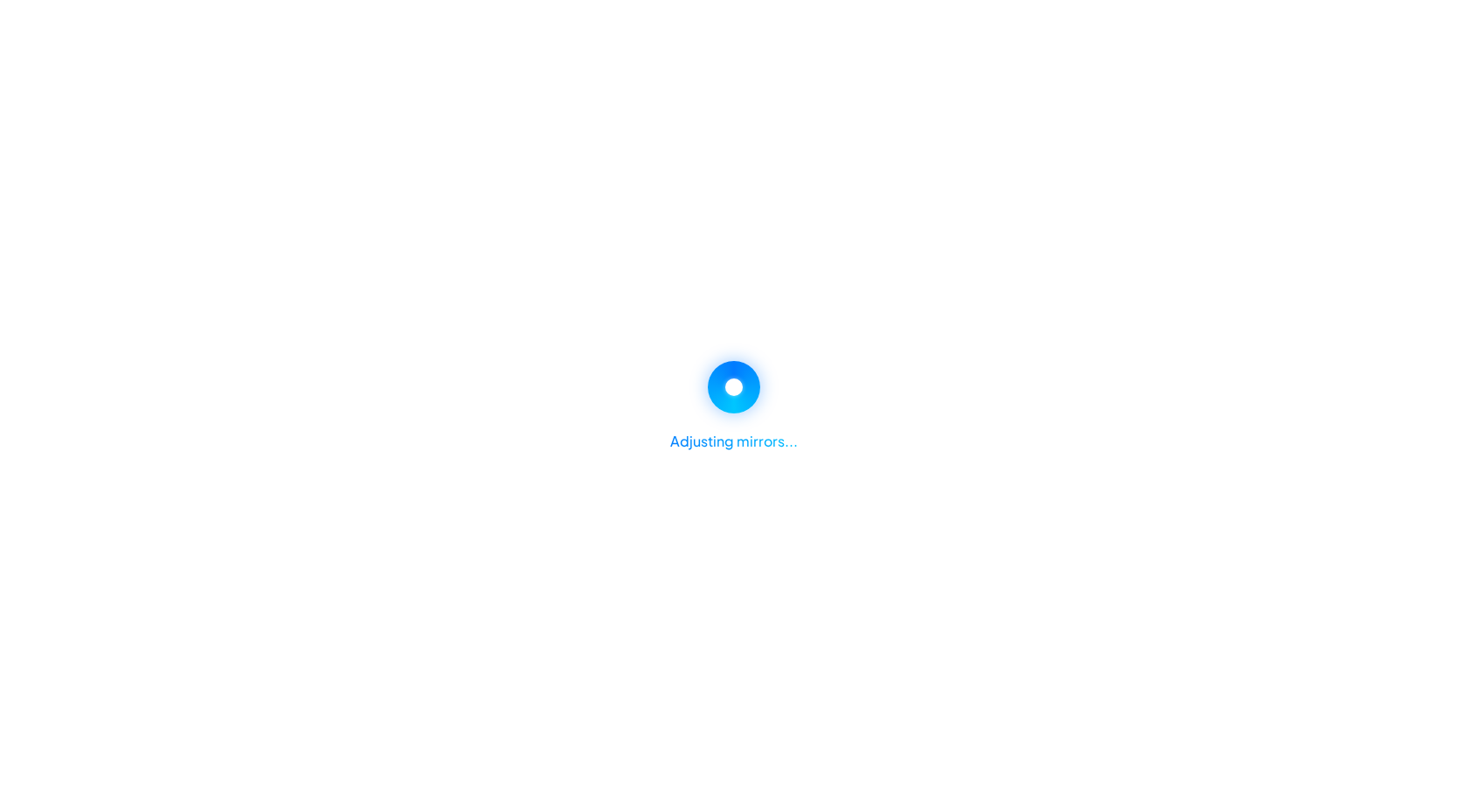
select select "********"
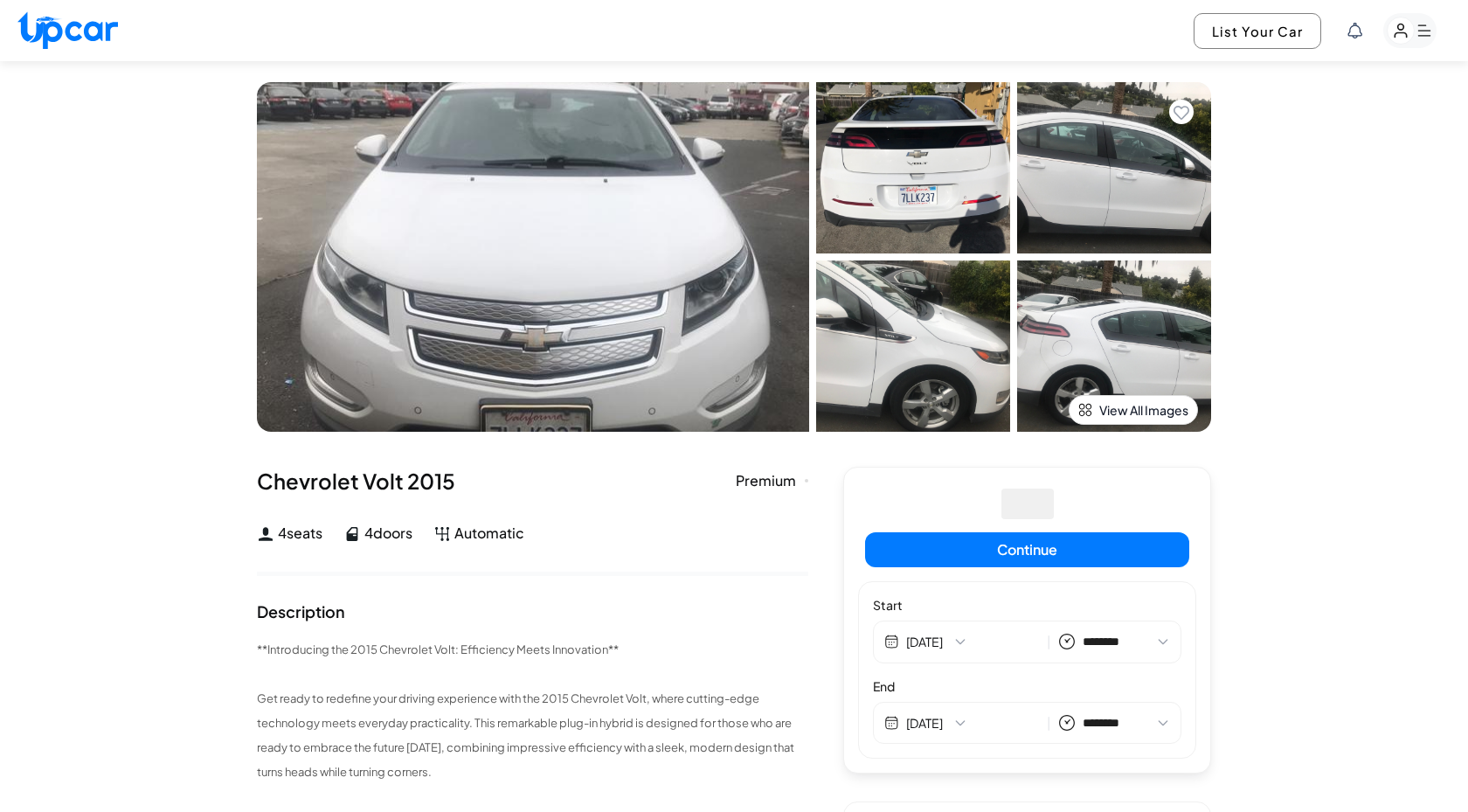
select select "********"
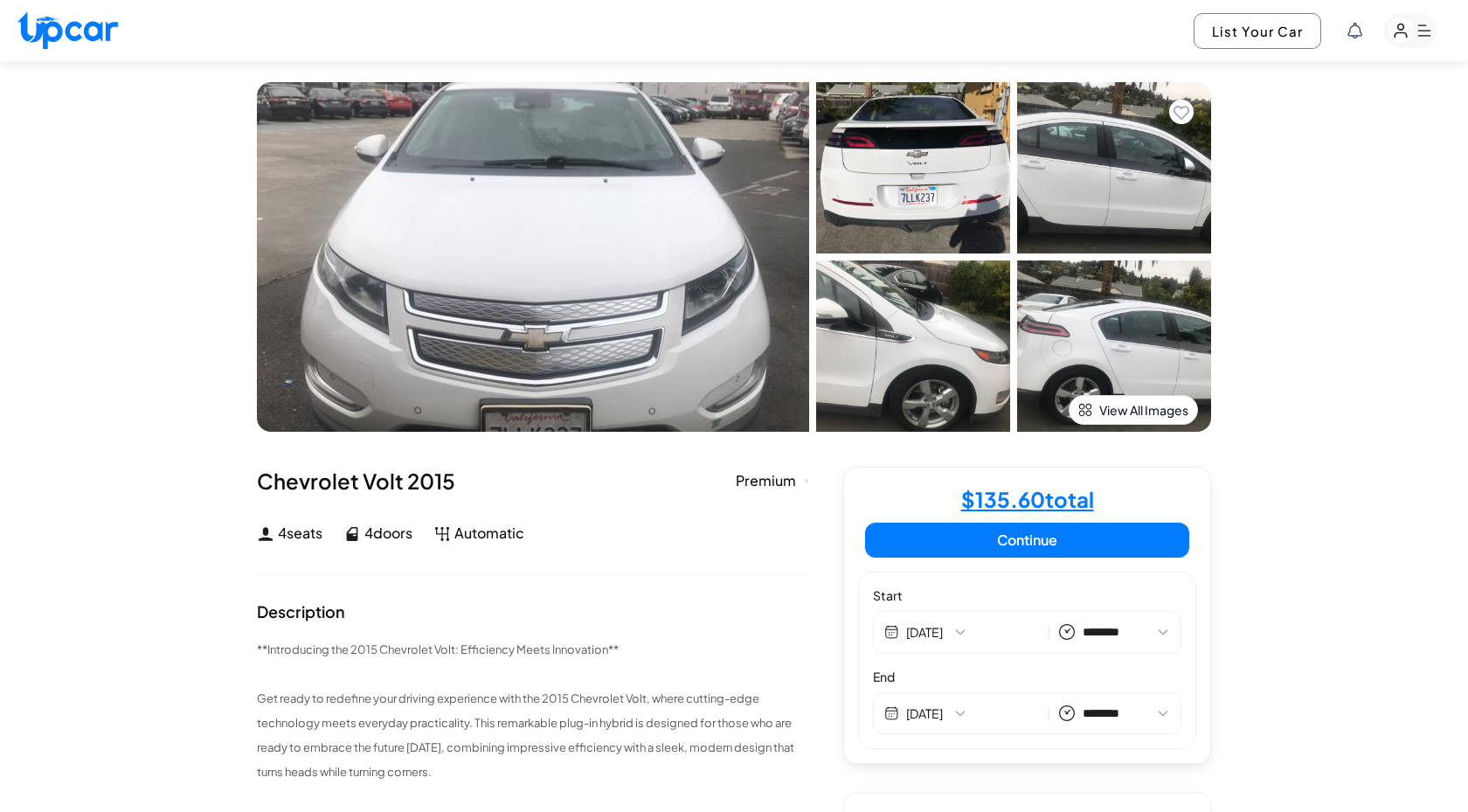
select select "********"
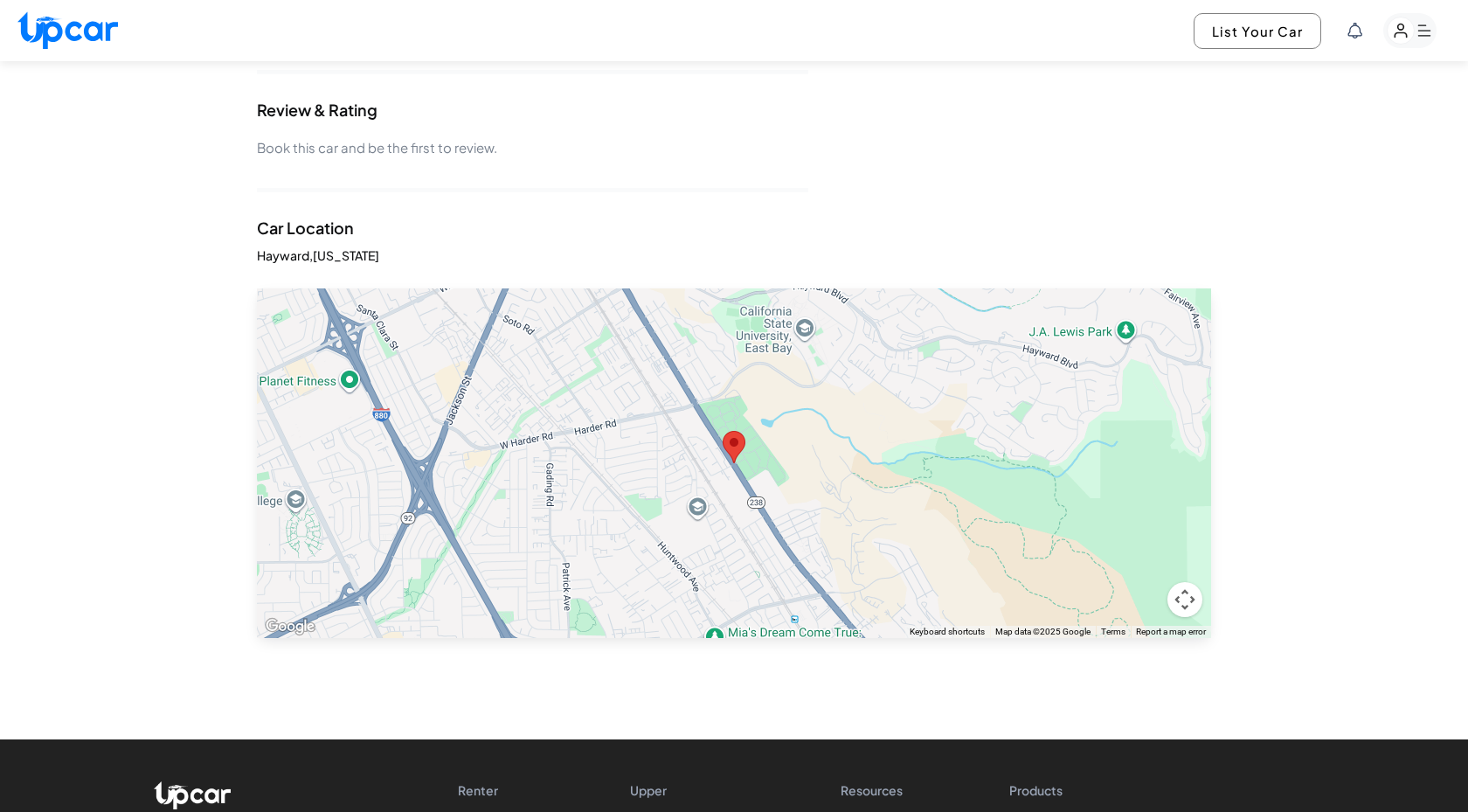
scroll to position [1269, 0]
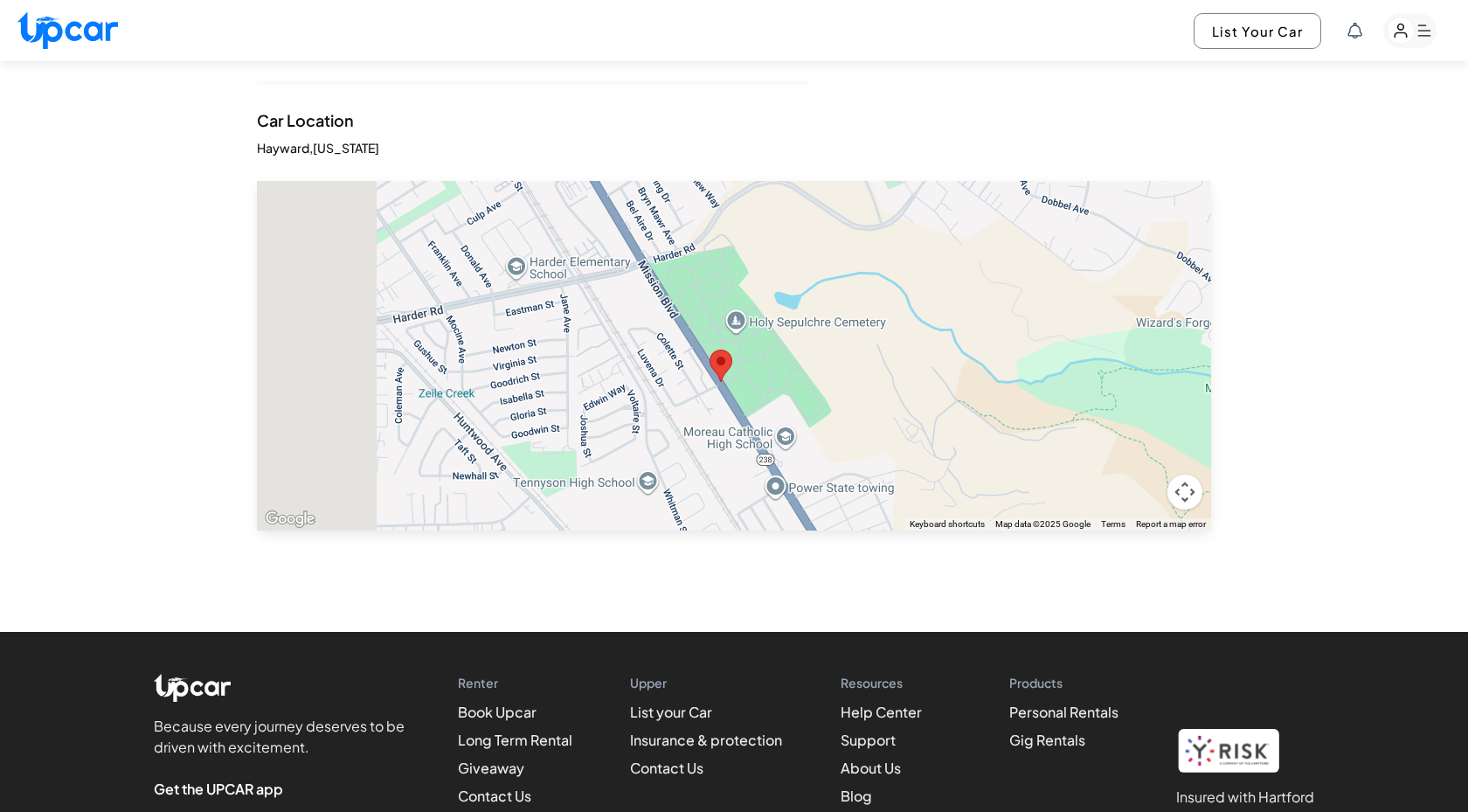
drag, startPoint x: 743, startPoint y: 390, endPoint x: 994, endPoint y: 506, distance: 276.5
click at [994, 507] on div at bounding box center [734, 355] width 955 height 349
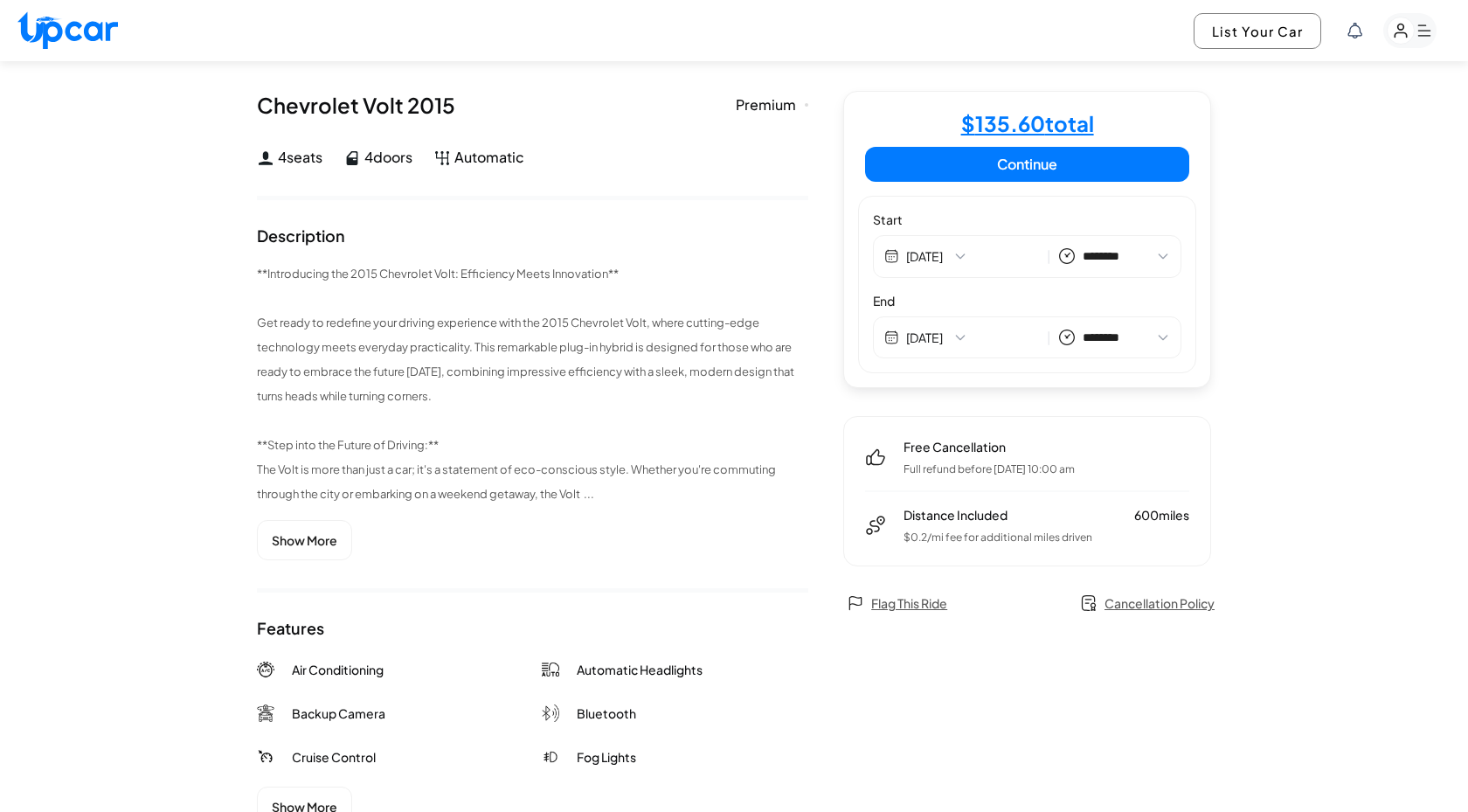
scroll to position [300, 0]
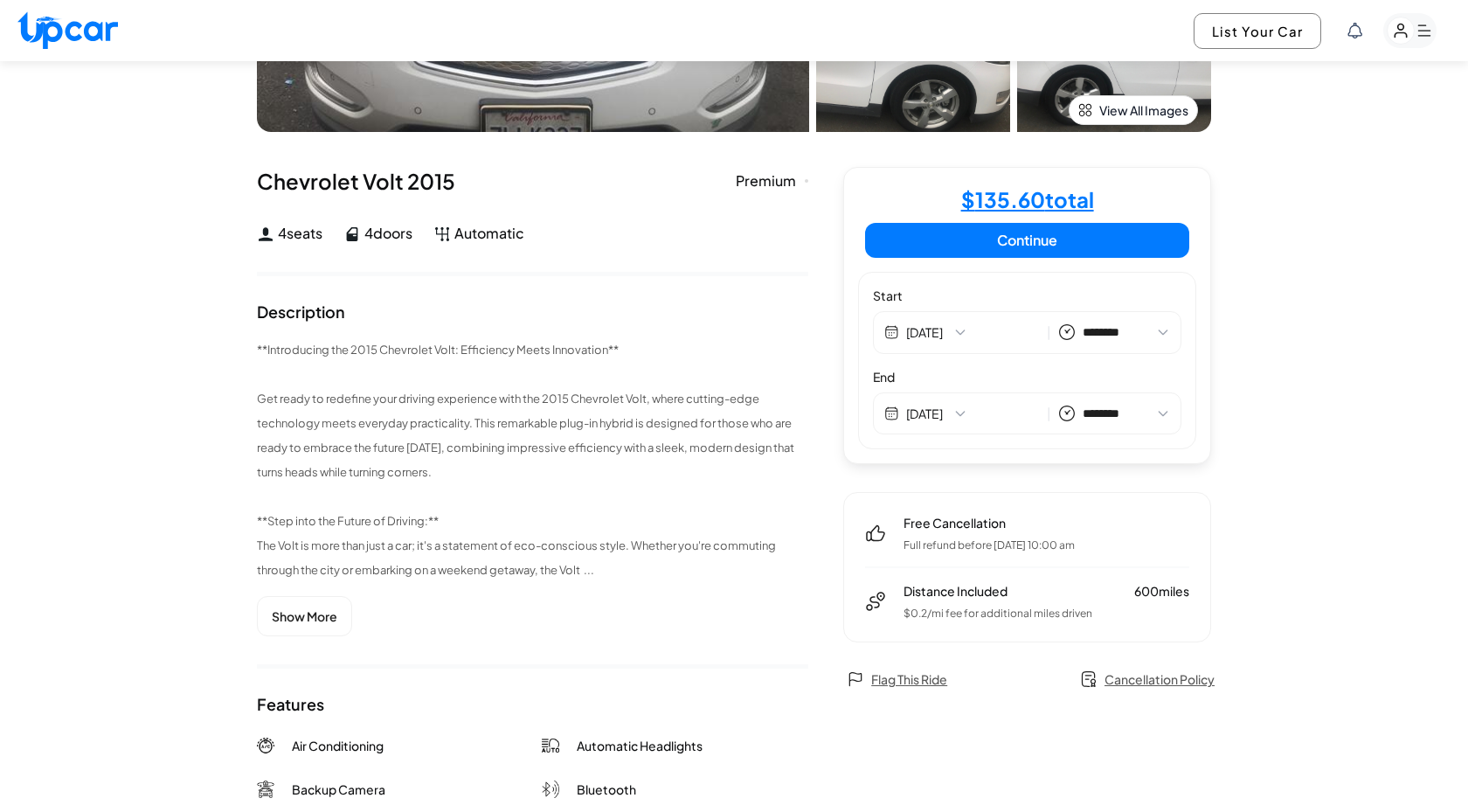
click at [298, 612] on button "Show More" at bounding box center [305, 616] width 96 height 41
select select "********"
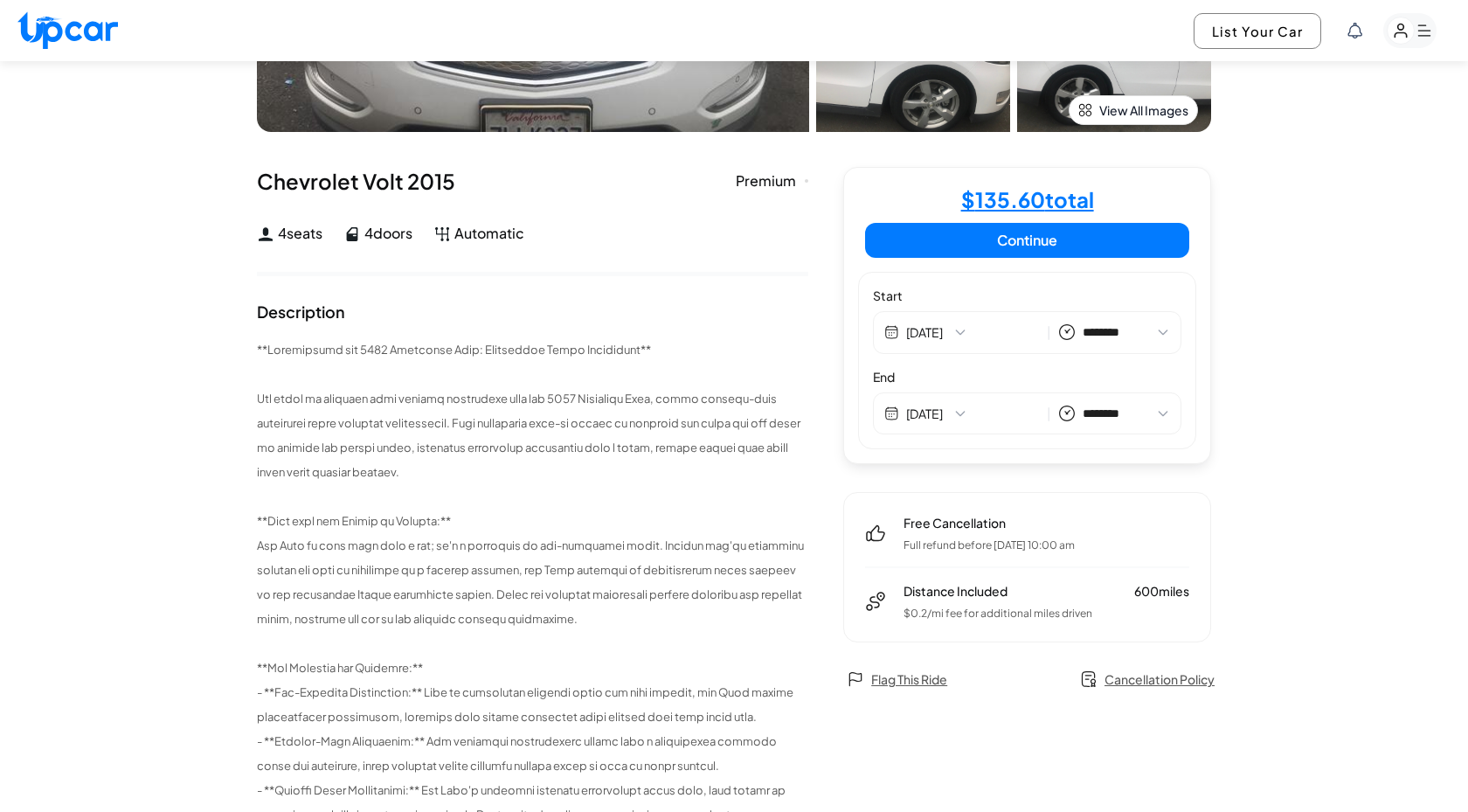
click at [1041, 243] on button "Continue" at bounding box center [1027, 240] width 324 height 35
select select "********"
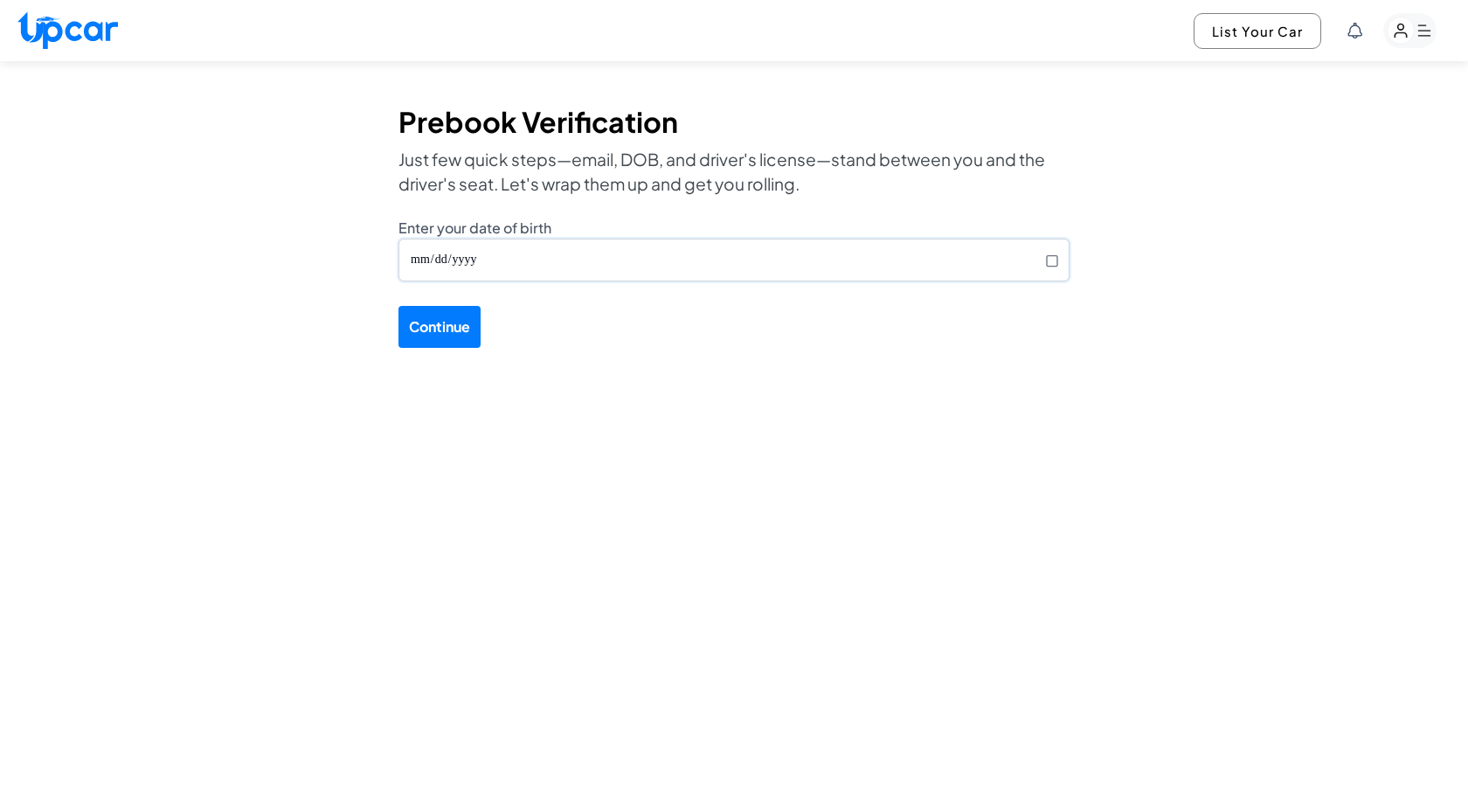
click at [650, 272] on input "Enter your date of birth" at bounding box center [734, 259] width 671 height 42
click at [491, 261] on input "**********" at bounding box center [734, 259] width 671 height 42
type input "**********"
click at [449, 318] on button "Continue" at bounding box center [439, 327] width 82 height 42
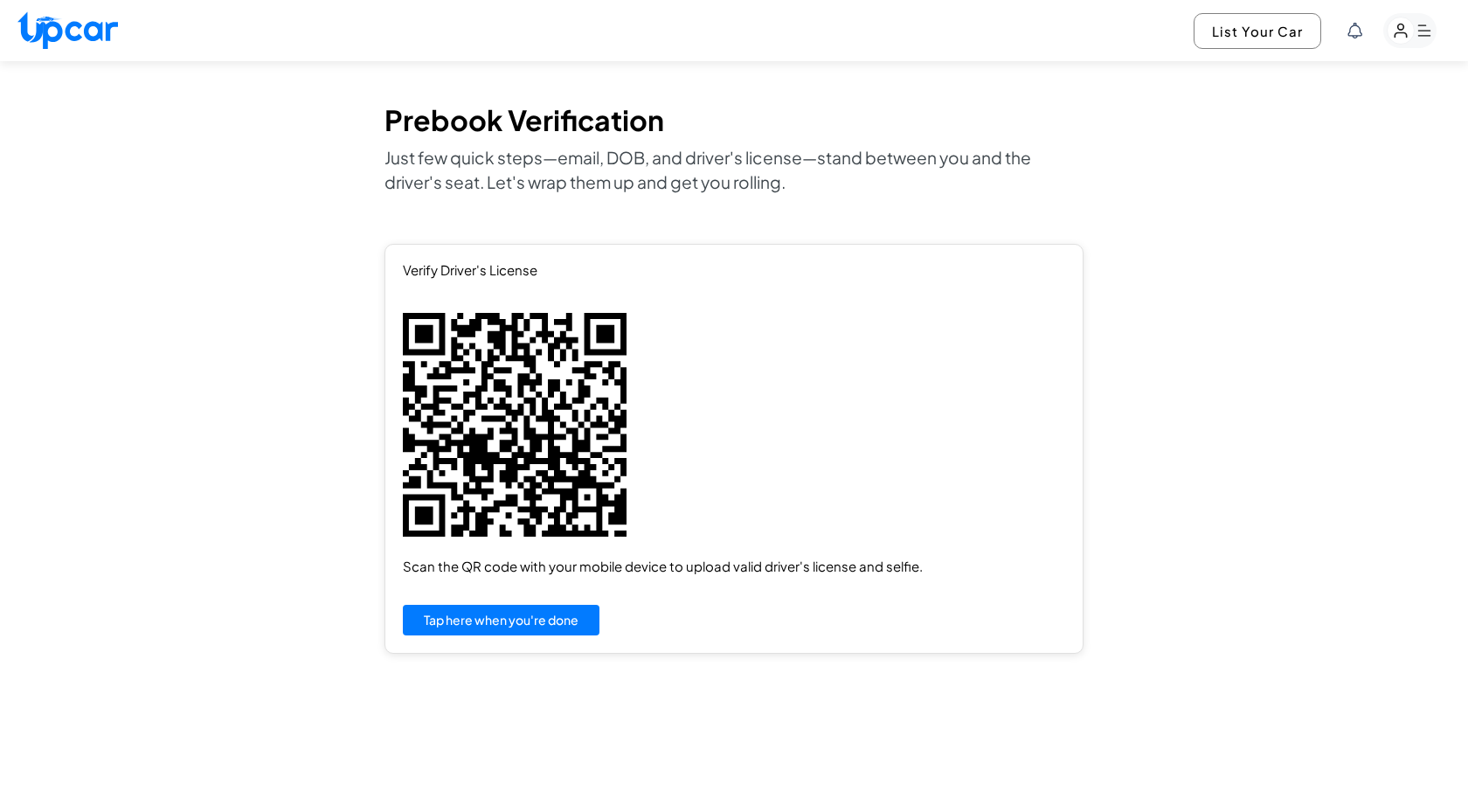
drag, startPoint x: 441, startPoint y: 280, endPoint x: 608, endPoint y: 287, distance: 167.1
click at [608, 287] on div "Verify Driver's License Scan the QR code with your mobile device to upload vali…" at bounding box center [734, 429] width 662 height 334
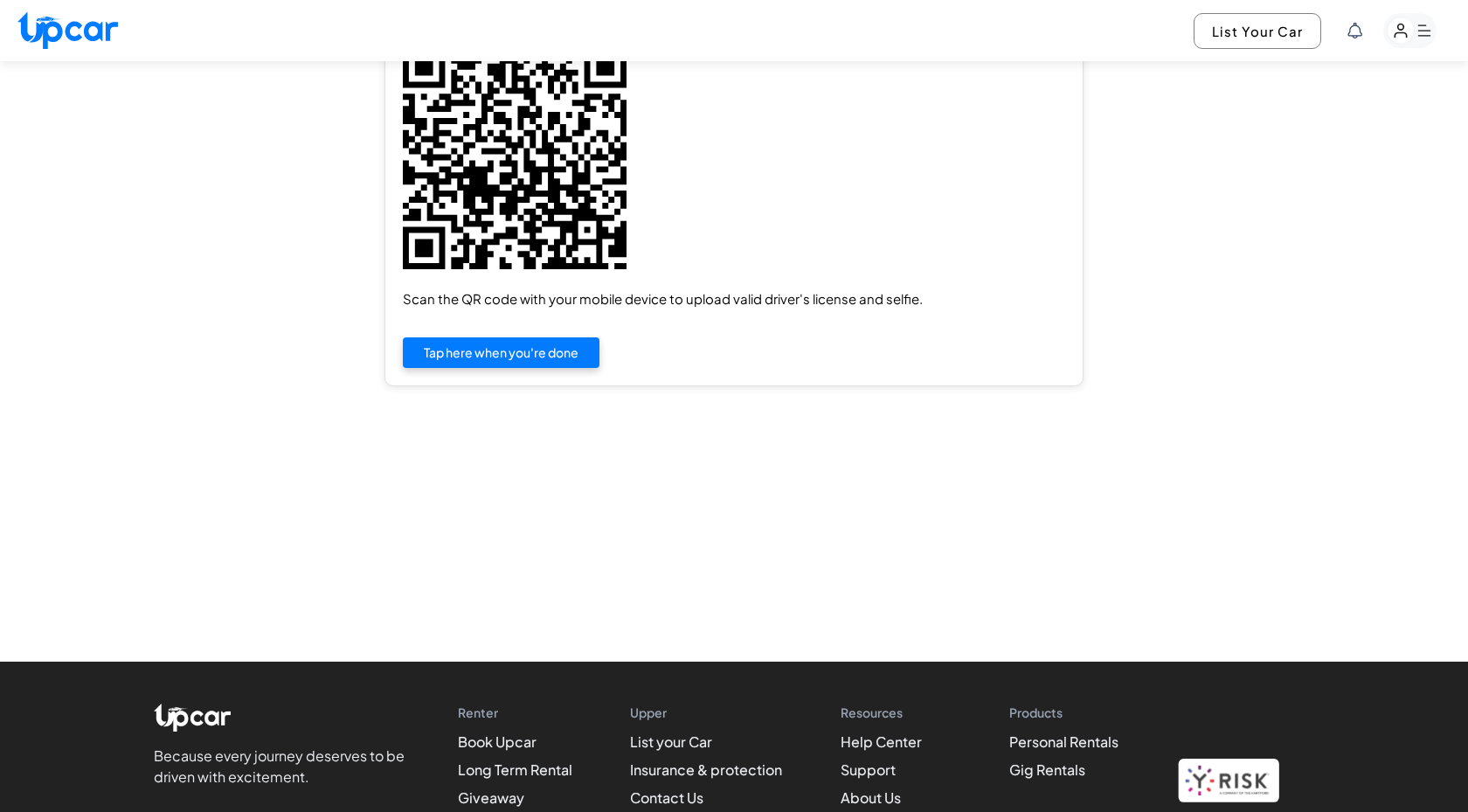
scroll to position [230, 0]
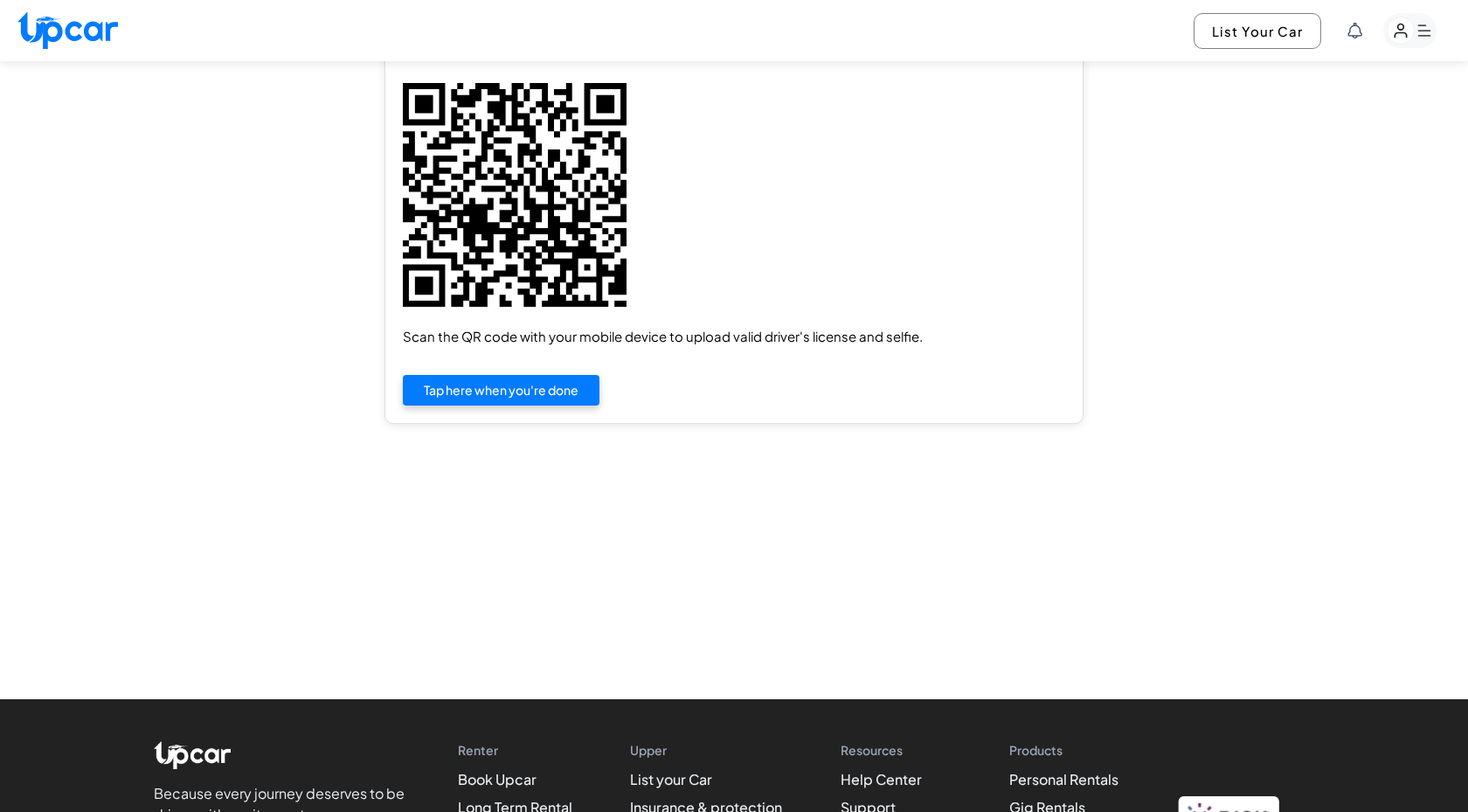
click at [539, 391] on button "Tap here when you're done" at bounding box center [502, 391] width 197 height 31
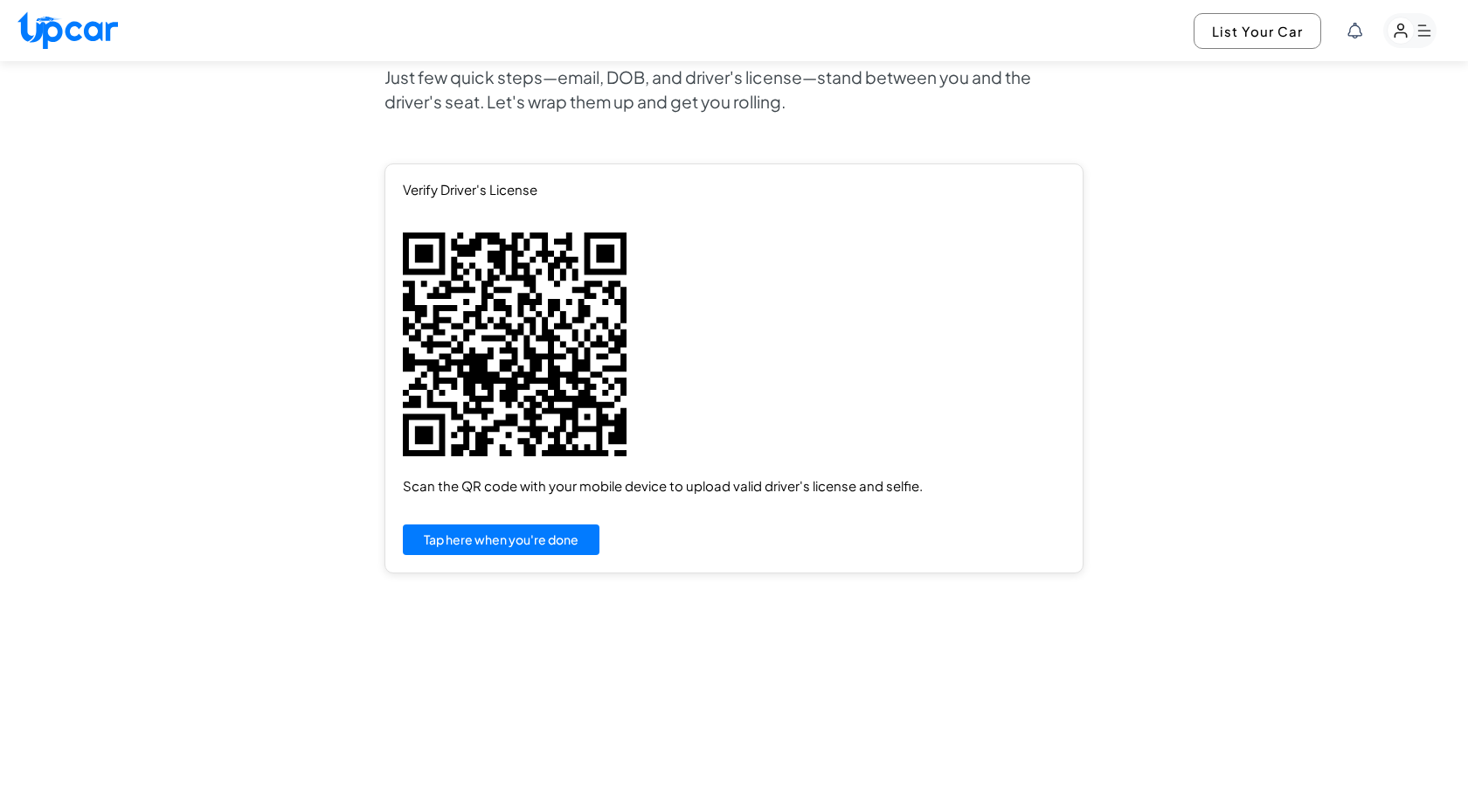
scroll to position [0, 0]
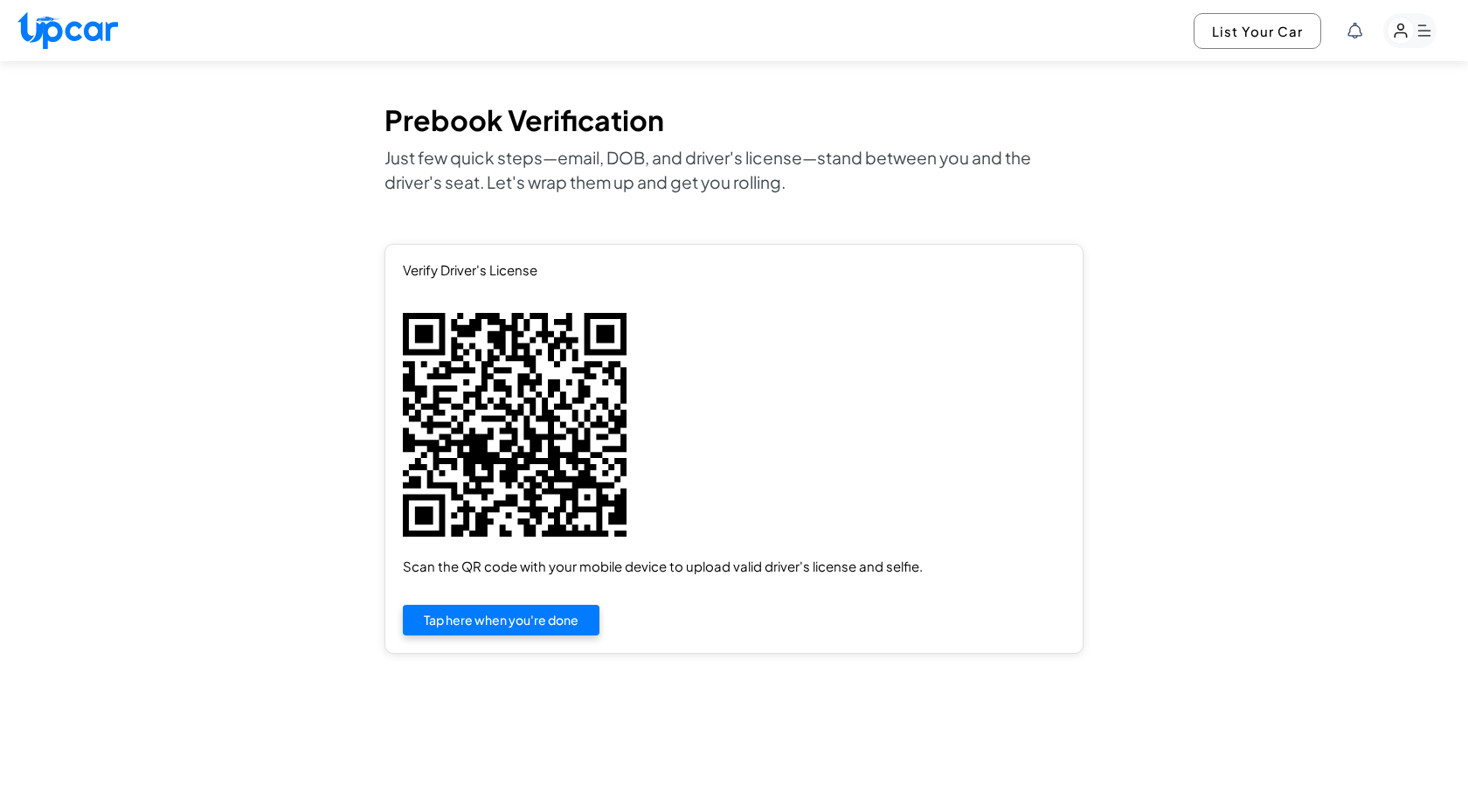
click at [540, 616] on button "Tap here when you're done" at bounding box center [502, 620] width 197 height 31
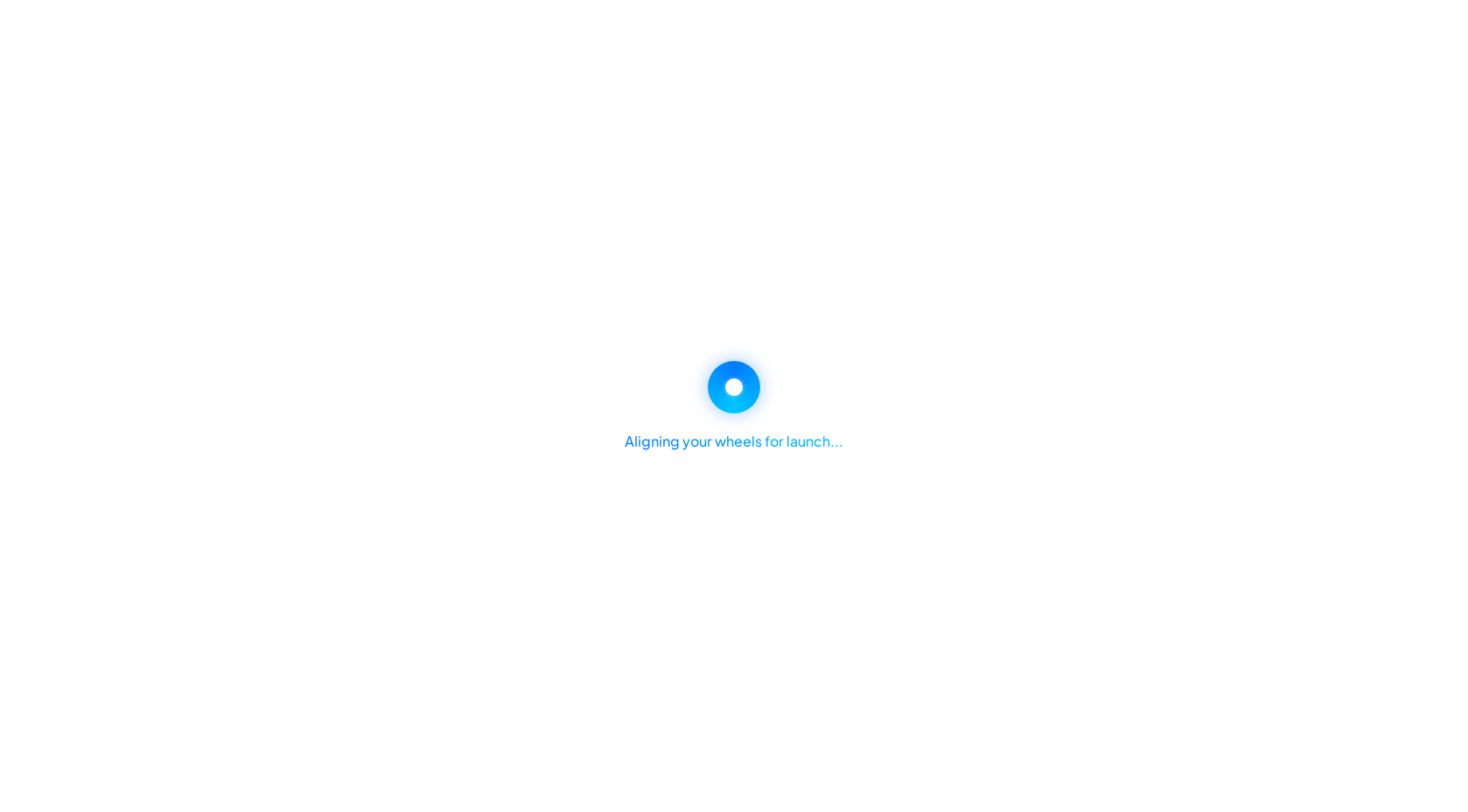
select select "********"
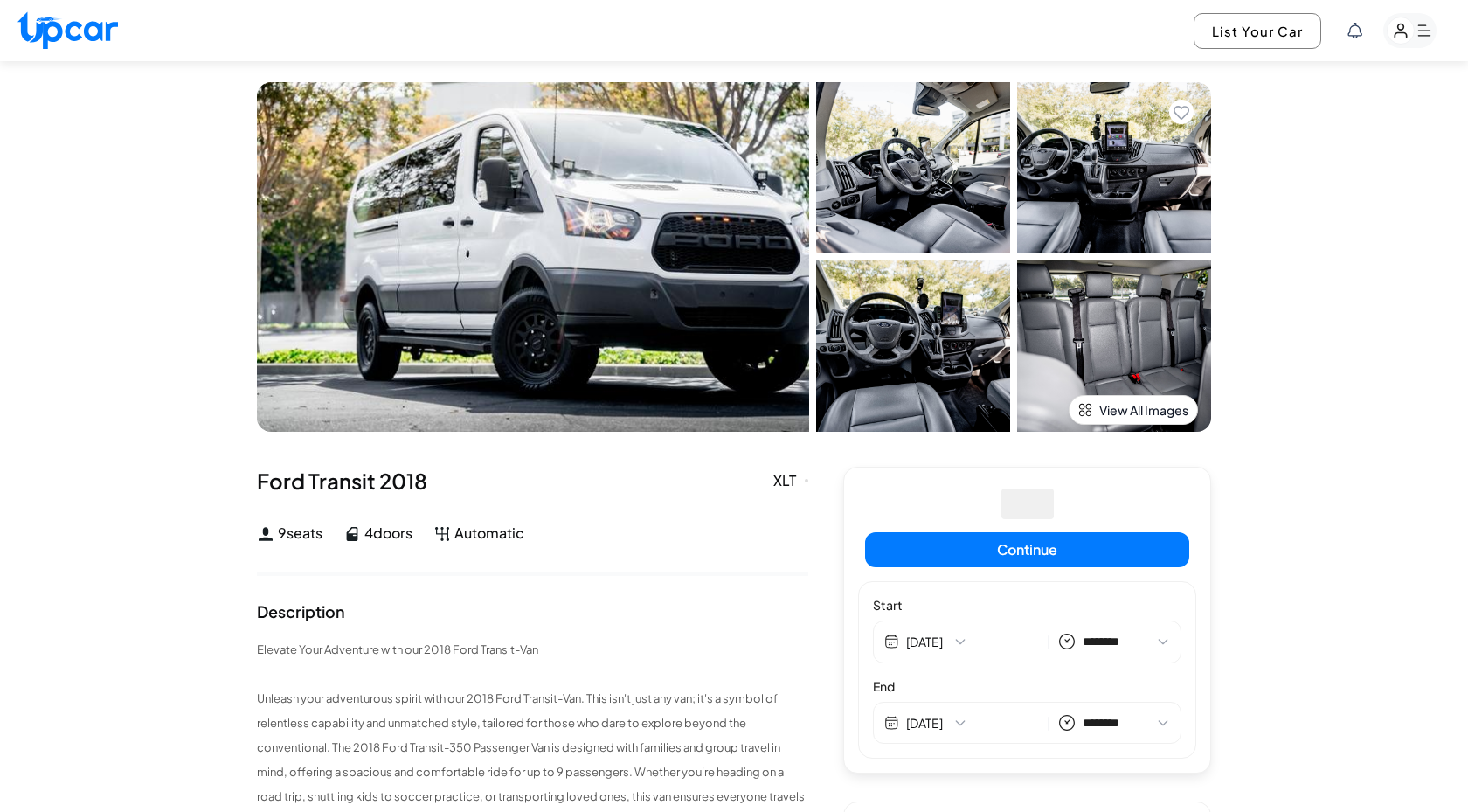
select select "********"
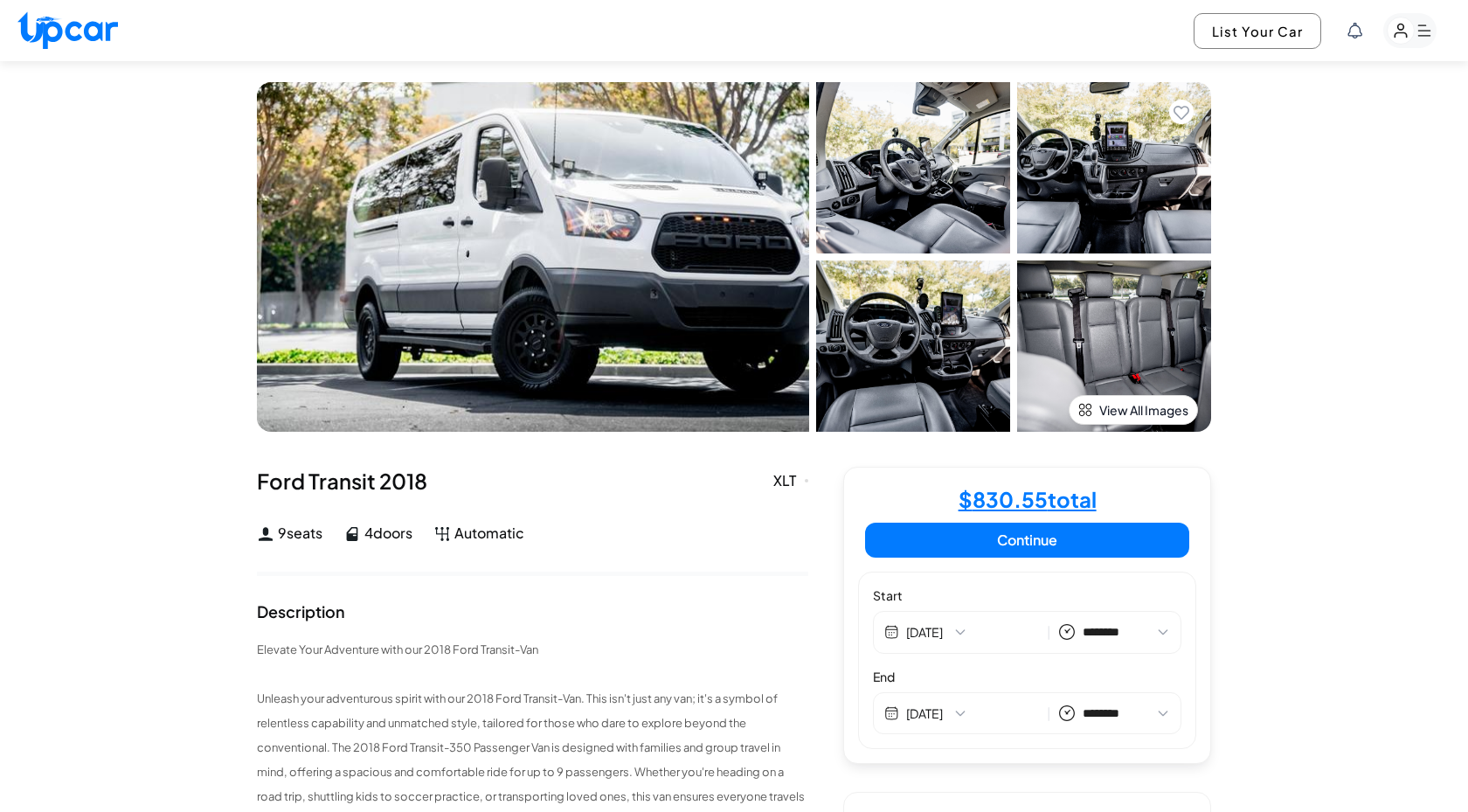
select select "********"
drag, startPoint x: 377, startPoint y: 528, endPoint x: 550, endPoint y: 527, distance: 173.0
click at [551, 527] on div "9 seats 4 doors Automatic" at bounding box center [532, 532] width 551 height 21
click at [550, 527] on div "9 seats 4 doors Automatic" at bounding box center [532, 532] width 551 height 21
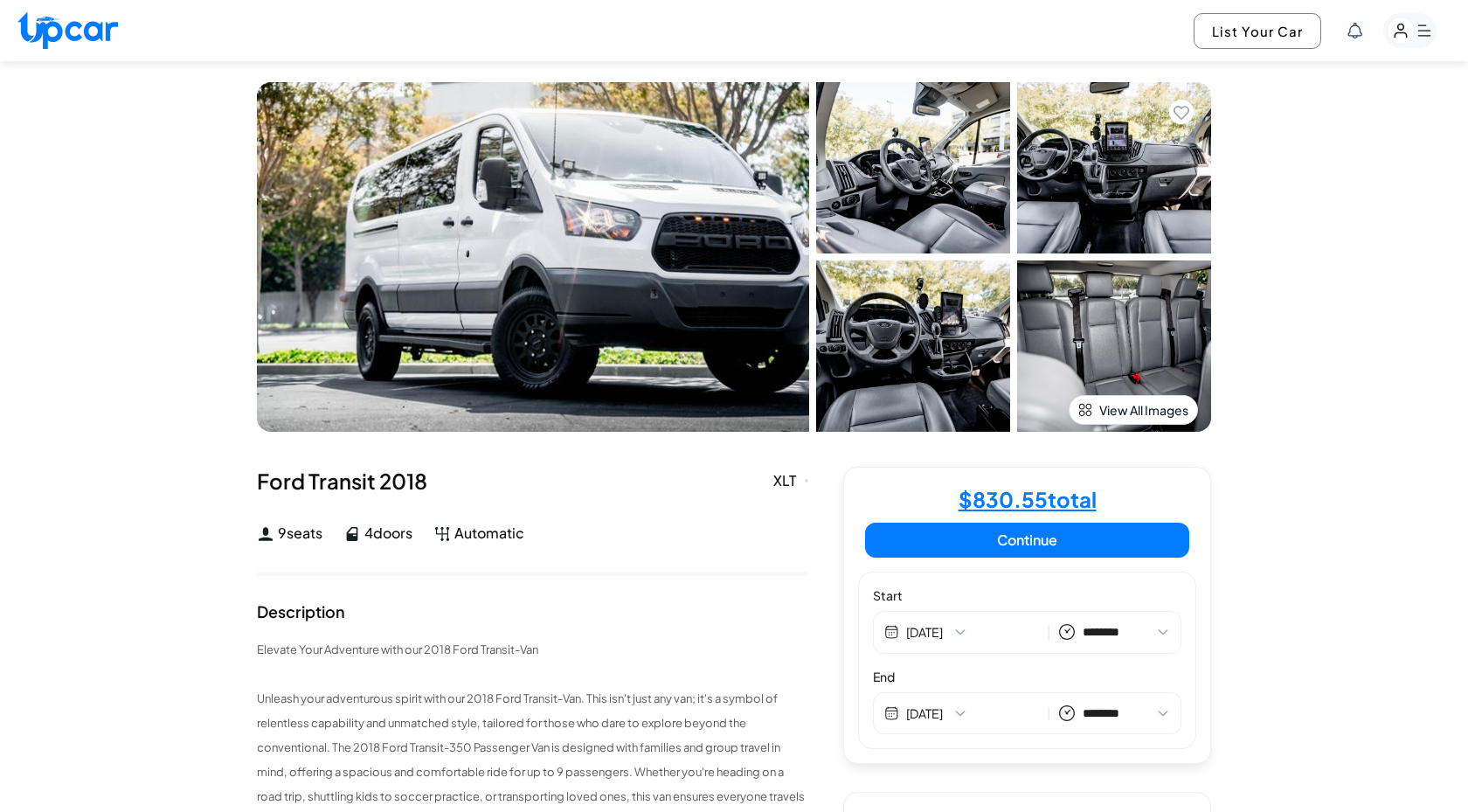
click at [778, 481] on div "XLT" at bounding box center [790, 480] width 35 height 21
click at [741, 354] on img at bounding box center [533, 256] width 552 height 349
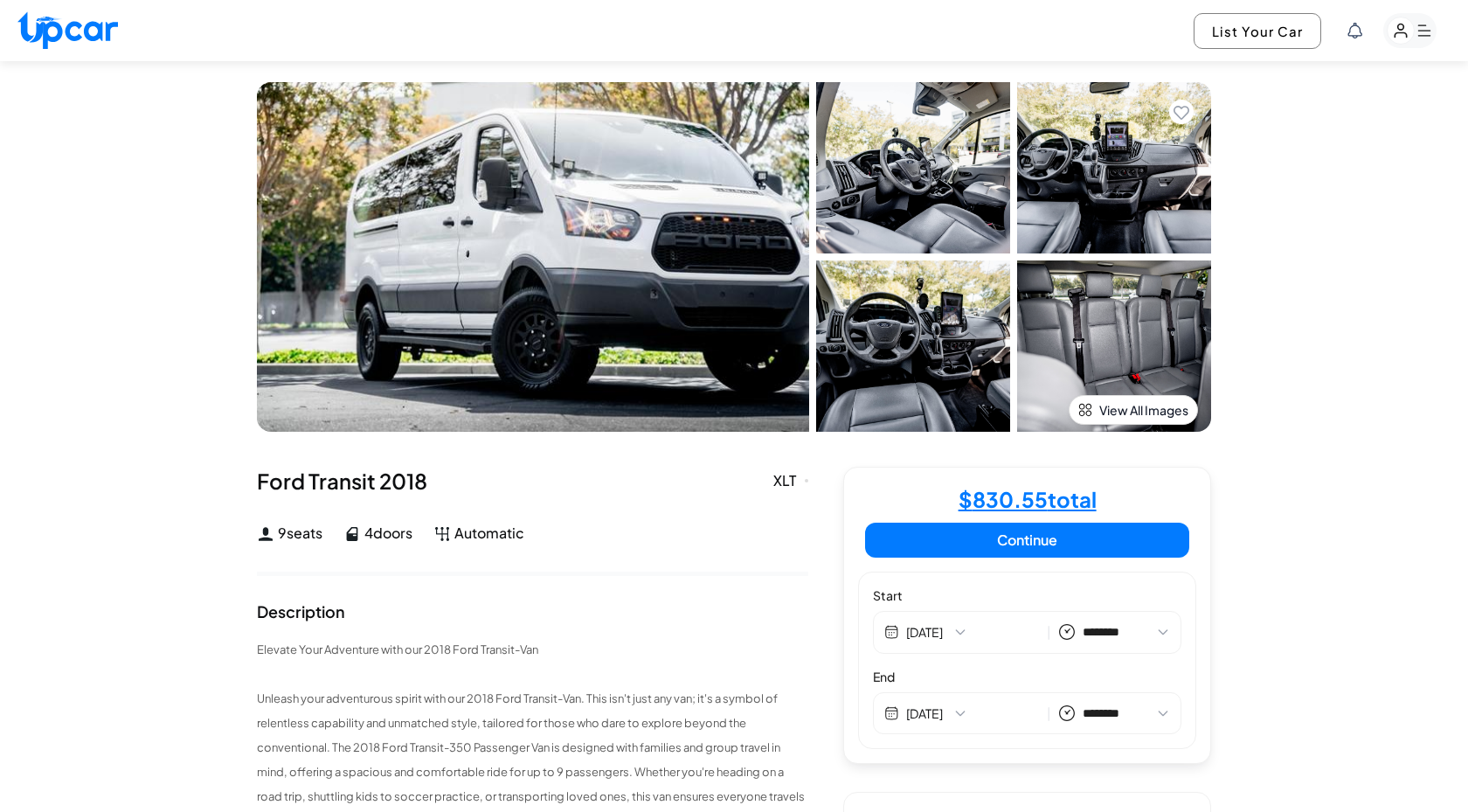
select select "********"
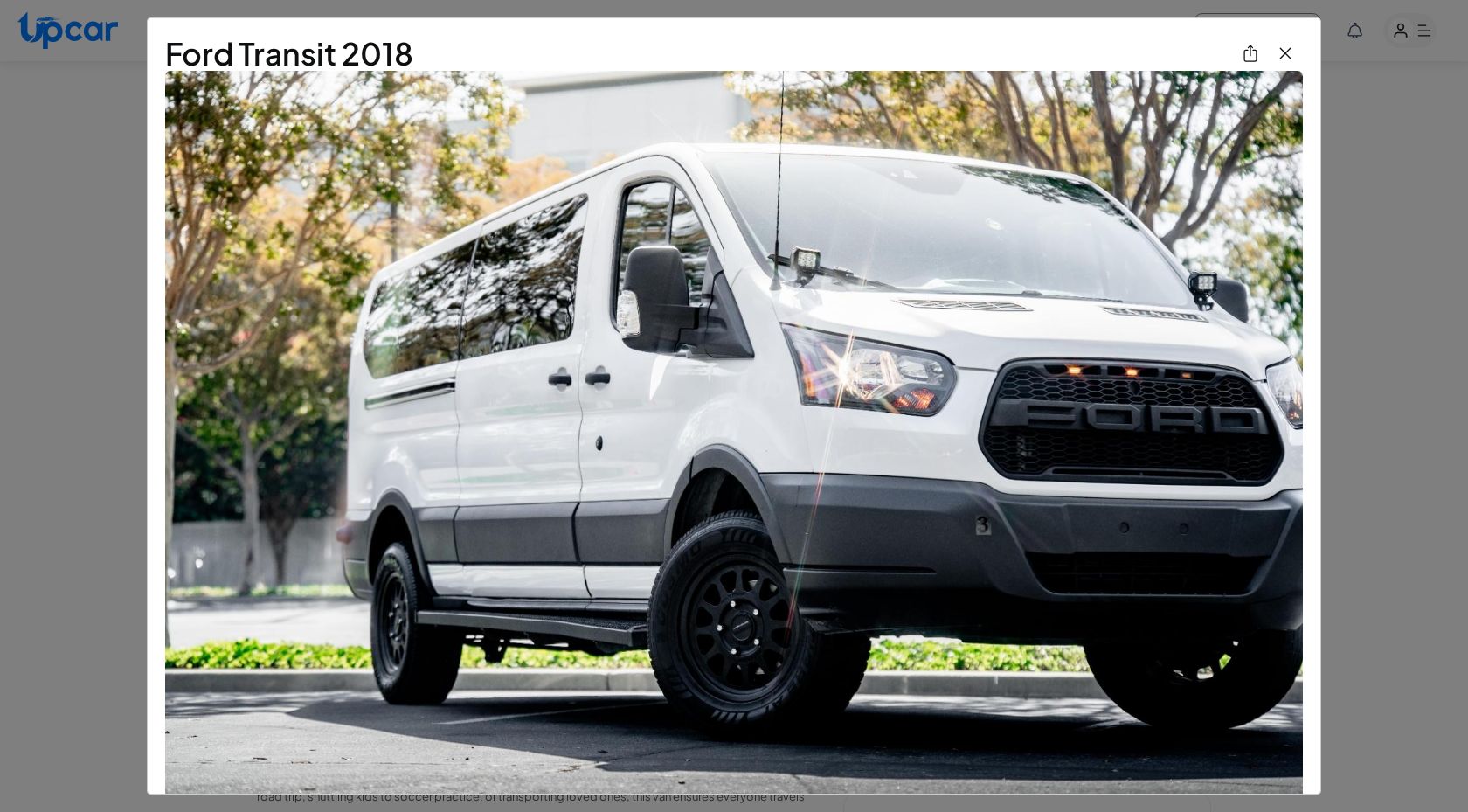
drag, startPoint x: 1282, startPoint y: 55, endPoint x: 1196, endPoint y: 346, distance: 303.4
click at [1288, 46] on img "View All Images" at bounding box center [1285, 52] width 21 height 21
select select "********"
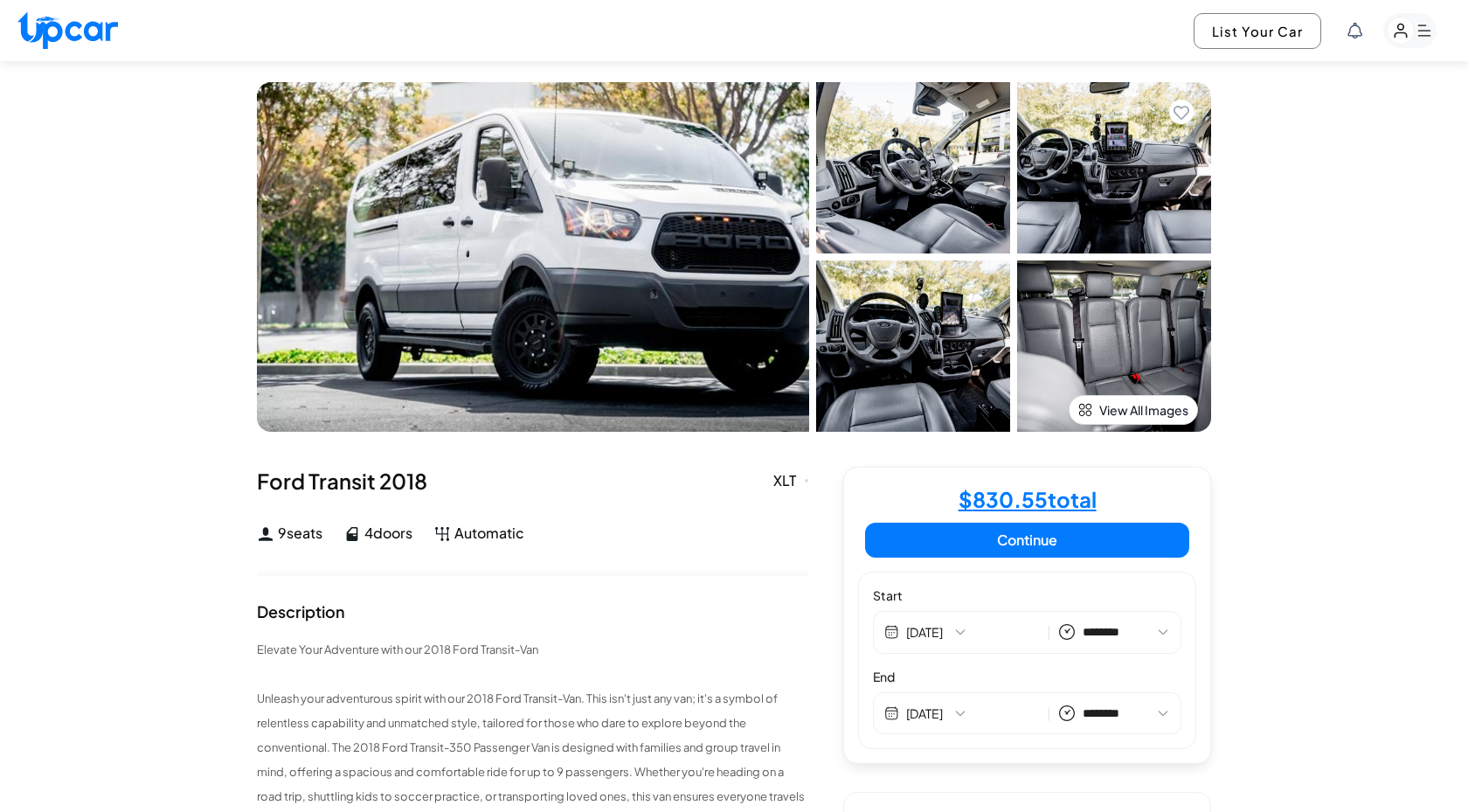
scroll to position [11, 0]
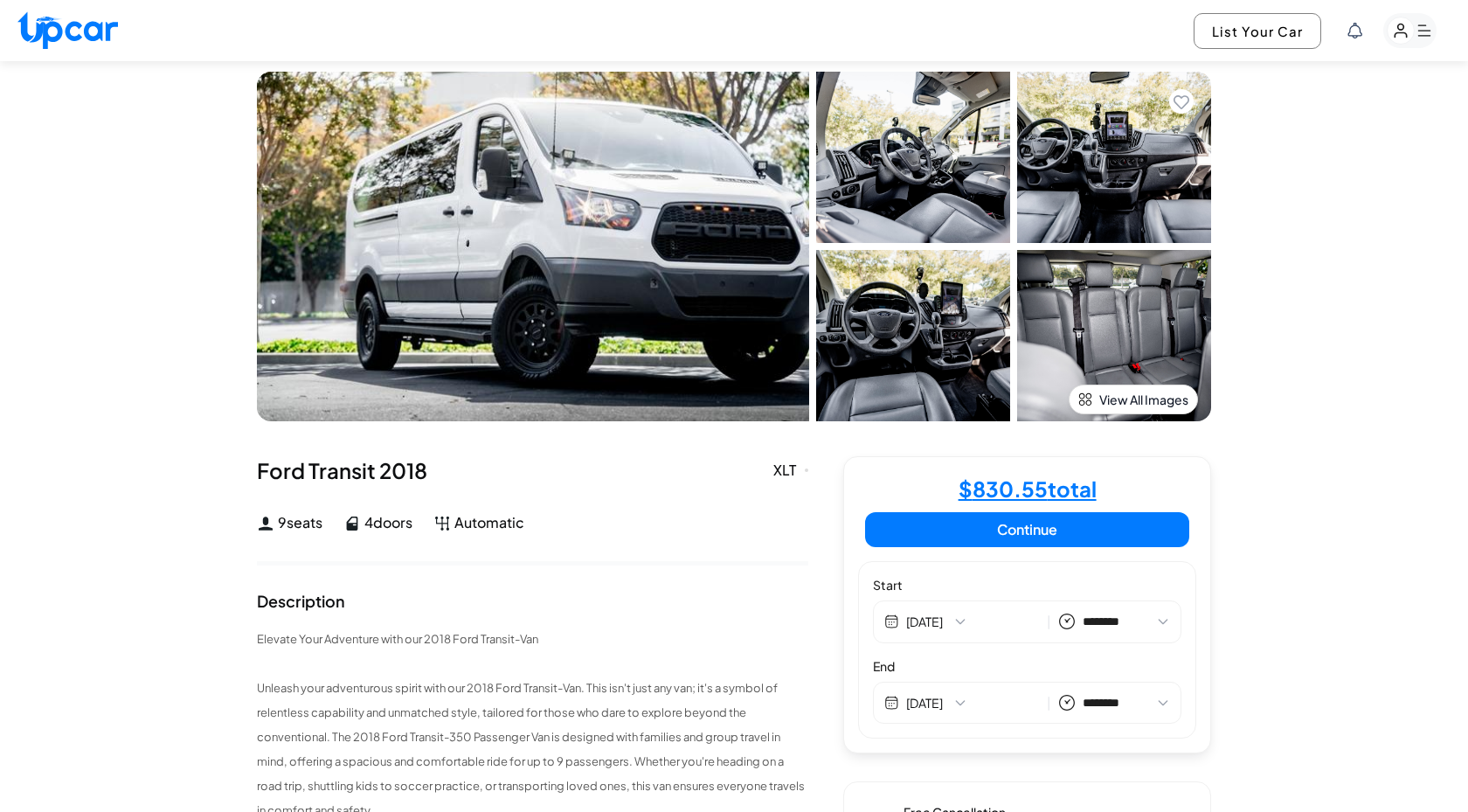
click at [982, 488] on h4 "$ 830.55 total" at bounding box center [1028, 488] width 138 height 21
select select "********"
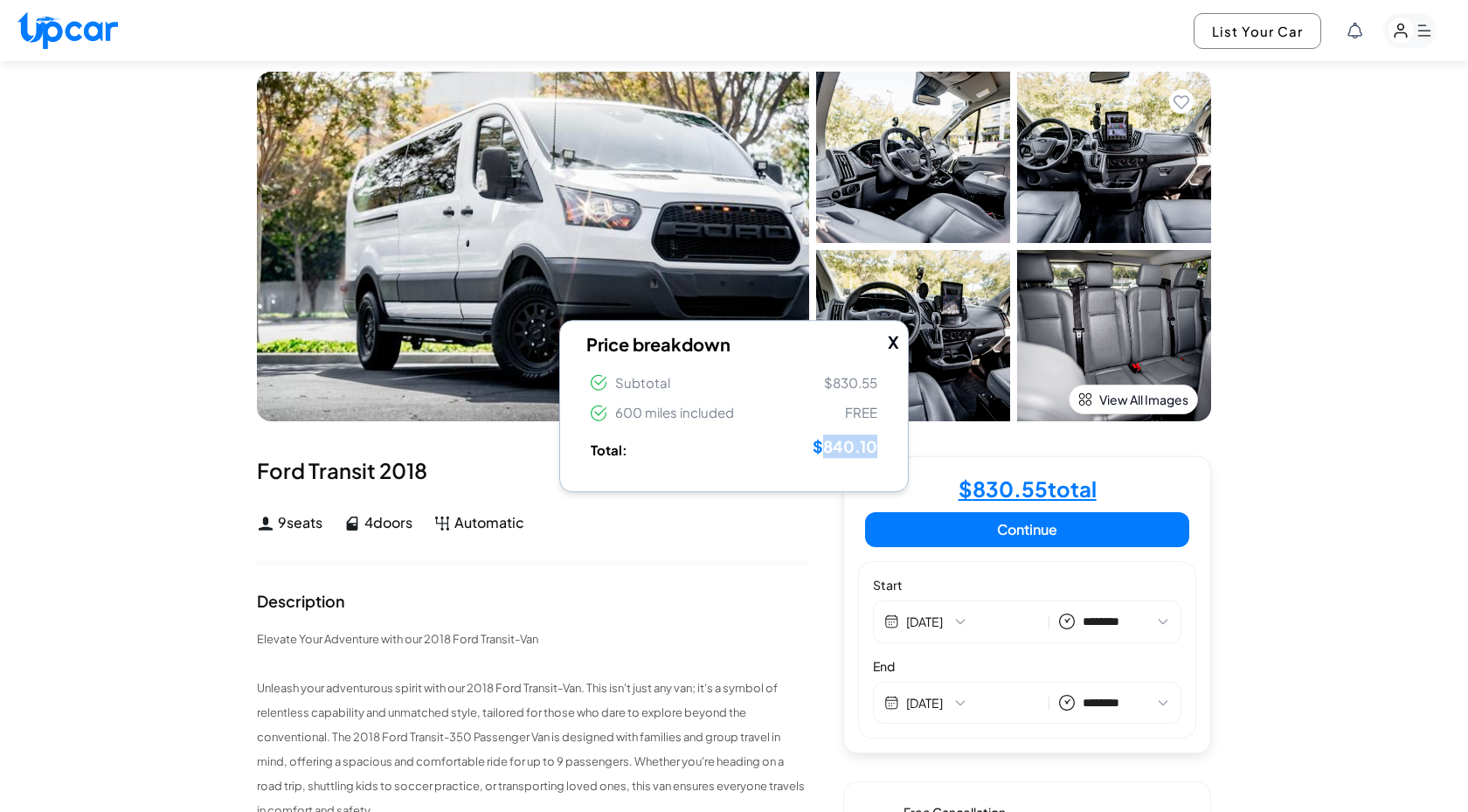
drag, startPoint x: 826, startPoint y: 446, endPoint x: 892, endPoint y: 446, distance: 66.0
click at [892, 446] on div "X Price breakdown Subtotal $830.55 600 miles included FREE Total: $840.10" at bounding box center [734, 407] width 349 height 173
click at [603, 415] on icon at bounding box center [598, 413] width 15 height 16
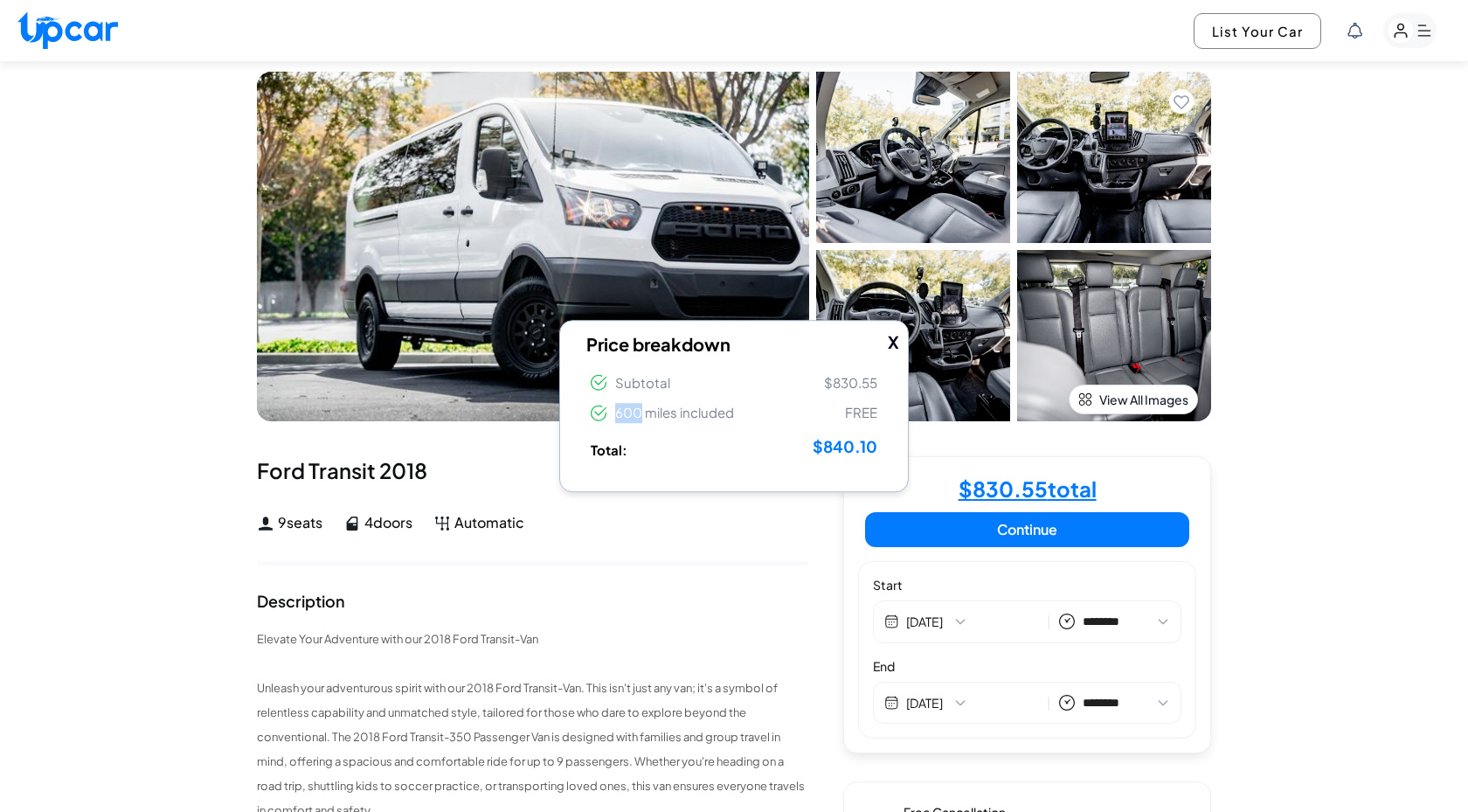
click at [891, 346] on button "X" at bounding box center [893, 342] width 12 height 25
select select "********"
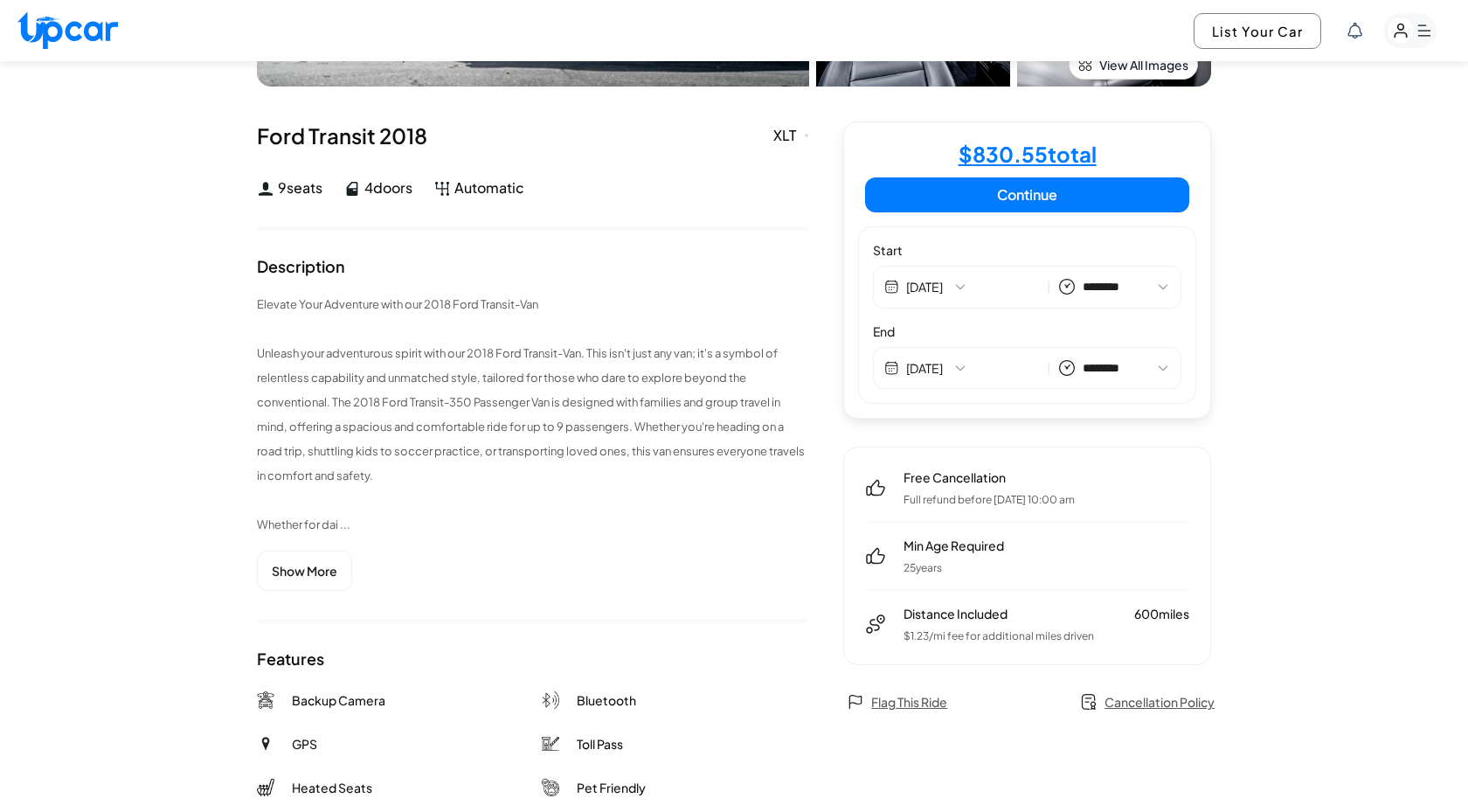
scroll to position [456, 0]
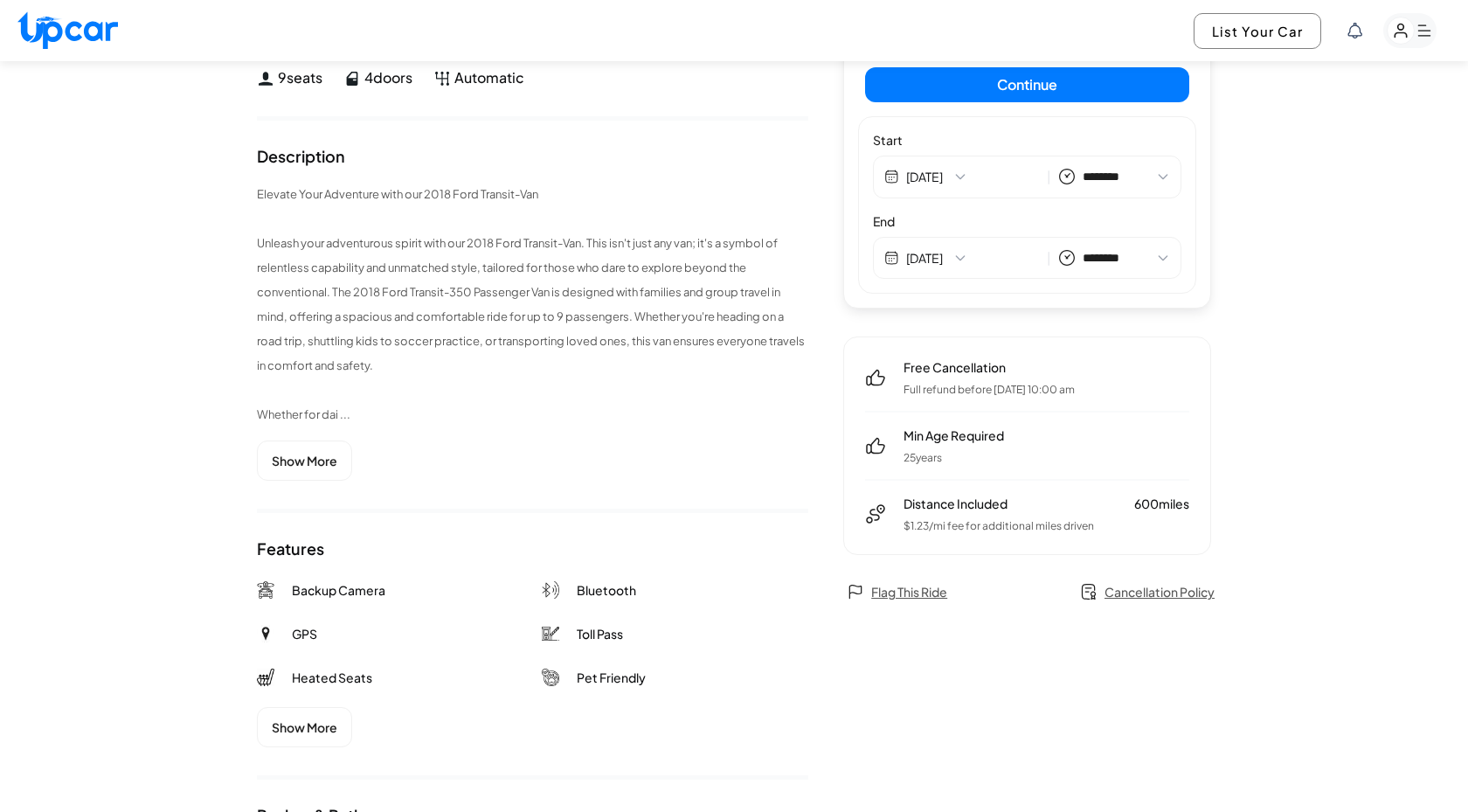
click at [978, 546] on div "Free Cancellation Full refund before Sun, Sep 14th 10:00 am Min Age Required 25…" at bounding box center [1028, 446] width 368 height 218
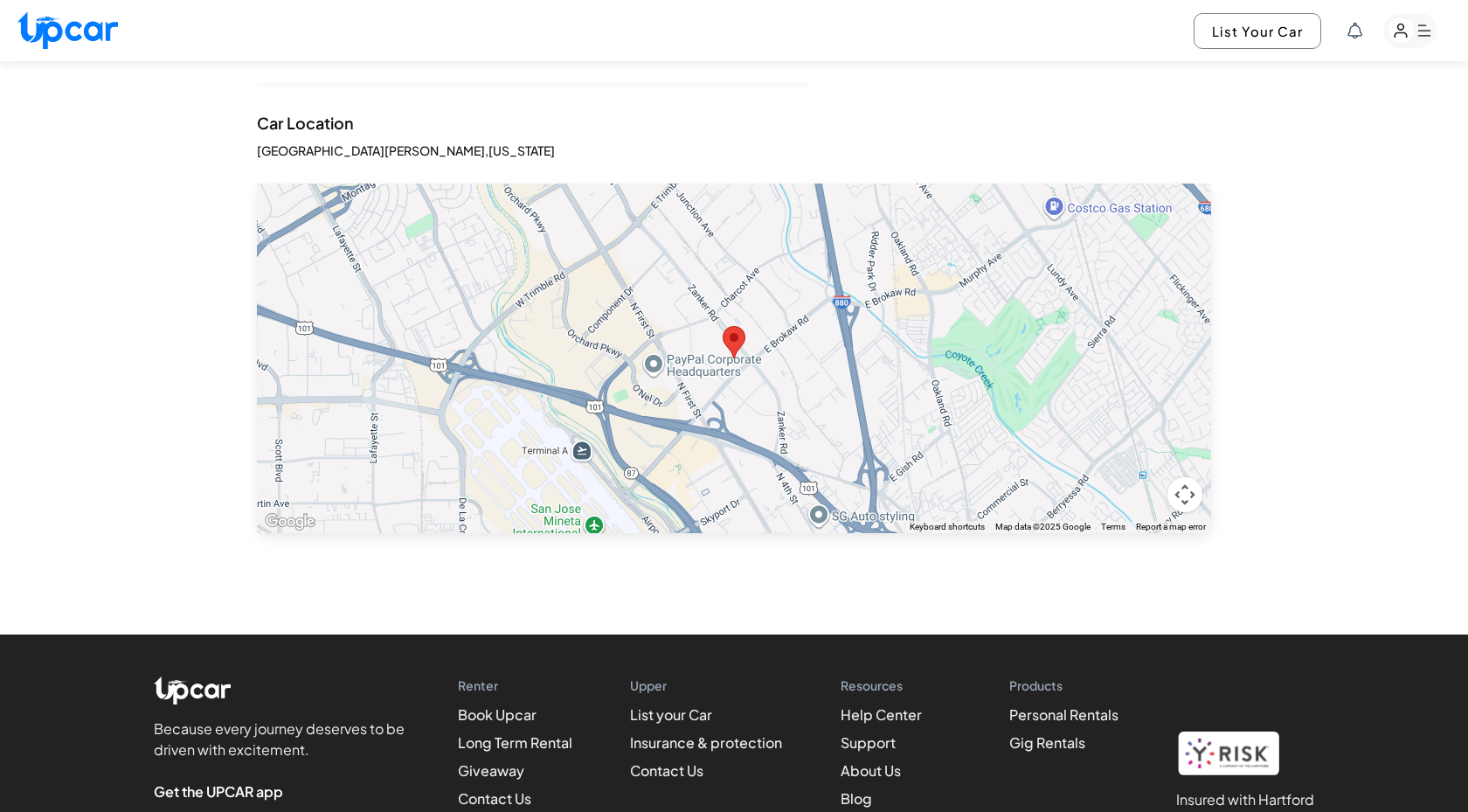
scroll to position [1358, 0]
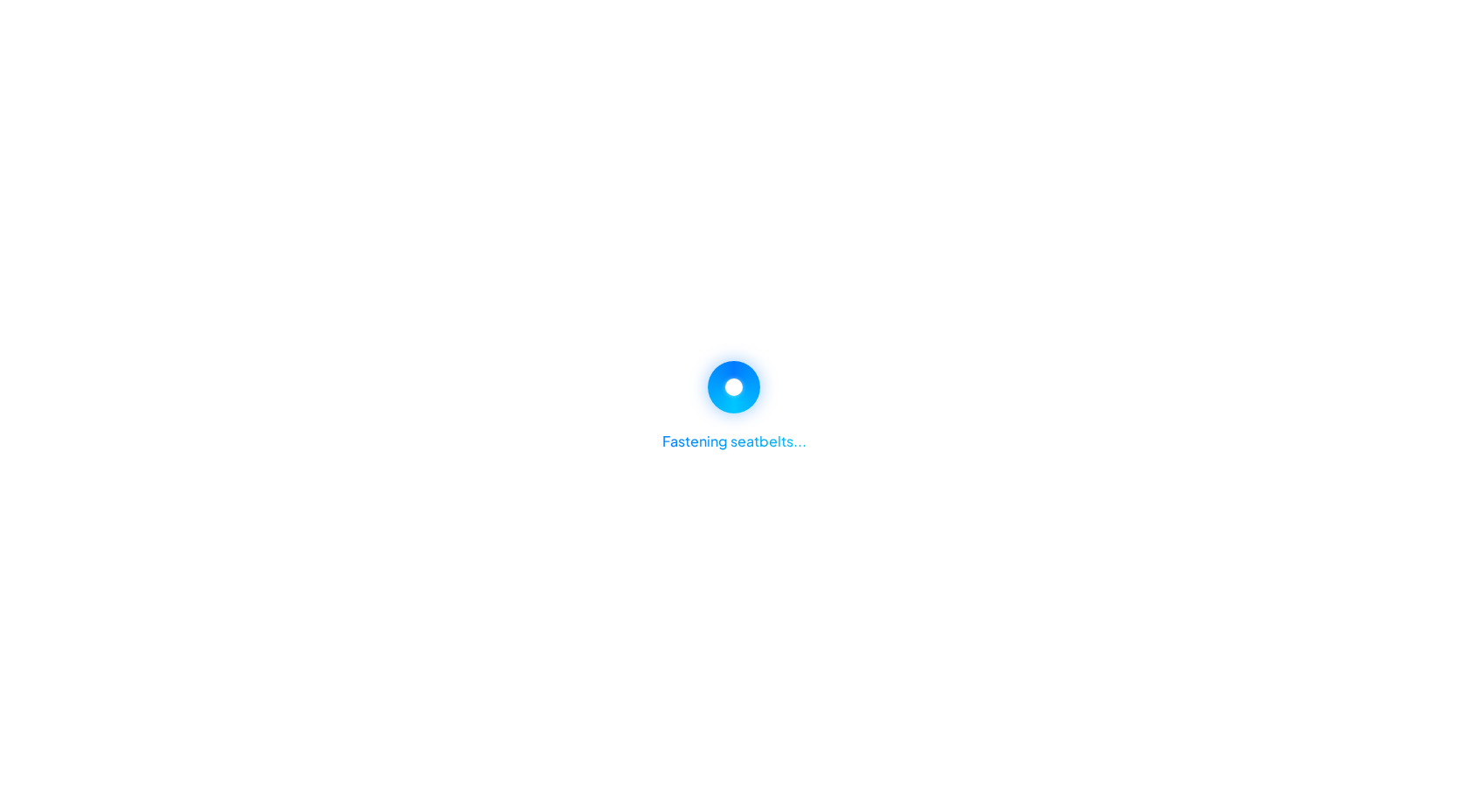
select select "********"
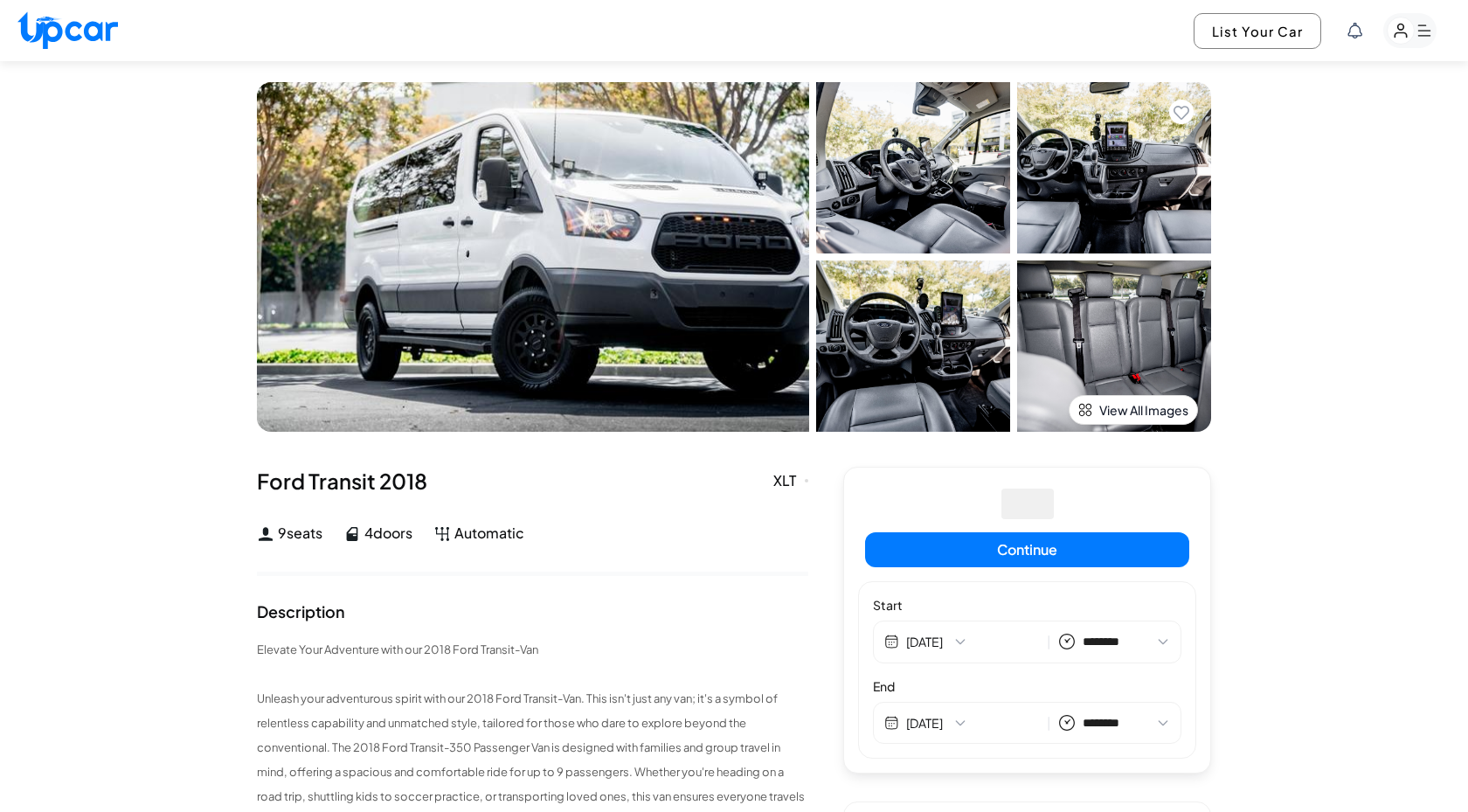
select select "********"
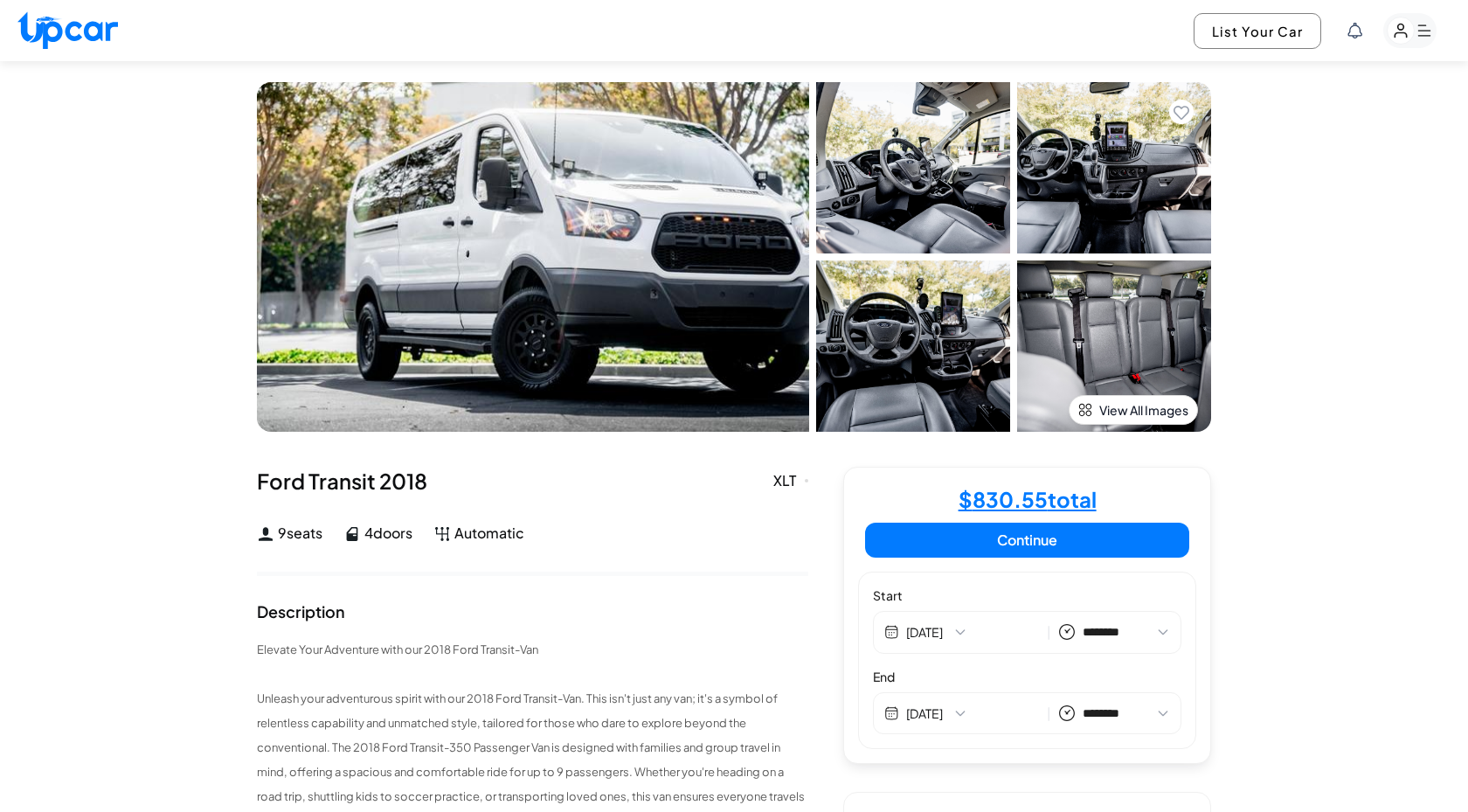
select select "********"
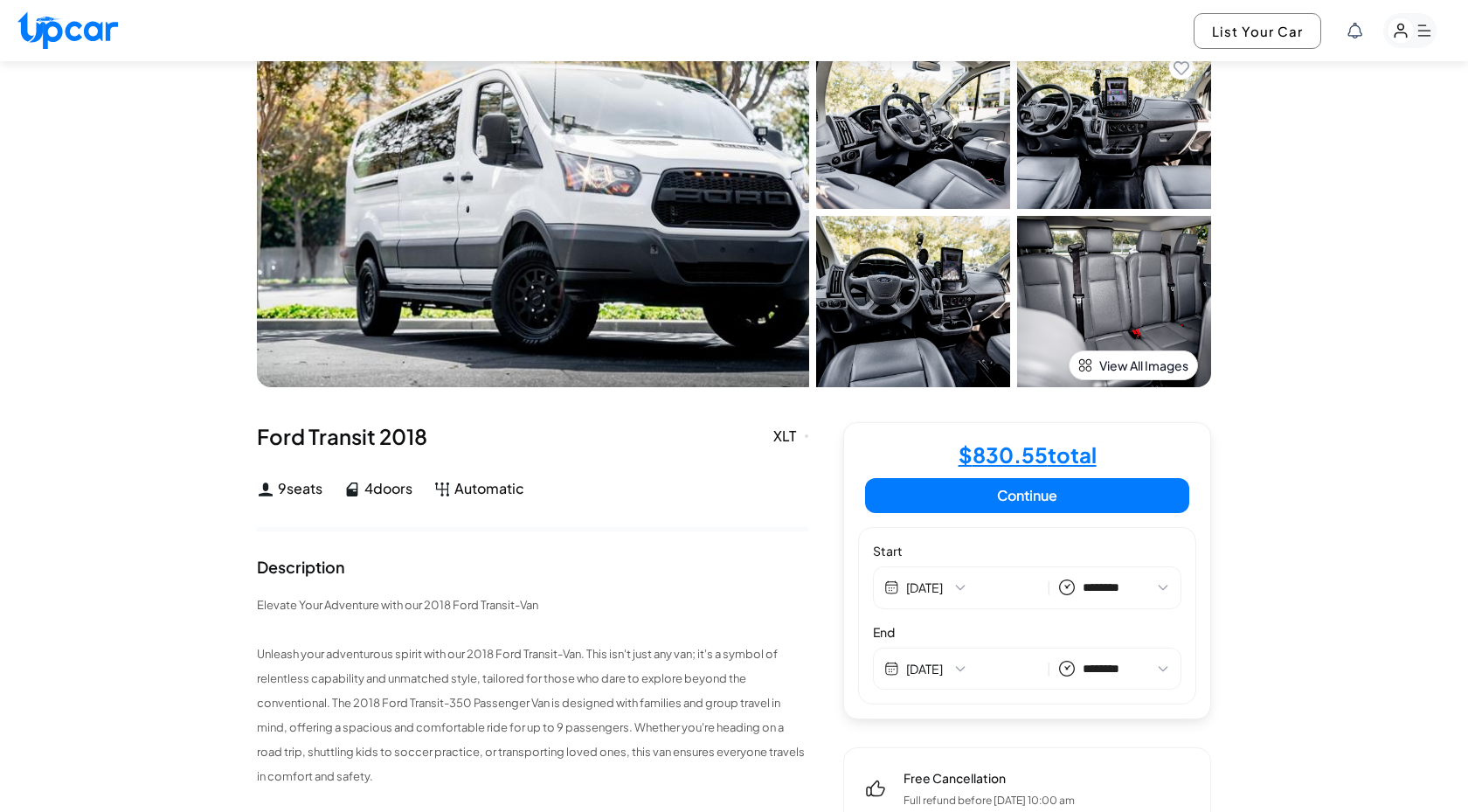
scroll to position [90, 0]
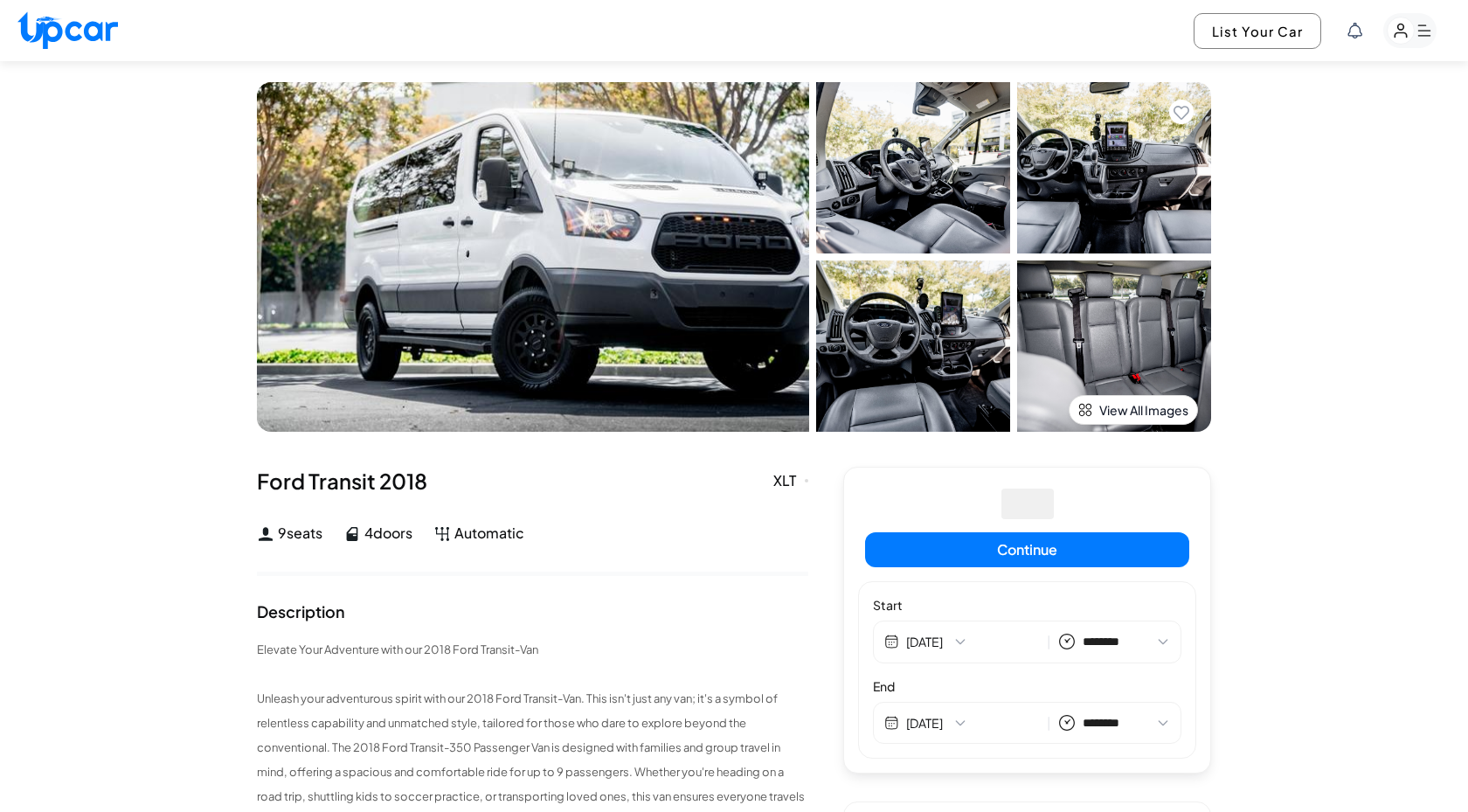
select select "********"
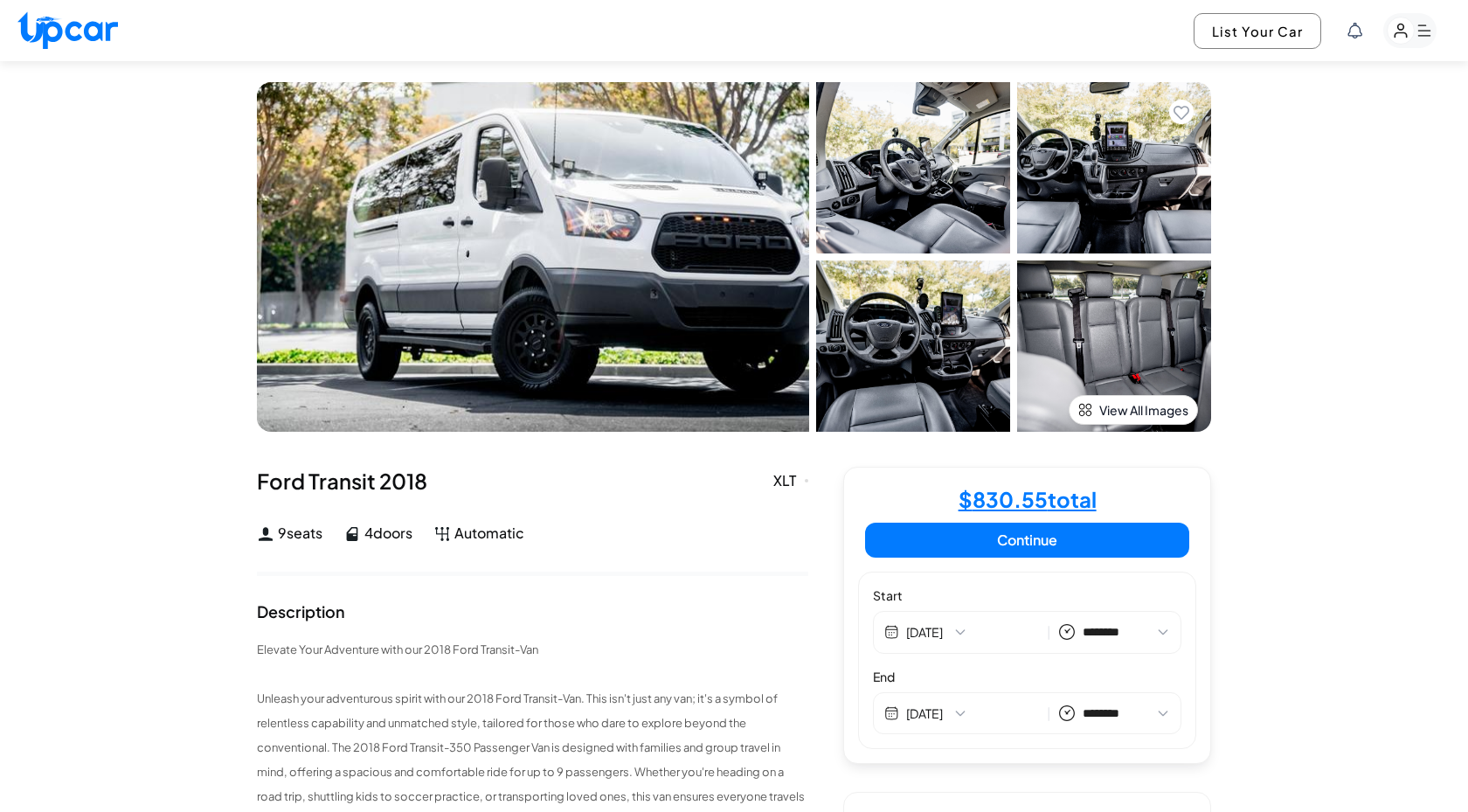
select select "********"
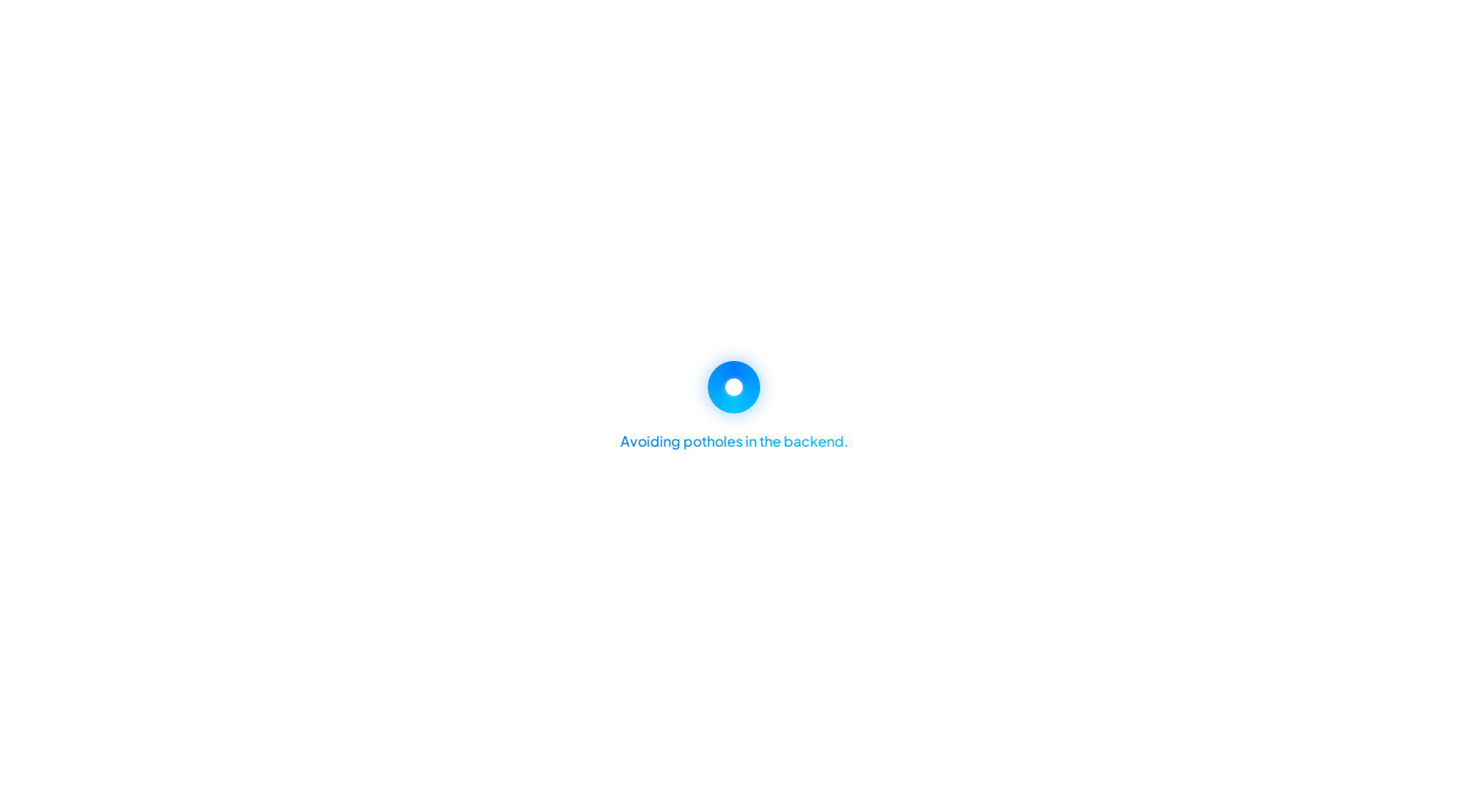
select select "********"
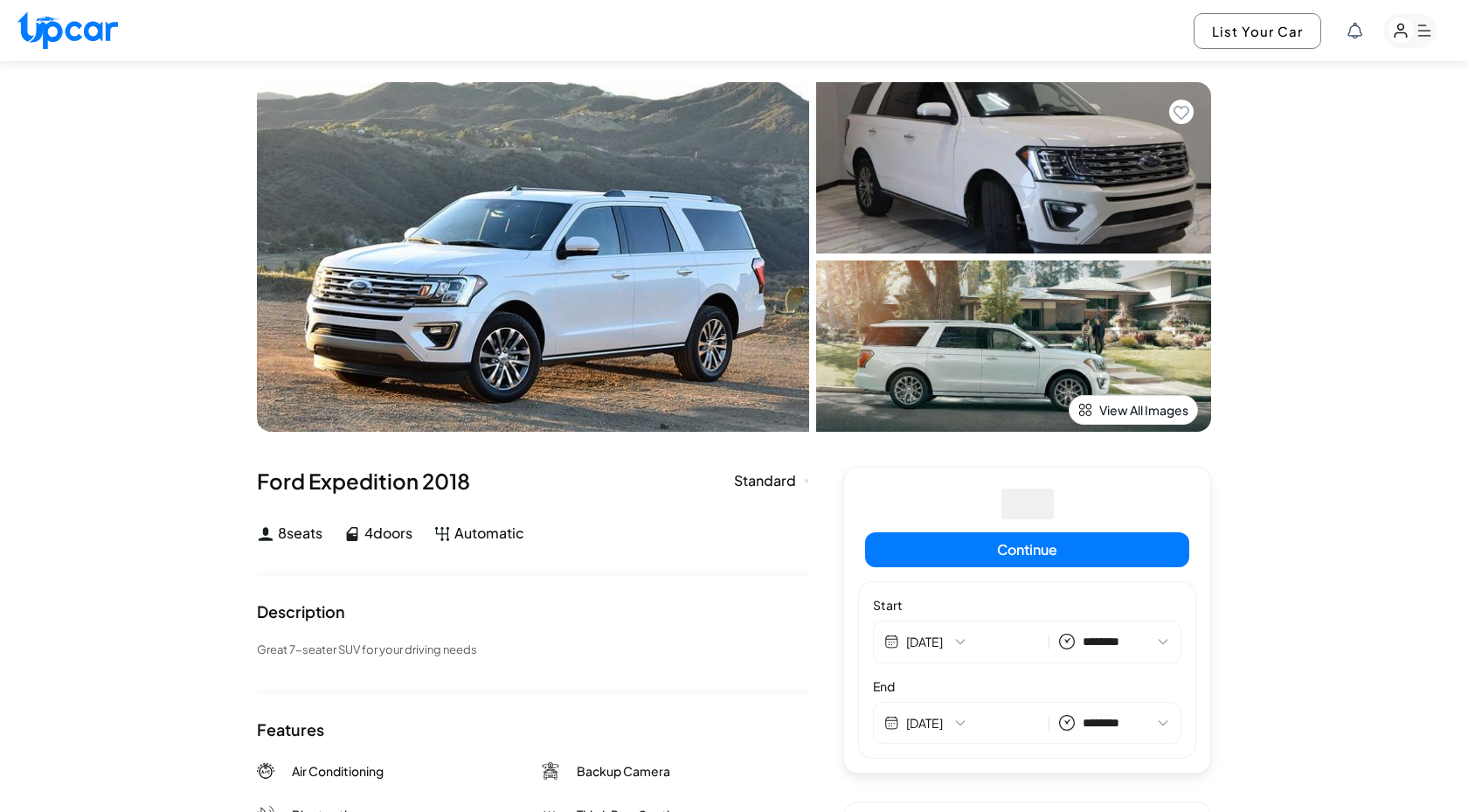
select select "********"
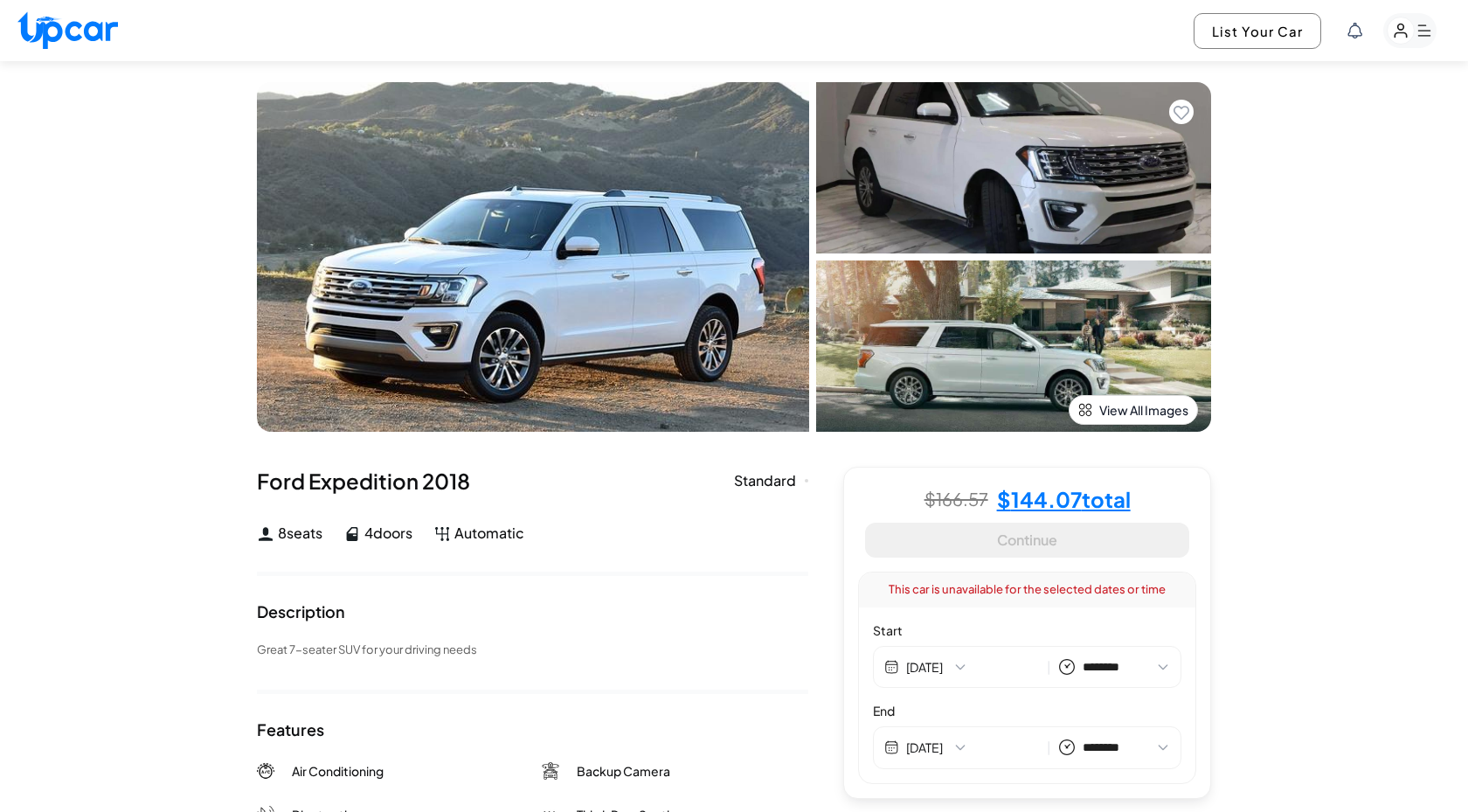
click at [1002, 596] on div "This car is unavailable for the selected dates or time" at bounding box center [1027, 590] width 337 height 35
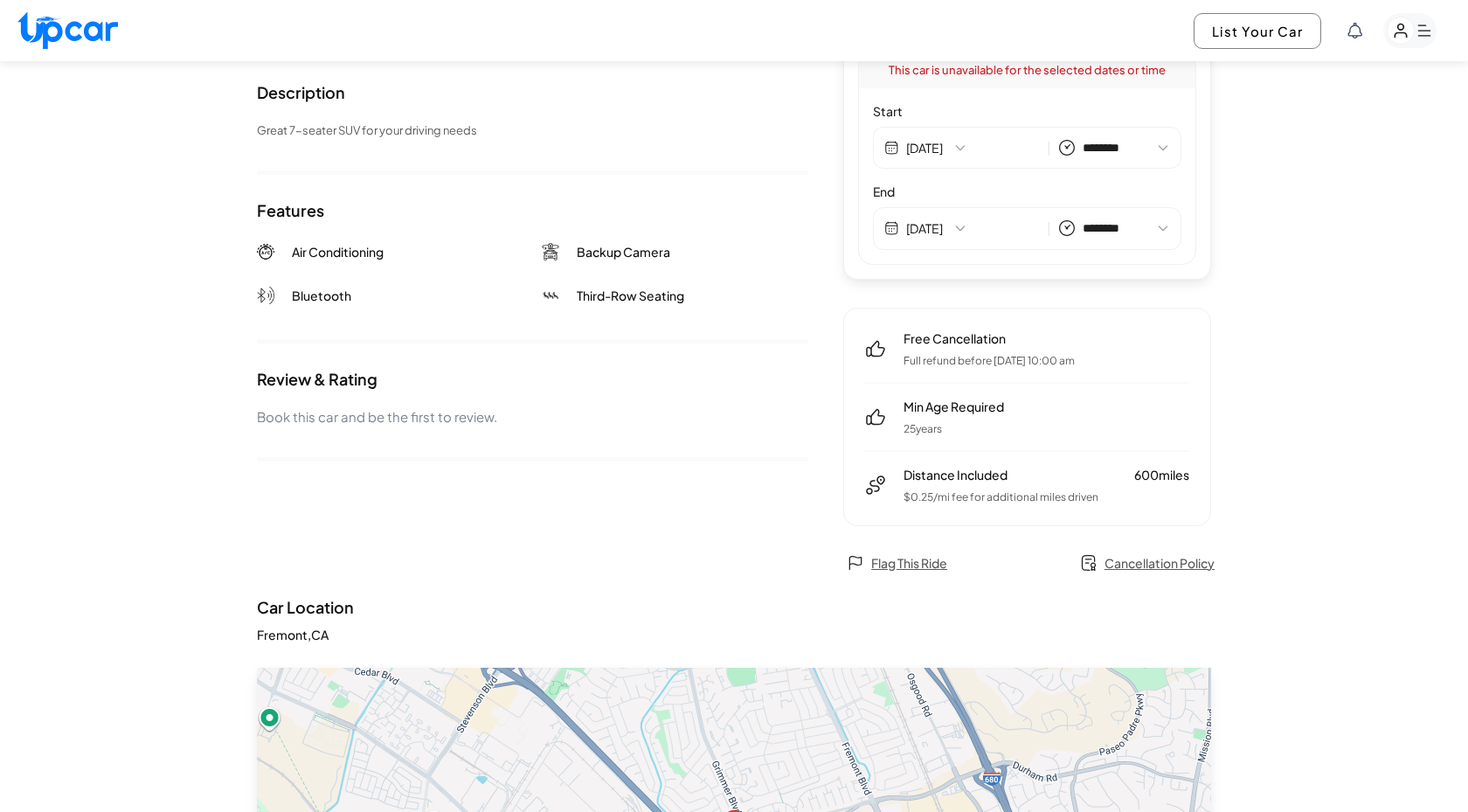
scroll to position [531, 0]
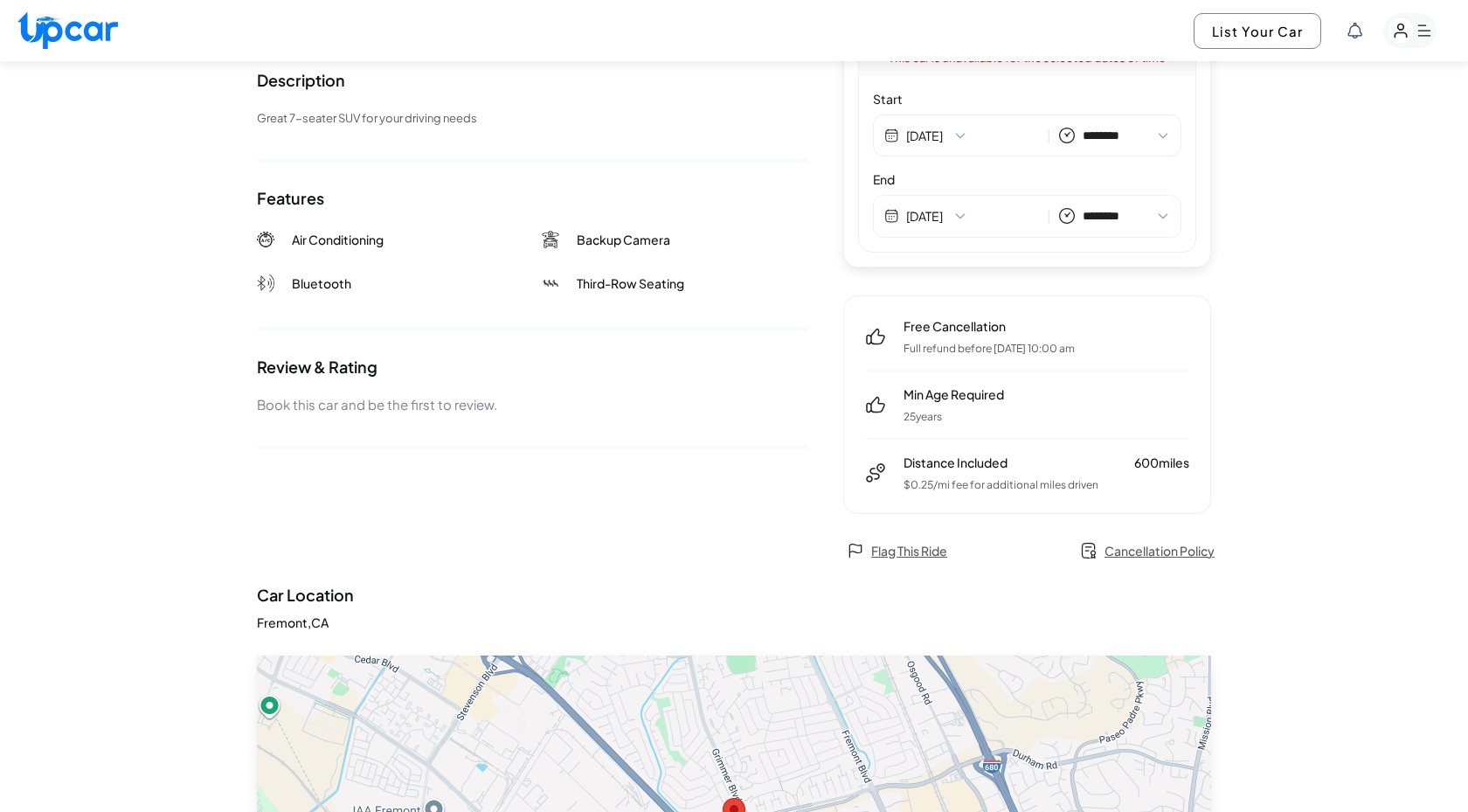
click at [936, 555] on span "Flag This Ride" at bounding box center [909, 550] width 76 height 17
select select "********"
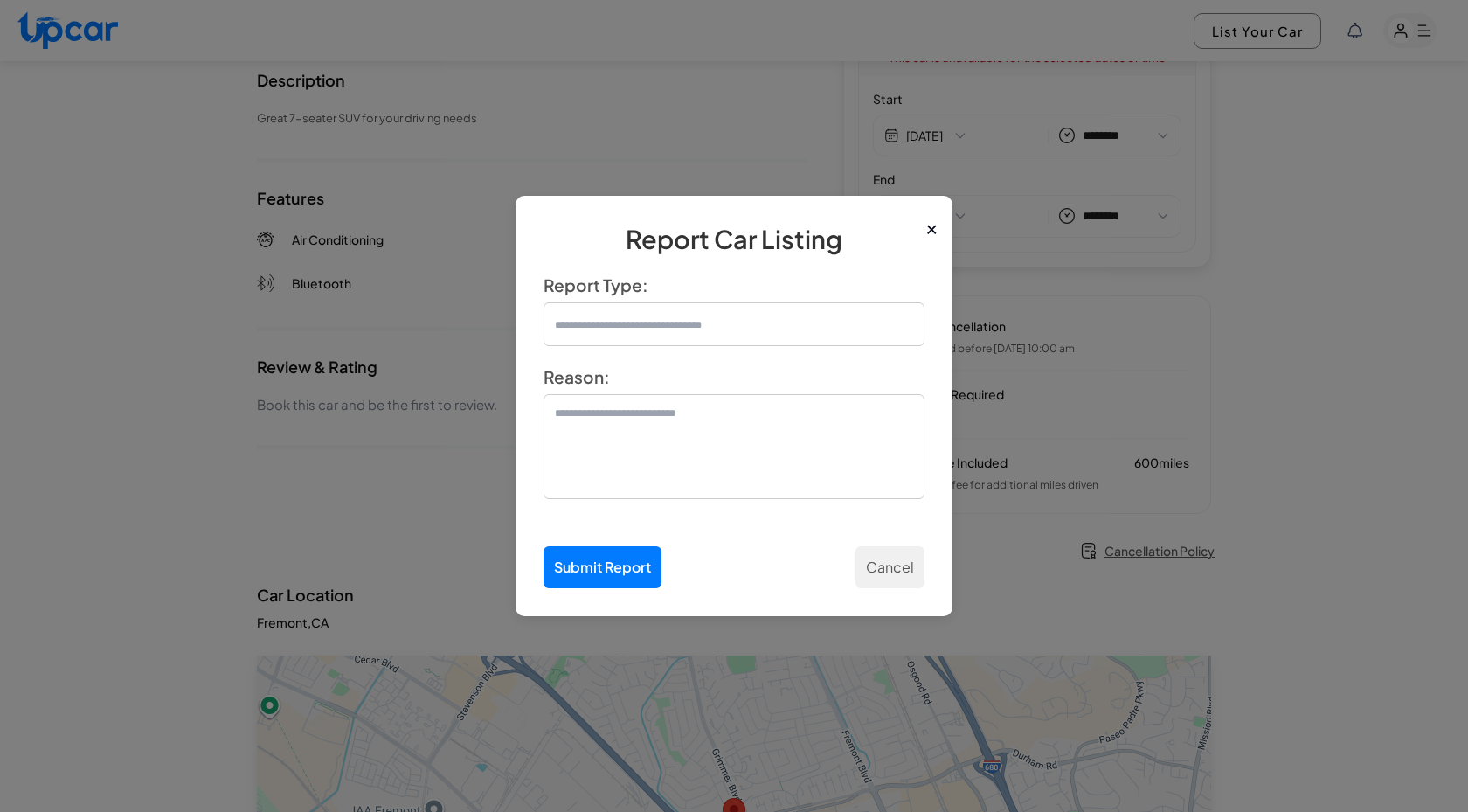
scroll to position [0, 0]
click at [740, 394] on textarea at bounding box center [734, 447] width 381 height 105
click at [712, 324] on input "text" at bounding box center [734, 324] width 381 height 43
click at [930, 225] on button "×" at bounding box center [932, 225] width 14 height 32
select select "********"
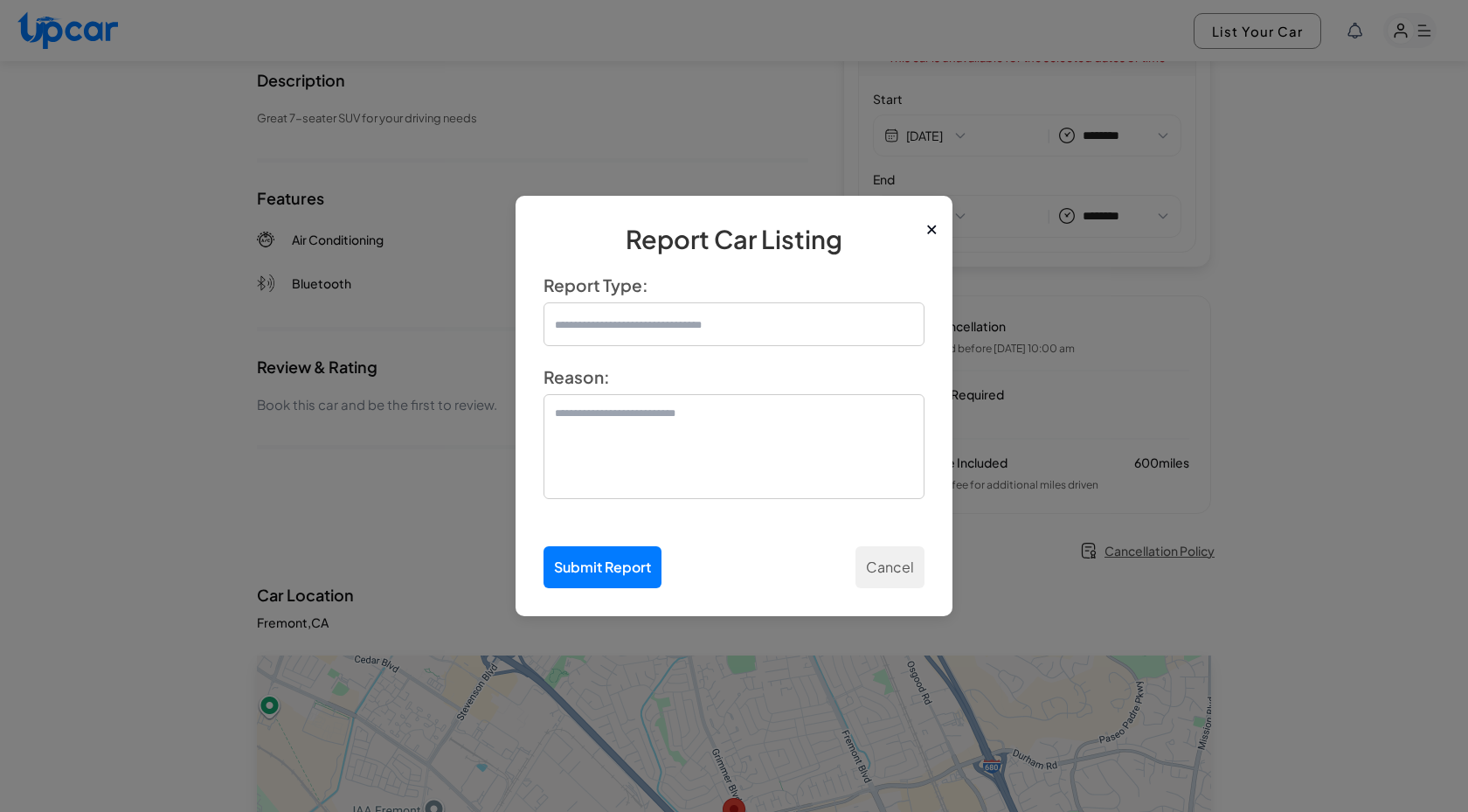
select select "********"
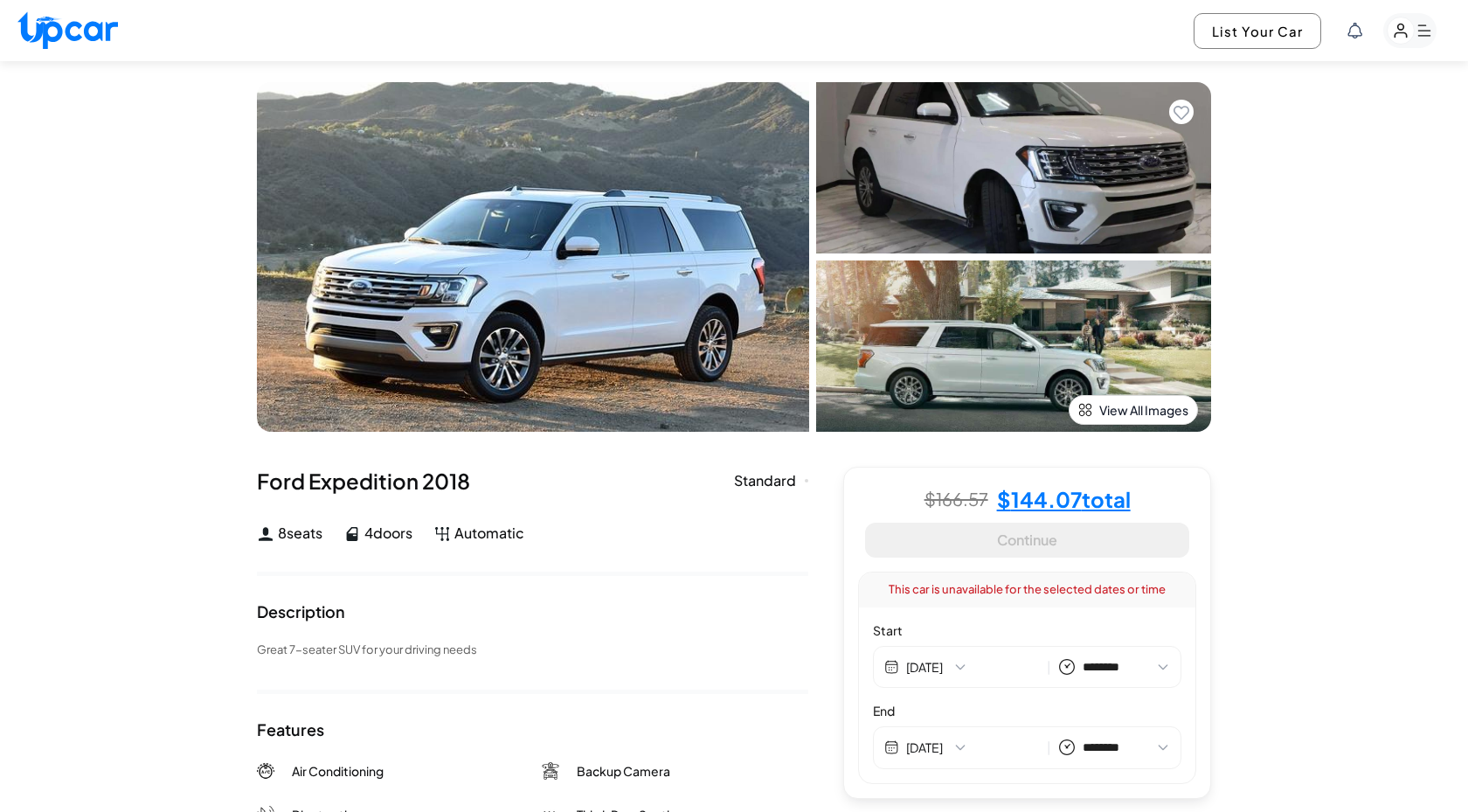
scroll to position [531, 0]
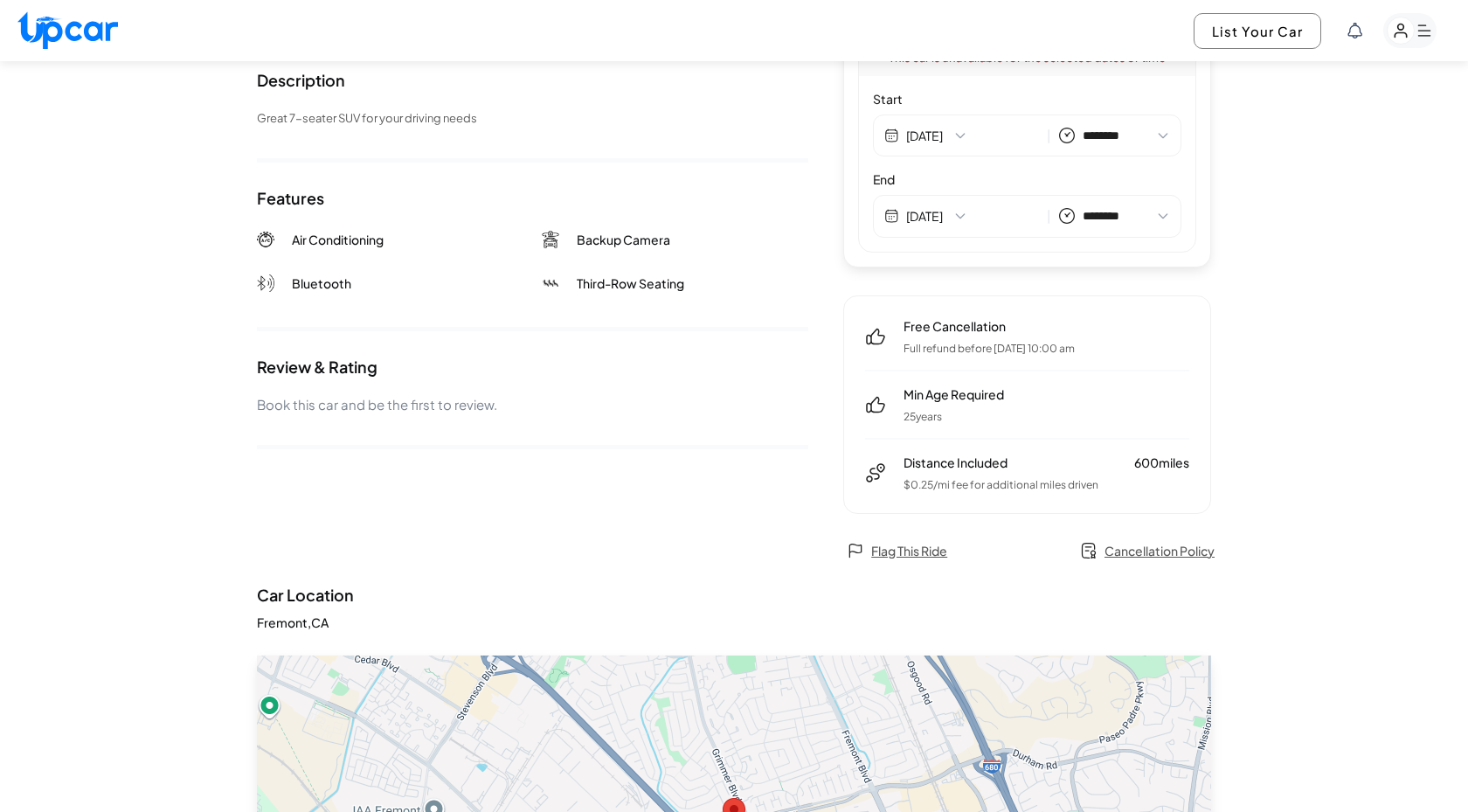
click at [1151, 553] on span "Cancellation Policy" at bounding box center [1159, 550] width 110 height 17
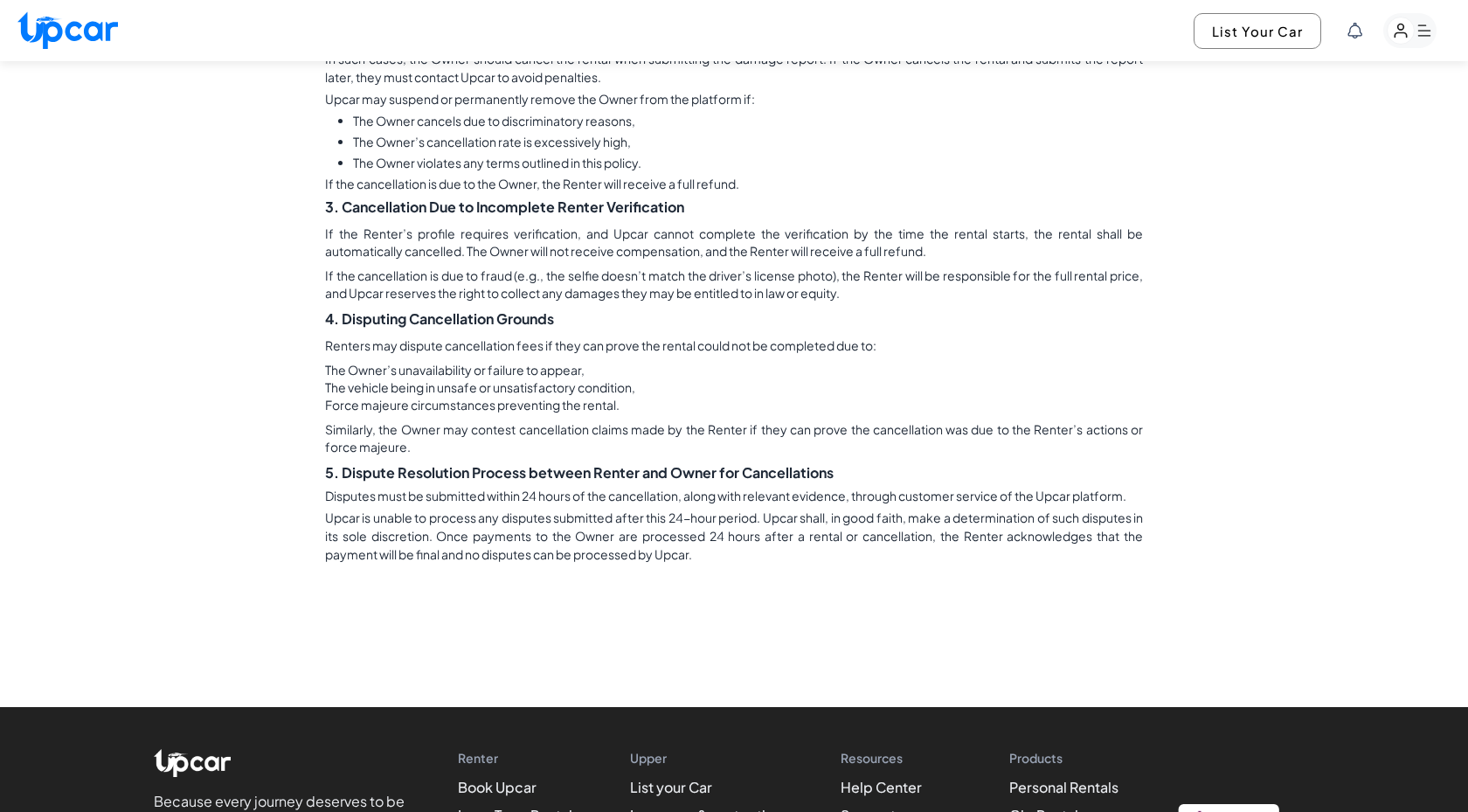
scroll to position [1205, 0]
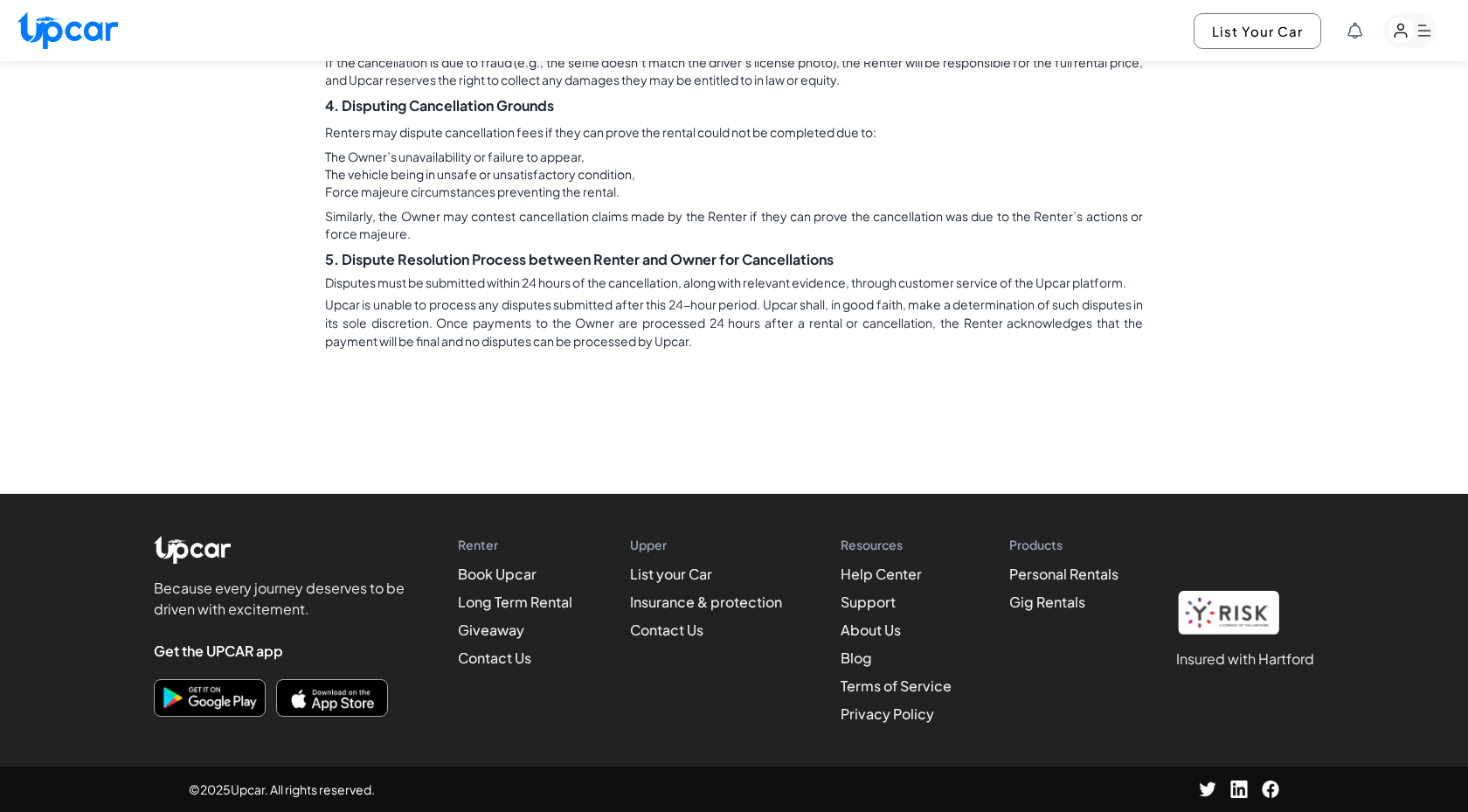
select select "********"
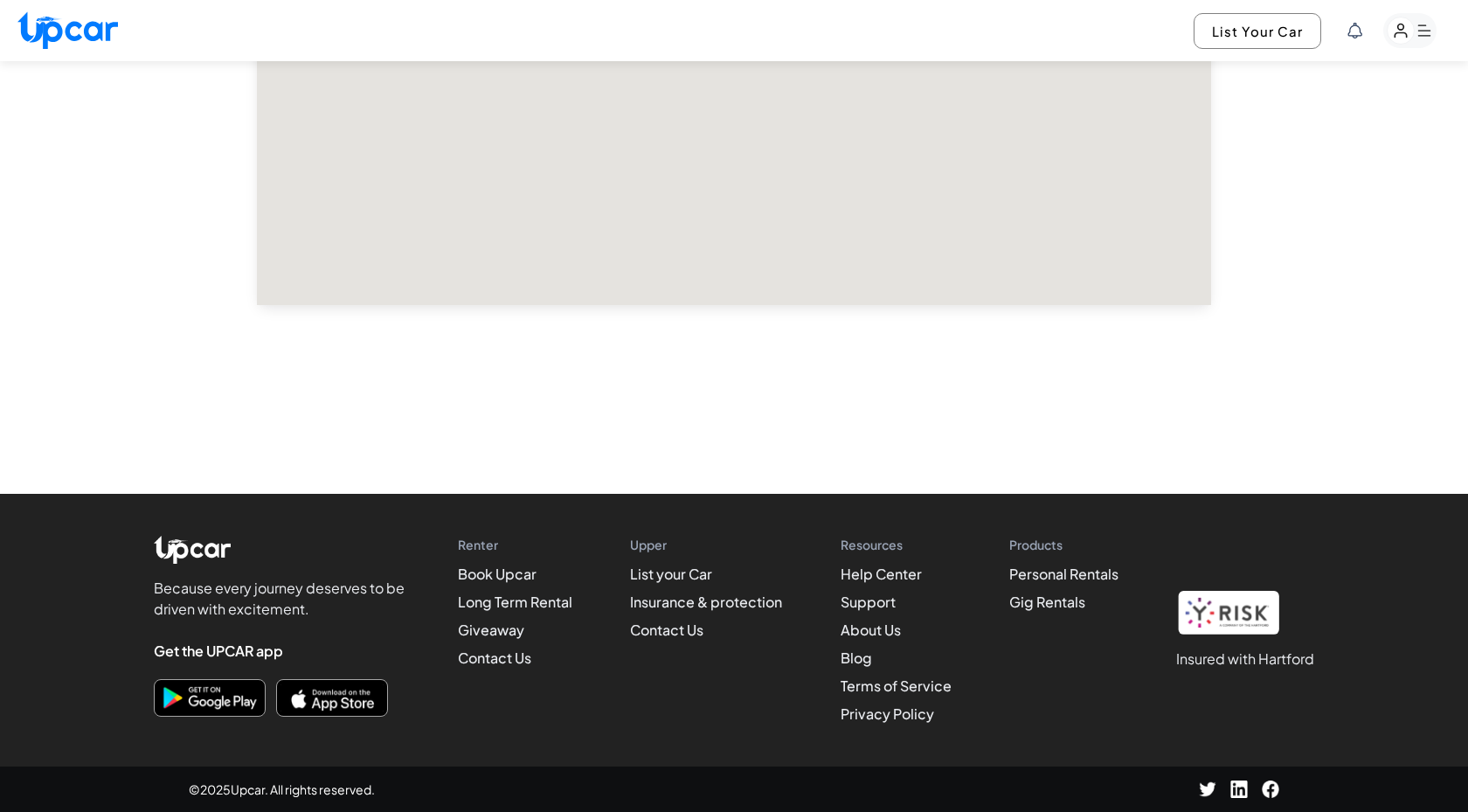
scroll to position [531, 0]
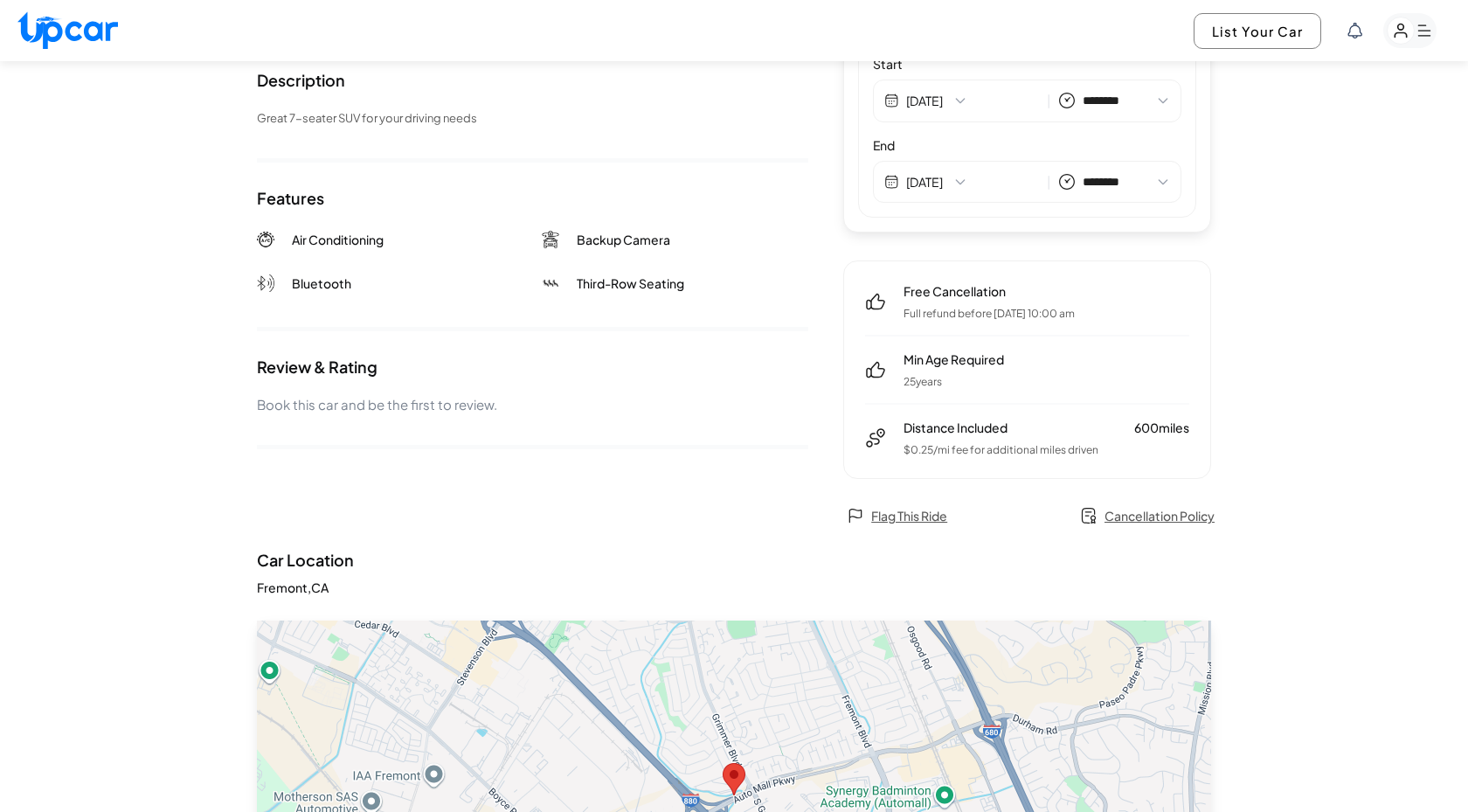
select select "********"
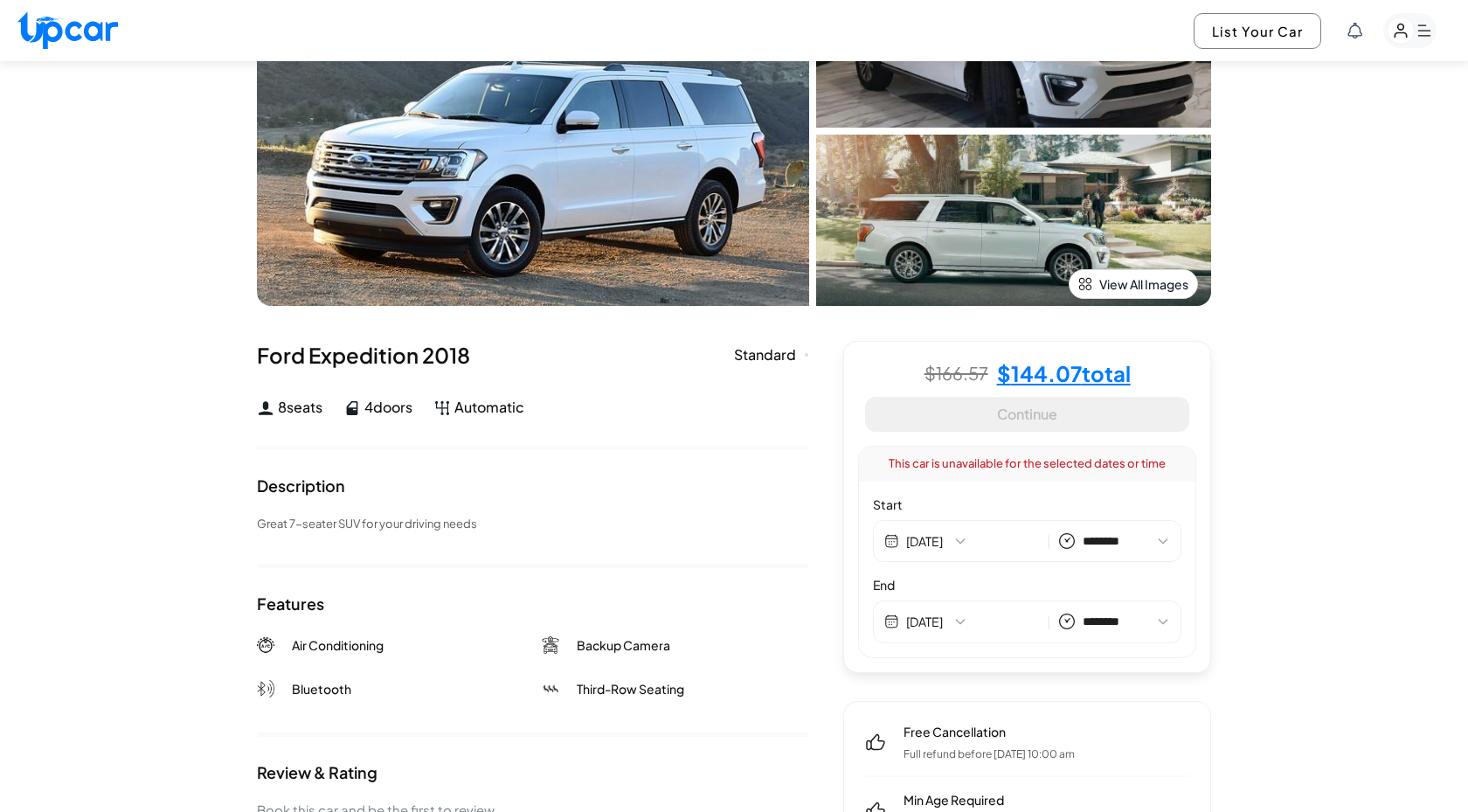
scroll to position [0, 0]
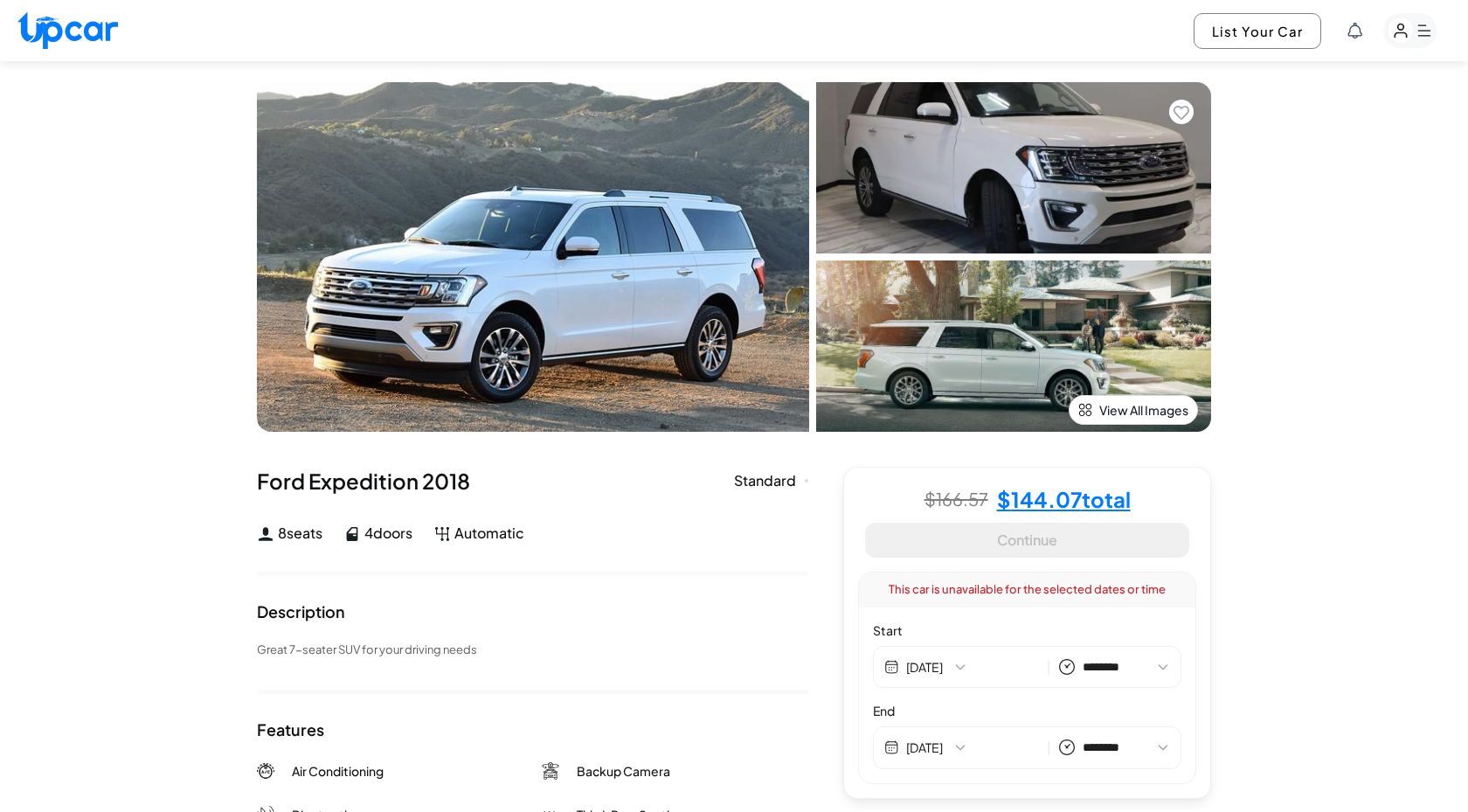
click at [1071, 507] on h4 "$ 144.07 total" at bounding box center [1064, 499] width 134 height 21
select select "********"
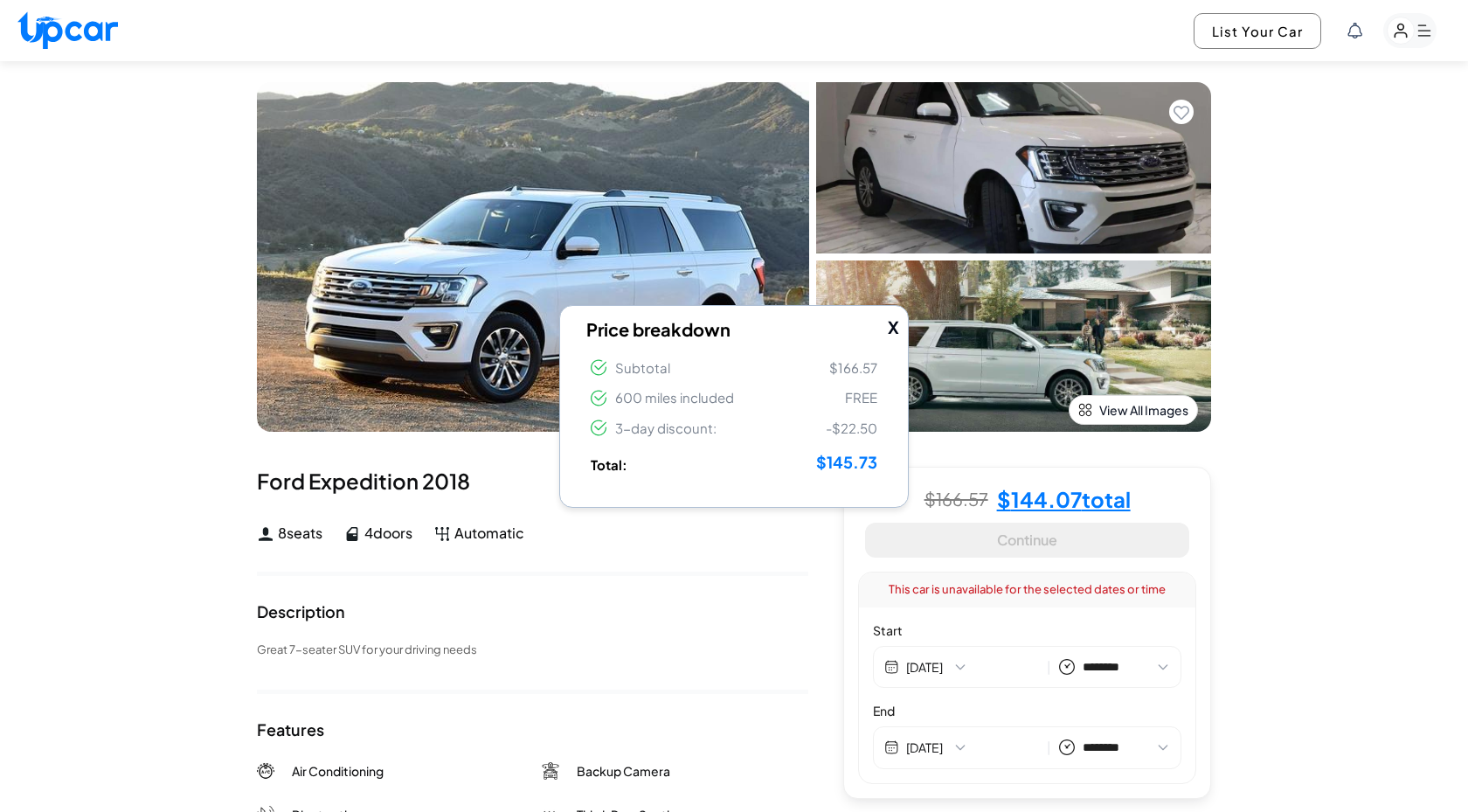
click at [895, 328] on button "X" at bounding box center [893, 328] width 12 height 25
select select "********"
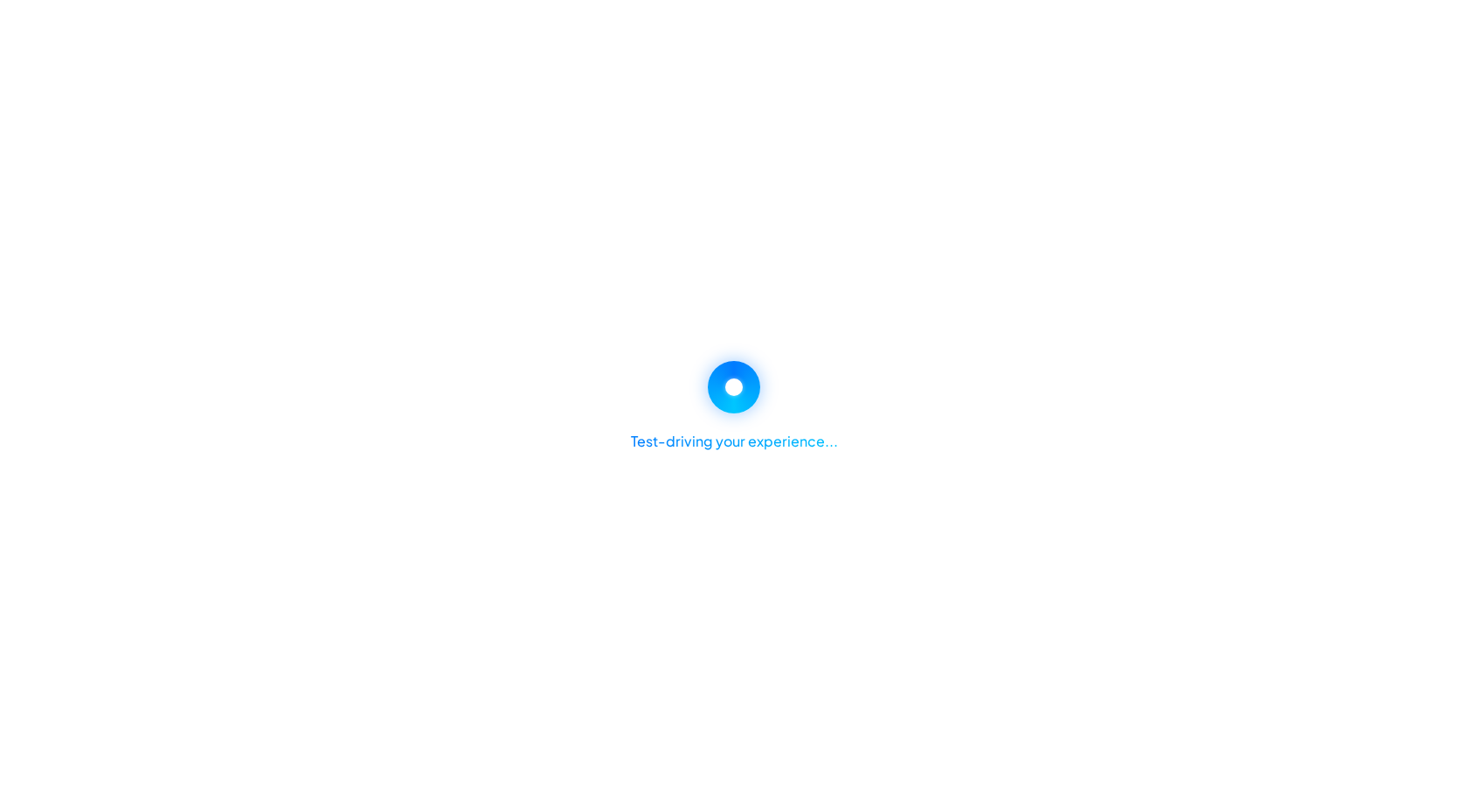
select select "********"
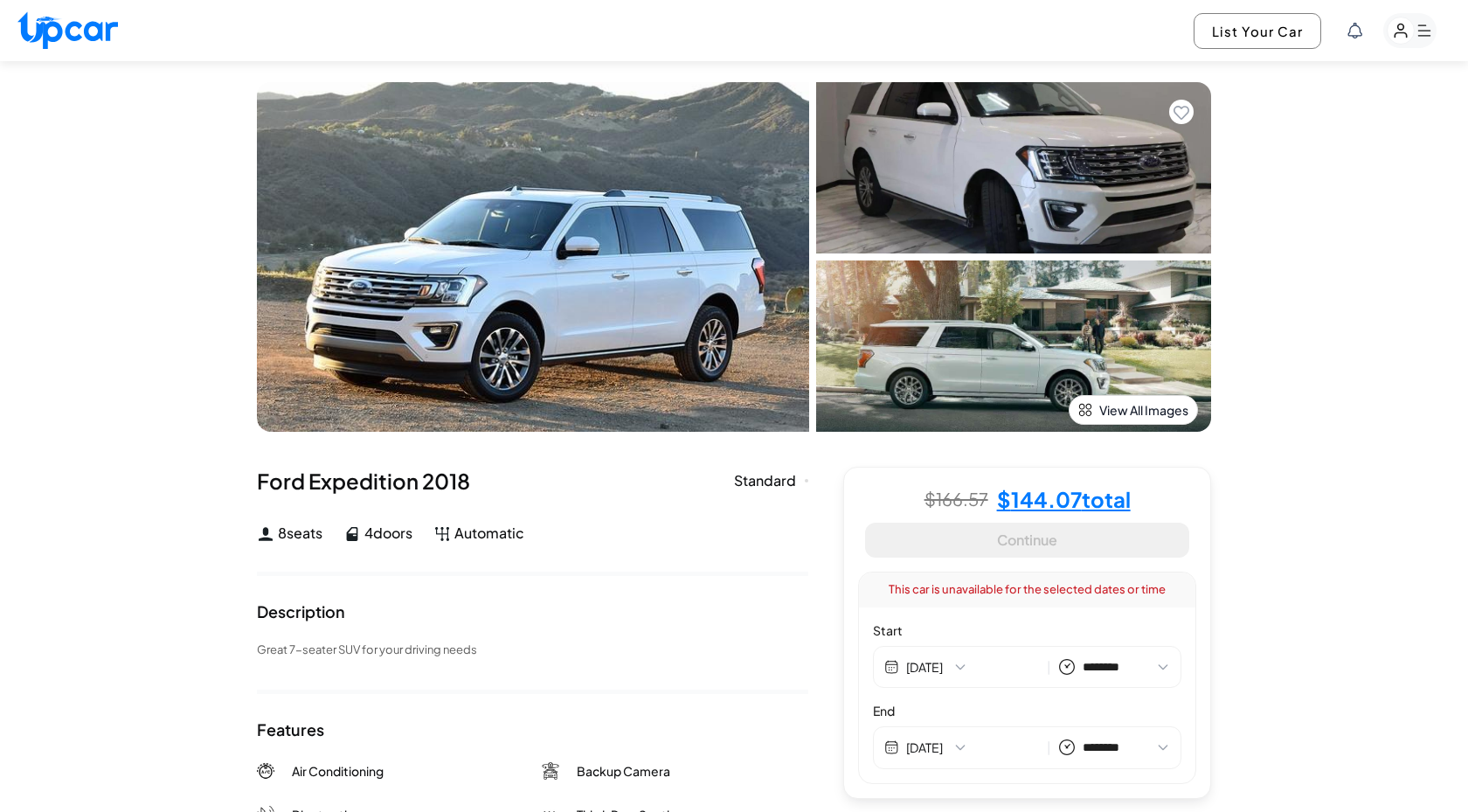
select select "********"
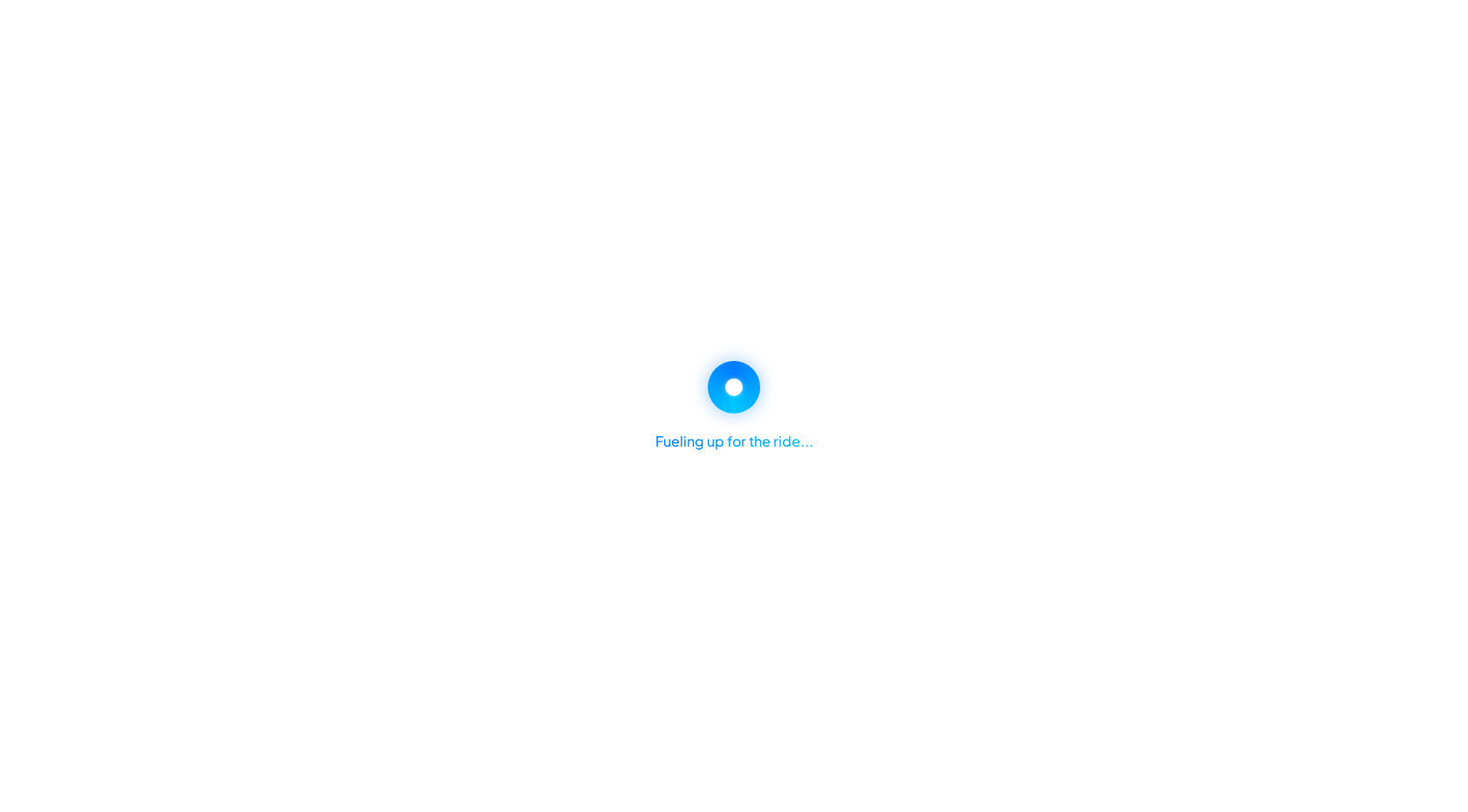
select select "********"
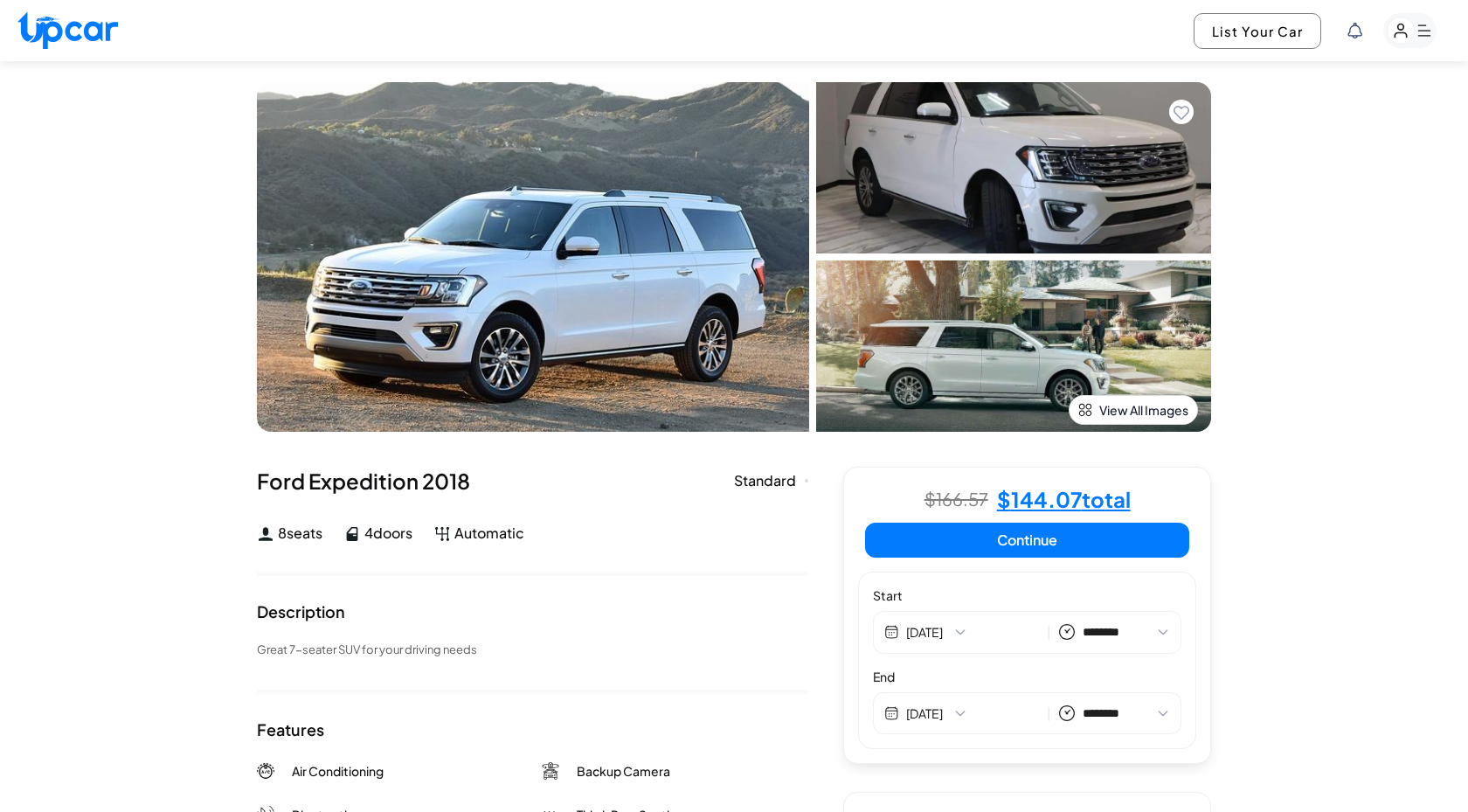
select select "********"
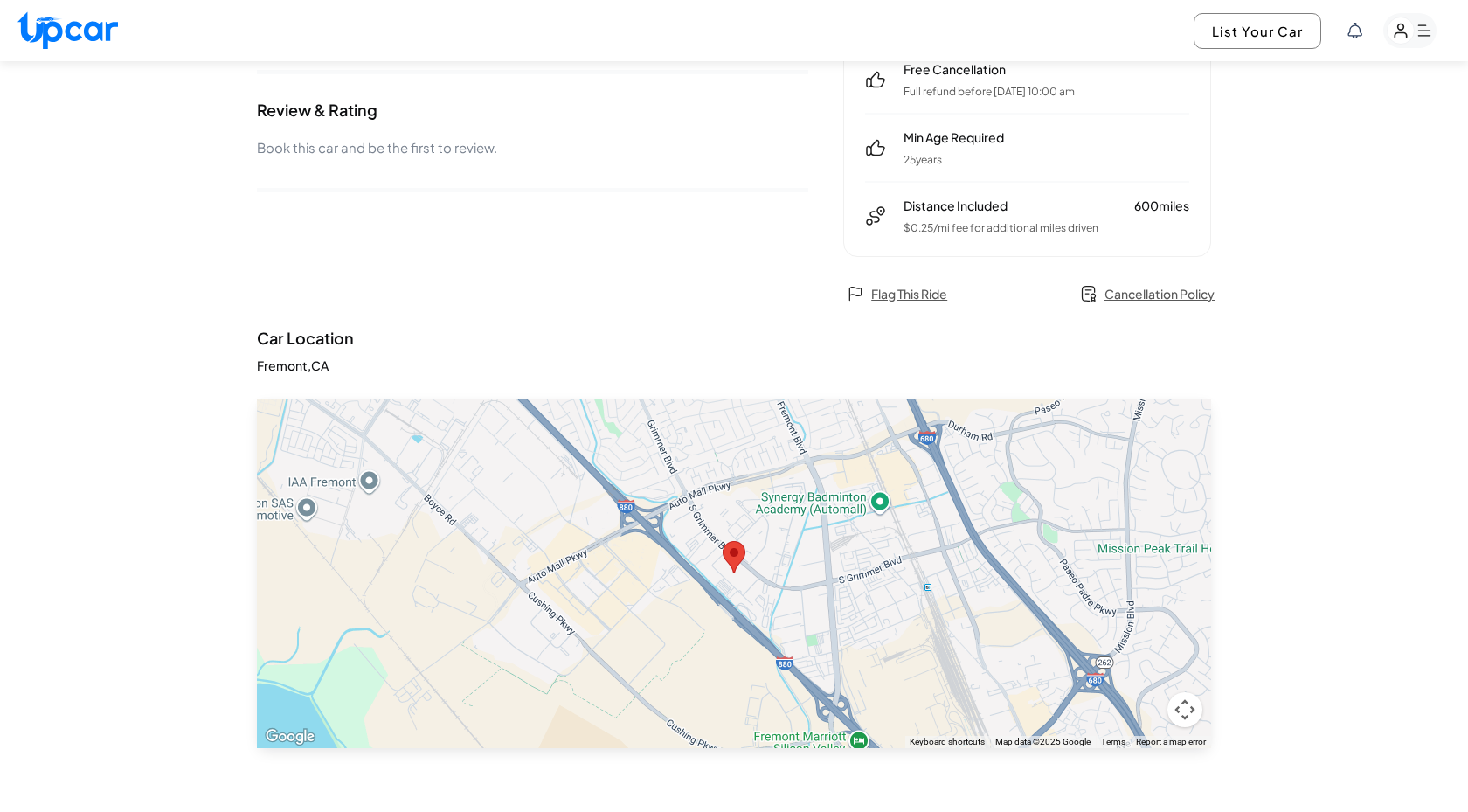
scroll to position [809, 0]
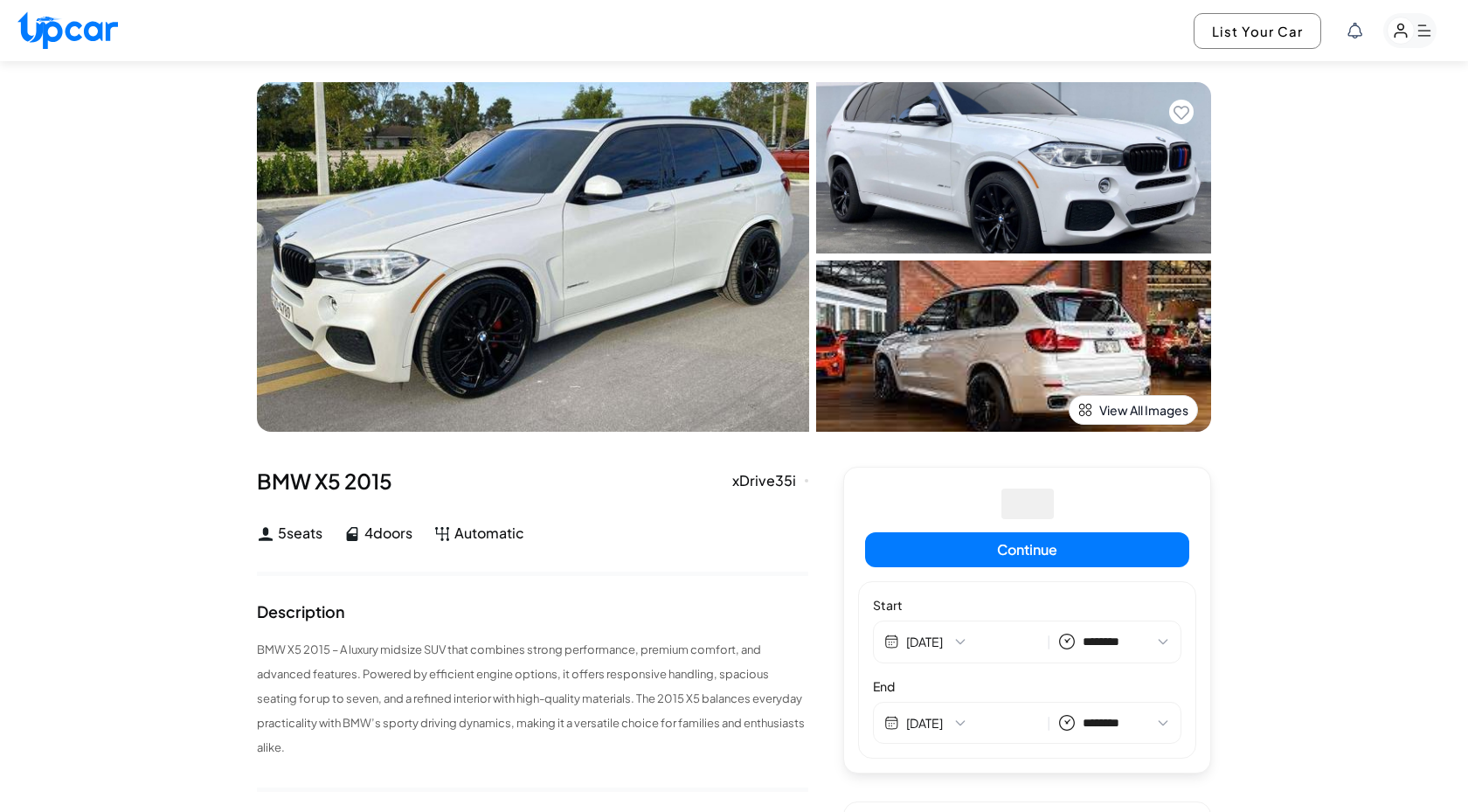
select select "********"
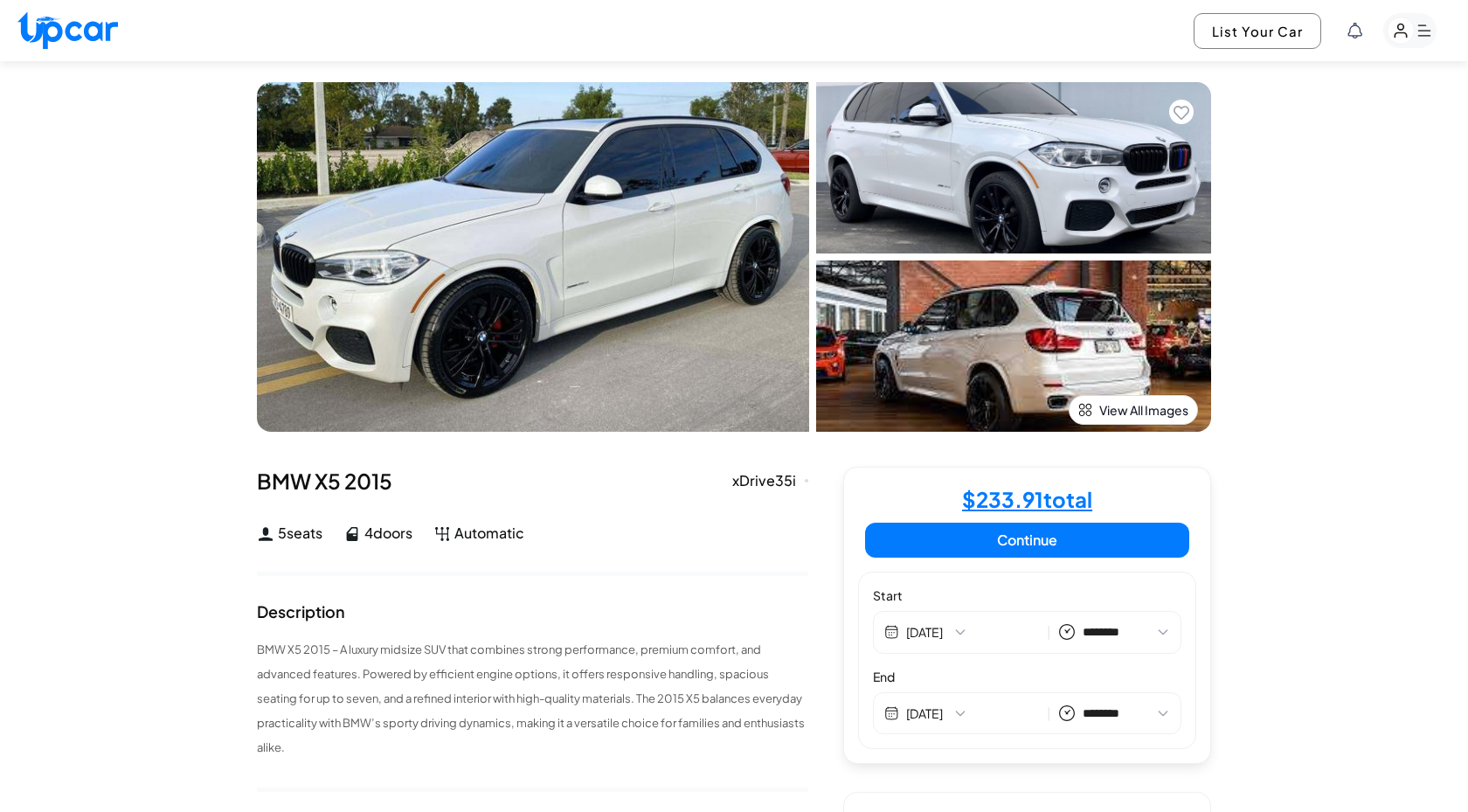
select select "********"
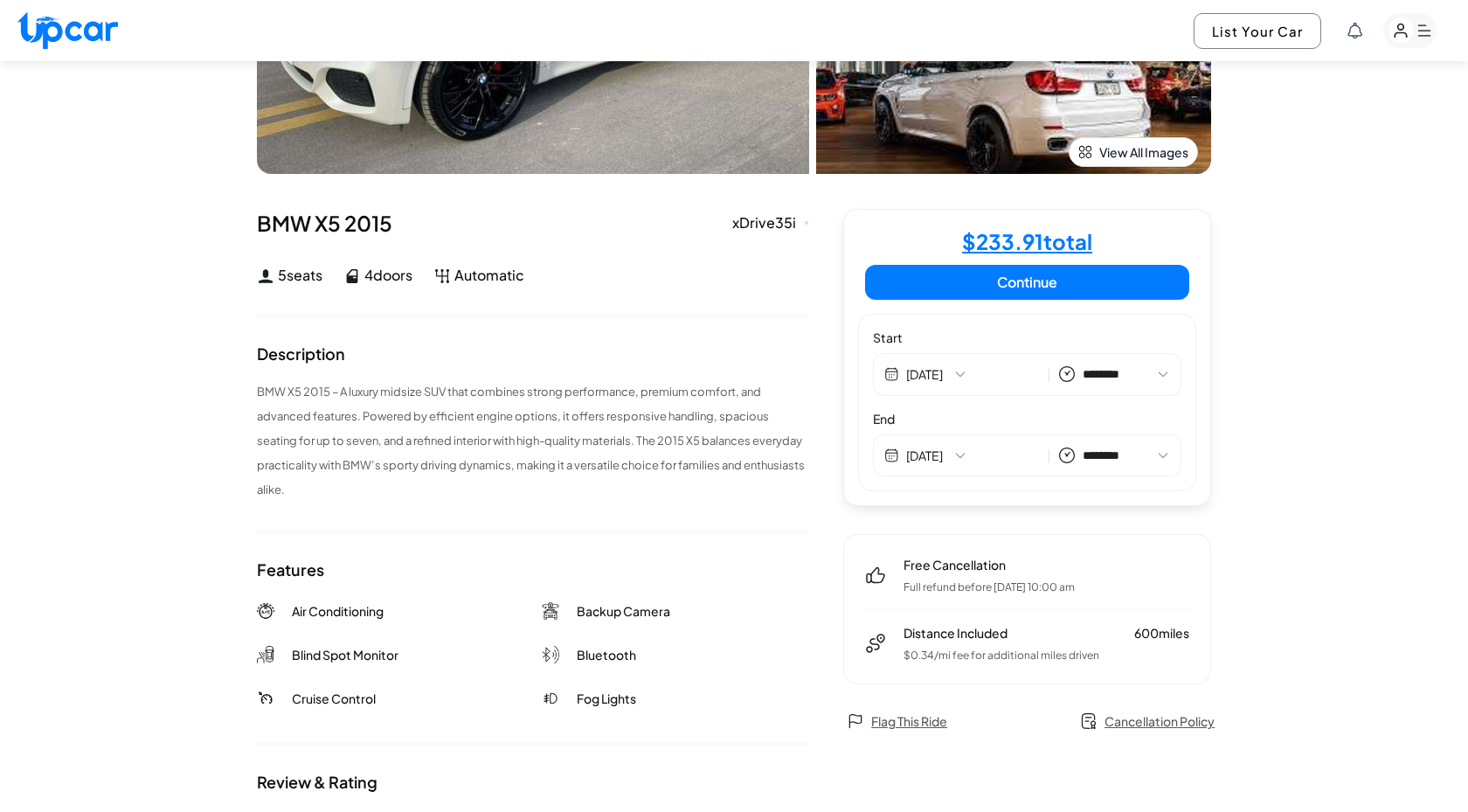
scroll to position [347, 0]
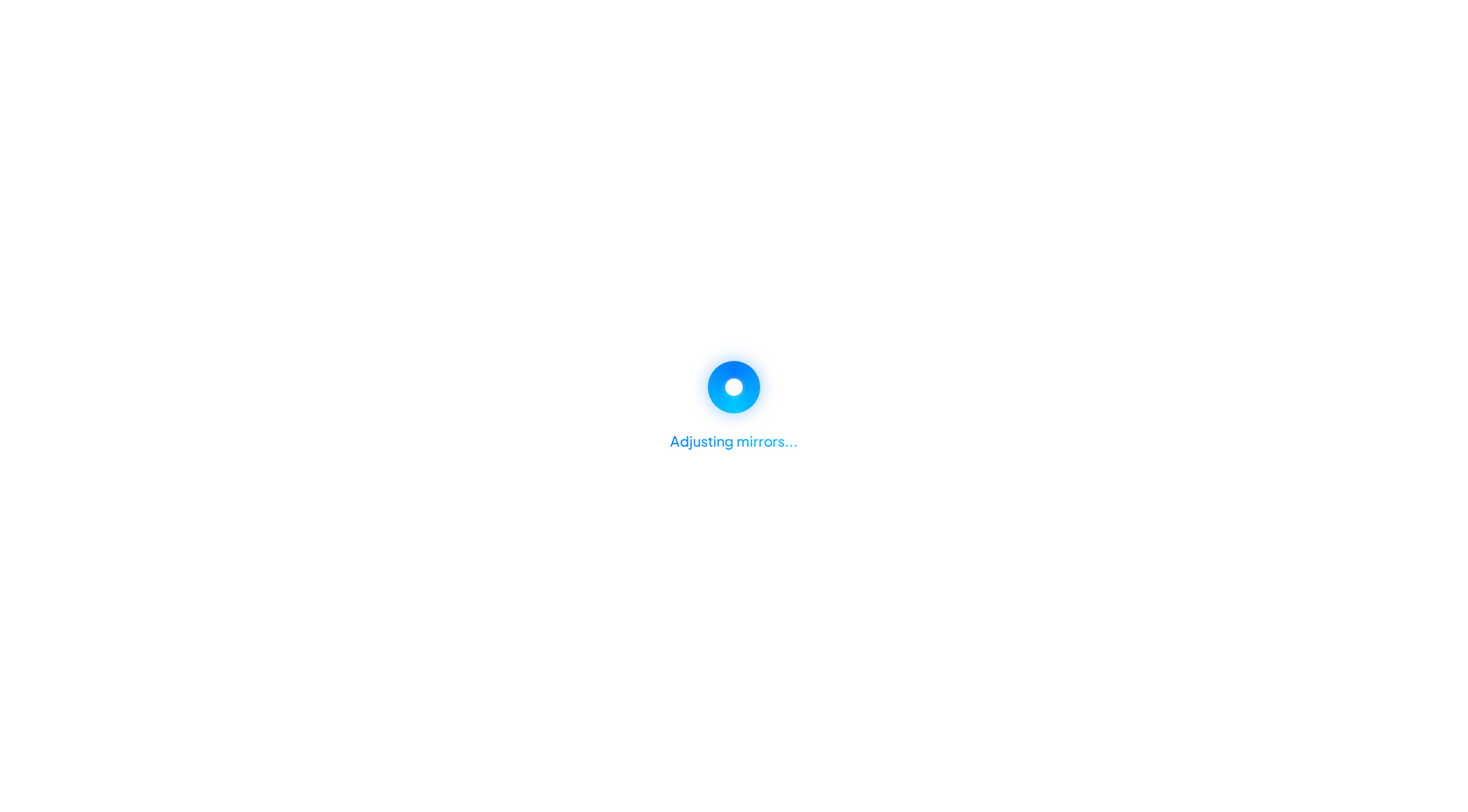
select select "********"
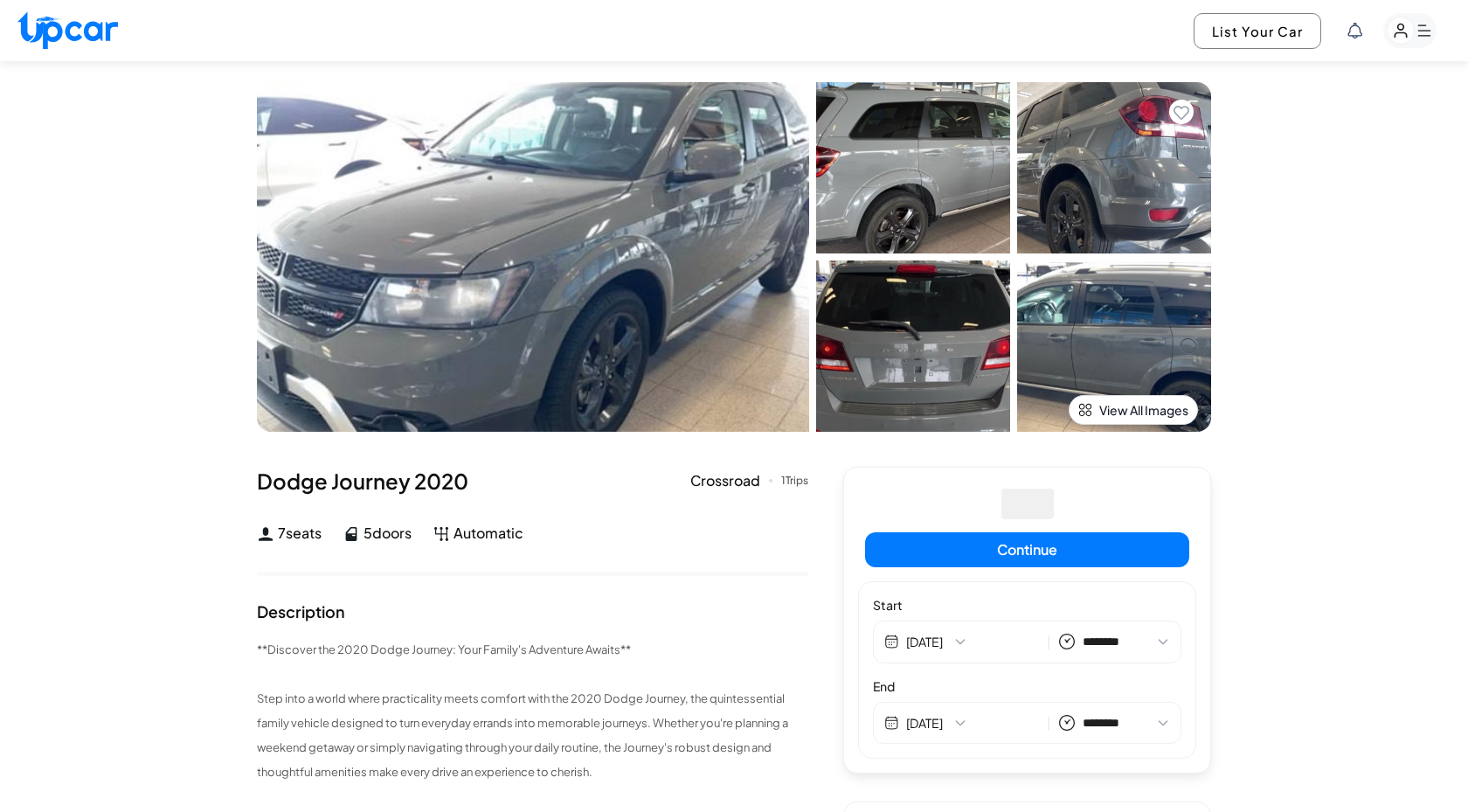
select select "********"
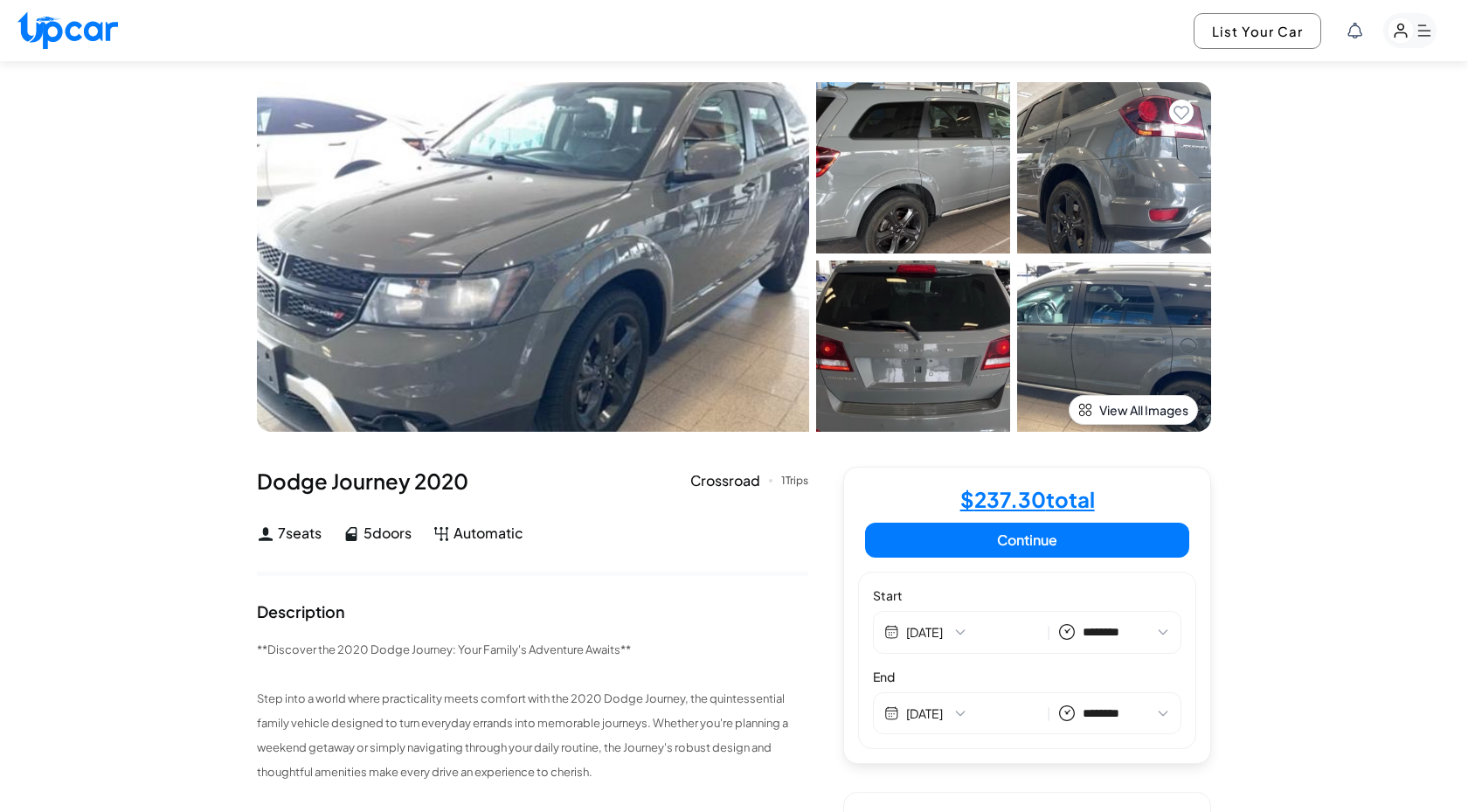
select select "********"
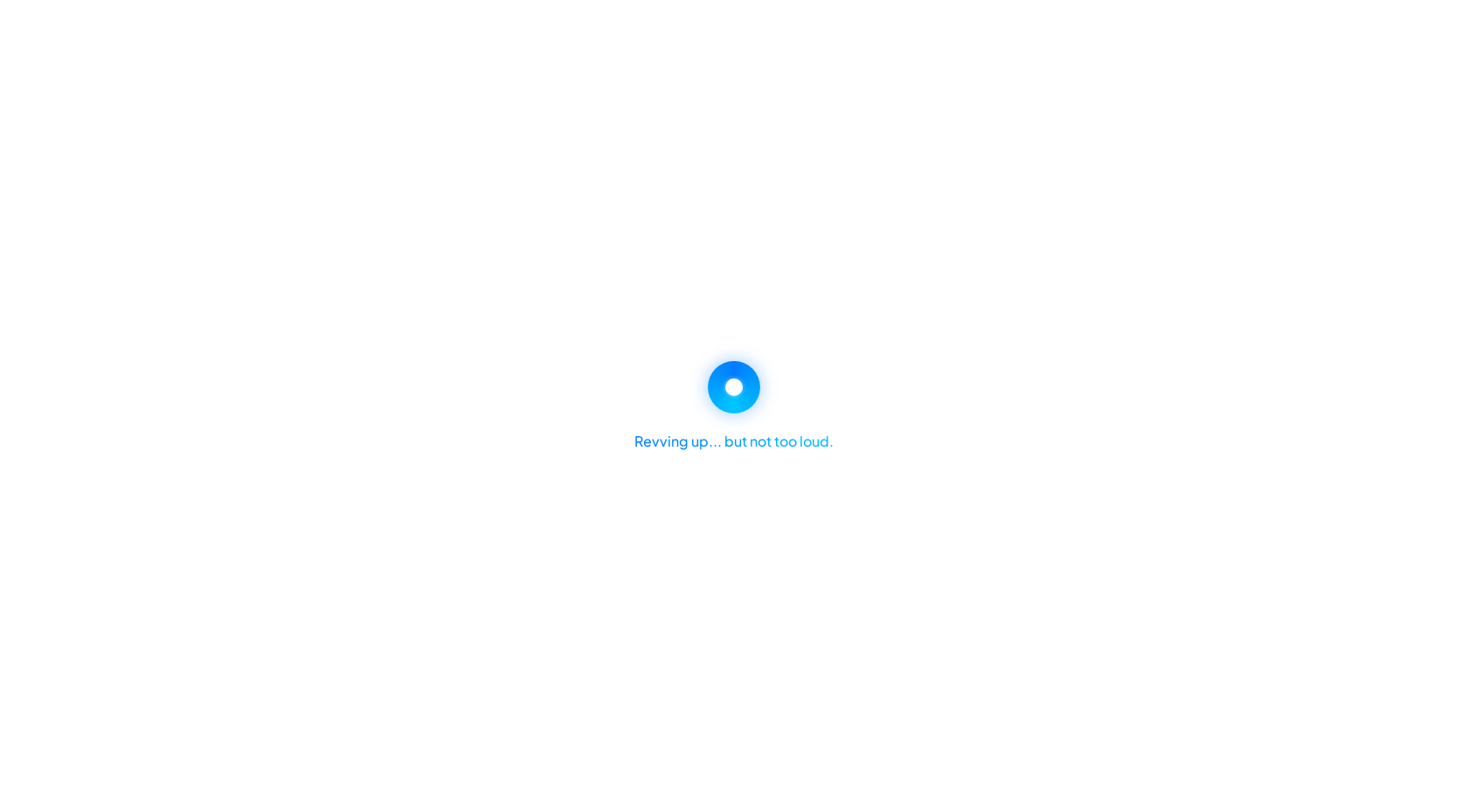
select select "********"
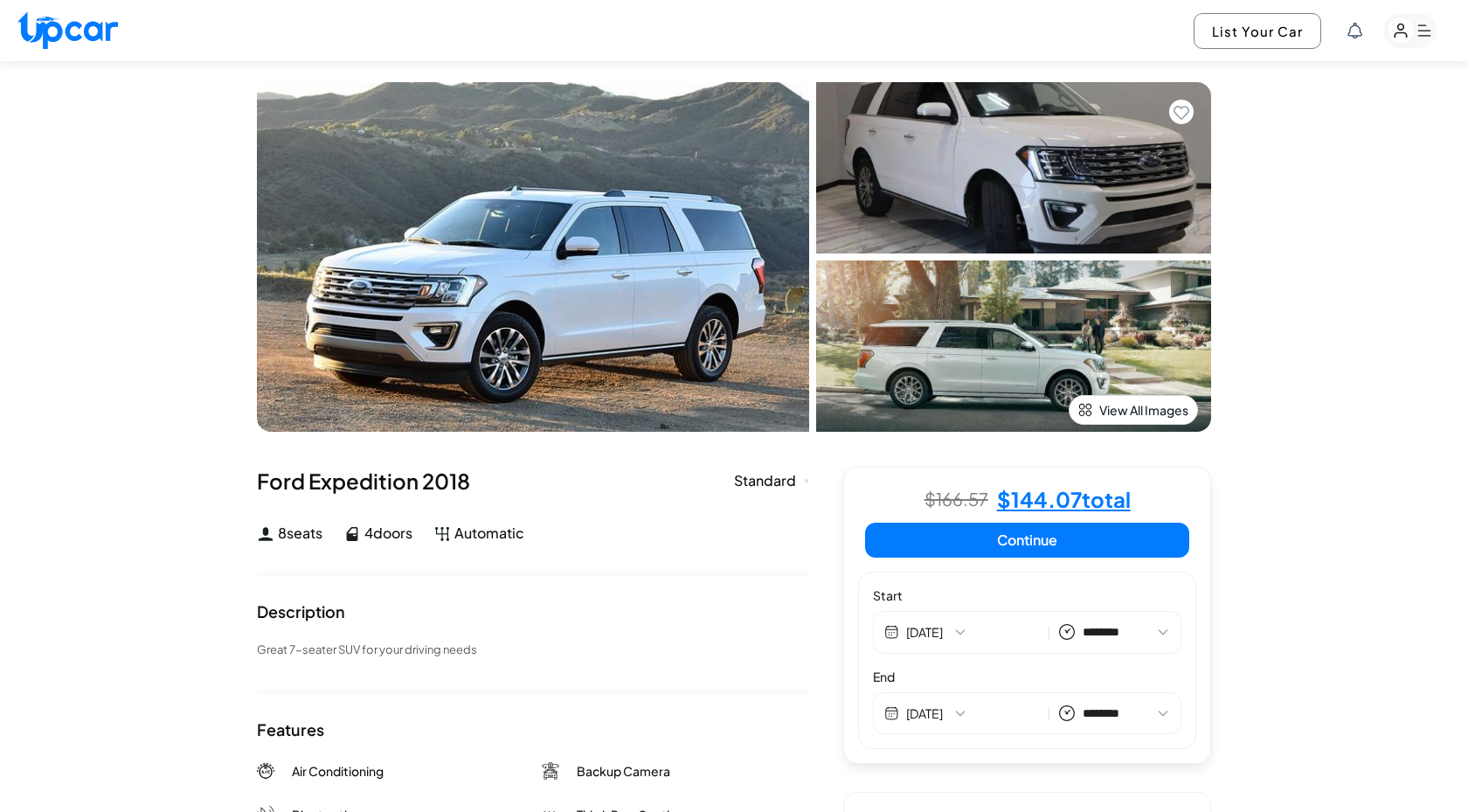
select select "********"
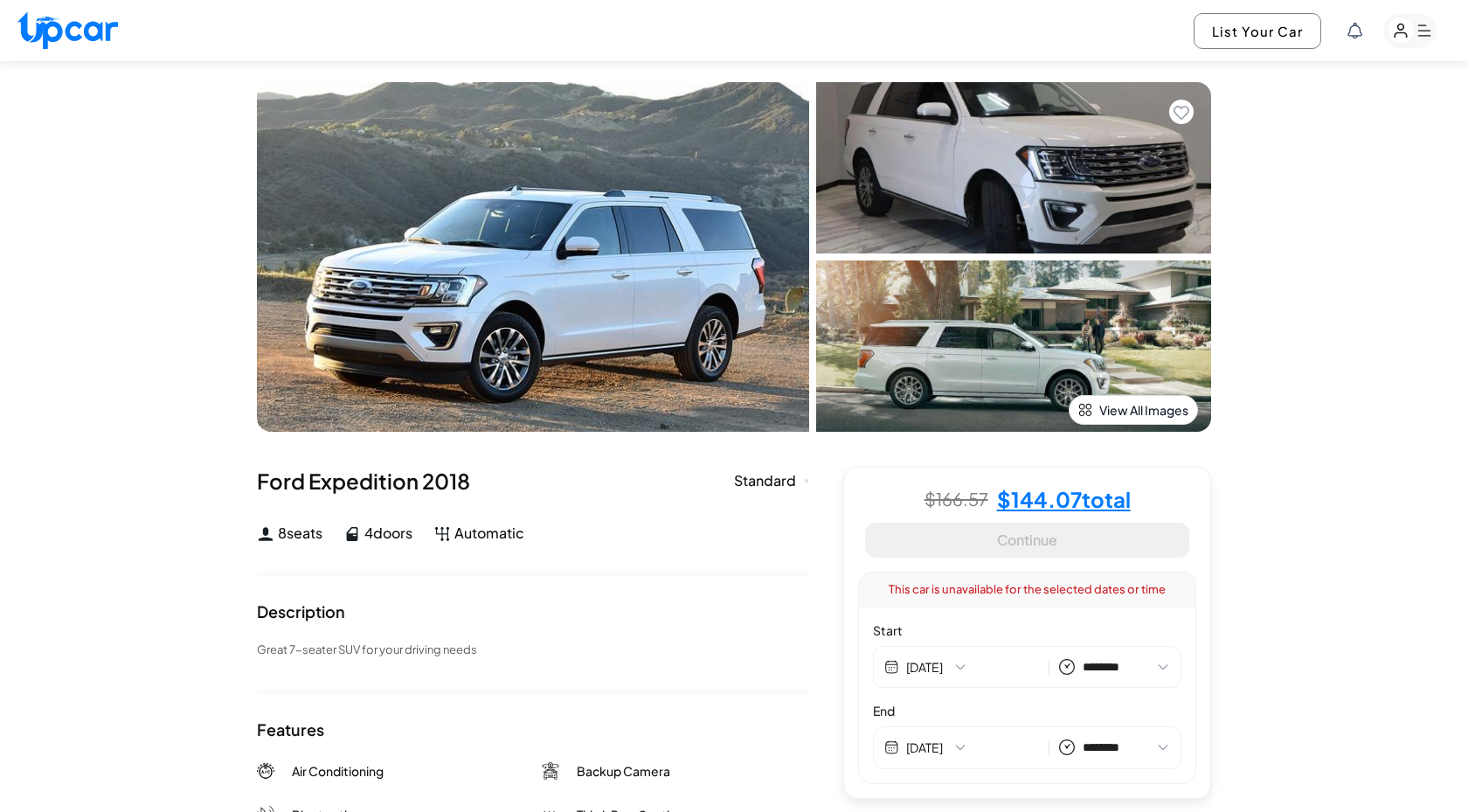
select select "********"
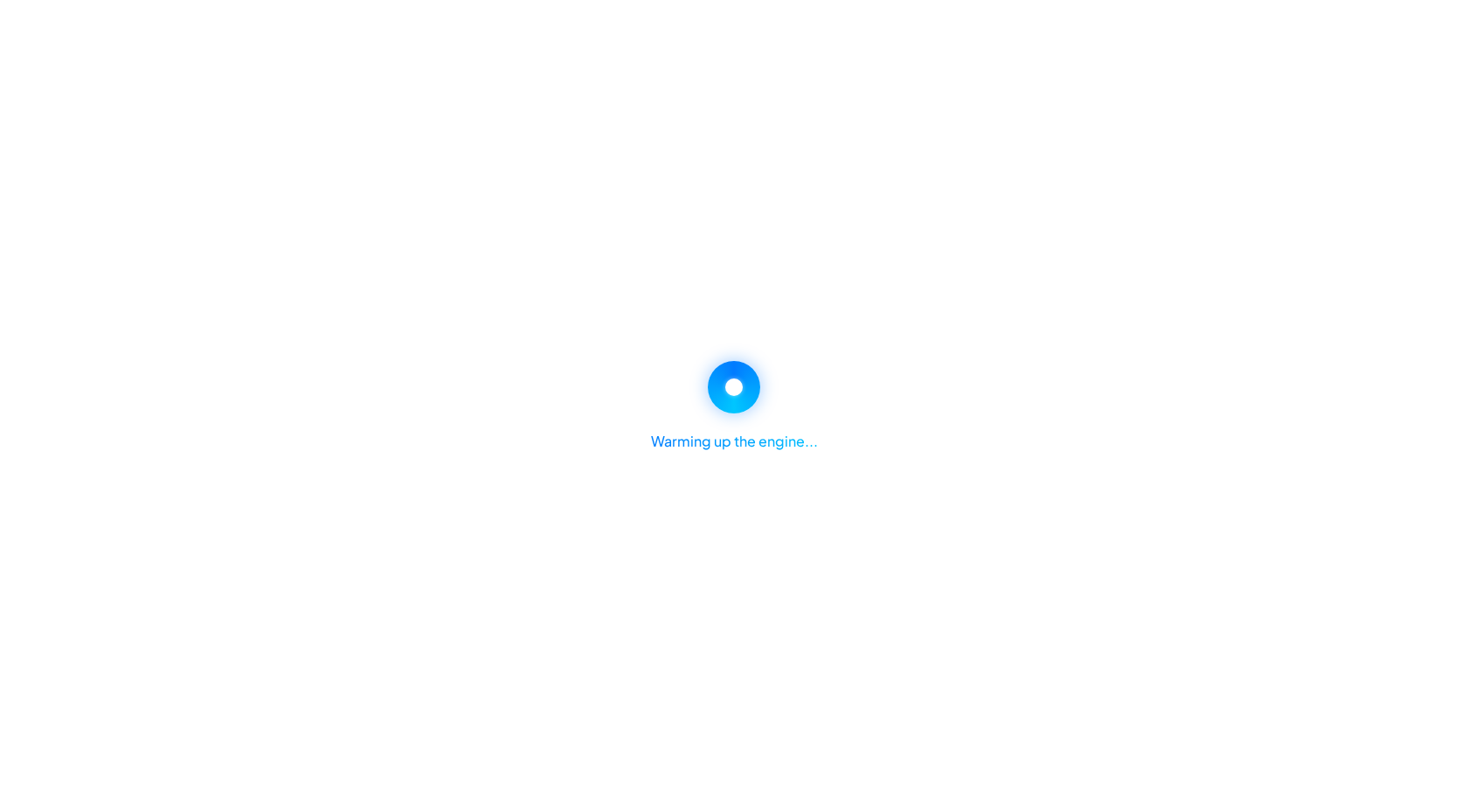
select select "********"
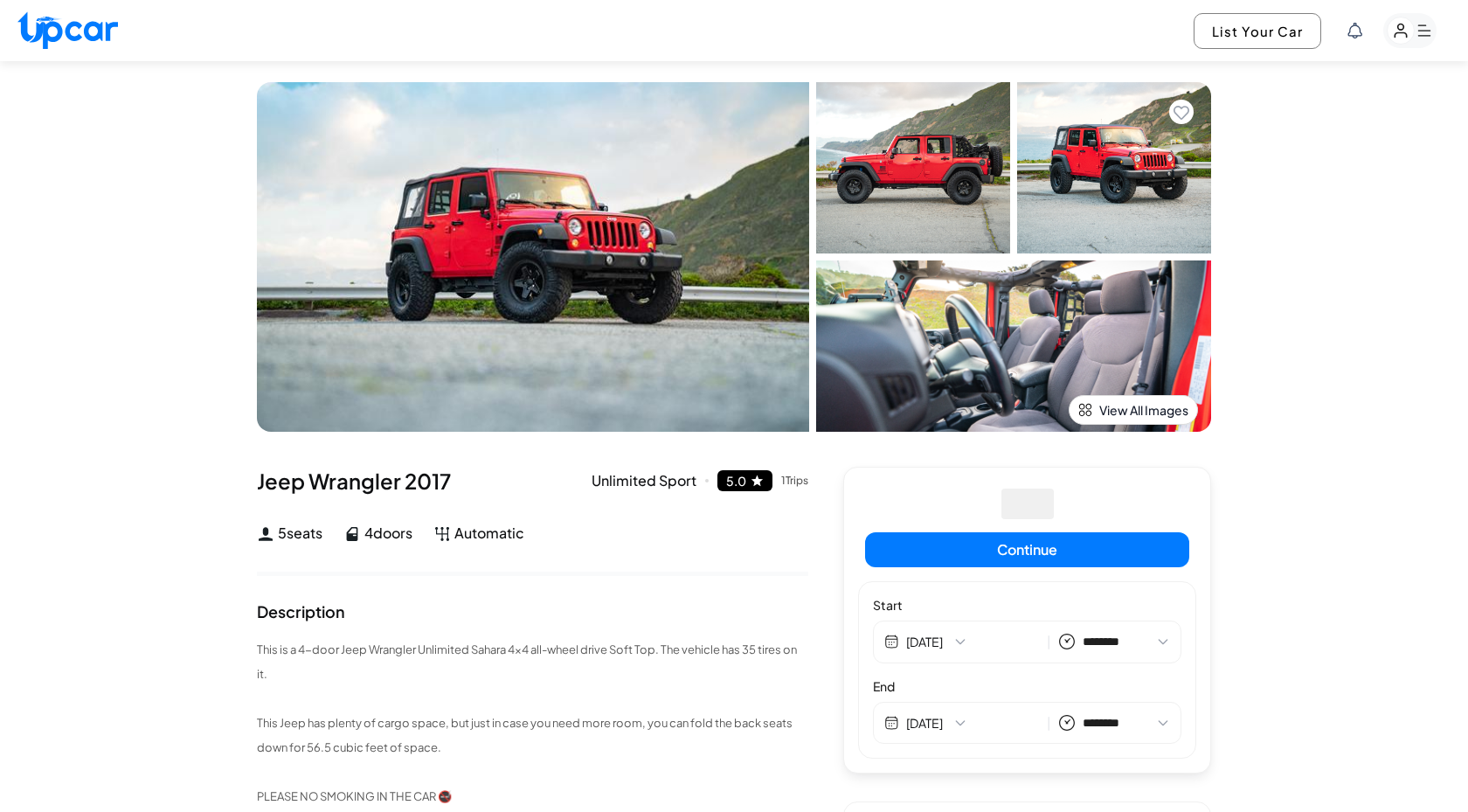
select select "********"
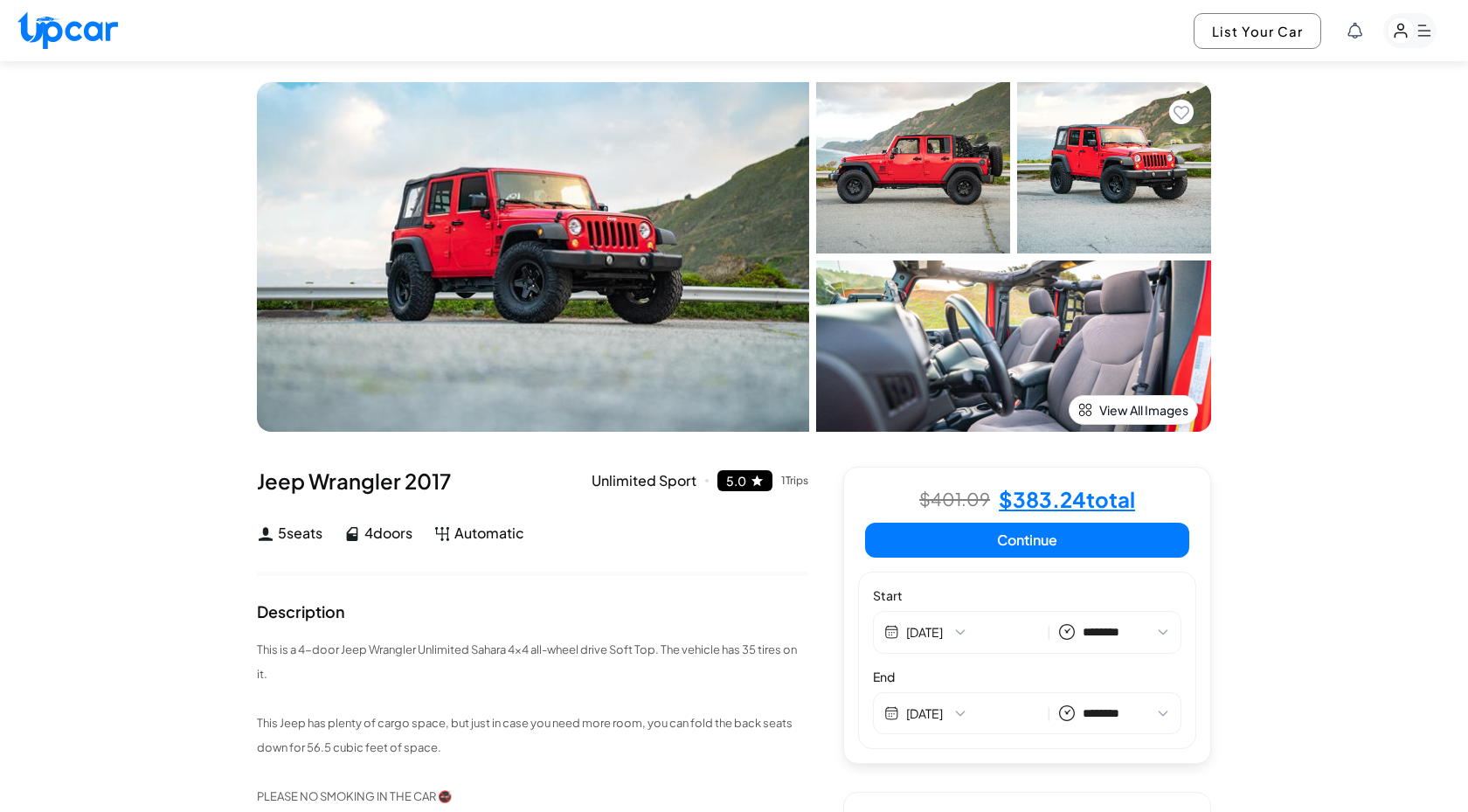
select select "********"
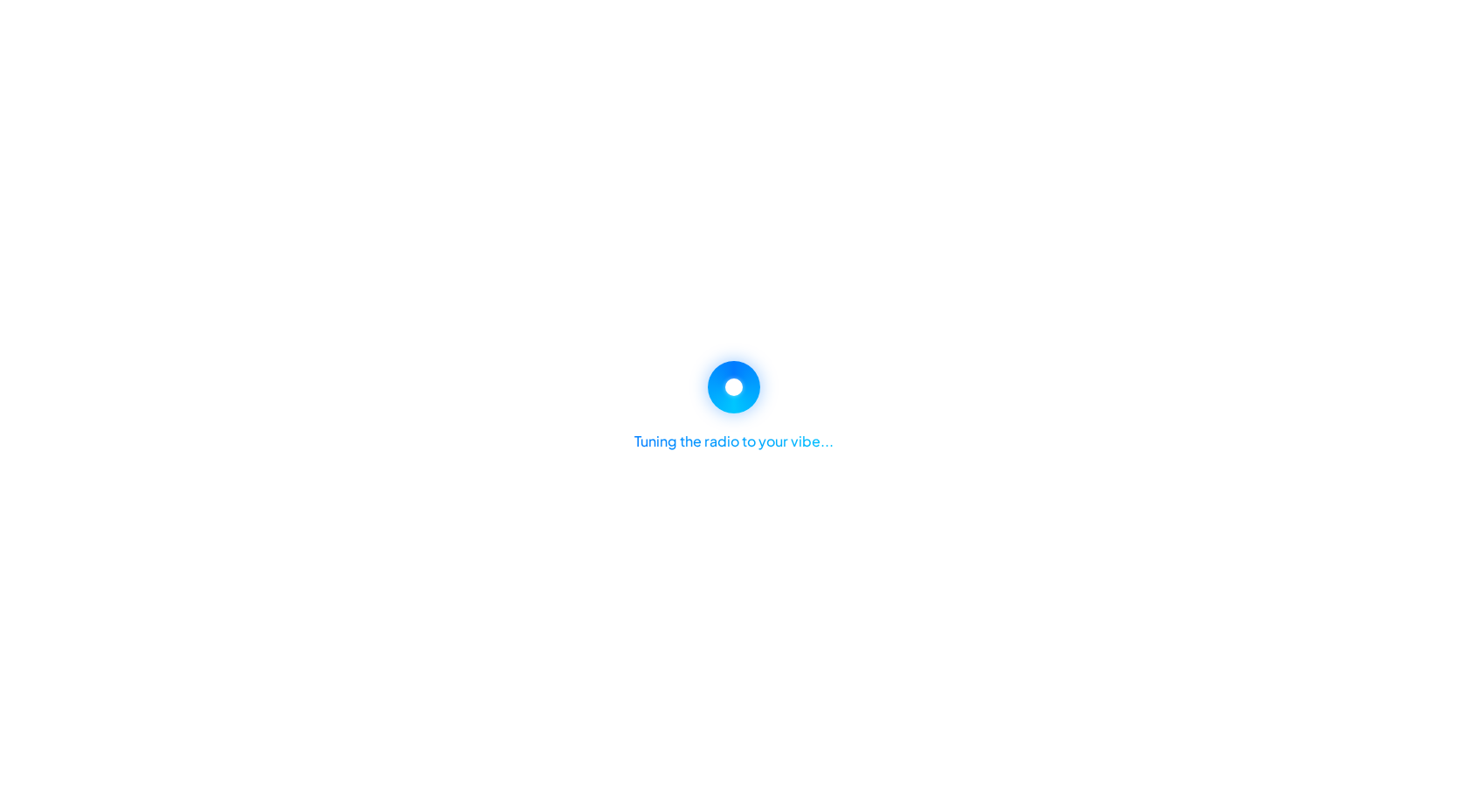
select select "********"
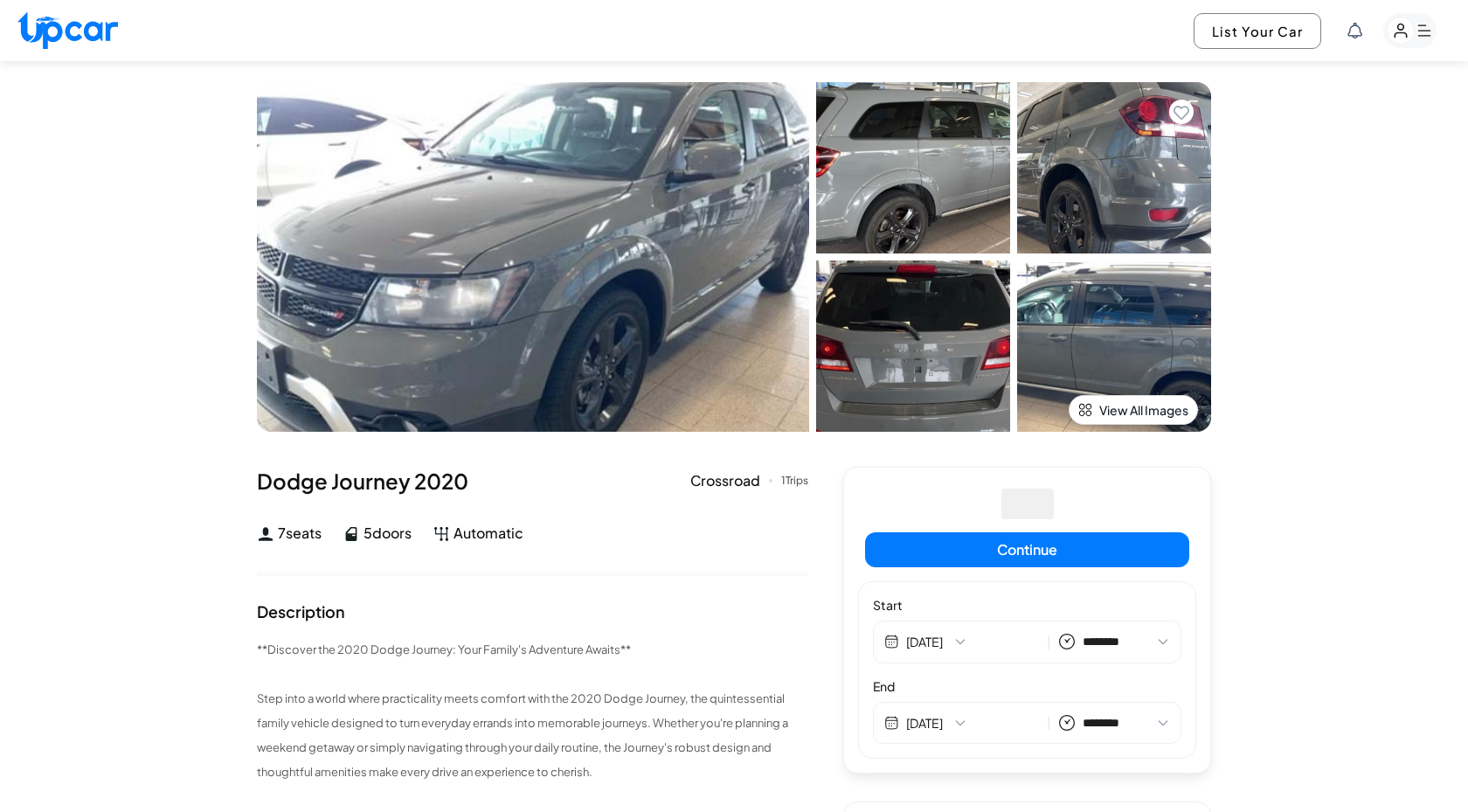
select select "********"
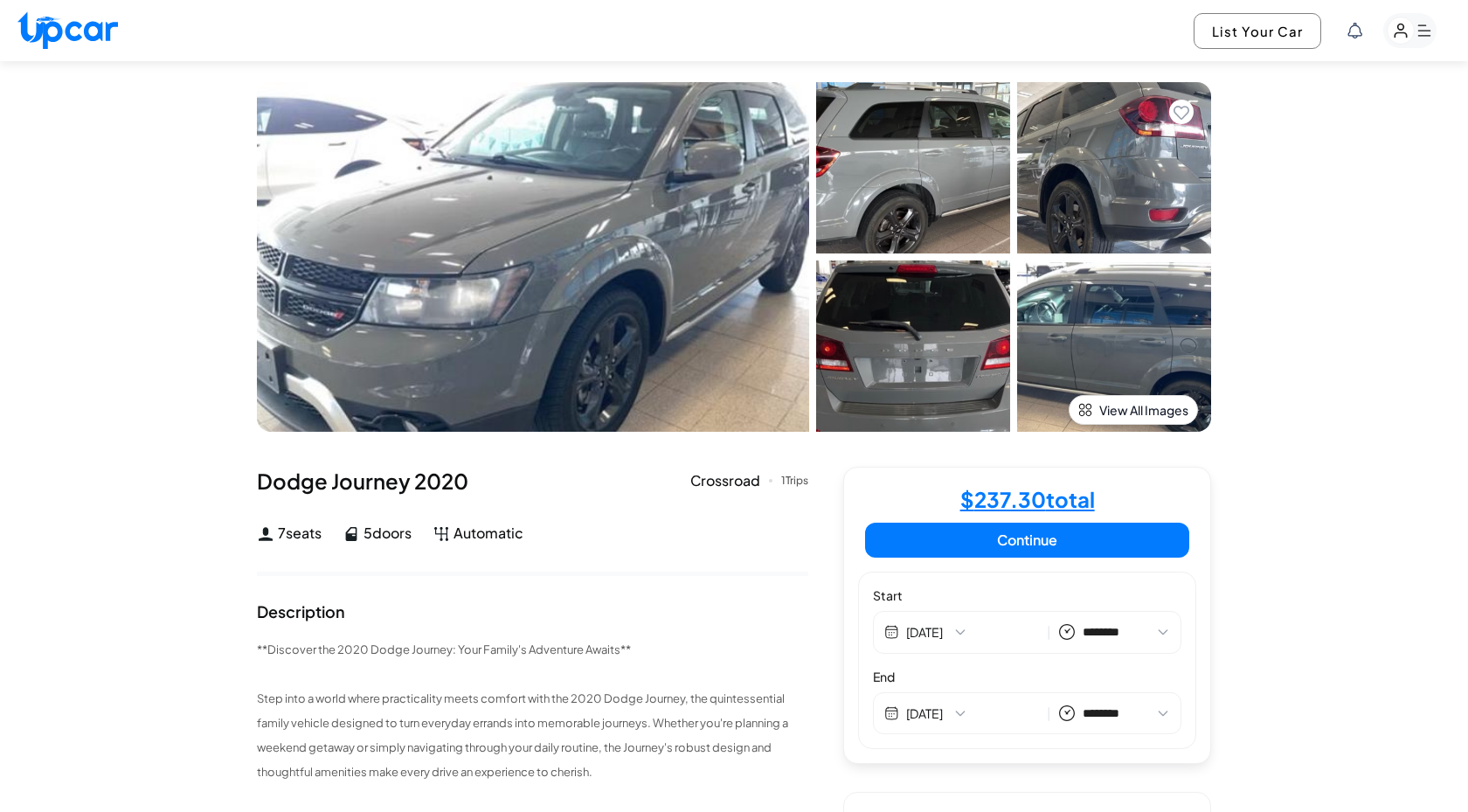
select select "********"
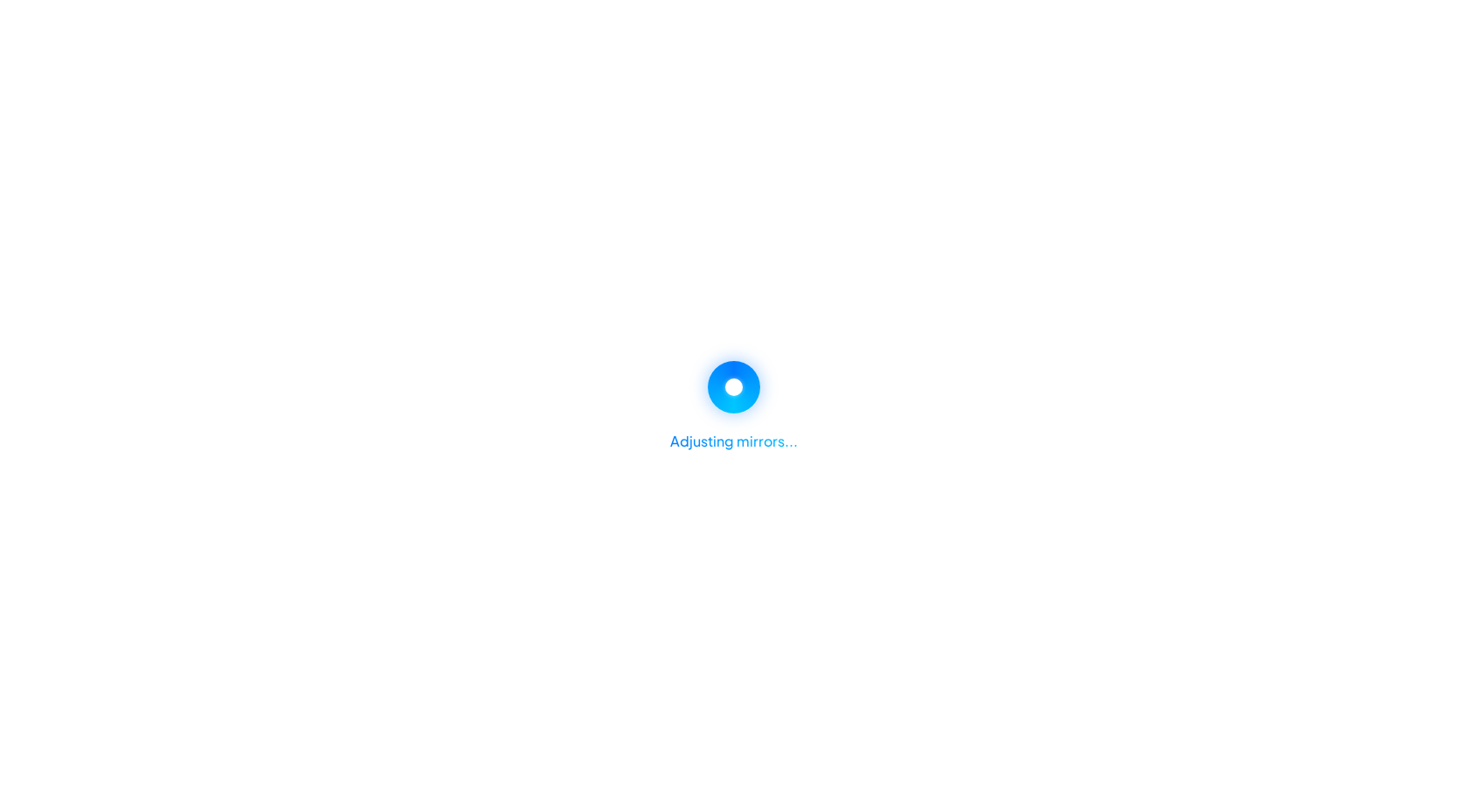
select select "********"
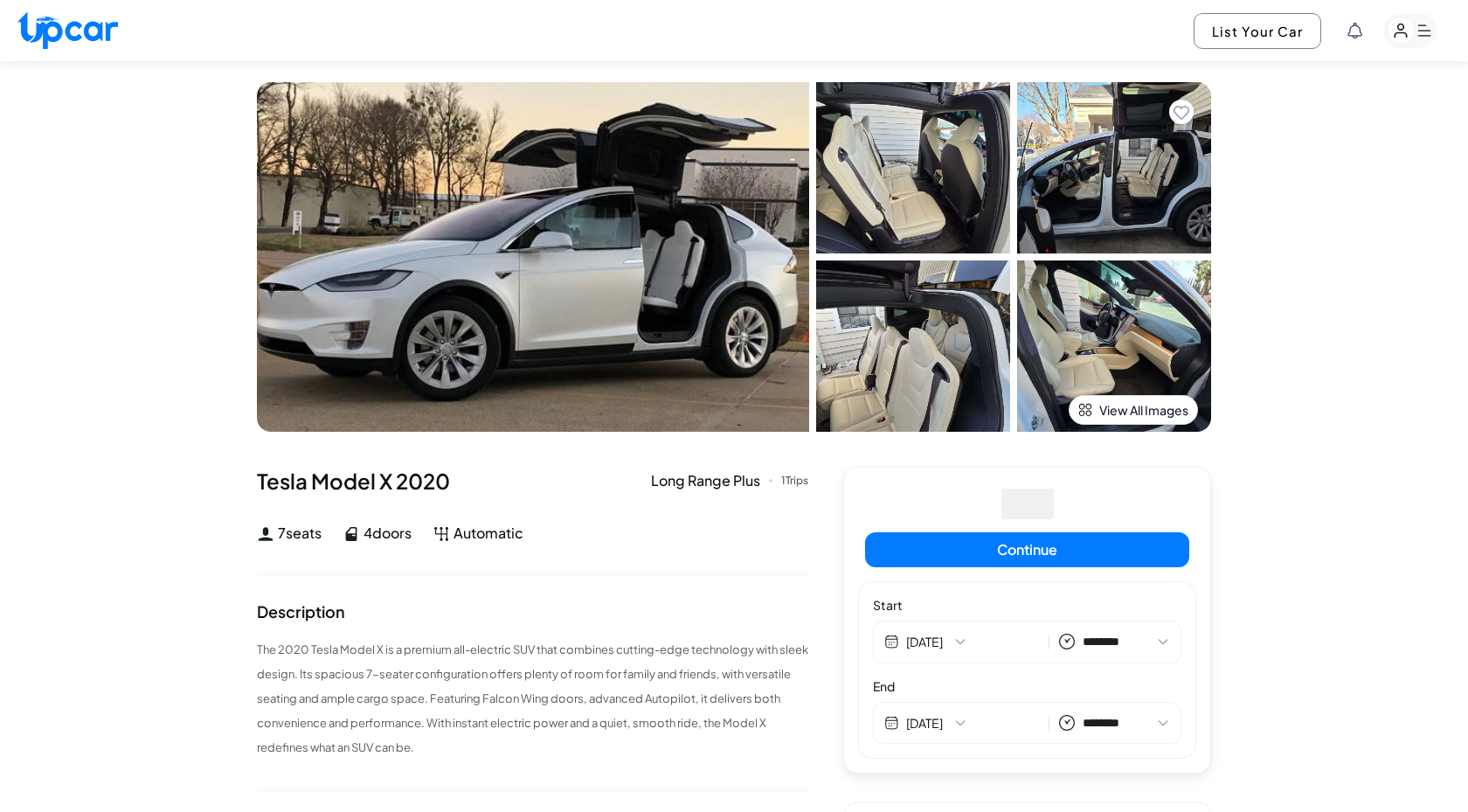
select select "********"
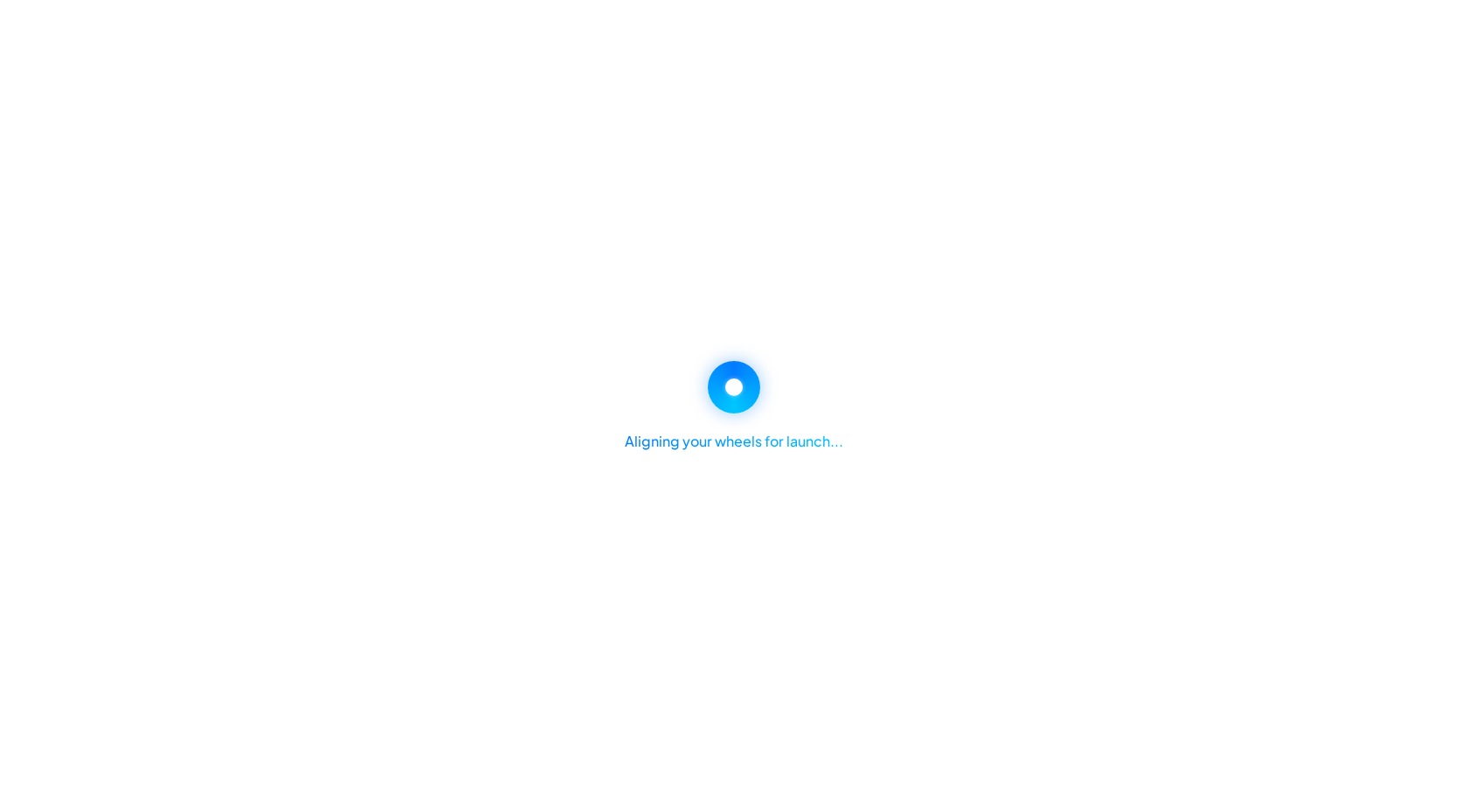
select select "********"
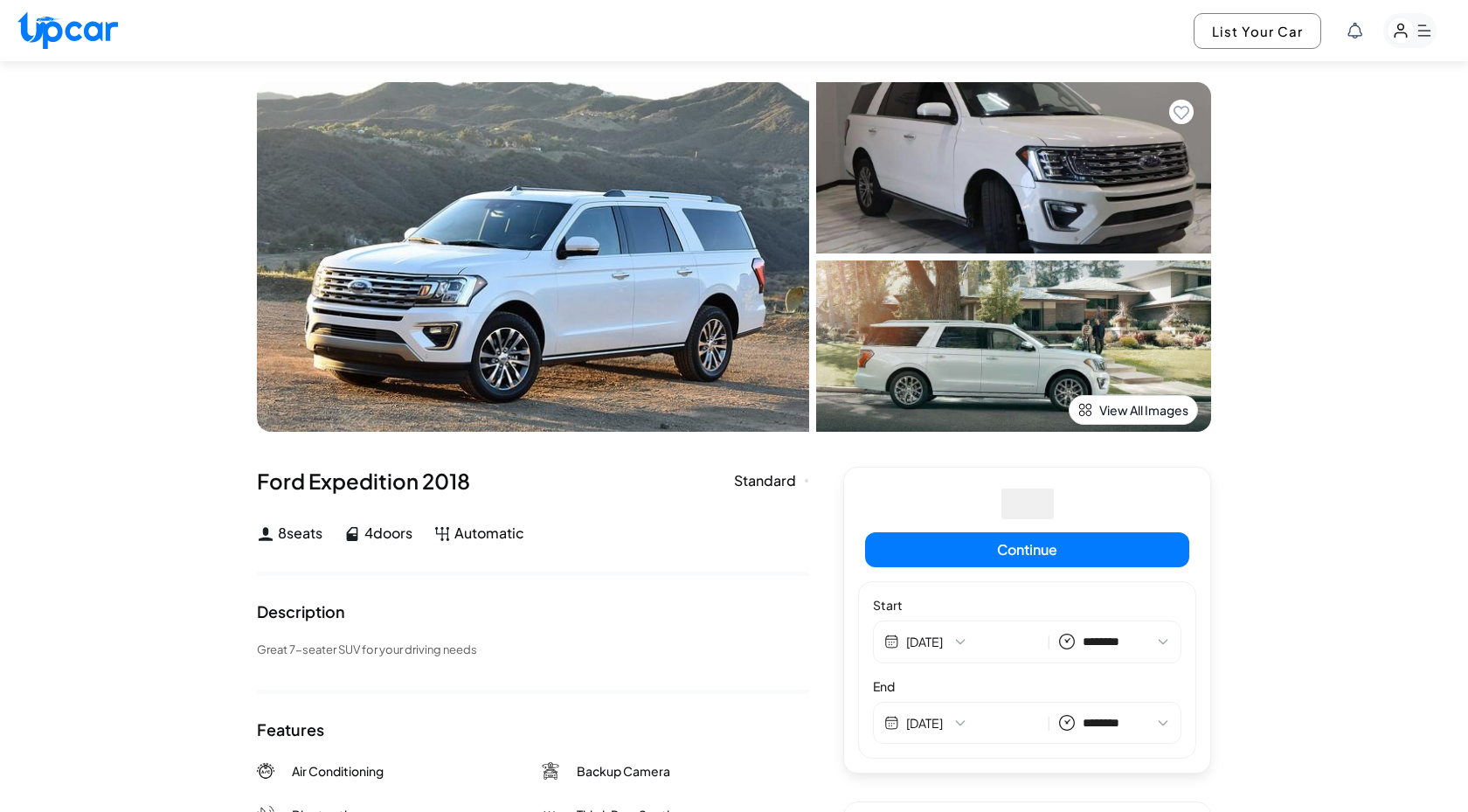
select select "********"
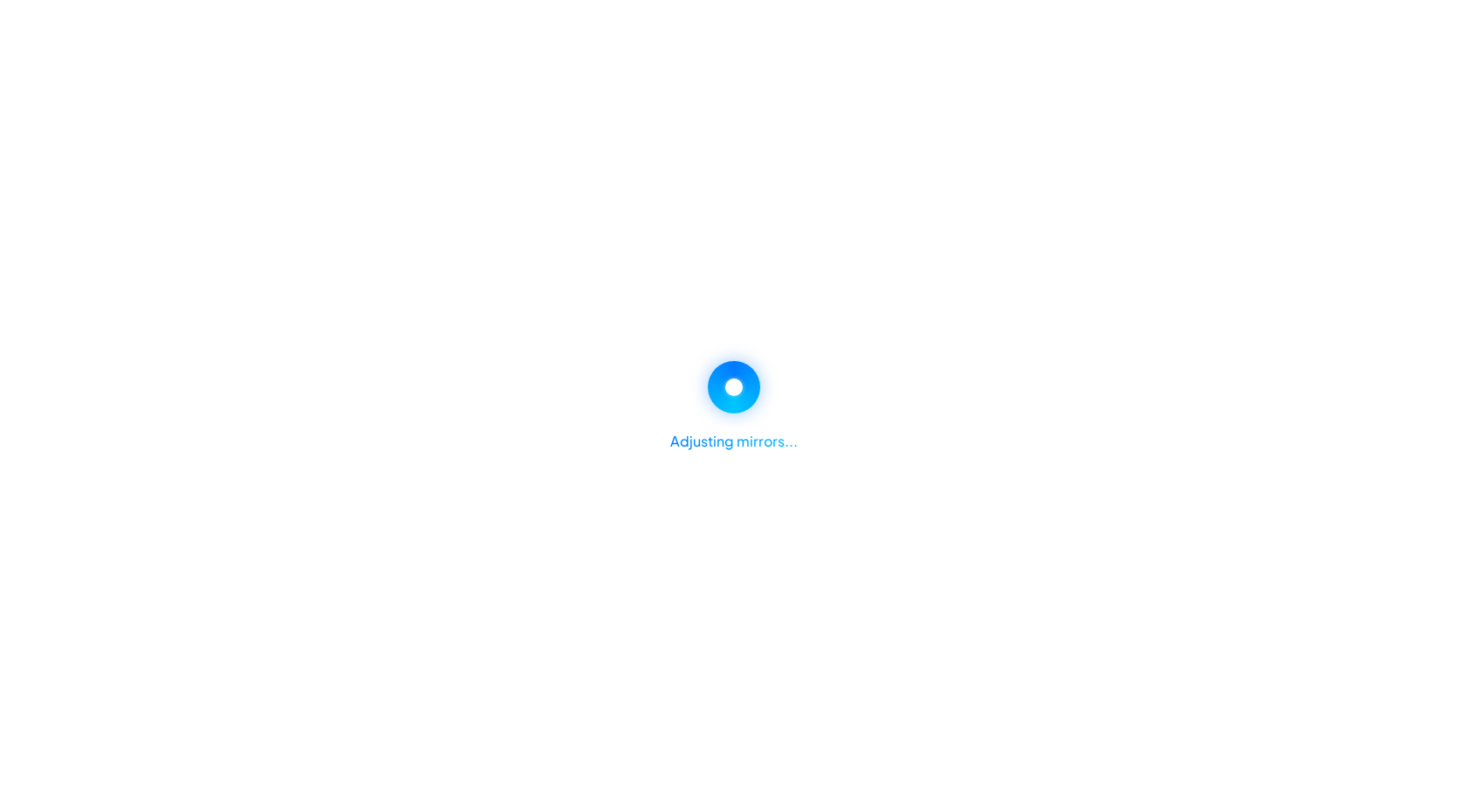
select select "********"
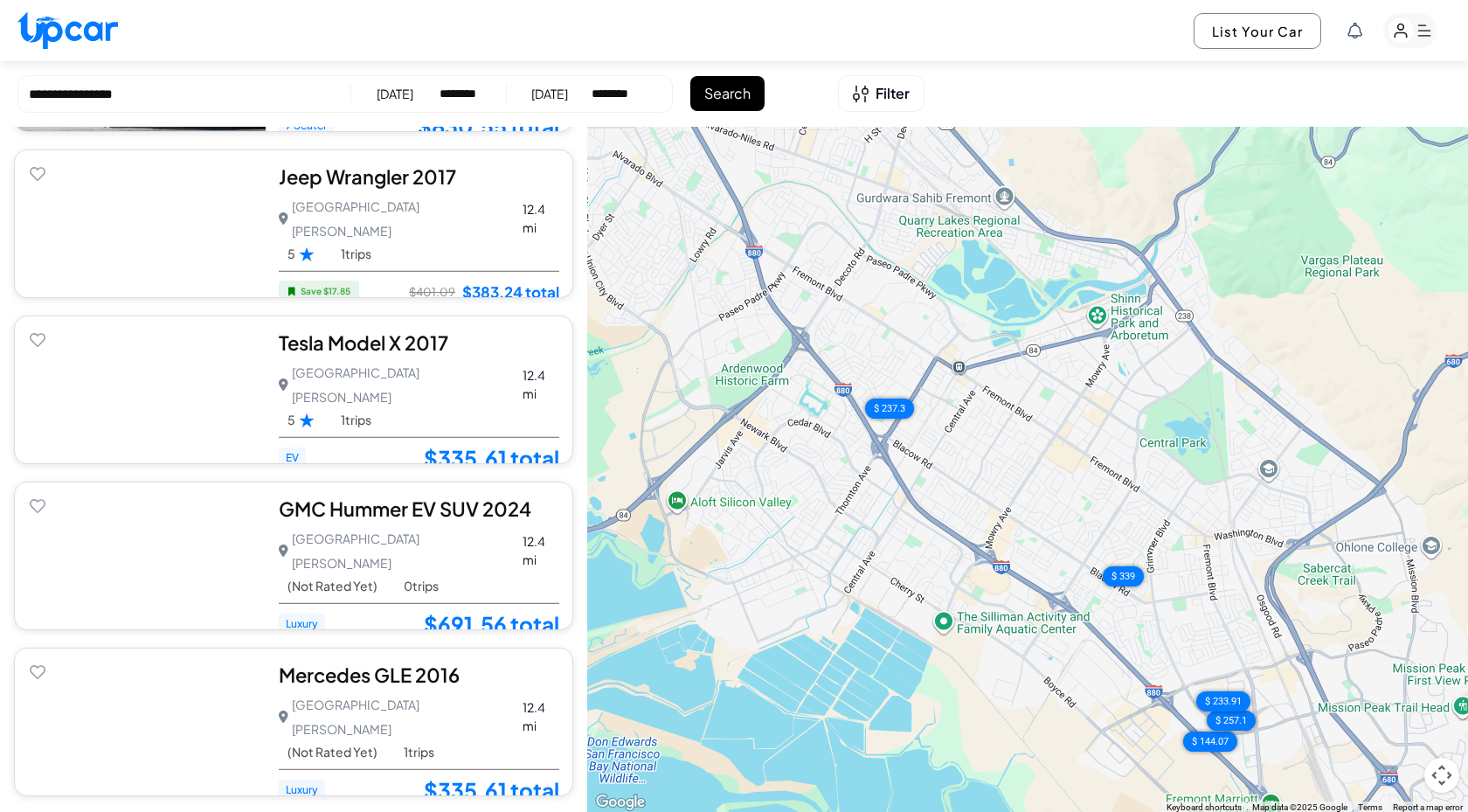
scroll to position [1335, 0]
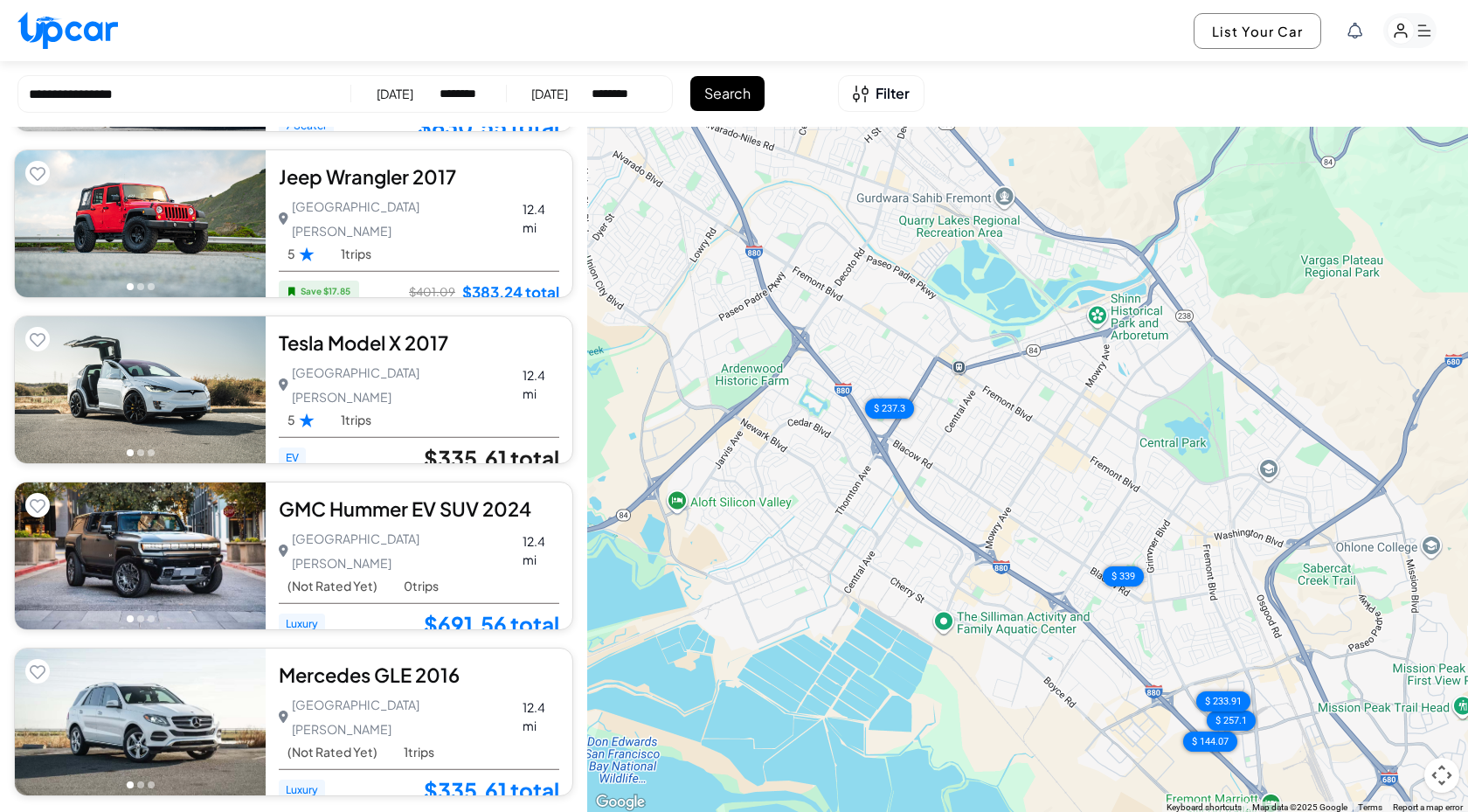
click at [500, 447] on link "$335.61 total" at bounding box center [492, 457] width 135 height 23
click at [476, 357] on div "Tesla Model X 2017 5.0 San [PERSON_NAME] [GEOGRAPHIC_DATA][PERSON_NAME] • 1 tri…" at bounding box center [419, 390] width 307 height 147
click at [898, 412] on div "$ 237.3" at bounding box center [890, 408] width 69 height 28
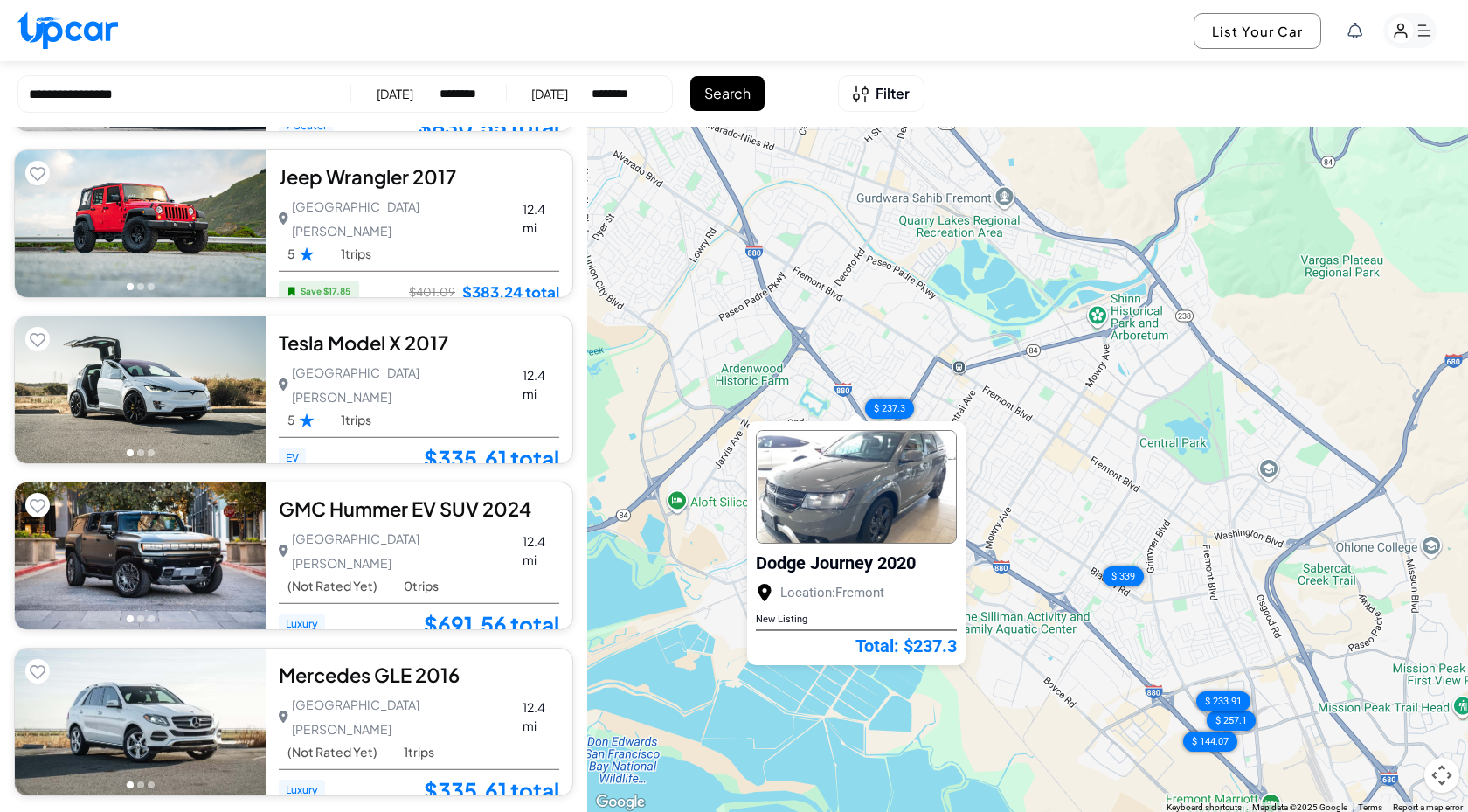
click at [623, 483] on div "$ 237.3 $ 339 $ 144.07 $ 257.1 $ 233.91 $ 345.78 $ 559.35 $ 711.9 $ 830.55 $ 38…" at bounding box center [1028, 469] width 881 height 687
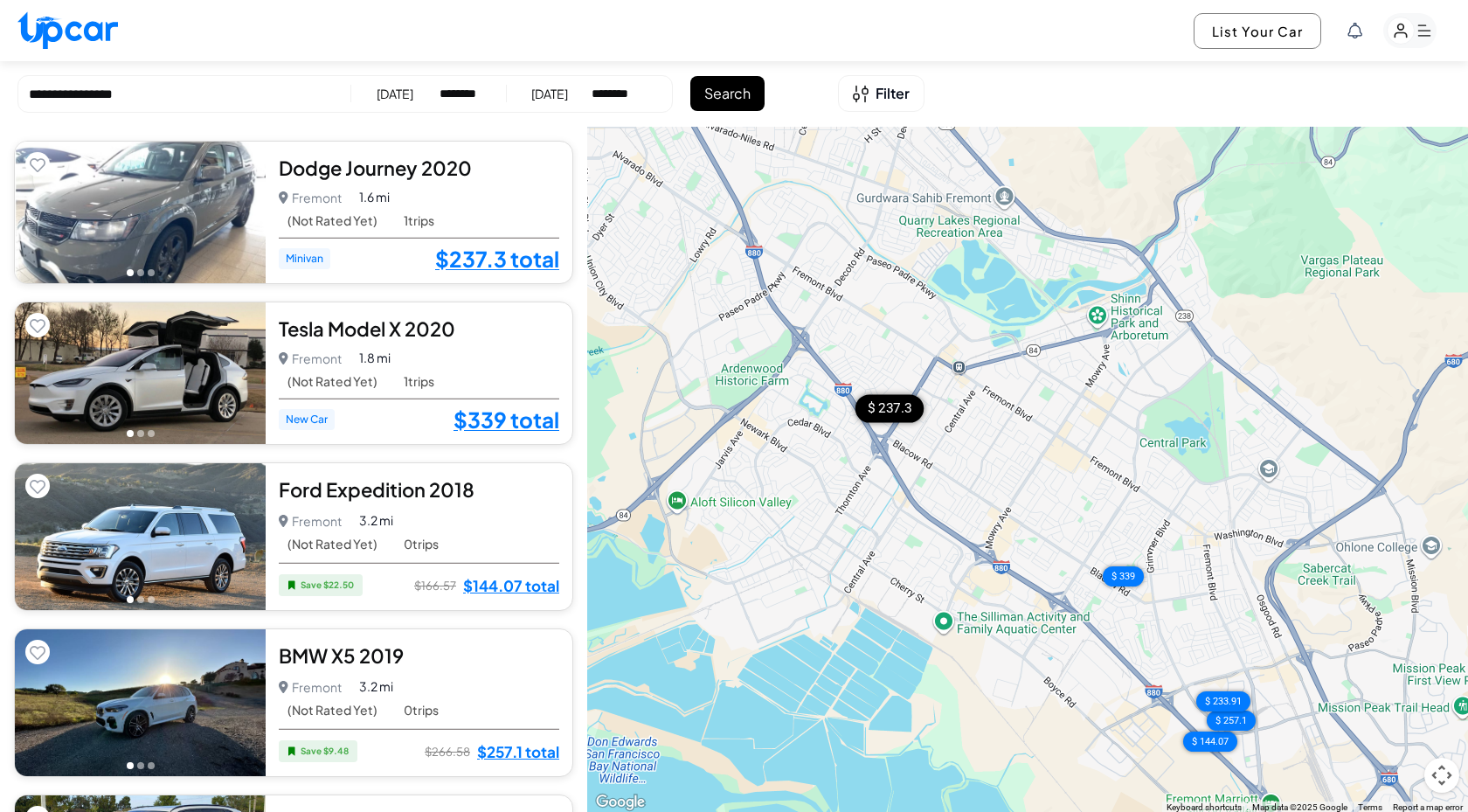
click at [347, 181] on div "Dodge Journey 2020 5.0 Fremont Fremont • 1 trips 1.6 mi (Not Rated Yet) 1 trips…" at bounding box center [419, 212] width 307 height 142
click at [441, 165] on div "Dodge Journey 2020" at bounding box center [419, 167] width 281 height 26
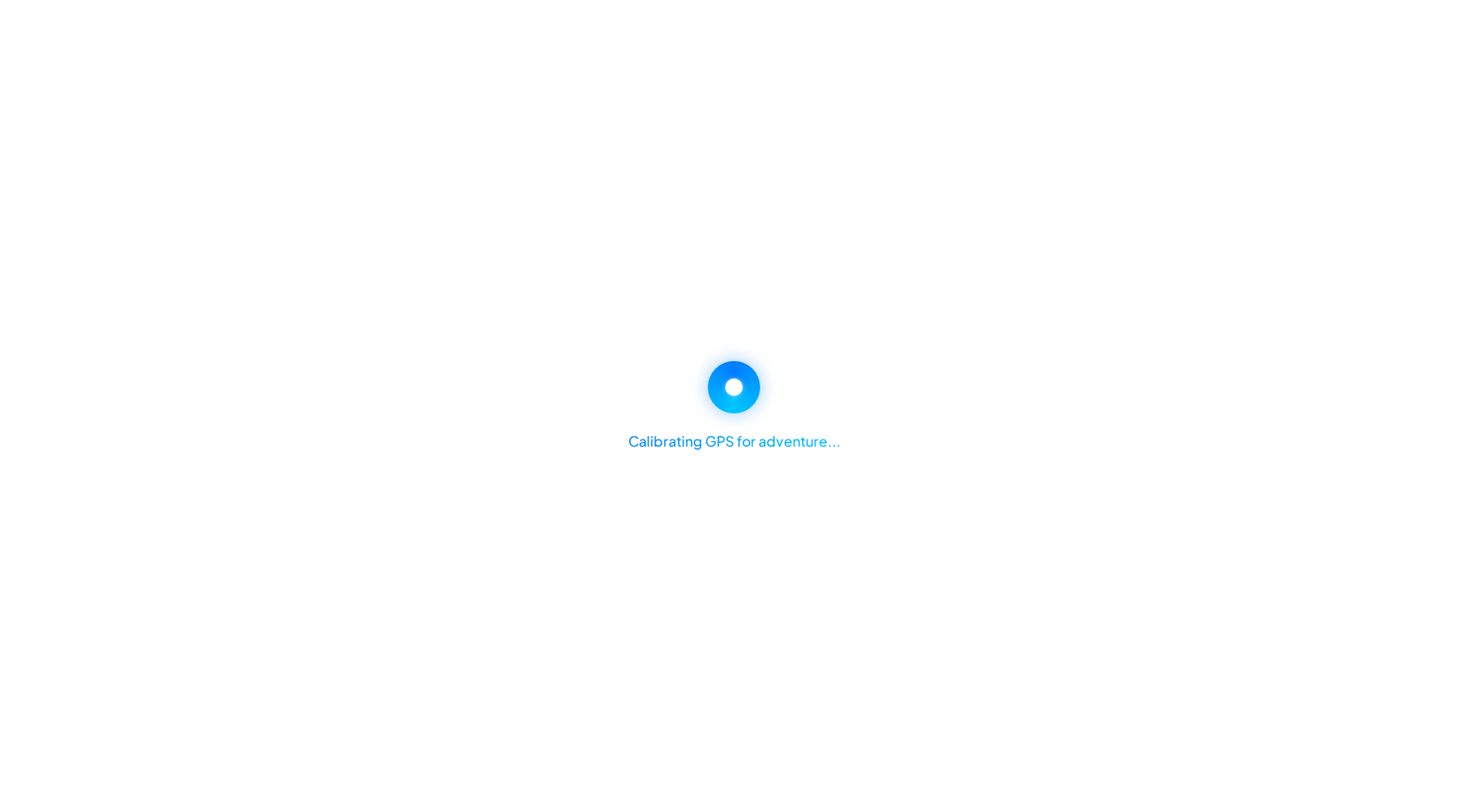
select select "********"
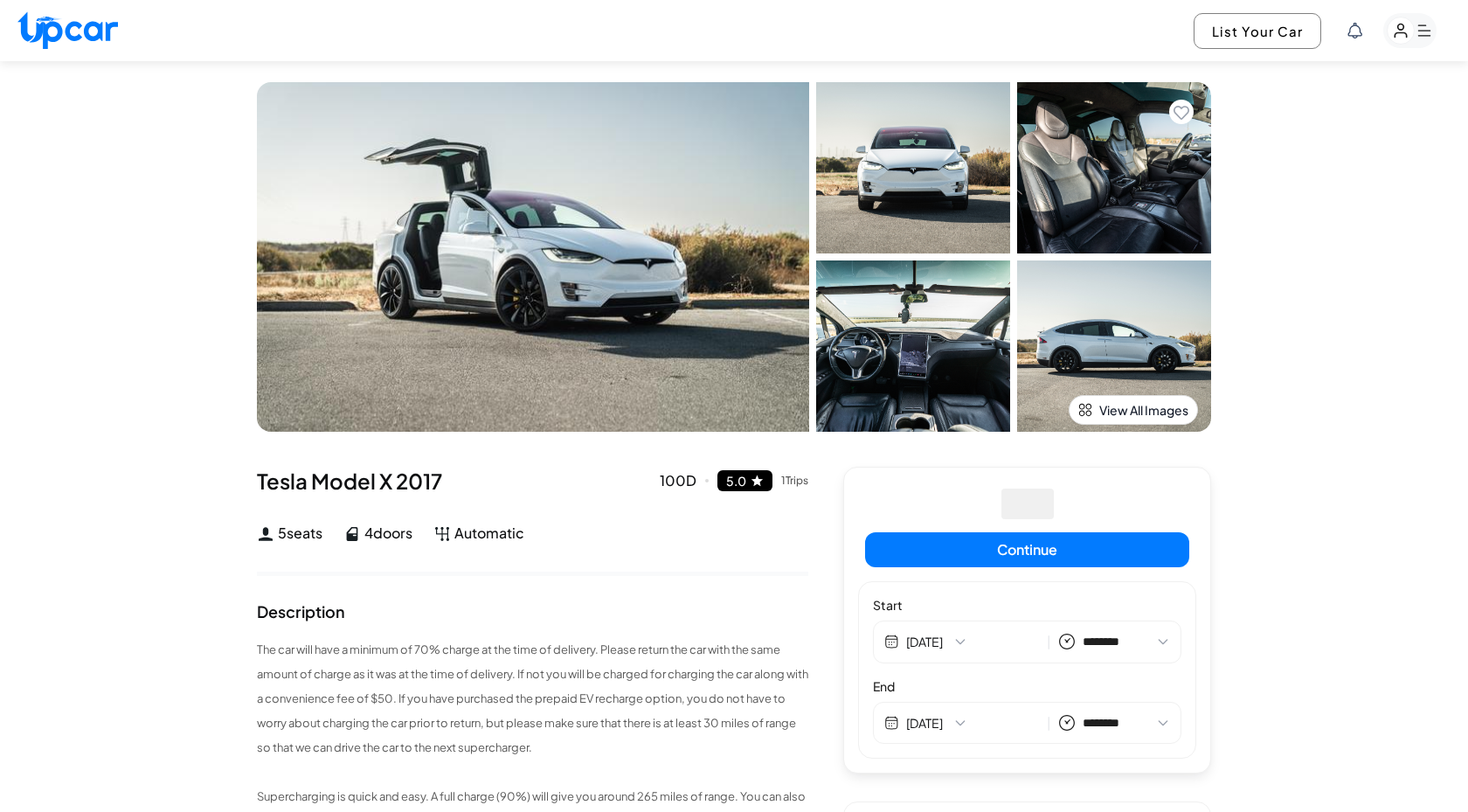
select select "********"
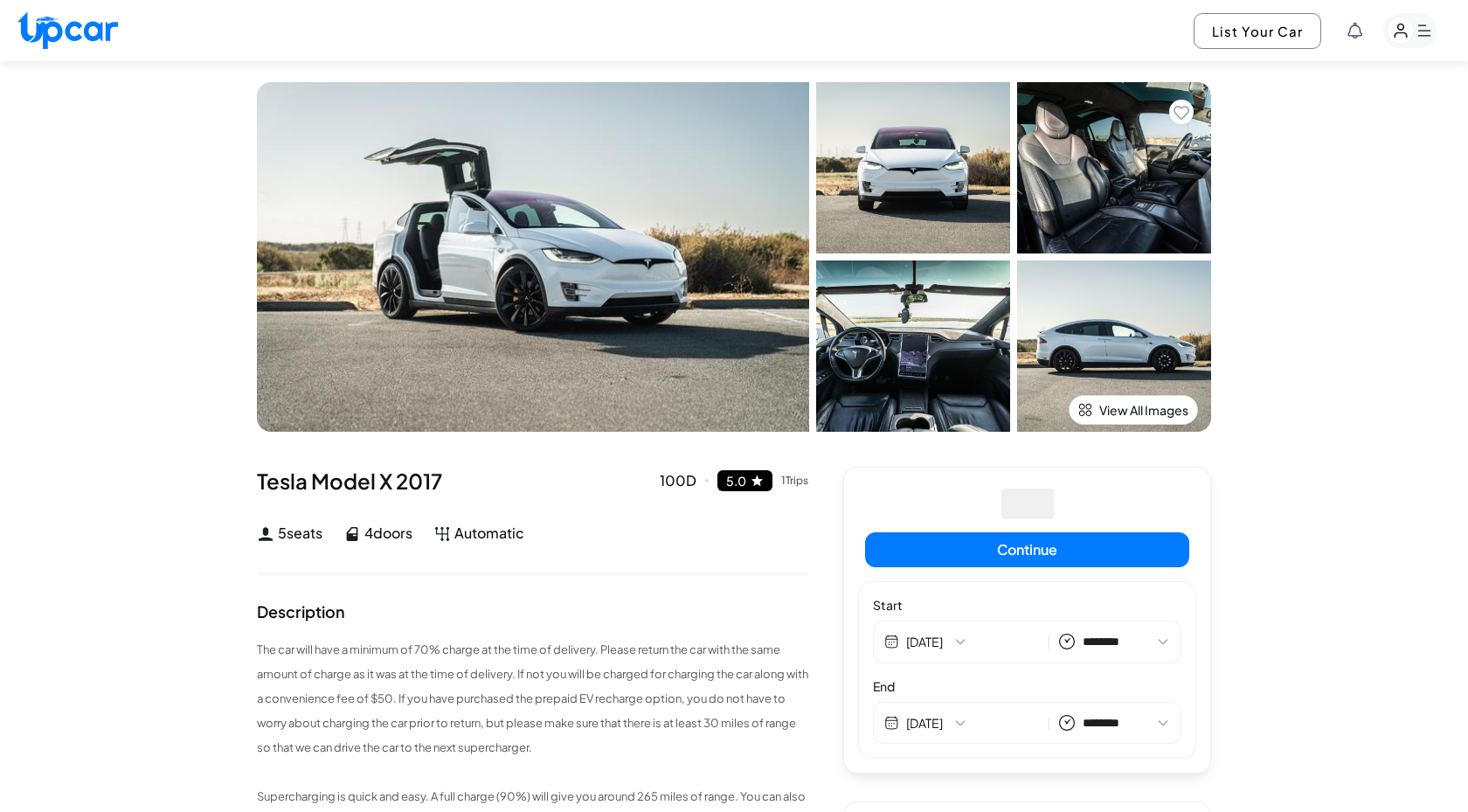
select select "********"
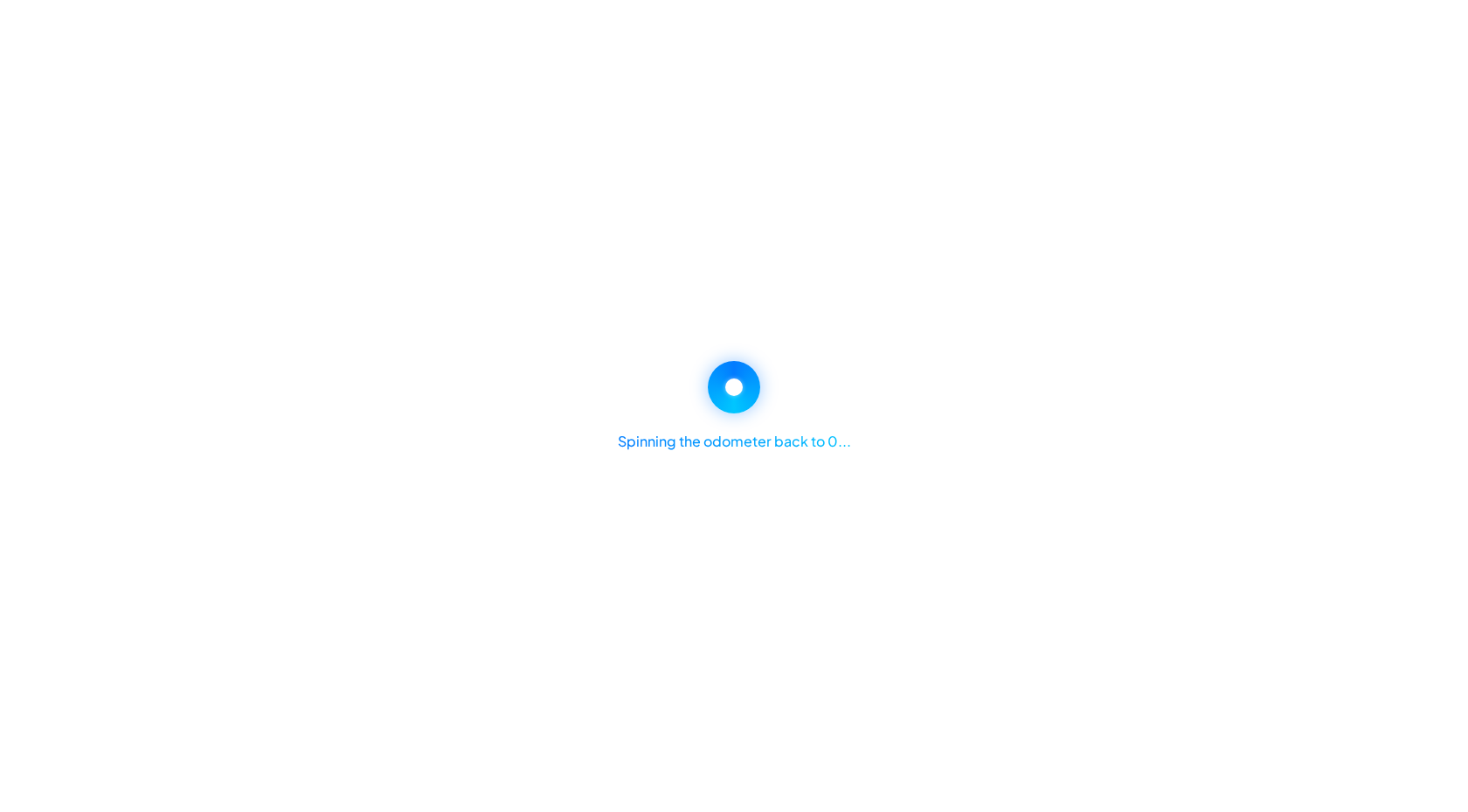
select select "********"
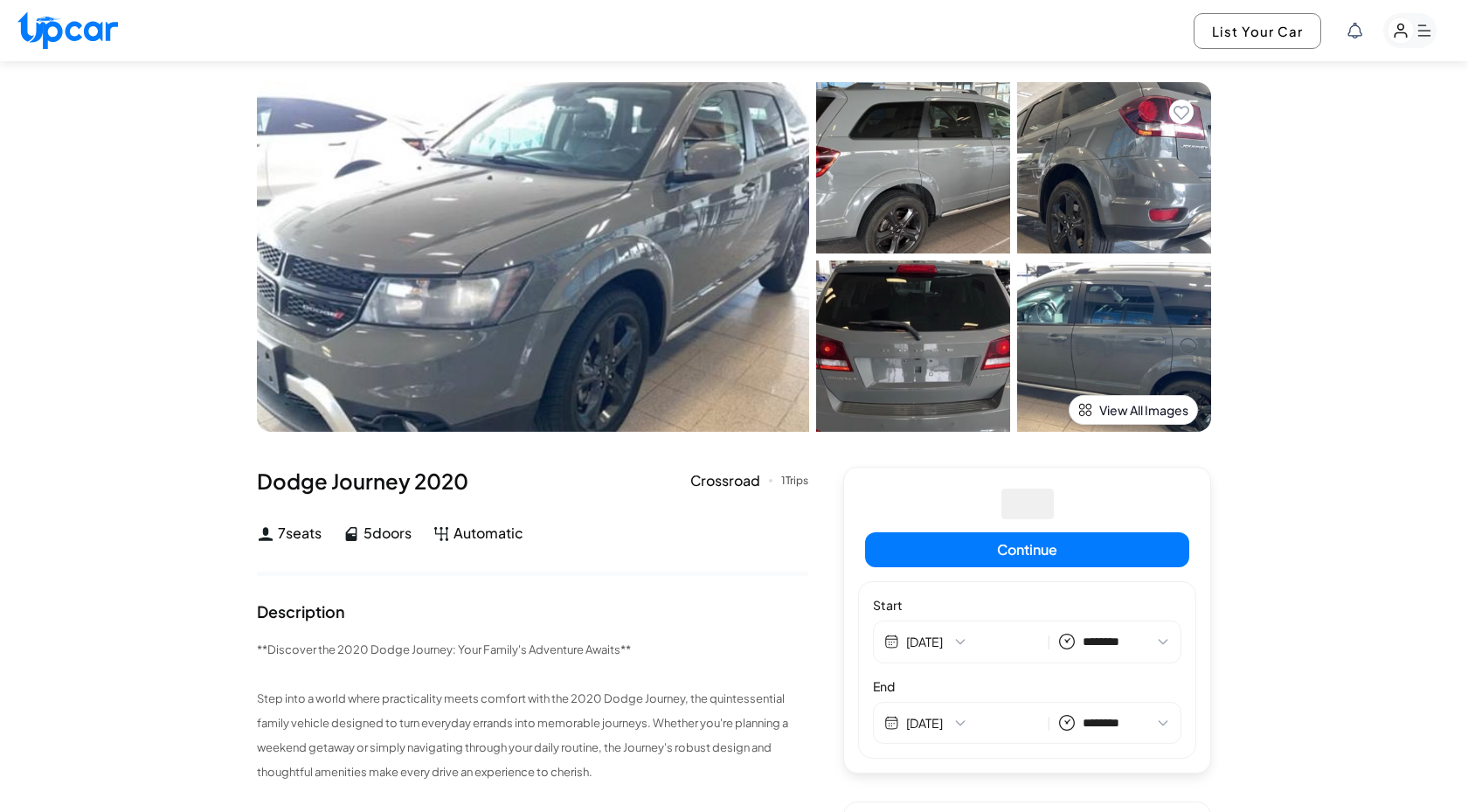
select select "********"
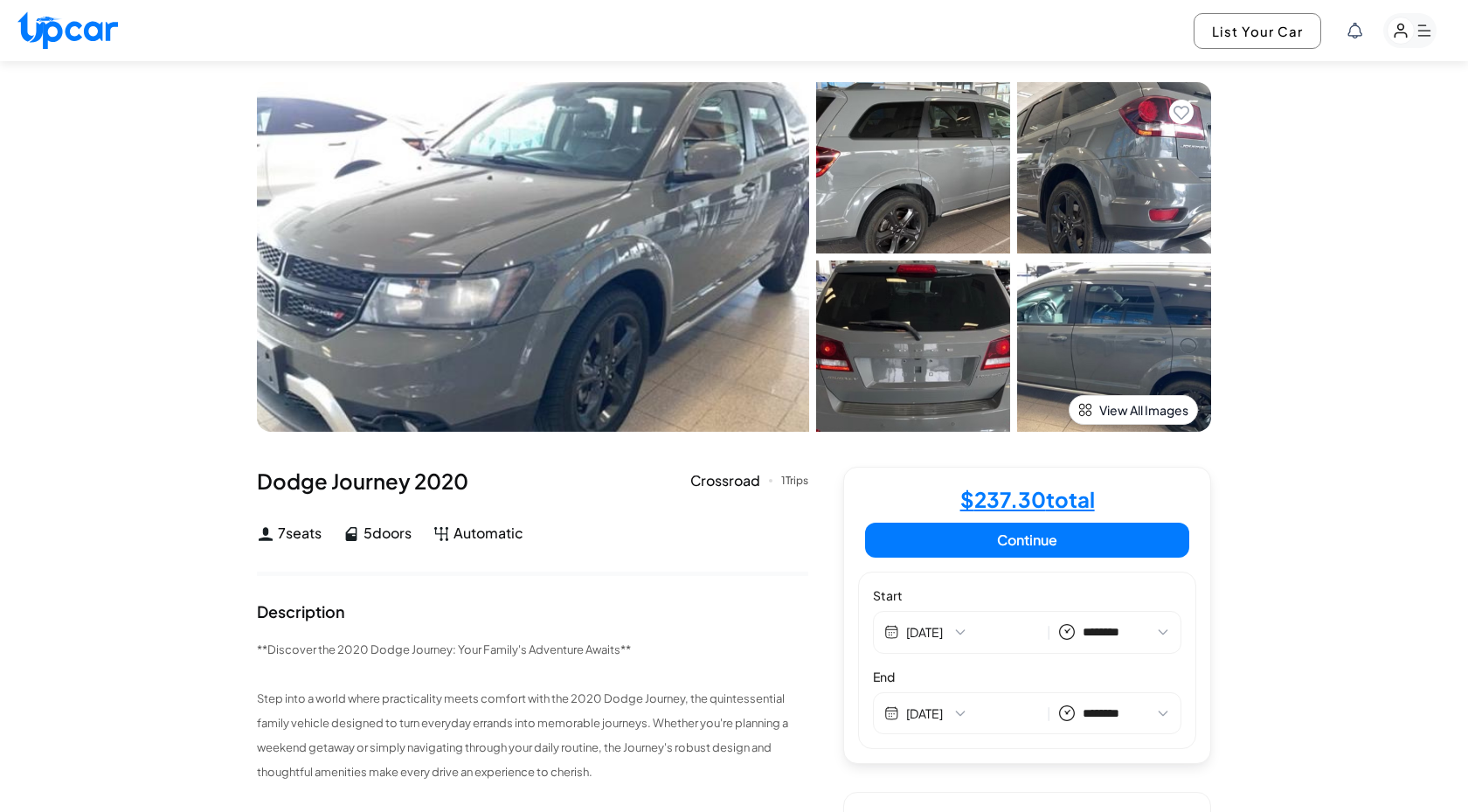
select select "********"
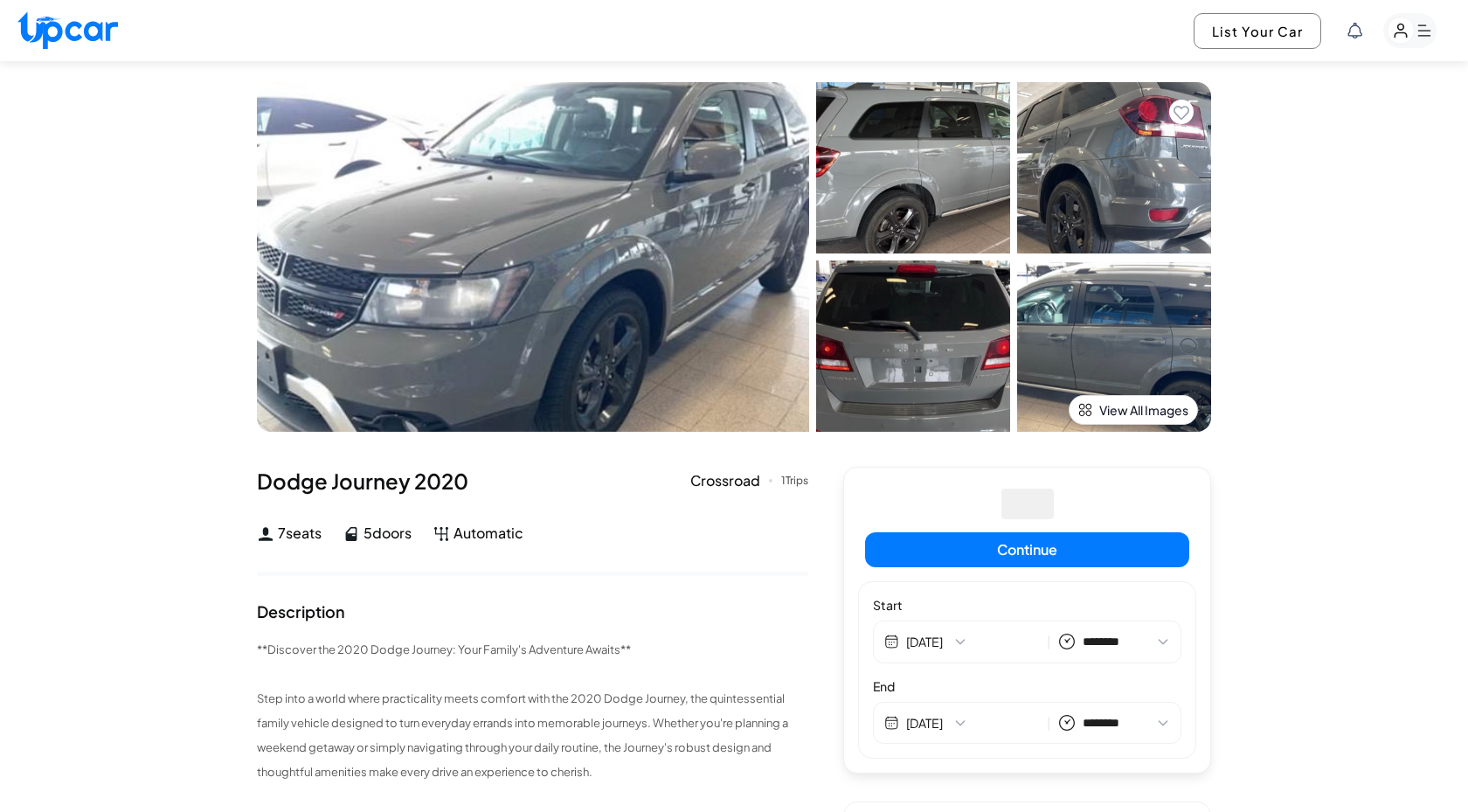
select select "********"
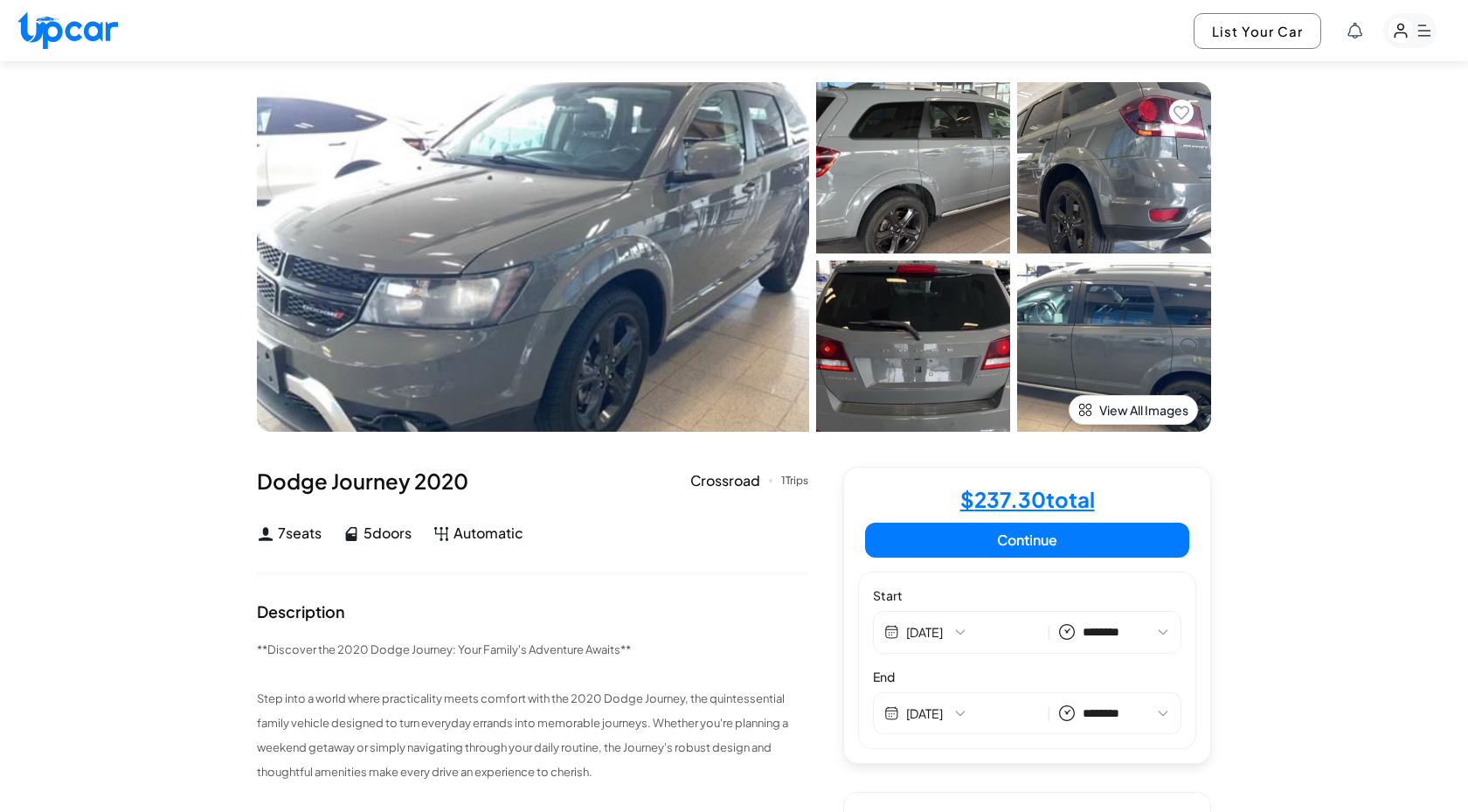
select select "********"
click at [58, 36] on img at bounding box center [67, 31] width 100 height 38
select select "********"
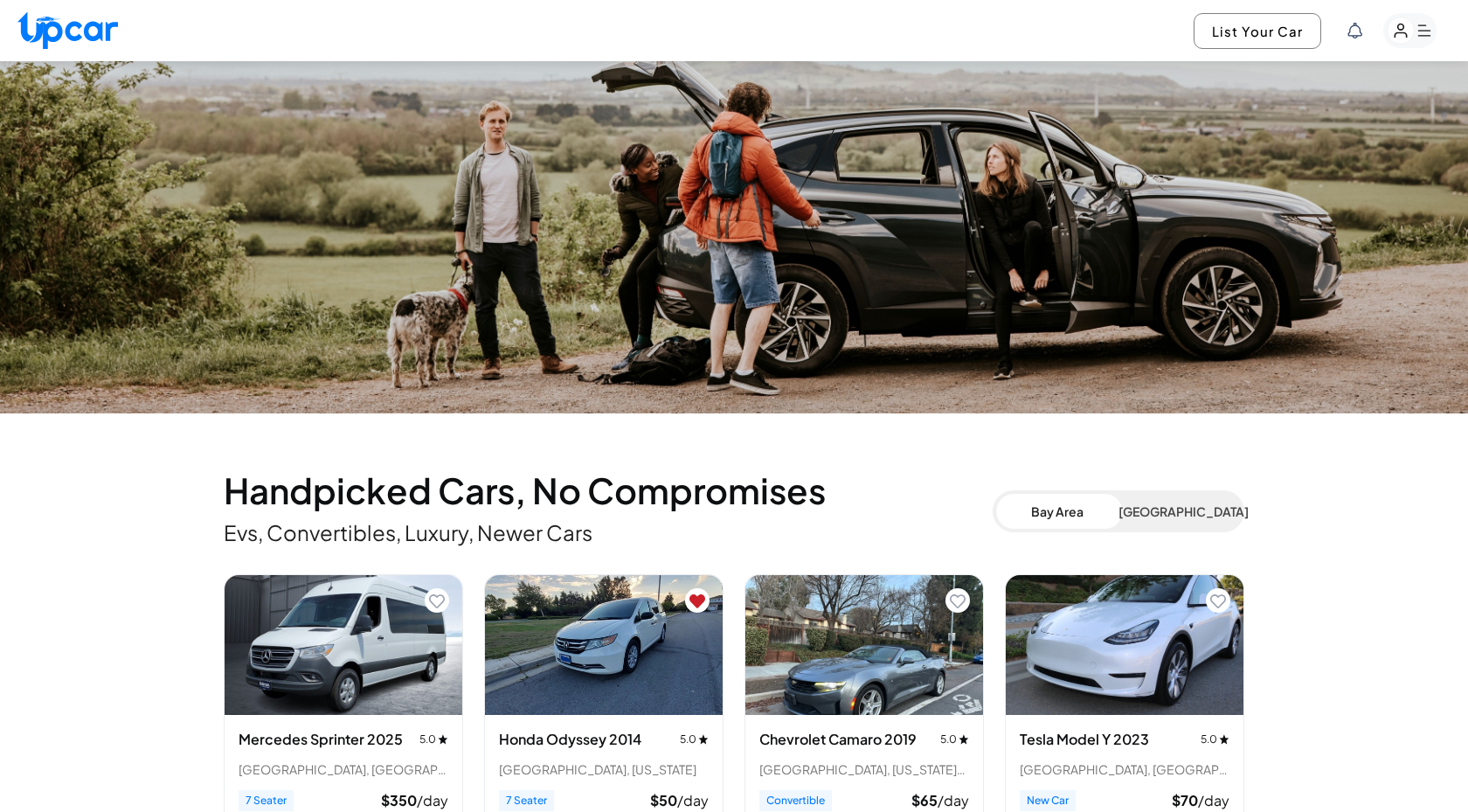
scroll to position [201, 0]
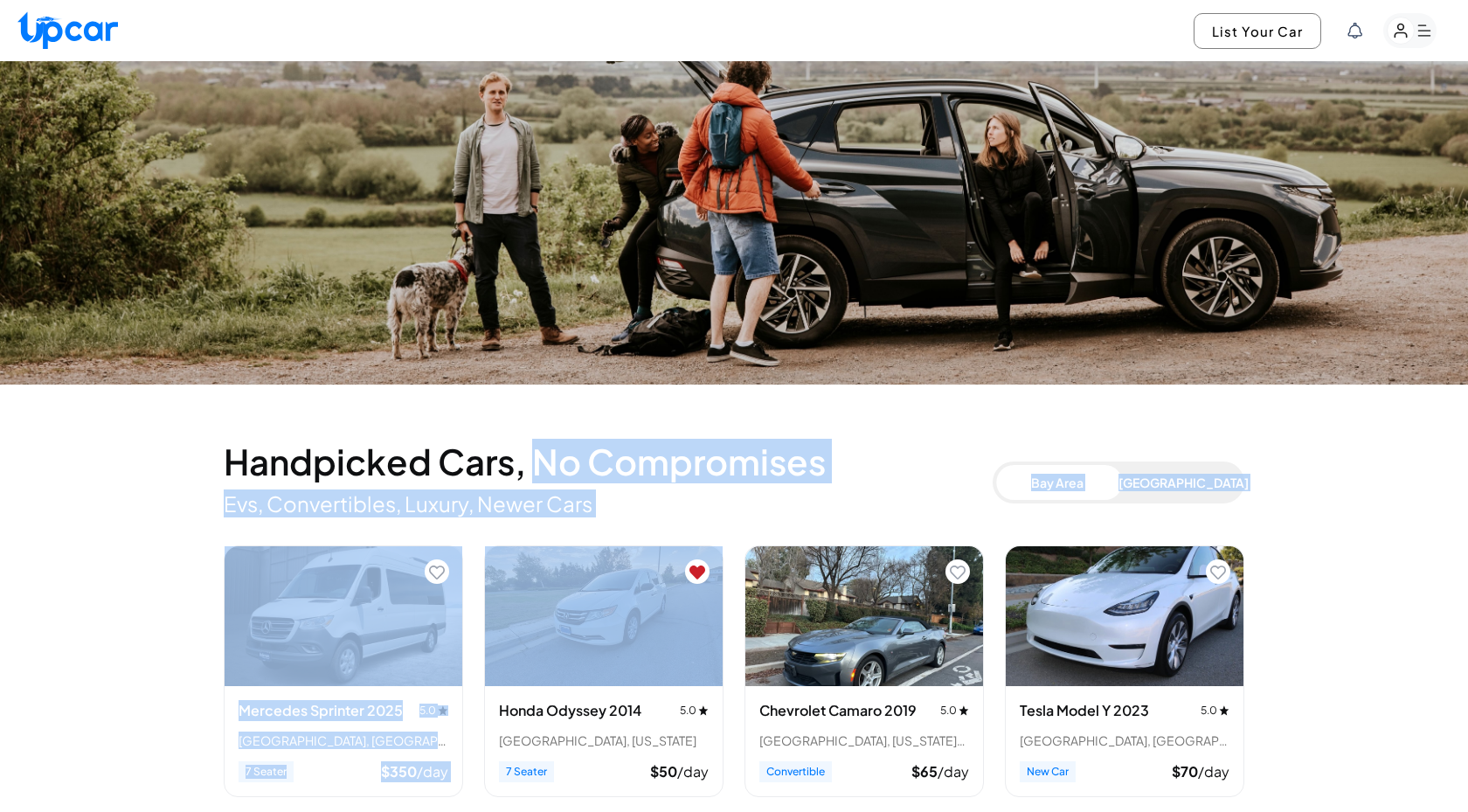
drag, startPoint x: 540, startPoint y: 463, endPoint x: 653, endPoint y: 523, distance: 127.9
click at [653, 523] on section "Handpicked Cars, No Compromises Explore Evs, Convertibles, Luxury, Newer Cars B…" at bounding box center [734, 765] width 1020 height 636
drag, startPoint x: 653, startPoint y: 523, endPoint x: 558, endPoint y: 474, distance: 106.9
click at [558, 474] on section "Handpicked Cars, No Compromises Explore Evs, Convertibles, Luxury, Newer Cars B…" at bounding box center [734, 765] width 1020 height 636
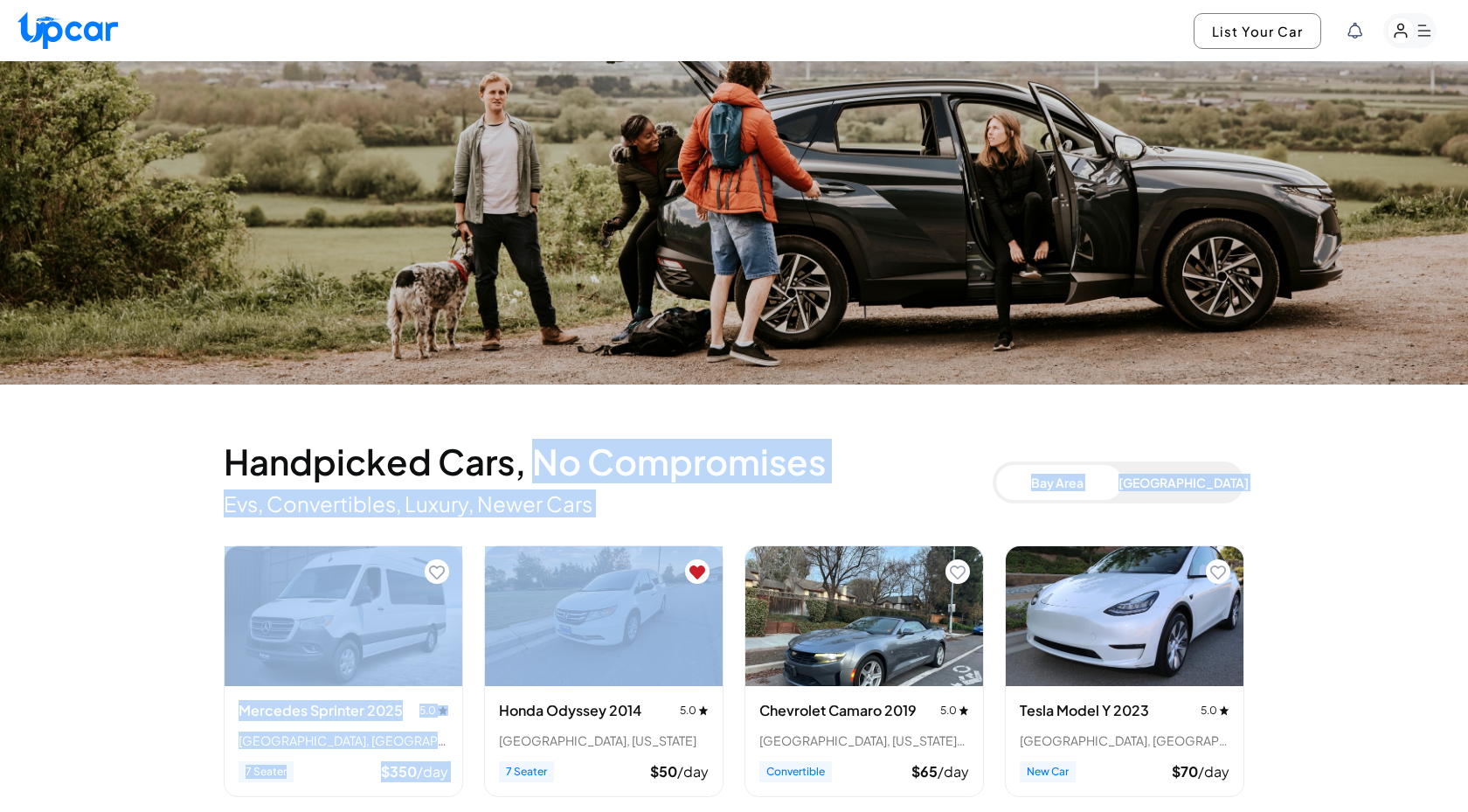
click at [558, 474] on h2 "Handpicked Cars, No Compromises Explore" at bounding box center [608, 461] width 769 height 28
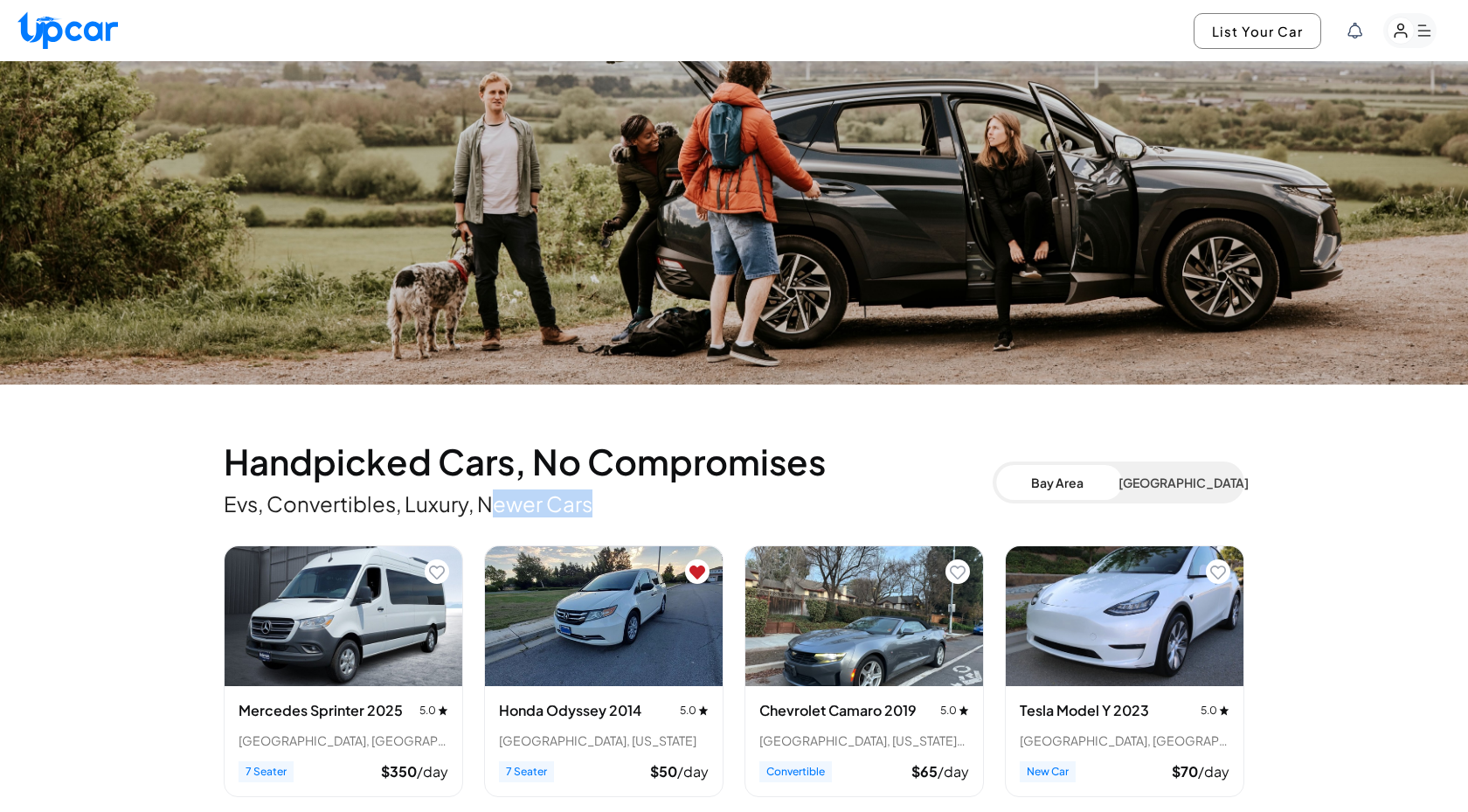
drag, startPoint x: 490, startPoint y: 512, endPoint x: 641, endPoint y: 510, distance: 151.0
click at [641, 510] on p "Evs, Convertibles, Luxury, Newer Cars" at bounding box center [608, 503] width 769 height 28
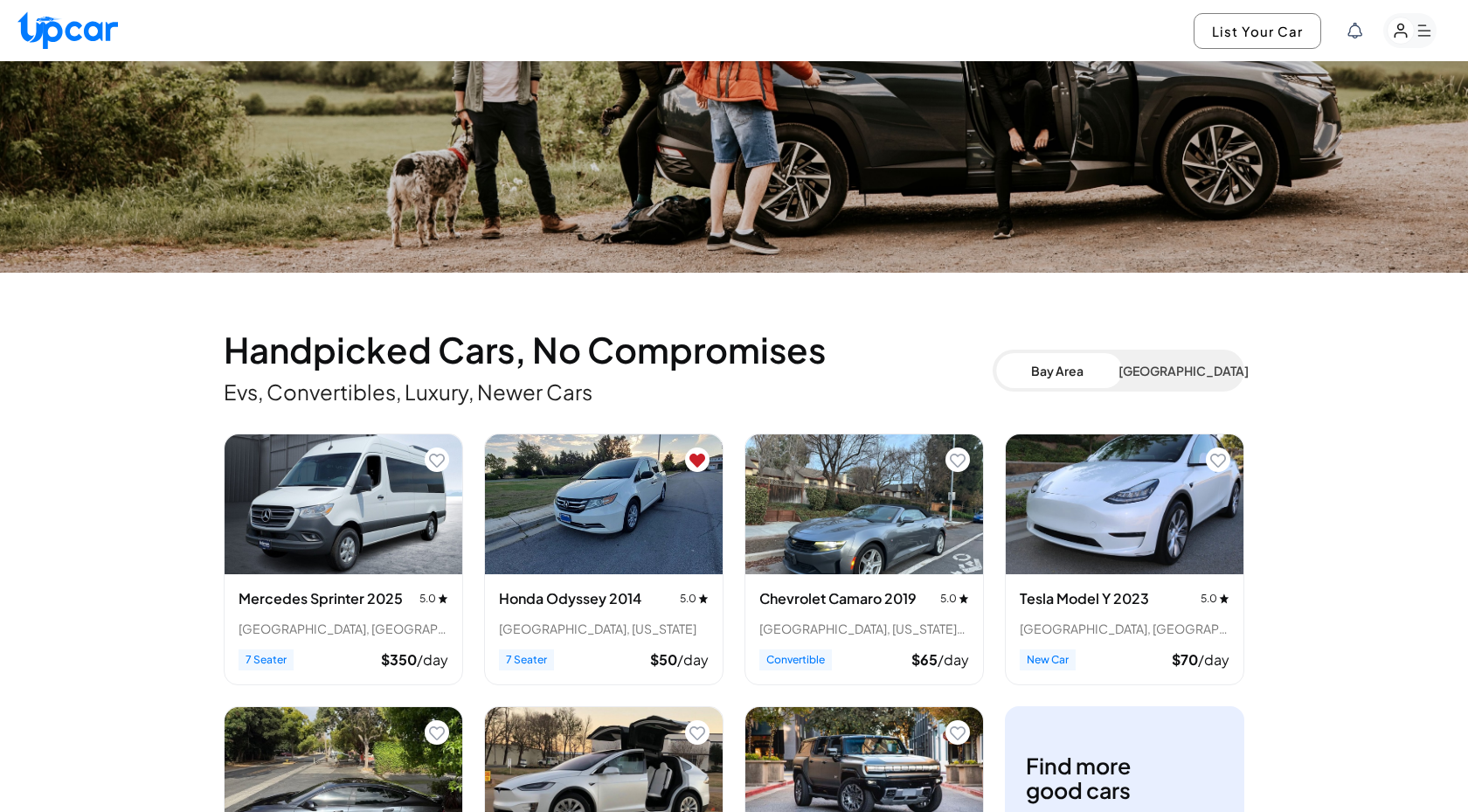
scroll to position [324, 0]
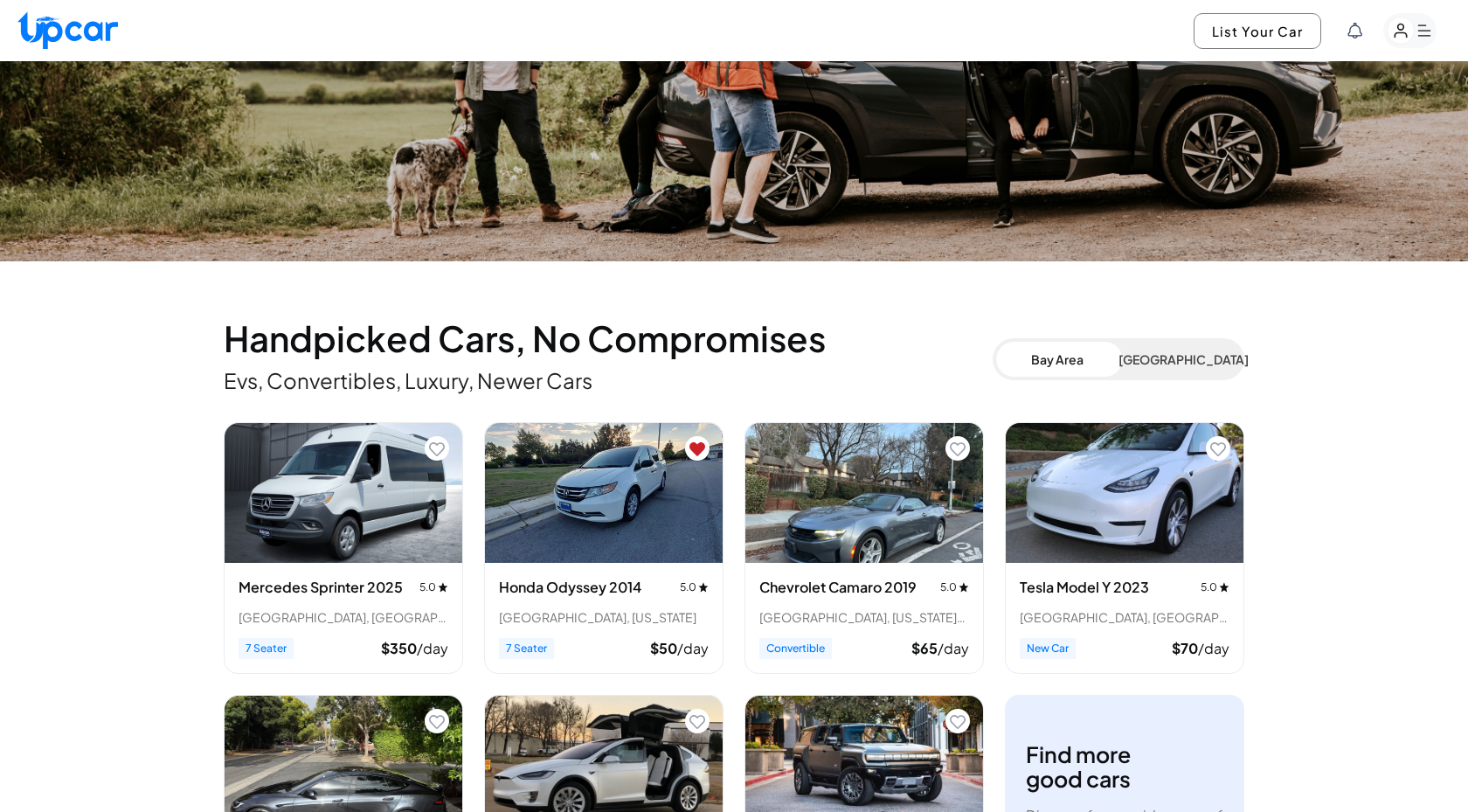
click at [696, 454] on icon "Remove from favorites" at bounding box center [697, 448] width 15 height 14
click at [697, 377] on p "Evs, Convertibles, Luxury, Newer Cars" at bounding box center [608, 380] width 769 height 28
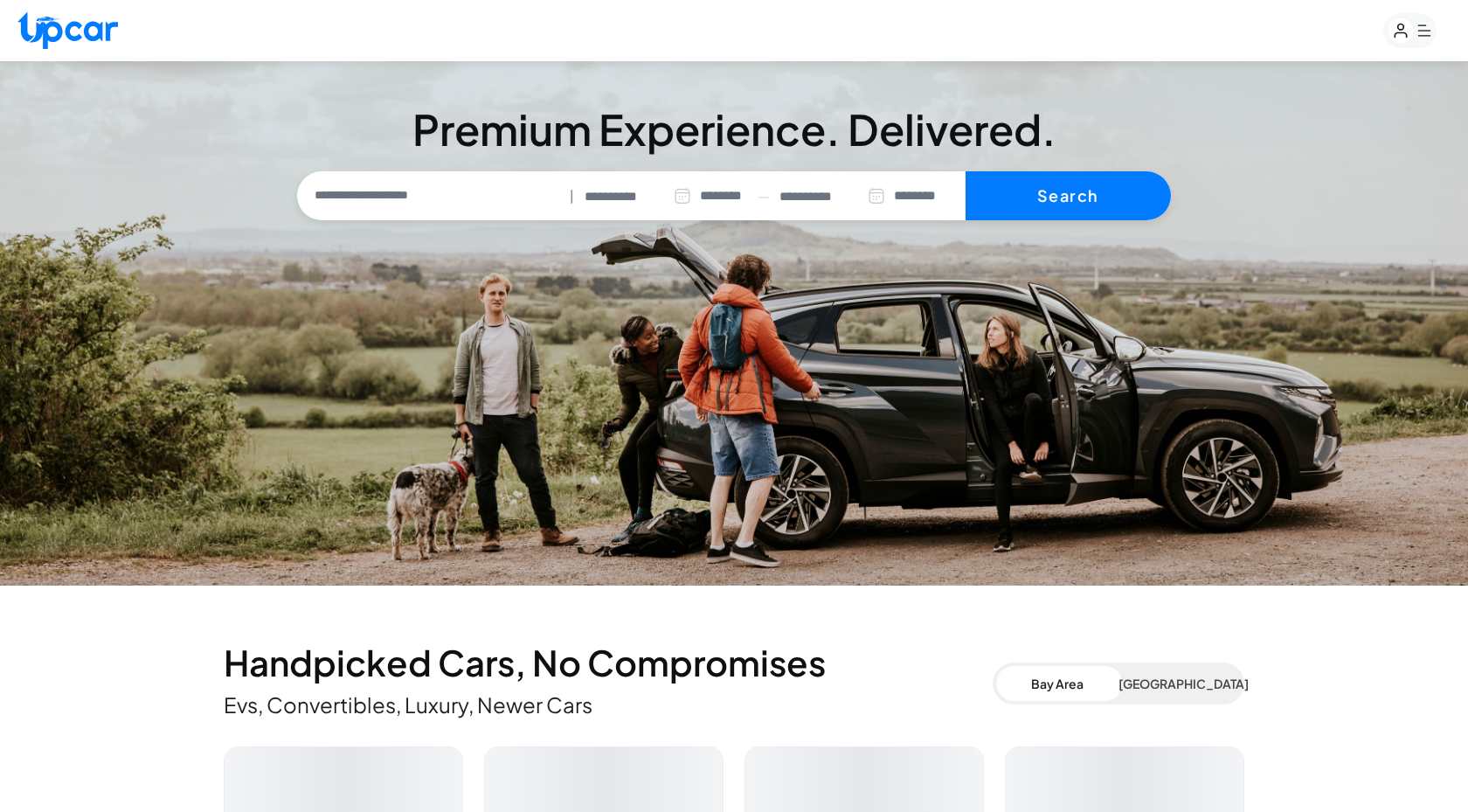
select select "********"
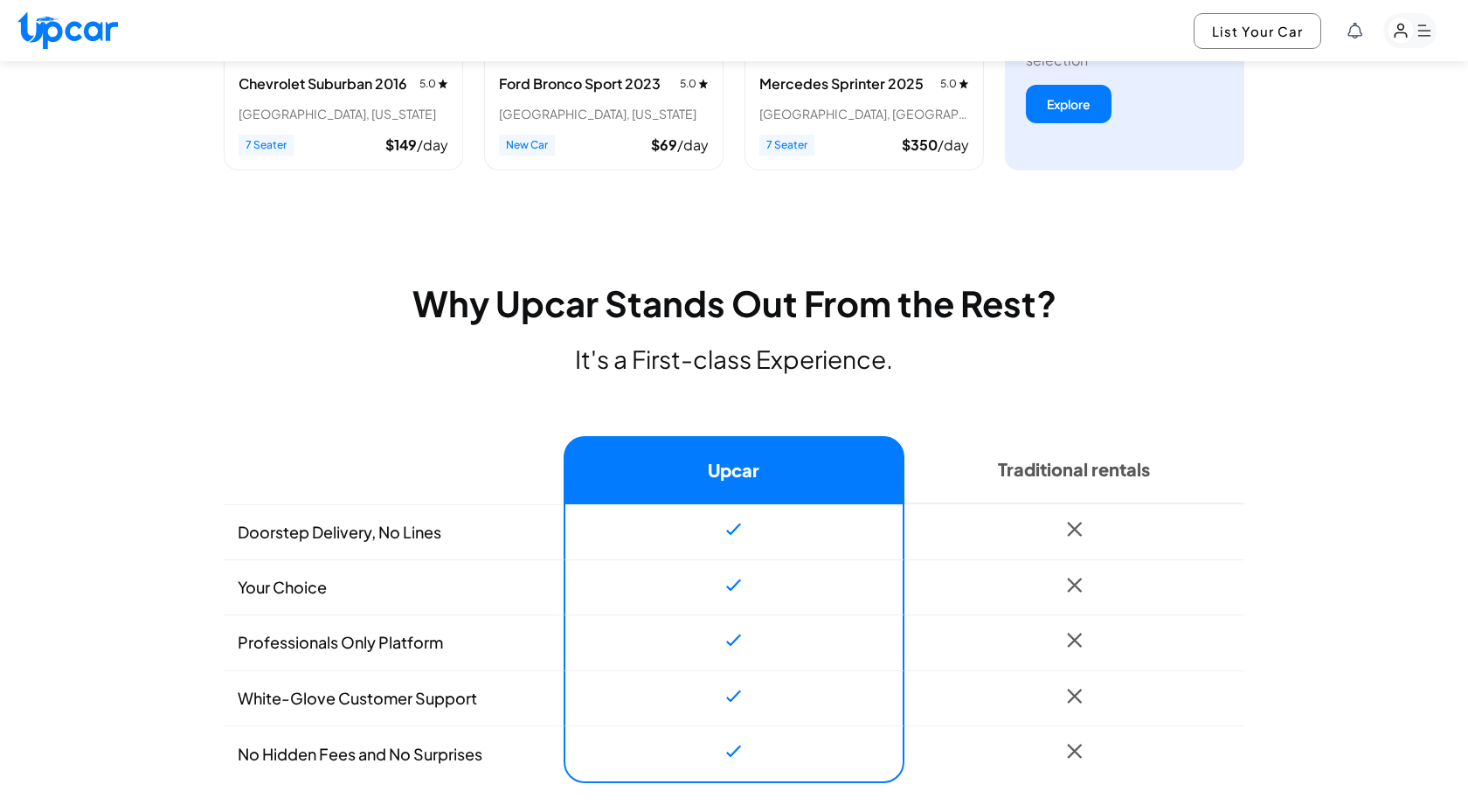
scroll to position [1158, 0]
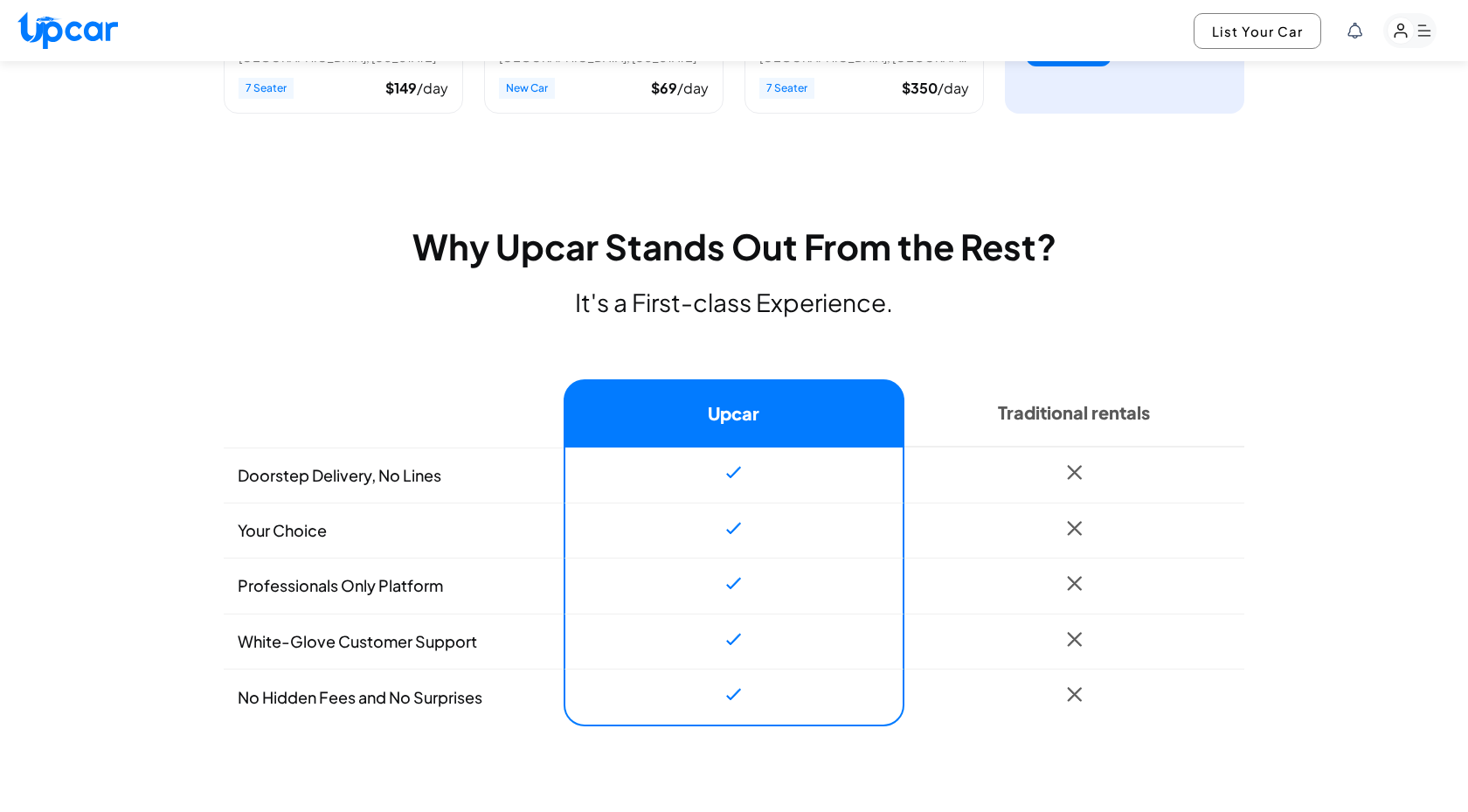
click at [405, 476] on td "Doorstep Delivery, No Lines" at bounding box center [393, 475] width 340 height 55
click at [435, 481] on td "Doorstep Delivery, No Lines" at bounding box center [393, 475] width 340 height 55
drag, startPoint x: 451, startPoint y: 481, endPoint x: 230, endPoint y: 479, distance: 221.0
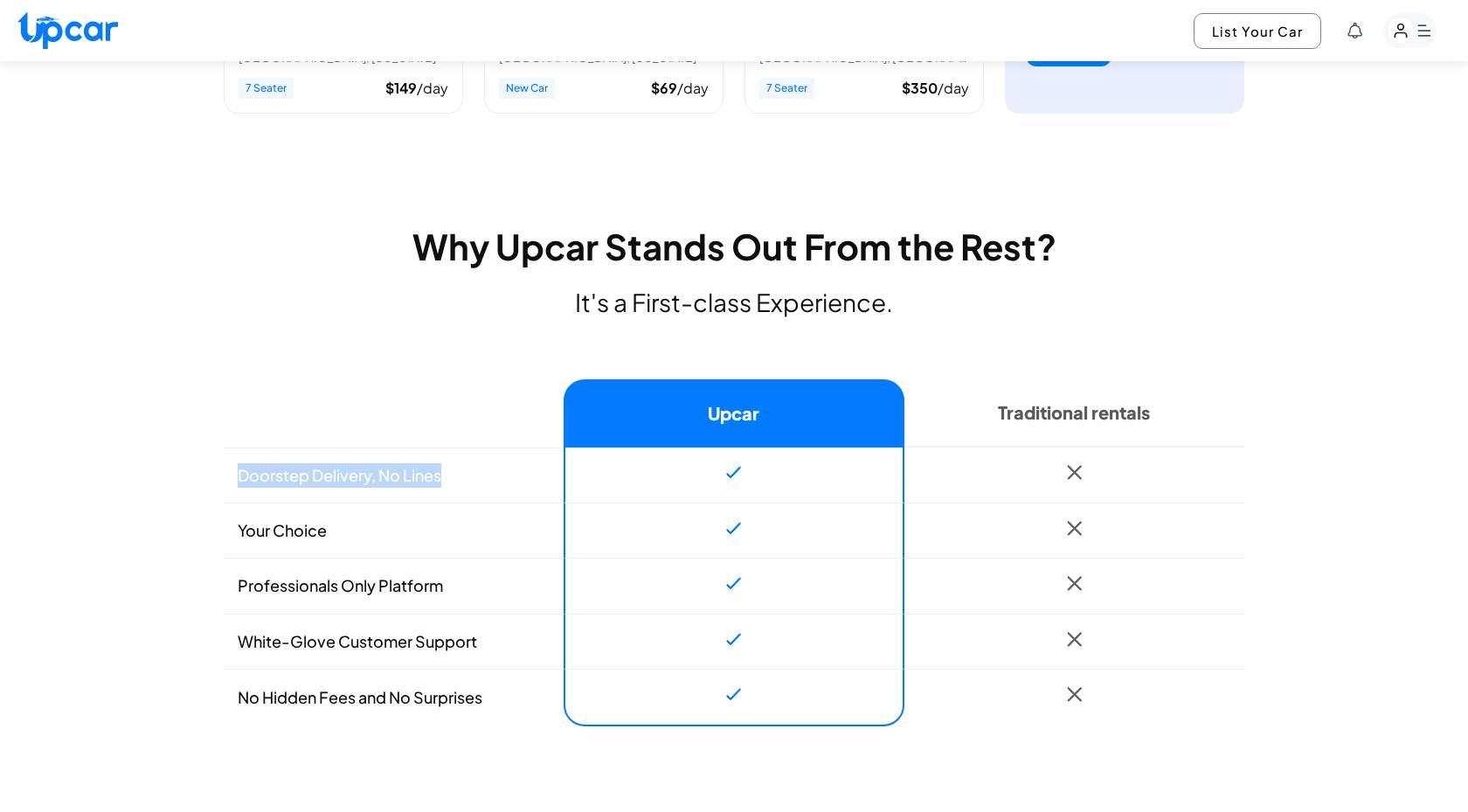
click at [229, 479] on td "Doorstep Delivery, No Lines" at bounding box center [393, 475] width 340 height 55
click at [230, 479] on td "Doorstep Delivery, No Lines" at bounding box center [393, 475] width 340 height 55
drag, startPoint x: 230, startPoint y: 479, endPoint x: 473, endPoint y: 484, distance: 243.1
click at [473, 484] on td "Doorstep Delivery, No Lines" at bounding box center [393, 475] width 340 height 55
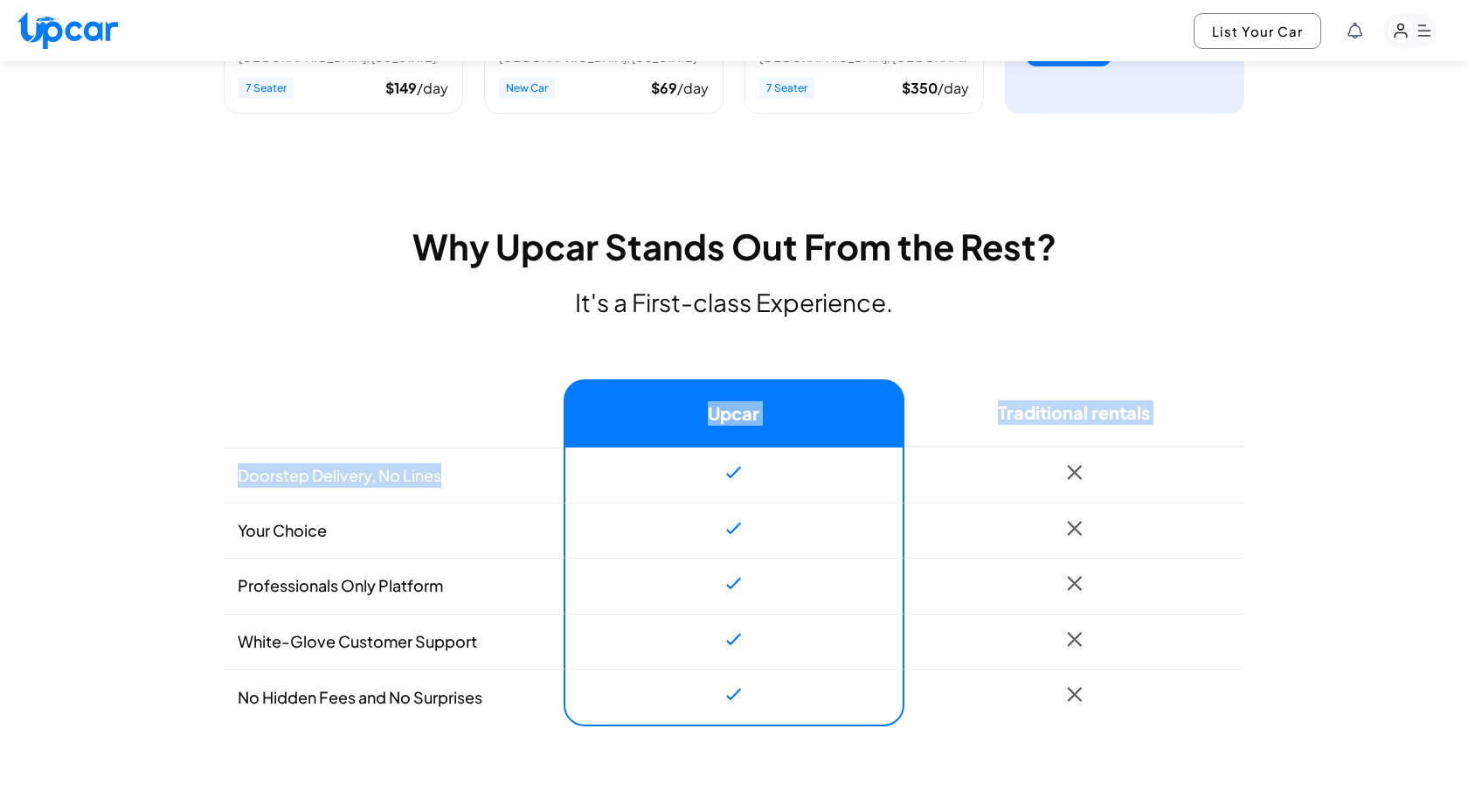
drag, startPoint x: 473, startPoint y: 484, endPoint x: 216, endPoint y: 481, distance: 257.0
drag, startPoint x: 216, startPoint y: 481, endPoint x: 443, endPoint y: 483, distance: 227.0
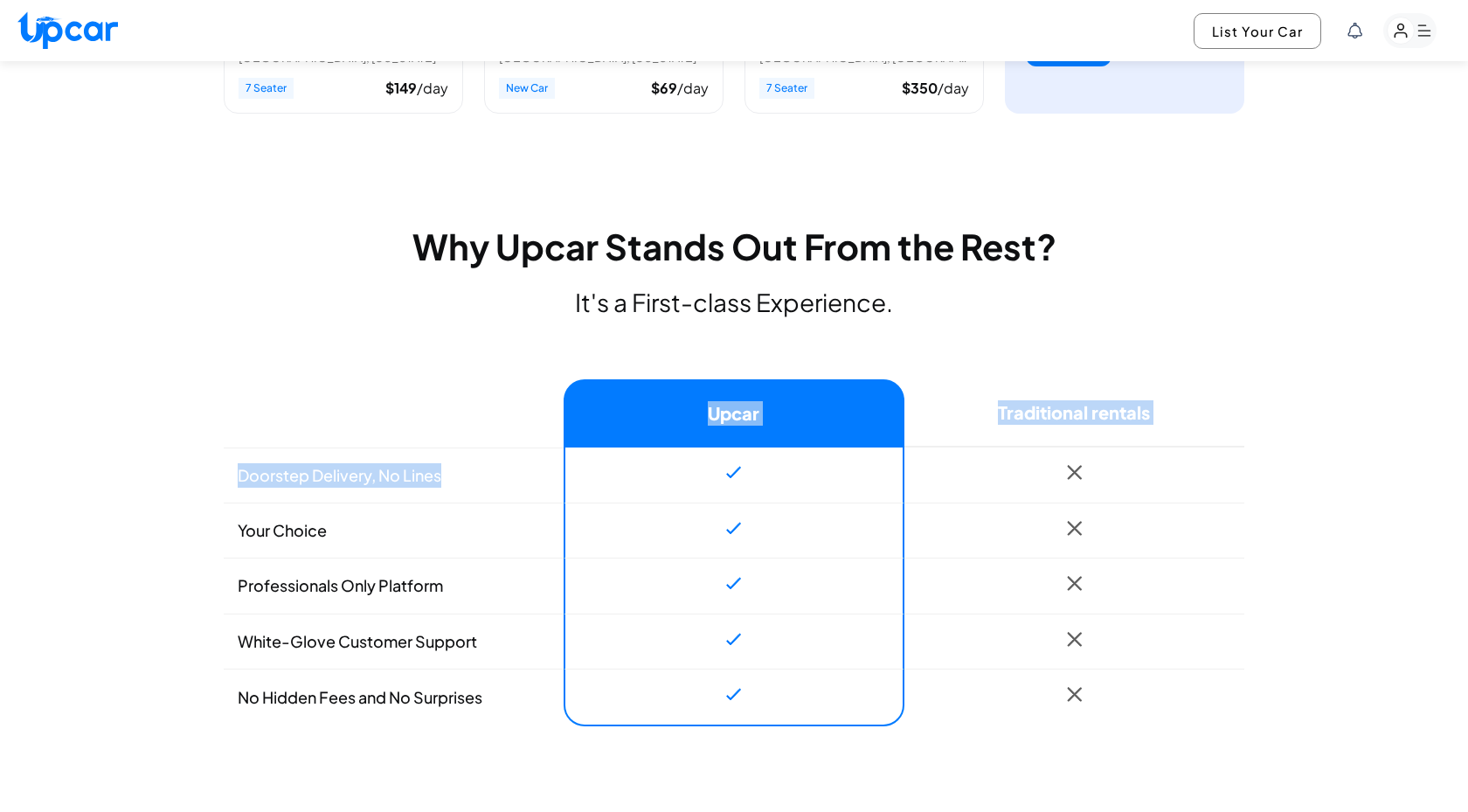
click at [443, 483] on td "Doorstep Delivery, No Lines" at bounding box center [393, 475] width 340 height 55
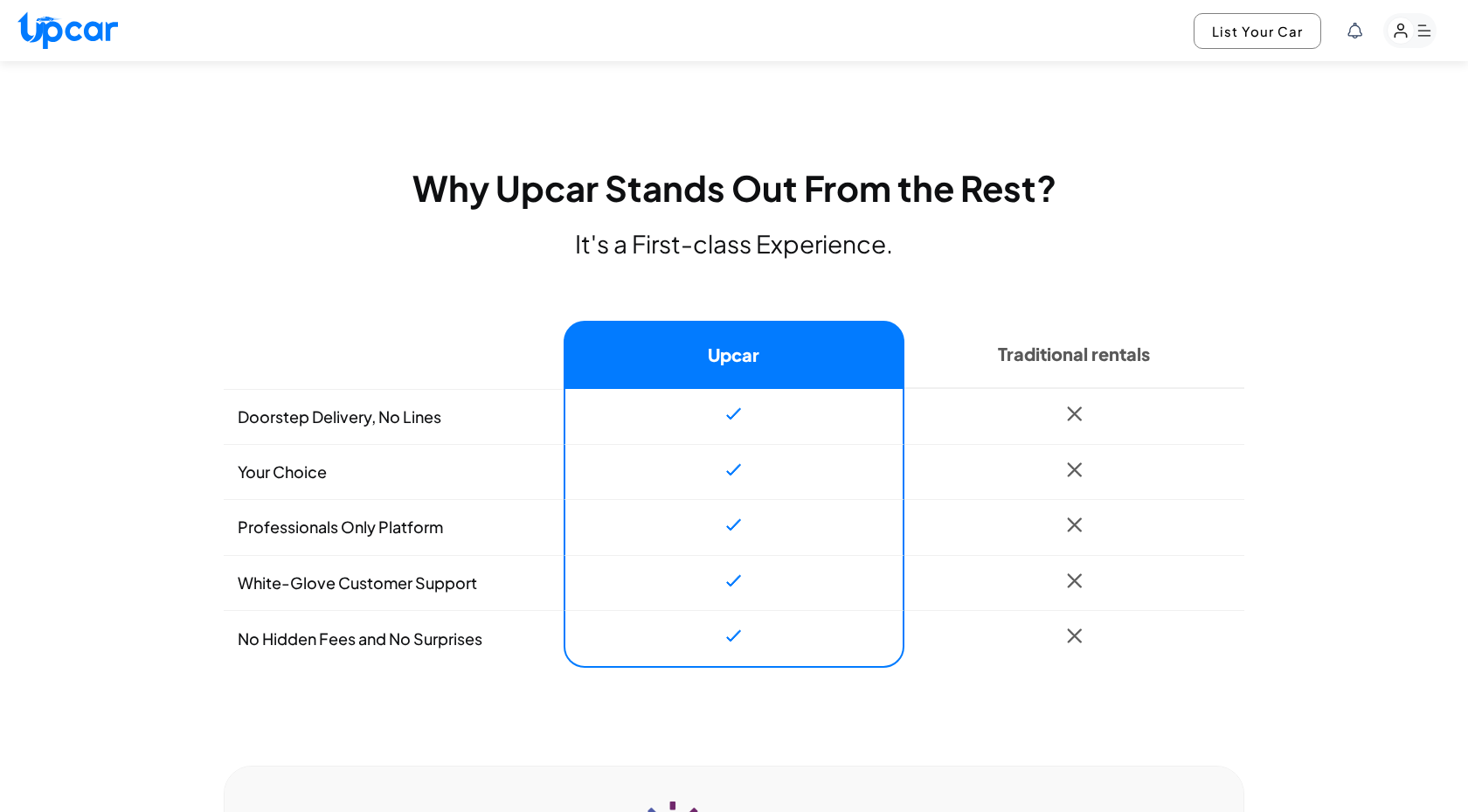
scroll to position [1282, 0]
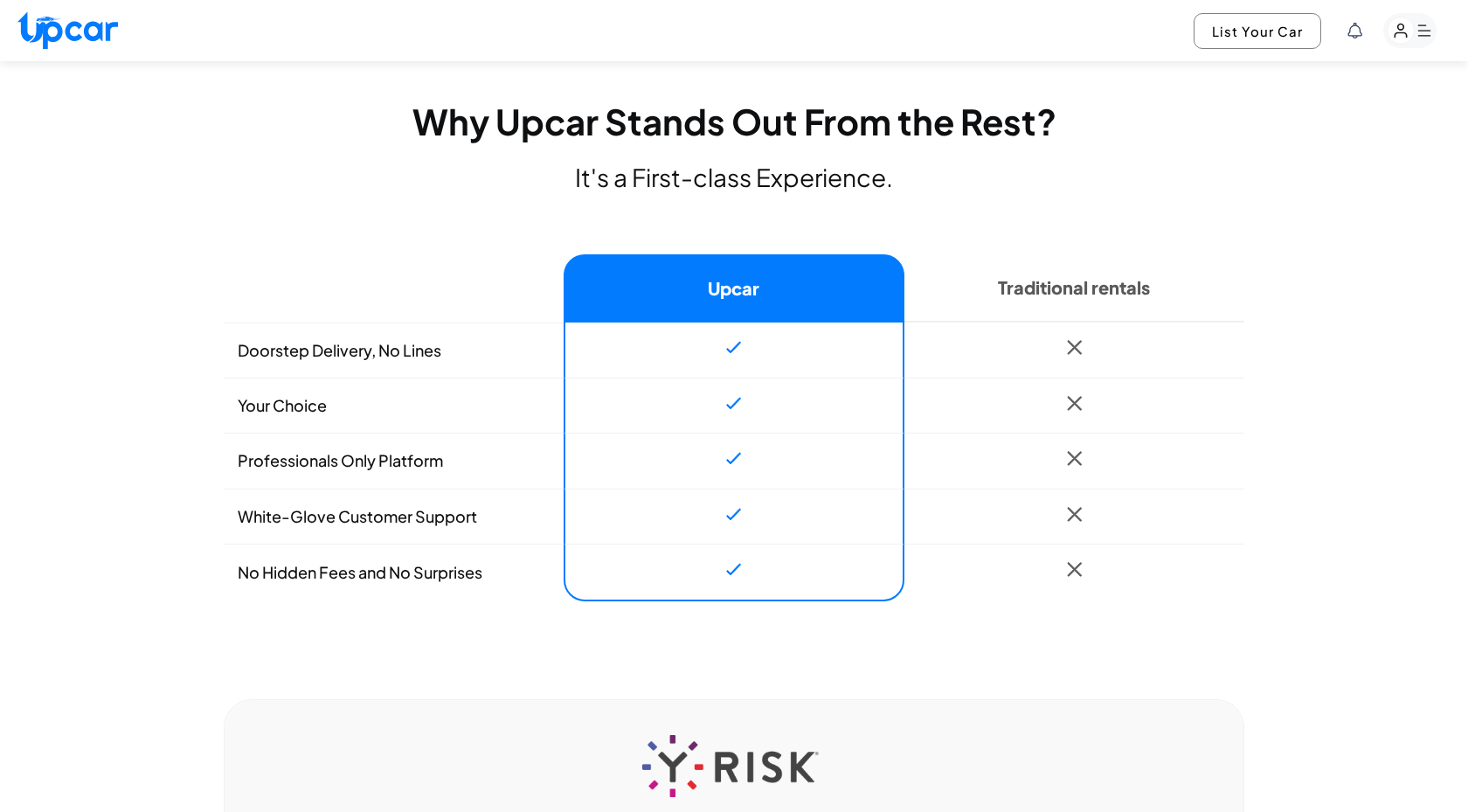
click at [281, 414] on td "Your Choice" at bounding box center [393, 405] width 340 height 56
click at [311, 466] on td "Professionals Only Platform" at bounding box center [393, 461] width 340 height 56
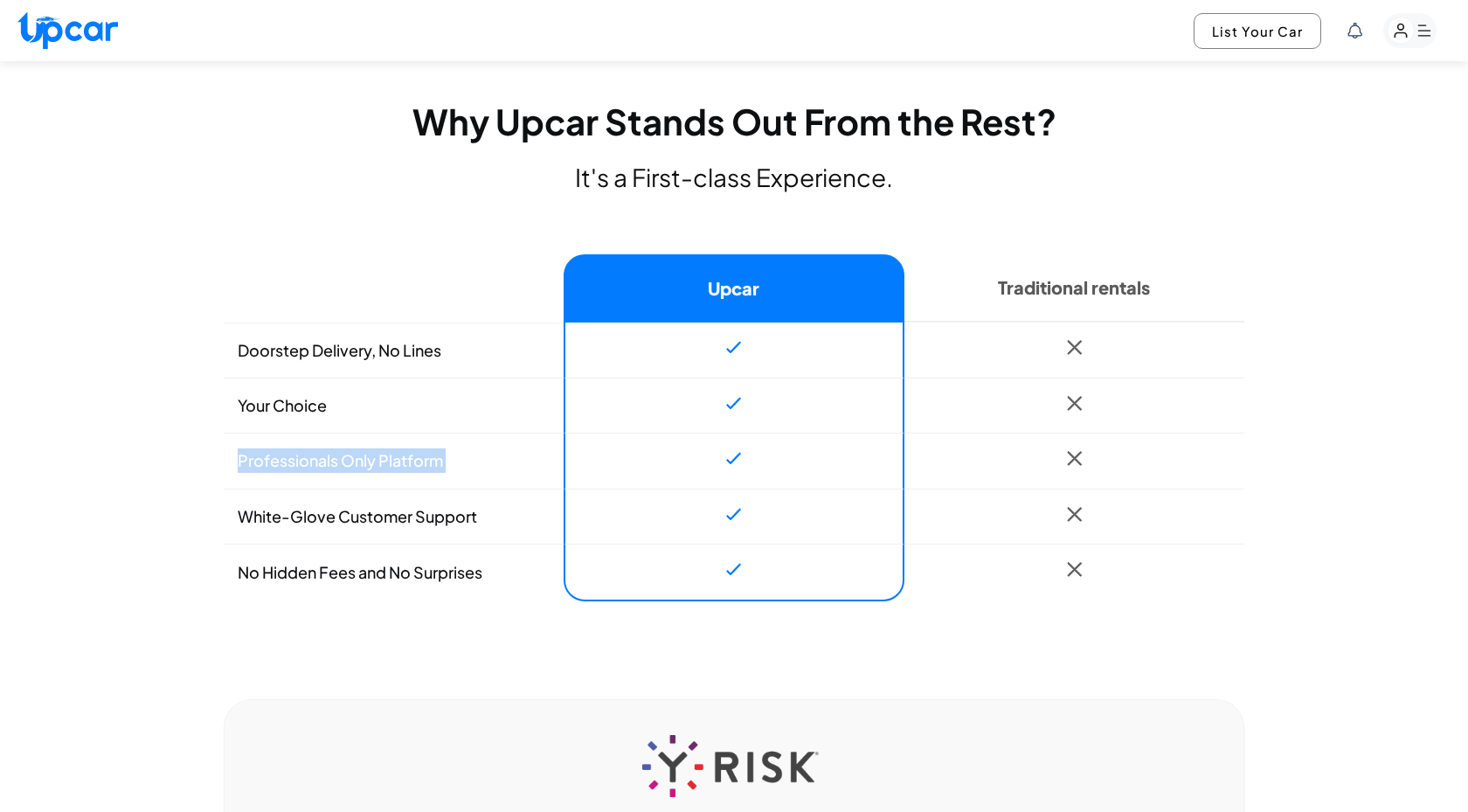
click at [311, 466] on td "Professionals Only Platform" at bounding box center [393, 461] width 340 height 56
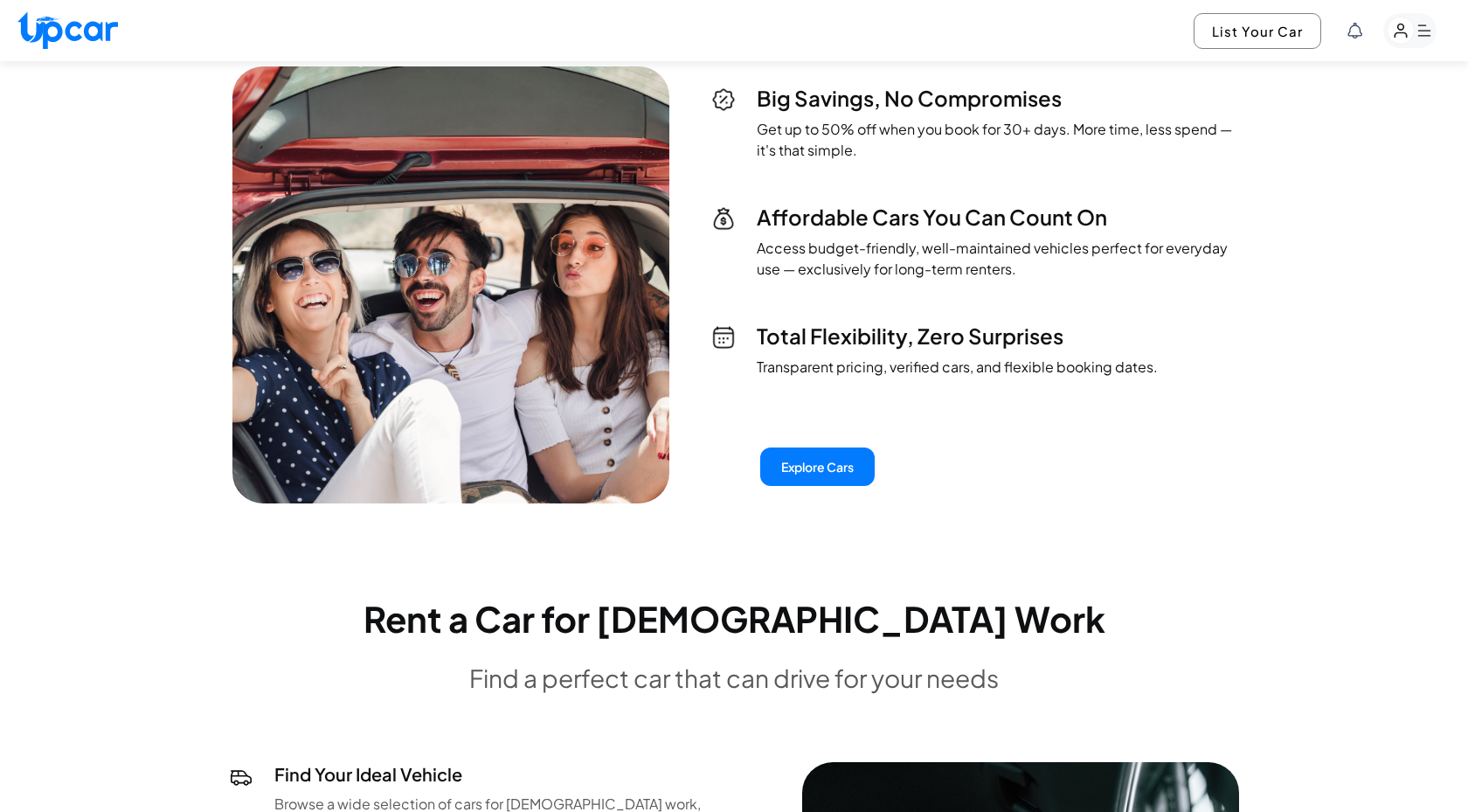
scroll to position [4255, 0]
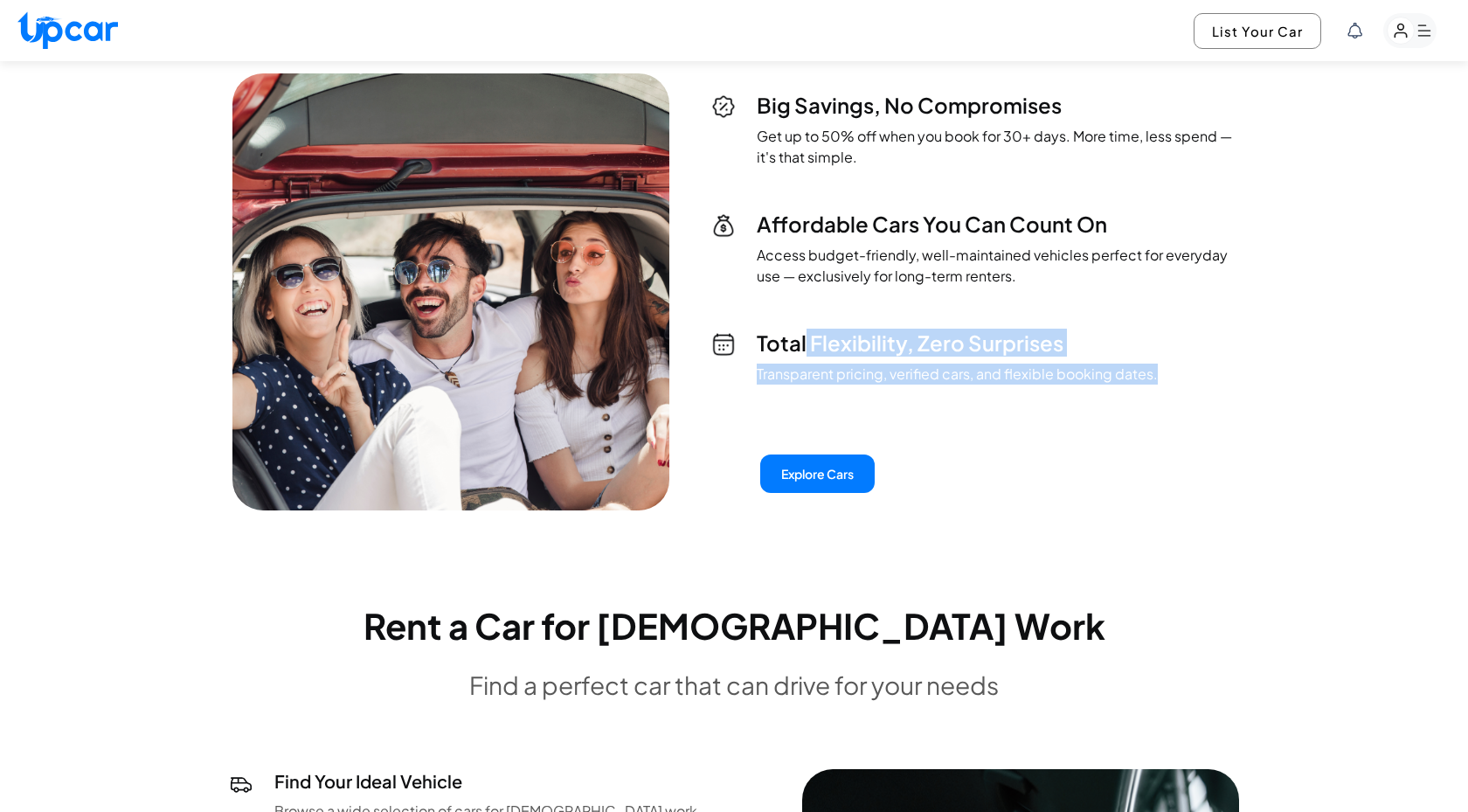
drag, startPoint x: 804, startPoint y: 346, endPoint x: 920, endPoint y: 400, distance: 128.0
click at [920, 400] on div "Big Savings, No Compromises Get up to 50% off when you book for 30+ days. More …" at bounding box center [974, 292] width 524 height 402
drag, startPoint x: 800, startPoint y: 380, endPoint x: 983, endPoint y: 379, distance: 183.0
click at [983, 379] on p "Transparent pricing, verified cars, and flexible booking dates." at bounding box center [957, 374] width 402 height 21
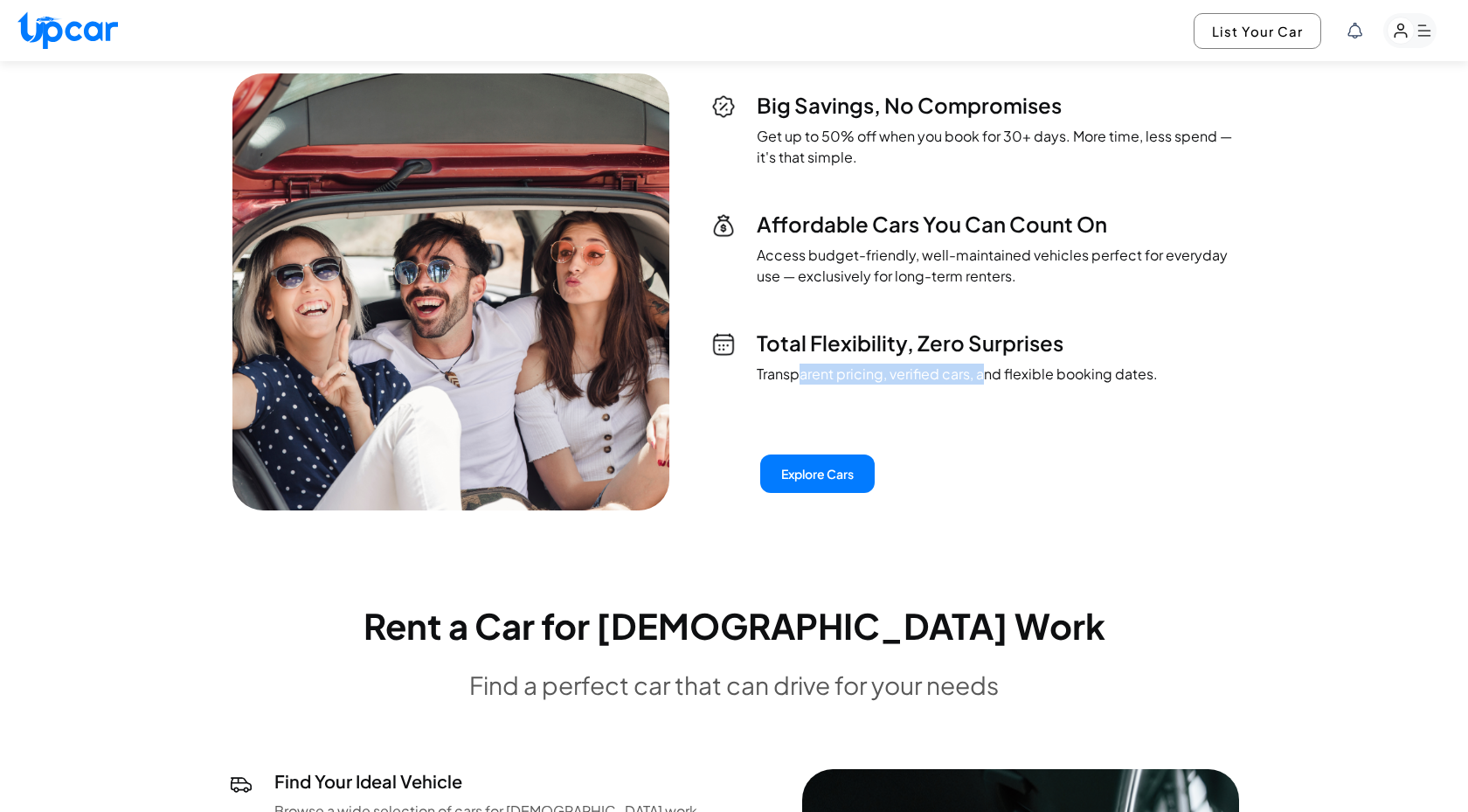
click at [983, 379] on p "Transparent pricing, verified cars, and flexible booking dates." at bounding box center [957, 374] width 402 height 21
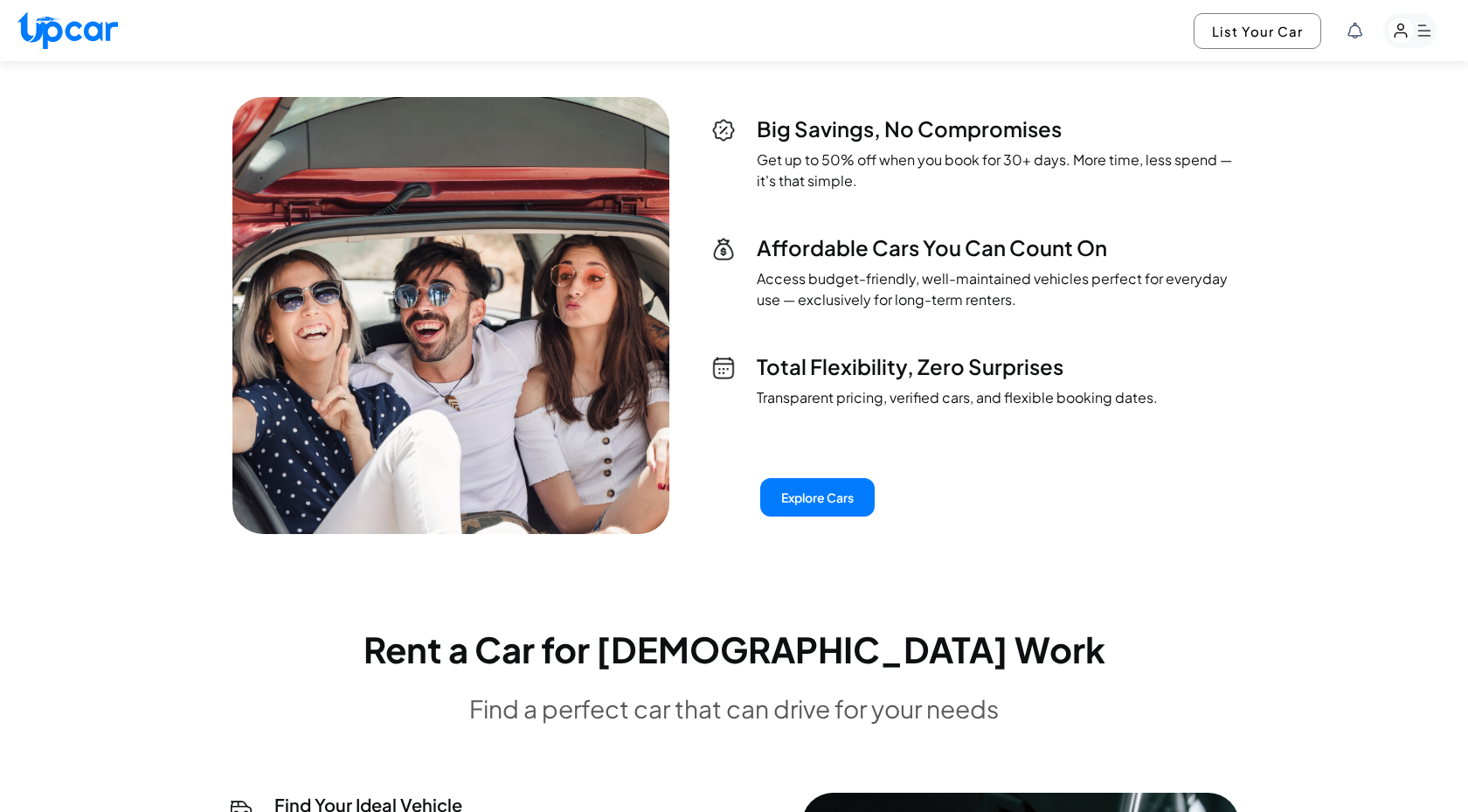
scroll to position [4205, 0]
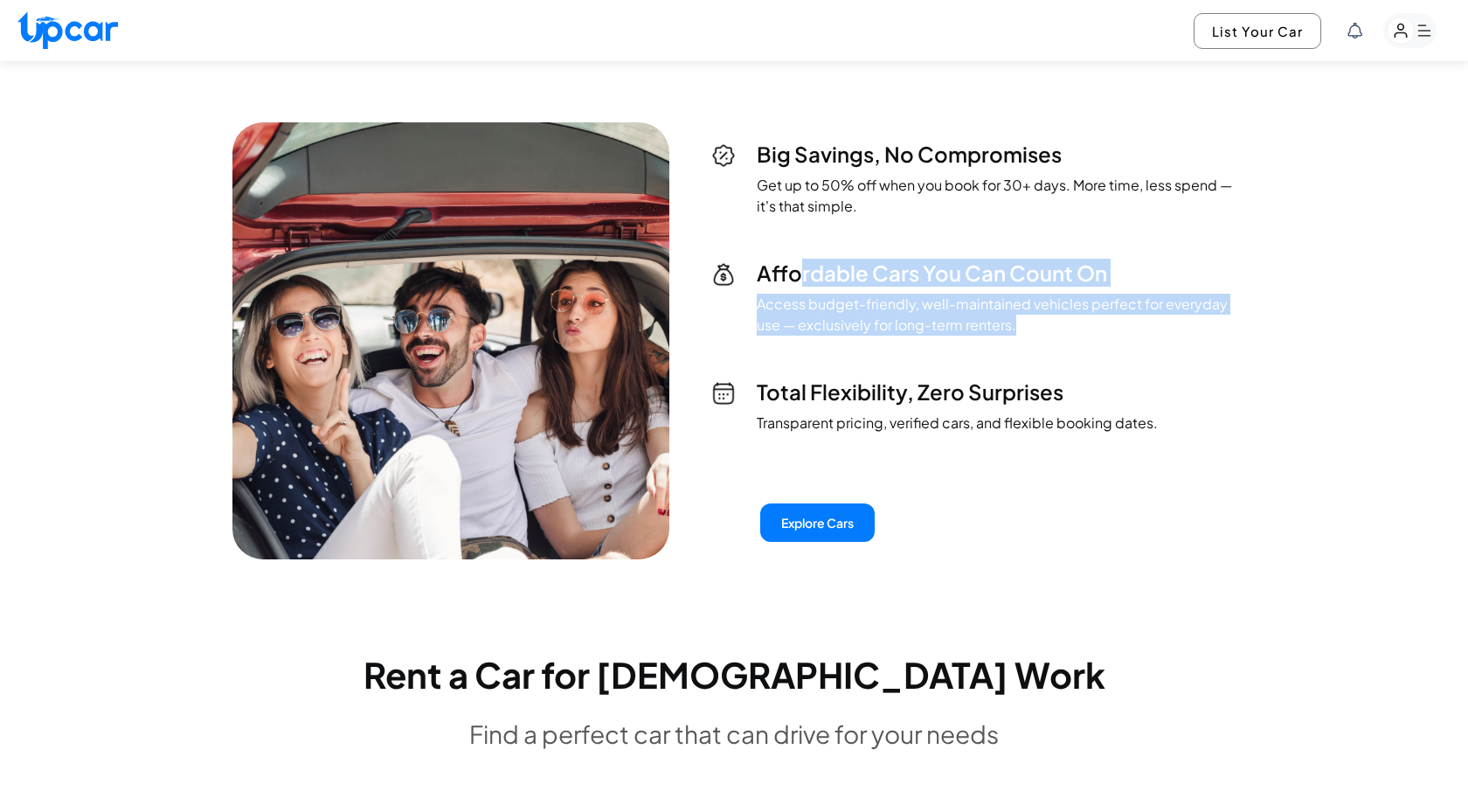
drag, startPoint x: 795, startPoint y: 281, endPoint x: 927, endPoint y: 341, distance: 145.0
click at [928, 341] on div "Big Savings, No Compromises Get up to 50% off when you book for 30+ days. More …" at bounding box center [974, 286] width 524 height 293
click at [927, 341] on div "Big Savings, No Compromises Get up to 50% off when you book for 30+ days. More …" at bounding box center [974, 286] width 524 height 293
drag, startPoint x: 927, startPoint y: 341, endPoint x: 789, endPoint y: 269, distance: 155.7
click at [789, 269] on div "Big Savings, No Compromises Get up to 50% off when you book for 30+ days. More …" at bounding box center [974, 286] width 524 height 293
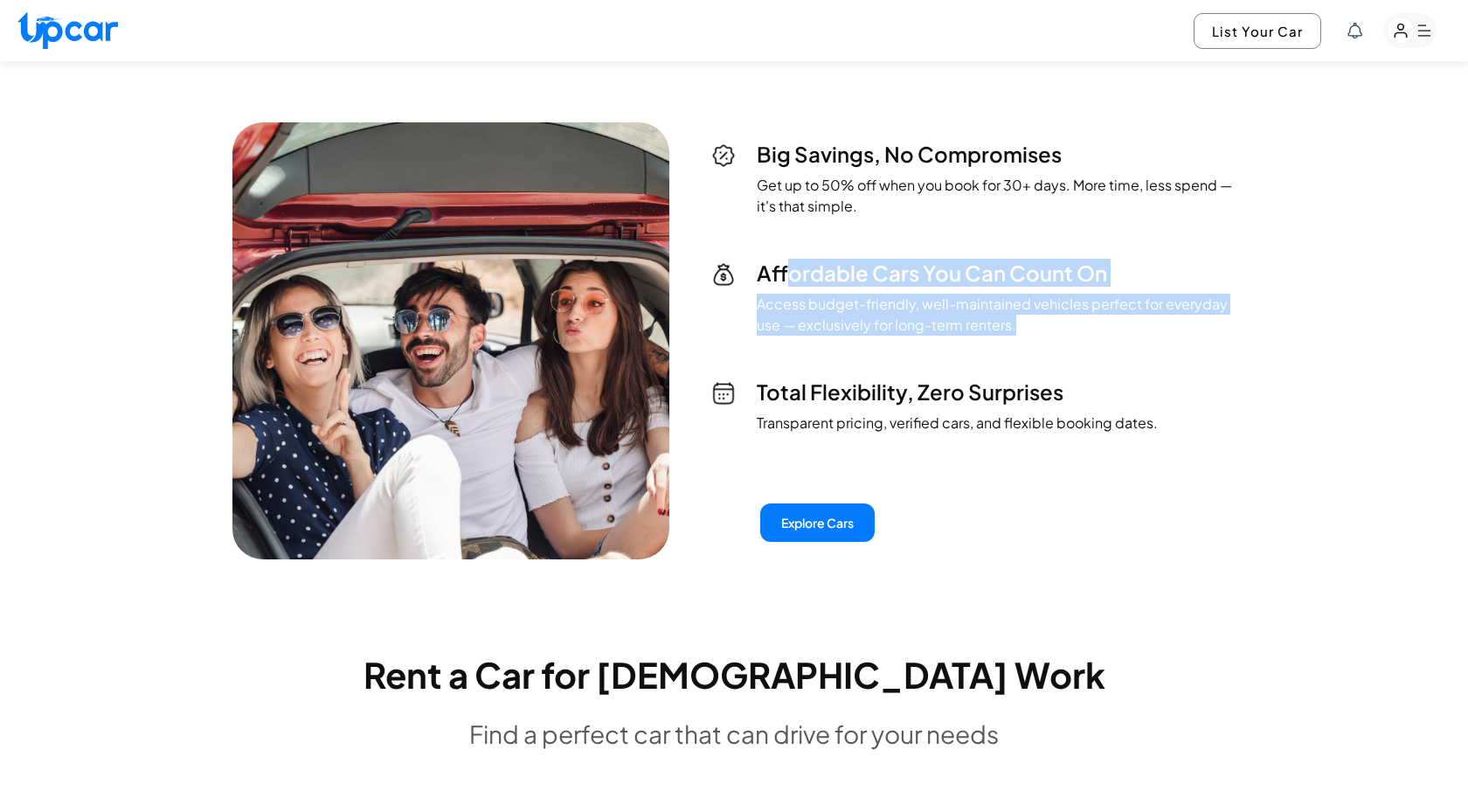
click at [789, 269] on h3 "Affordable Cars You Can Count On" at bounding box center [996, 272] width 479 height 28
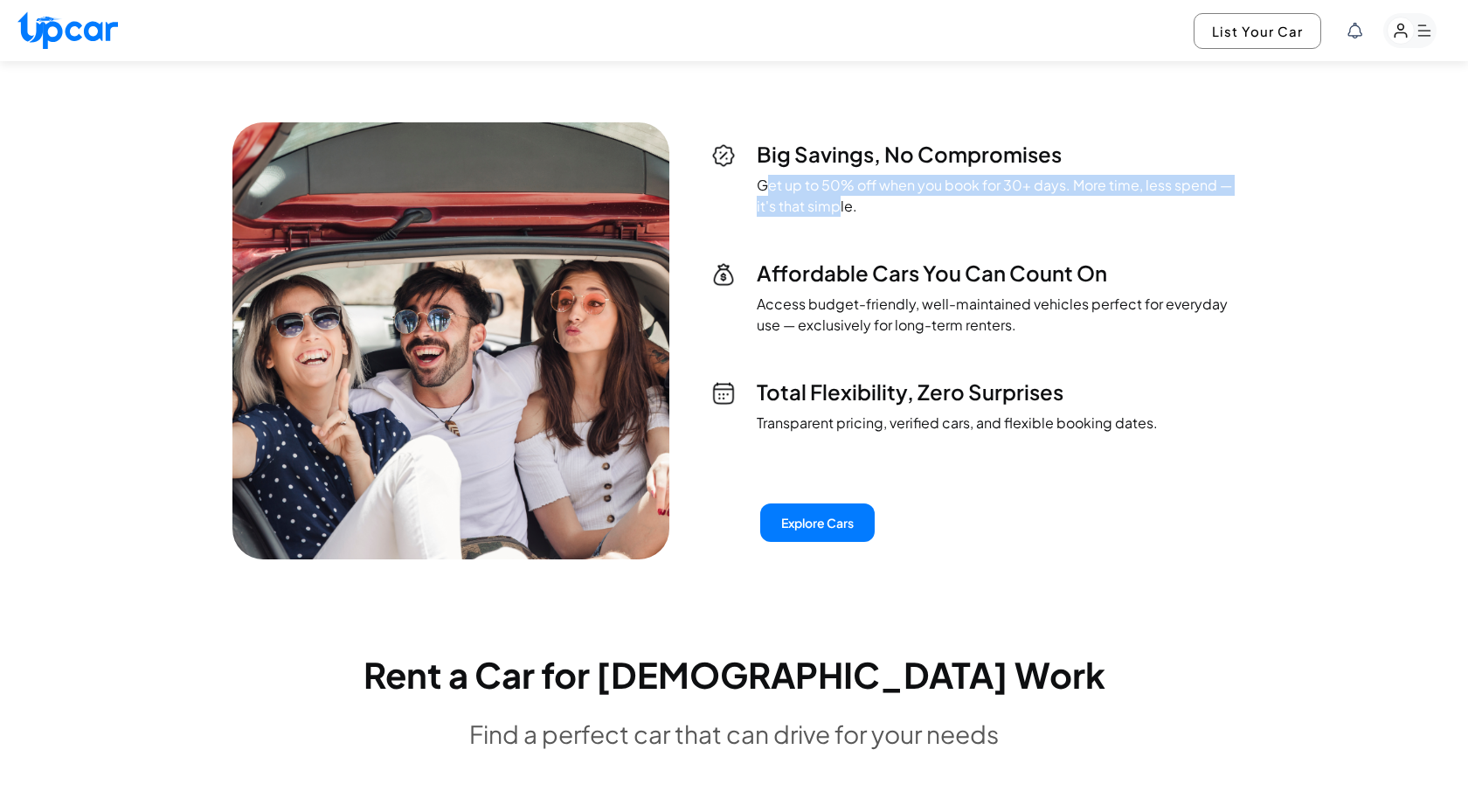
drag, startPoint x: 768, startPoint y: 183, endPoint x: 835, endPoint y: 215, distance: 74.2
click at [836, 215] on p "Get up to 50% off when you book for 30+ days. More time, less spend — it's that…" at bounding box center [996, 196] width 479 height 42
click at [835, 215] on p "Get up to 50% off when you book for 30+ days. More time, less spend — it's that…" at bounding box center [996, 196] width 479 height 42
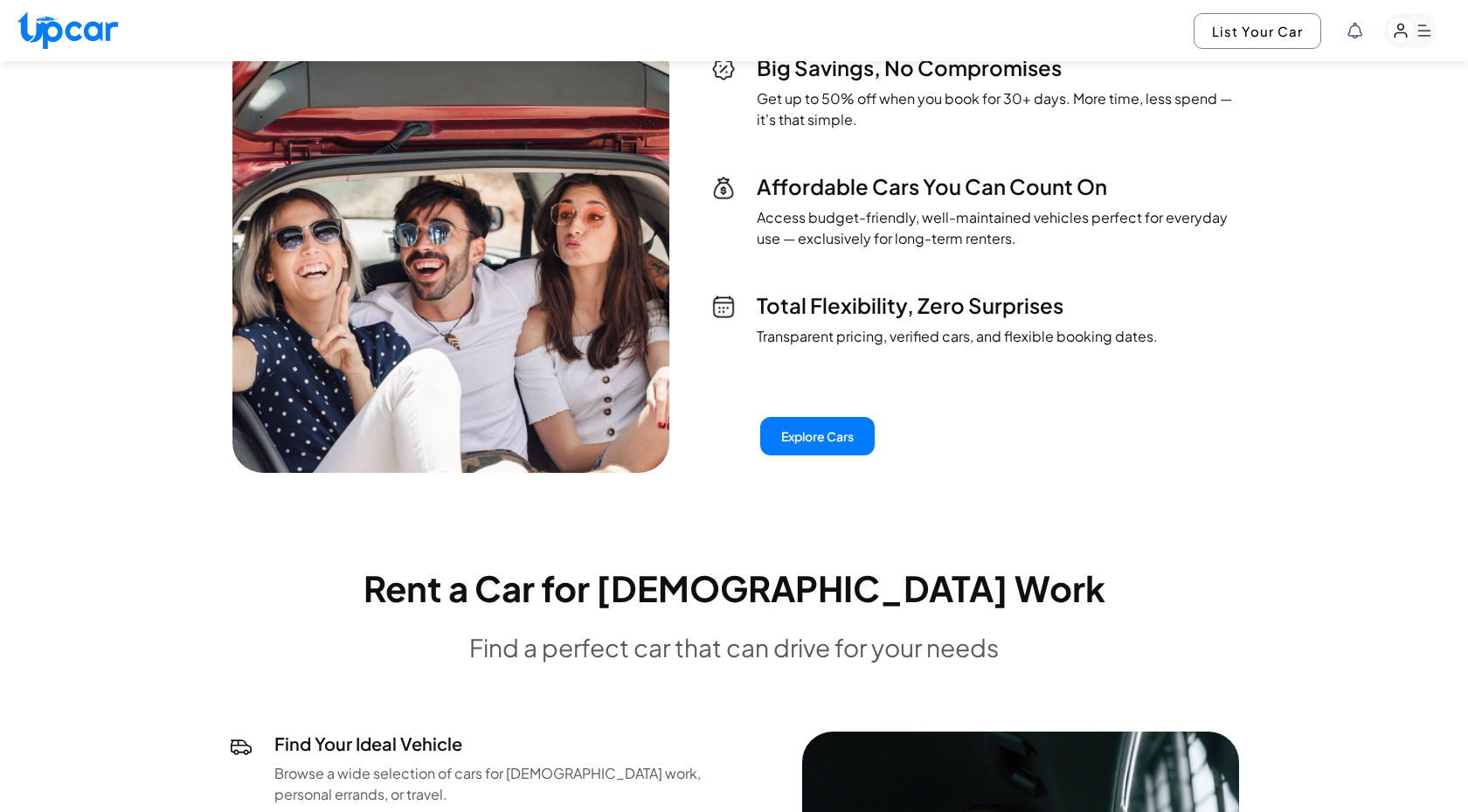
scroll to position [4397, 0]
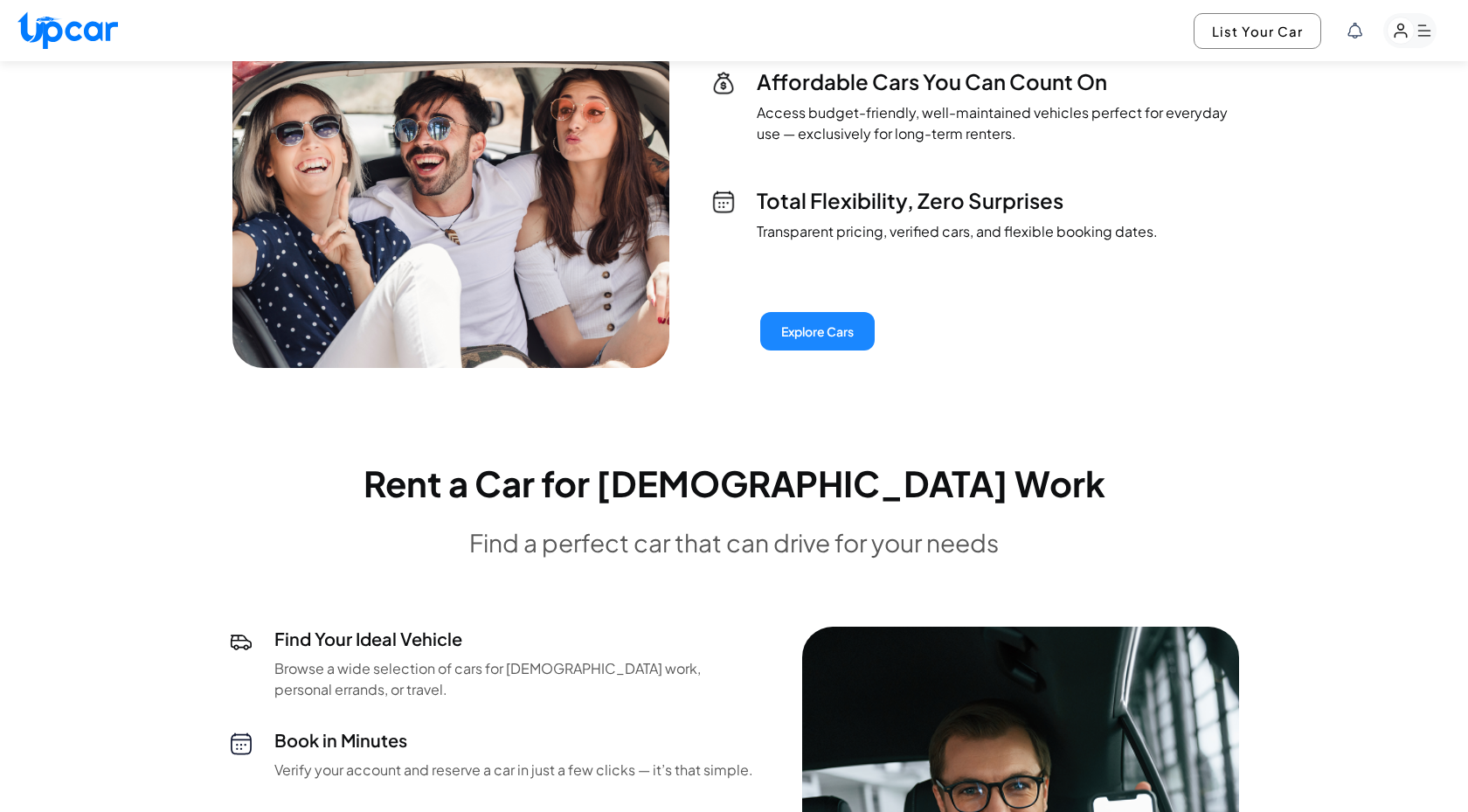
click at [823, 338] on button "Explore Cars" at bounding box center [817, 331] width 115 height 39
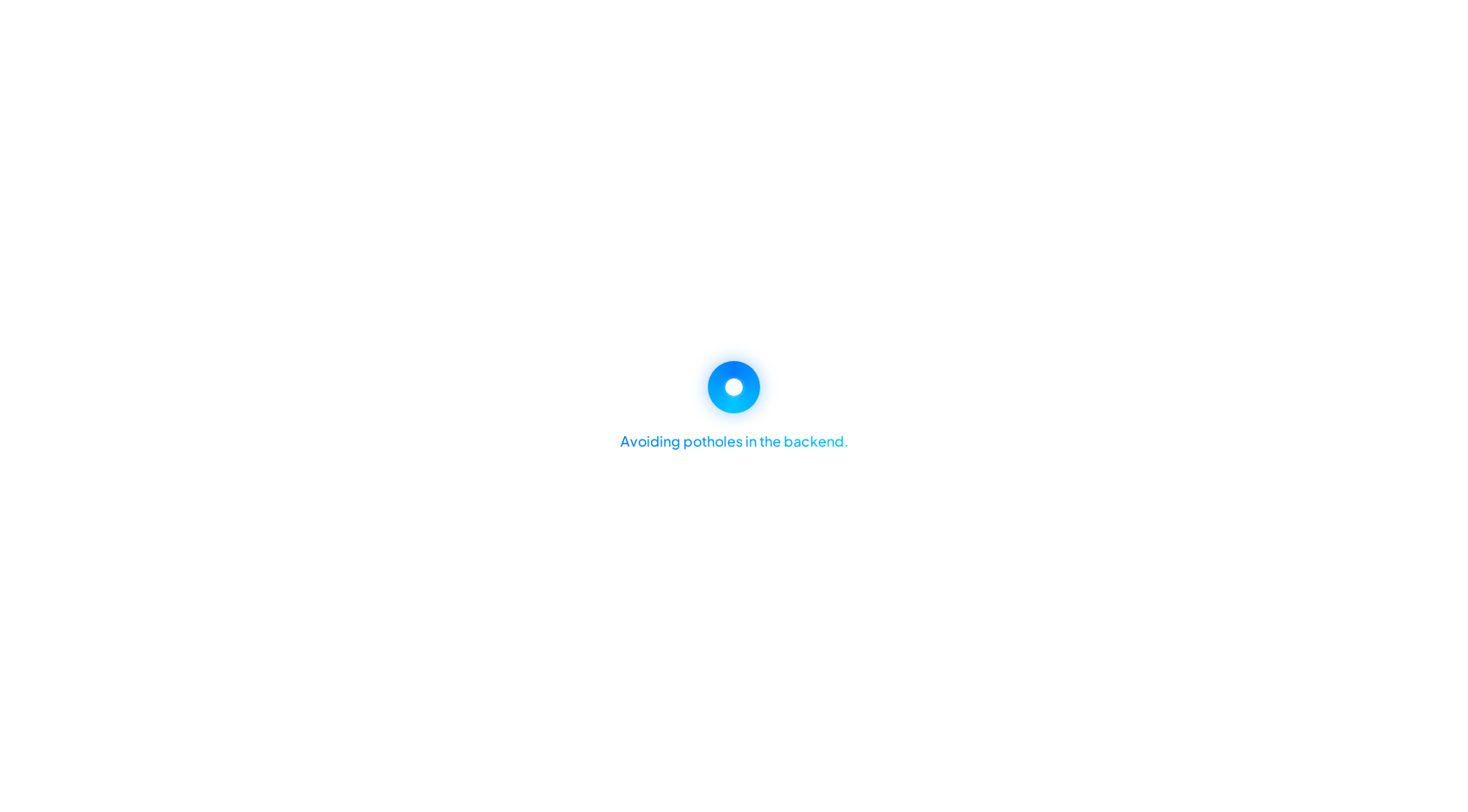
select select "********"
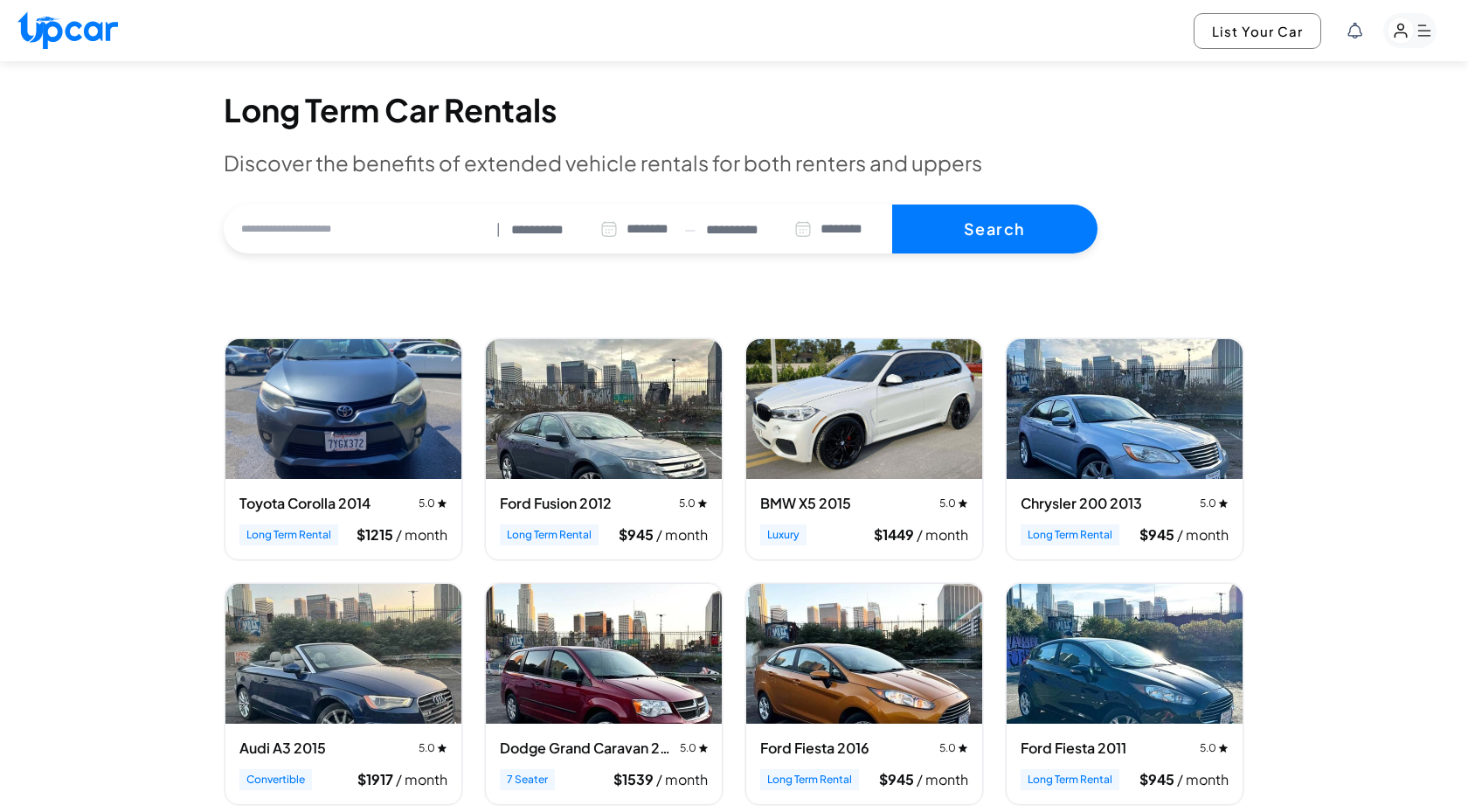
scroll to position [61, 0]
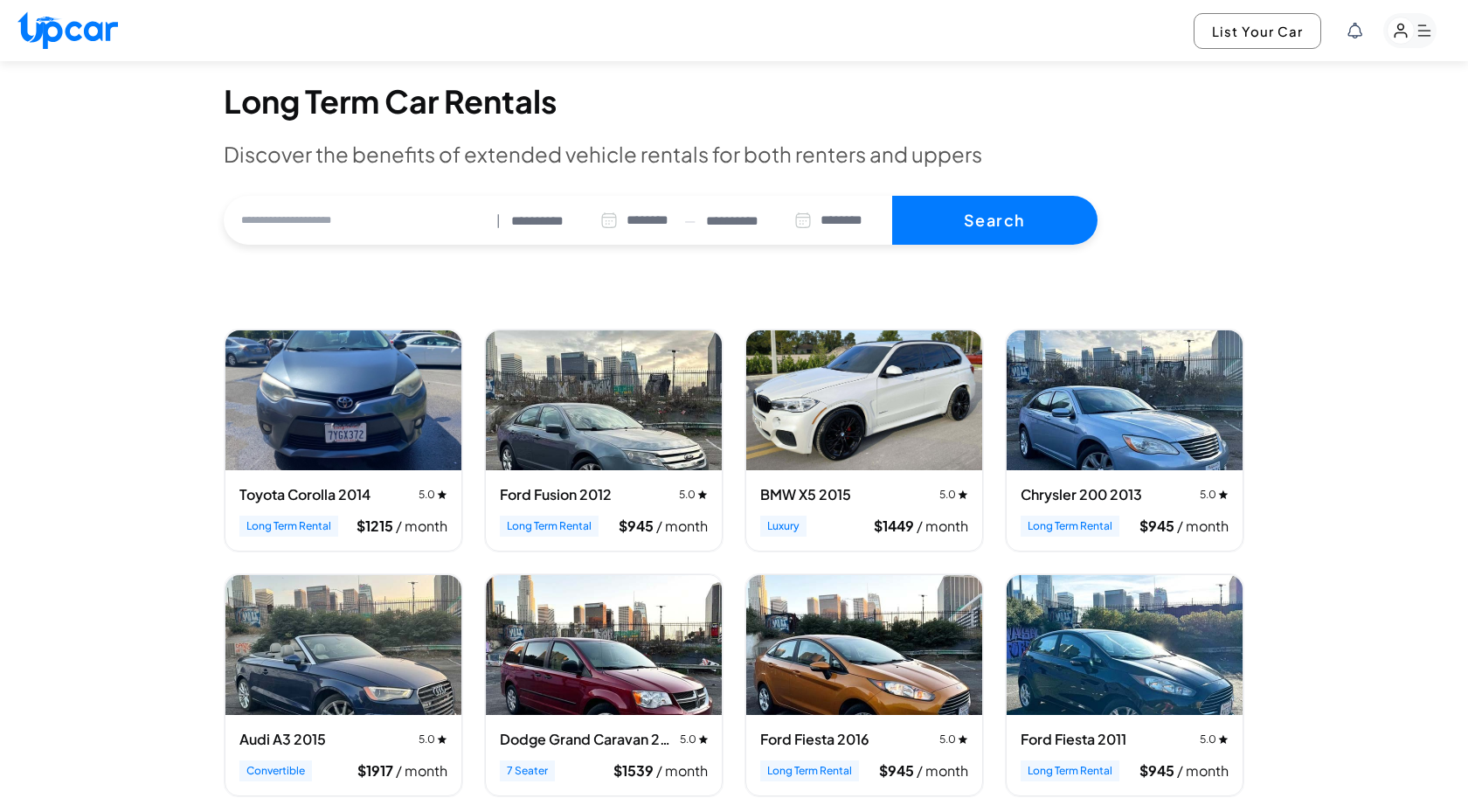
click at [404, 224] on input "text" at bounding box center [355, 220] width 263 height 37
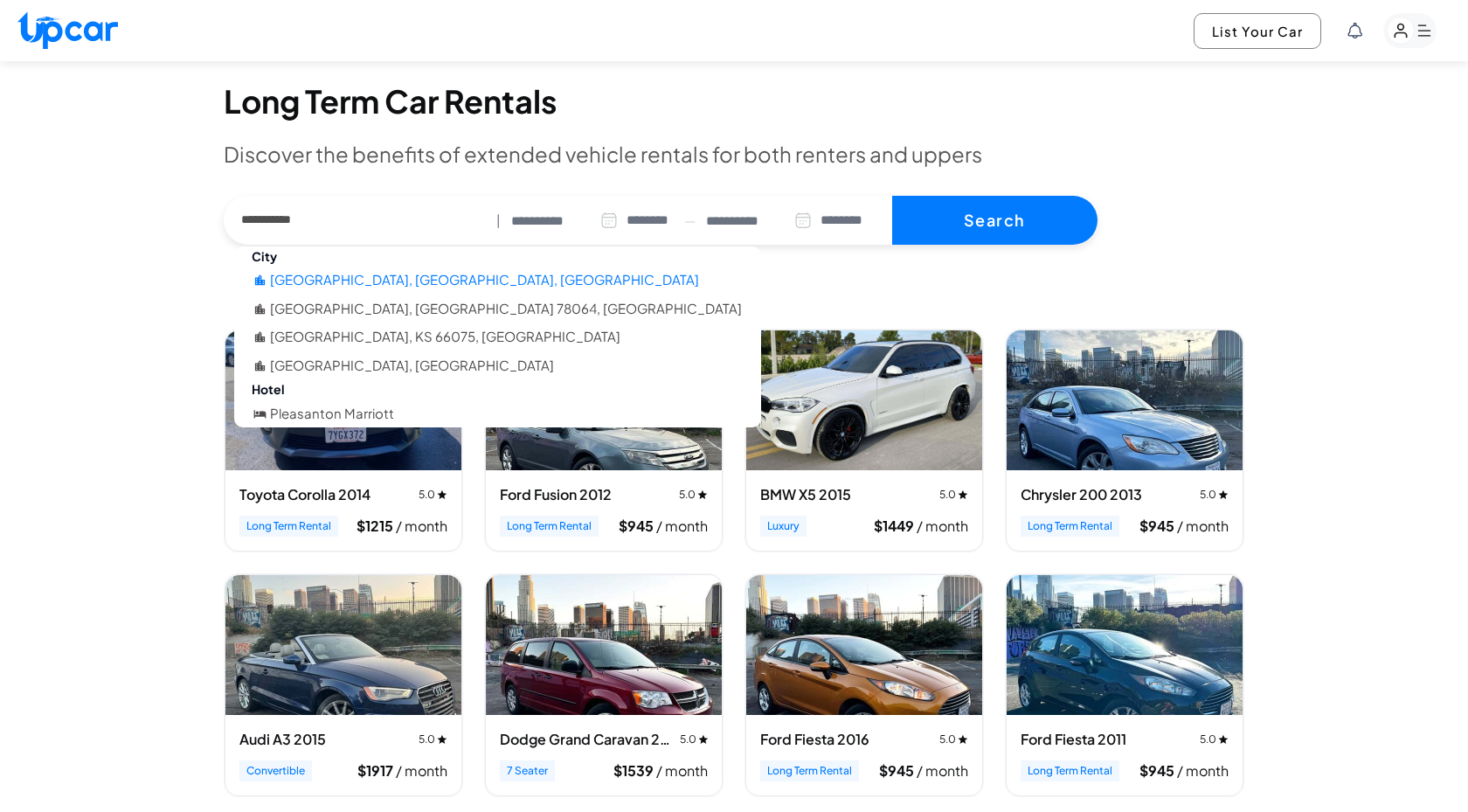
click at [374, 276] on li "Pleasanton, CA, USA" at bounding box center [485, 280] width 429 height 20
type input "**********"
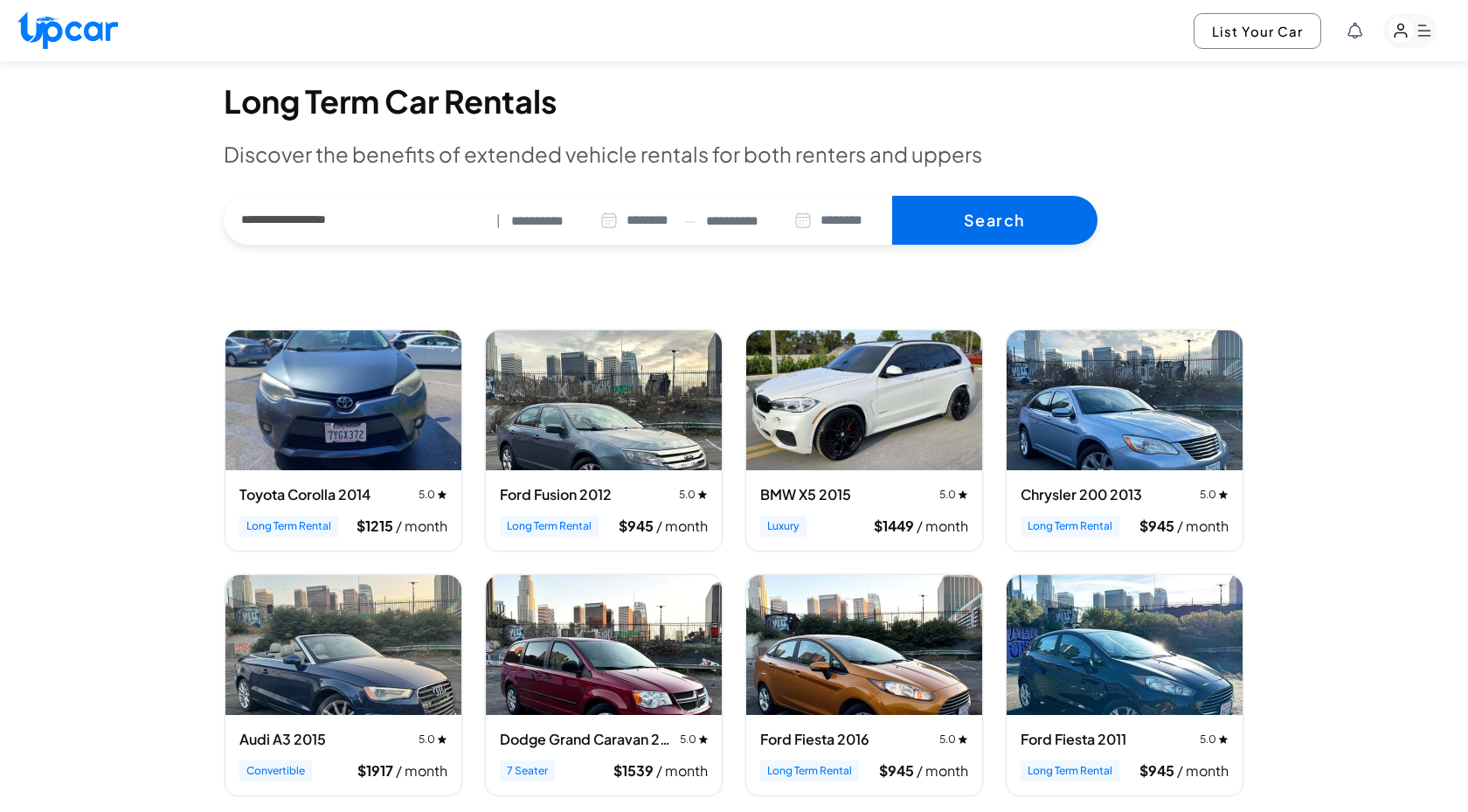
click at [1004, 223] on button "Search" at bounding box center [995, 220] width 206 height 49
select select "********"
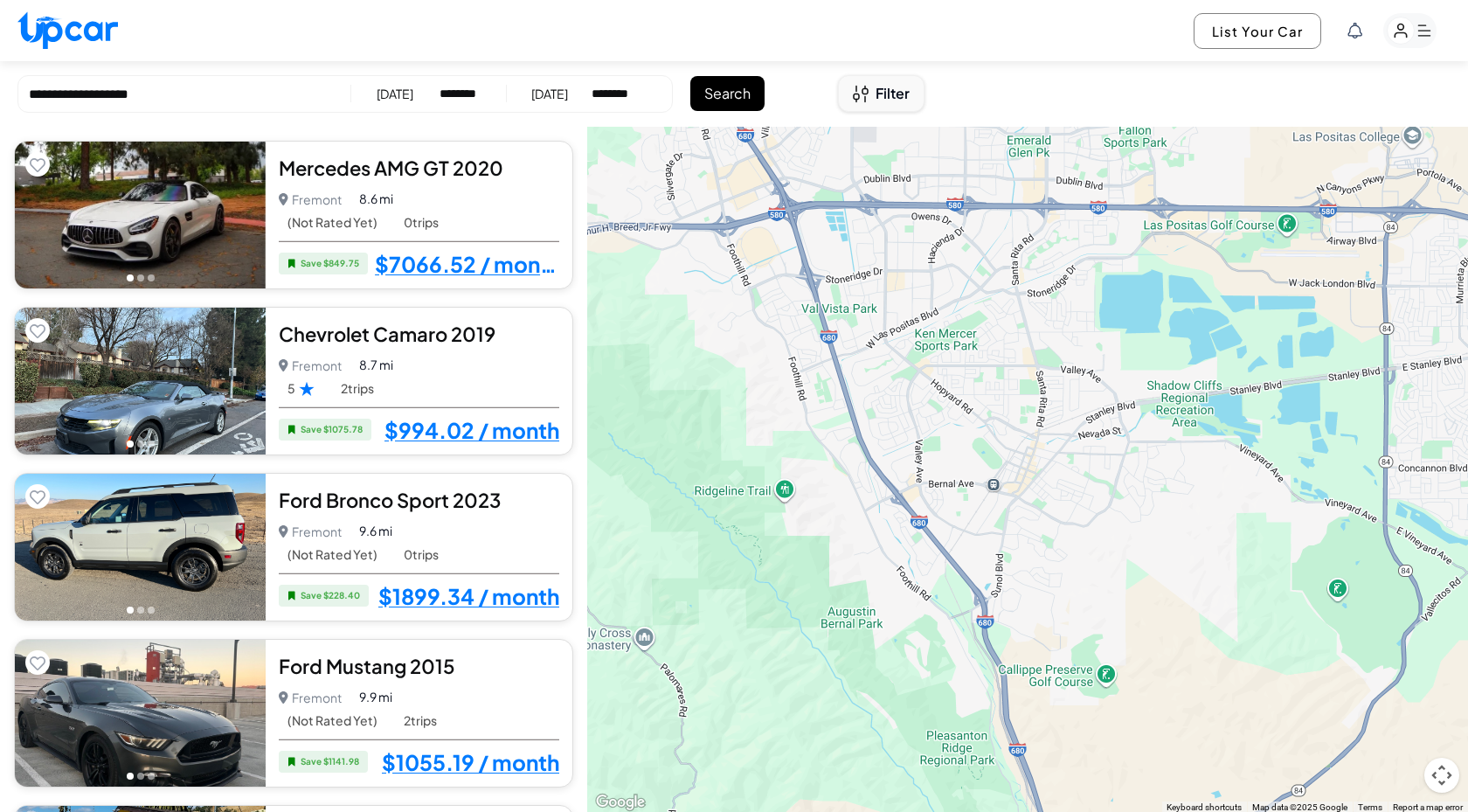
click at [882, 97] on span "Filter" at bounding box center [893, 93] width 34 height 21
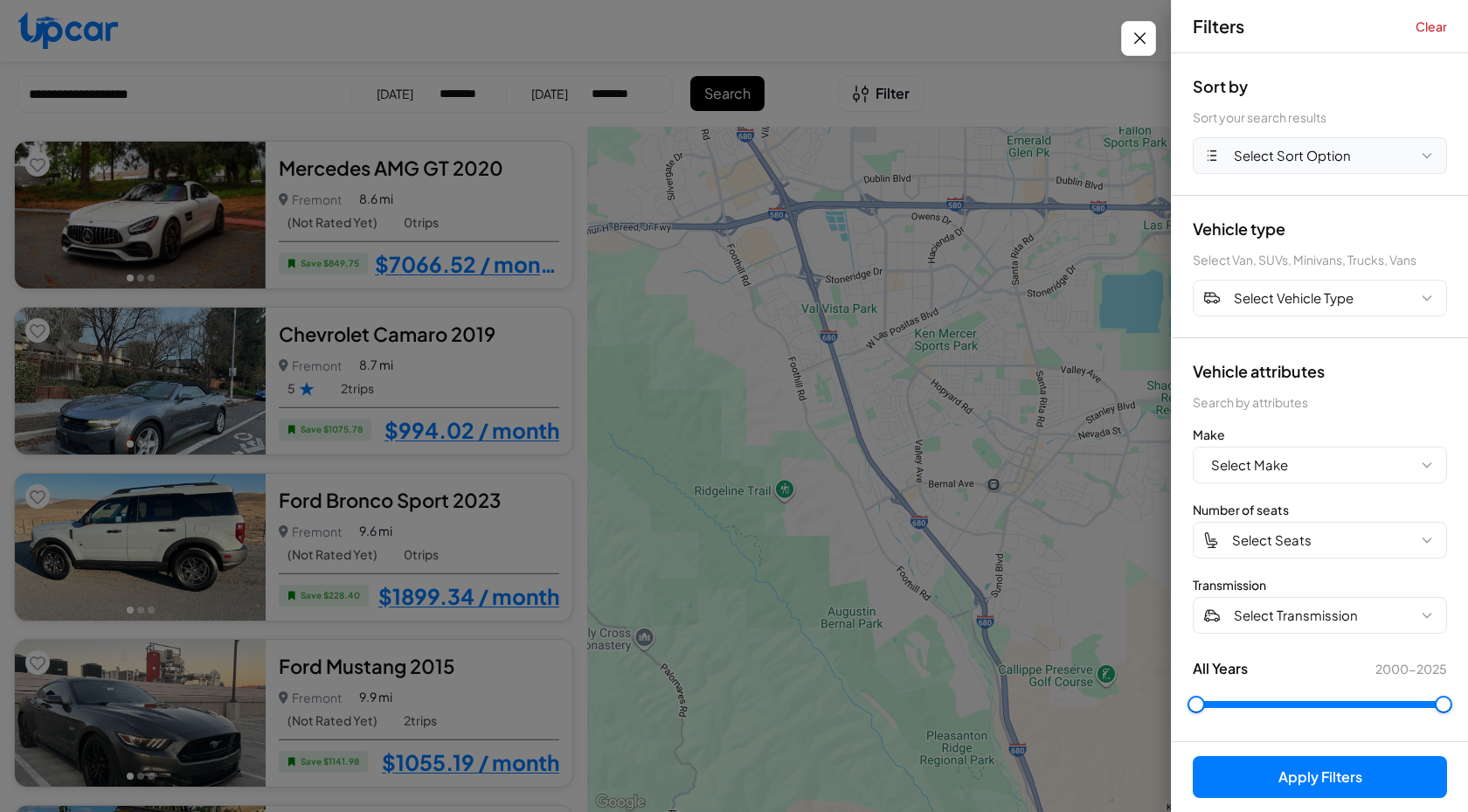
click at [1267, 153] on span "Select Sort Option" at bounding box center [1293, 156] width 117 height 20
click at [1267, 227] on button "PRICE LOW" at bounding box center [1320, 229] width 253 height 34
click at [1313, 773] on button "Apply Filters (1)" at bounding box center [1320, 777] width 254 height 42
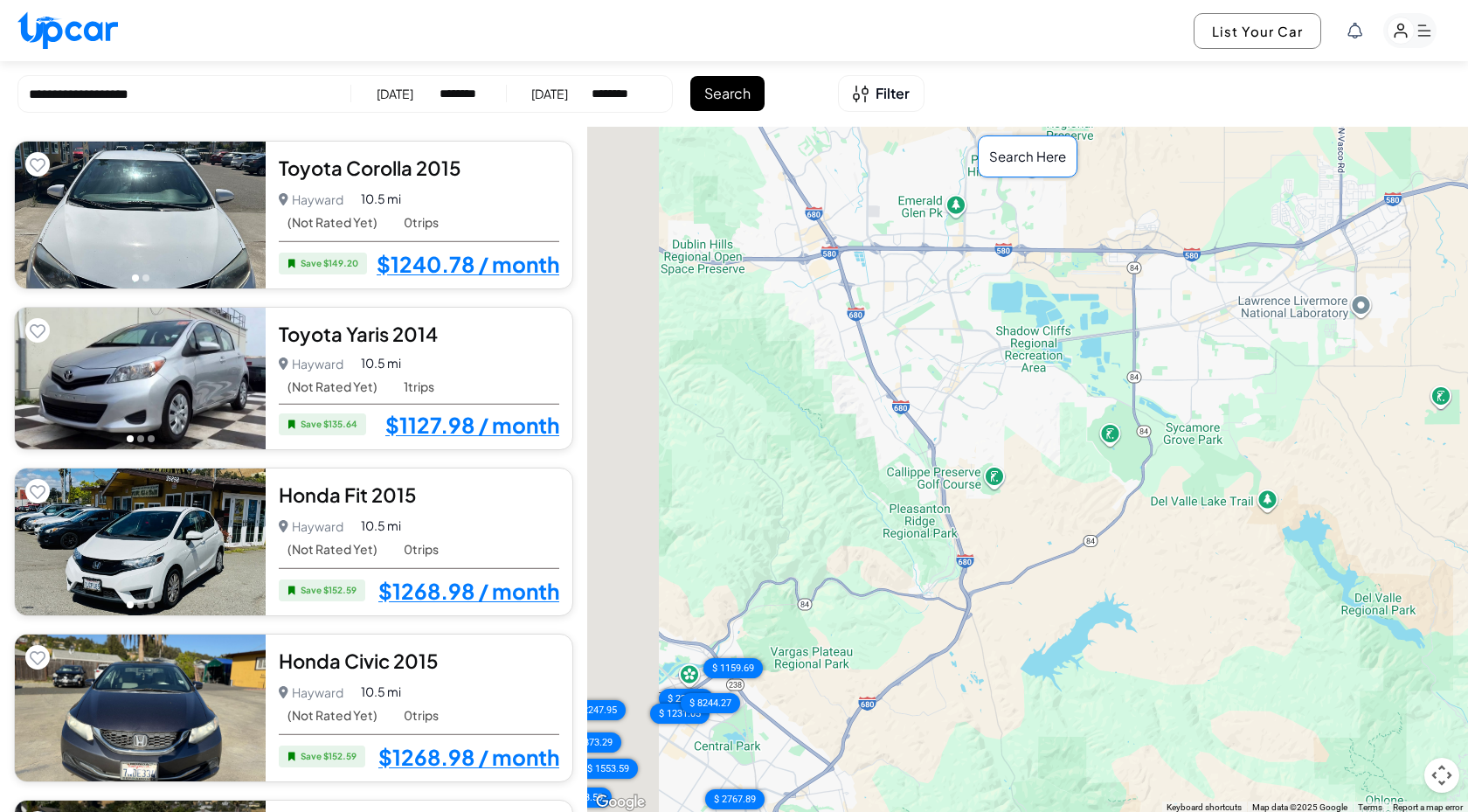
drag, startPoint x: 674, startPoint y: 406, endPoint x: 884, endPoint y: 408, distance: 210.0
click at [884, 408] on div "$ 1447.58 $ 1315.98 $ 1480.48 $ 1480.48 $ 1480.48 $ 1480.48 $ 1159.69 $ 1480.48…" at bounding box center [1028, 469] width 881 height 687
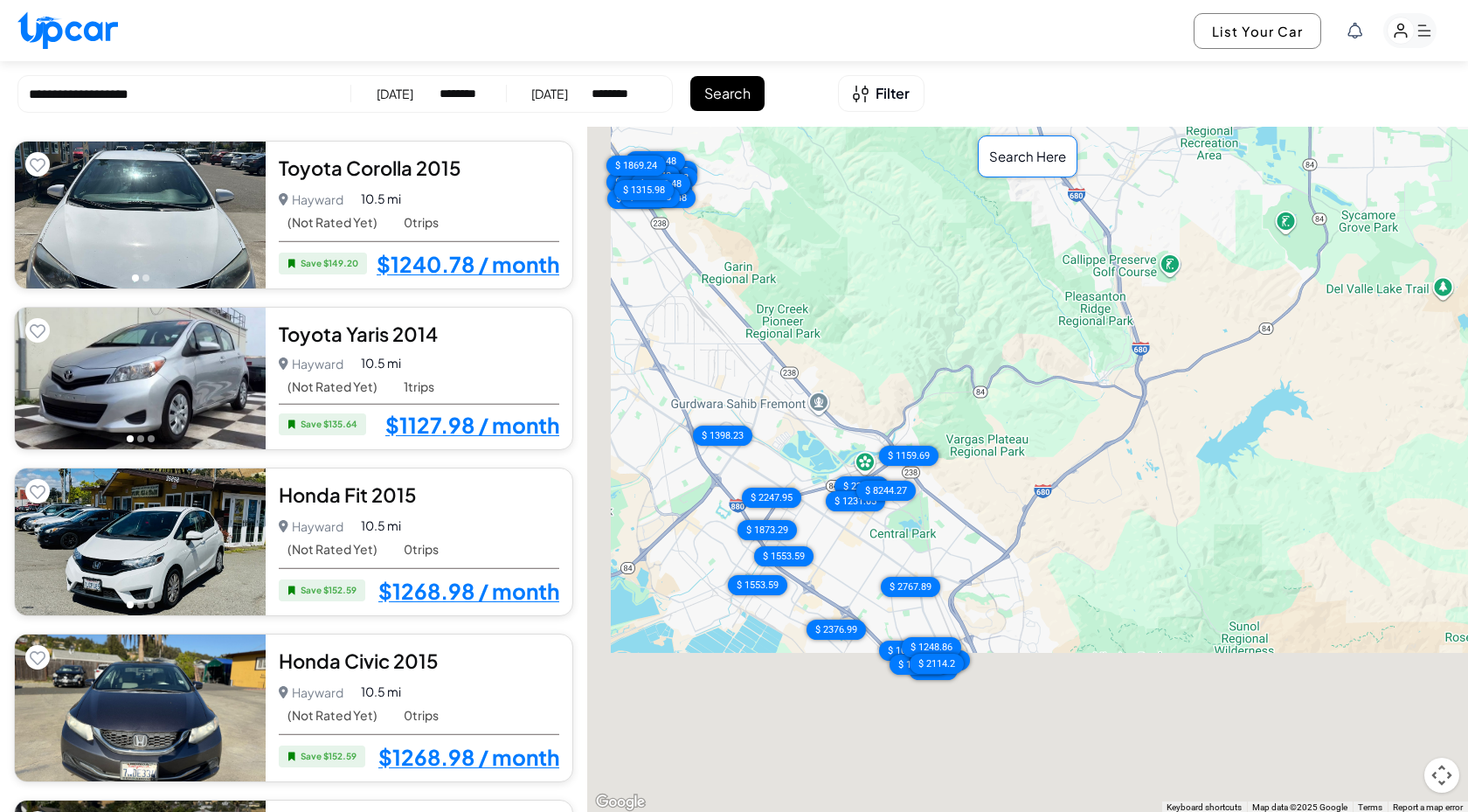
drag, startPoint x: 852, startPoint y: 448, endPoint x: 1030, endPoint y: 209, distance: 298.0
click at [1030, 209] on div "$ 1447.58 $ 1315.98 $ 1480.48 $ 1480.48 $ 1480.48 $ 1480.48 $ 1159.69 $ 1480.48…" at bounding box center [1028, 469] width 881 height 687
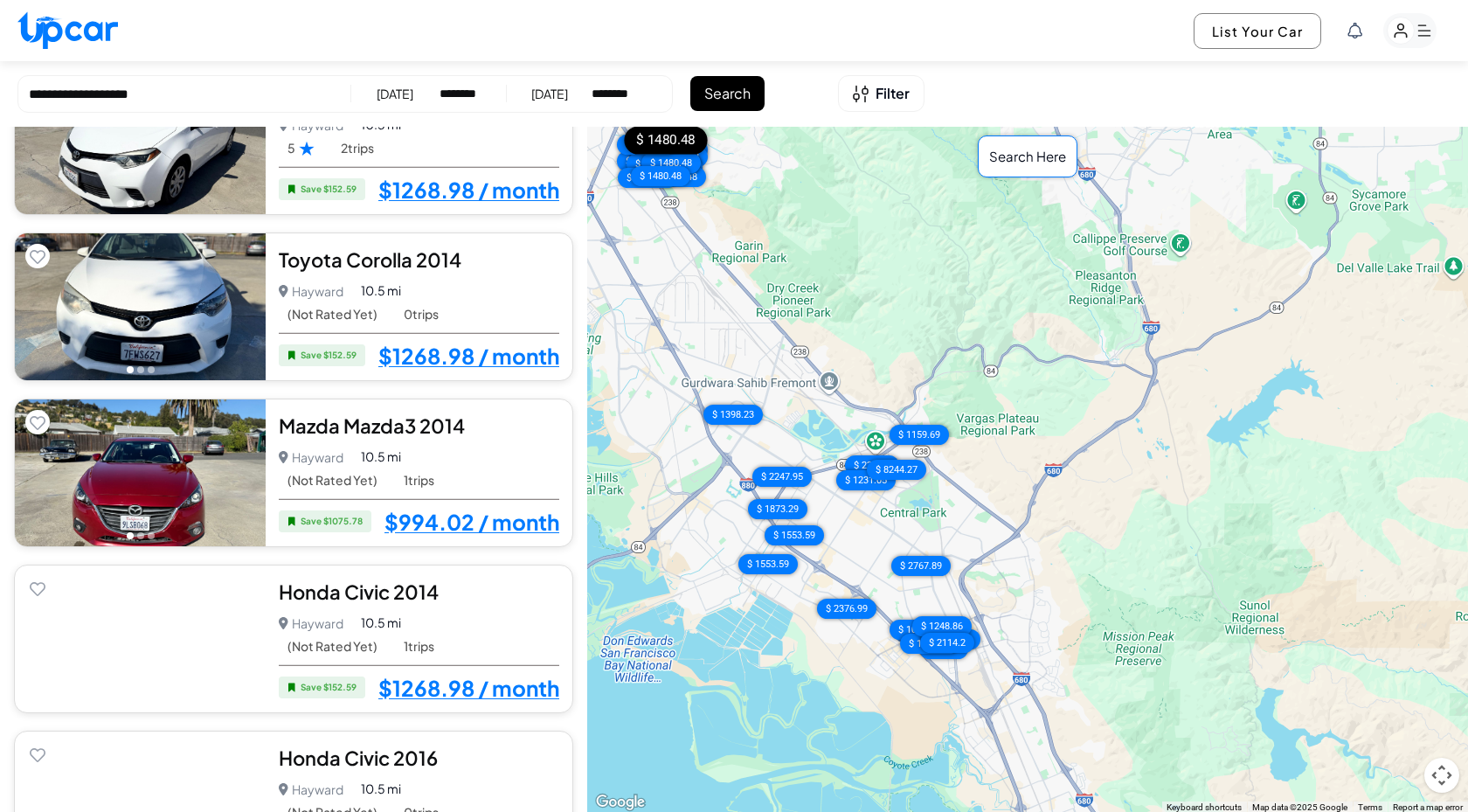
scroll to position [674, 0]
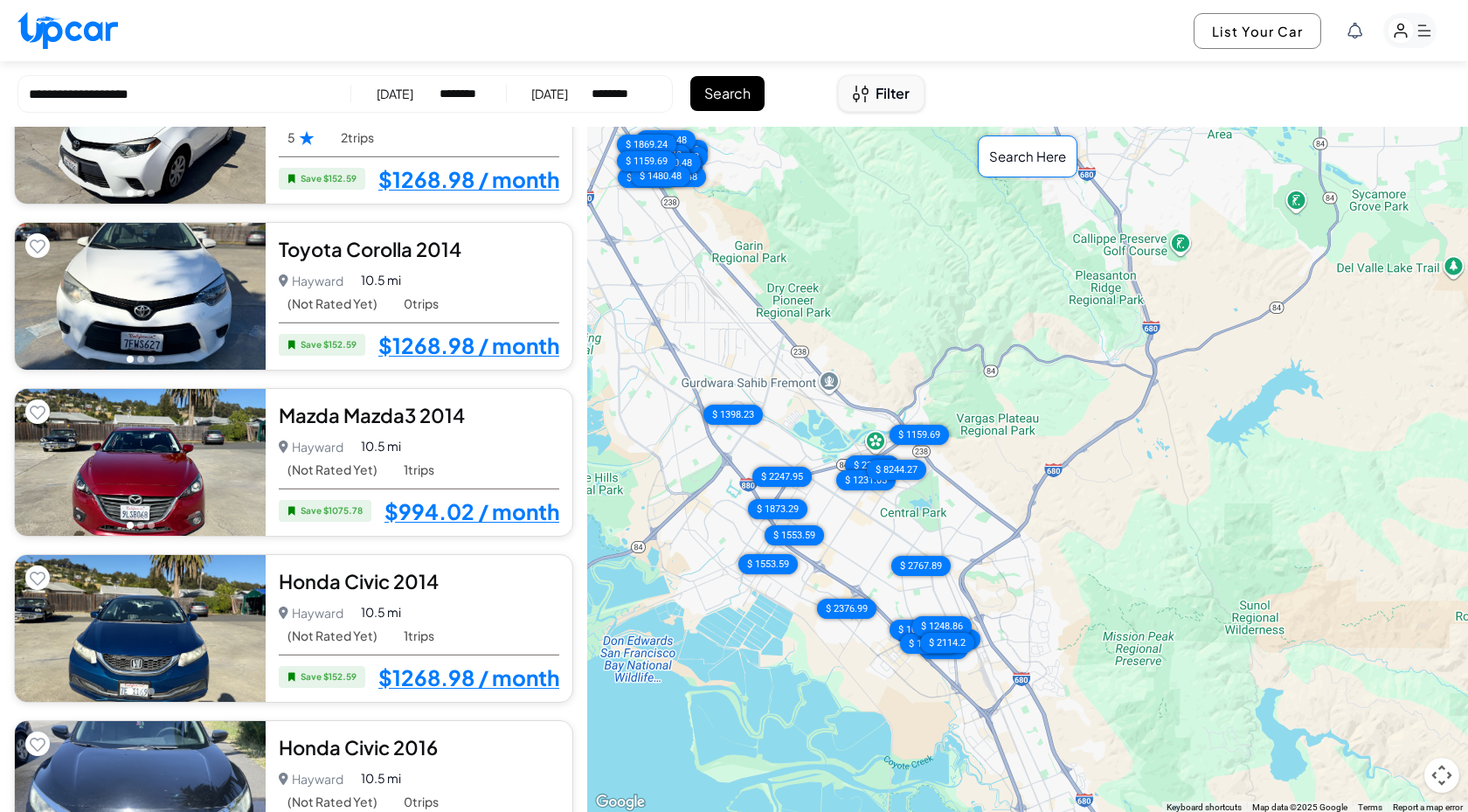
click at [889, 107] on button "Filter" at bounding box center [882, 93] width 87 height 37
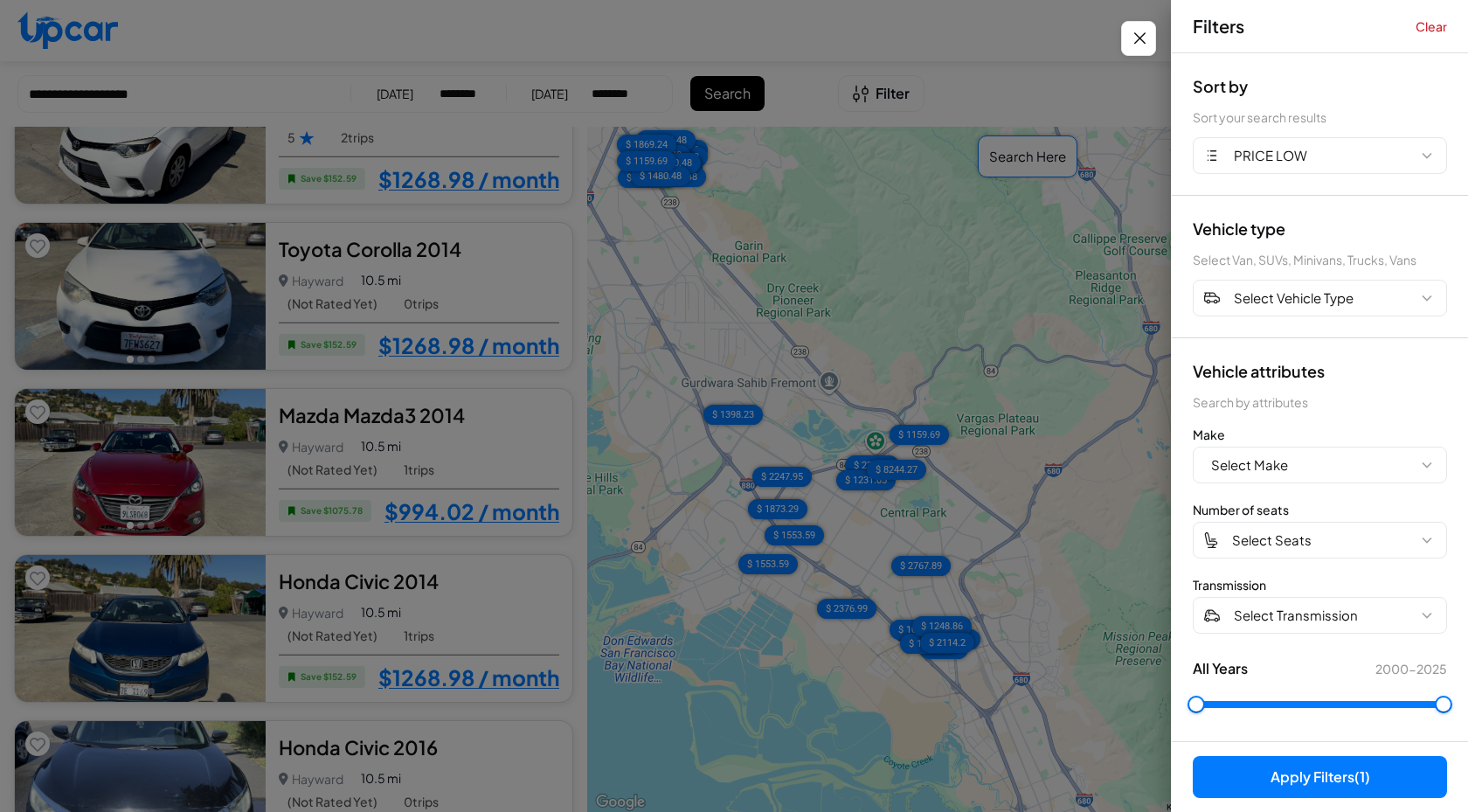
click at [752, 334] on div at bounding box center [734, 406] width 1468 height 812
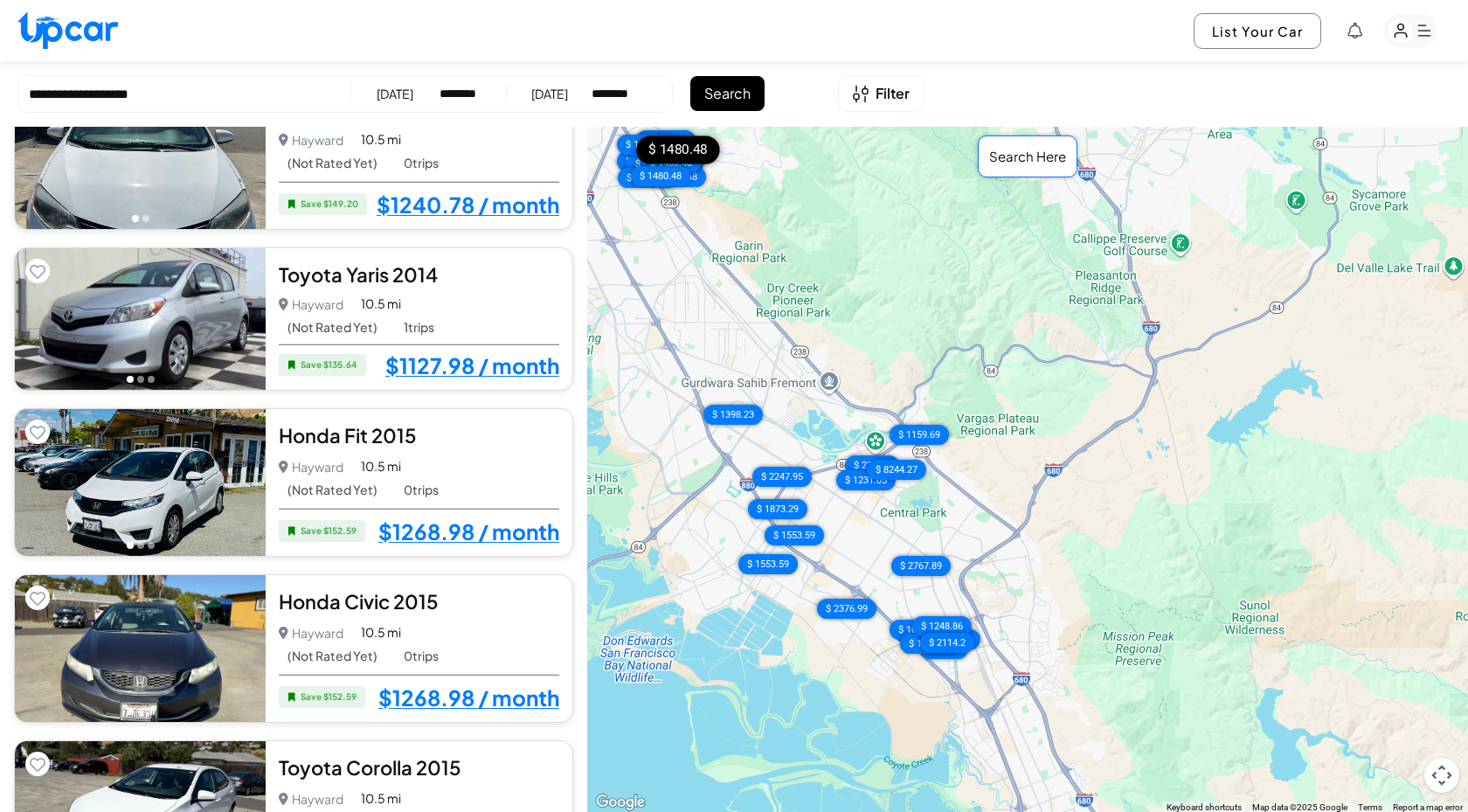
scroll to position [64, 0]
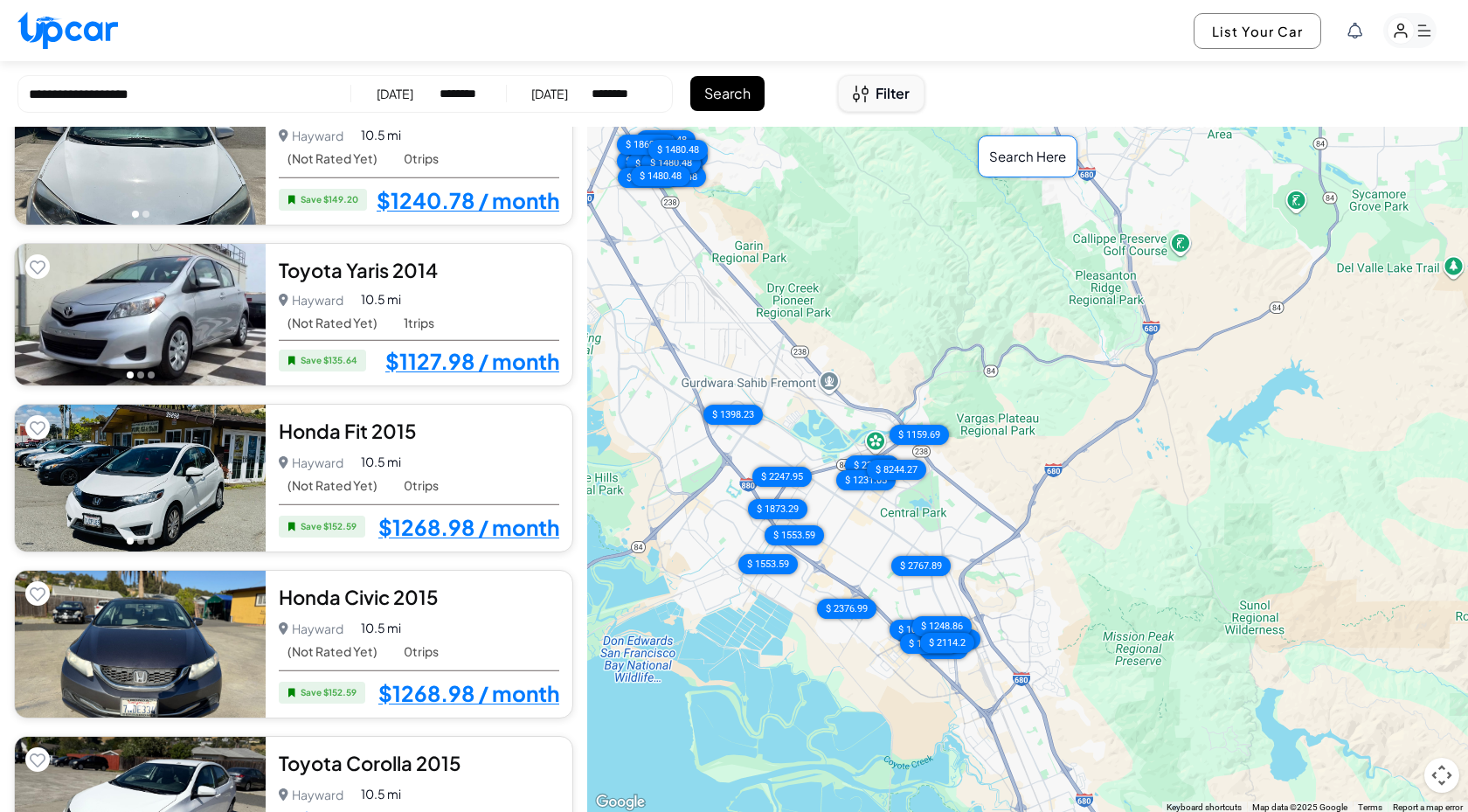
click at [888, 94] on span "Filter" at bounding box center [893, 93] width 34 height 21
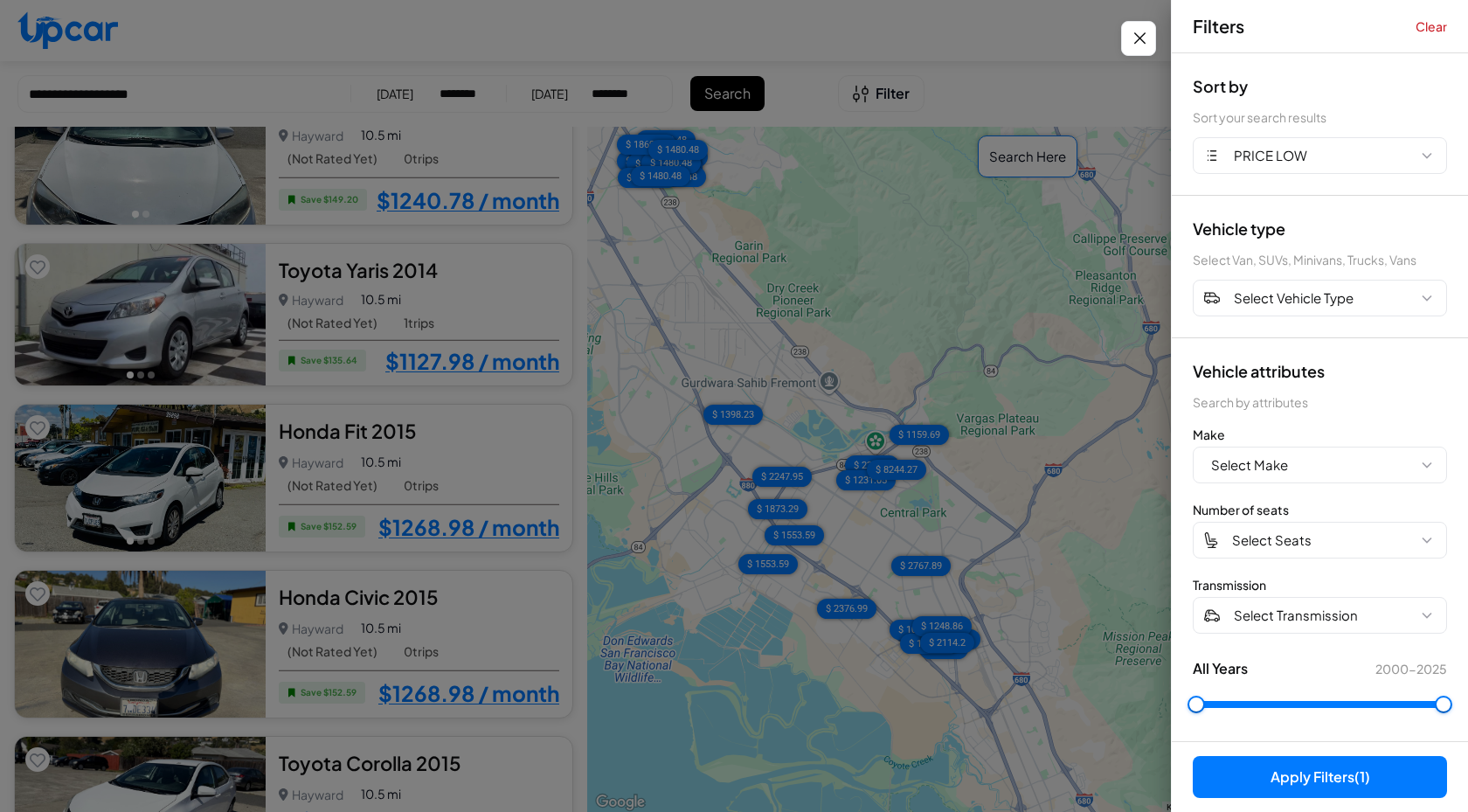
click at [773, 616] on div at bounding box center [734, 406] width 1468 height 812
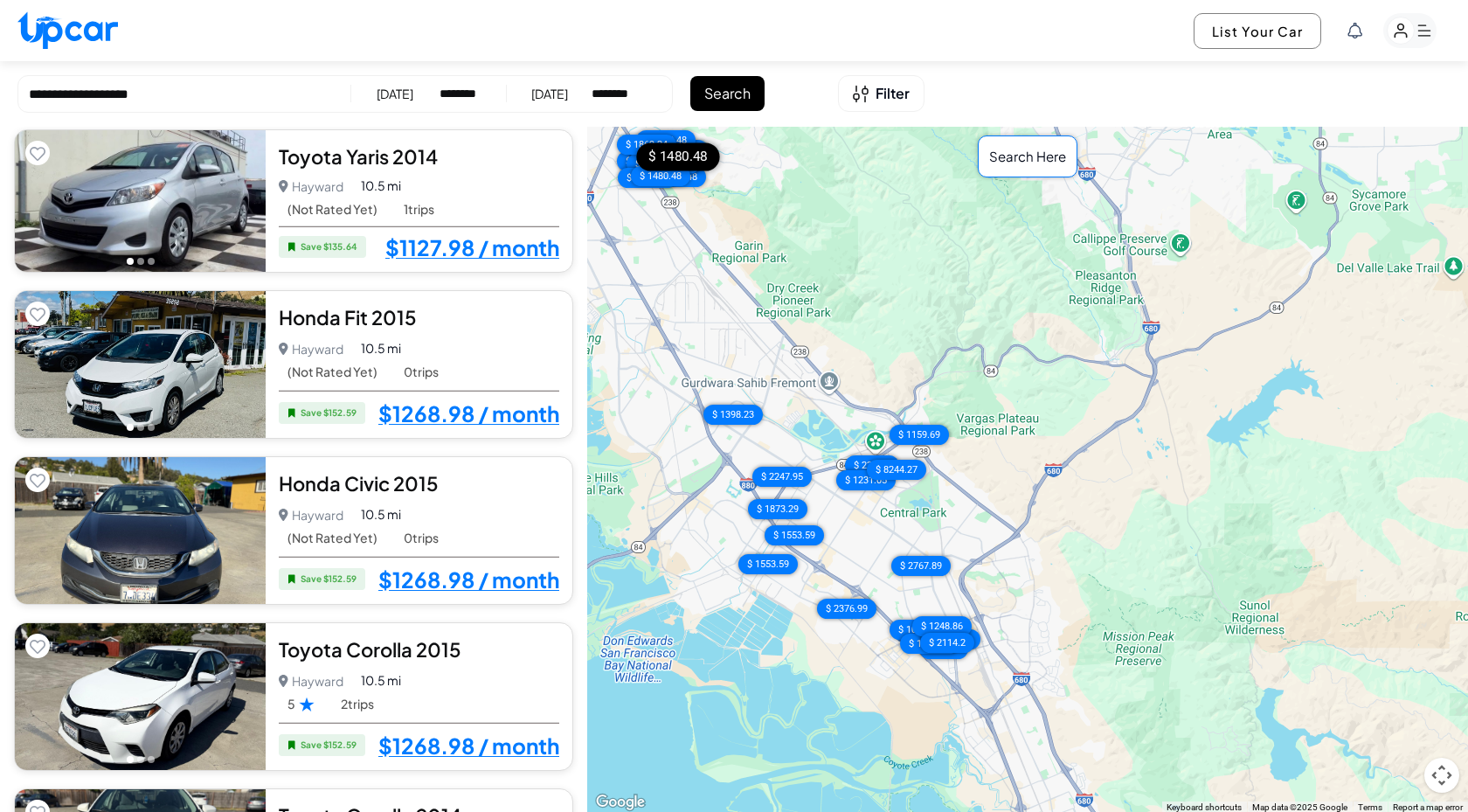
scroll to position [0, 0]
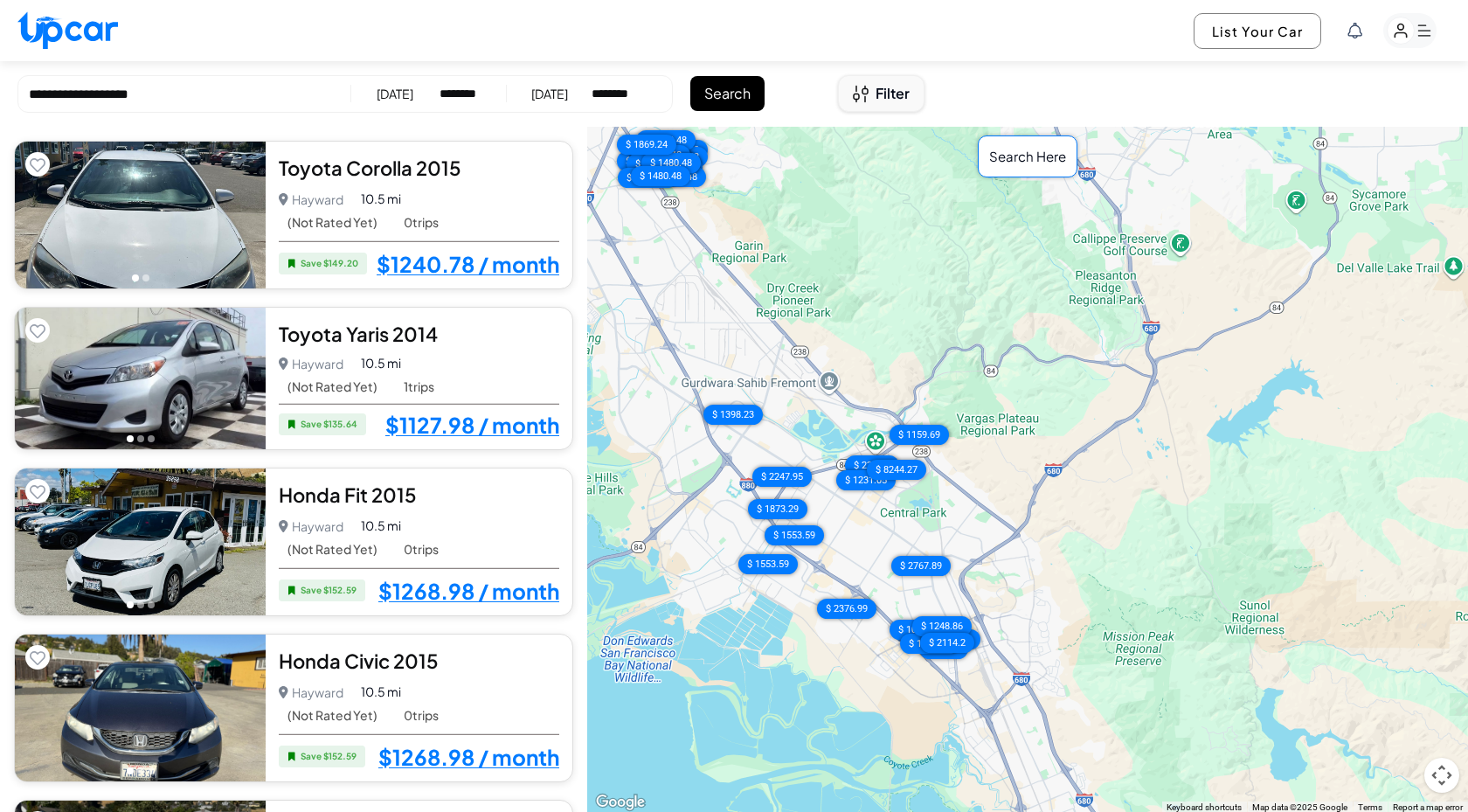
click at [891, 99] on span "Filter" at bounding box center [893, 93] width 34 height 21
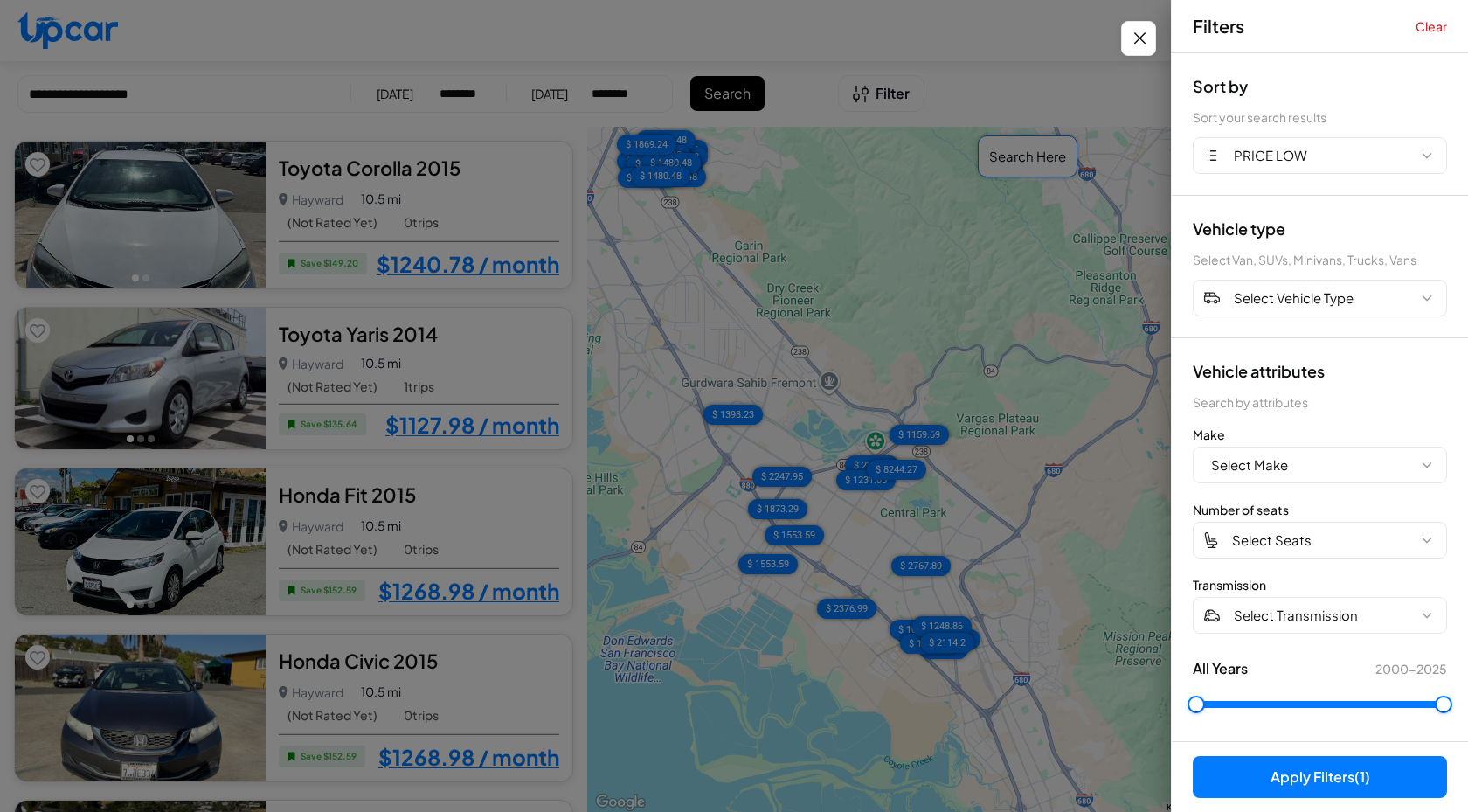
scroll to position [1, 0]
click at [1136, 45] on icon "Close filters" at bounding box center [1140, 38] width 22 height 21
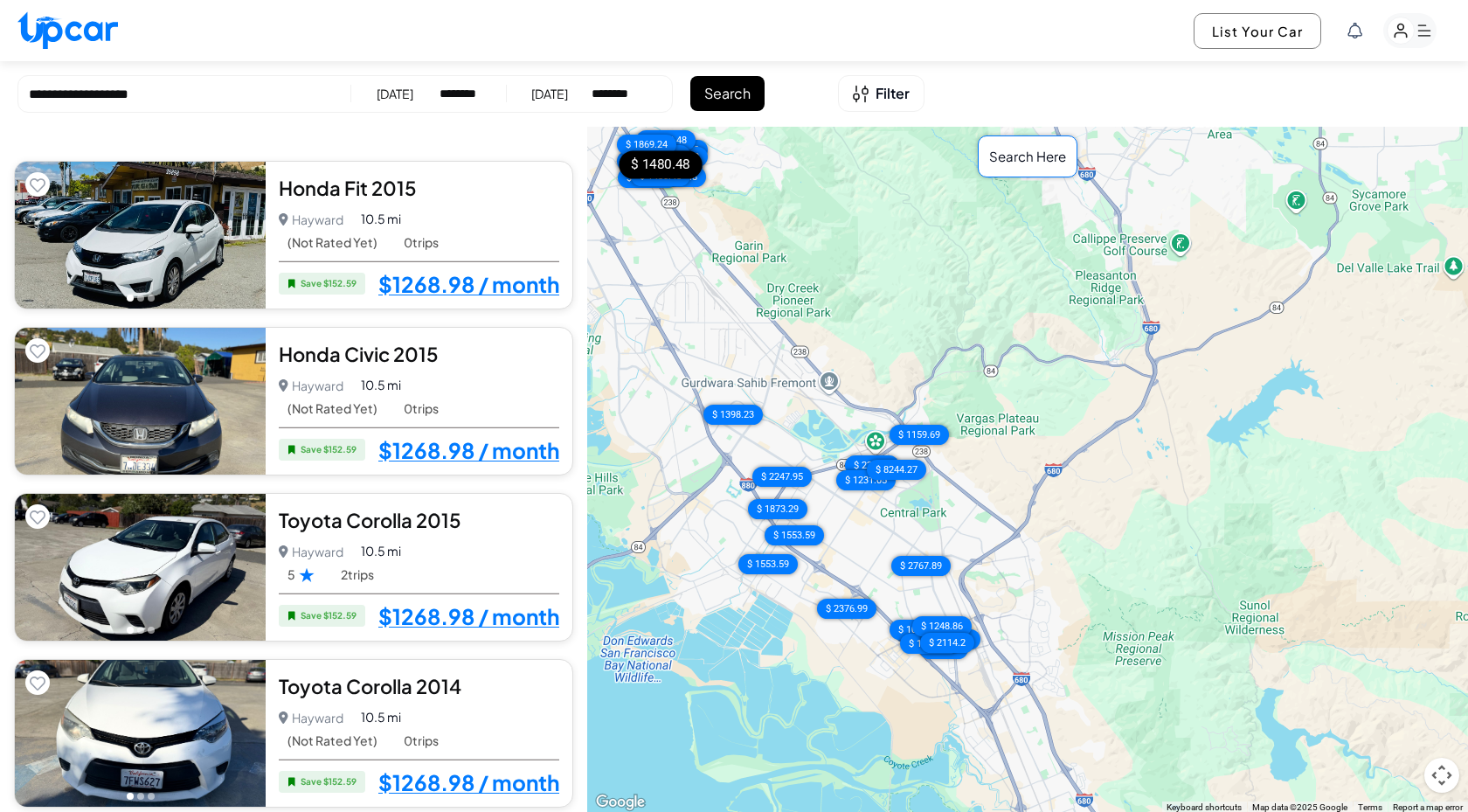
scroll to position [0, 0]
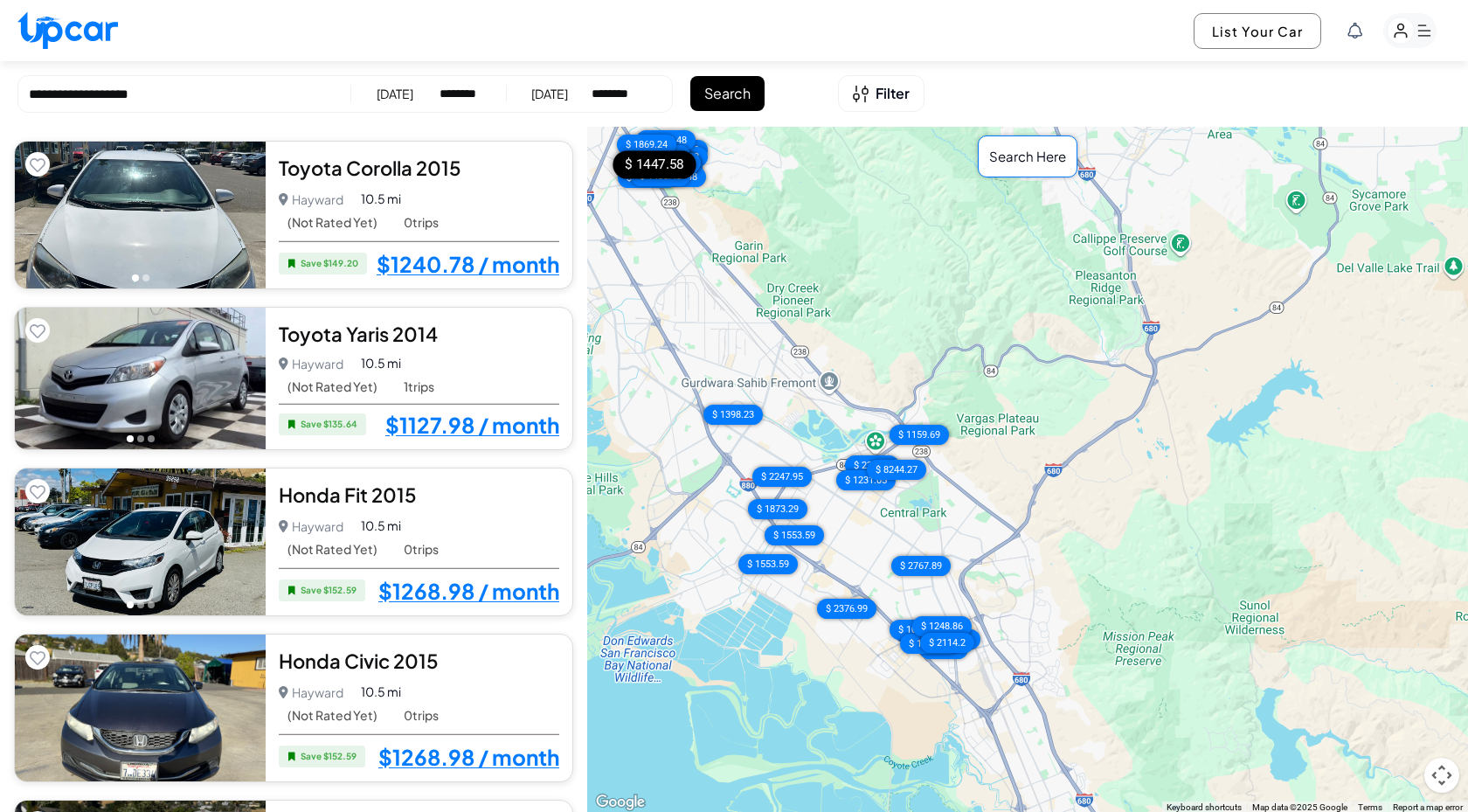
click at [475, 198] on div "Hayward Hayward • 0 trips 10.5 mi" at bounding box center [419, 198] width 281 height 24
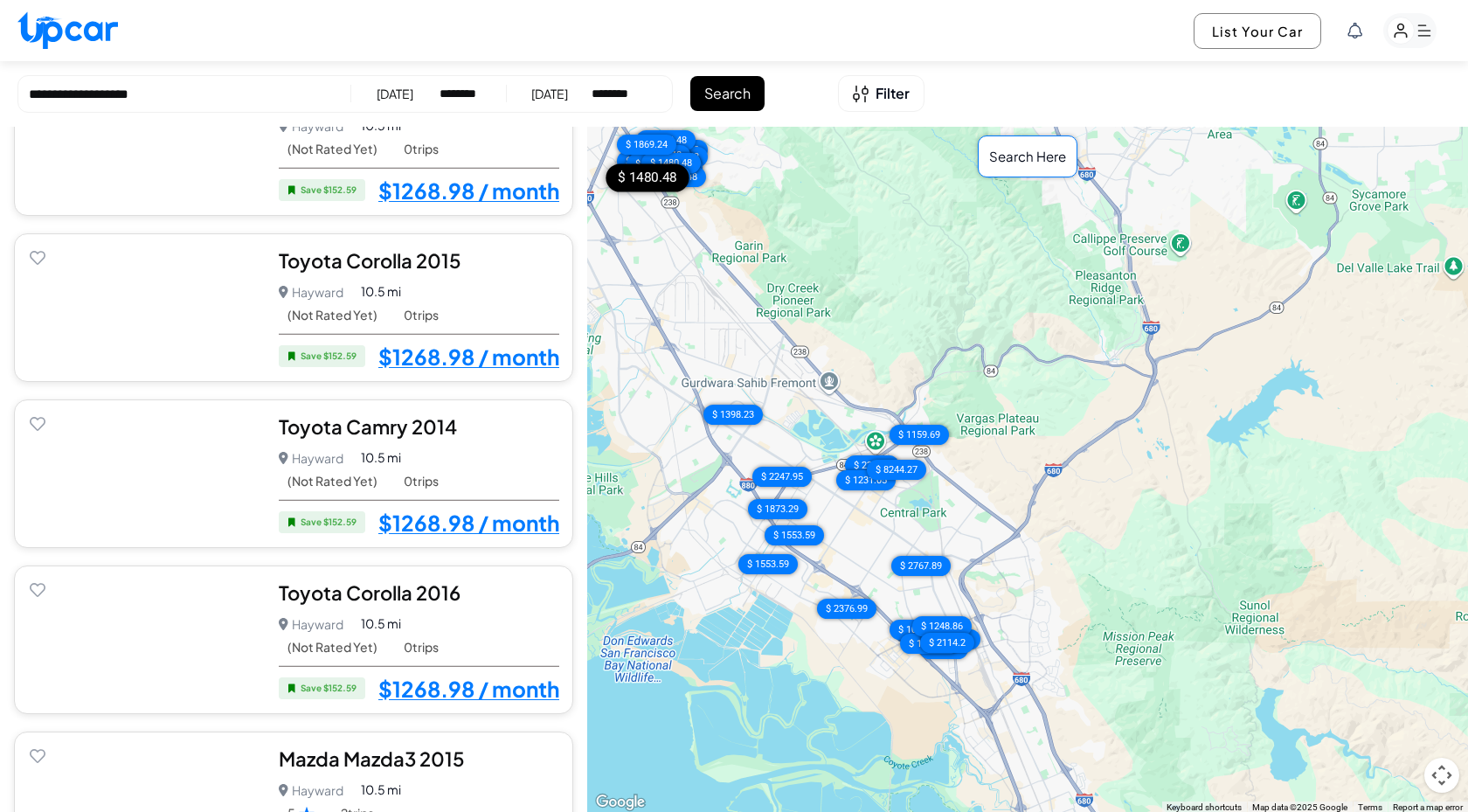
scroll to position [1859, 0]
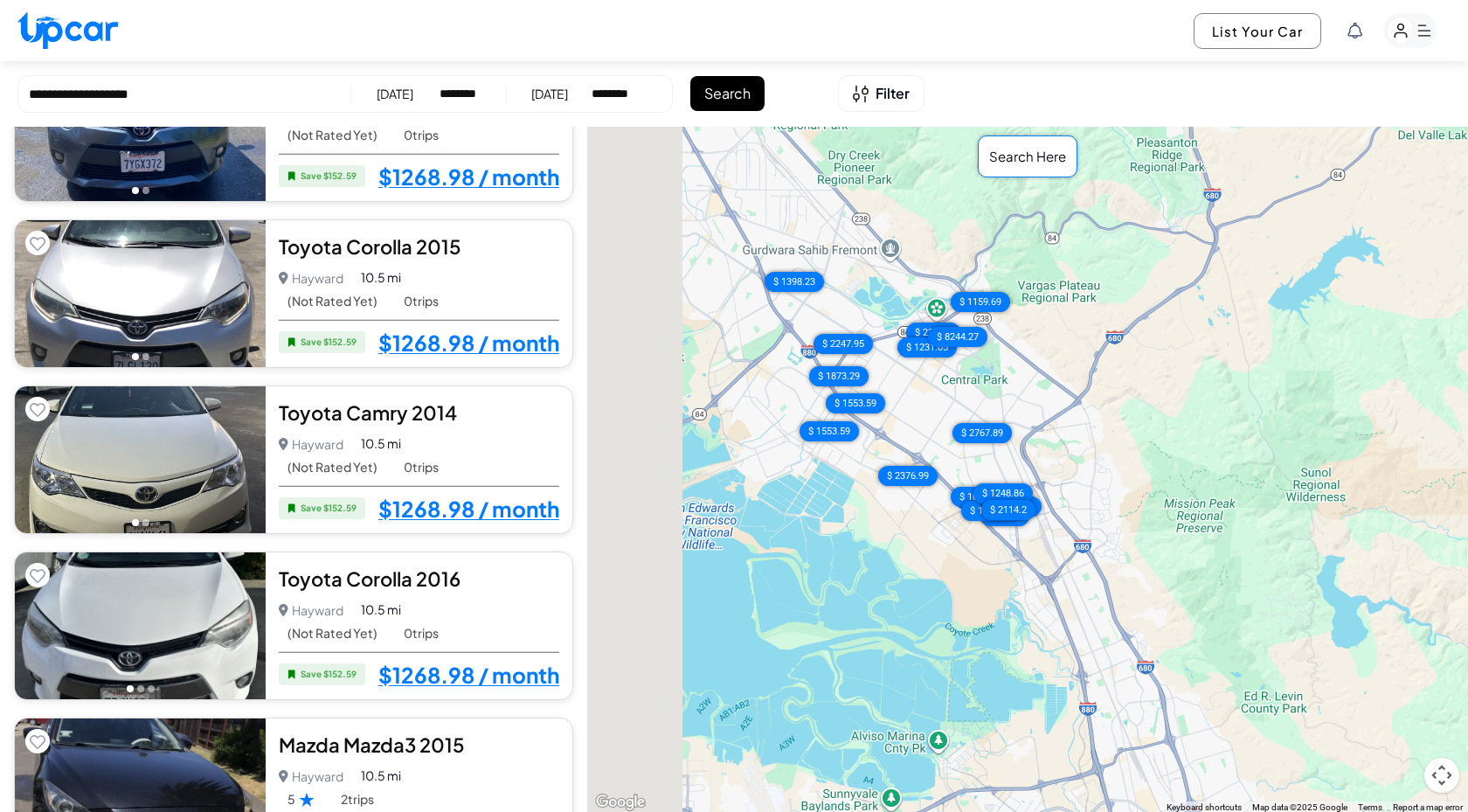
drag, startPoint x: 733, startPoint y: 526, endPoint x: 944, endPoint y: 577, distance: 217.1
click at [946, 578] on div "$ 1447.58 $ 1315.98 $ 1480.48 $ 1480.48 $ 1480.48 $ 1480.48 $ 1159.69 $ 1480.48…" at bounding box center [1028, 469] width 881 height 687
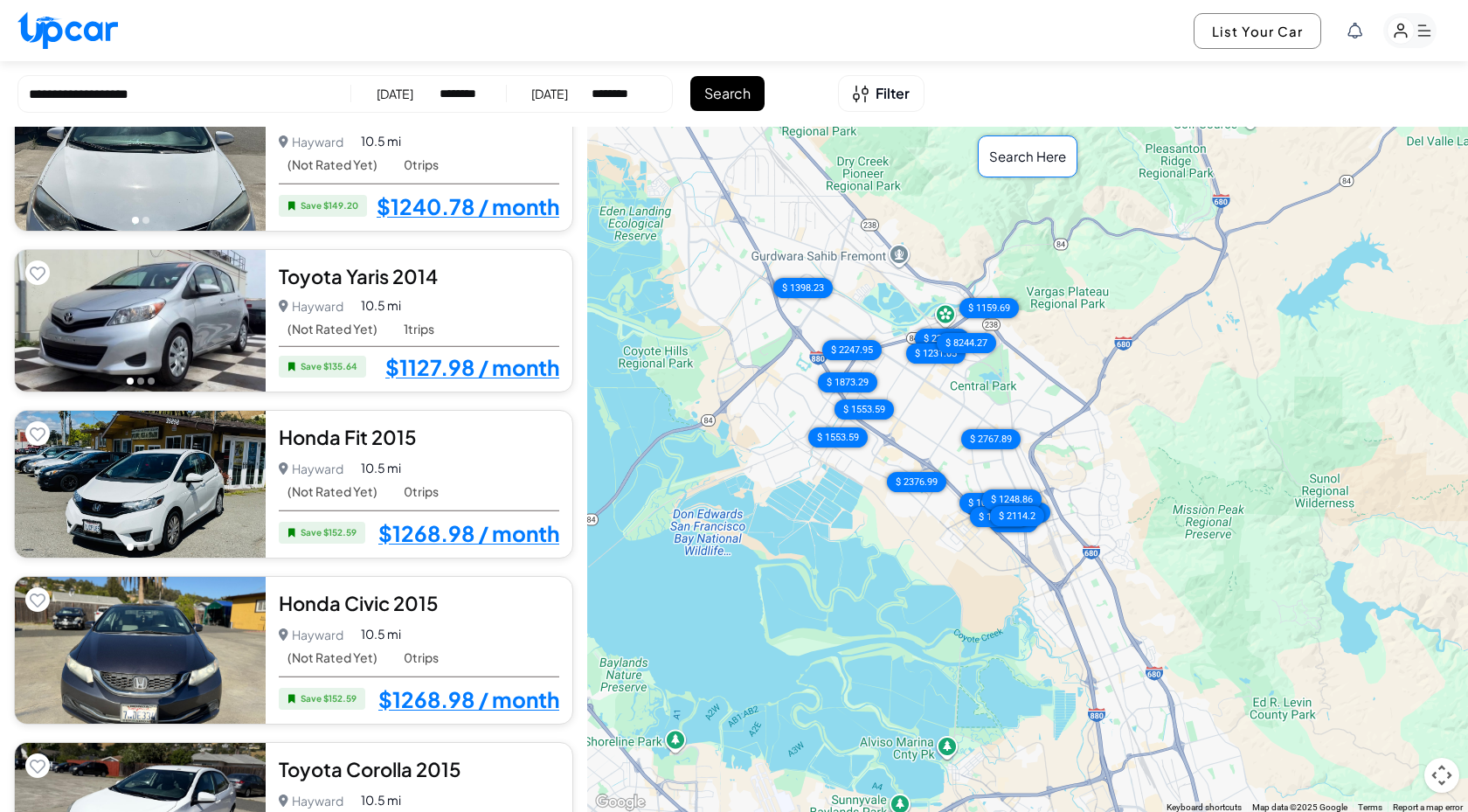
scroll to position [0, 0]
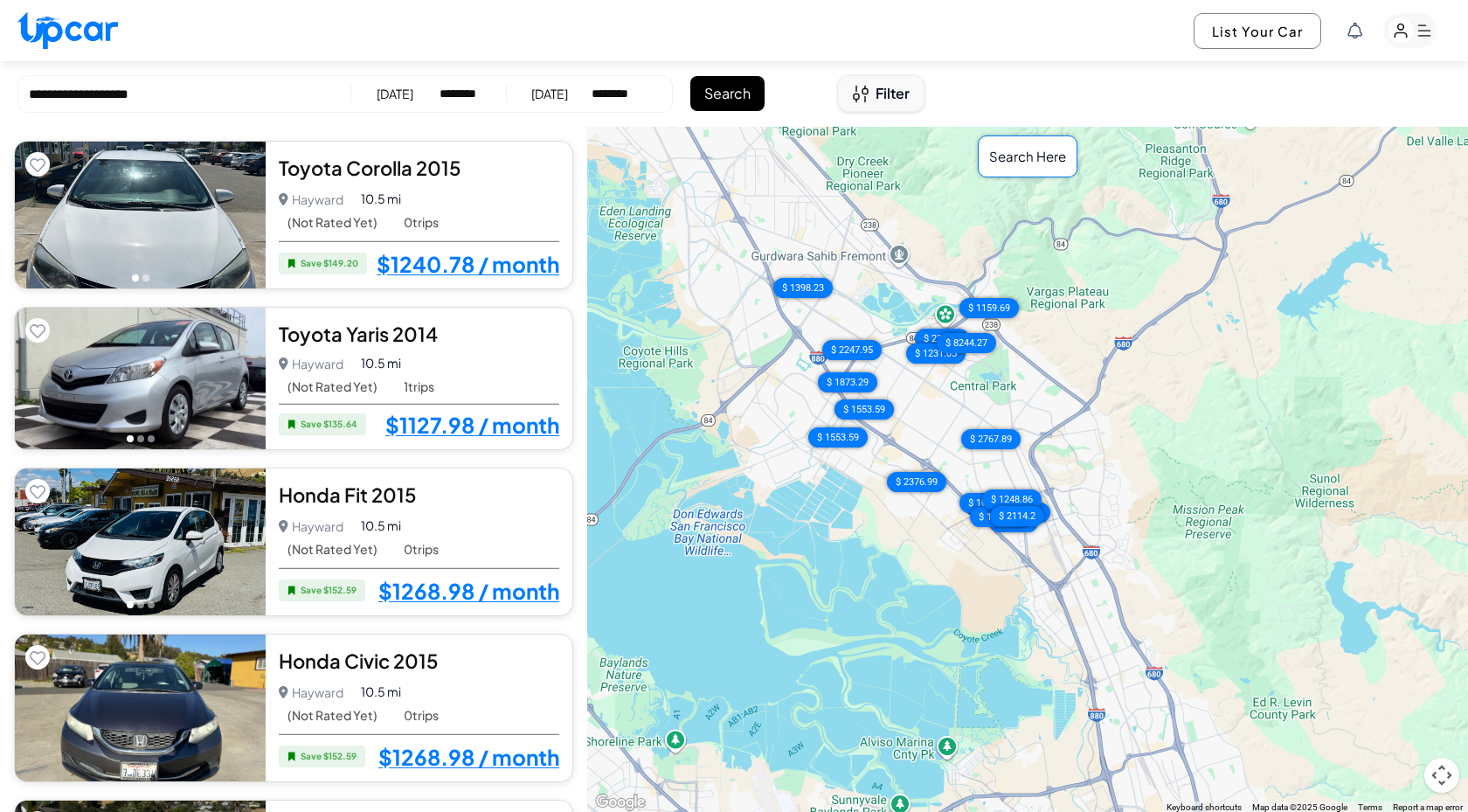
click at [896, 89] on span "Filter" at bounding box center [893, 93] width 34 height 21
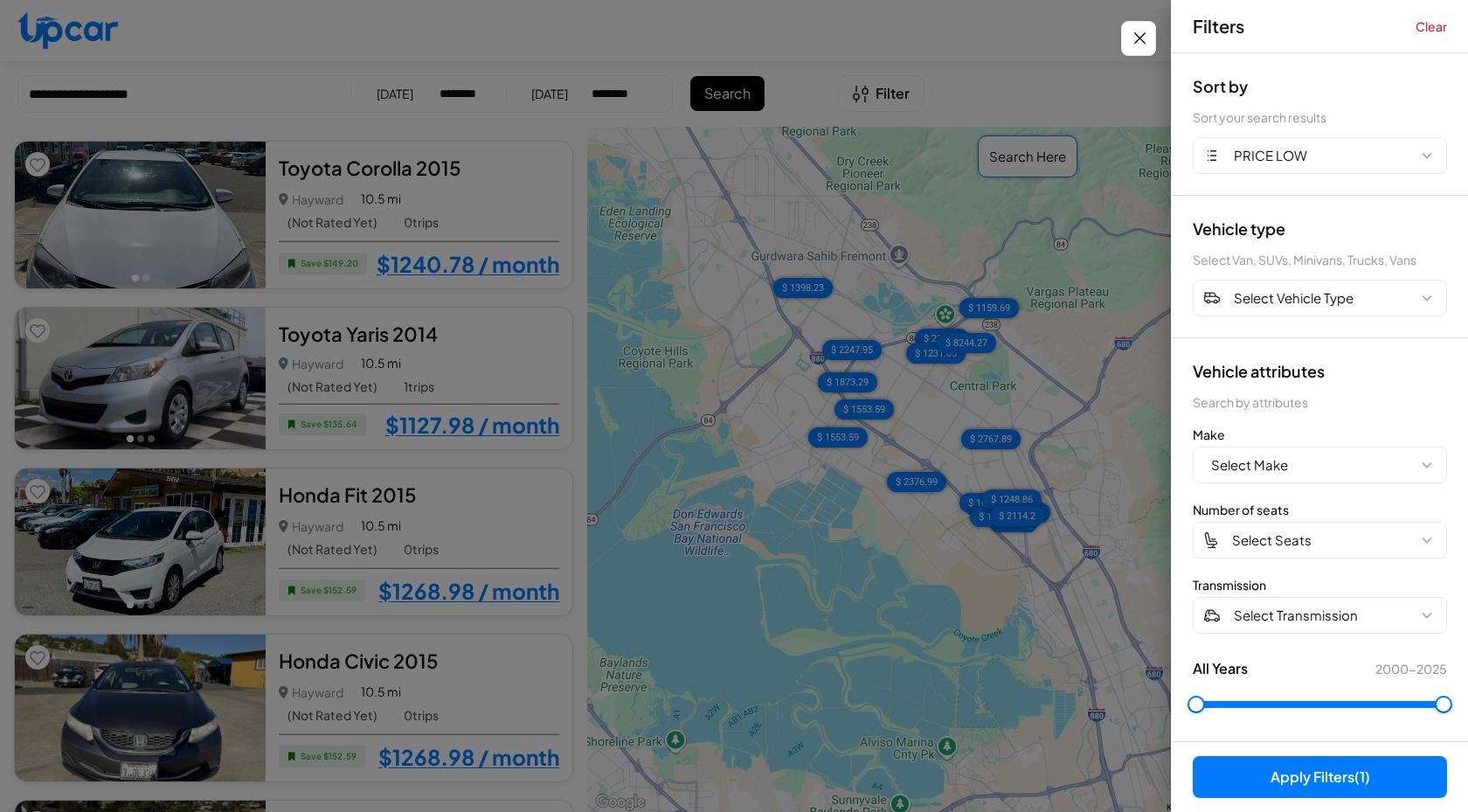
click at [1020, 104] on div at bounding box center [734, 406] width 1468 height 812
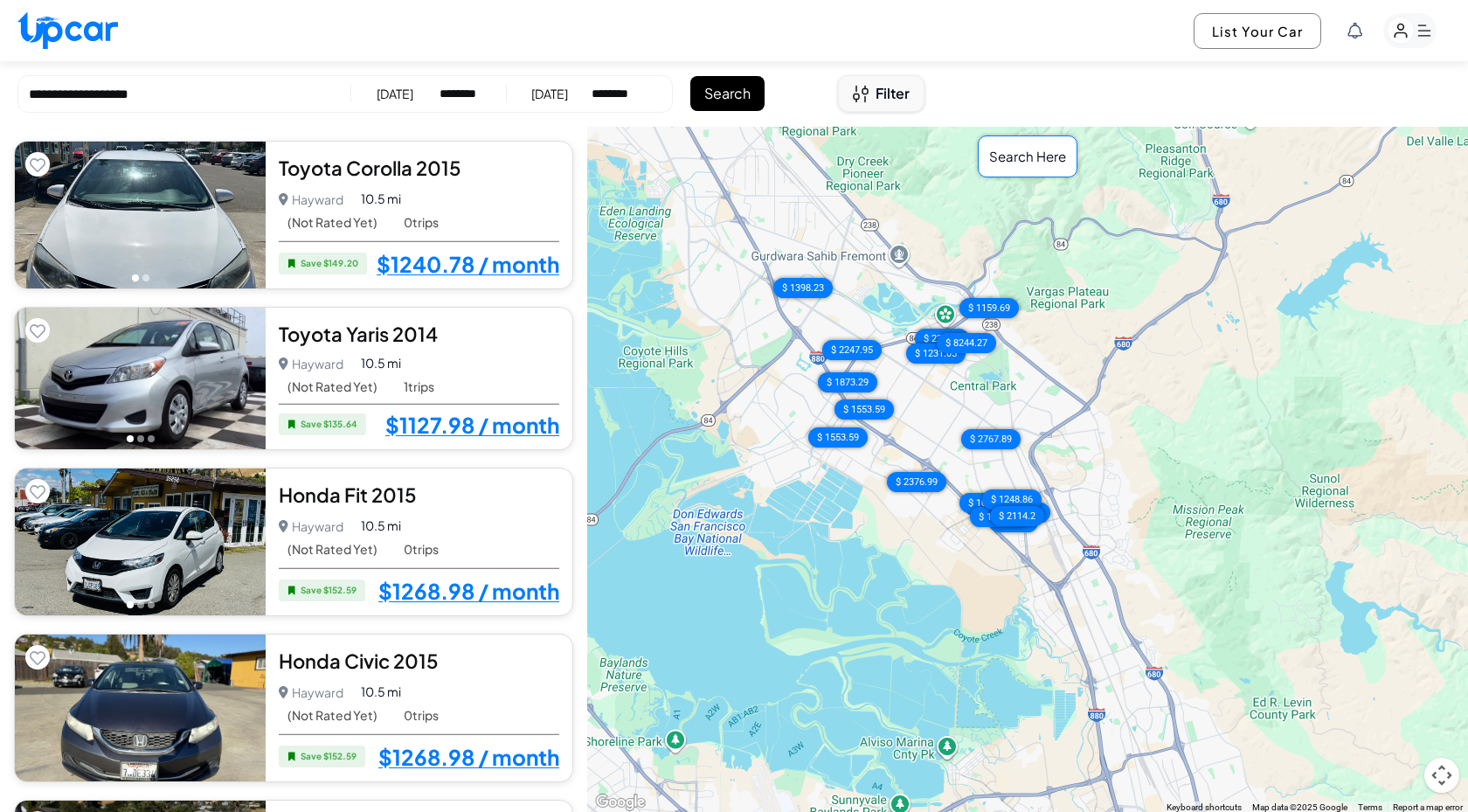
click at [893, 101] on span "Filter" at bounding box center [893, 93] width 34 height 21
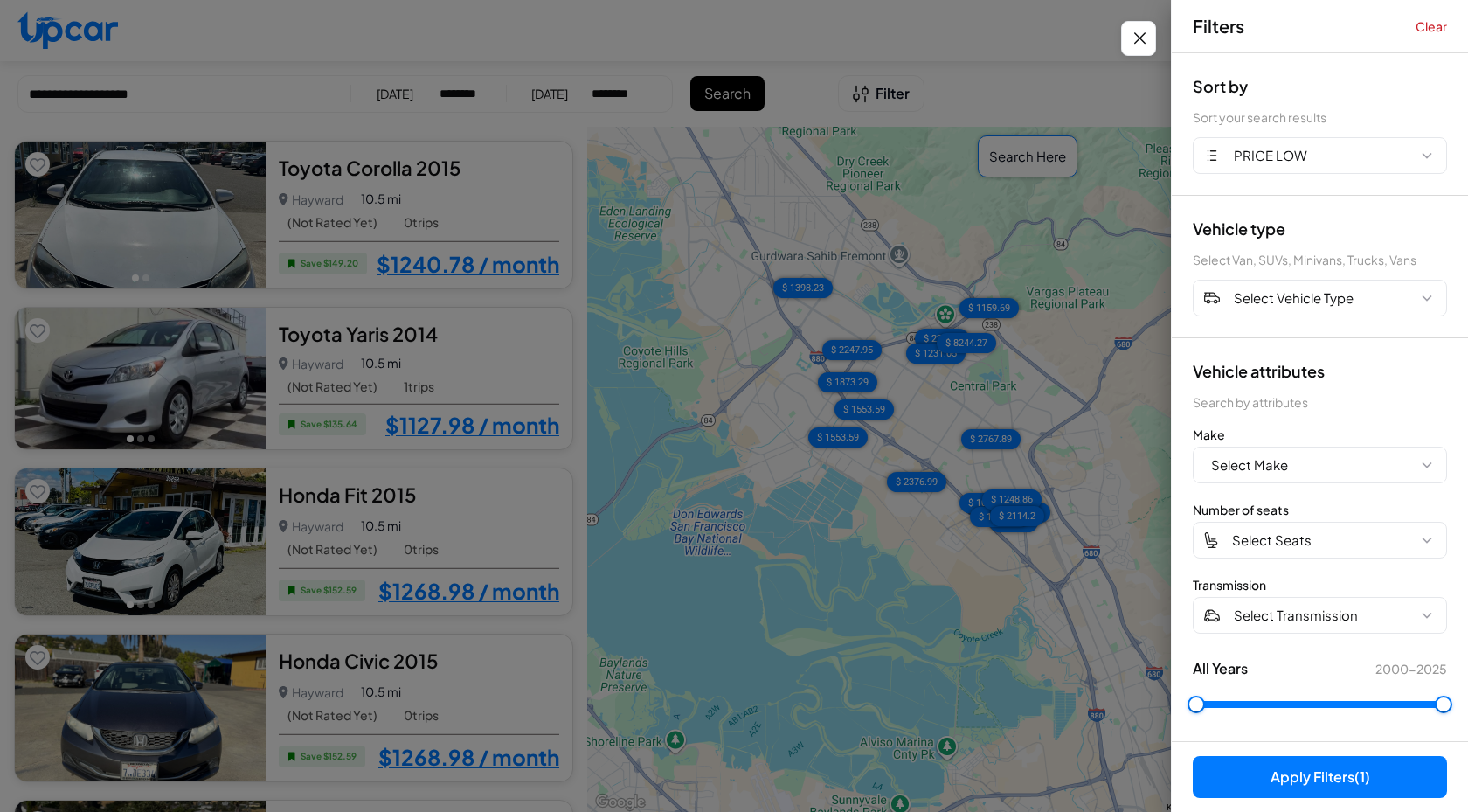
click at [993, 102] on div at bounding box center [734, 406] width 1468 height 812
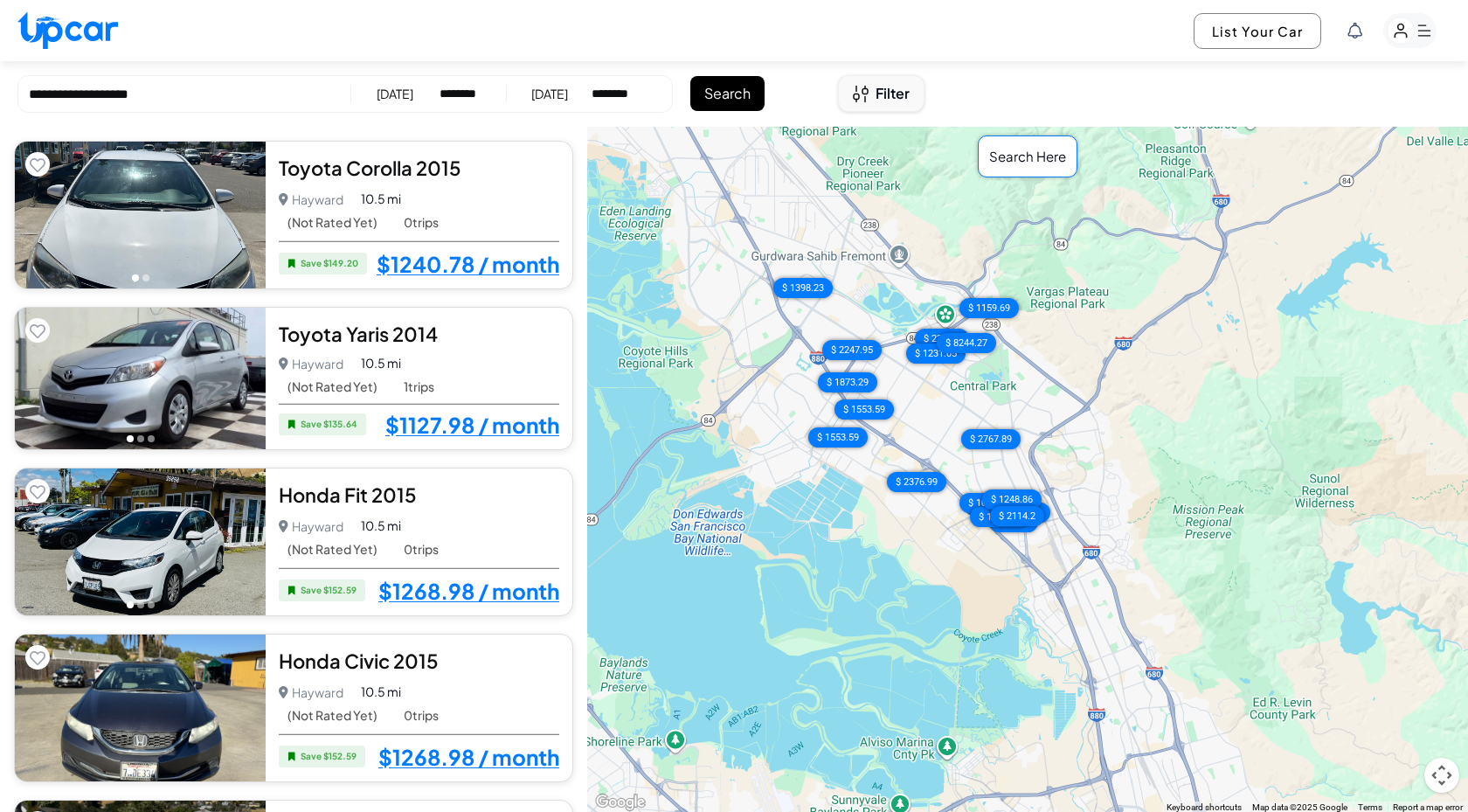
click at [878, 102] on span "Filter" at bounding box center [893, 93] width 34 height 21
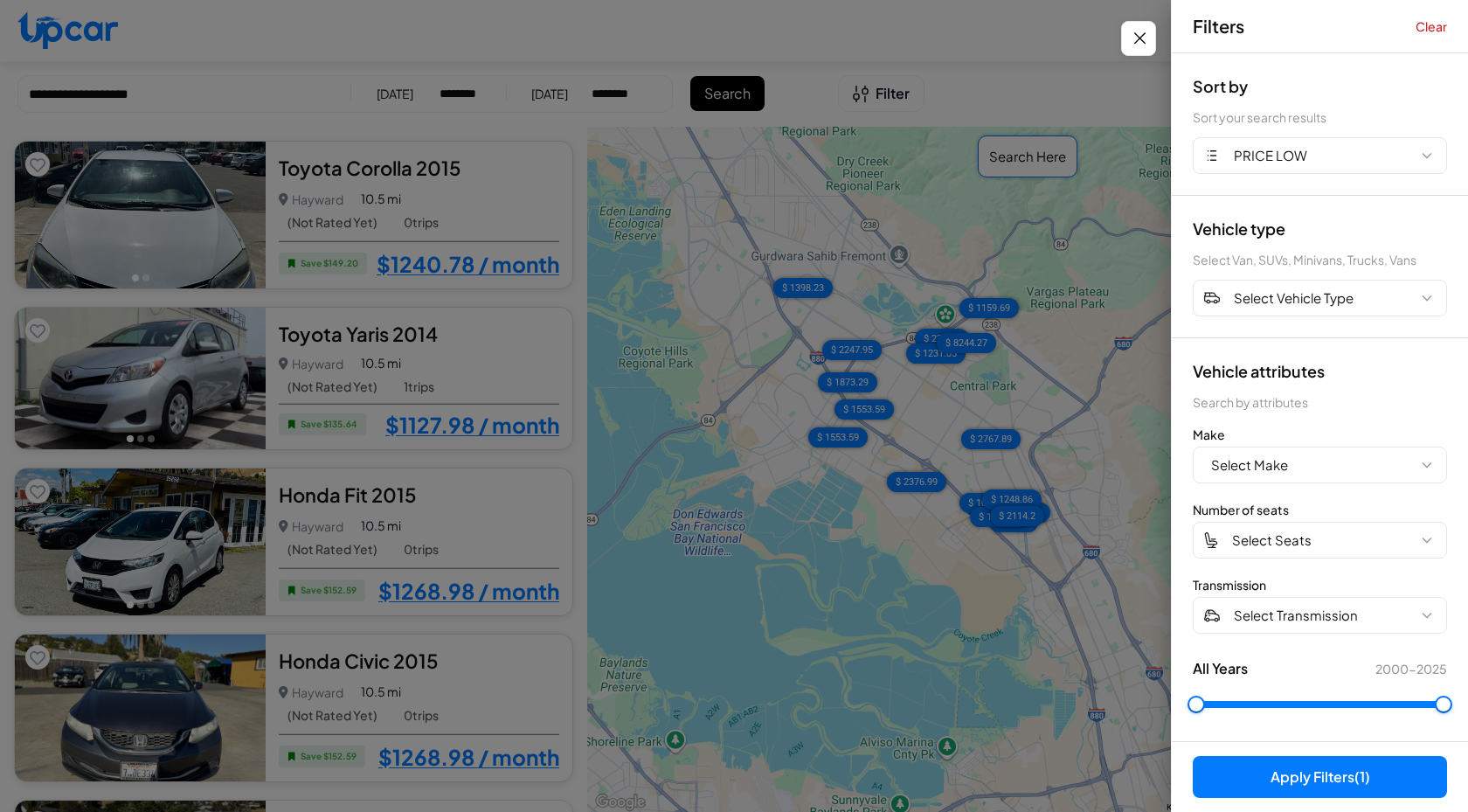
click at [1350, 771] on button "Apply Filters (1)" at bounding box center [1320, 777] width 254 height 42
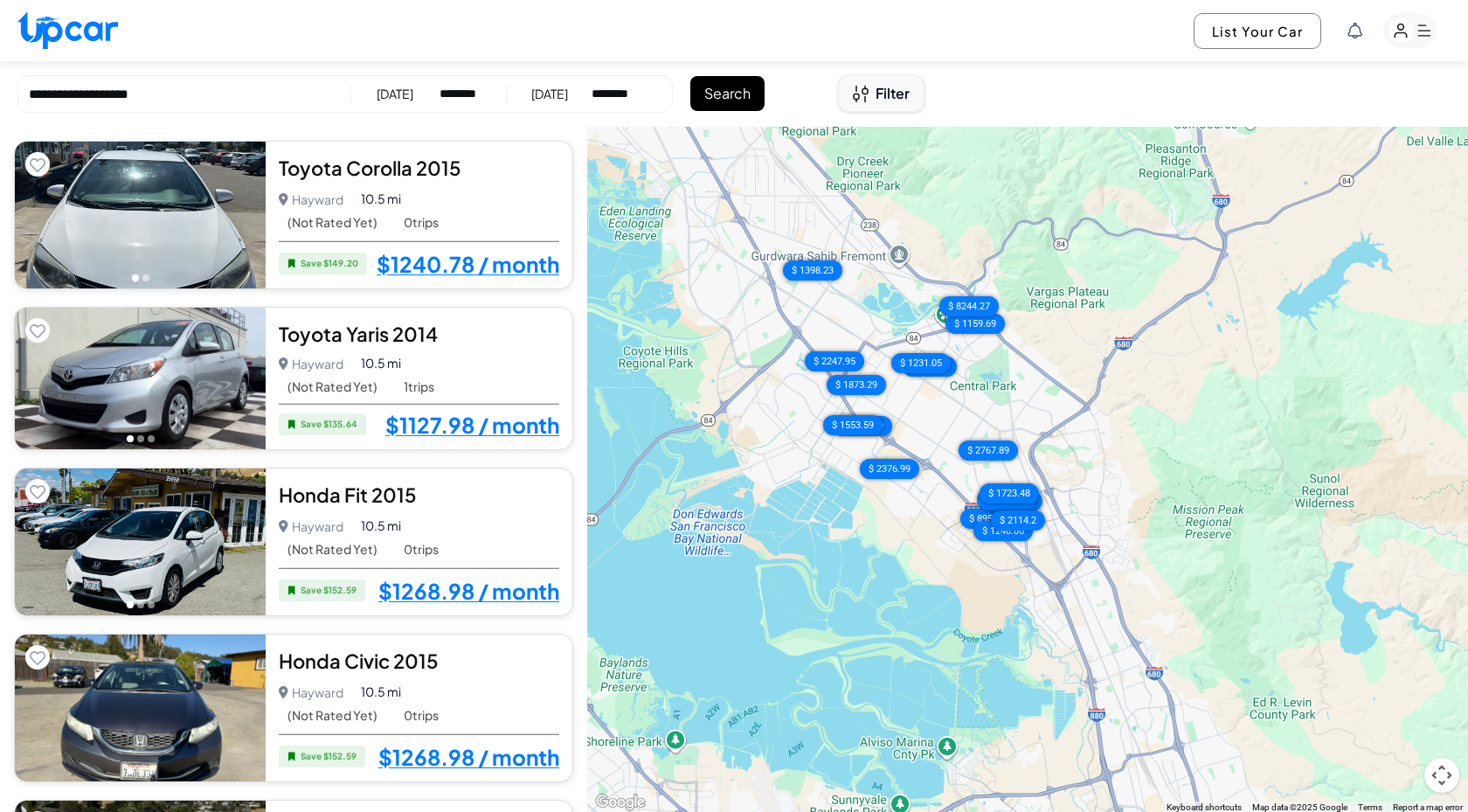
click at [872, 94] on button "Filter" at bounding box center [882, 93] width 87 height 37
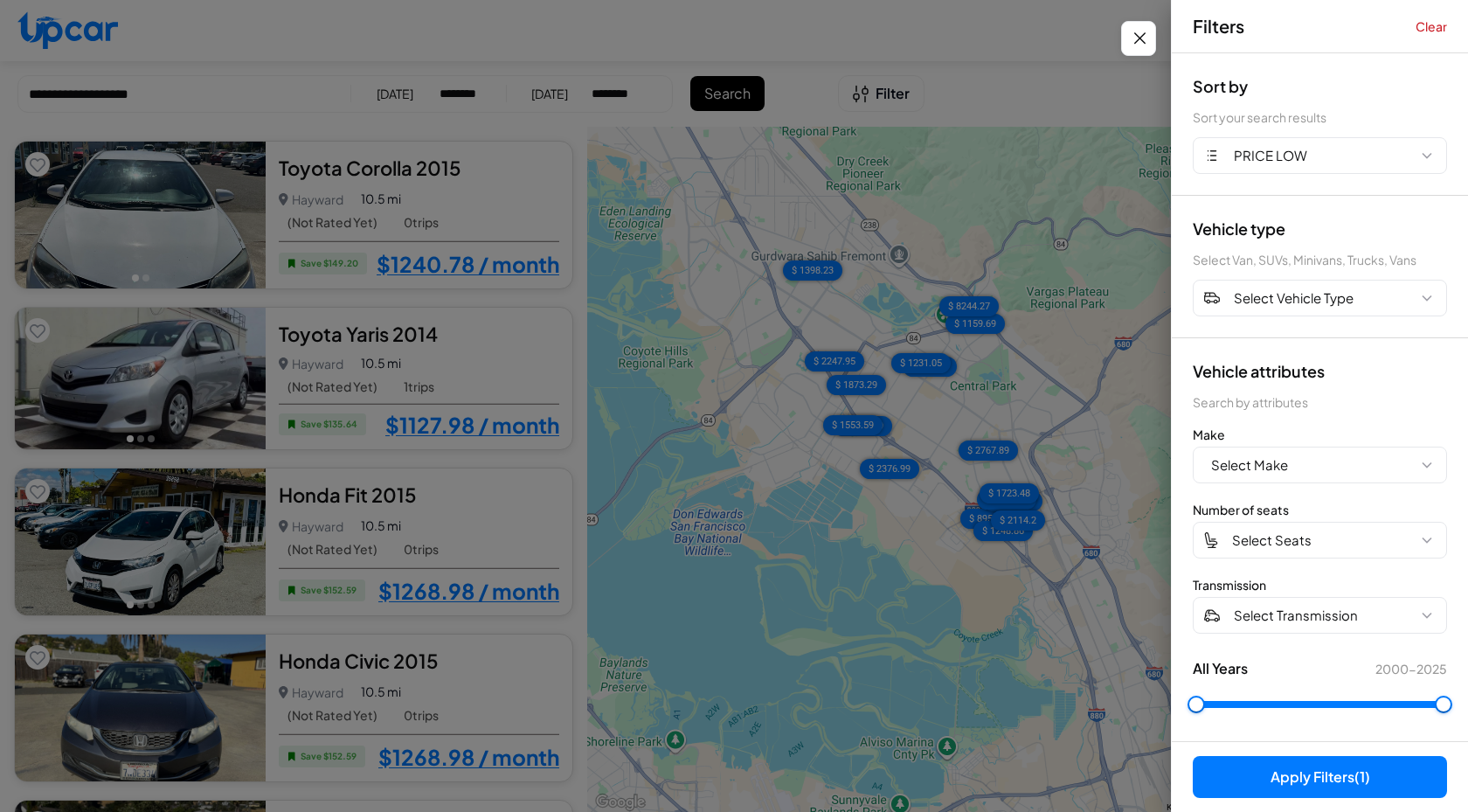
click at [1341, 136] on div "Sort by Sort your search results PRICE LOW" at bounding box center [1320, 125] width 296 height 143
click at [1340, 159] on button "PRICE LOW" at bounding box center [1320, 155] width 254 height 37
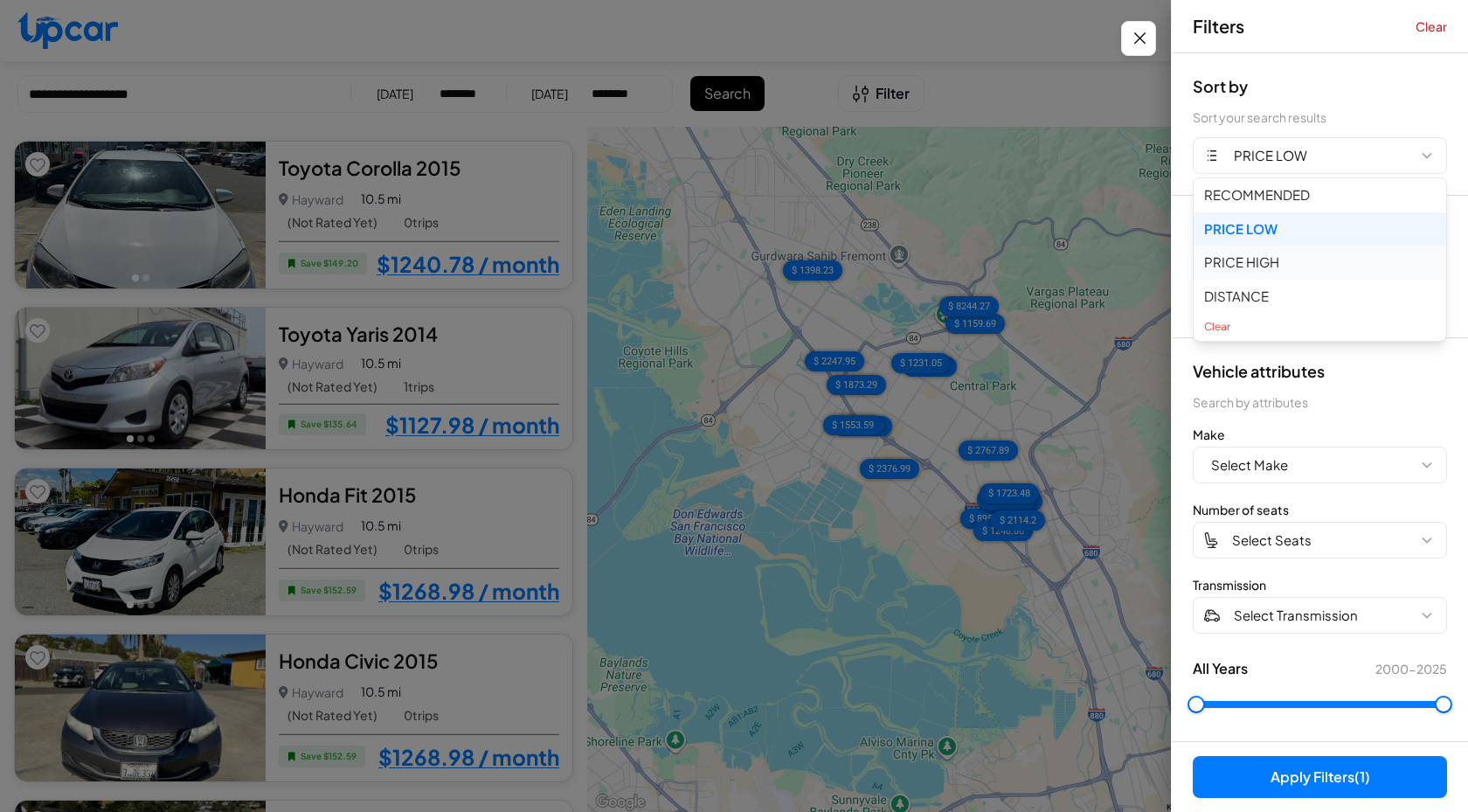
click at [1327, 258] on button "PRICE HIGH" at bounding box center [1320, 263] width 253 height 34
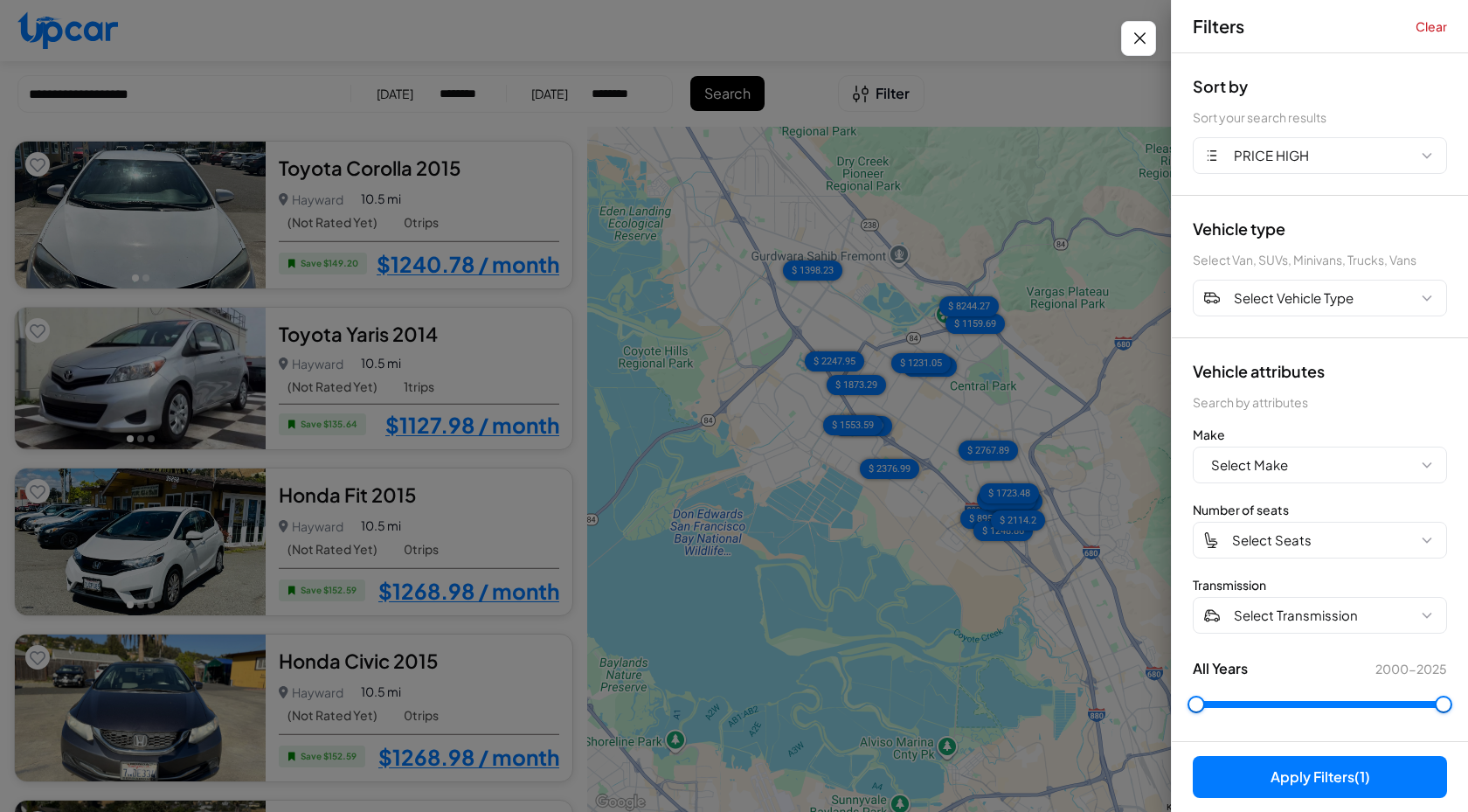
click at [1383, 773] on button "Apply Filters (1)" at bounding box center [1320, 777] width 254 height 42
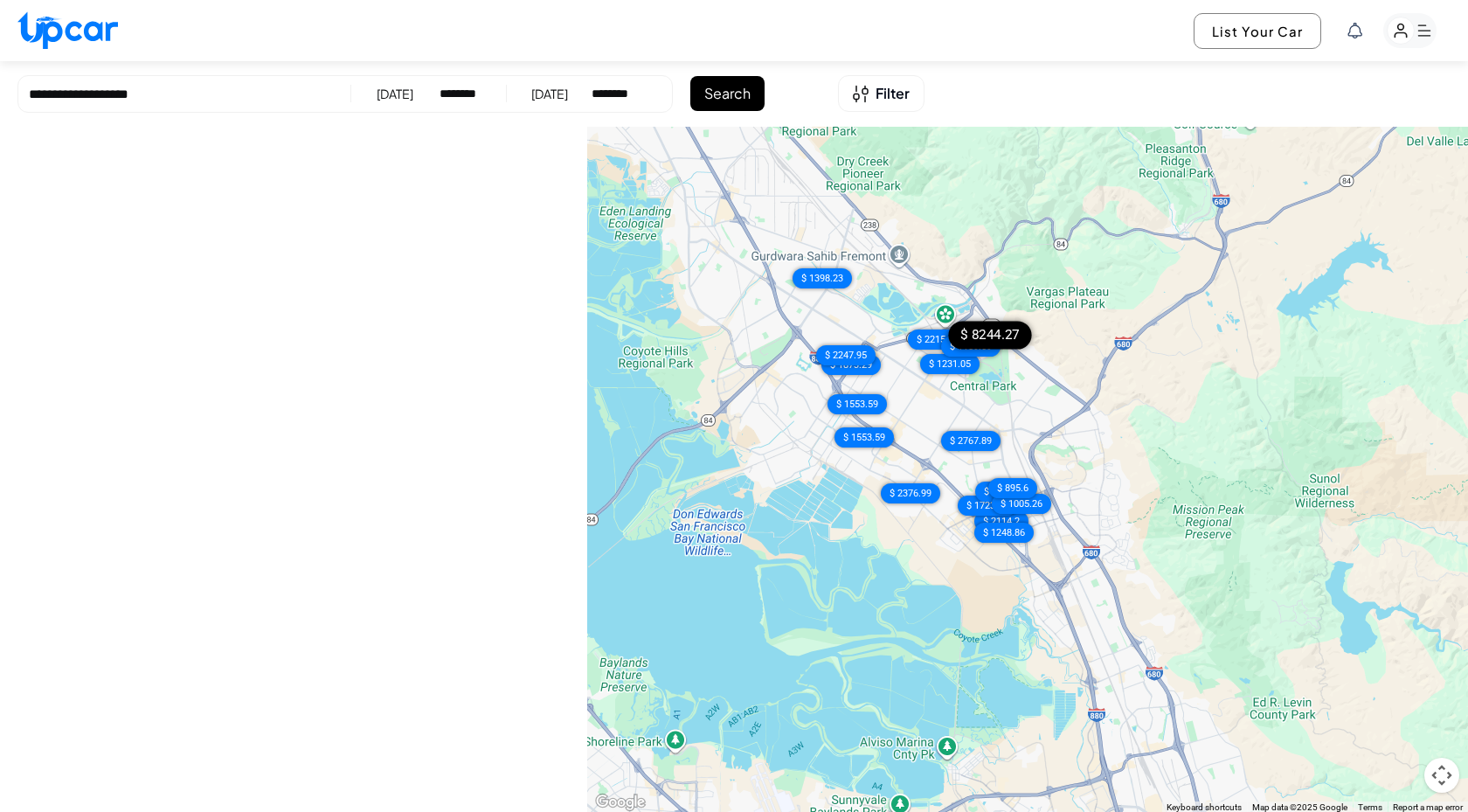
scroll to position [107, 0]
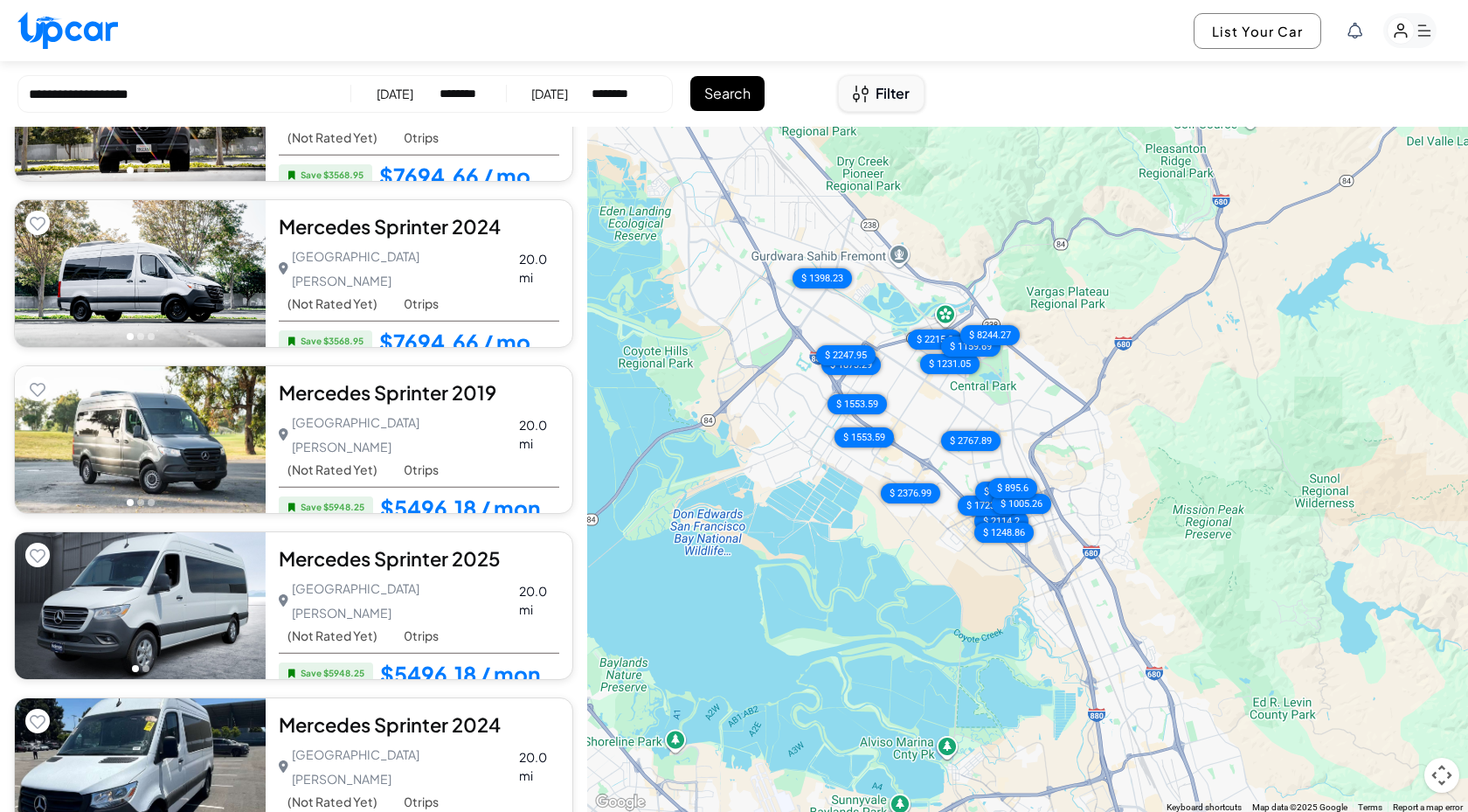
click at [904, 102] on span "Filter" at bounding box center [893, 93] width 34 height 21
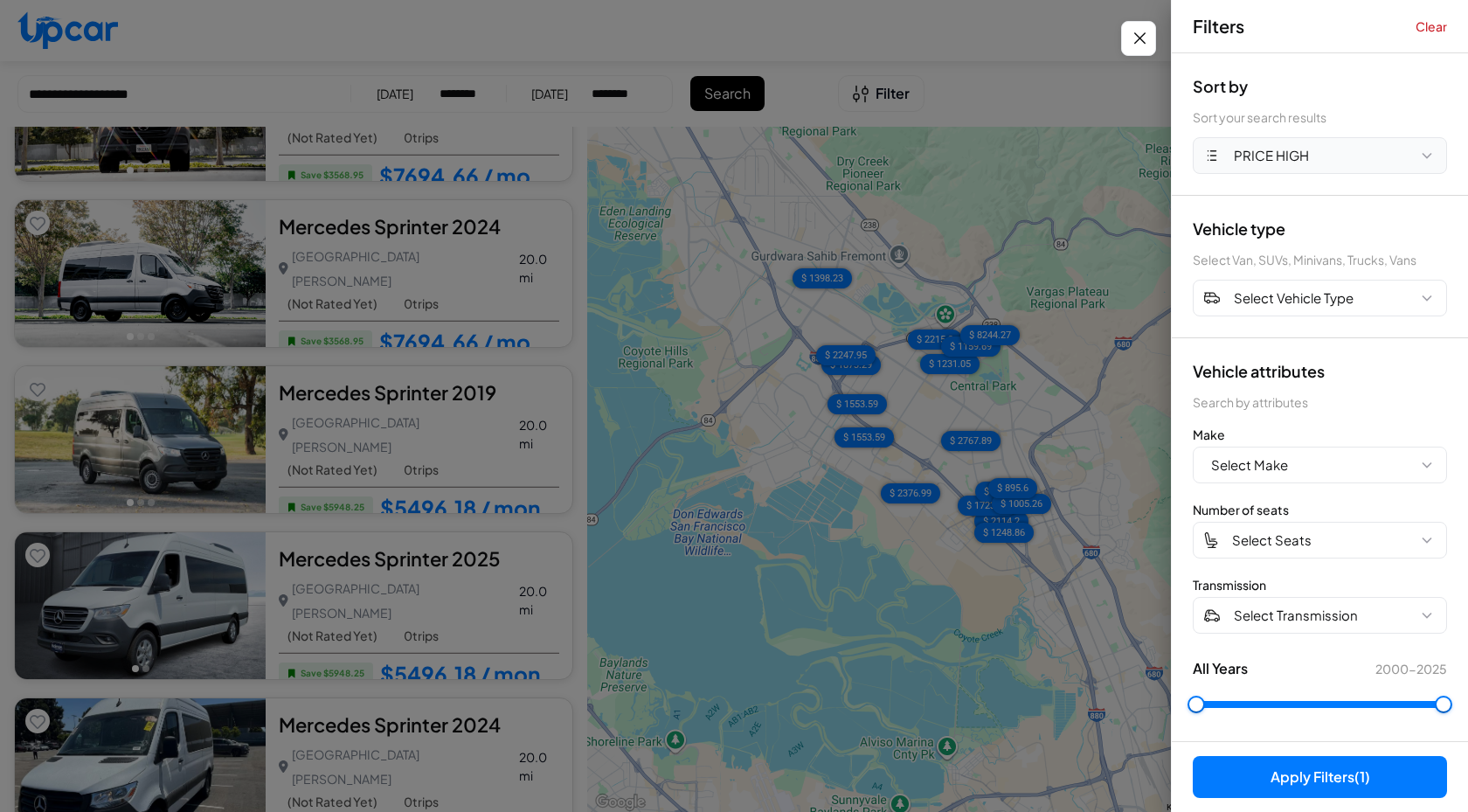
click at [1278, 153] on span "PRICE HIGH" at bounding box center [1271, 156] width 75 height 20
click at [1283, 228] on button "PRICE LOW" at bounding box center [1320, 229] width 253 height 34
click at [1362, 780] on button "Apply Filters (1)" at bounding box center [1320, 777] width 254 height 42
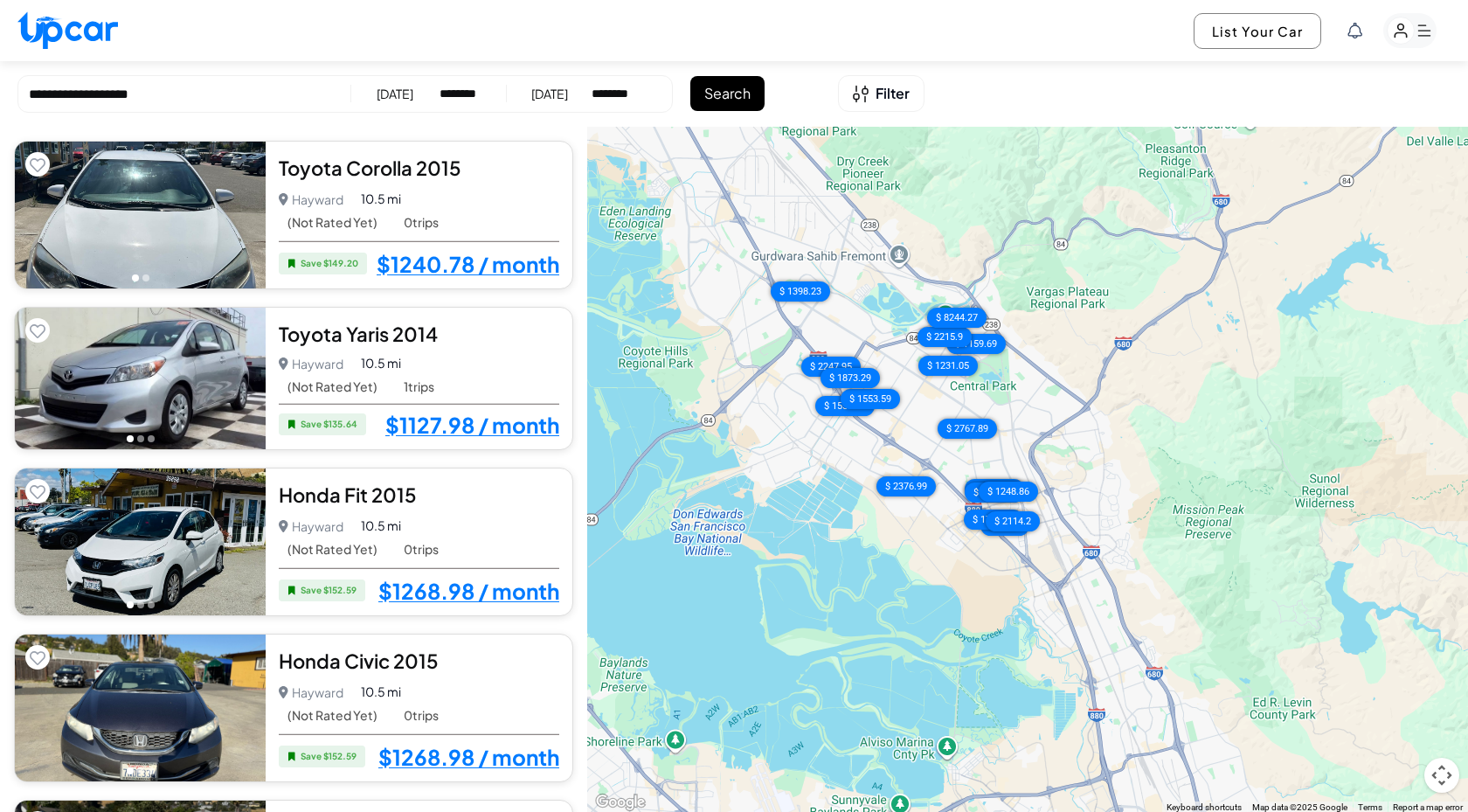
click at [742, 101] on button "Search" at bounding box center [727, 93] width 74 height 35
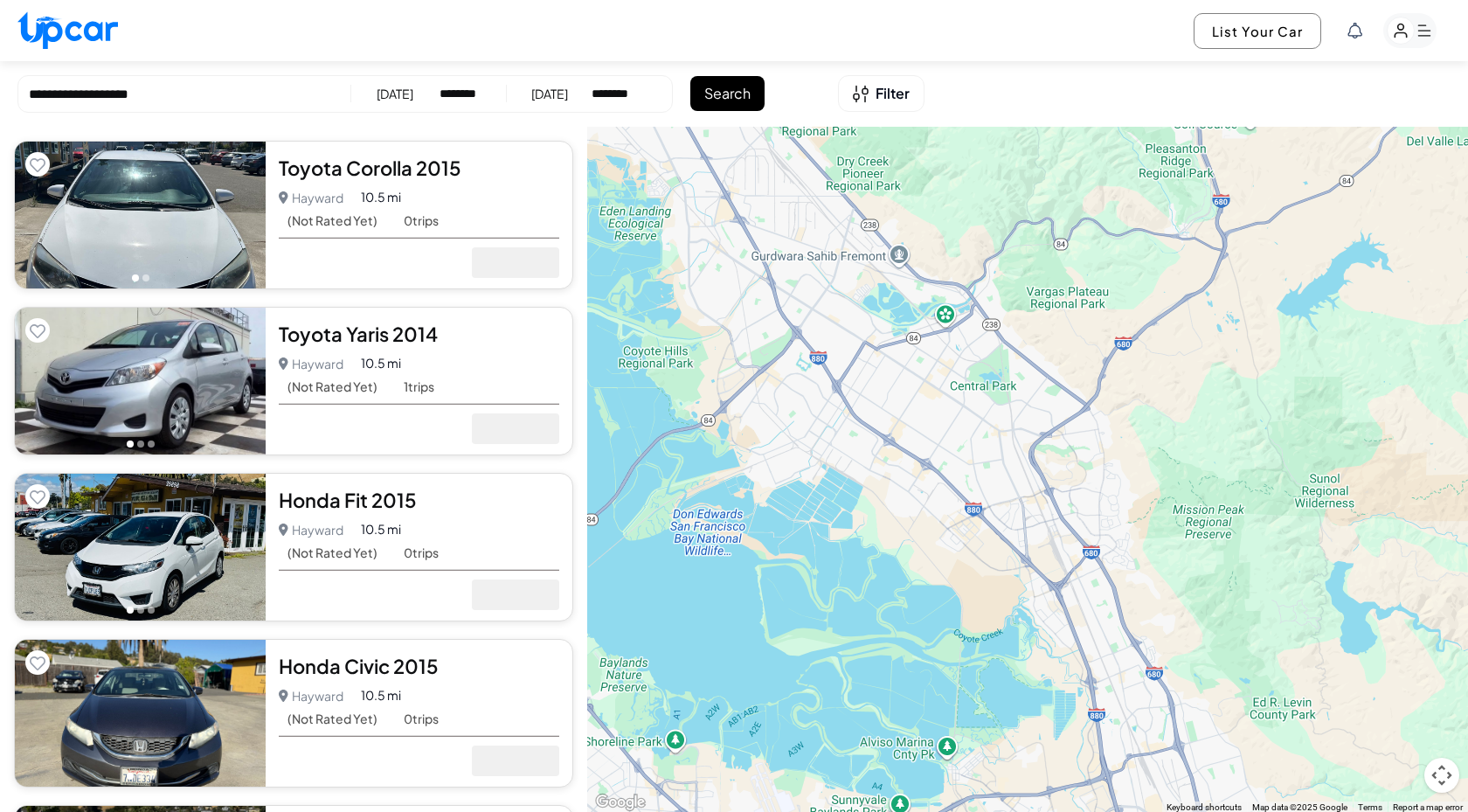
click at [206, 80] on div "**********" at bounding box center [345, 94] width 656 height 38
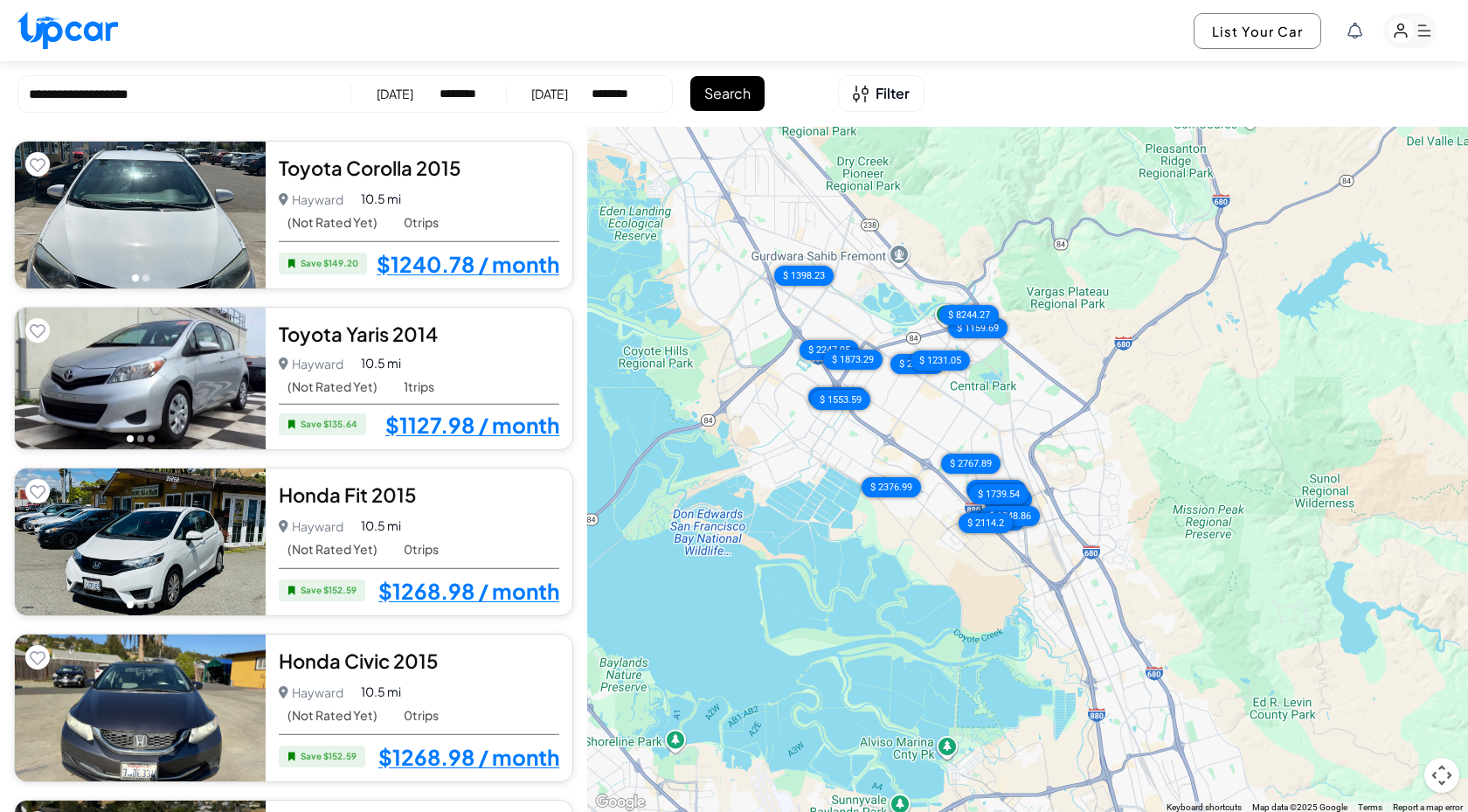
click at [189, 94] on input "**********" at bounding box center [184, 95] width 311 height 20
click at [234, 90] on input "**********" at bounding box center [184, 95] width 311 height 20
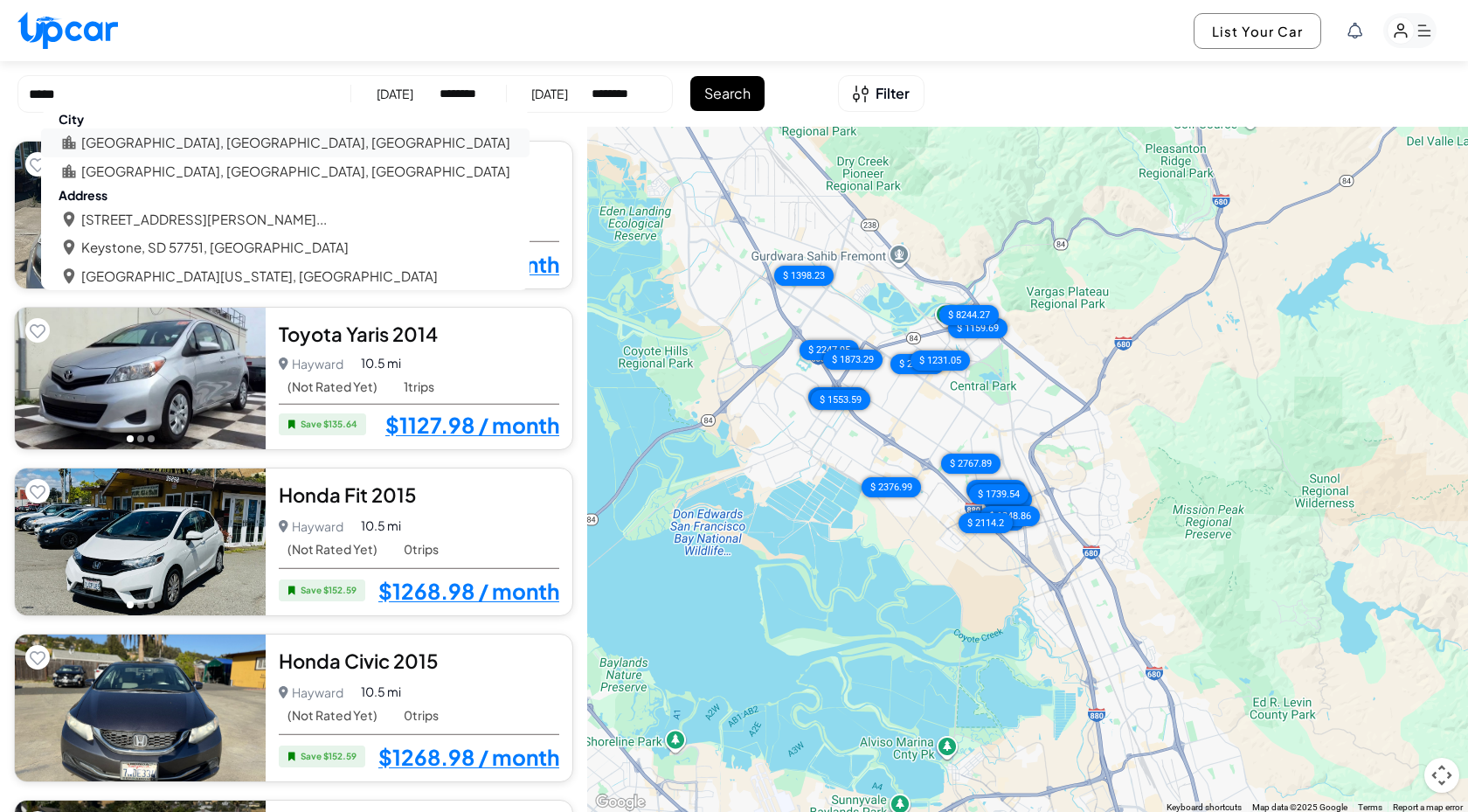
click at [168, 138] on li "Mountain View, CA, USA" at bounding box center [296, 143] width 429 height 20
type input "**********"
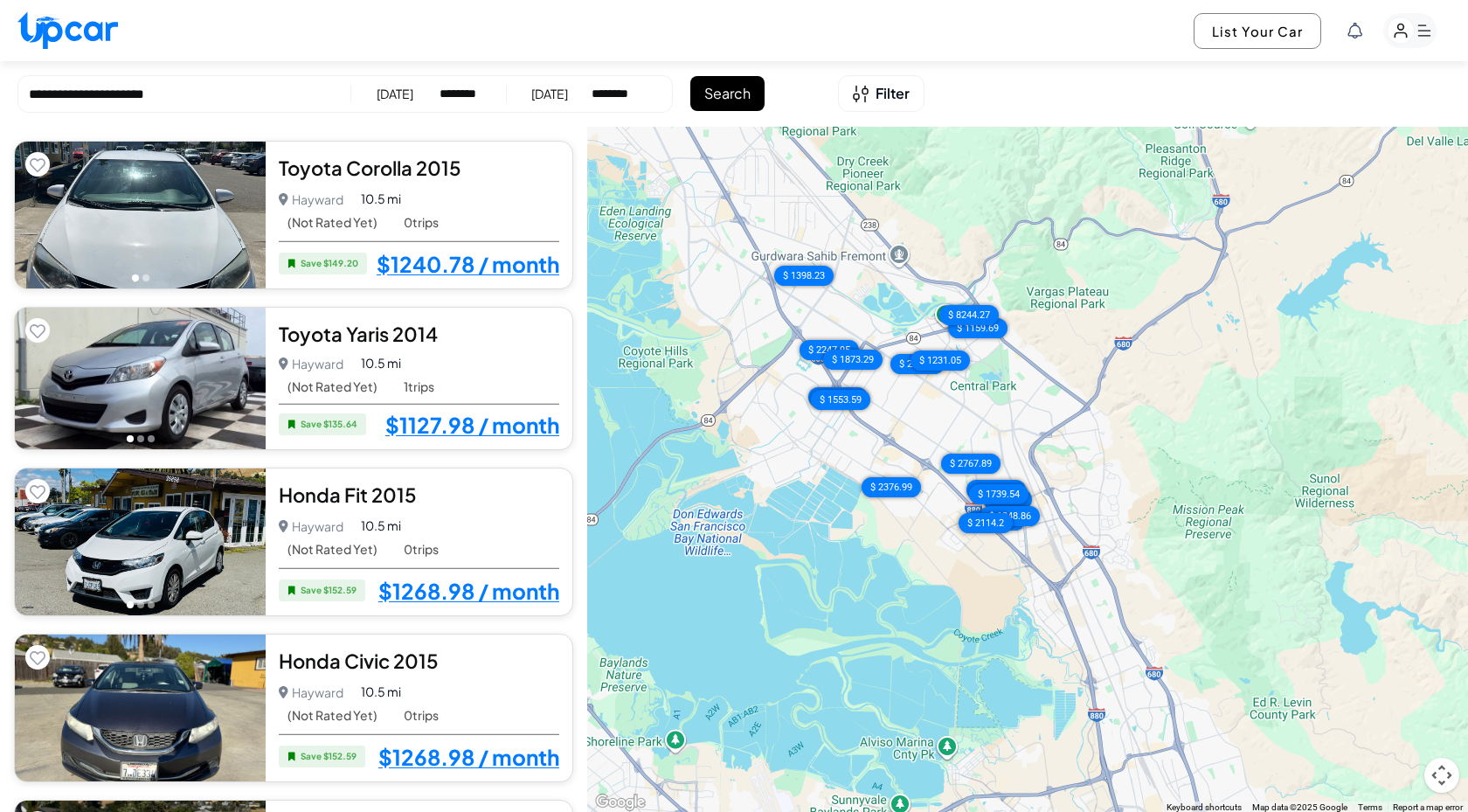
click at [720, 88] on button "Search" at bounding box center [727, 93] width 74 height 35
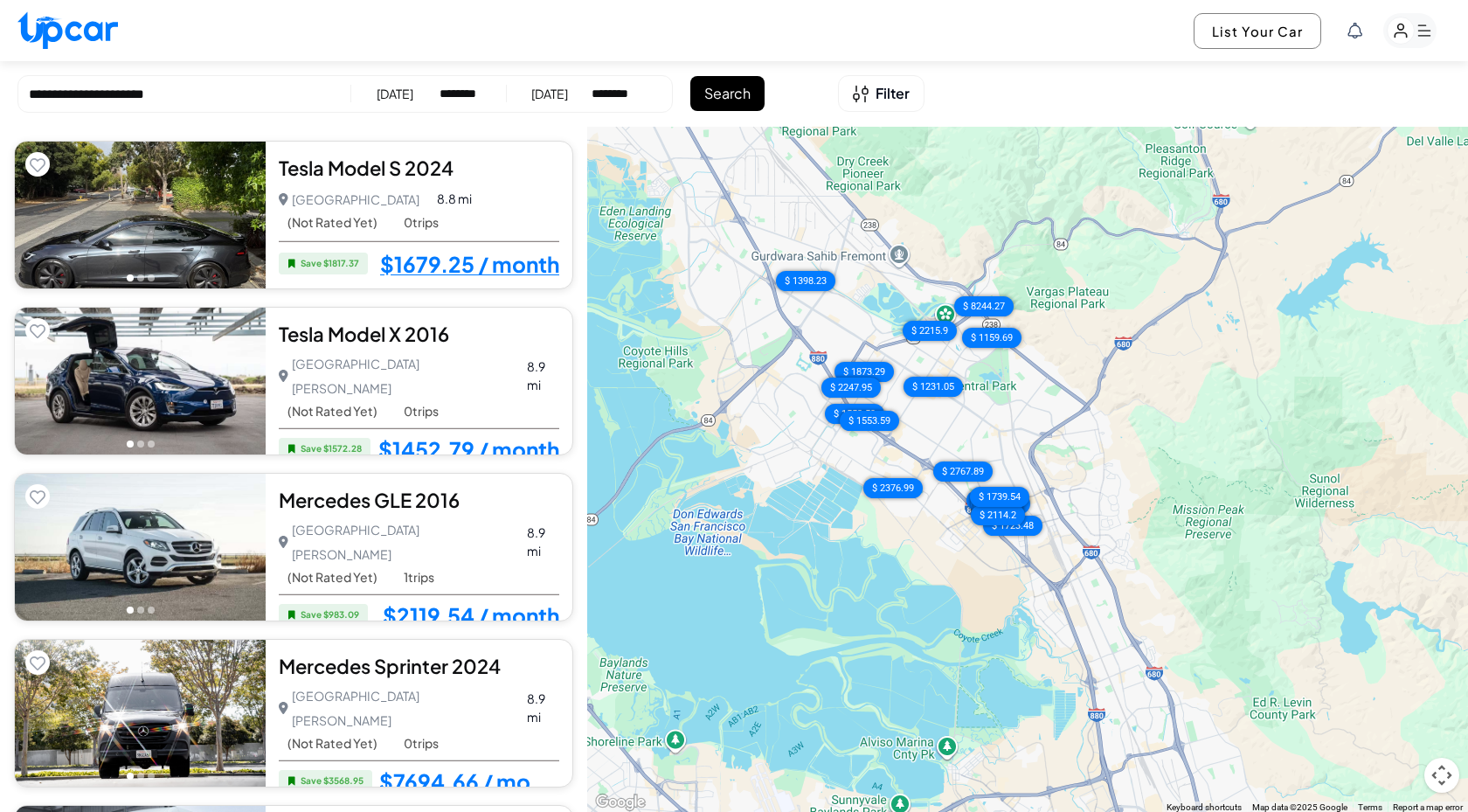
click at [476, 120] on div "**********" at bounding box center [734, 94] width 1468 height 66
click at [476, 106] on div "**********" at bounding box center [345, 94] width 656 height 38
click at [477, 90] on select "********* ******** ******** ******* ******* ******* ******* ******* ******* ***…" at bounding box center [460, 93] width 42 height 17
select select "********"
click at [439, 85] on select "********* ******** ******** ******* ******* ******* ******* ******* ******* ***…" at bounding box center [460, 93] width 42 height 17
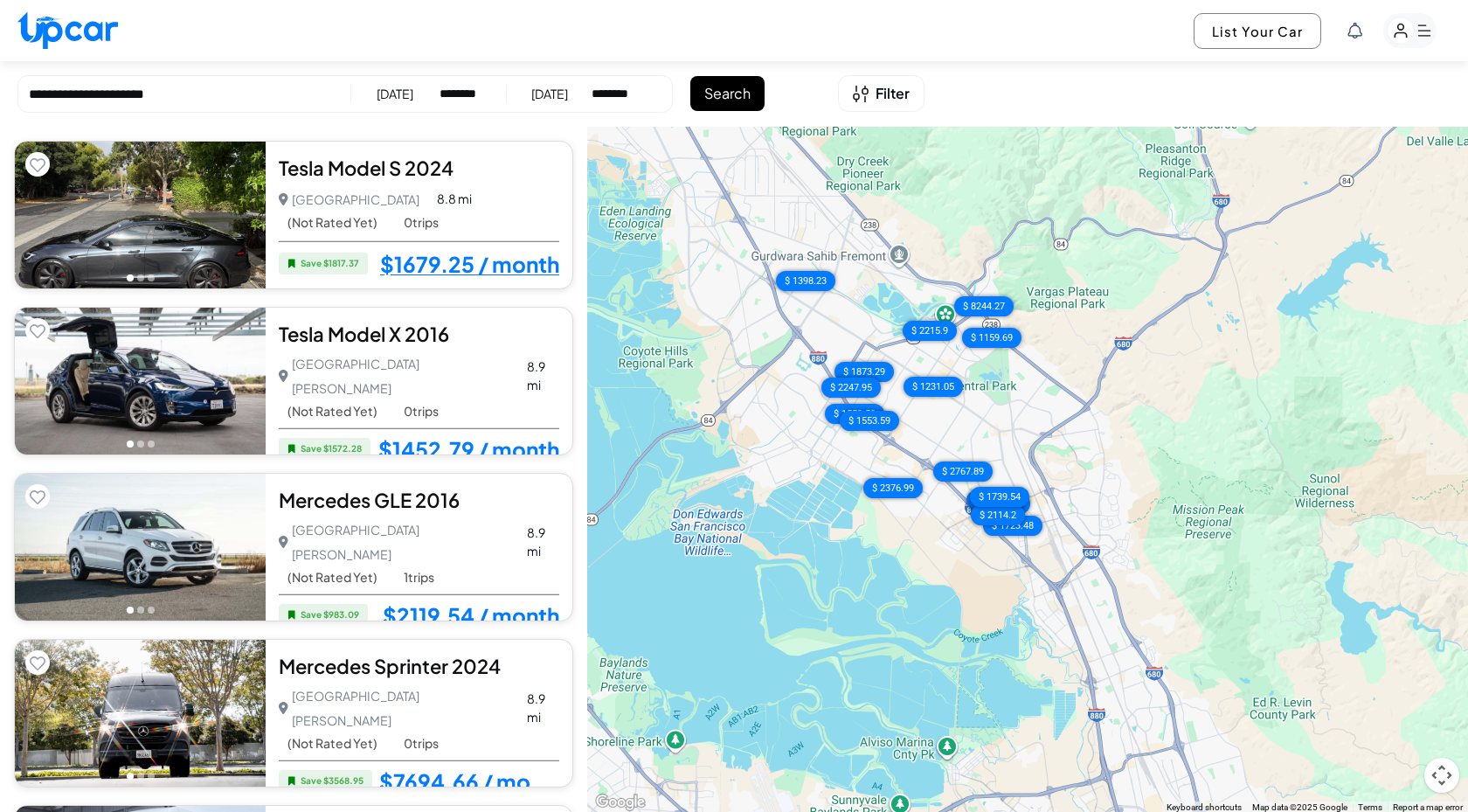
click at [621, 95] on select "**********" at bounding box center [614, 93] width 45 height 17
select select "********"
click at [595, 85] on select "**********" at bounding box center [614, 93] width 45 height 17
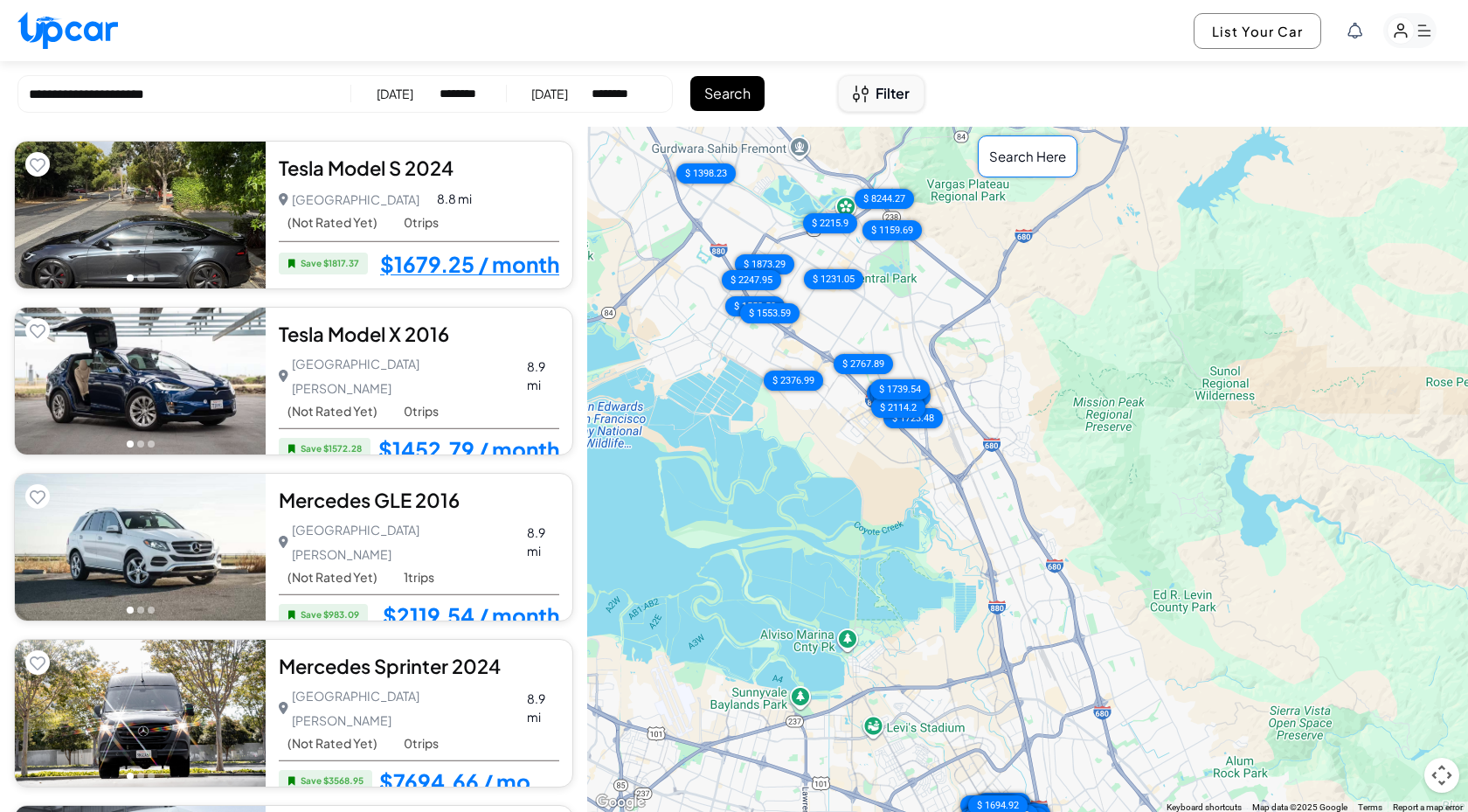
click at [883, 98] on span "Filter" at bounding box center [893, 93] width 34 height 21
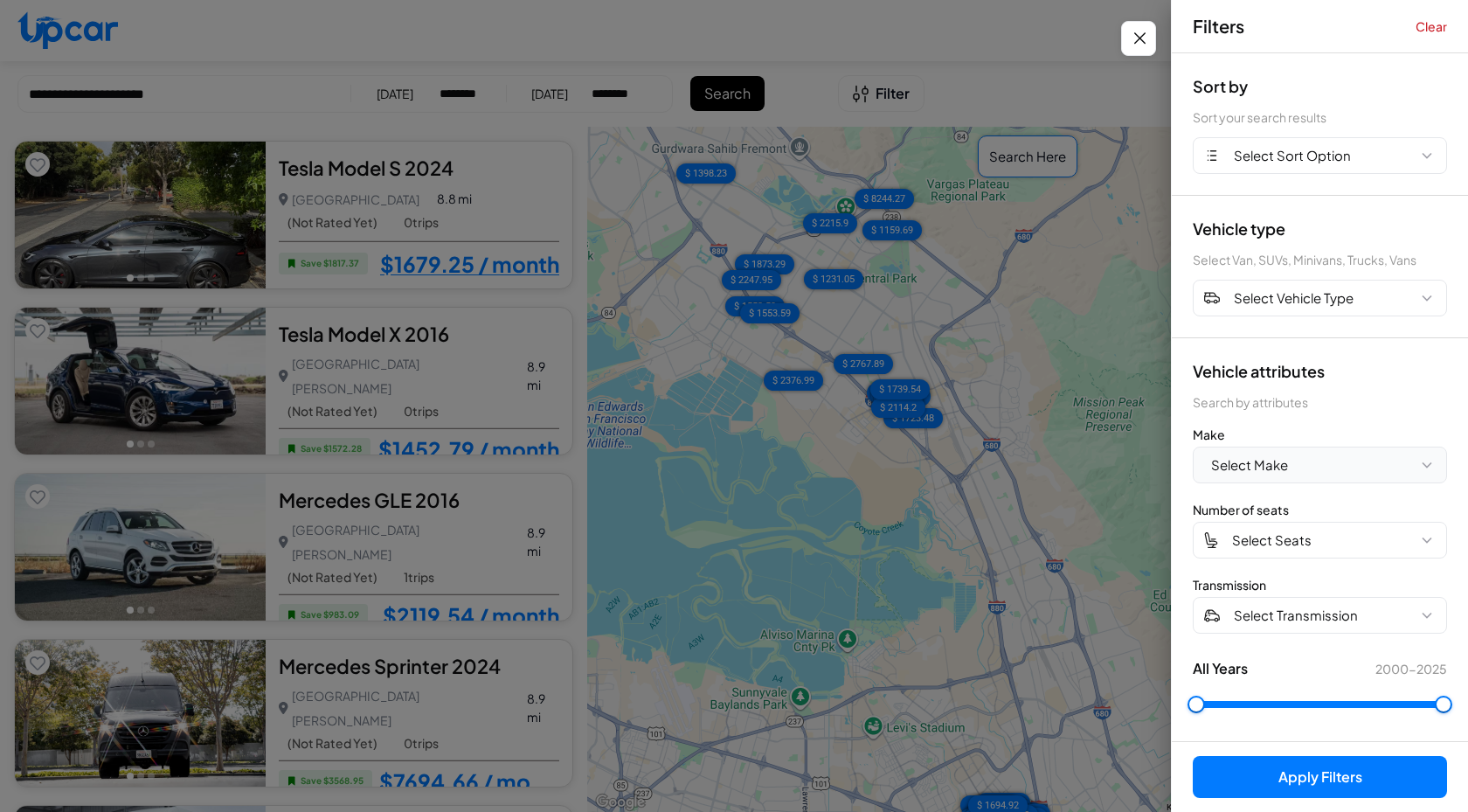
scroll to position [4, 0]
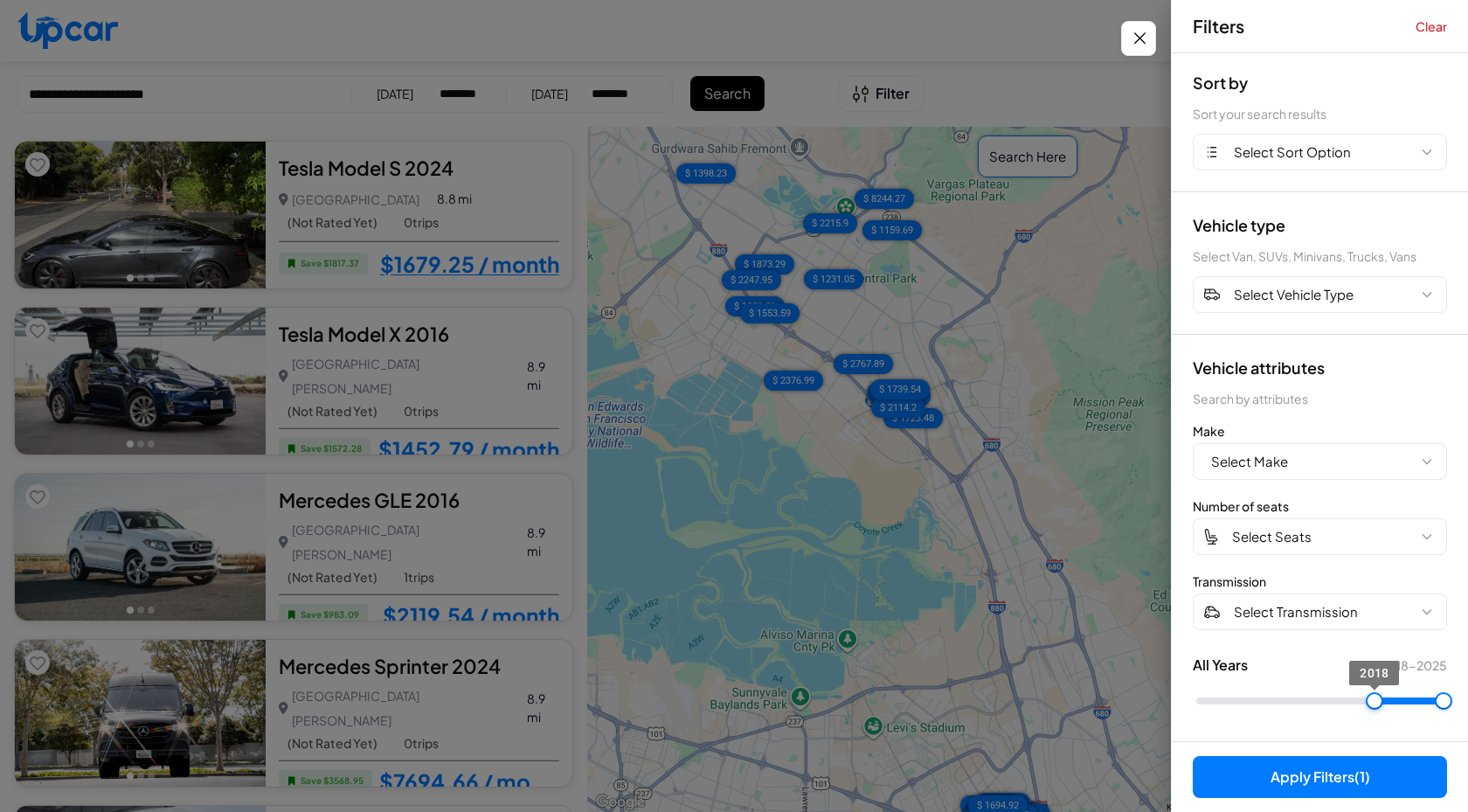
type input "****"
drag, startPoint x: 1190, startPoint y: 704, endPoint x: 1404, endPoint y: 720, distance: 214.6
click at [1404, 720] on div "Vehicle attributes Search by attributes Make Select Make Number of seats Select…" at bounding box center [1320, 538] width 296 height 407
click at [1340, 783] on button "Apply Filters (1)" at bounding box center [1320, 777] width 254 height 42
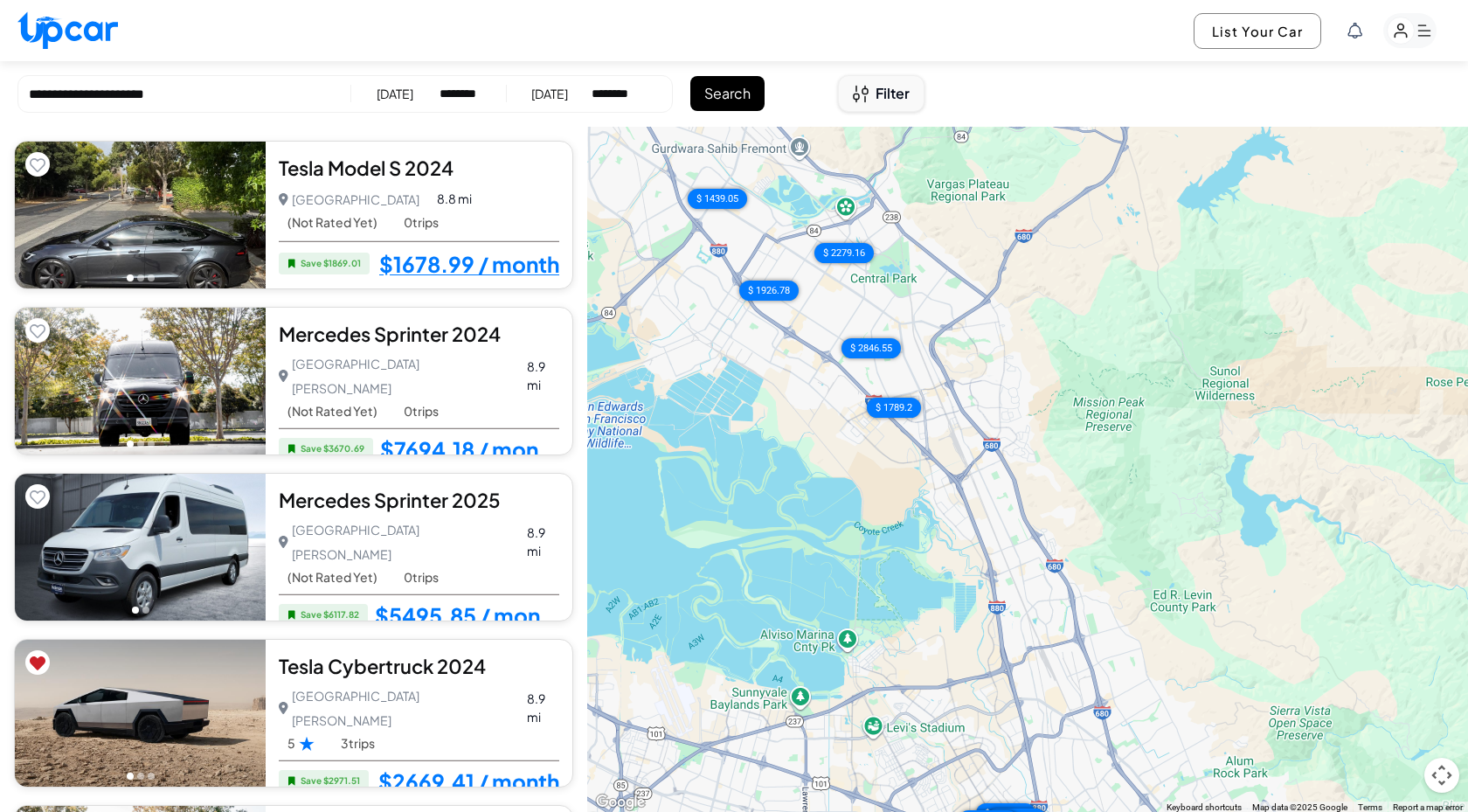
click at [881, 89] on span "Filter" at bounding box center [893, 93] width 34 height 21
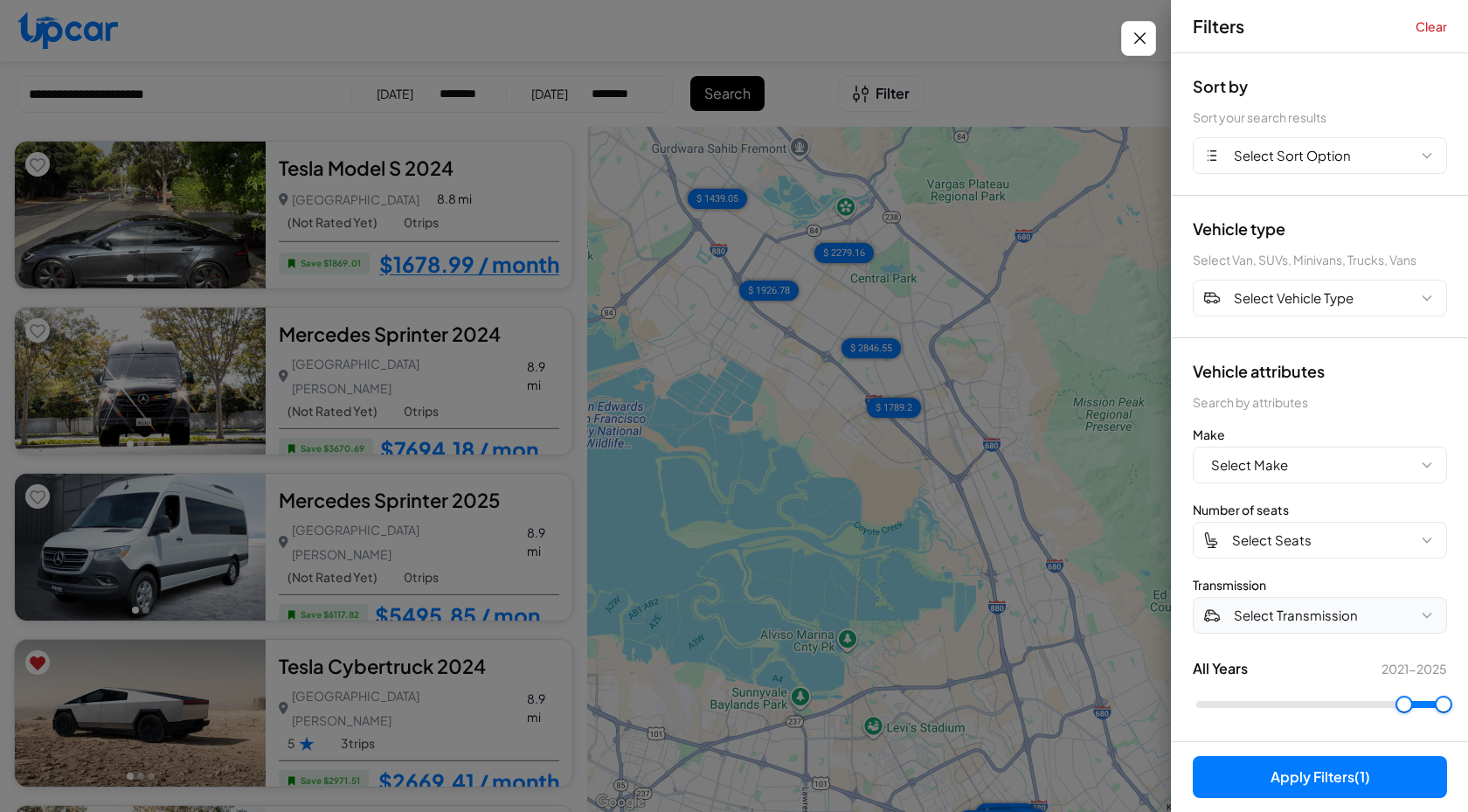
click at [1302, 625] on button "Select Transmission" at bounding box center [1320, 615] width 254 height 37
click at [1174, 750] on div "Apply Filters (1)" at bounding box center [1320, 776] width 296 height 70
click at [1299, 546] on span "Select Seats" at bounding box center [1272, 540] width 79 height 20
click at [1182, 714] on div "Vehicle attributes Search by attributes Make Select Make Number of seats Select…" at bounding box center [1320, 541] width 296 height 407
click at [1186, 749] on div "Apply Filters (1)" at bounding box center [1320, 776] width 296 height 70
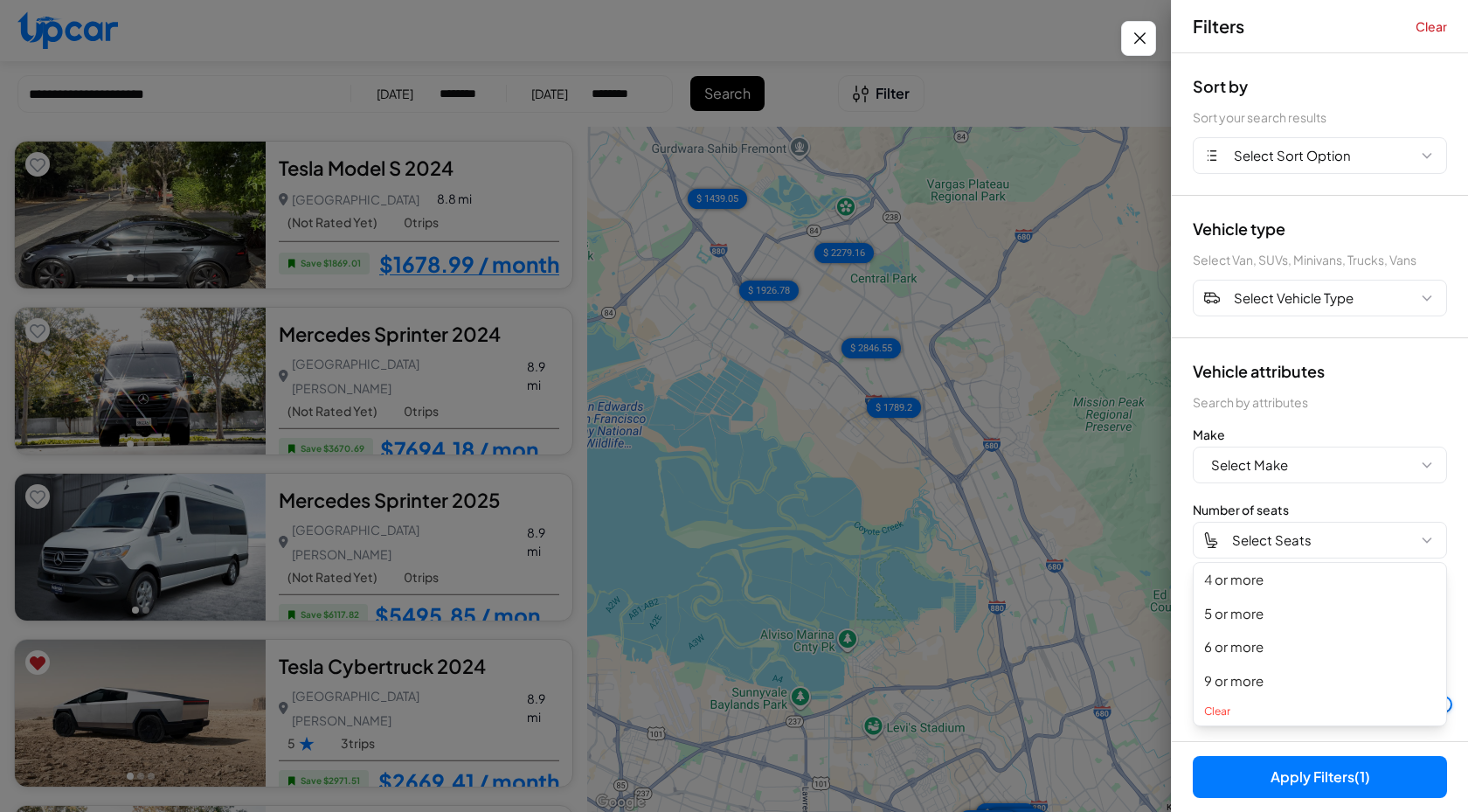
click at [1187, 793] on div "Apply Filters (1)" at bounding box center [1320, 776] width 296 height 70
click at [1305, 488] on div "Vehicle attributes Search by attributes Make Select Make Number of seats Select…" at bounding box center [1320, 541] width 296 height 407
click at [1344, 511] on div "Number of seats" at bounding box center [1320, 509] width 254 height 17
click at [1251, 582] on button "4 or more" at bounding box center [1320, 580] width 253 height 34
click at [1268, 548] on span "4 or more" at bounding box center [1262, 540] width 60 height 20
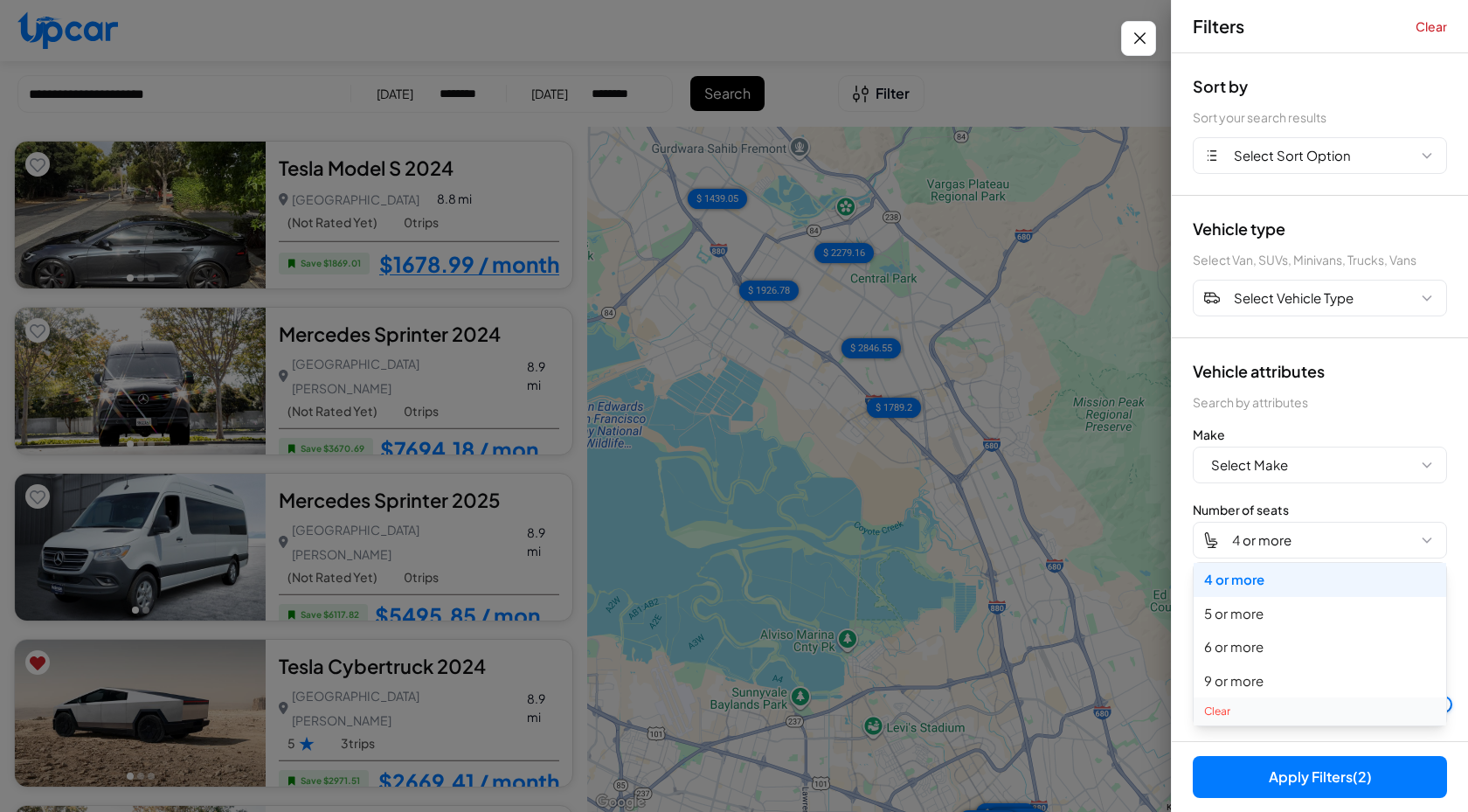
click at [1225, 706] on button "Clear" at bounding box center [1320, 711] width 253 height 28
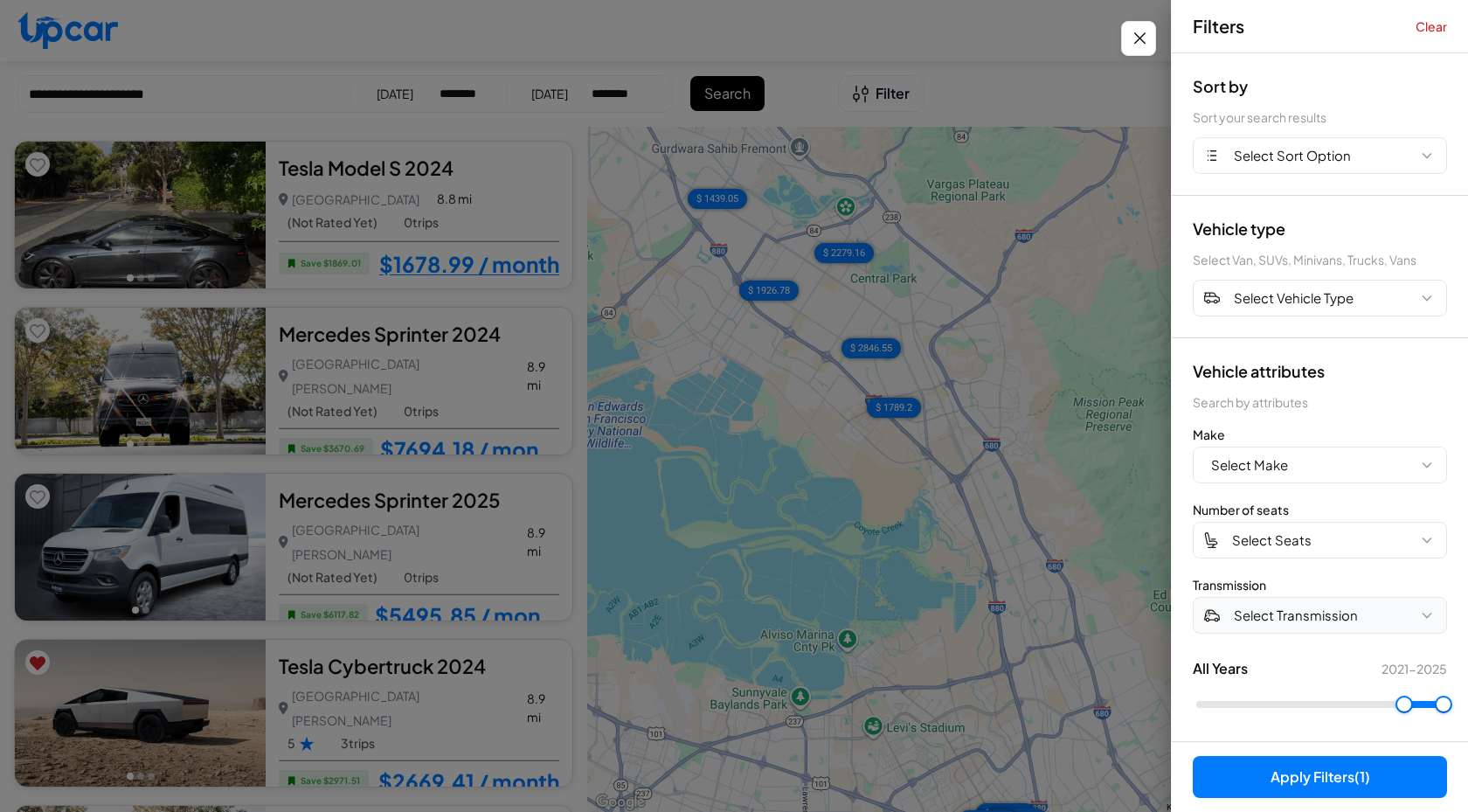
click at [1275, 612] on span "Select Transmission" at bounding box center [1297, 615] width 125 height 20
click at [1265, 660] on button "Automatic" at bounding box center [1320, 655] width 253 height 34
click at [1303, 780] on button "Apply Filters (2)" at bounding box center [1320, 777] width 254 height 42
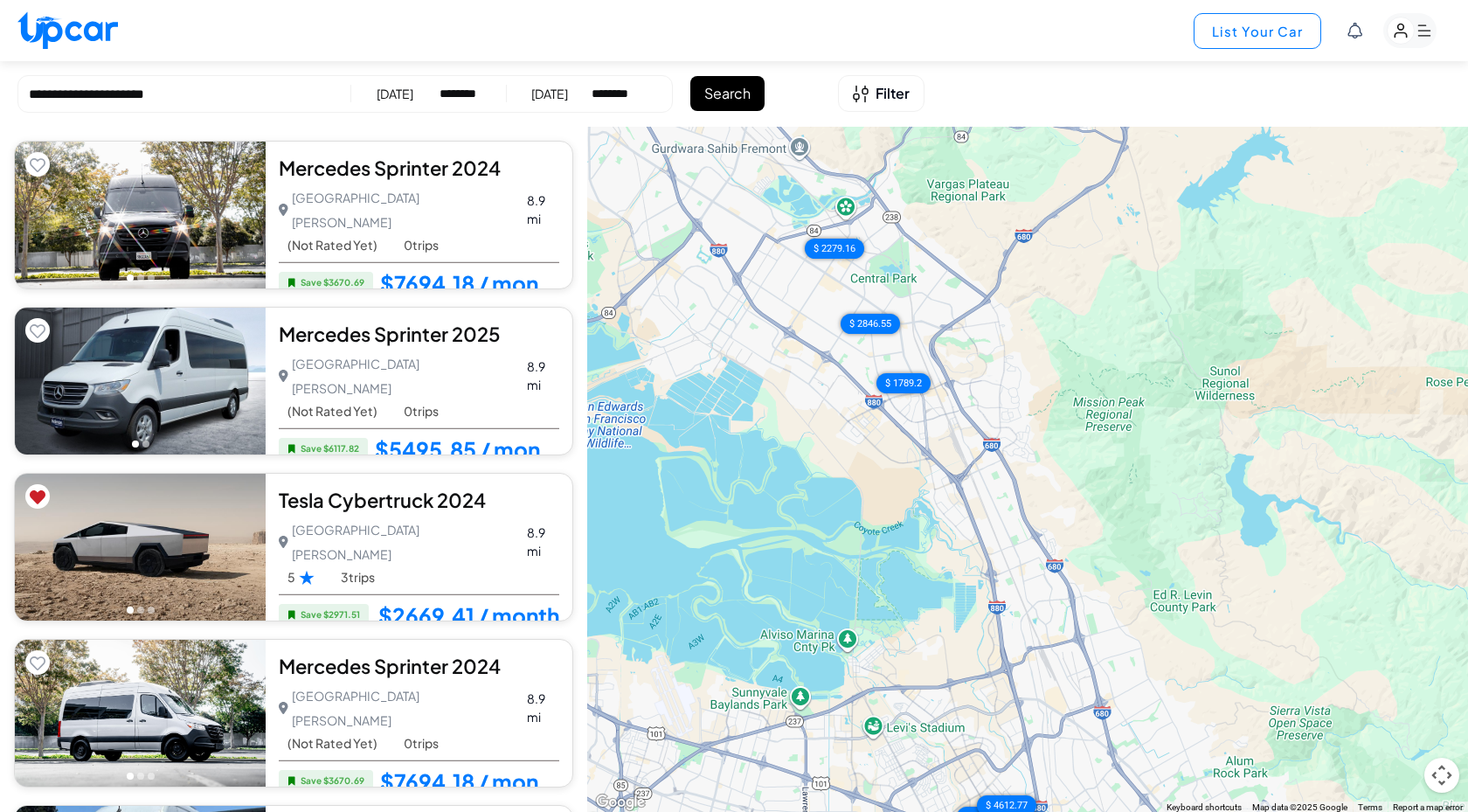
click at [1257, 42] on button "List Your Car" at bounding box center [1257, 32] width 127 height 36
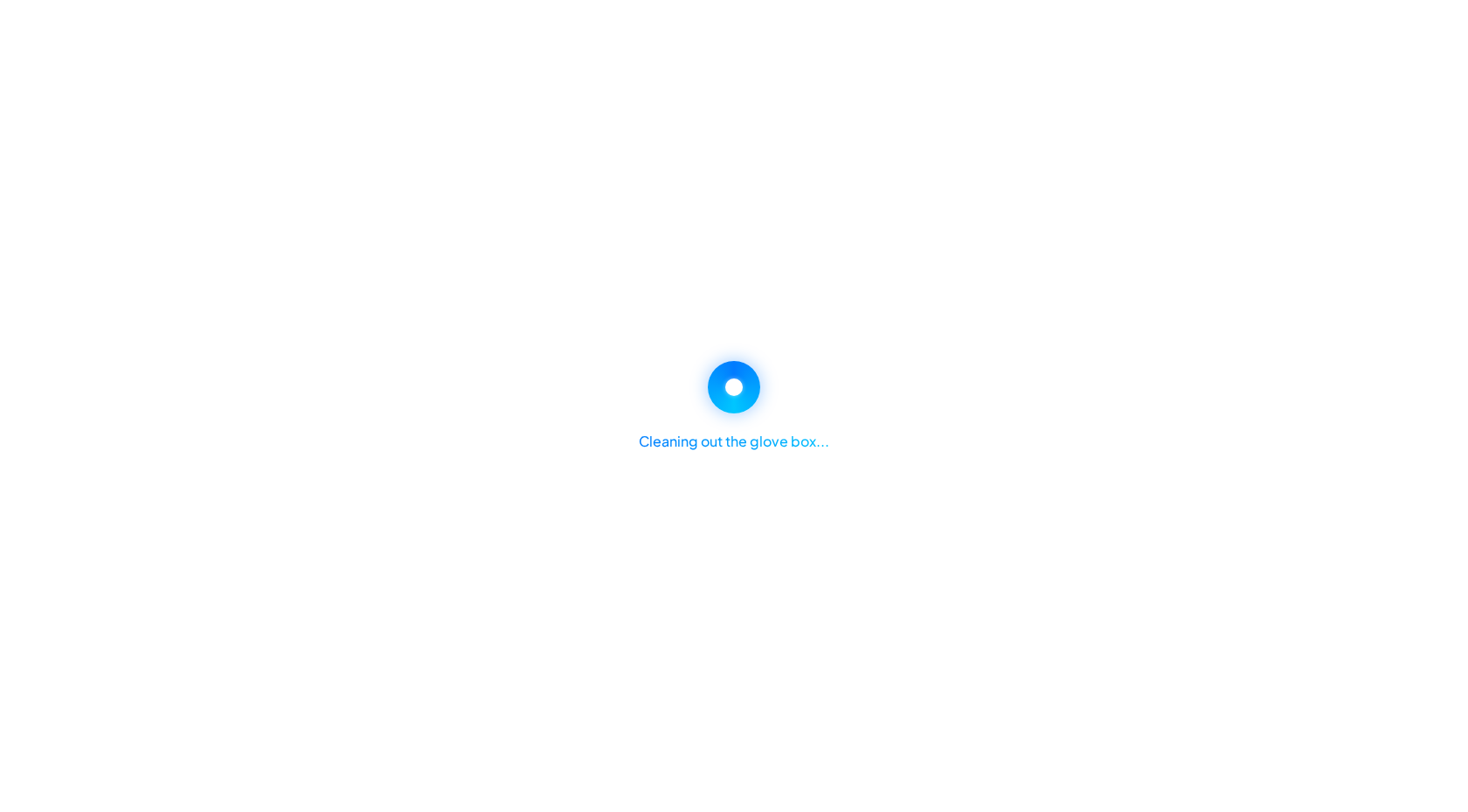
select select "********"
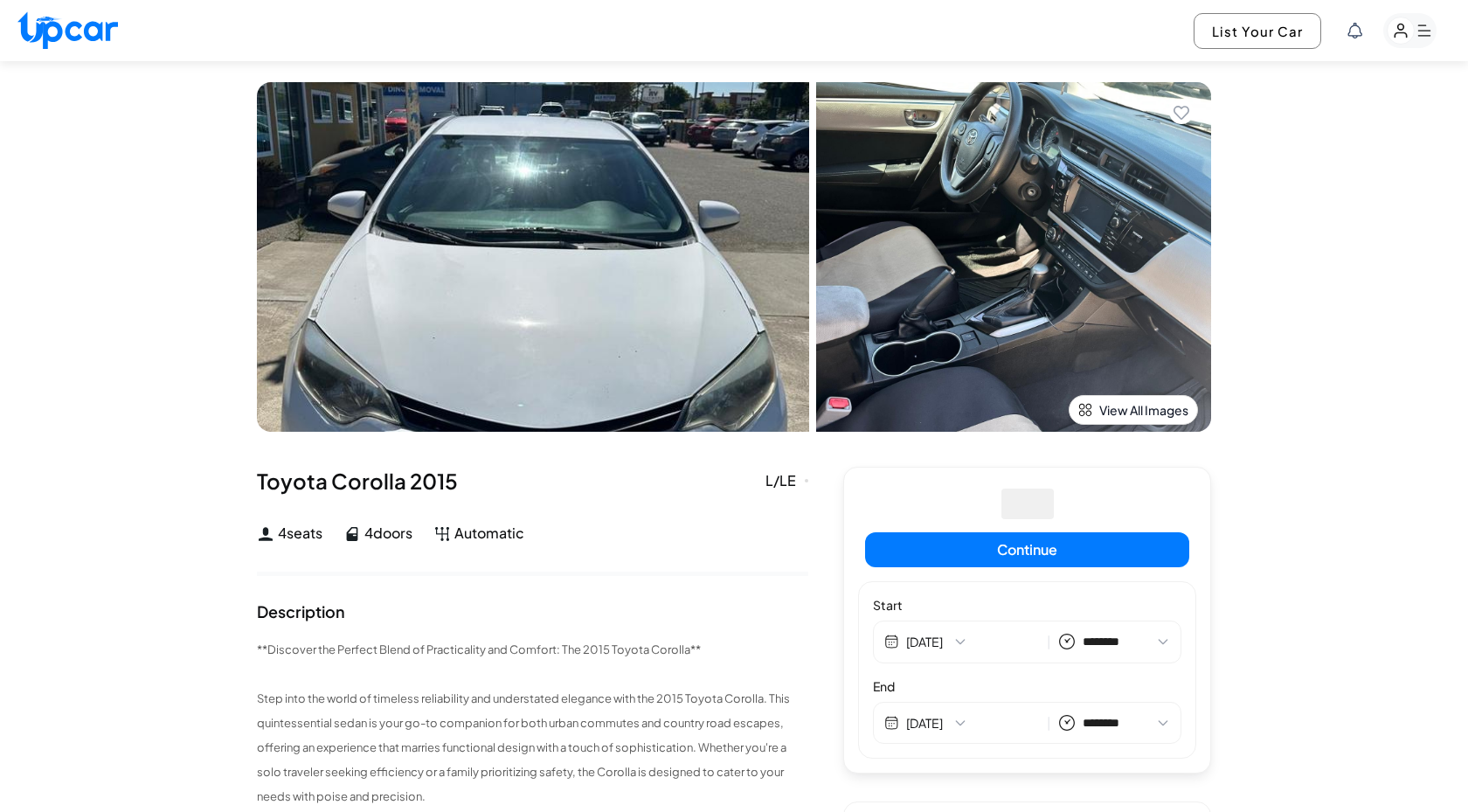
select select "********"
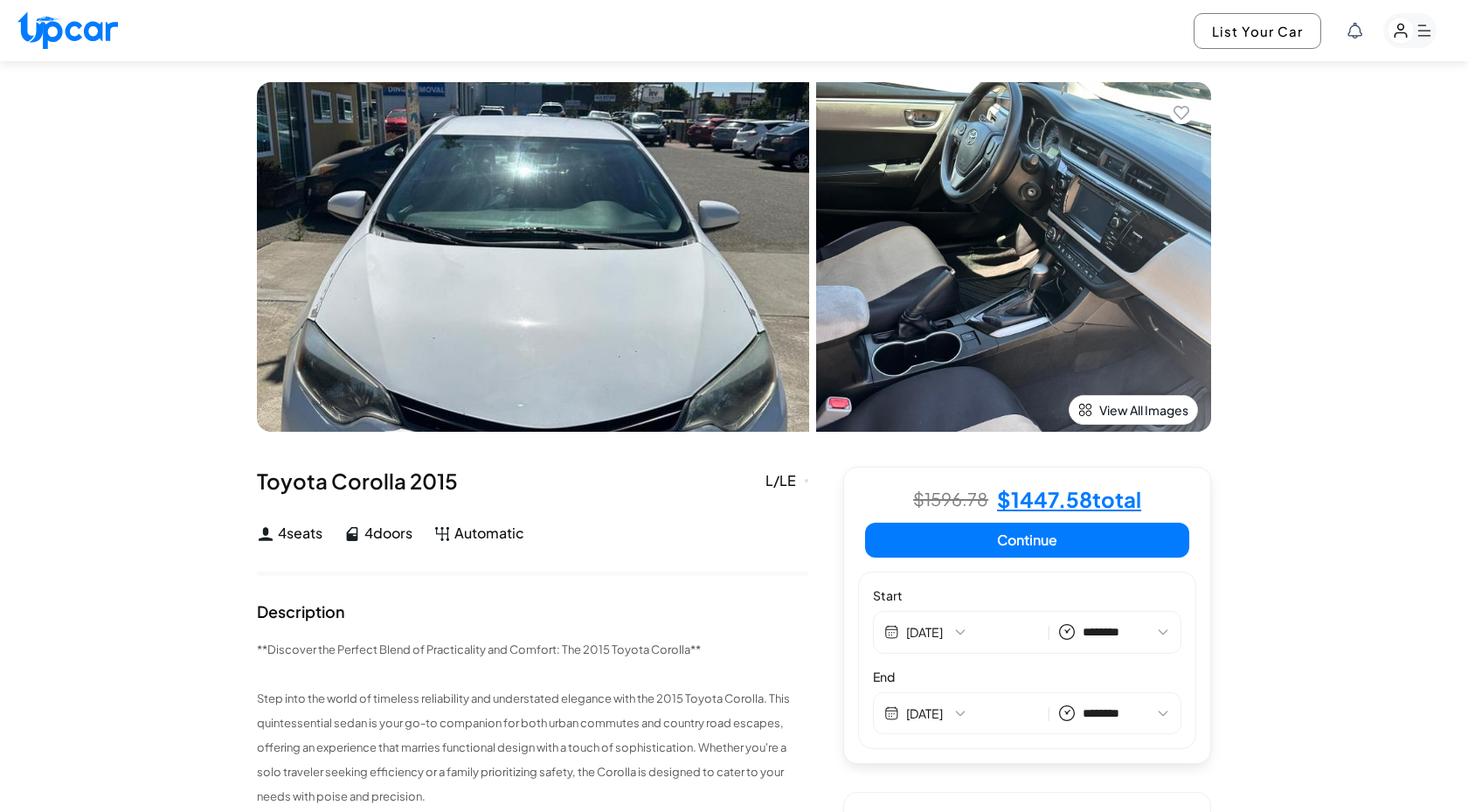
select select "********"
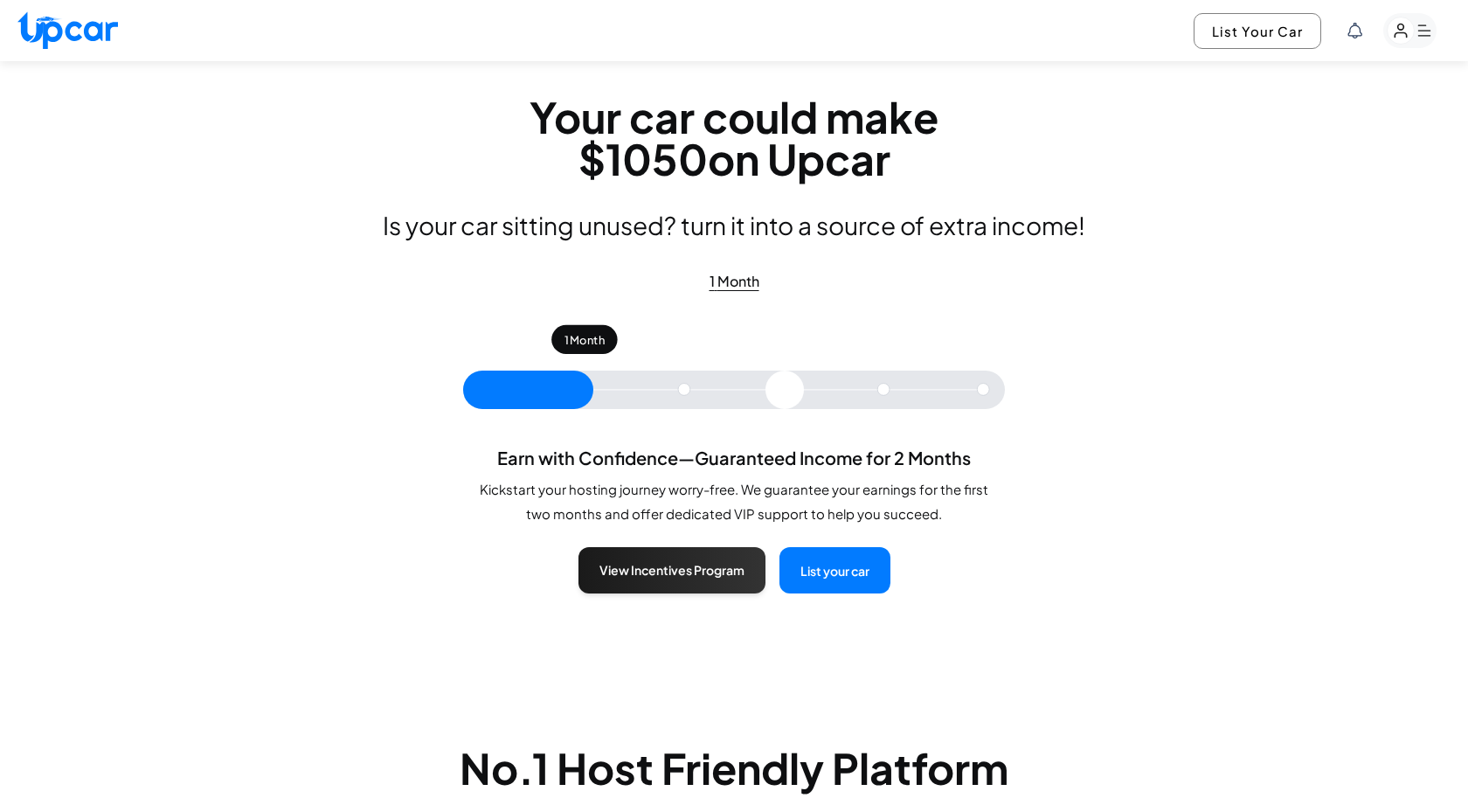
click at [1354, 30] on icon at bounding box center [1355, 30] width 14 height 15
click at [991, 342] on div at bounding box center [734, 406] width 1468 height 812
click at [731, 286] on div "1 Month" at bounding box center [734, 281] width 50 height 21
click at [680, 391] on input "range" at bounding box center [734, 390] width 542 height 39
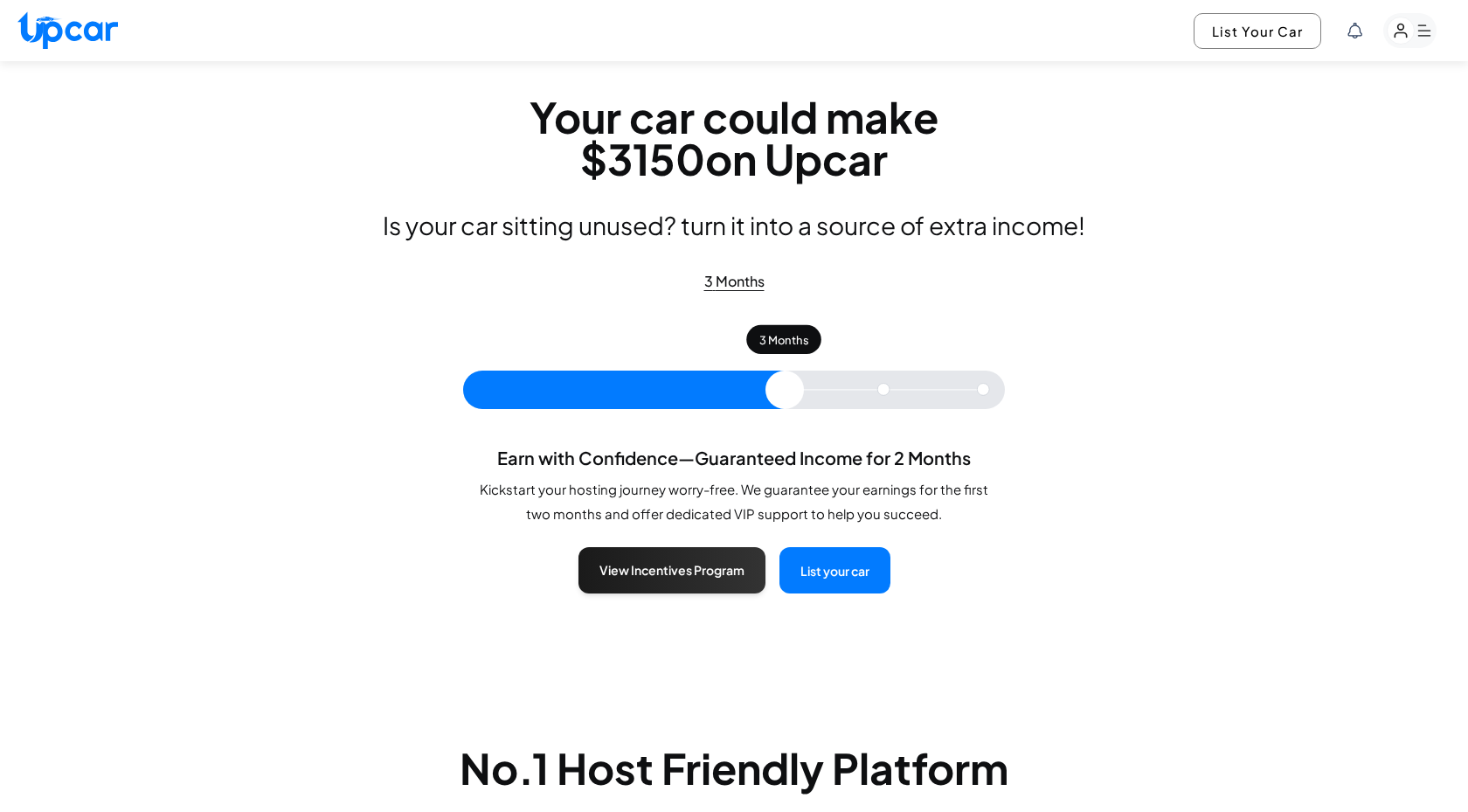
click at [786, 397] on input "range" at bounding box center [734, 390] width 542 height 39
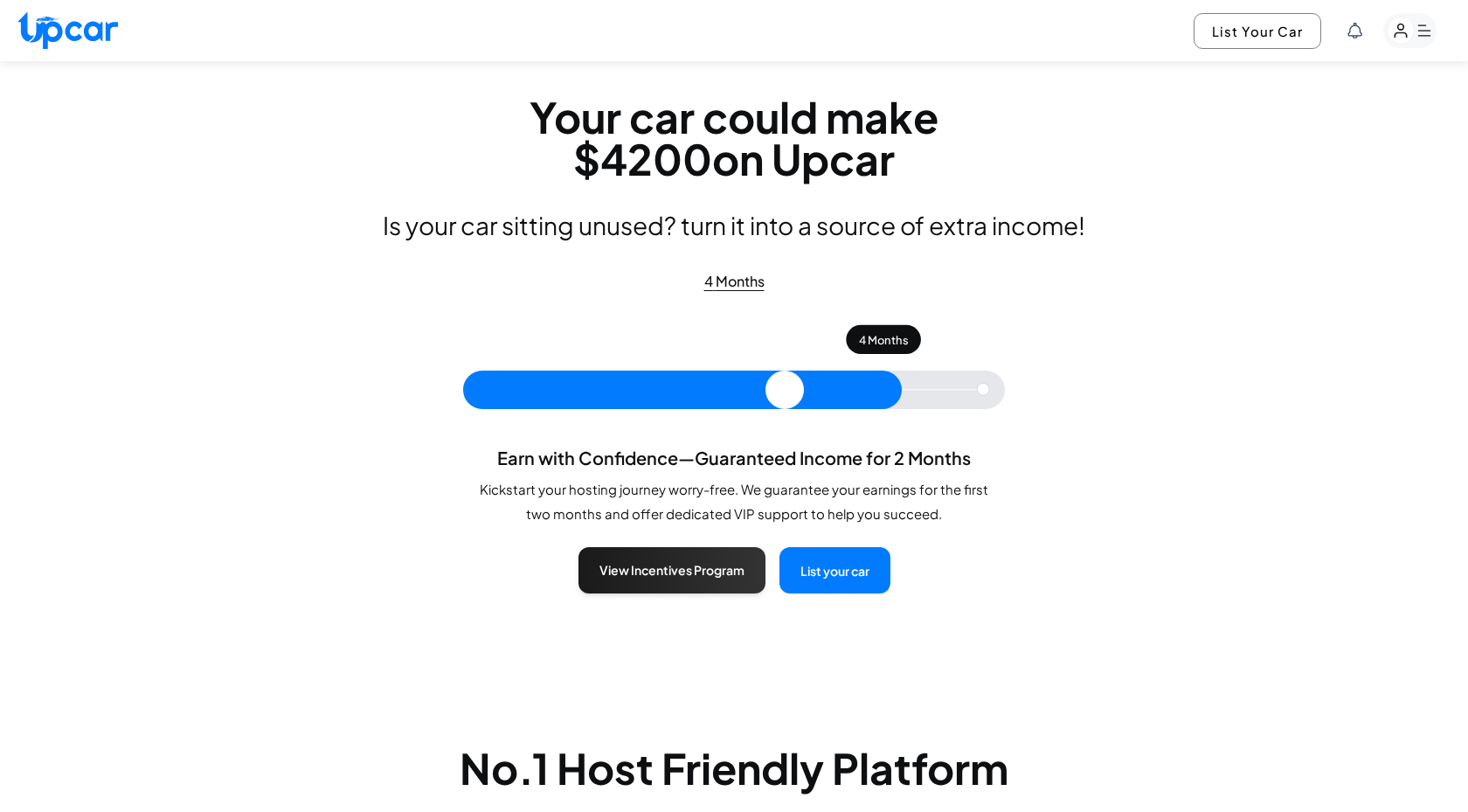
click at [875, 392] on input "range" at bounding box center [734, 390] width 542 height 39
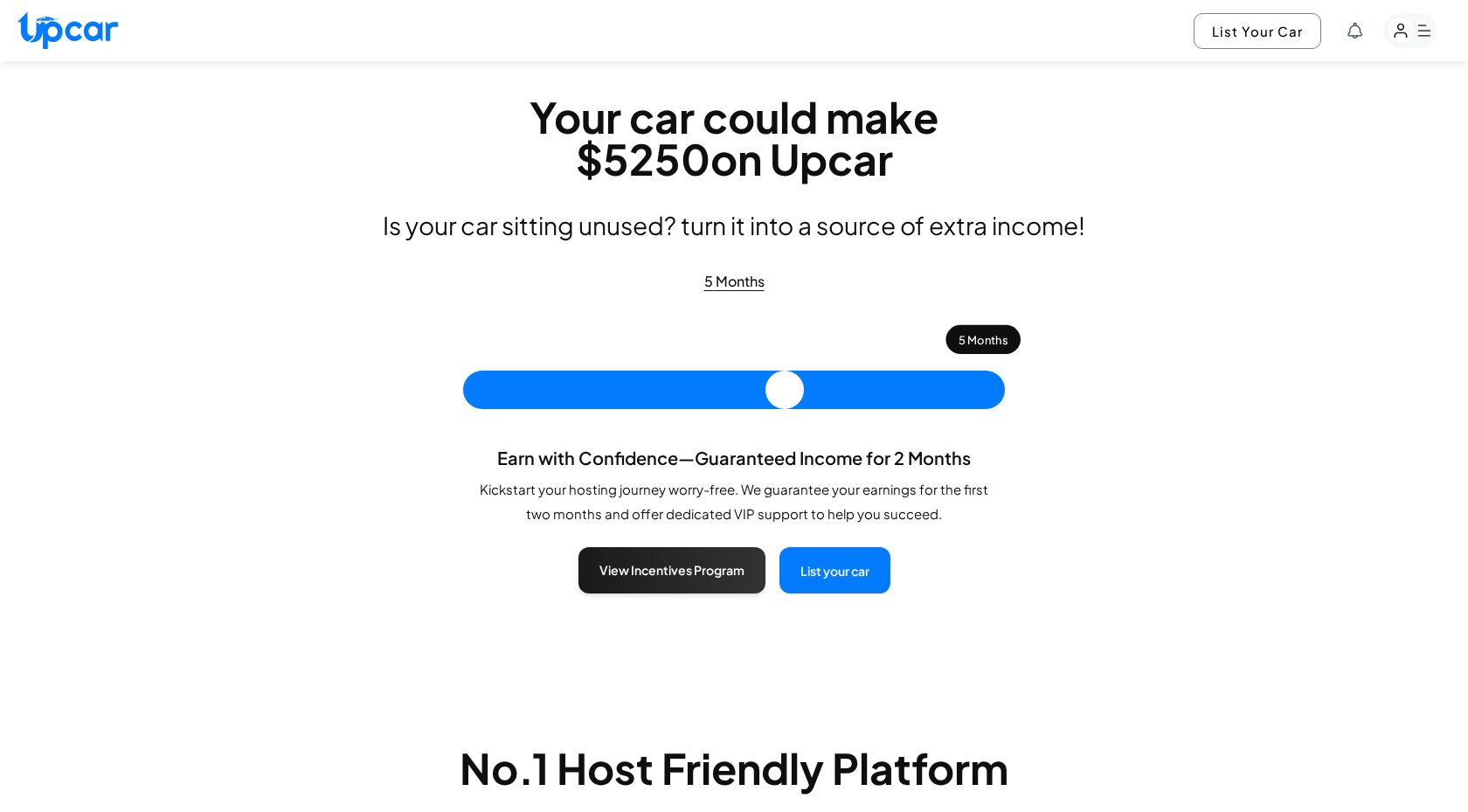
type input "*"
click at [984, 390] on input "range" at bounding box center [734, 390] width 542 height 39
click at [678, 587] on button "View Incentives Program" at bounding box center [671, 567] width 187 height 46
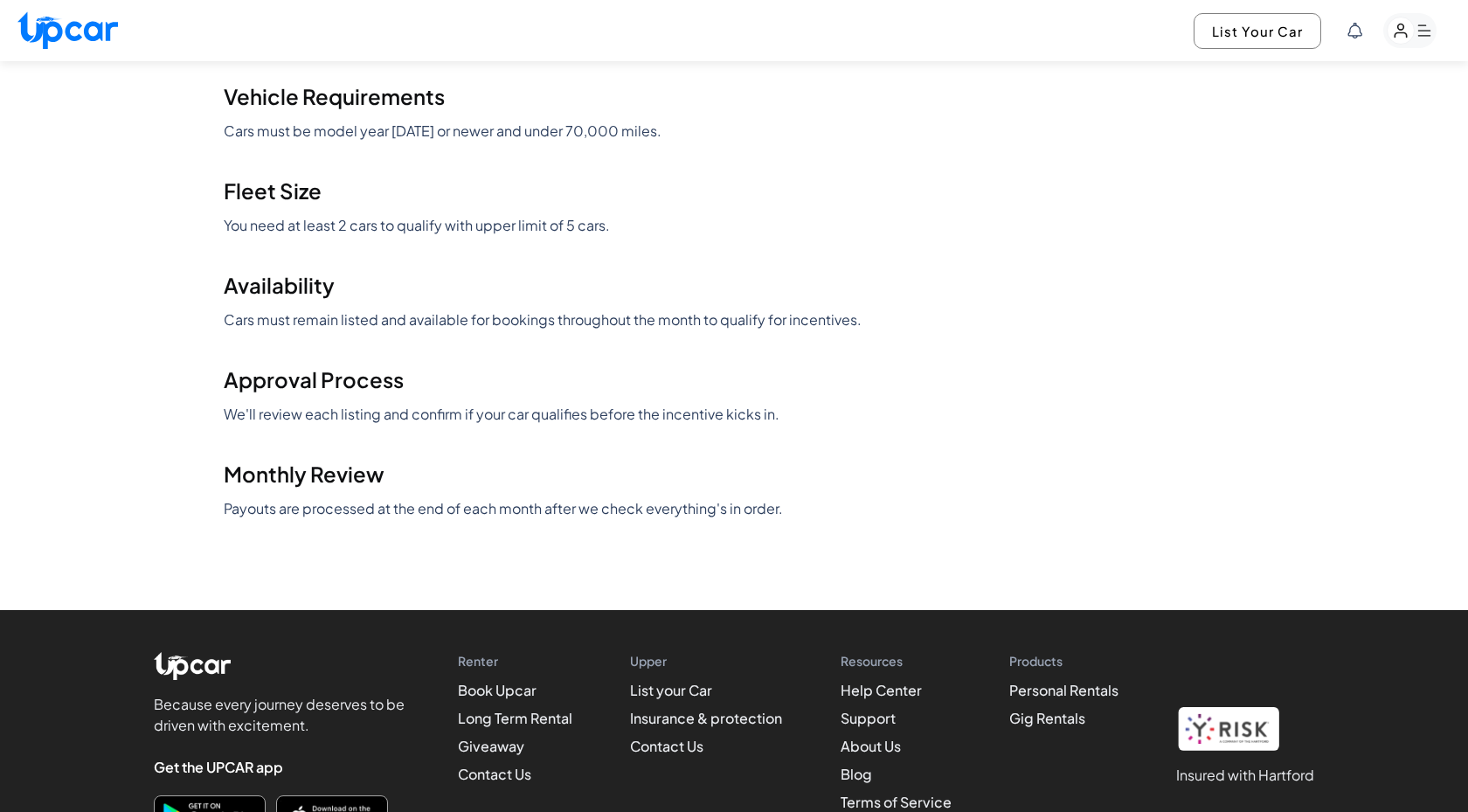
scroll to position [2395, 0]
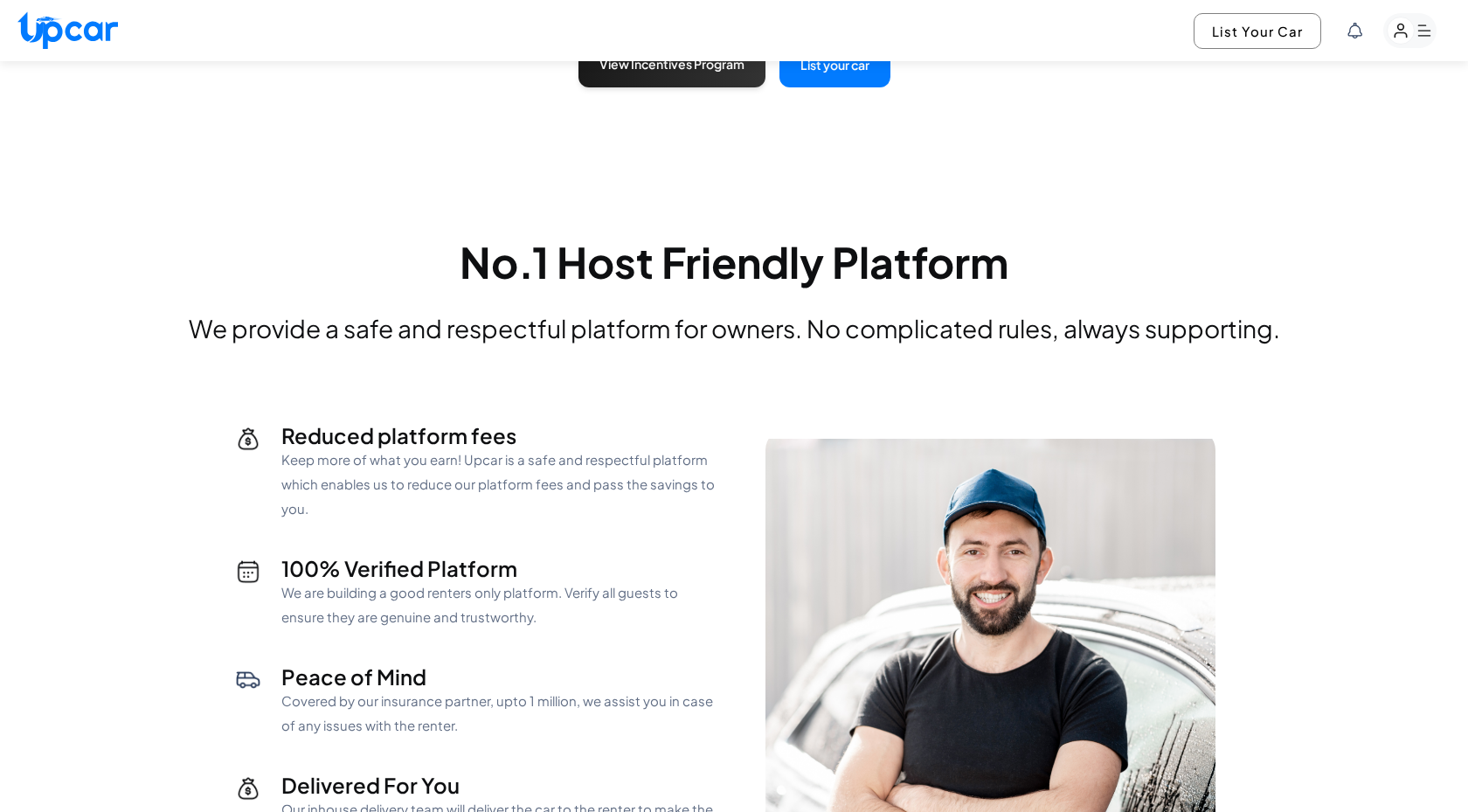
scroll to position [849, 0]
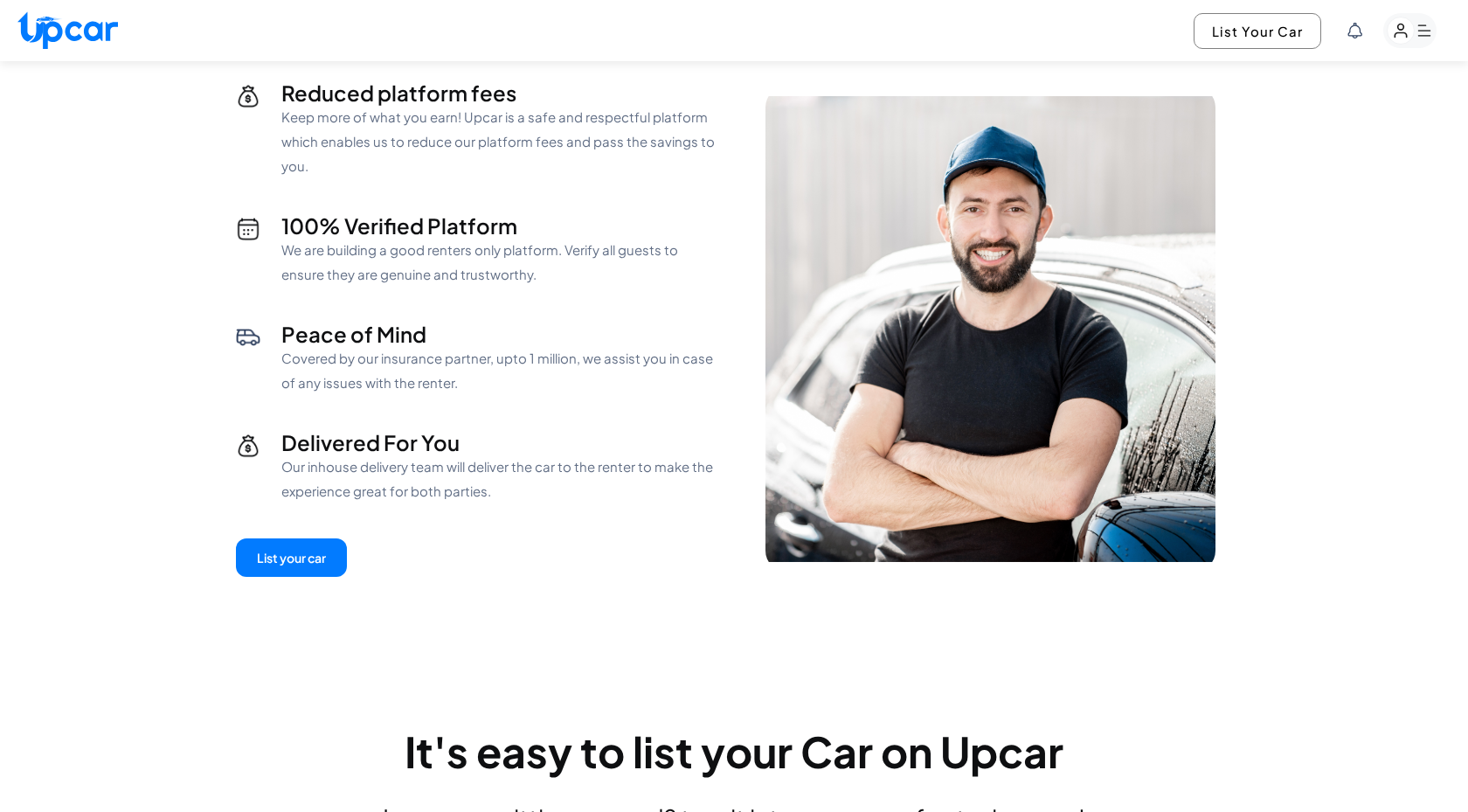
click at [392, 114] on p "Keep more of what you earn! Upcar is a safe and respectful platform which enabl…" at bounding box center [501, 141] width 439 height 73
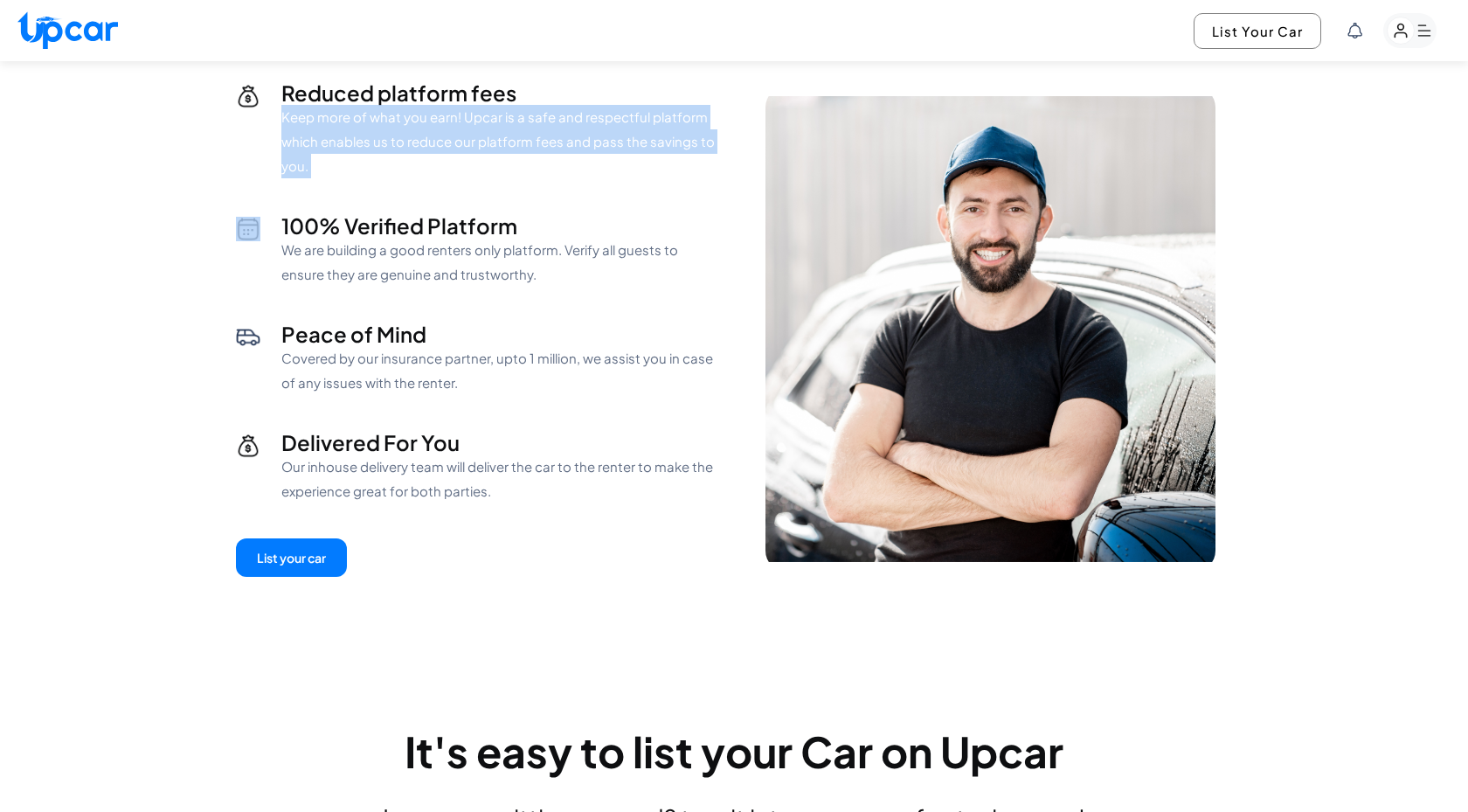
click at [392, 114] on p "Keep more of what you earn! Upcar is a safe and respectful platform which enabl…" at bounding box center [501, 141] width 439 height 73
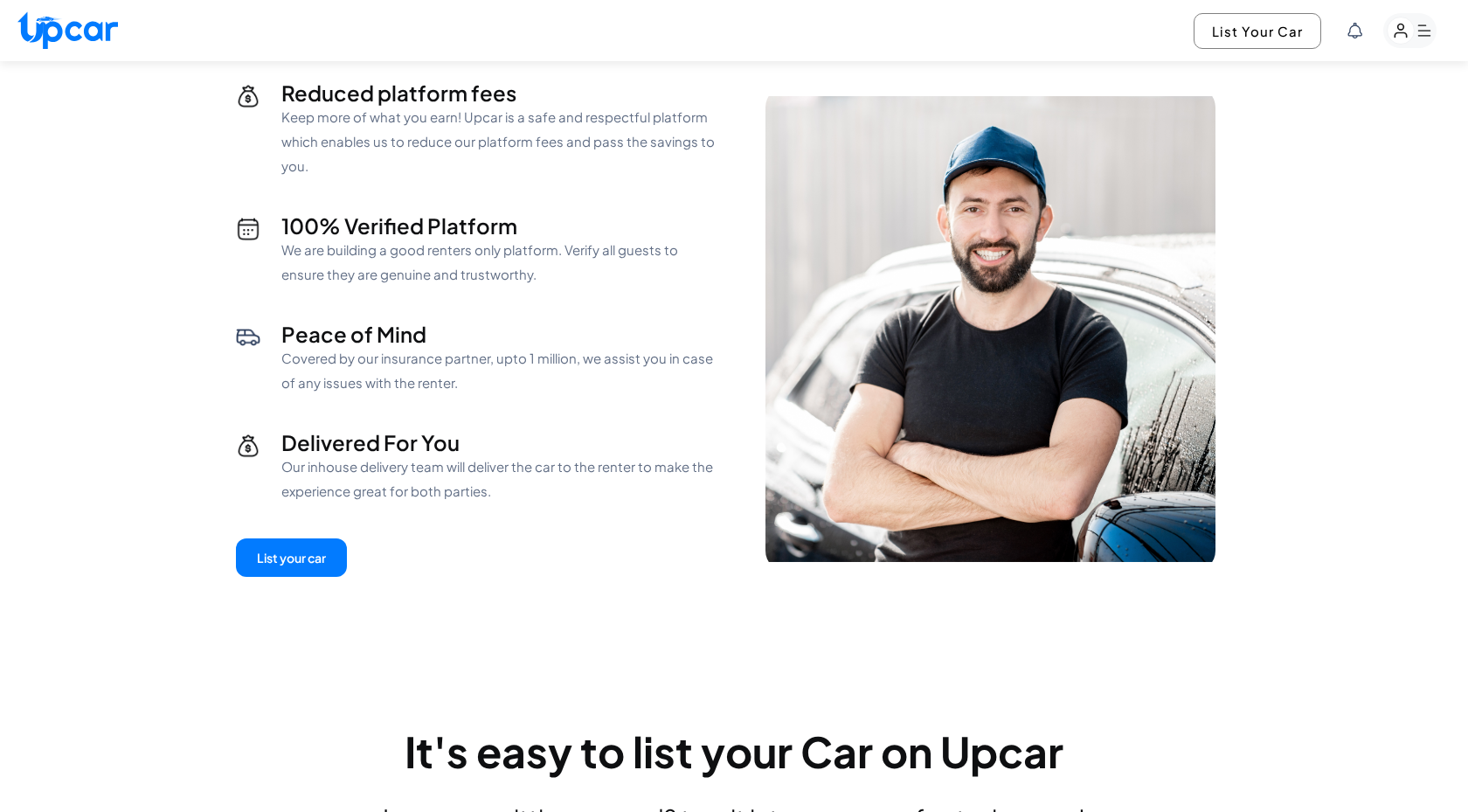
click at [428, 240] on p "We are building a good renters only platform. Verify all guests to ensure they …" at bounding box center [501, 262] width 439 height 49
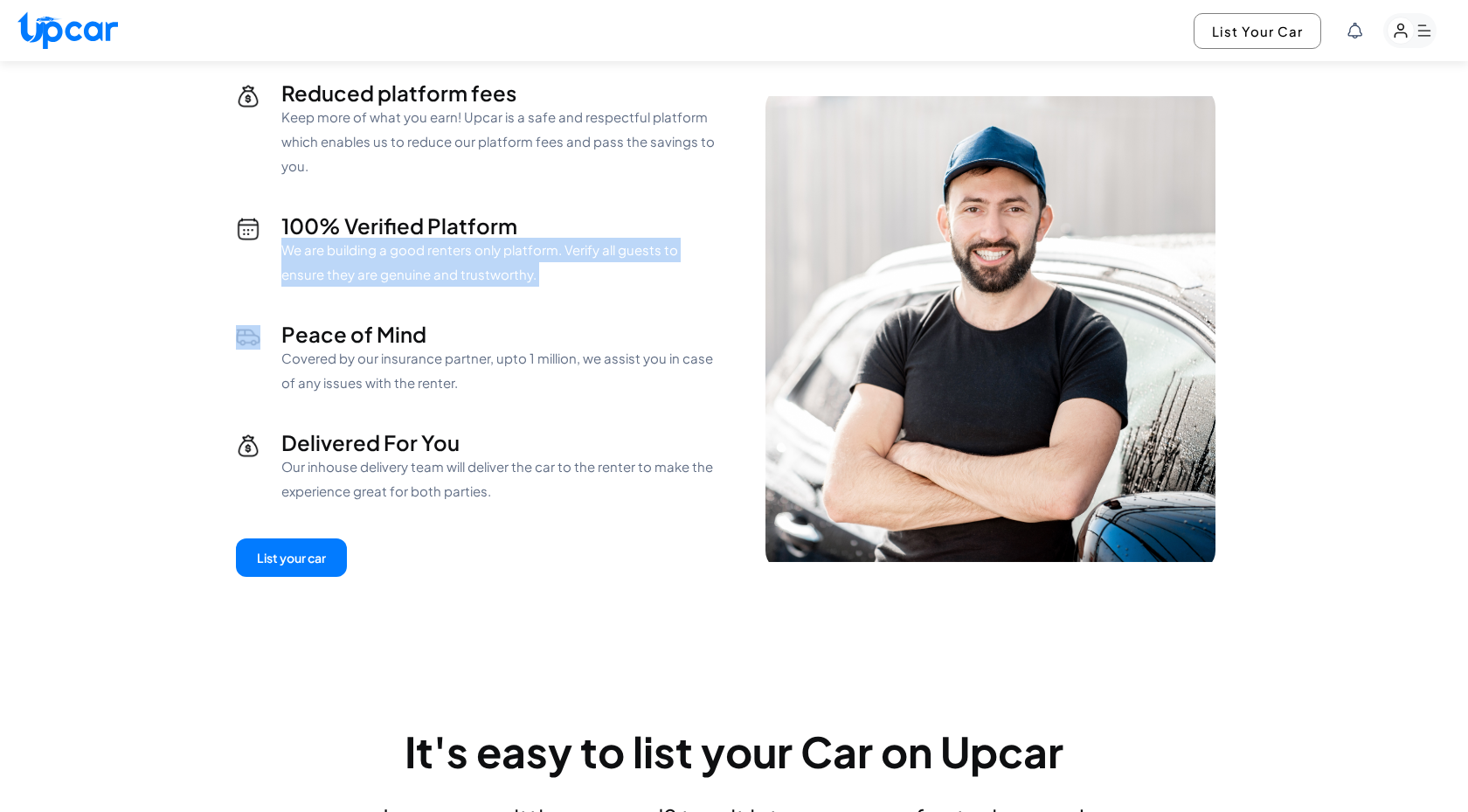
click at [428, 240] on p "We are building a good renters only platform. Verify all guests to ensure they …" at bounding box center [501, 262] width 439 height 49
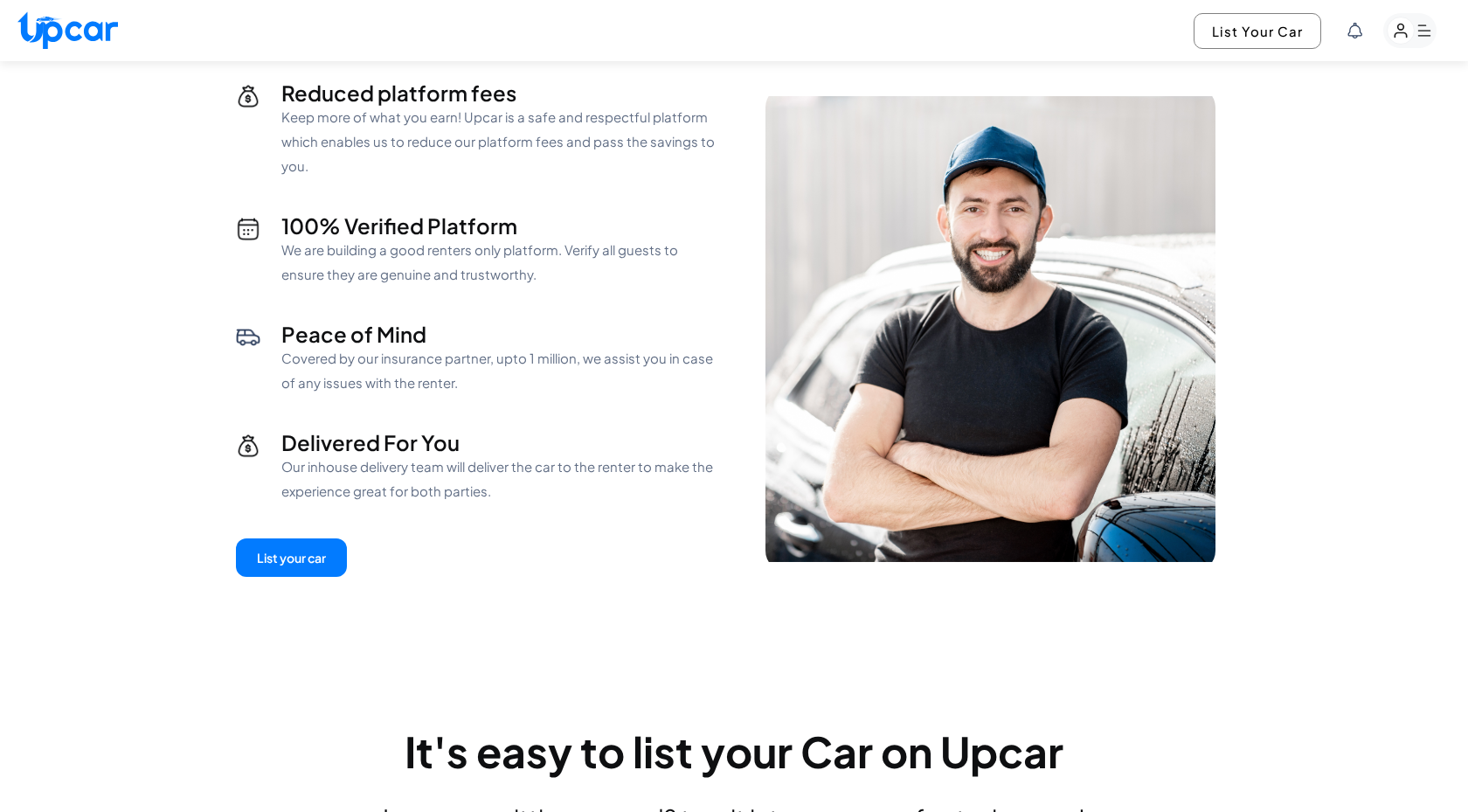
click at [454, 387] on p "Covered by our insurance partner, upto 1 million, we assist you in case of any …" at bounding box center [501, 371] width 439 height 49
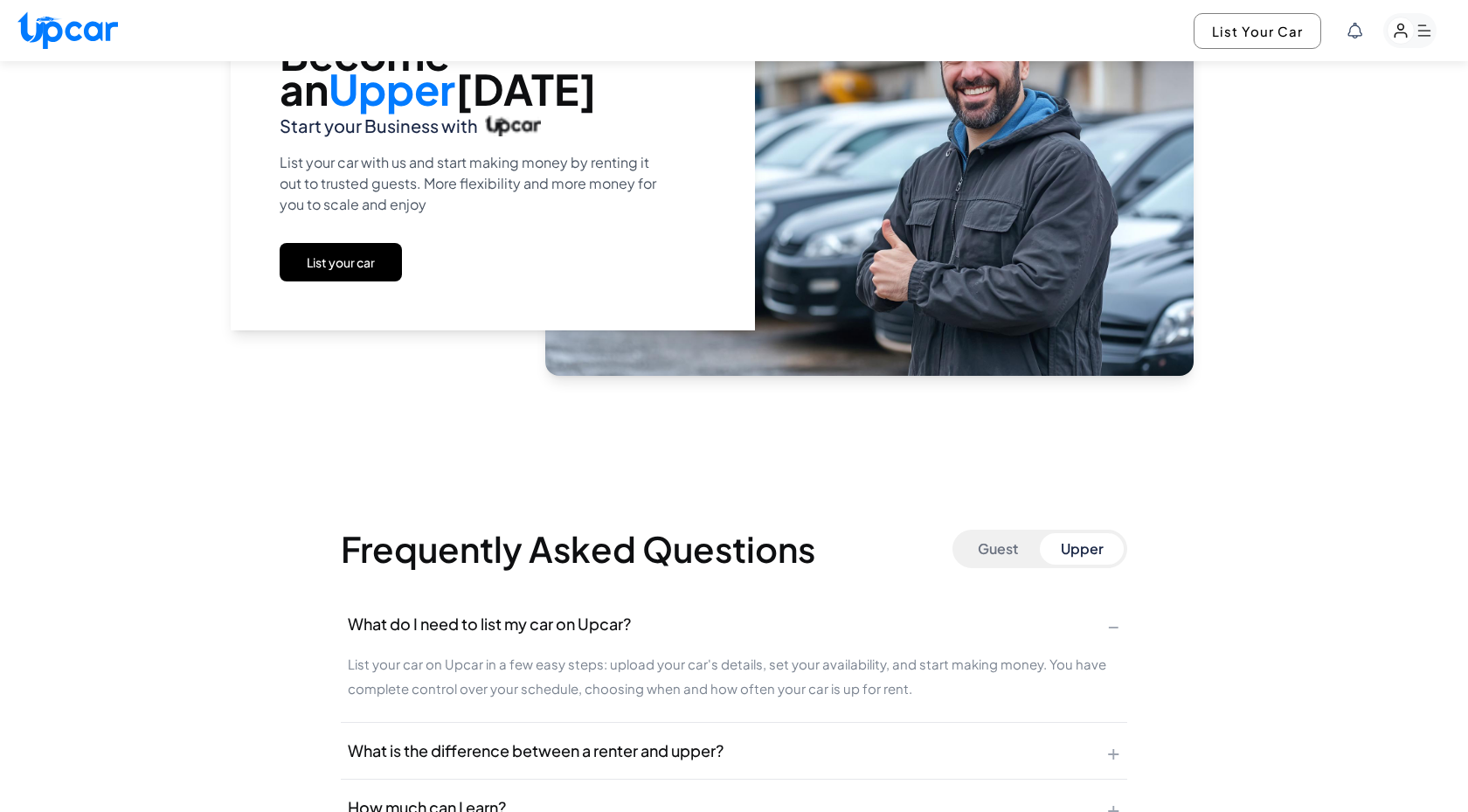
scroll to position [2674, 0]
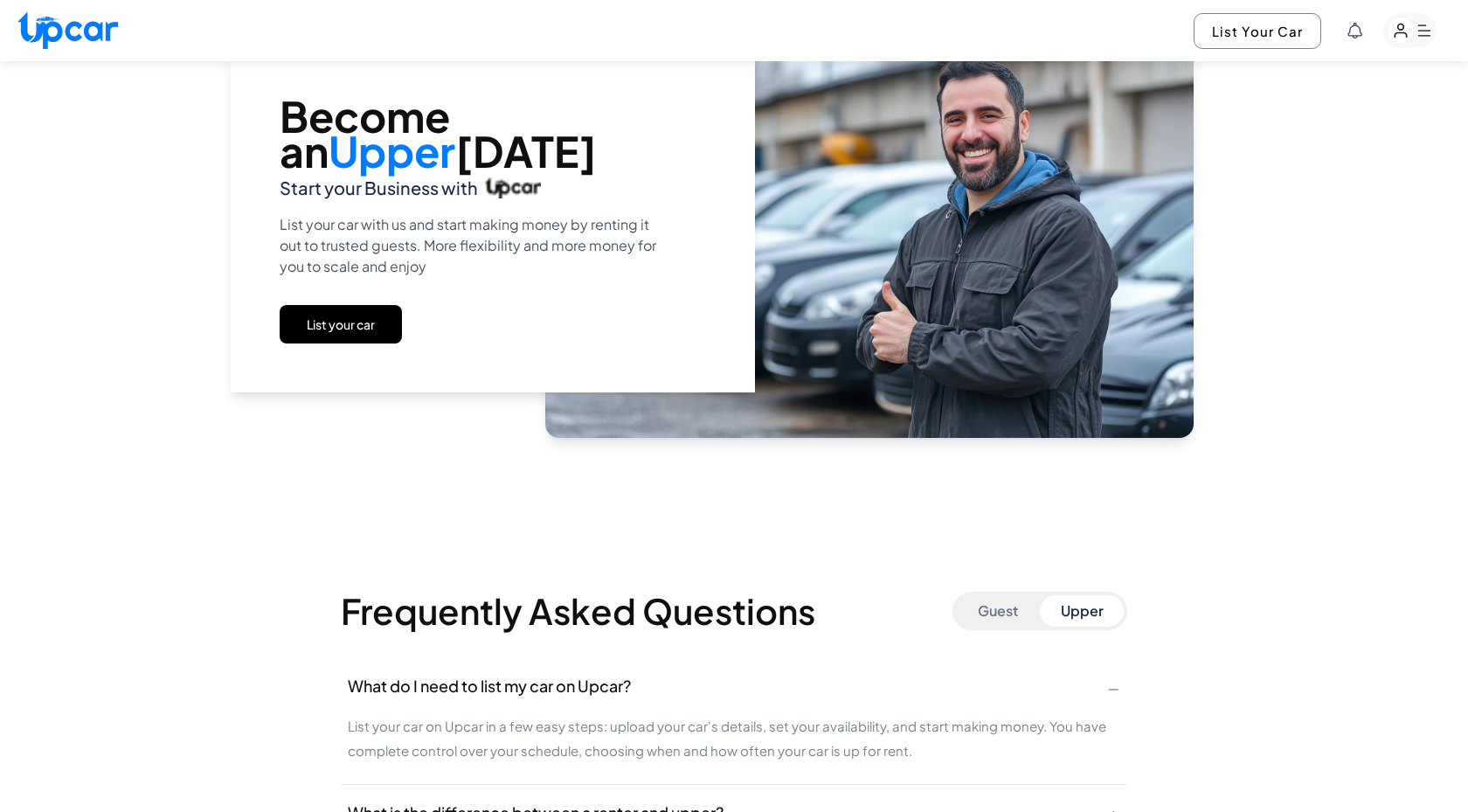
click at [508, 187] on img at bounding box center [513, 188] width 56 height 21
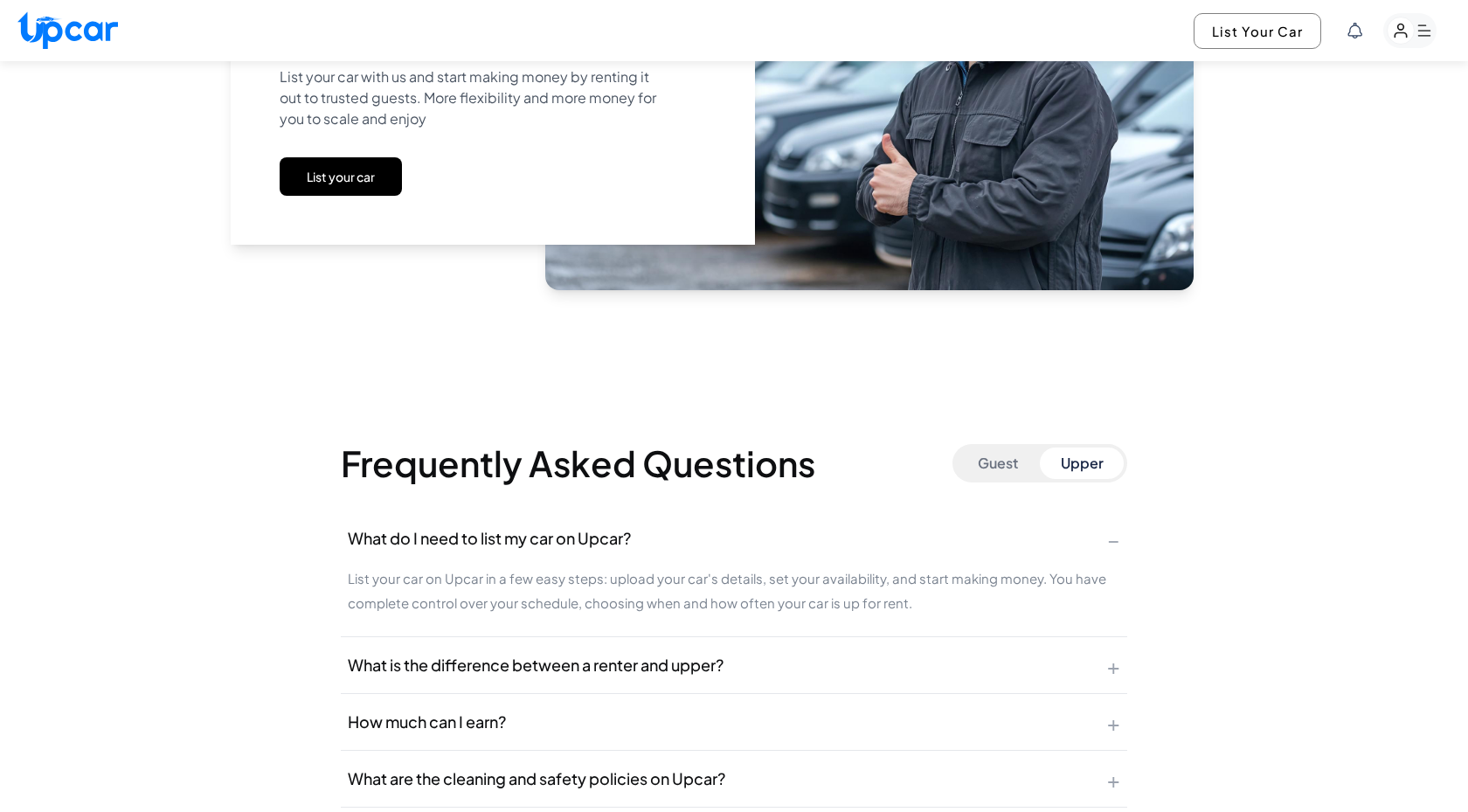
scroll to position [3117, 0]
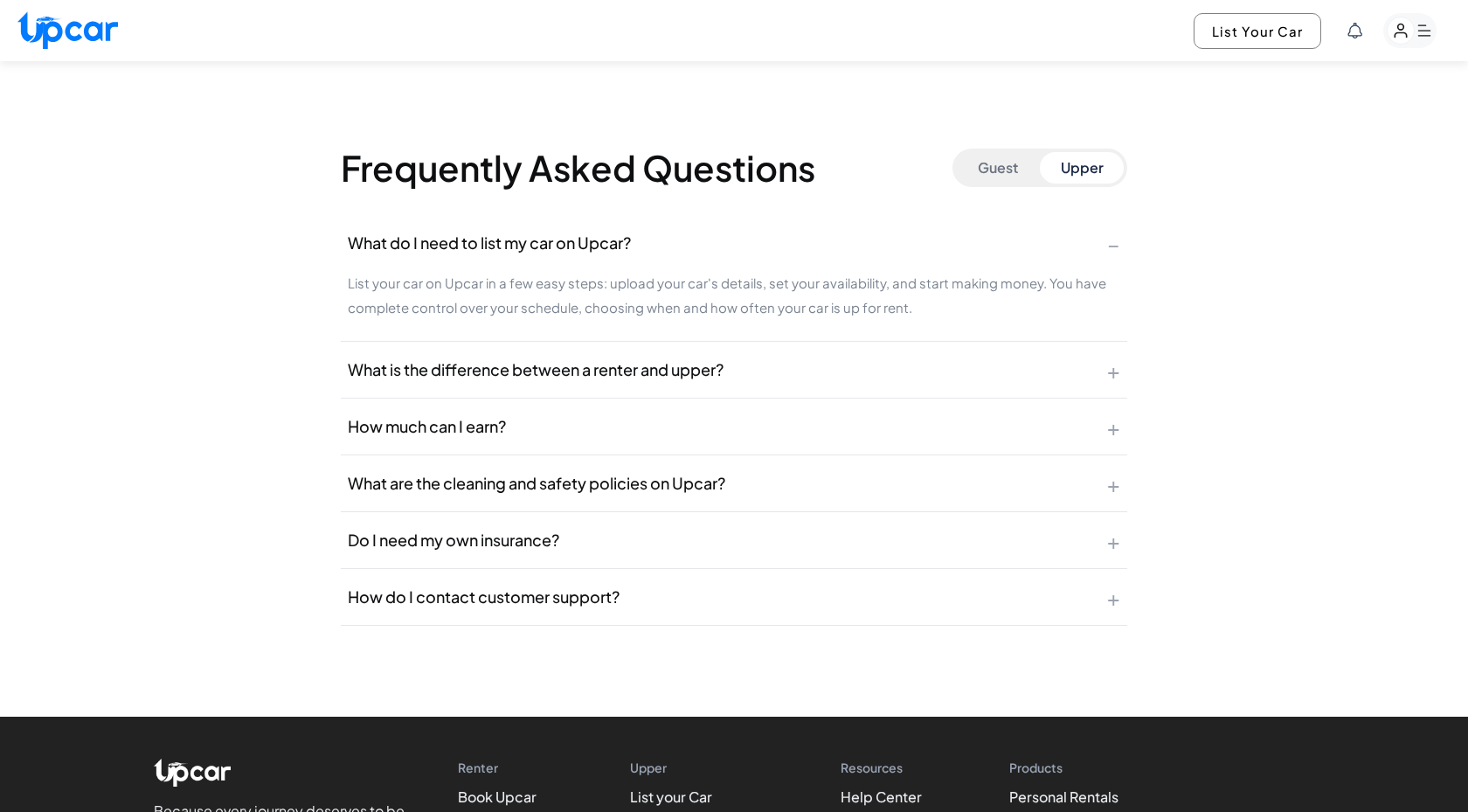
click at [510, 377] on span "What is the difference between a renter and upper?" at bounding box center [536, 369] width 376 height 24
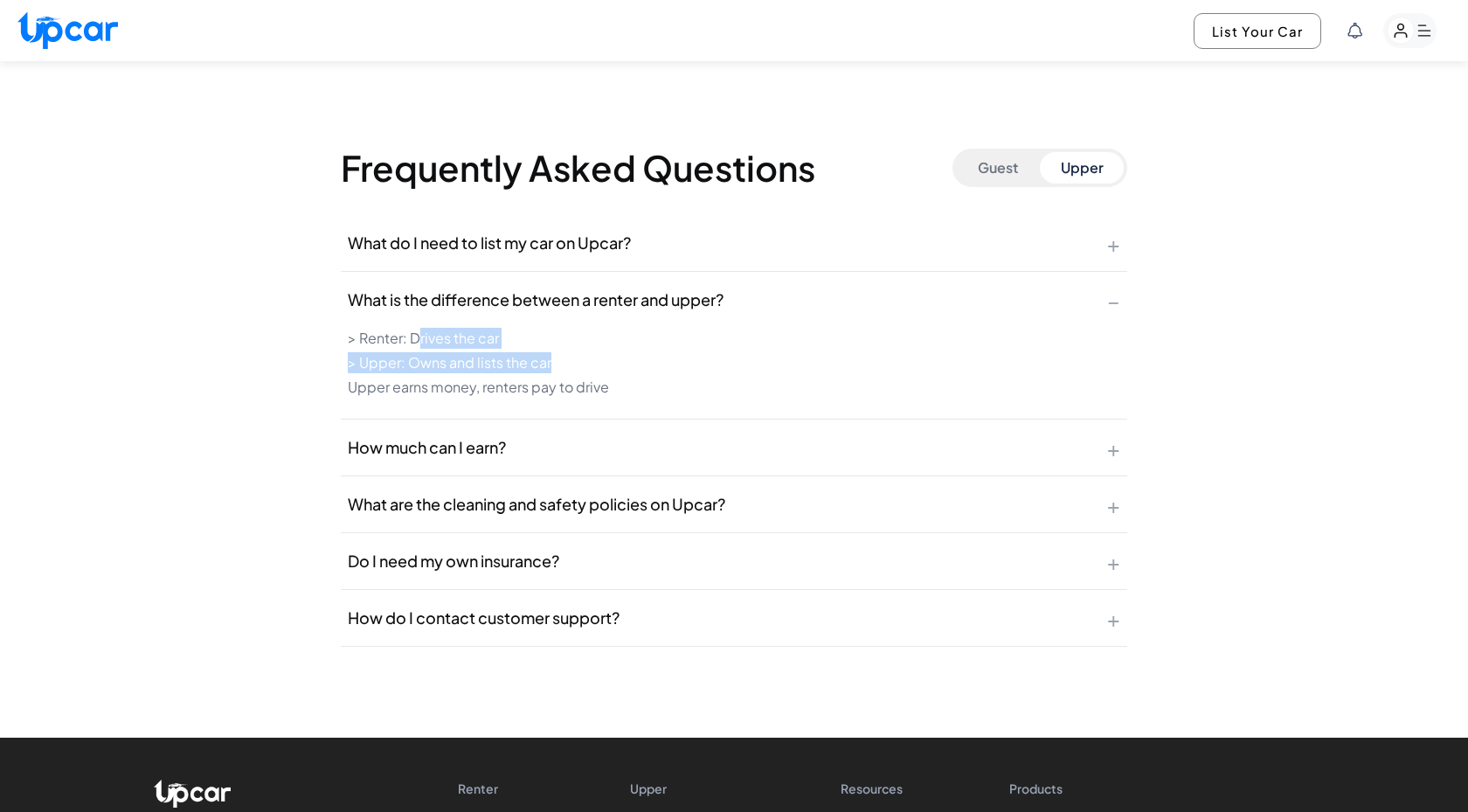
drag, startPoint x: 418, startPoint y: 337, endPoint x: 559, endPoint y: 367, distance: 144.2
click at [560, 368] on ul "> Renter: Drives the car > Upper: Owns and lists the car Upper earns money, ren…" at bounding box center [734, 362] width 772 height 69
click at [559, 367] on li "> Upper: Owns and lists the car" at bounding box center [734, 362] width 772 height 21
click at [577, 496] on span "What are the cleaning and safety policies on Upcar?" at bounding box center [537, 503] width 377 height 24
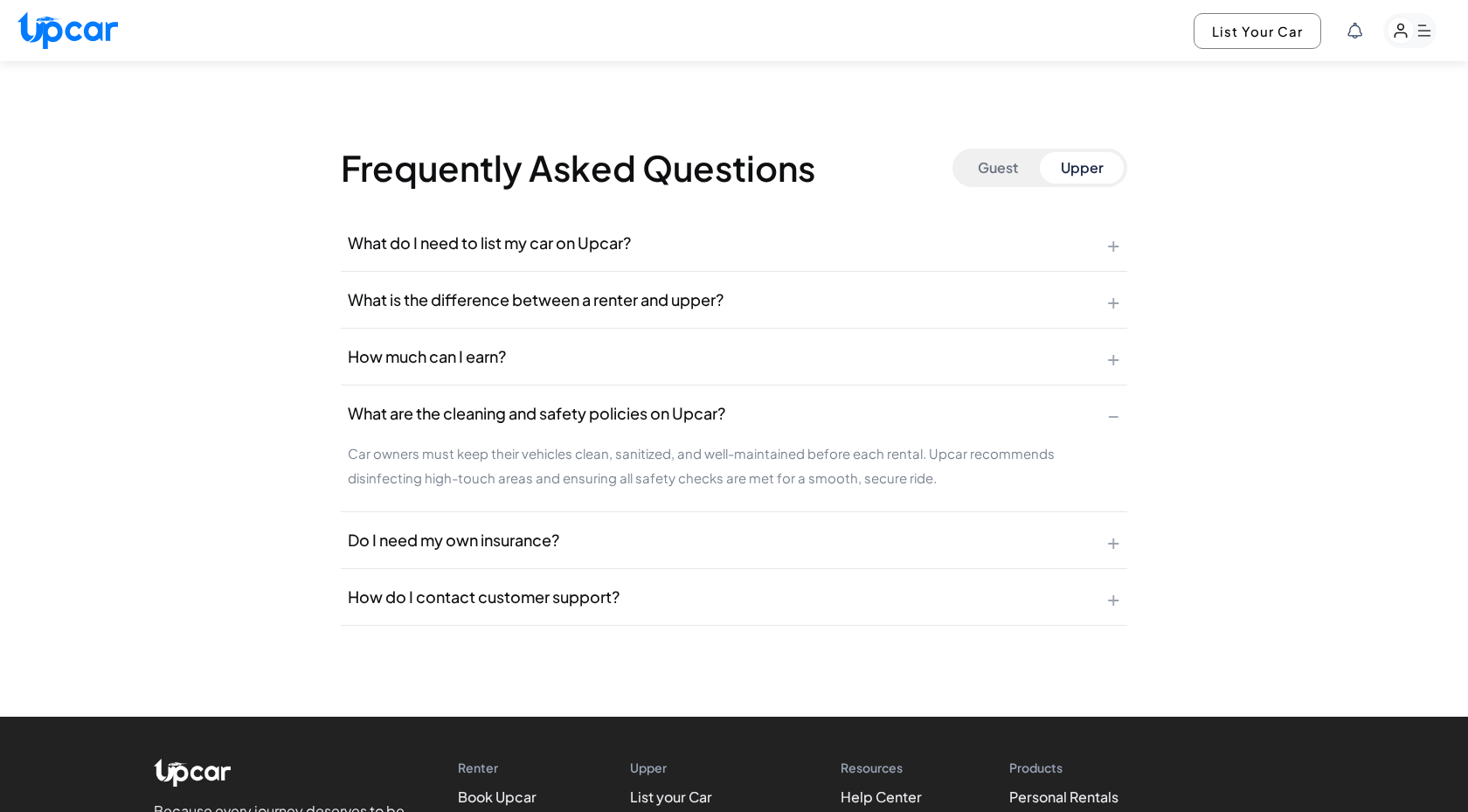
click at [528, 545] on span "Do I need my own insurance?" at bounding box center [454, 540] width 211 height 24
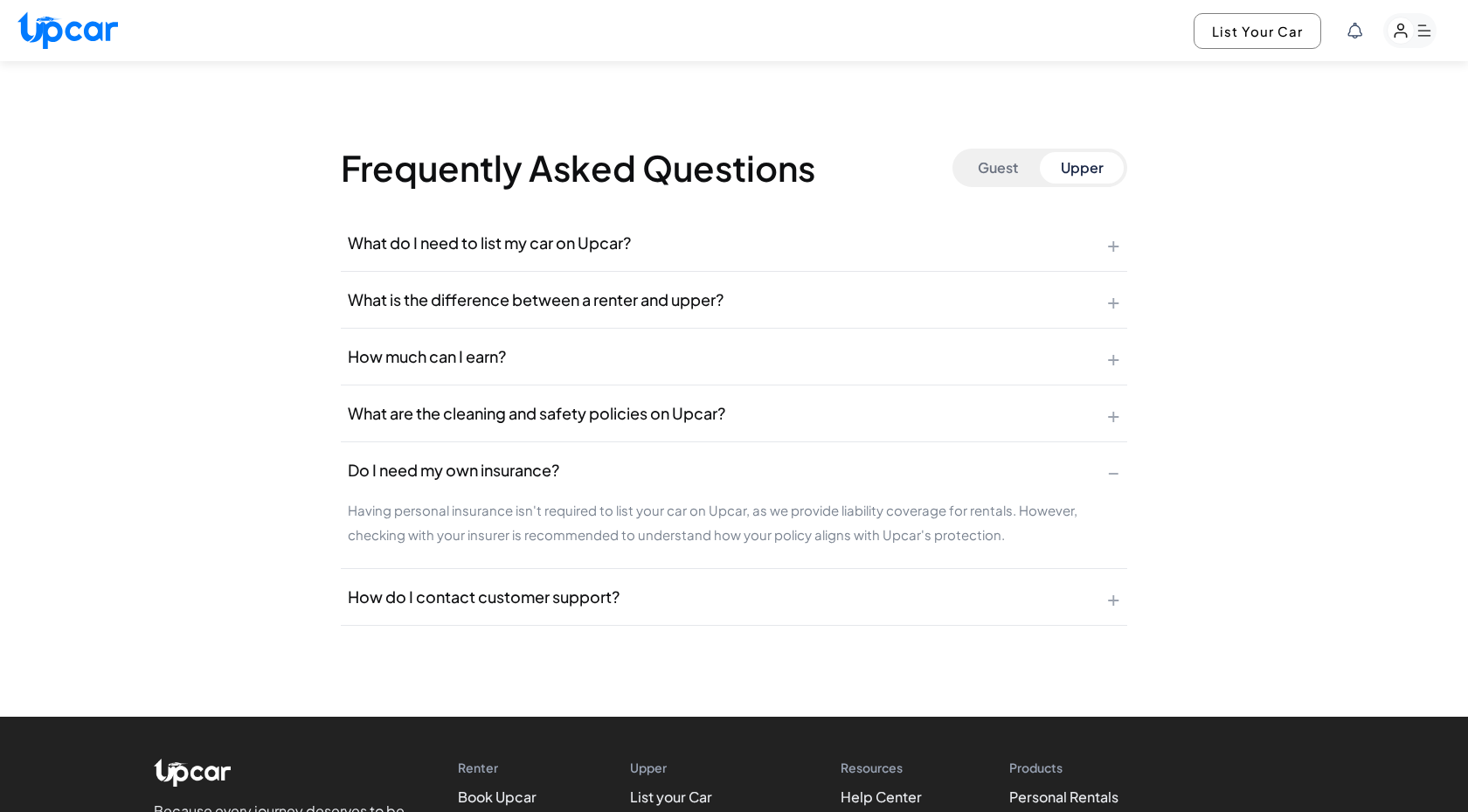
click at [553, 614] on button "How do I contact customer support? +" at bounding box center [734, 597] width 787 height 56
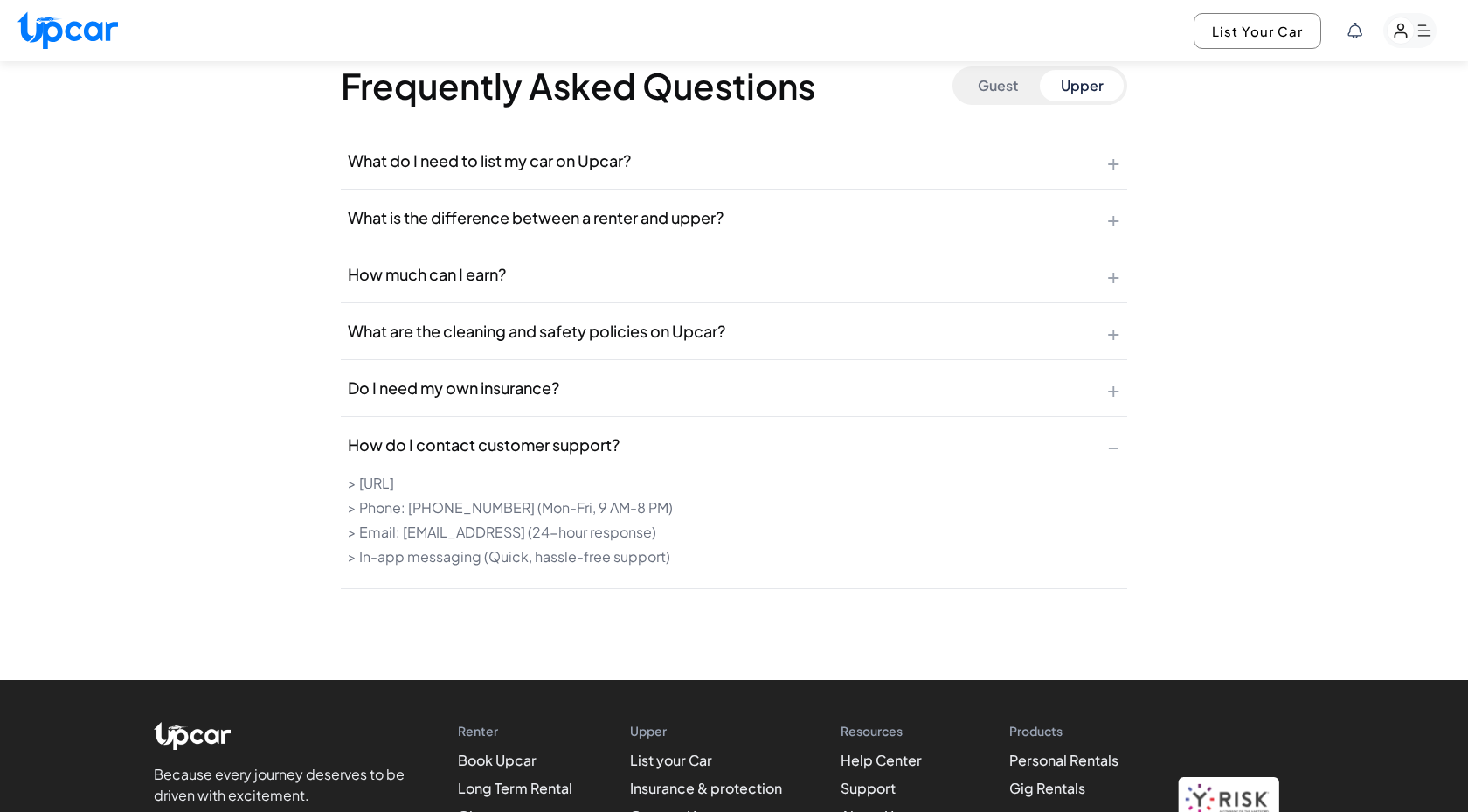
scroll to position [3274, 0]
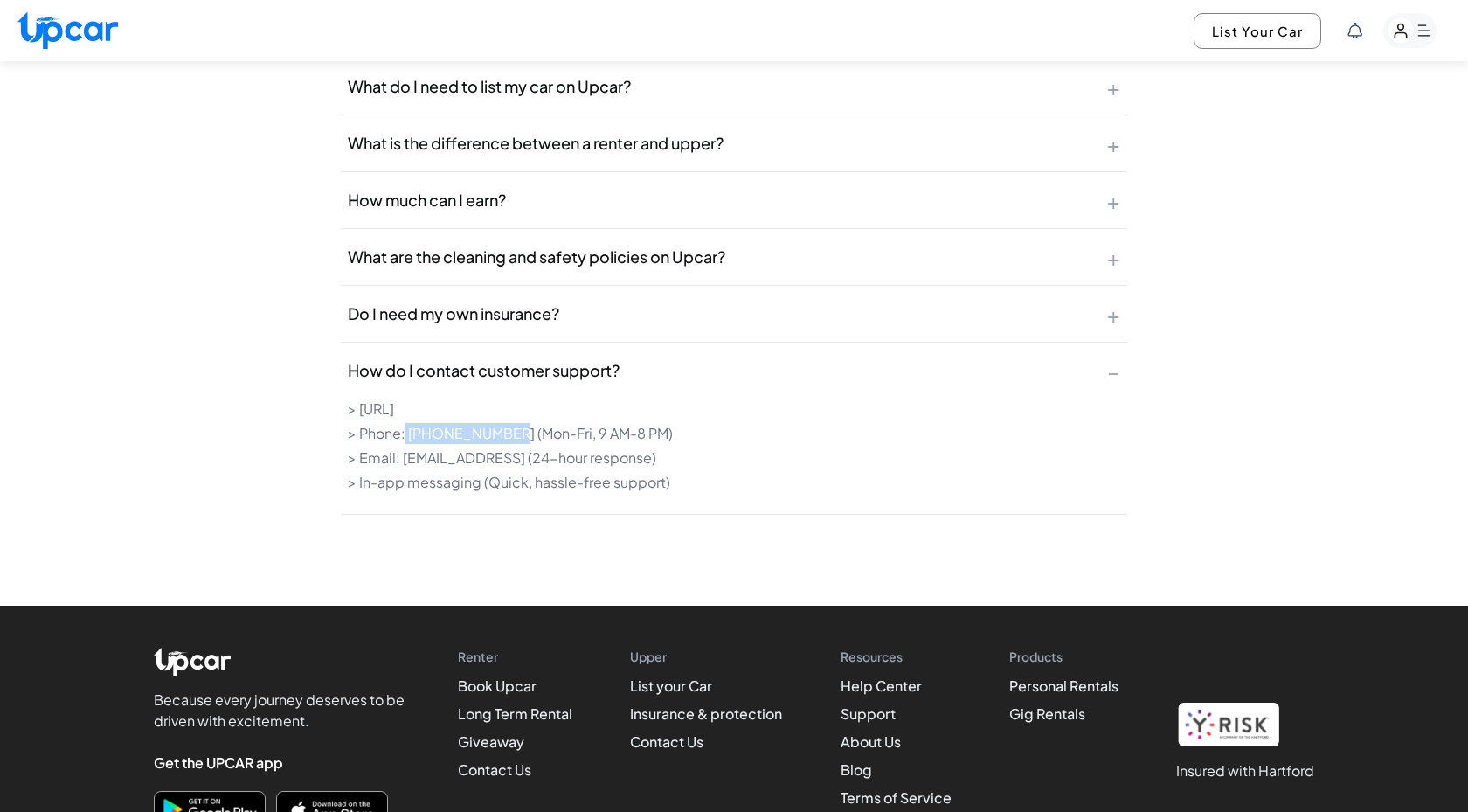
drag, startPoint x: 404, startPoint y: 433, endPoint x: 512, endPoint y: 433, distance: 108.0
click at [512, 433] on li "> Phone: [PHONE_NUMBER] (Mon-Fri, 9 AM-8 PM)" at bounding box center [734, 433] width 772 height 21
drag, startPoint x: 600, startPoint y: 408, endPoint x: 357, endPoint y: 410, distance: 243.0
click at [357, 410] on li "> [URL]" at bounding box center [734, 409] width 772 height 21
